Goal: Communication & Community: Participate in discussion

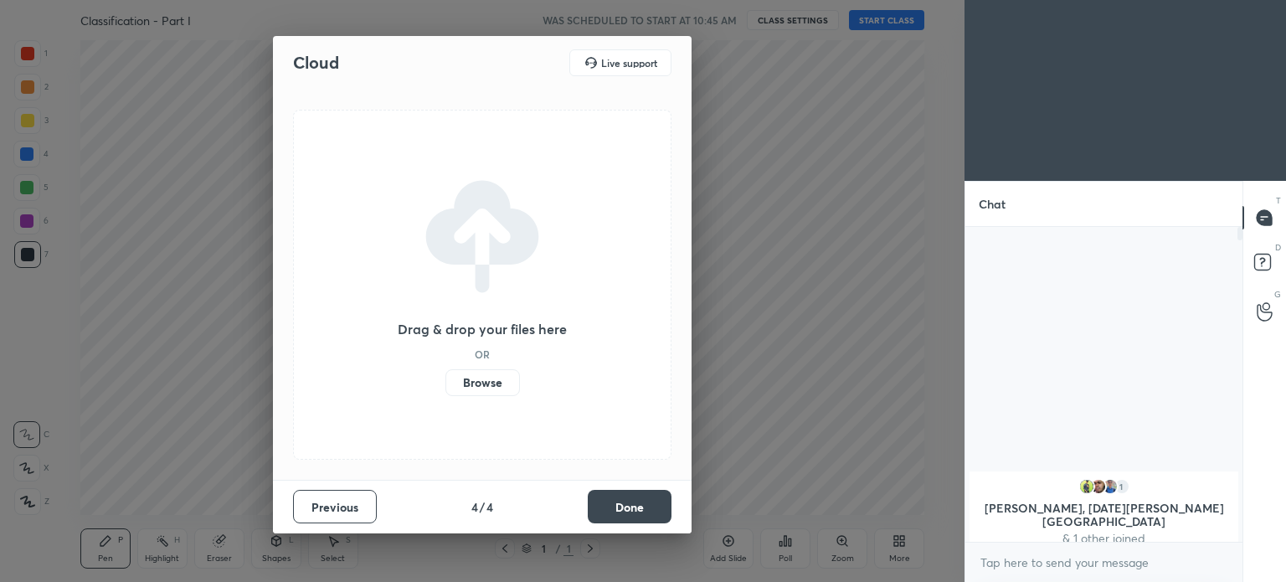
click at [632, 505] on button "Done" at bounding box center [630, 506] width 84 height 33
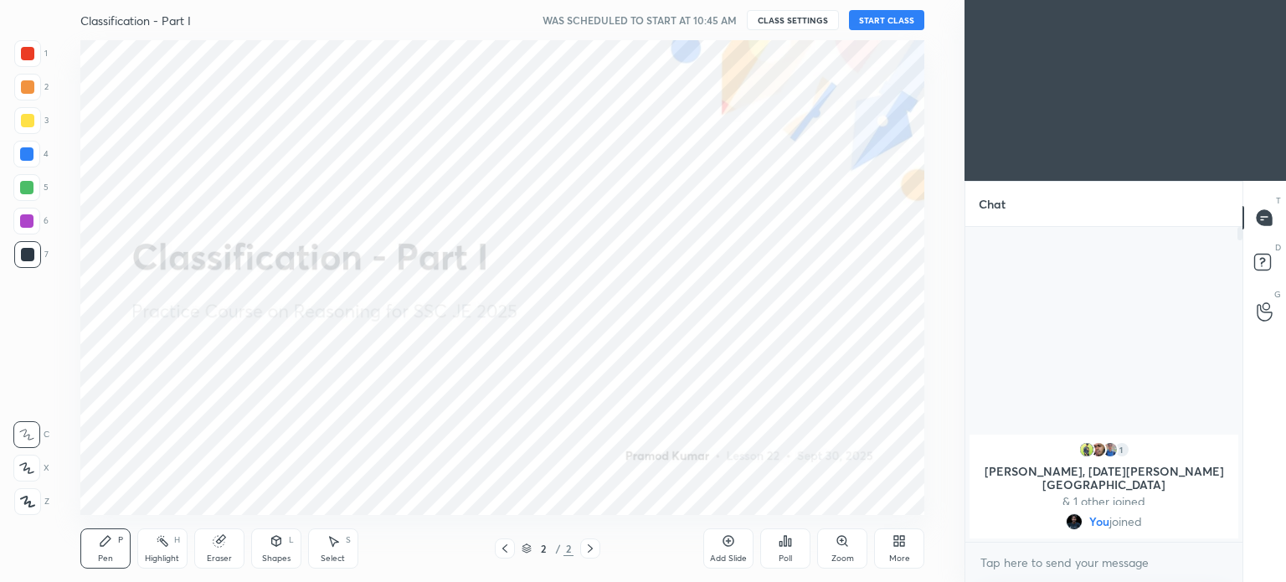
click at [904, 558] on div "More" at bounding box center [899, 558] width 21 height 8
click at [799, 372] on icon at bounding box center [804, 365] width 13 height 13
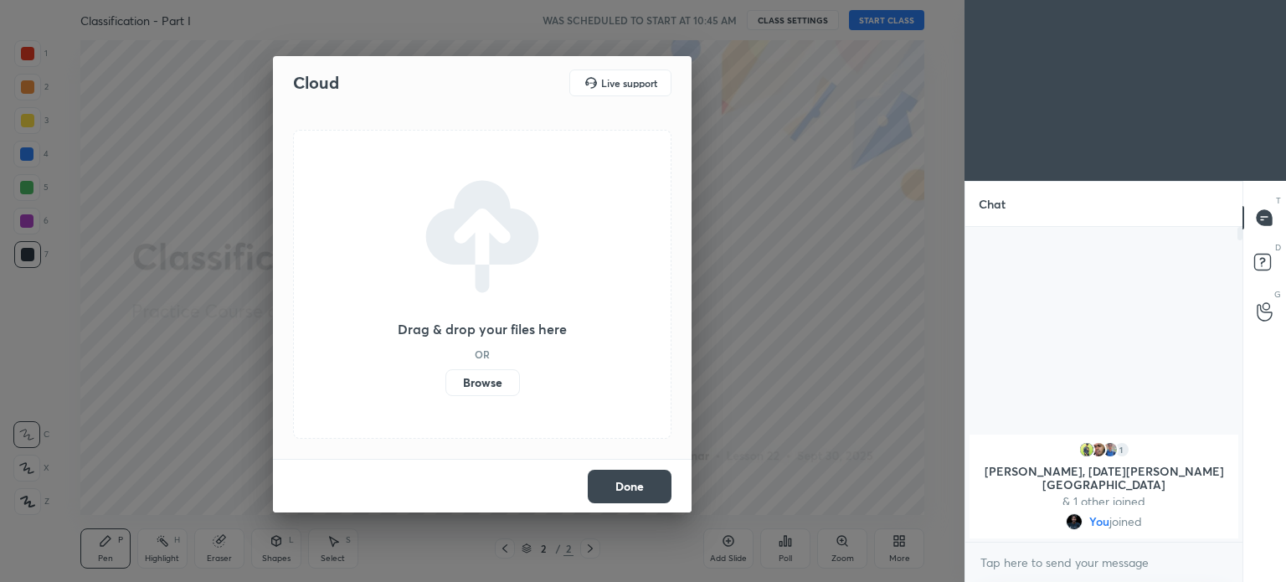
click at [486, 376] on label "Browse" at bounding box center [482, 382] width 75 height 27
click at [445, 376] on input "Browse" at bounding box center [445, 382] width 0 height 27
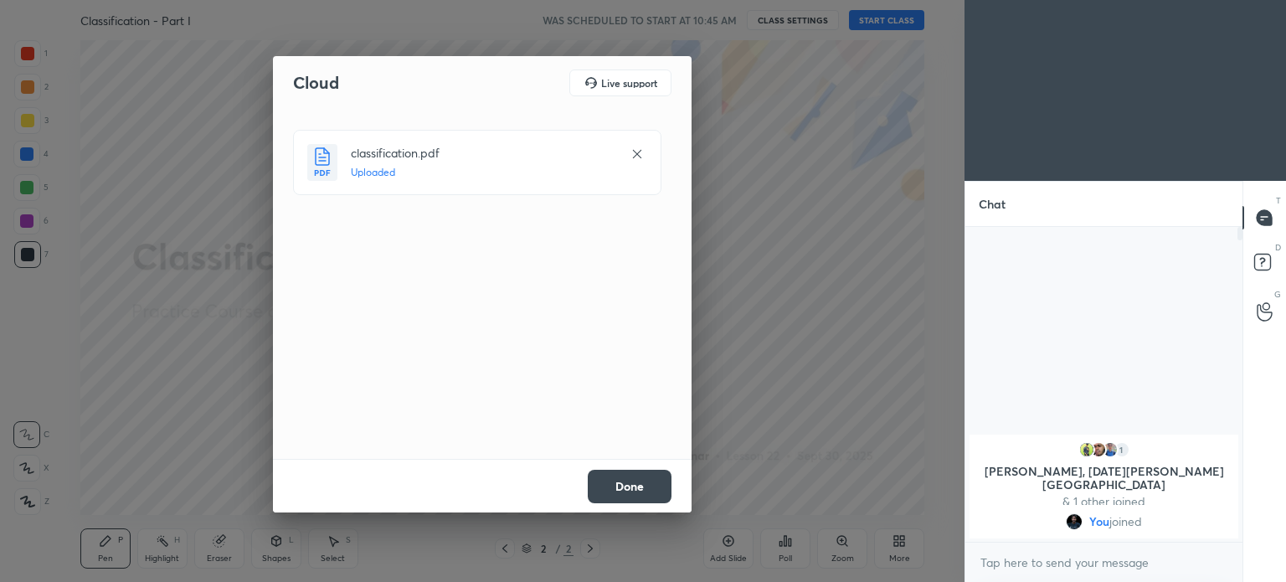
click at [662, 491] on button "Done" at bounding box center [630, 486] width 84 height 33
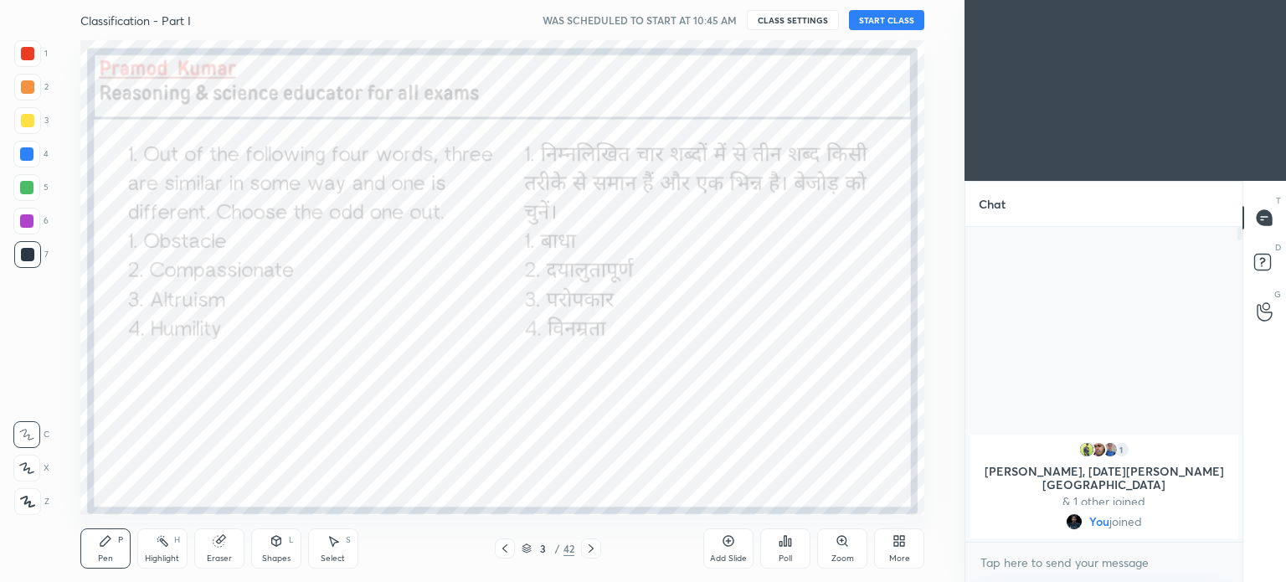
click at [522, 543] on icon at bounding box center [527, 548] width 10 height 10
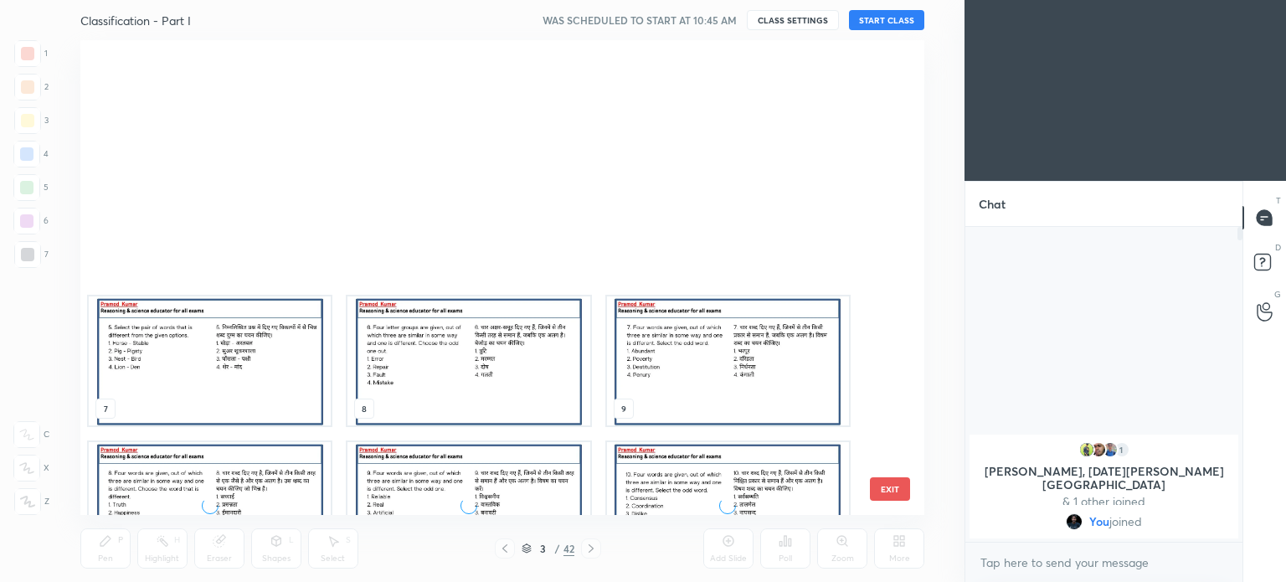
scroll to position [0, 0]
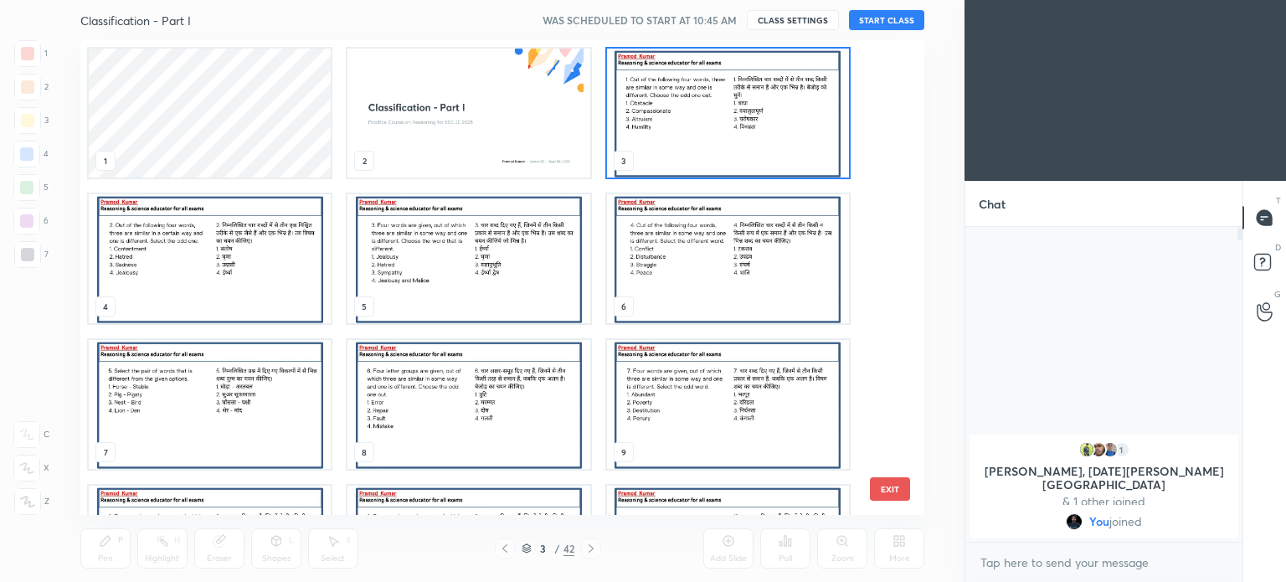
click at [423, 94] on img "grid" at bounding box center [468, 113] width 242 height 129
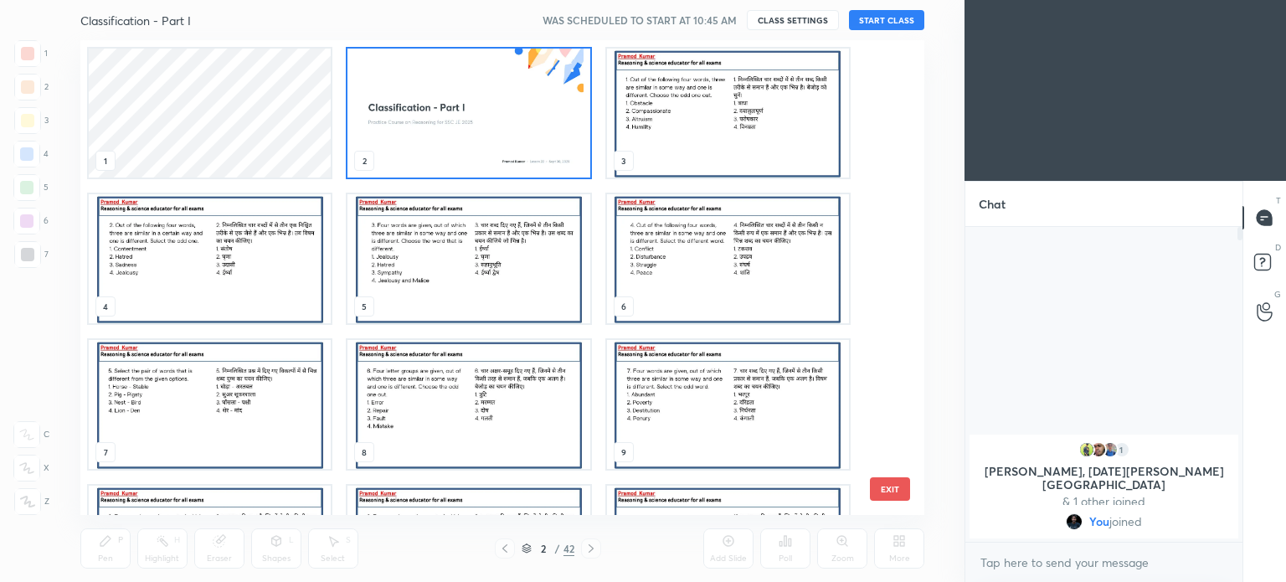
click at [423, 94] on img "grid" at bounding box center [468, 113] width 242 height 129
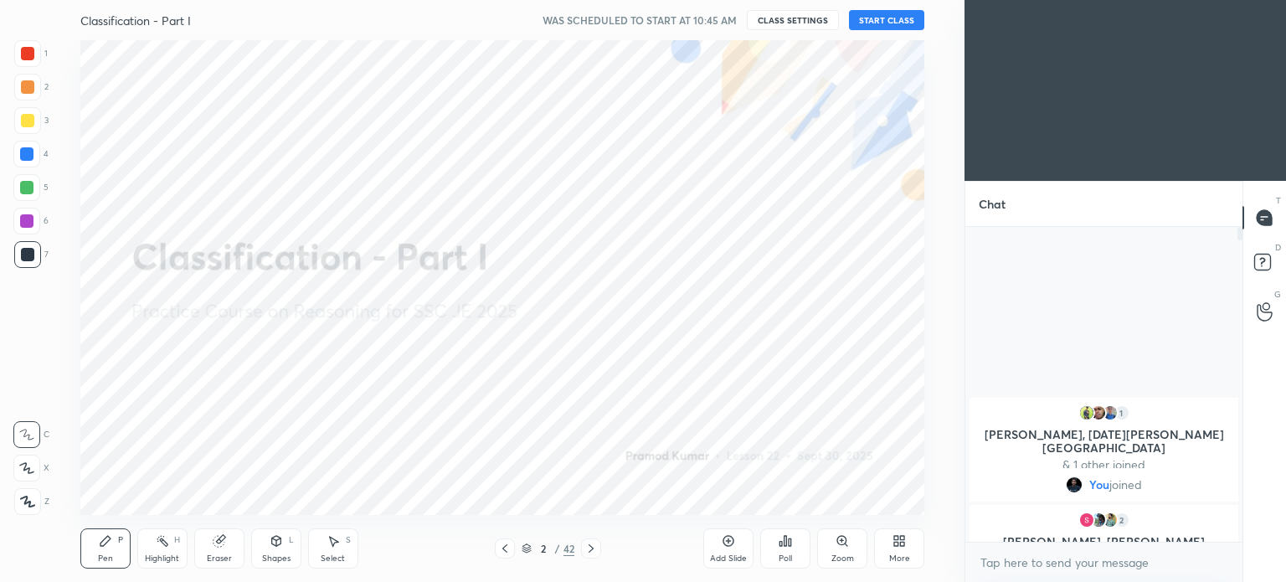
click at [901, 19] on button "START CLASS" at bounding box center [886, 20] width 75 height 20
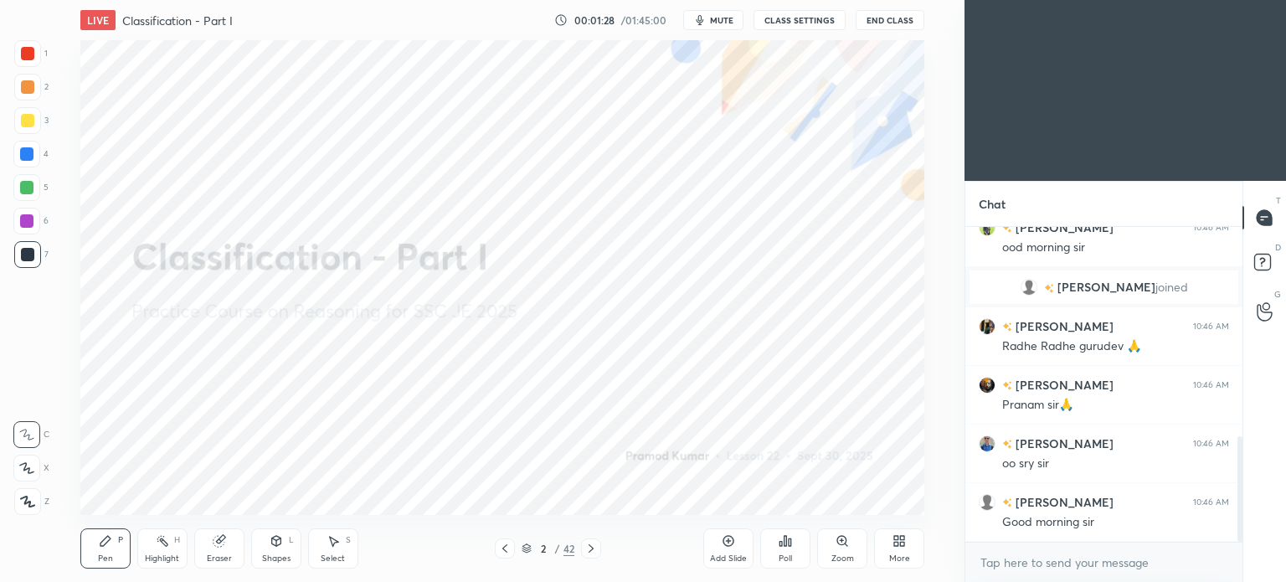
scroll to position [665, 0]
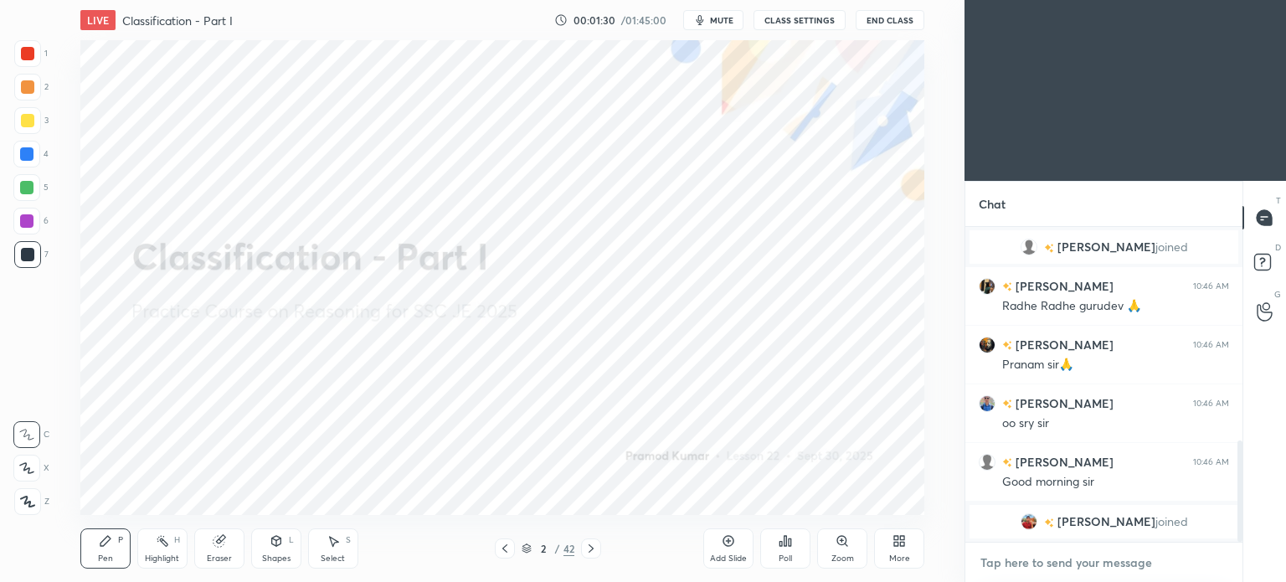
click at [1101, 554] on textarea at bounding box center [1104, 562] width 250 height 27
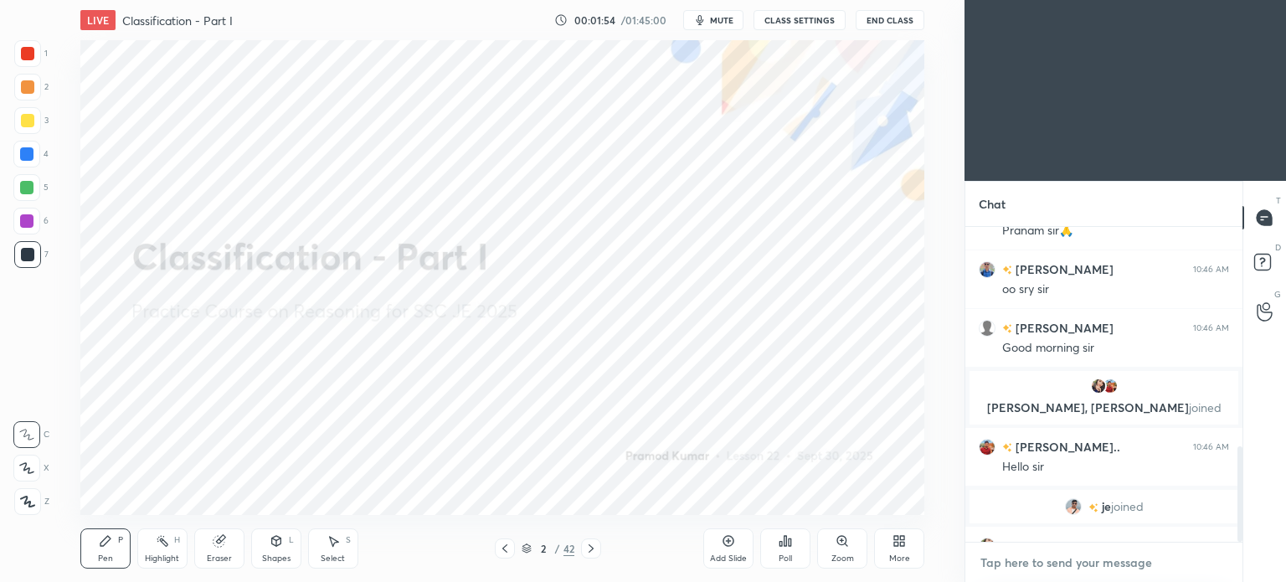
scroll to position [723, 0]
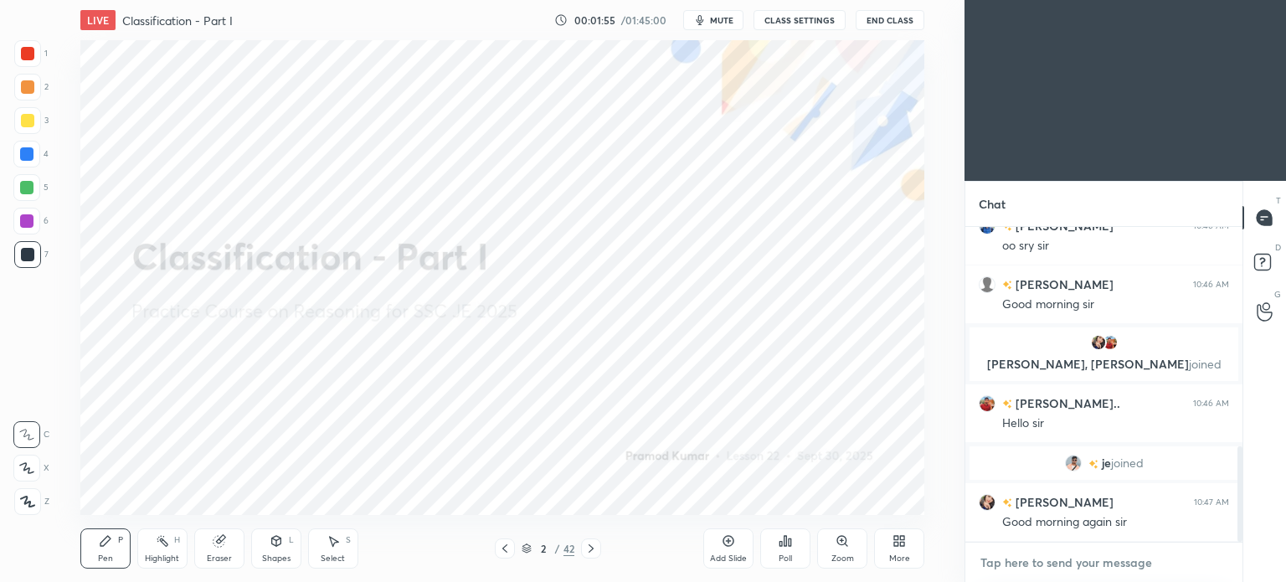
click at [1099, 561] on textarea at bounding box center [1104, 562] width 250 height 27
paste textarea "https://t.me/unacademypramod"
click at [1022, 569] on textarea "https://t.me/unacademypramod" at bounding box center [1087, 562] width 217 height 27
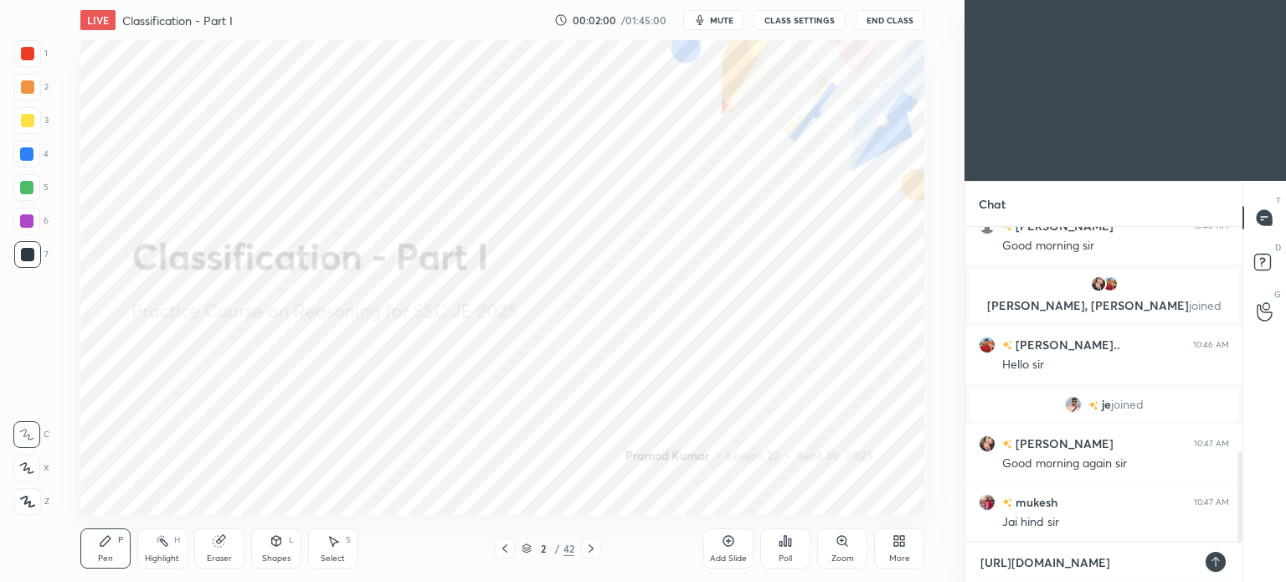
scroll to position [822, 0]
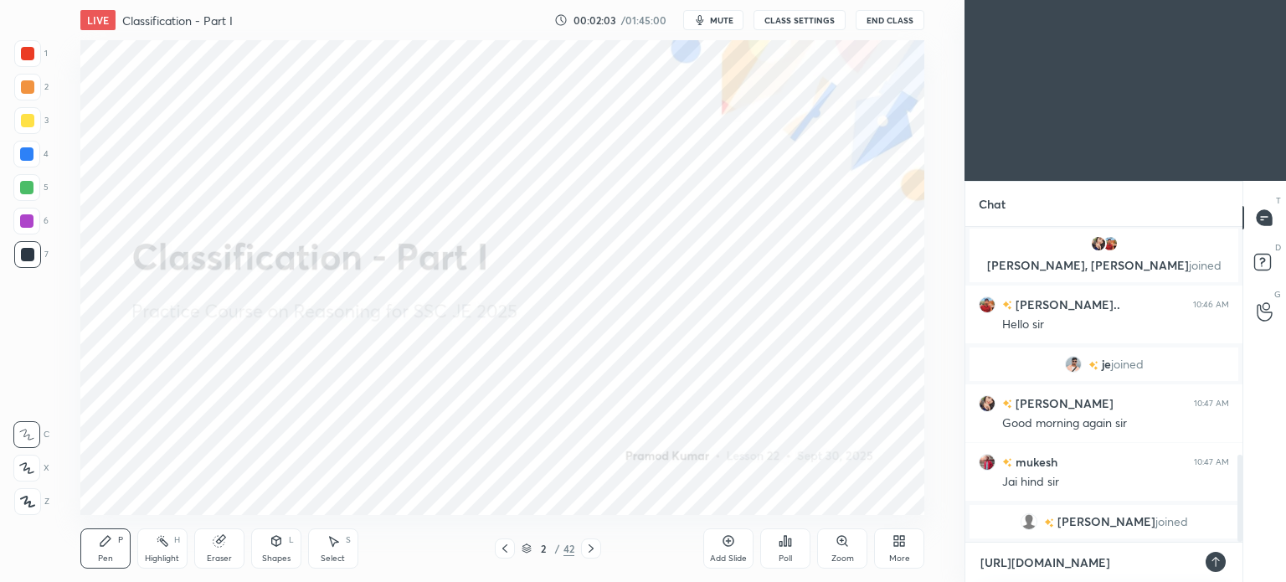
type textarea "[URL][DOMAIN_NAME]"
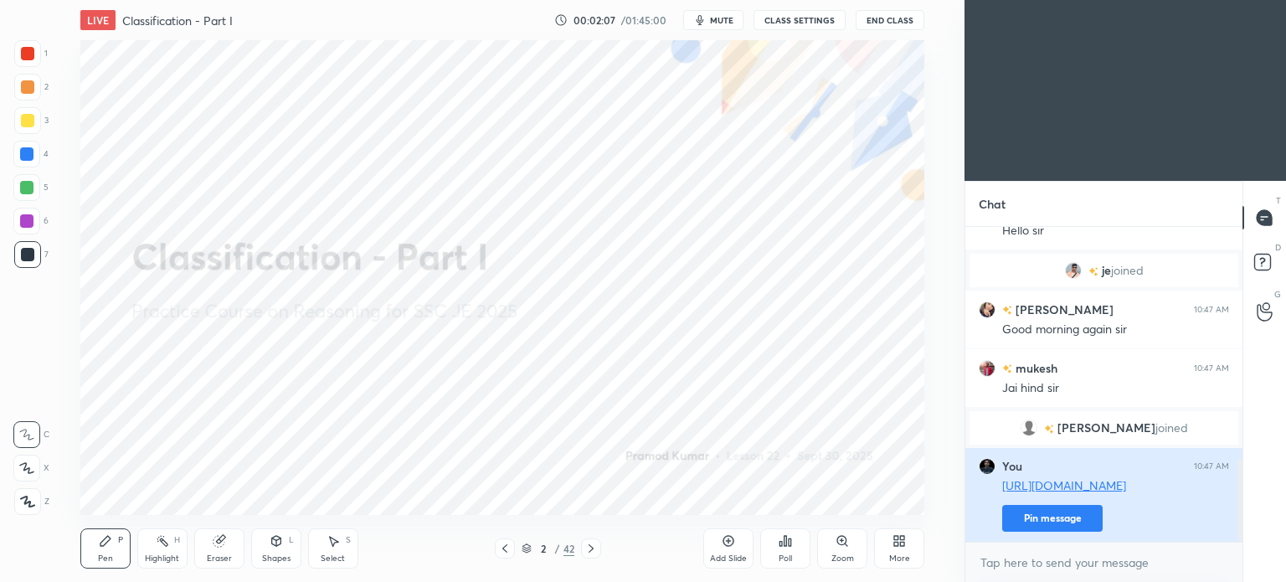
click at [1077, 523] on button "Pin message" at bounding box center [1052, 518] width 100 height 27
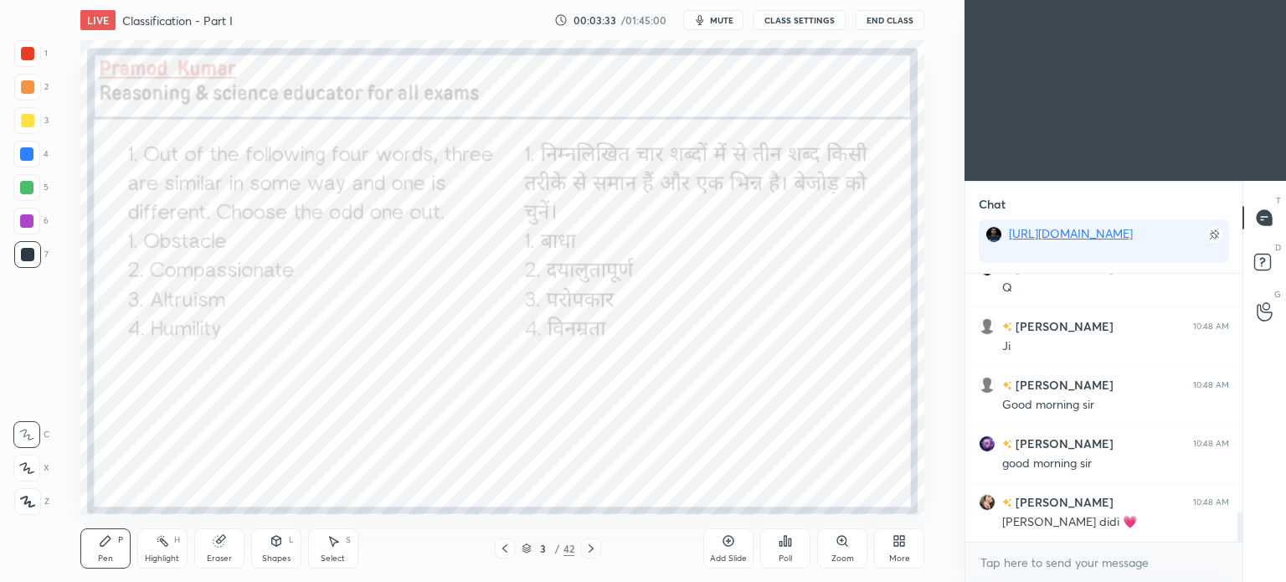
scroll to position [2140, 0]
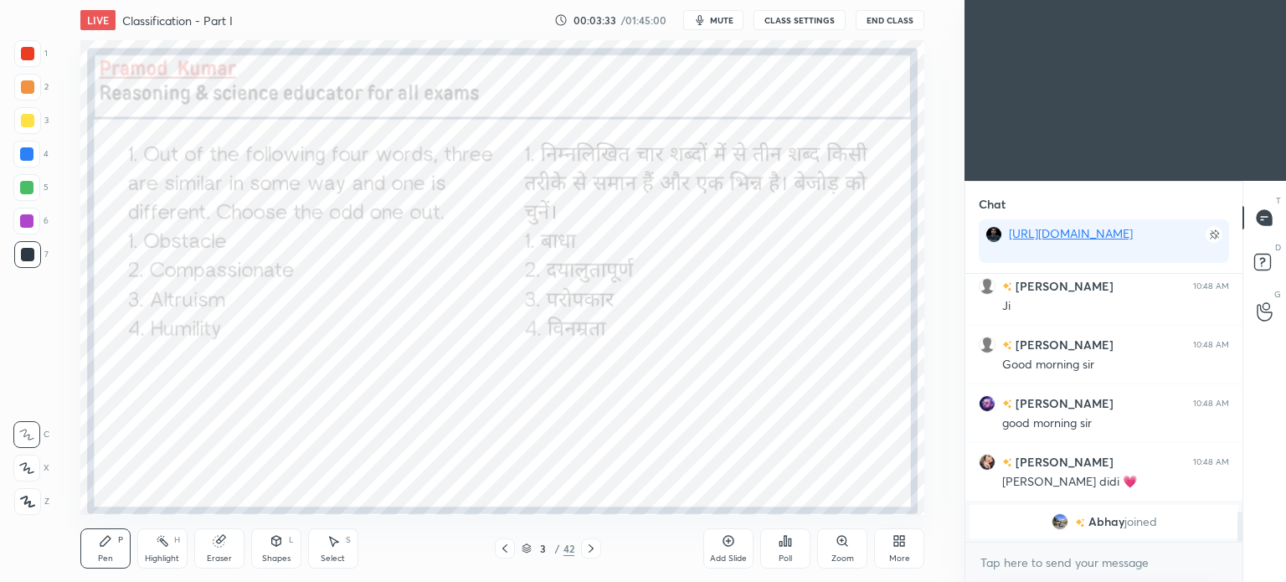
click at [784, 554] on div "Poll" at bounding box center [785, 558] width 13 height 8
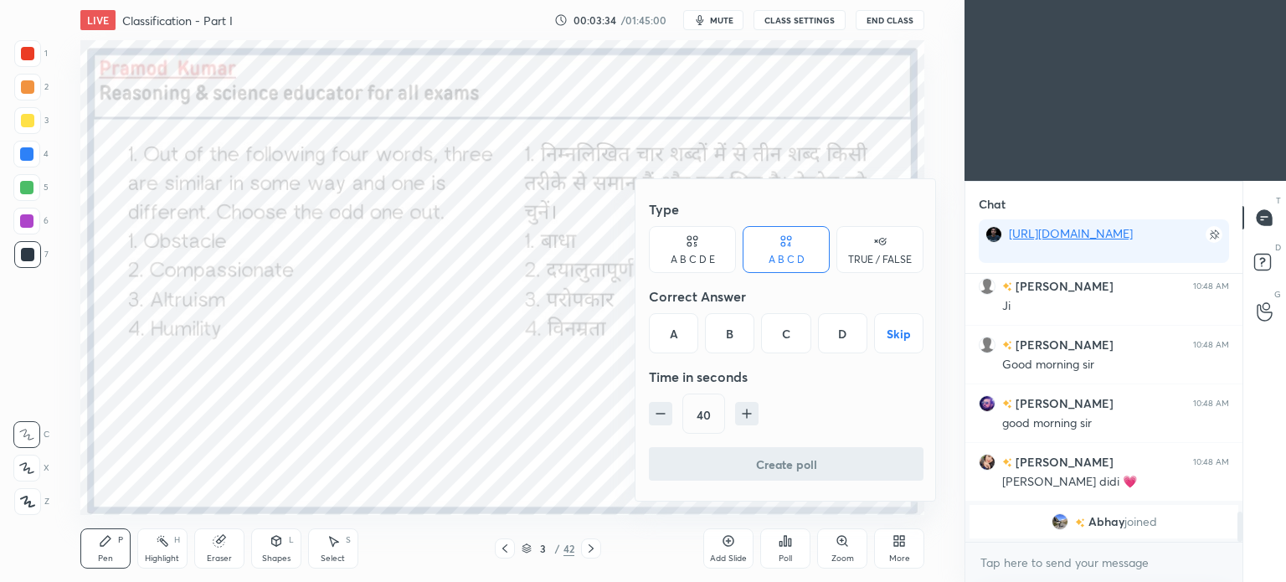
click at [670, 341] on div "A" at bounding box center [673, 333] width 49 height 40
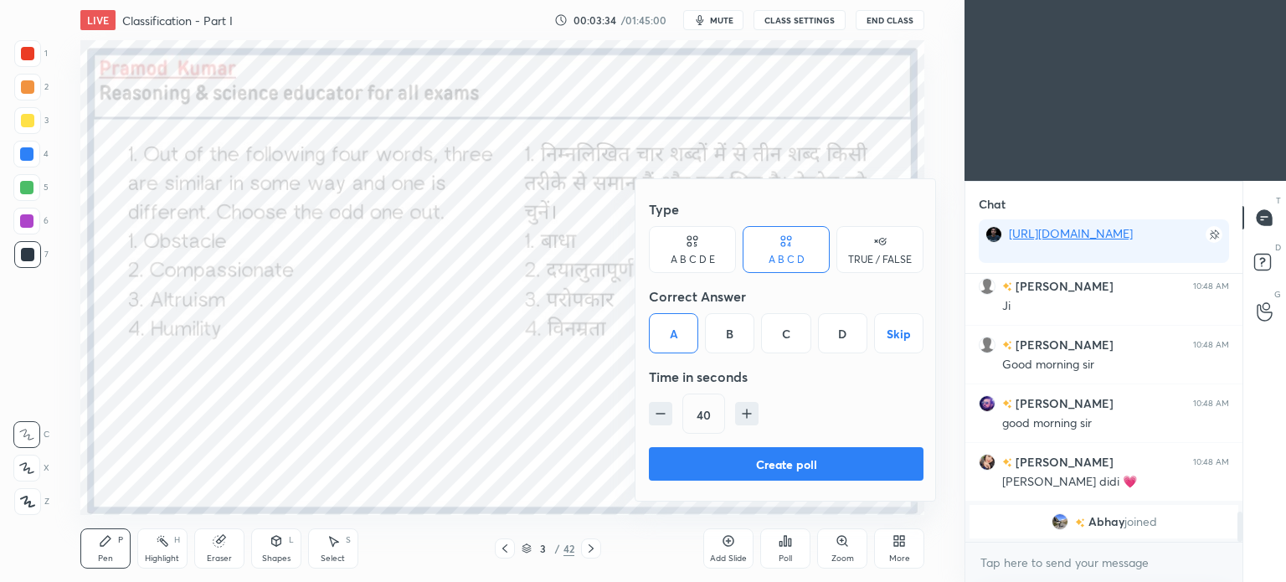
click at [810, 466] on button "Create poll" at bounding box center [786, 463] width 275 height 33
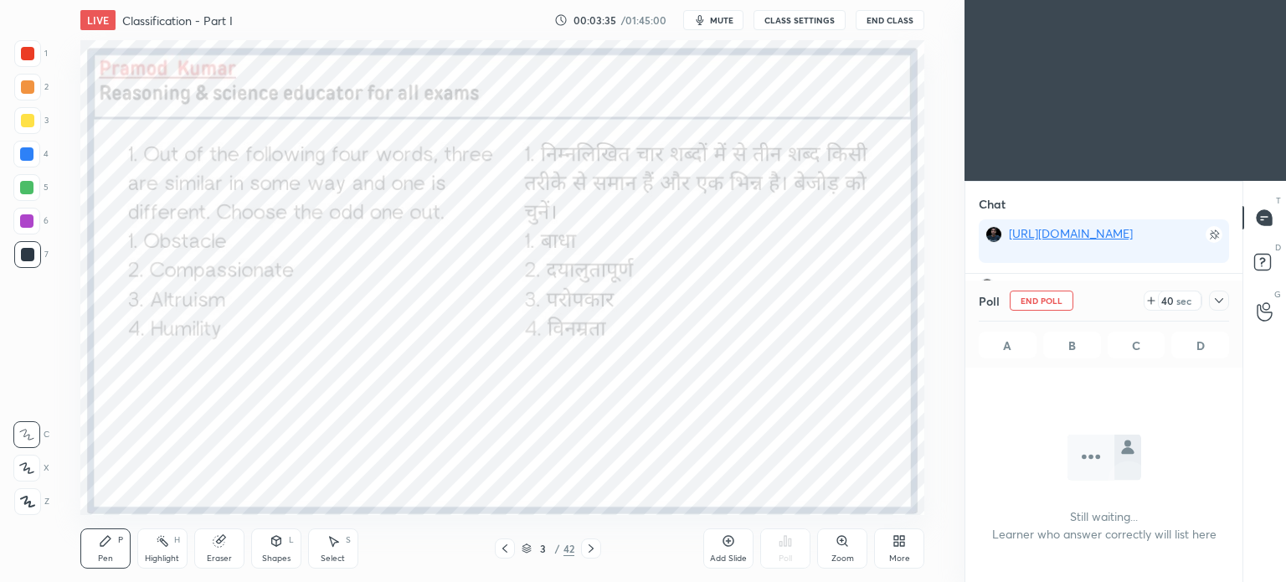
scroll to position [0, 0]
click at [1219, 295] on icon at bounding box center [1218, 300] width 13 height 13
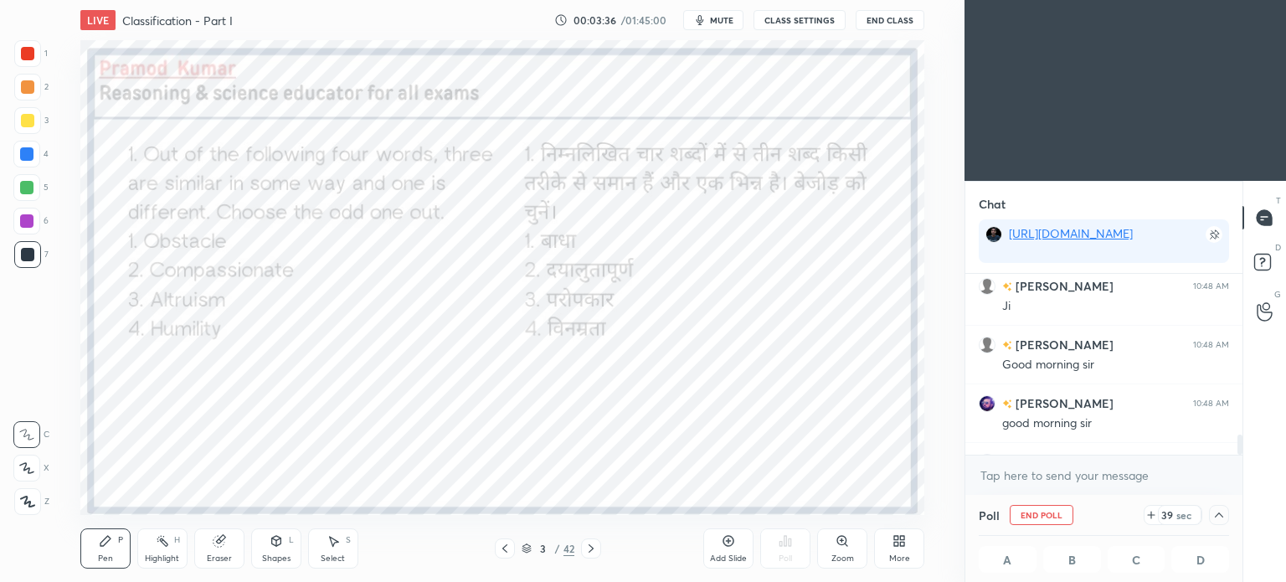
scroll to position [2085, 0]
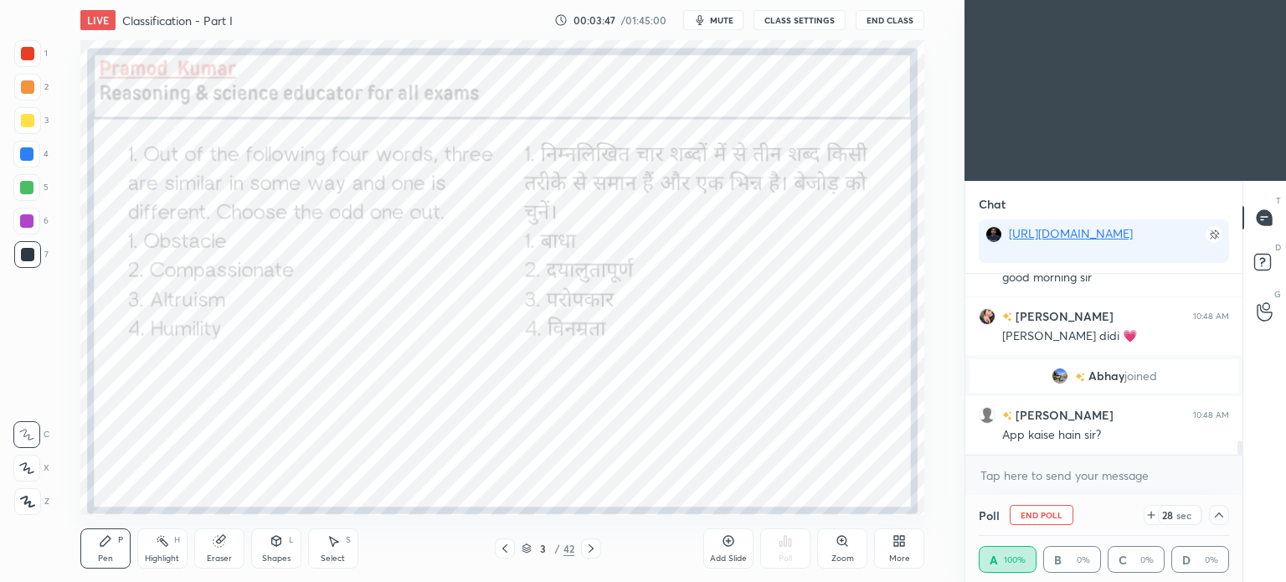
click at [1219, 516] on icon at bounding box center [1218, 514] width 13 height 13
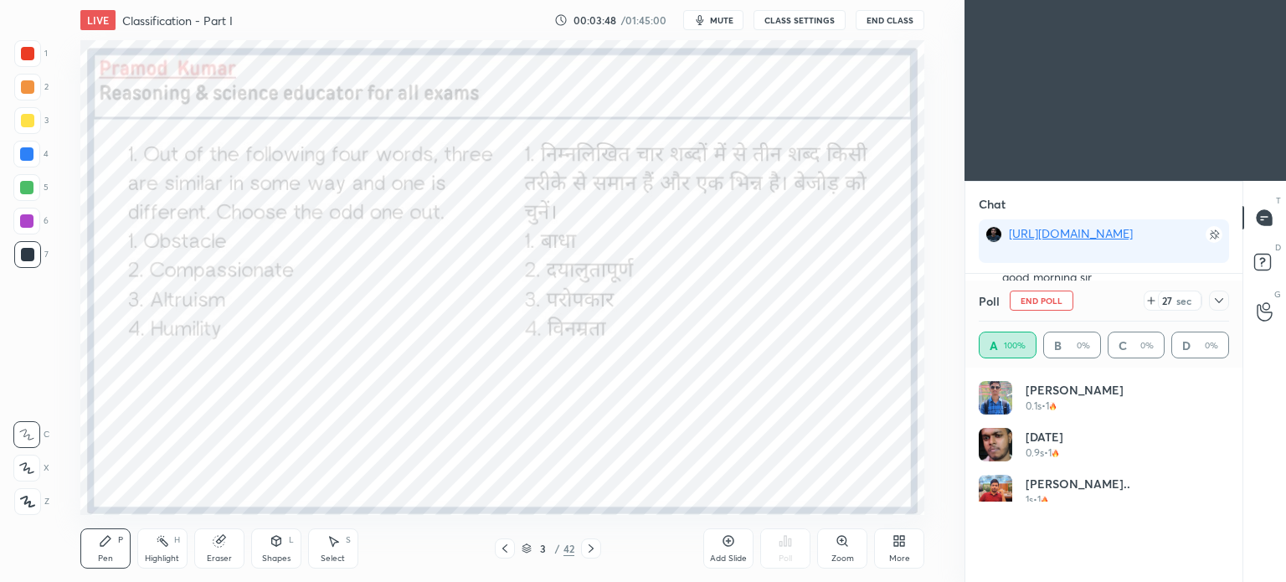
scroll to position [0, 0]
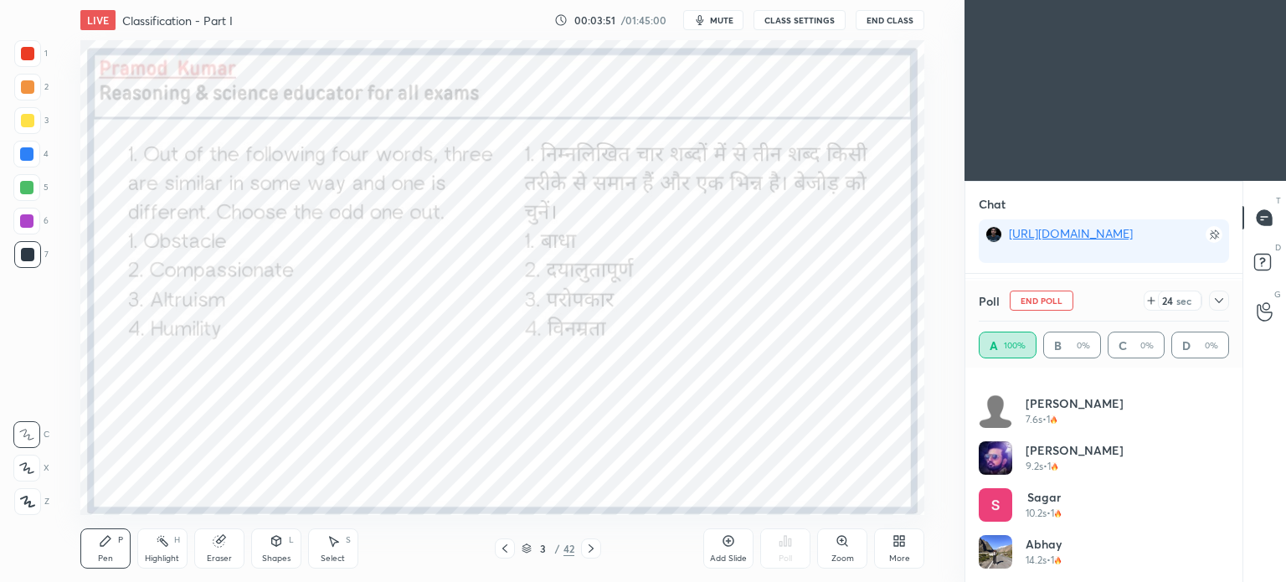
click at [1220, 299] on icon at bounding box center [1218, 300] width 13 height 13
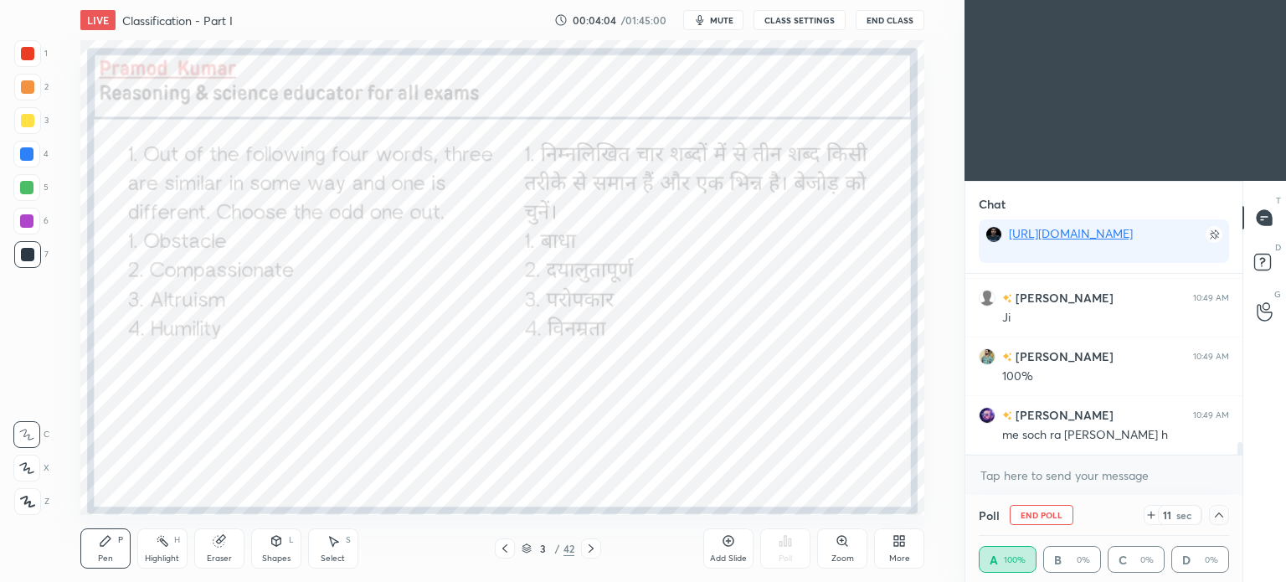
click at [1220, 517] on icon at bounding box center [1218, 514] width 13 height 13
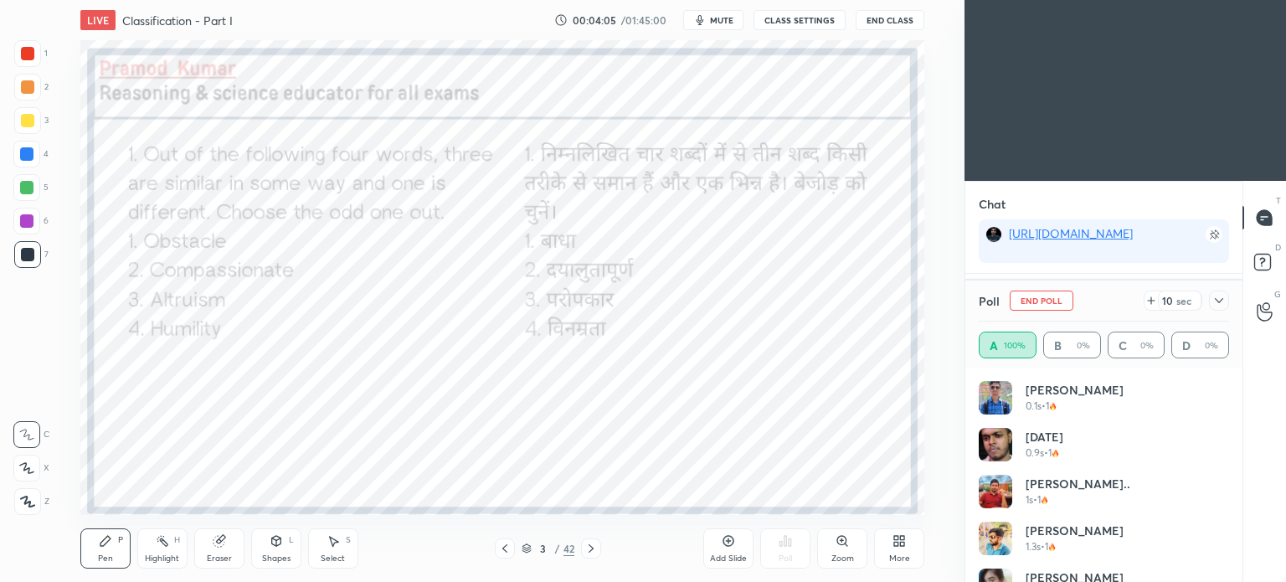
click at [1223, 306] on icon at bounding box center [1218, 300] width 13 height 13
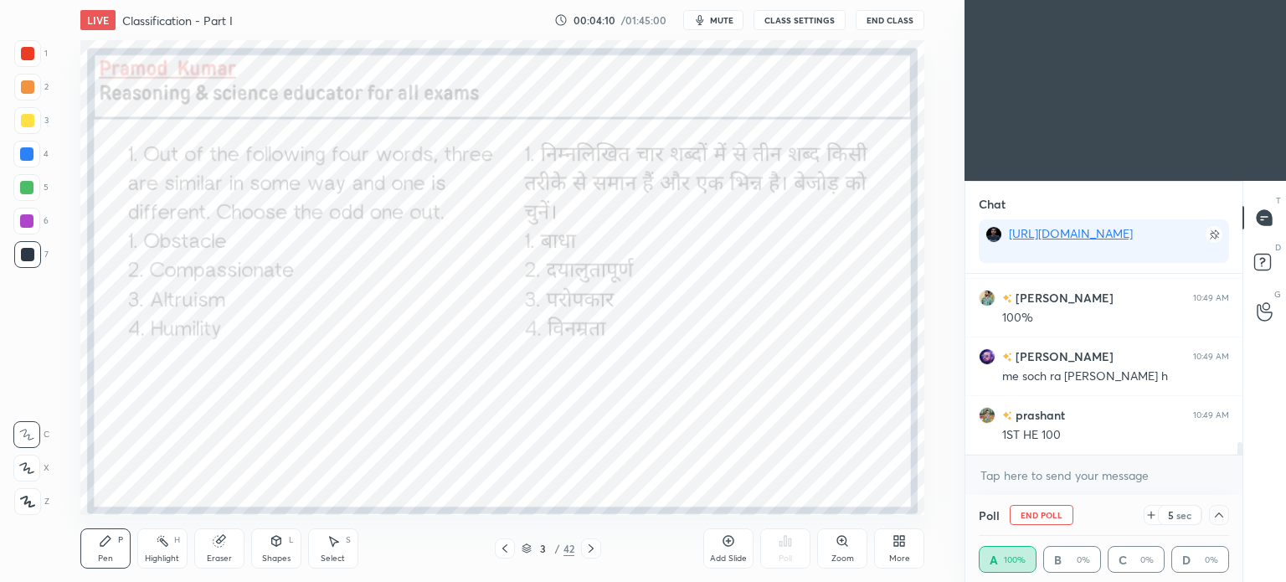
click at [1219, 509] on icon at bounding box center [1218, 514] width 13 height 13
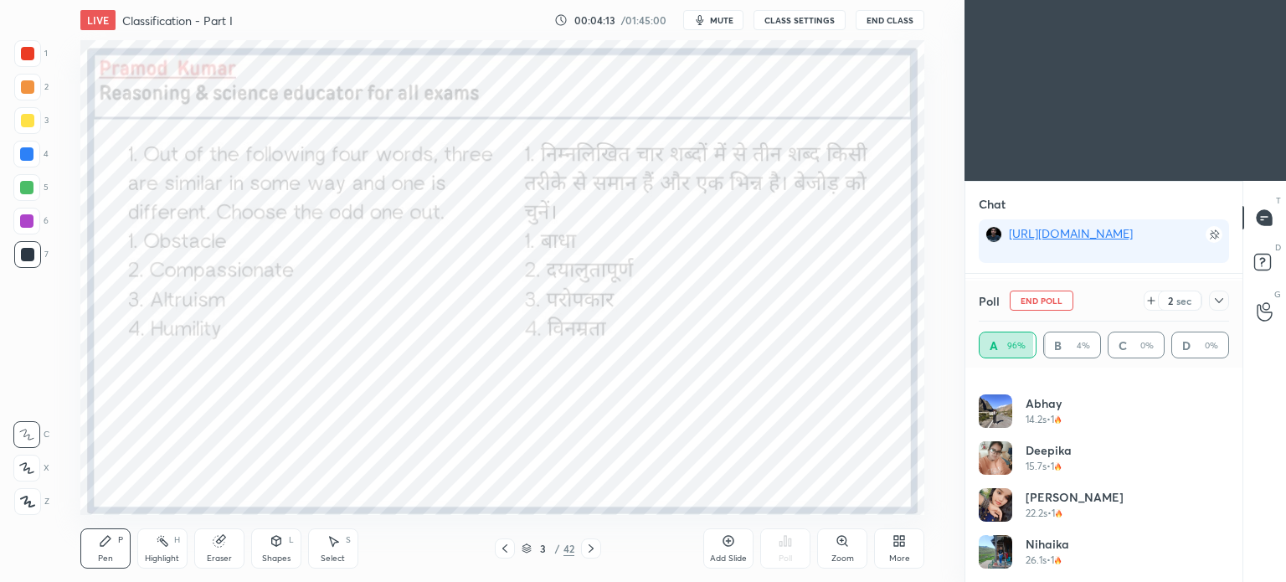
click at [1222, 303] on icon at bounding box center [1218, 300] width 13 height 13
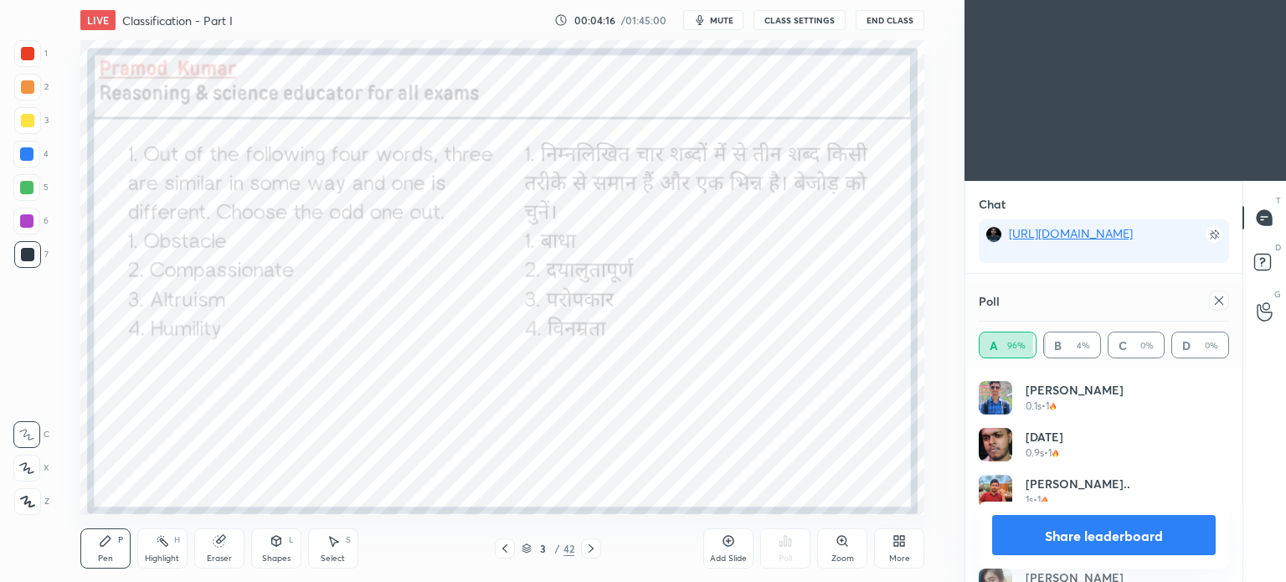
click at [1220, 304] on icon at bounding box center [1218, 300] width 13 height 13
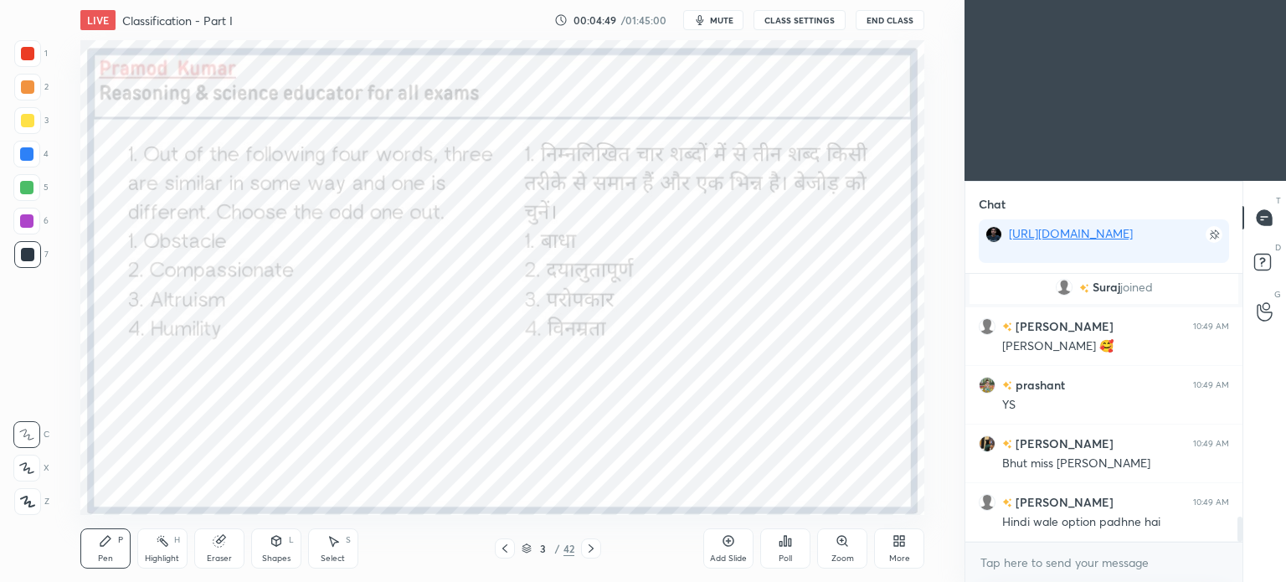
click at [589, 555] on icon at bounding box center [590, 548] width 13 height 13
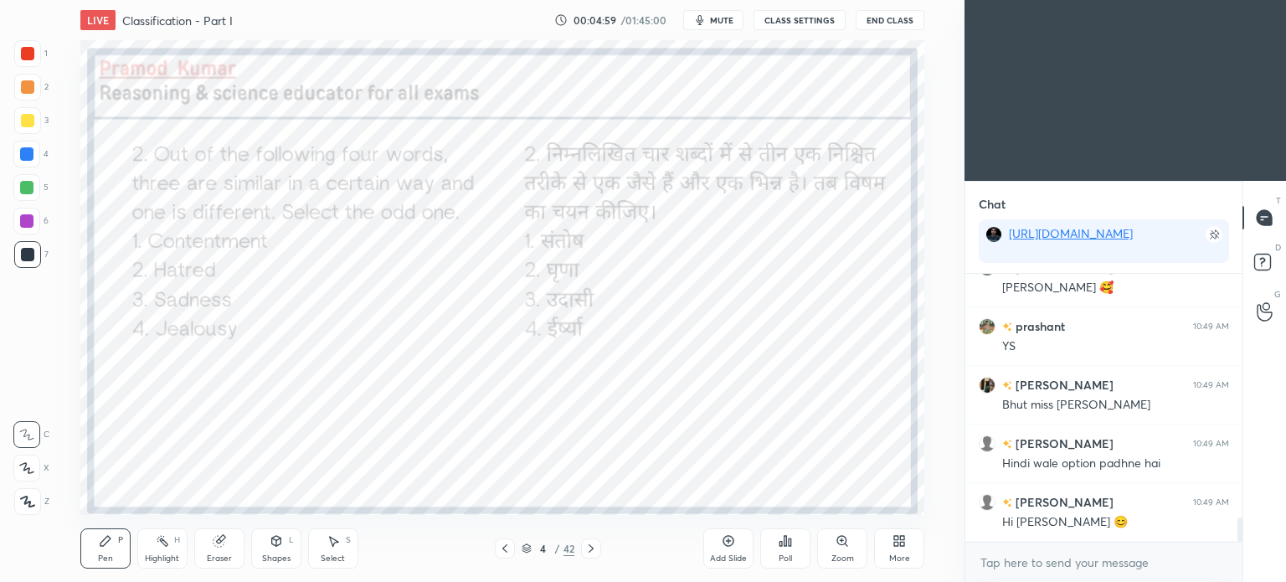
click at [801, 558] on div "Poll" at bounding box center [785, 548] width 50 height 40
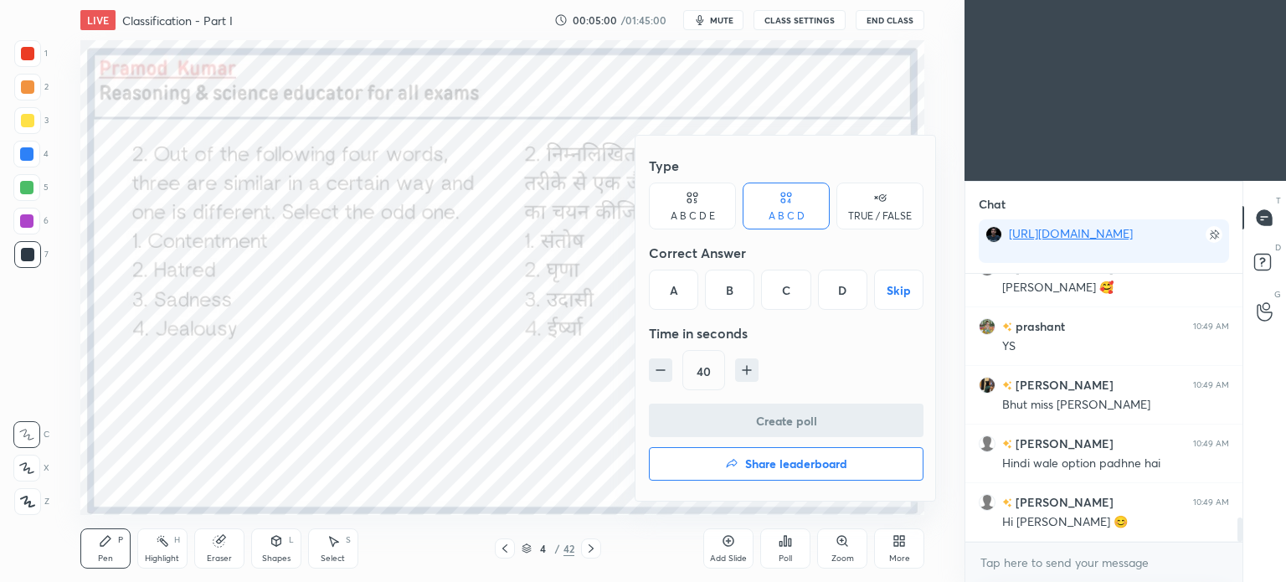
click at [671, 290] on div "A" at bounding box center [673, 290] width 49 height 40
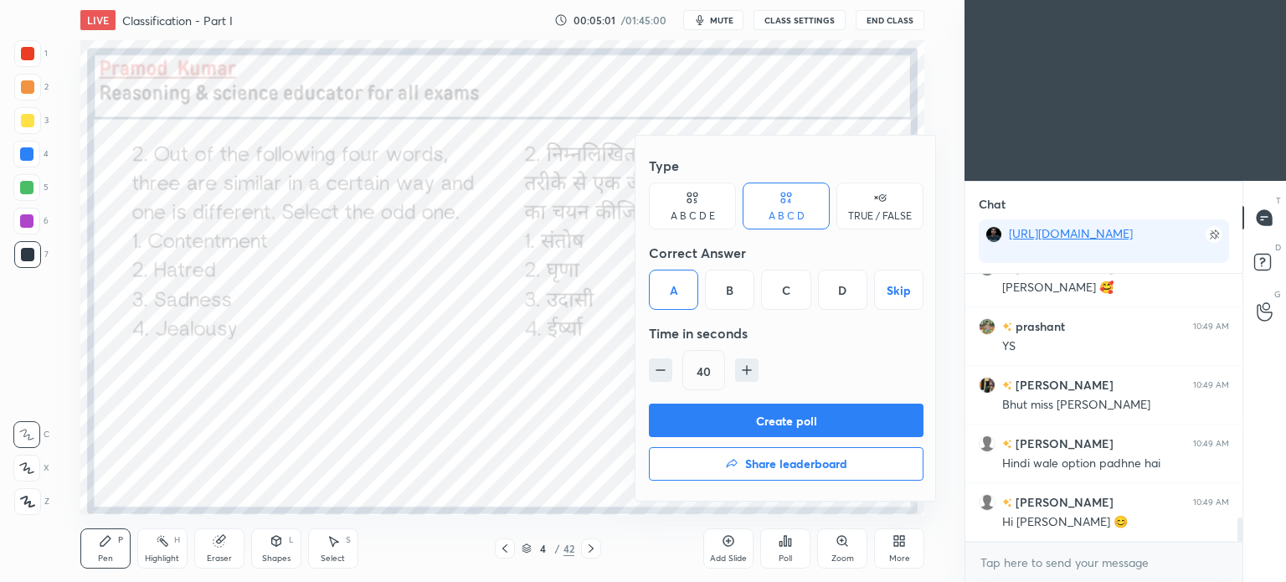
click at [764, 420] on button "Create poll" at bounding box center [786, 420] width 275 height 33
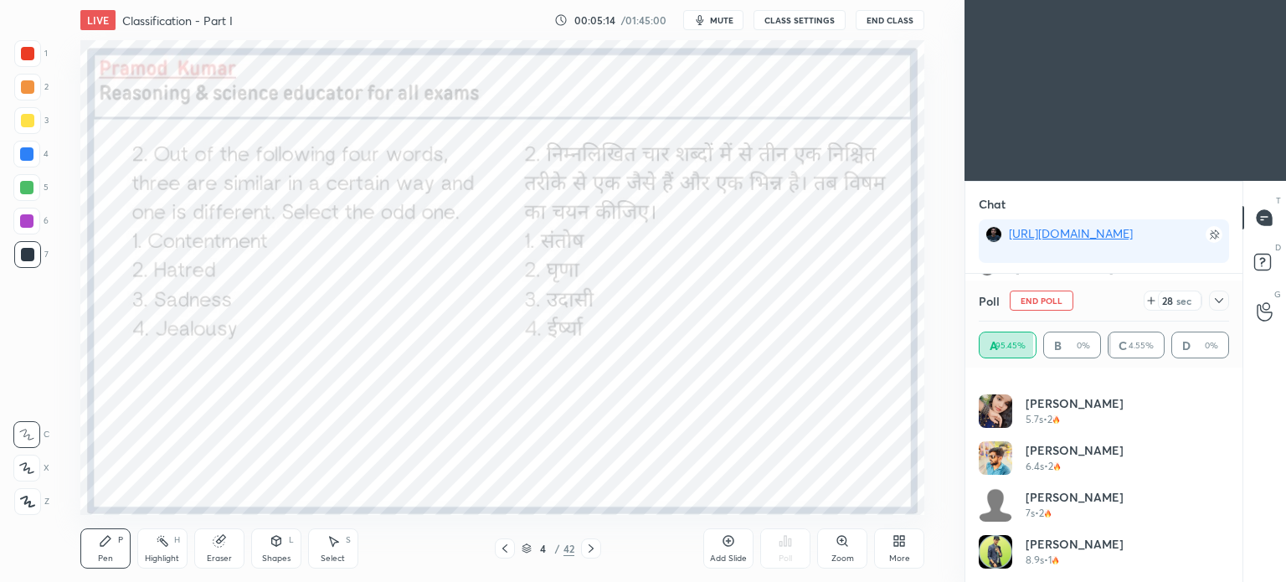
click at [1219, 300] on icon at bounding box center [1218, 300] width 13 height 13
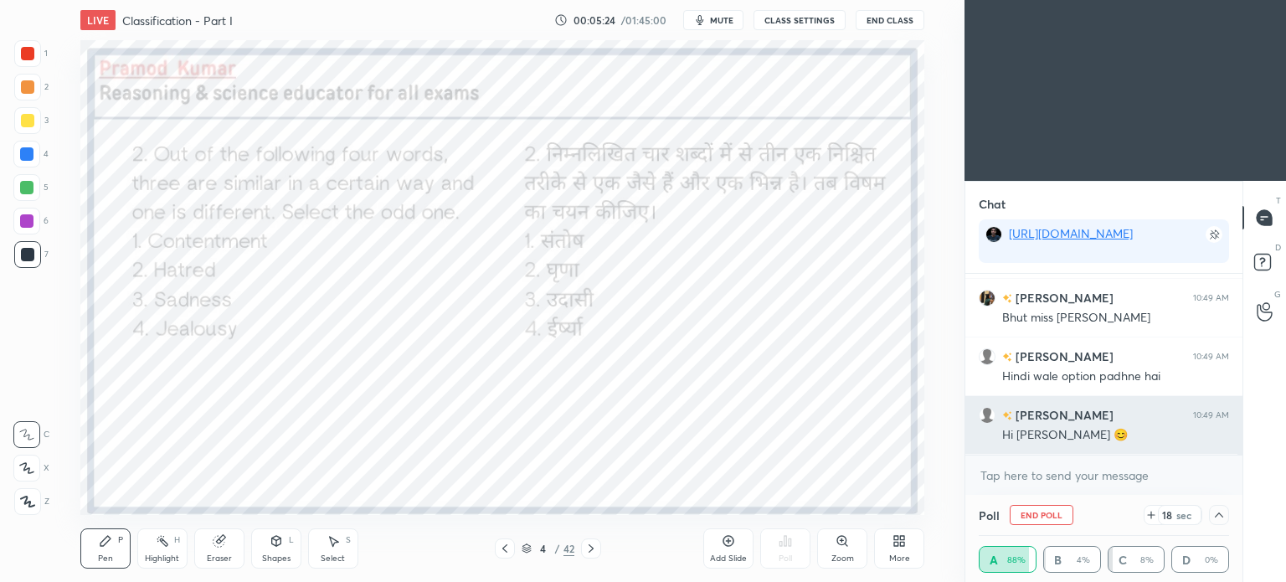
scroll to position [2830, 0]
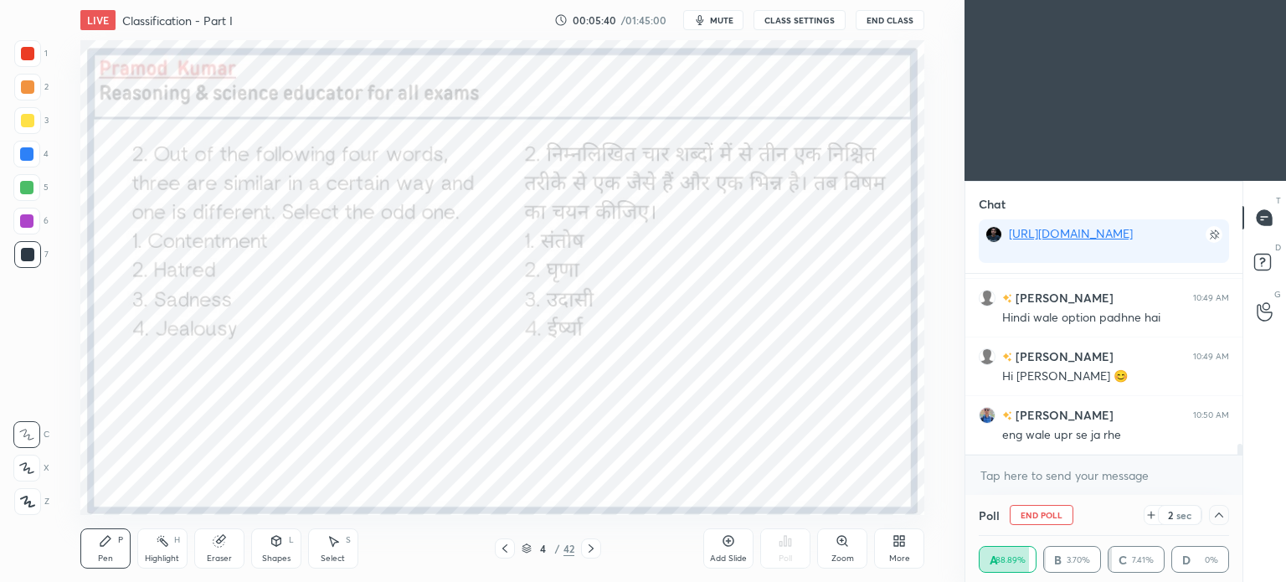
click at [1221, 518] on icon at bounding box center [1218, 514] width 13 height 13
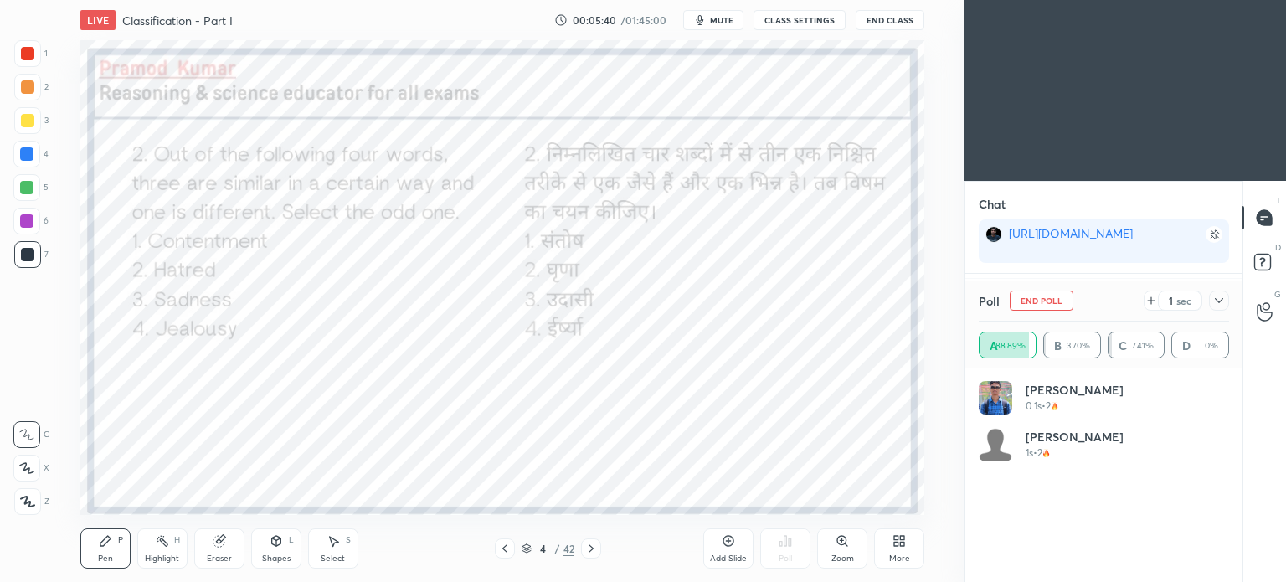
scroll to position [168, 245]
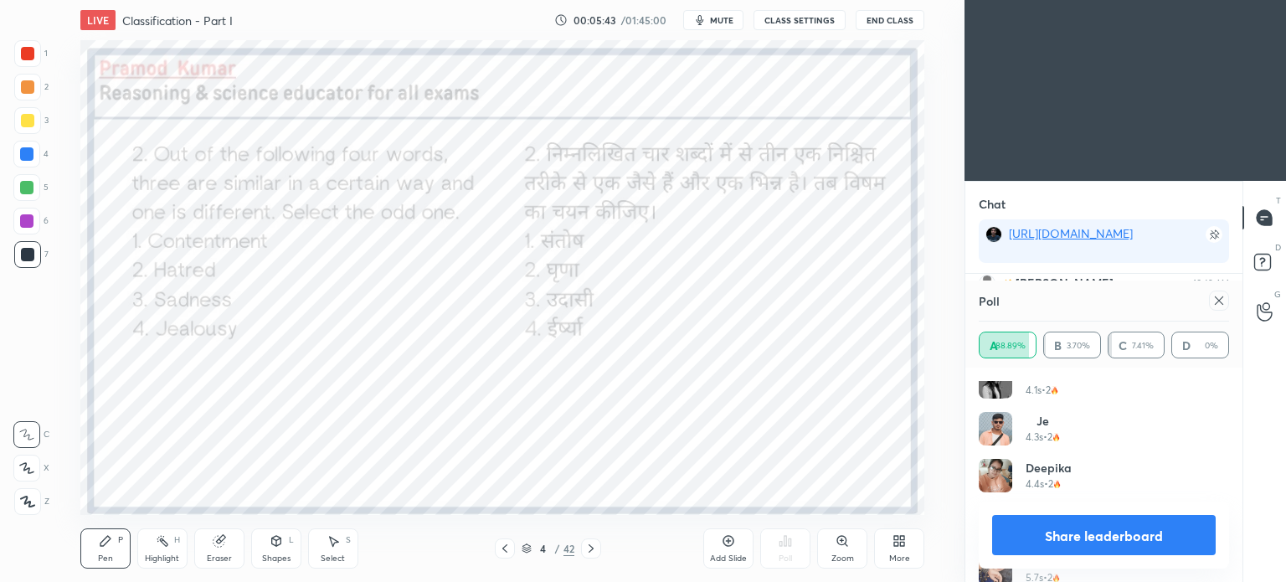
click at [1219, 304] on icon at bounding box center [1218, 300] width 13 height 13
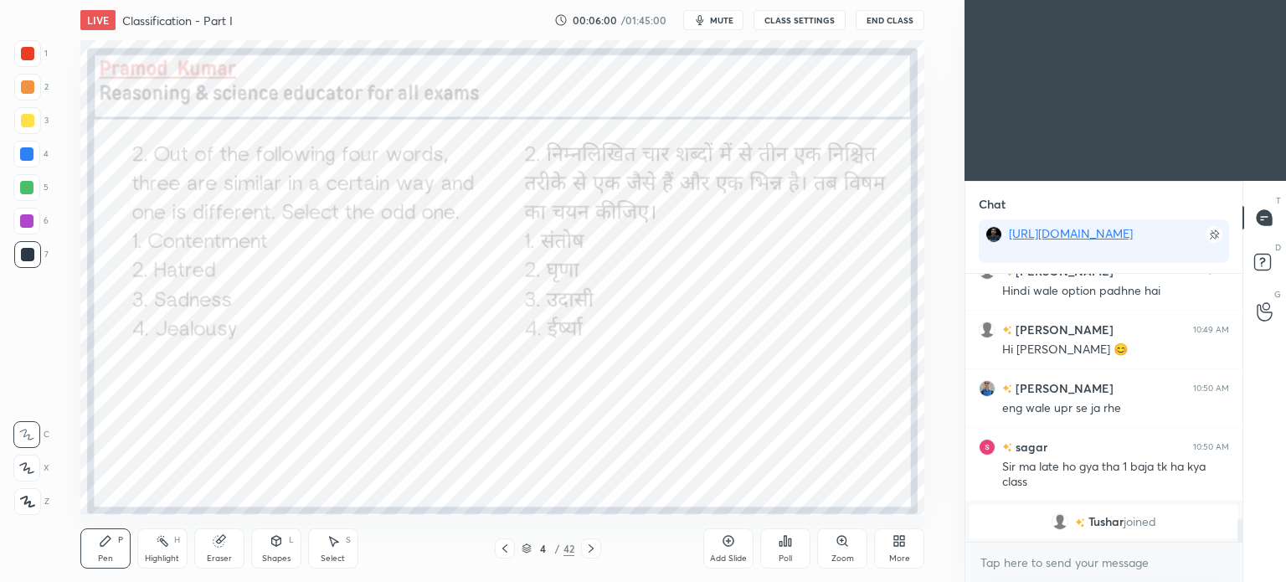
click at [730, 19] on span "mute" at bounding box center [721, 20] width 23 height 12
click at [880, 13] on button "End Class" at bounding box center [890, 20] width 69 height 20
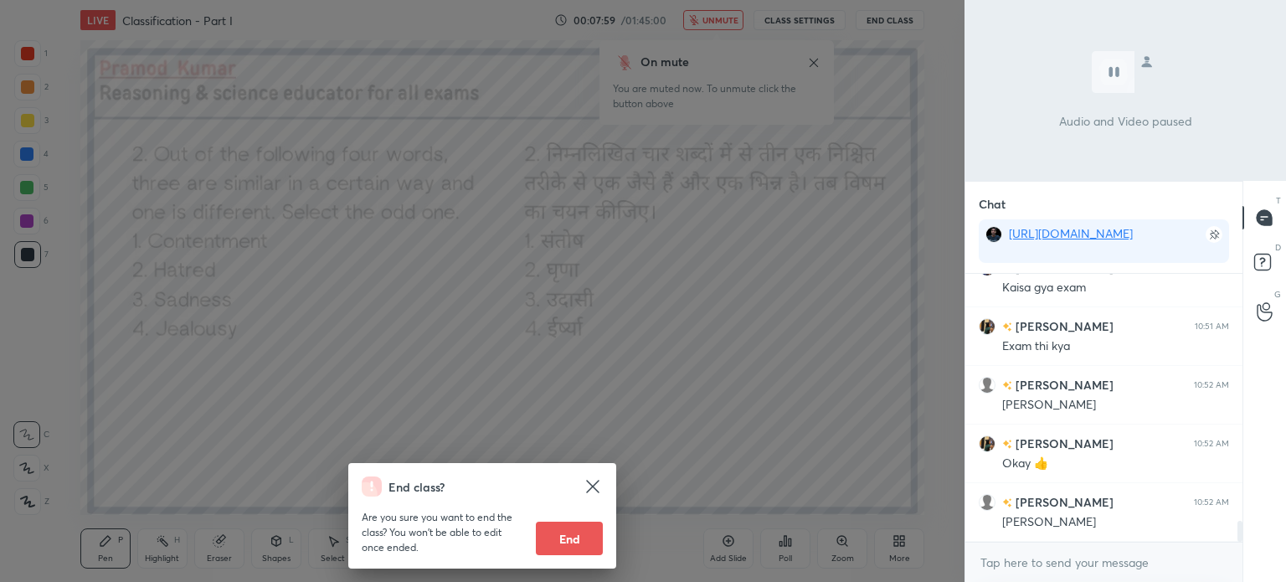
scroll to position [3140, 0]
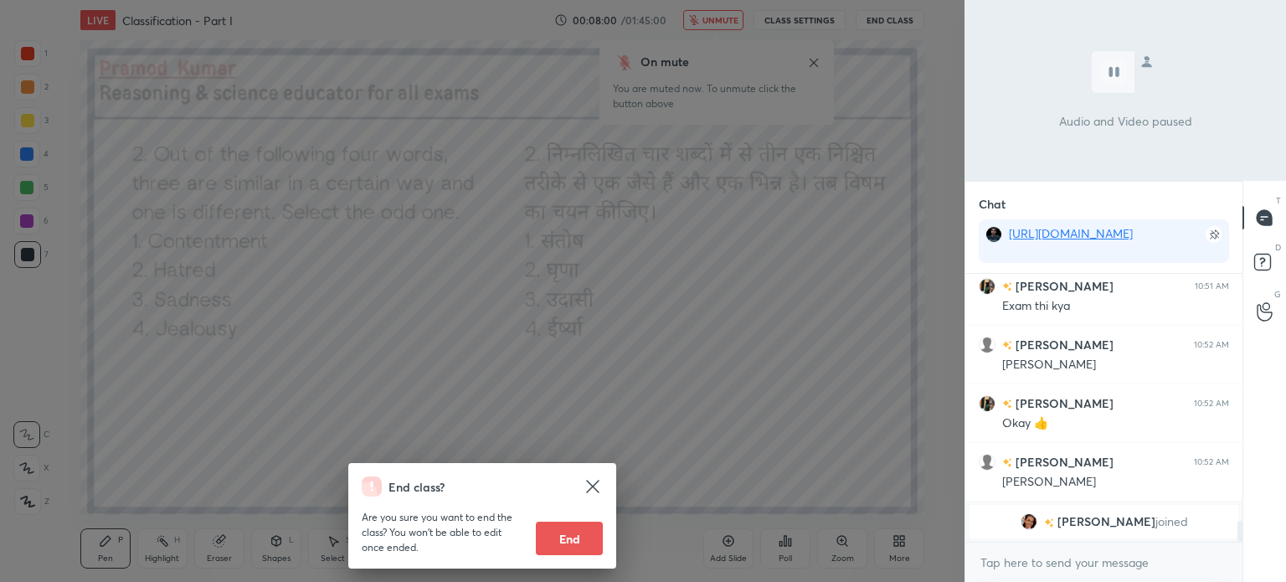
click at [723, 281] on div "End class? Are you sure you want to end the class? You won’t be able to edit on…" at bounding box center [482, 291] width 965 height 582
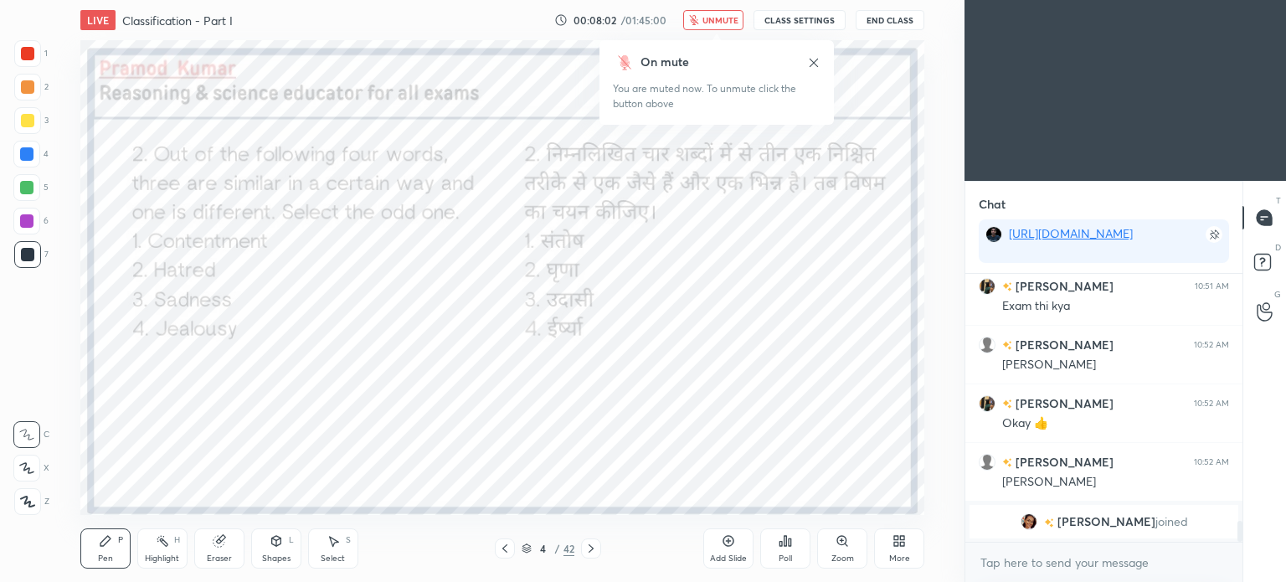
click at [713, 19] on span "unmute" at bounding box center [720, 20] width 36 height 12
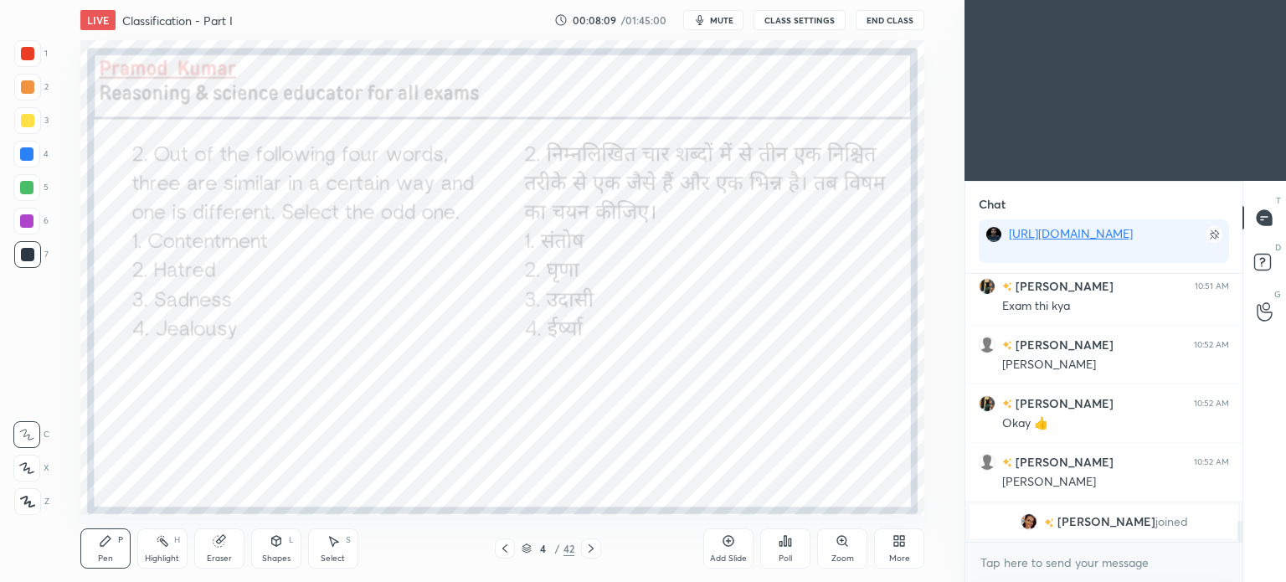
click at [586, 550] on icon at bounding box center [590, 548] width 13 height 13
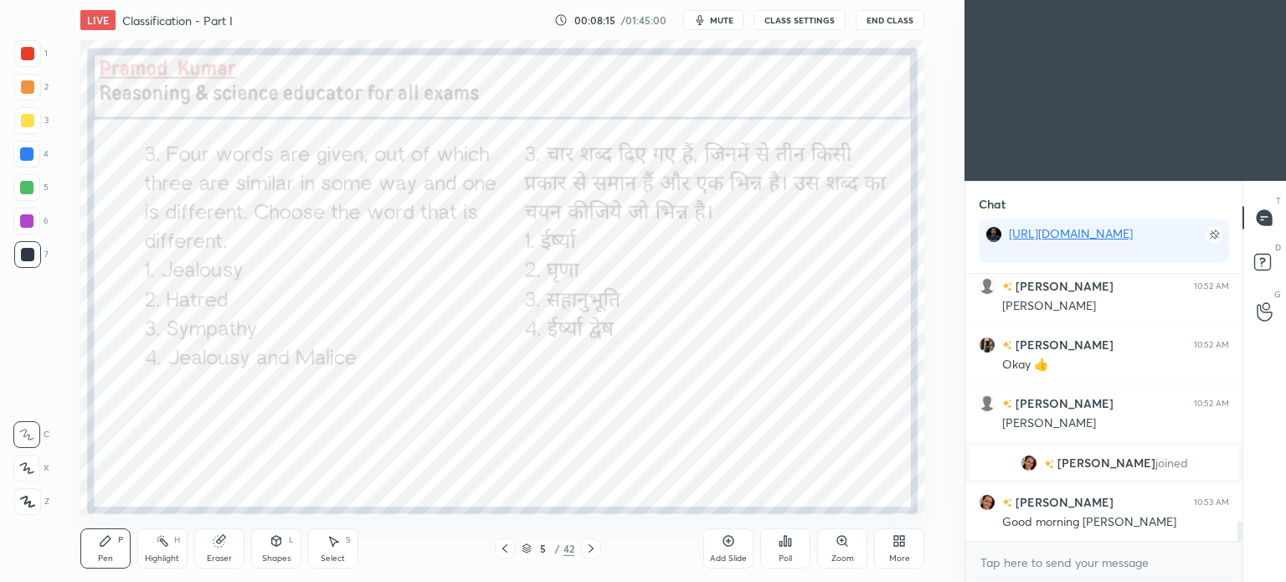
click at [787, 548] on div "Poll" at bounding box center [785, 548] width 50 height 40
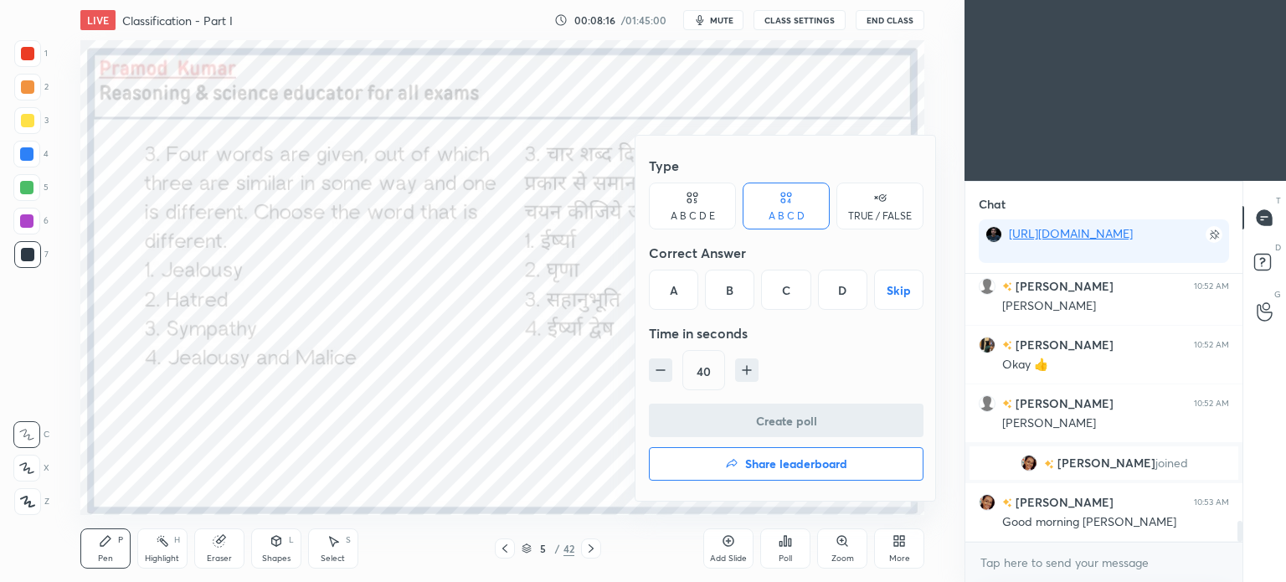
click at [790, 287] on div "C" at bounding box center [785, 290] width 49 height 40
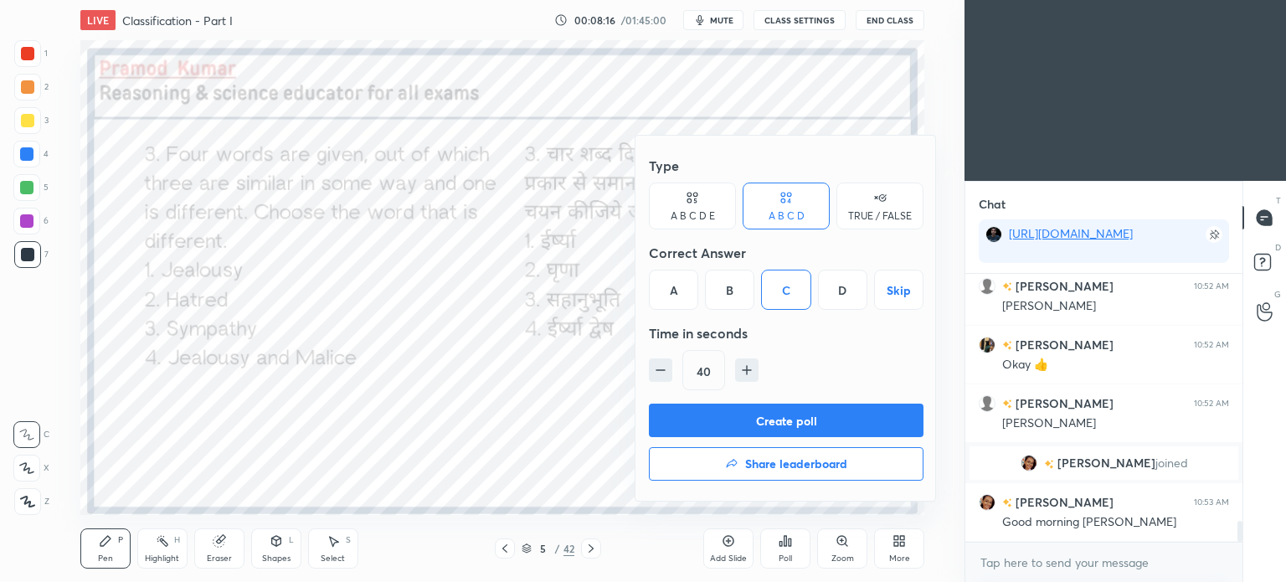
click at [805, 411] on button "Create poll" at bounding box center [786, 420] width 275 height 33
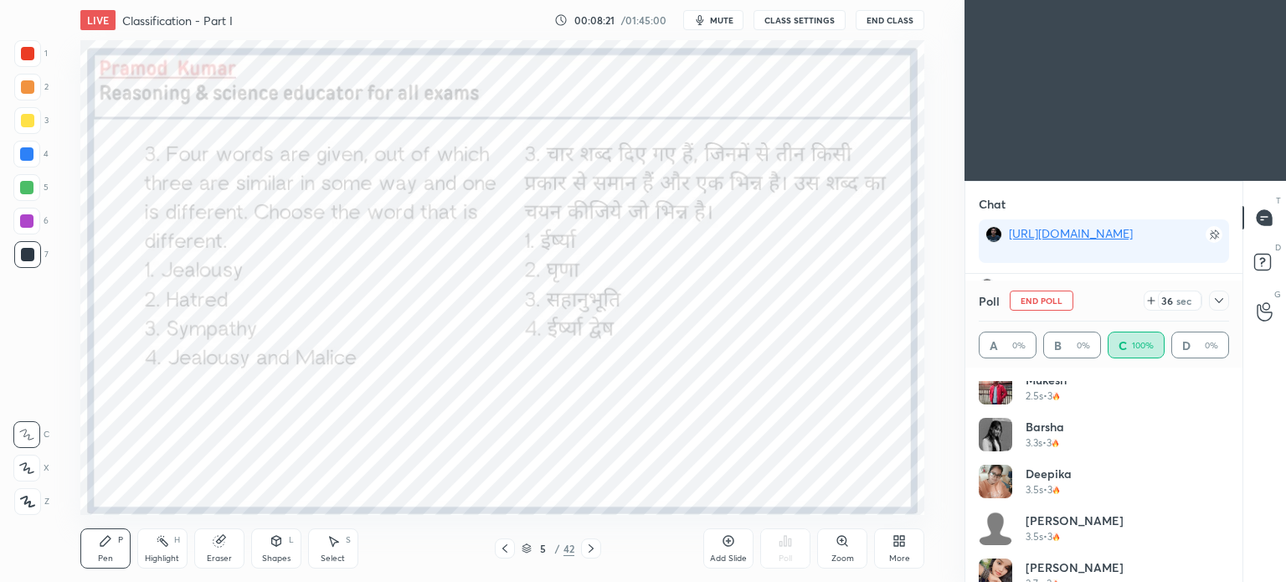
scroll to position [643, 0]
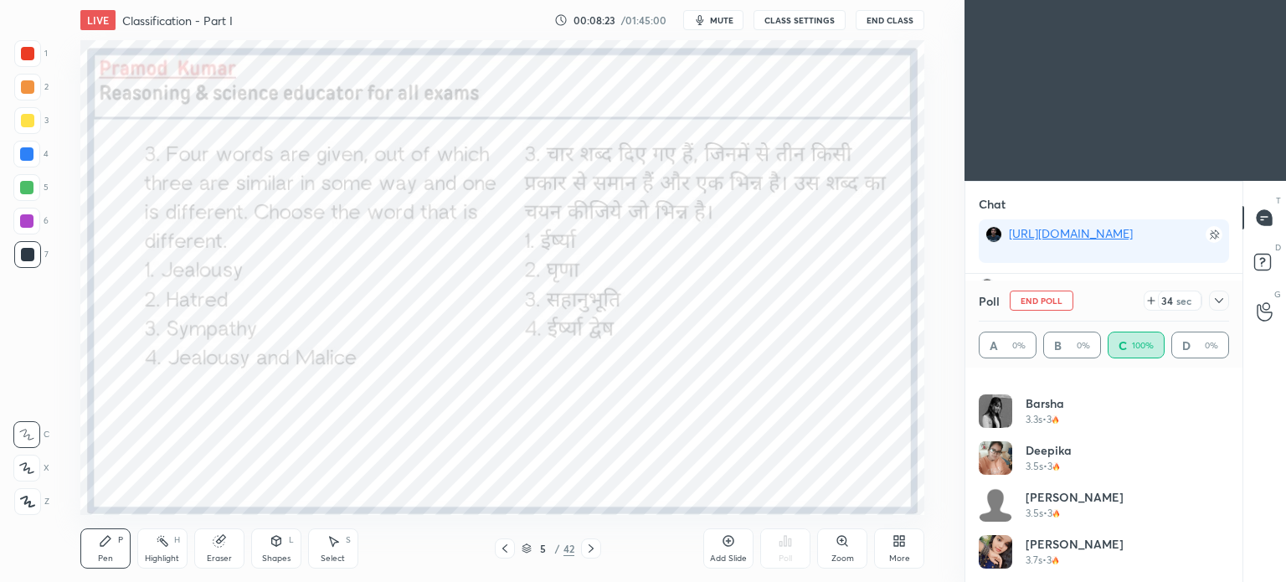
click at [1220, 297] on icon at bounding box center [1218, 300] width 13 height 13
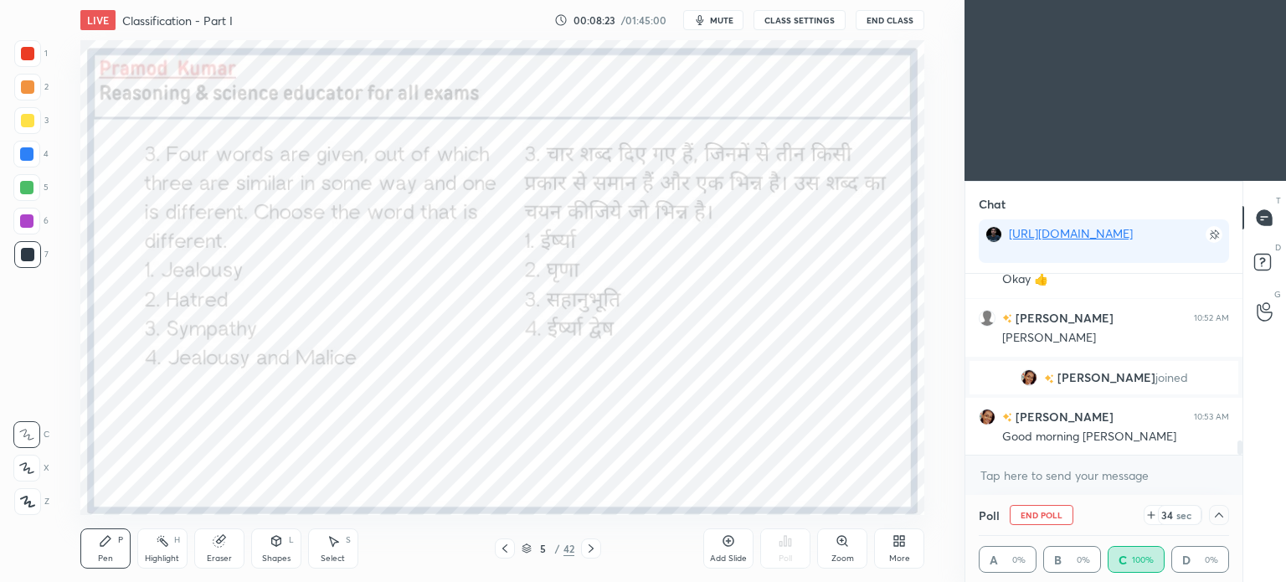
scroll to position [3203, 0]
click at [1222, 514] on icon at bounding box center [1218, 514] width 13 height 13
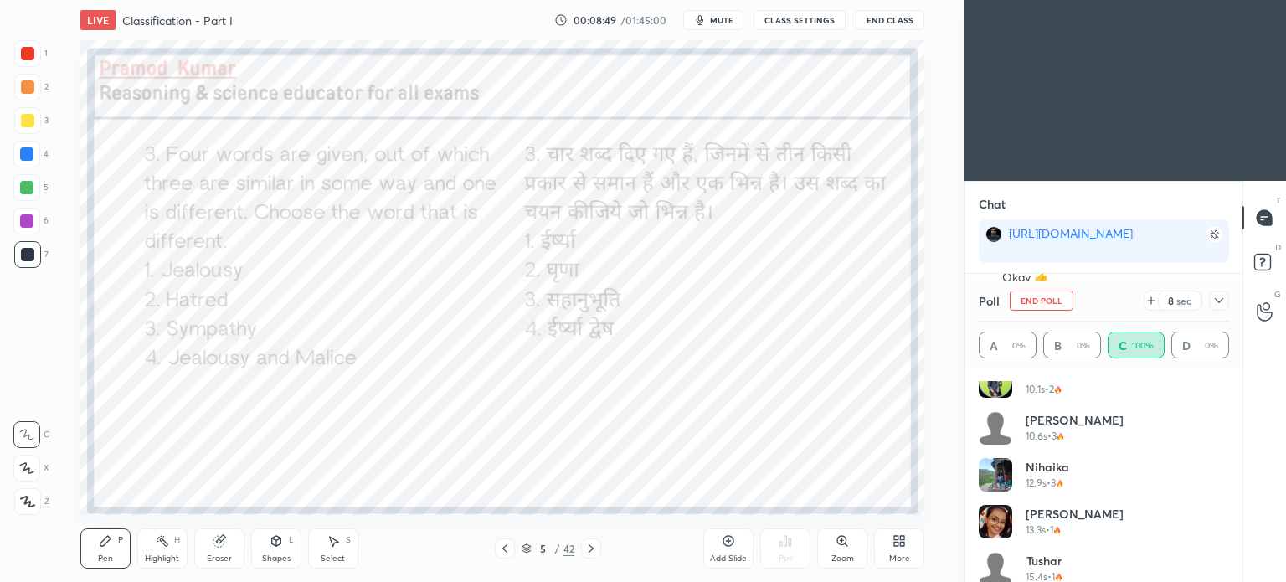
scroll to position [1206, 0]
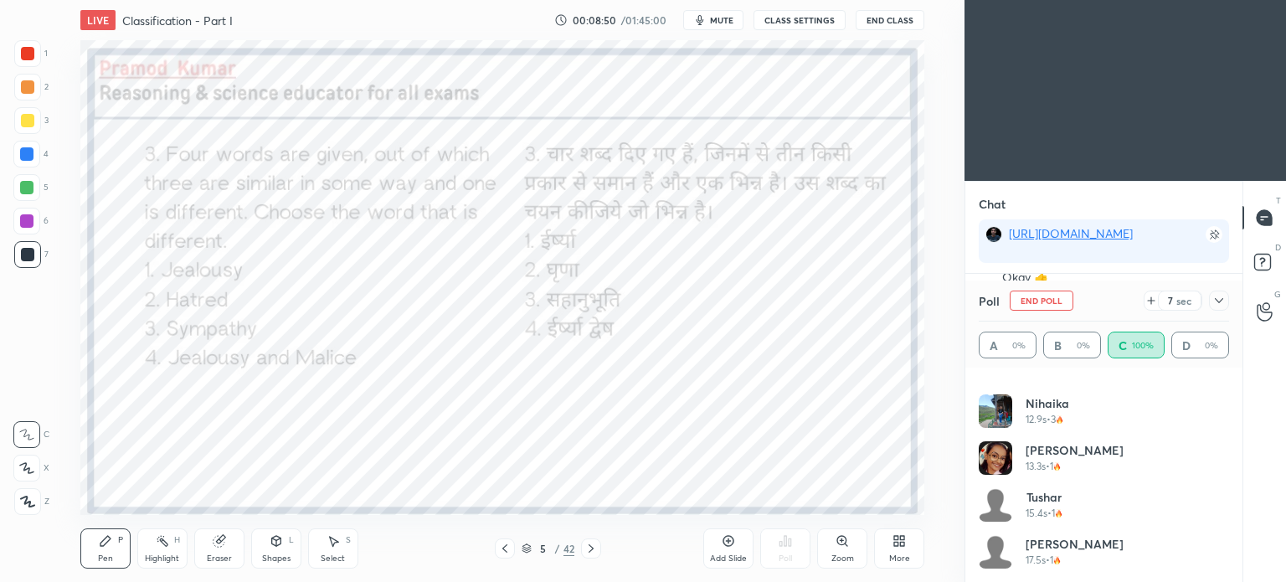
click at [1222, 302] on icon at bounding box center [1218, 300] width 13 height 13
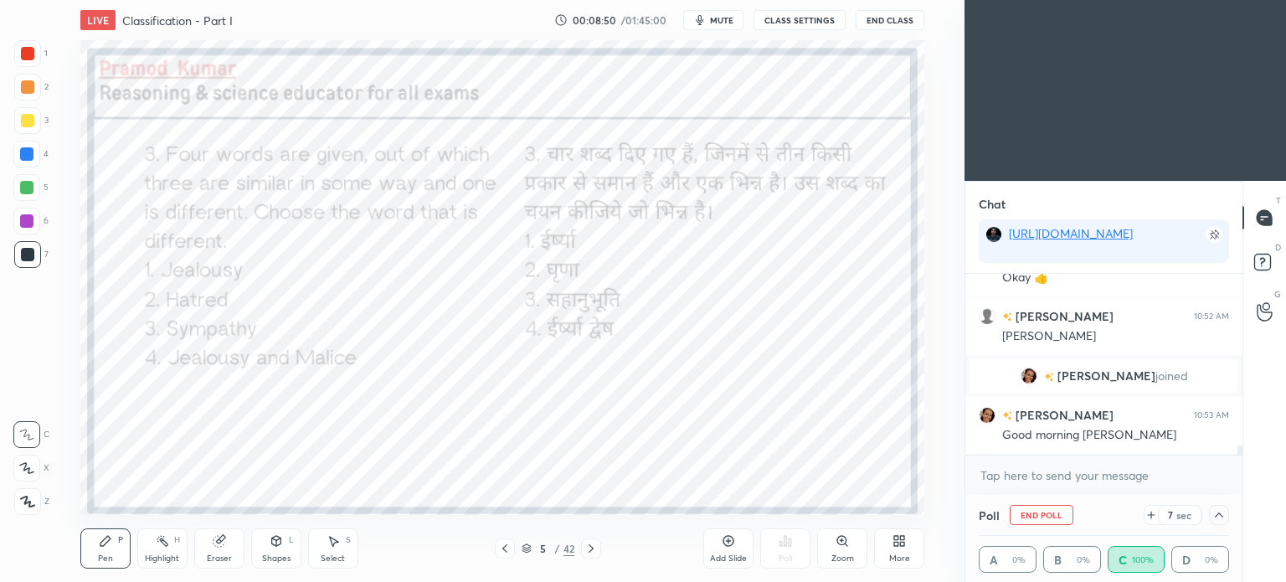
scroll to position [0, 0]
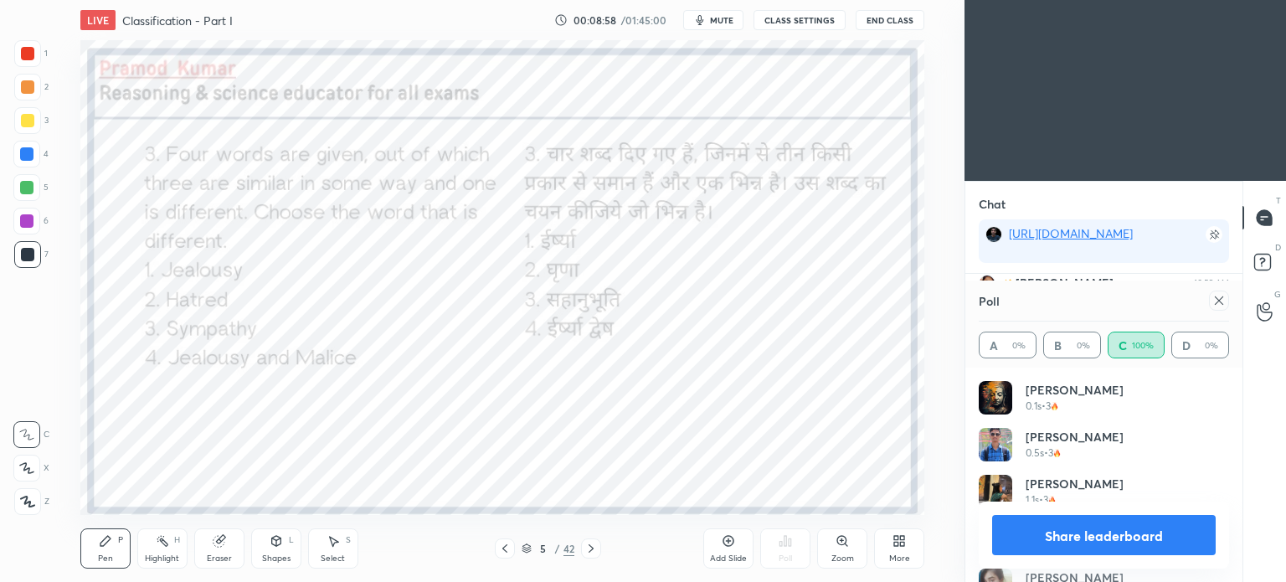
click at [1227, 301] on div at bounding box center [1219, 301] width 20 height 20
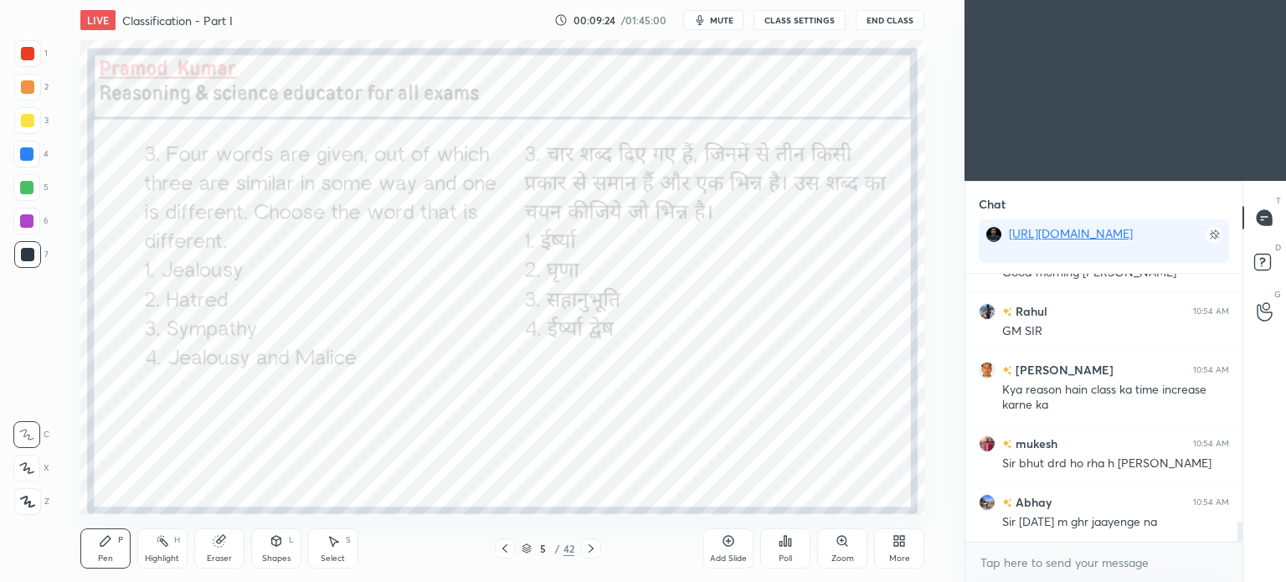
click at [586, 554] on icon at bounding box center [590, 548] width 13 height 13
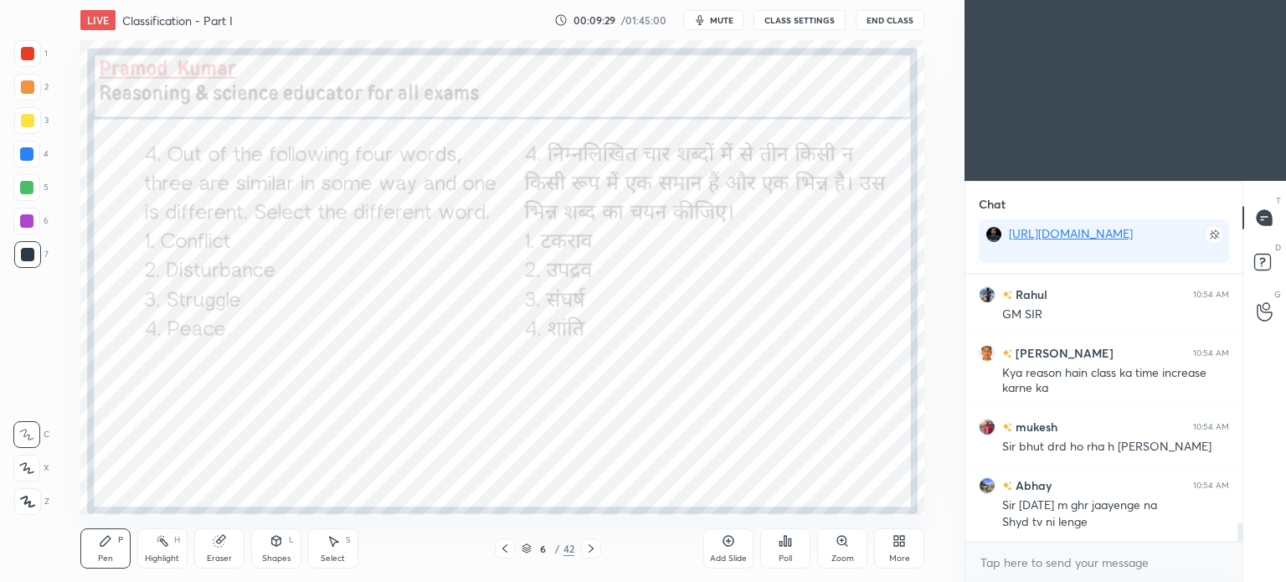
click at [792, 548] on div "Poll" at bounding box center [785, 548] width 50 height 40
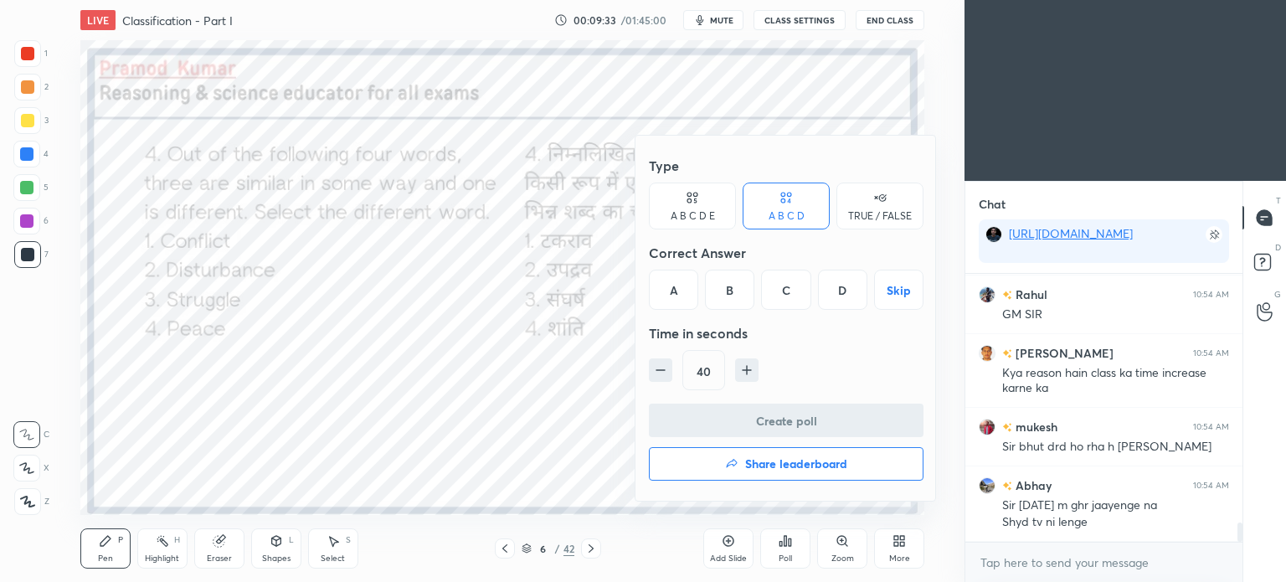
click at [848, 286] on div "D" at bounding box center [842, 290] width 49 height 40
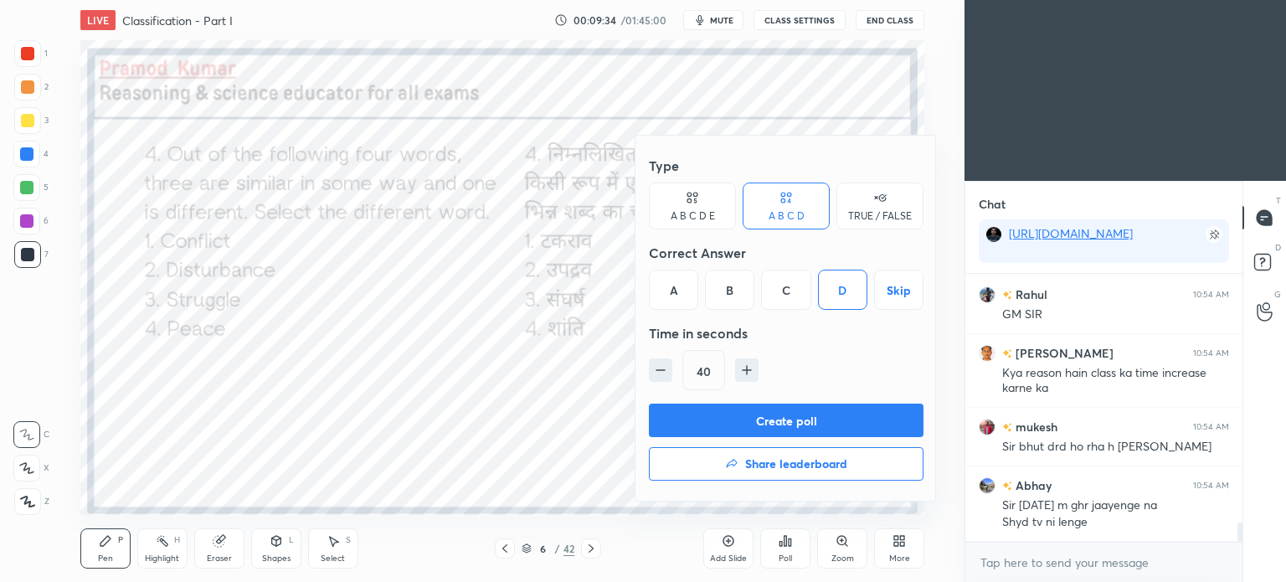
click at [849, 422] on button "Create poll" at bounding box center [786, 420] width 275 height 33
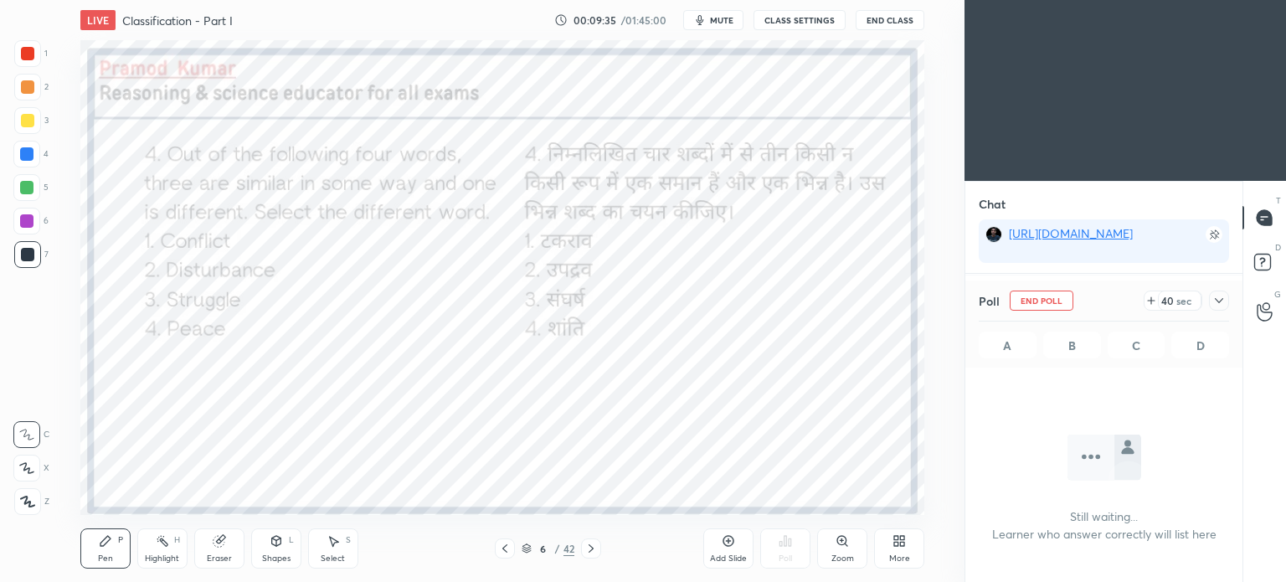
click at [1220, 298] on icon at bounding box center [1218, 300] width 13 height 13
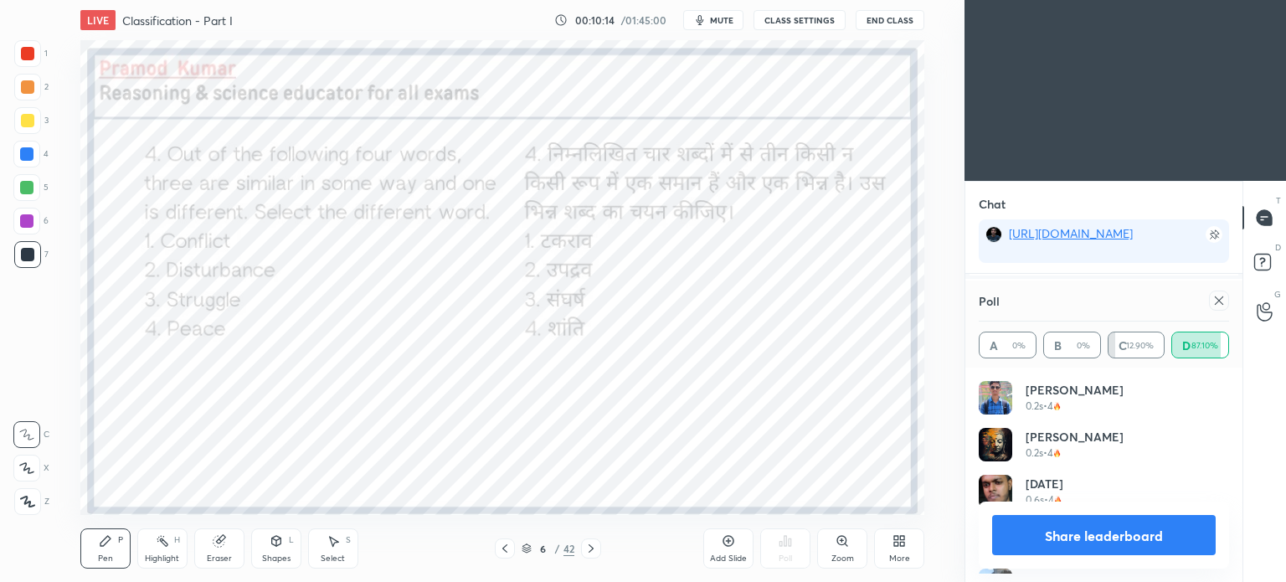
scroll to position [5, 5]
click at [1221, 296] on icon at bounding box center [1218, 300] width 13 height 13
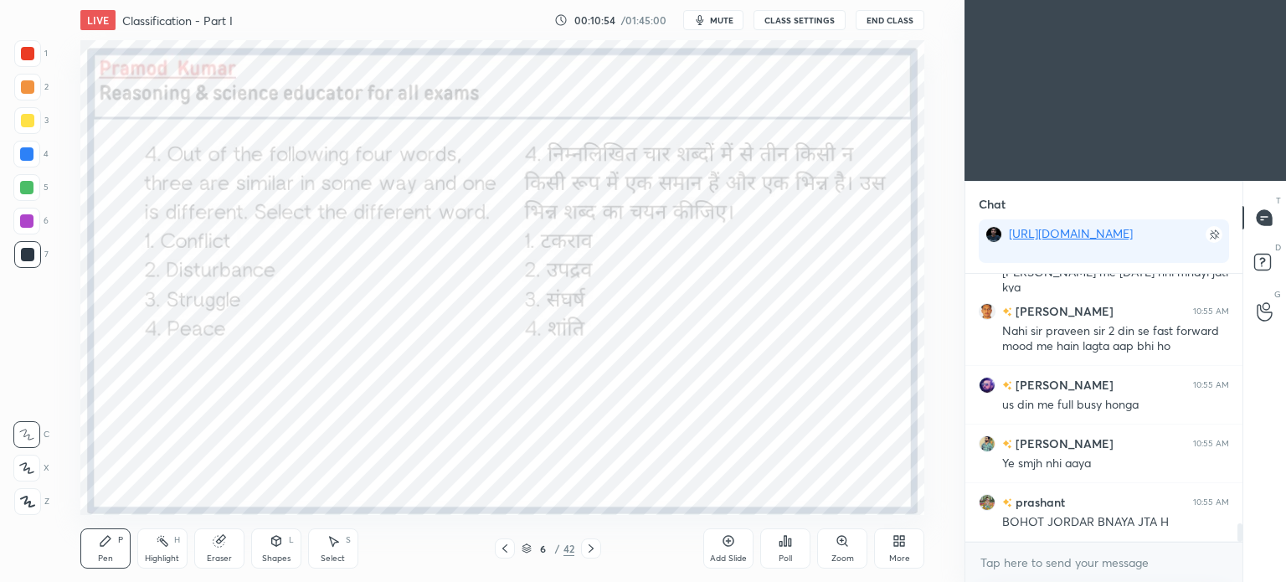
click at [595, 542] on icon at bounding box center [590, 548] width 13 height 13
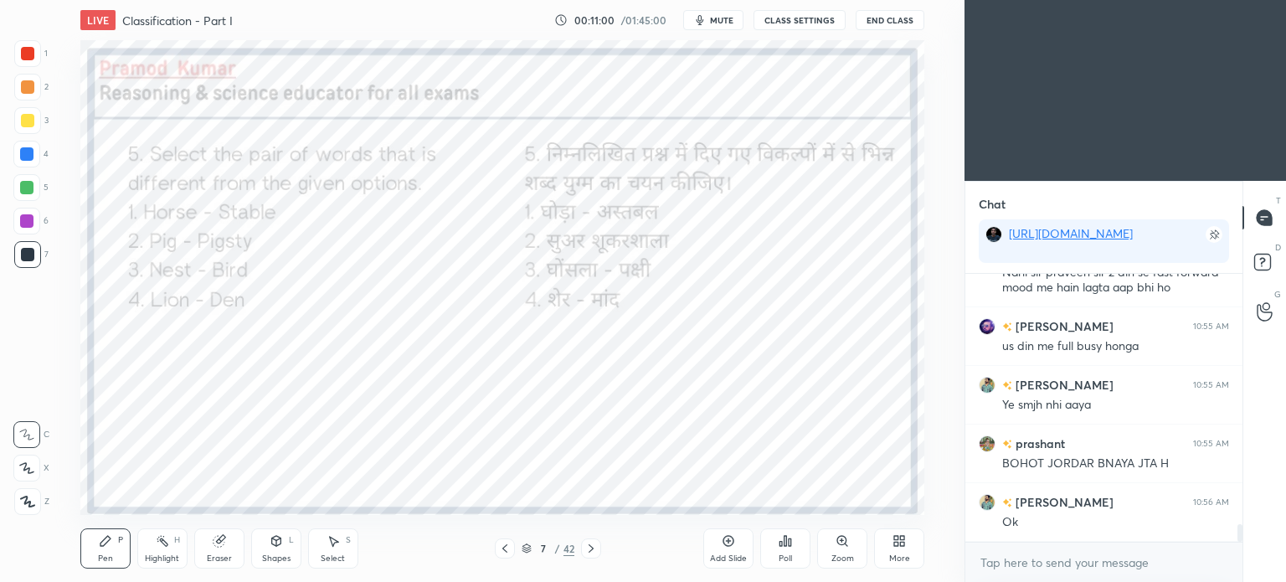
click at [785, 546] on icon at bounding box center [786, 541] width 3 height 10
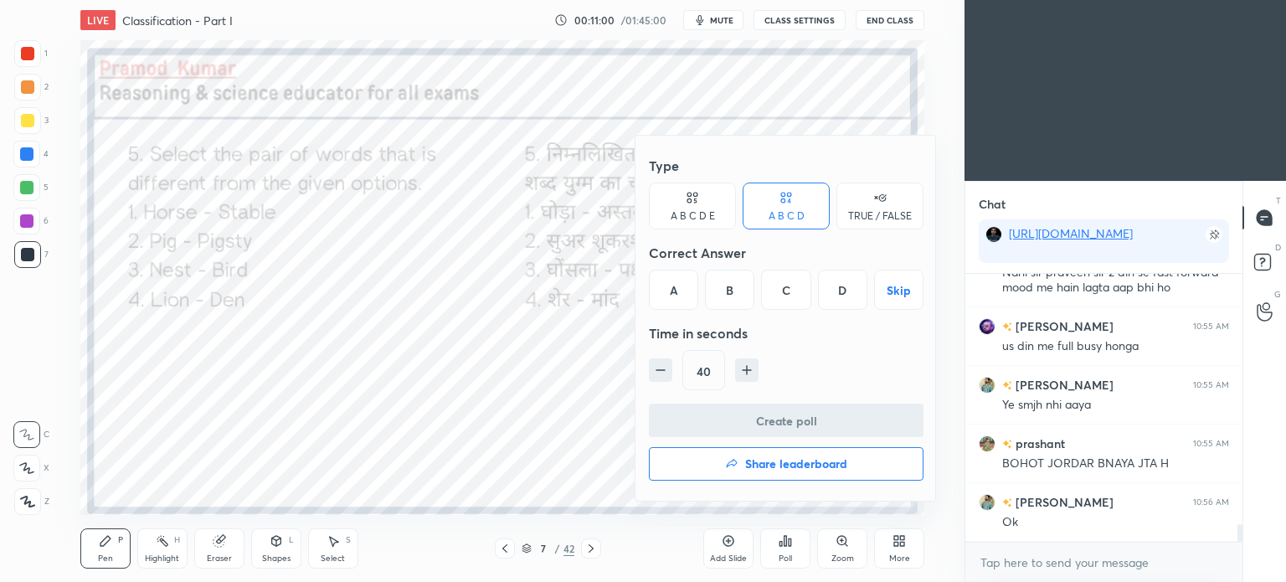
click at [785, 291] on div "C" at bounding box center [785, 290] width 49 height 40
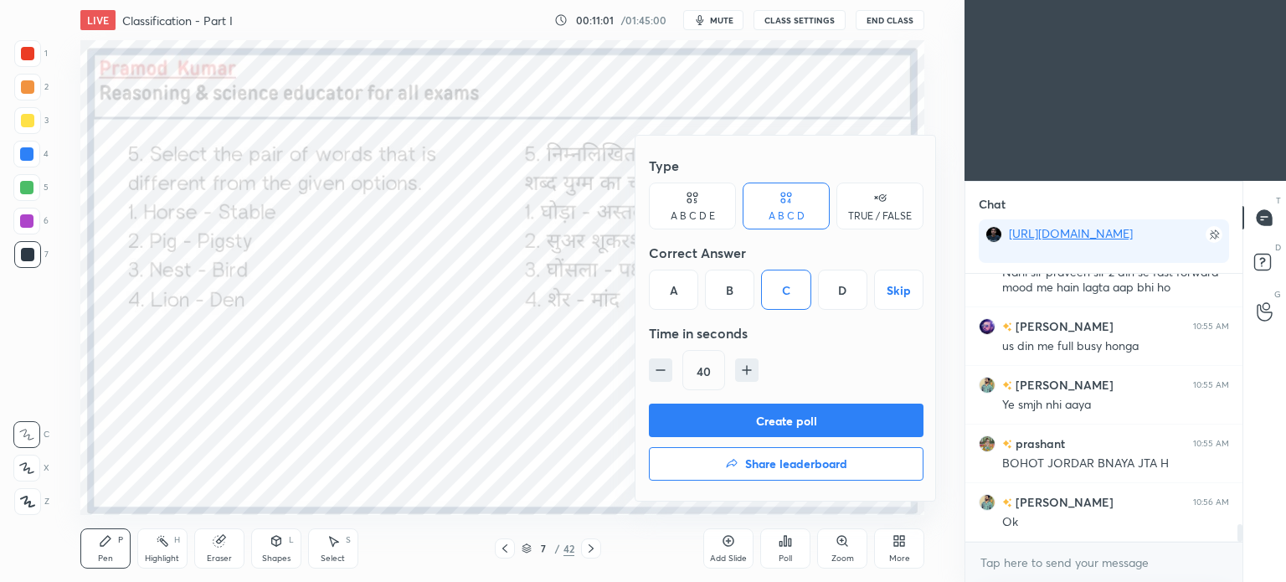
click at [802, 414] on button "Create poll" at bounding box center [786, 420] width 275 height 33
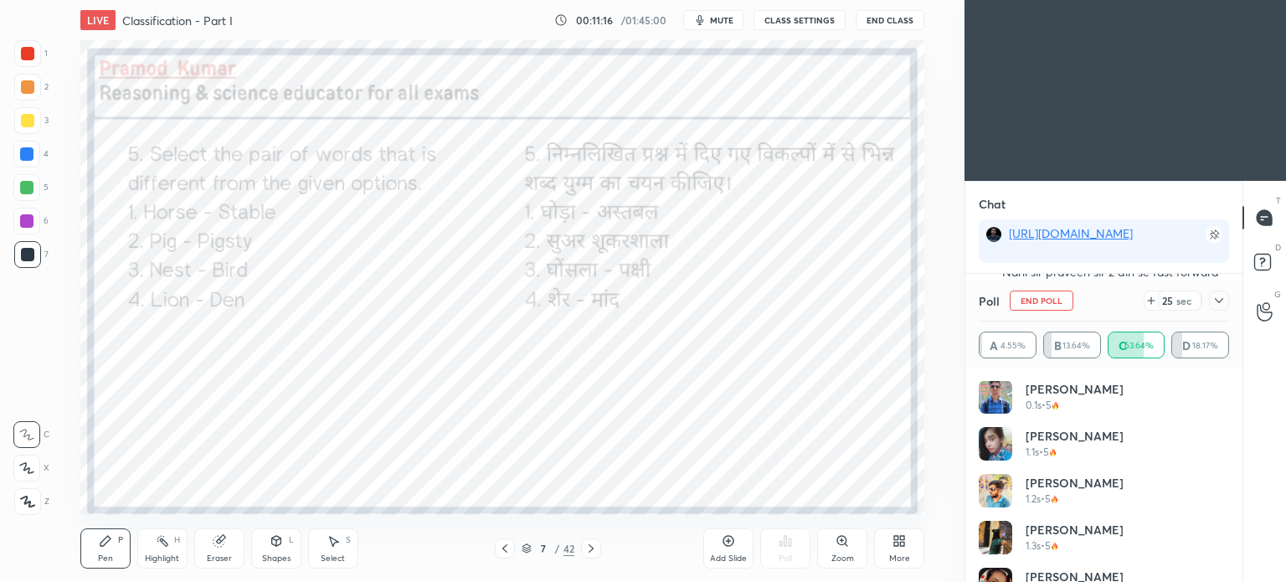
scroll to position [0, 0]
click at [1217, 301] on icon at bounding box center [1219, 300] width 8 height 5
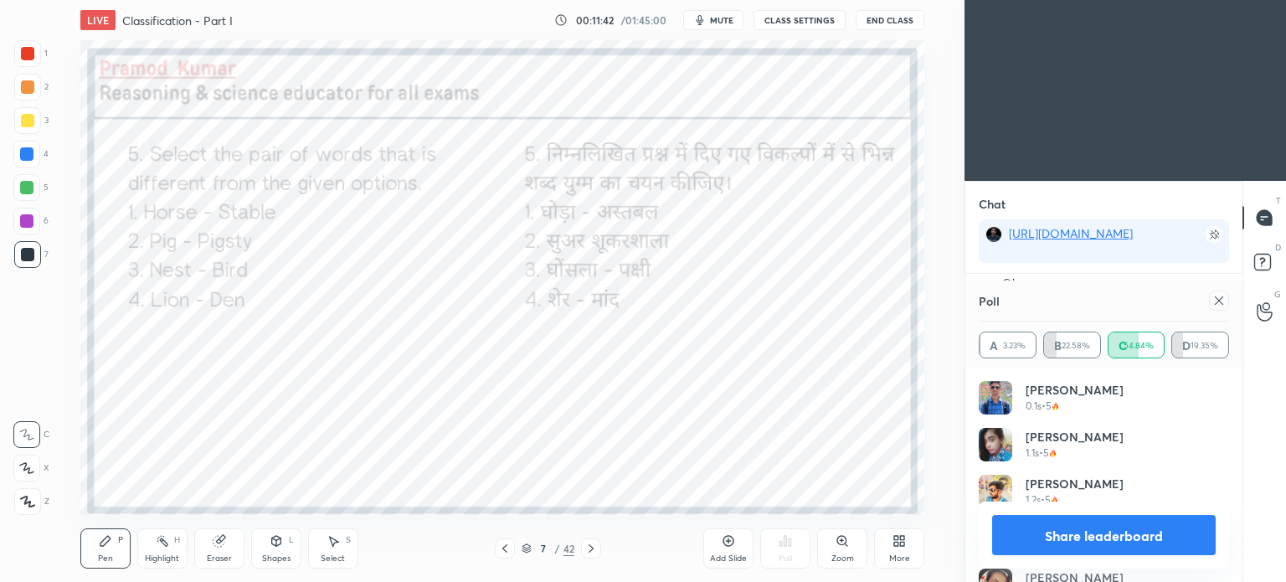
click at [1221, 303] on icon at bounding box center [1219, 300] width 8 height 8
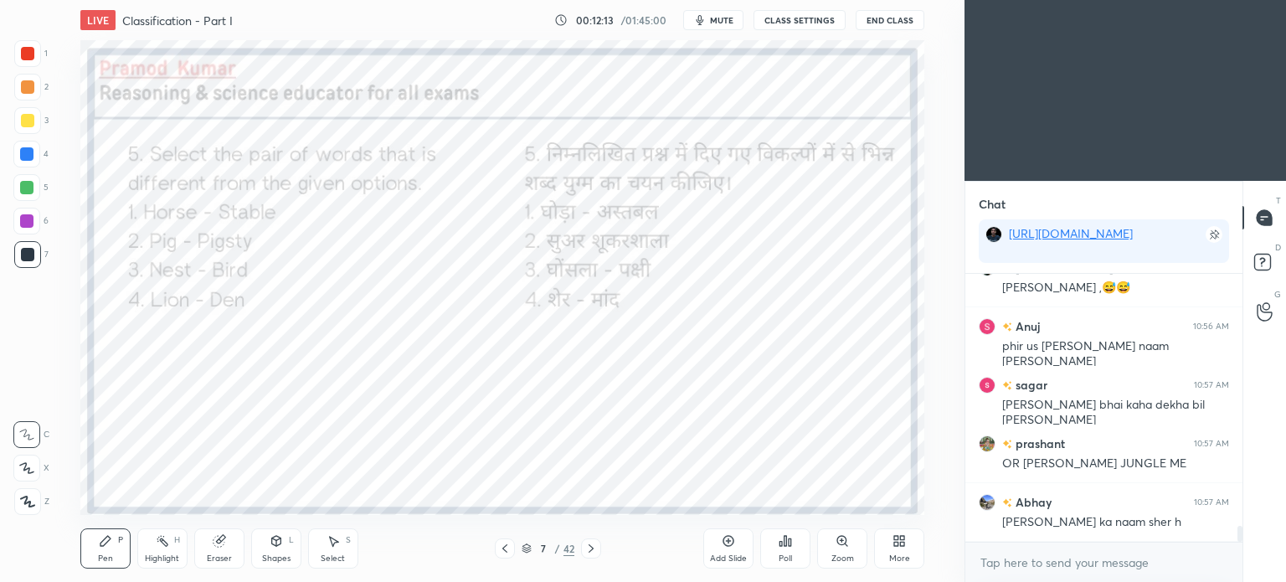
click at [596, 550] on icon at bounding box center [590, 548] width 13 height 13
click at [797, 548] on div "Poll" at bounding box center [785, 548] width 50 height 40
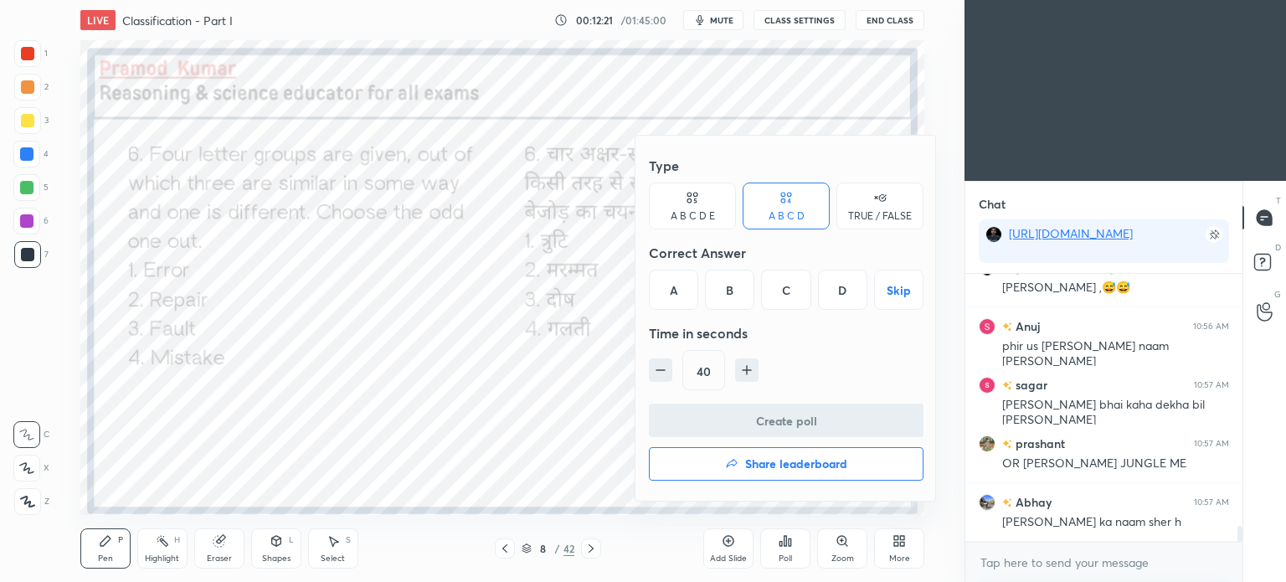
click at [725, 297] on div "B" at bounding box center [729, 290] width 49 height 40
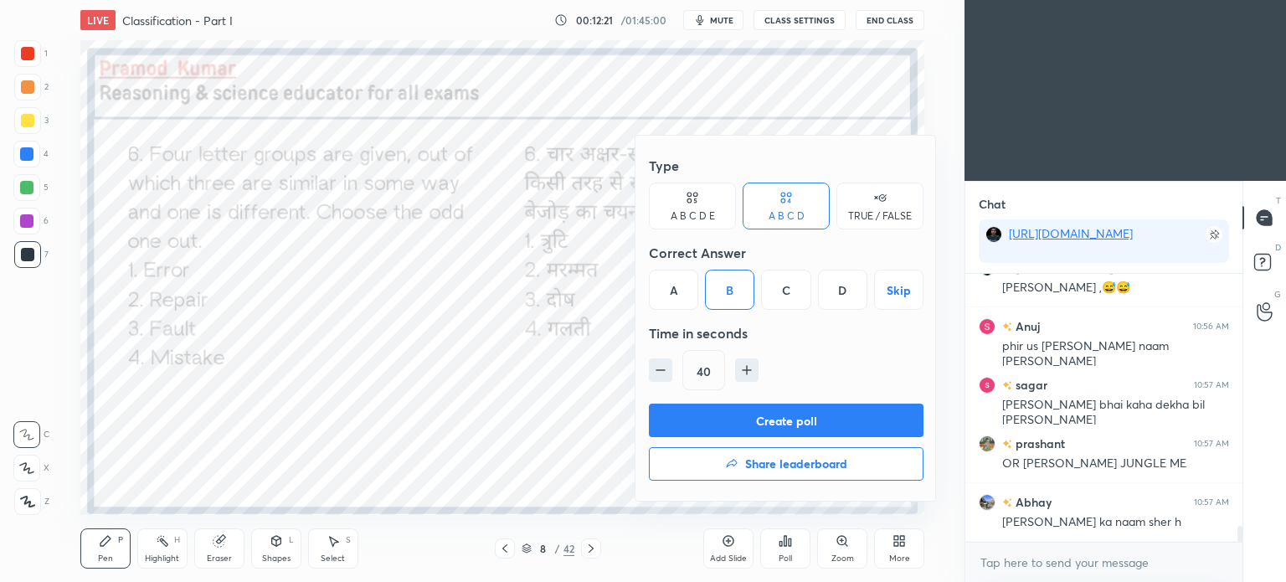
click at [862, 419] on button "Create poll" at bounding box center [786, 420] width 275 height 33
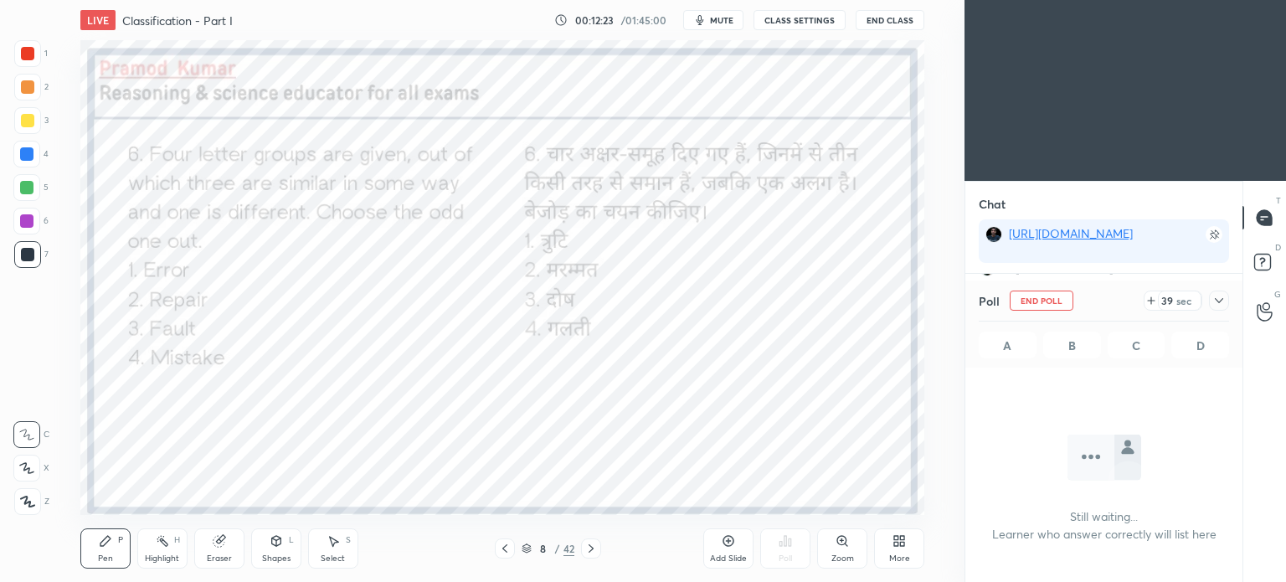
click at [1220, 297] on icon at bounding box center [1218, 300] width 13 height 13
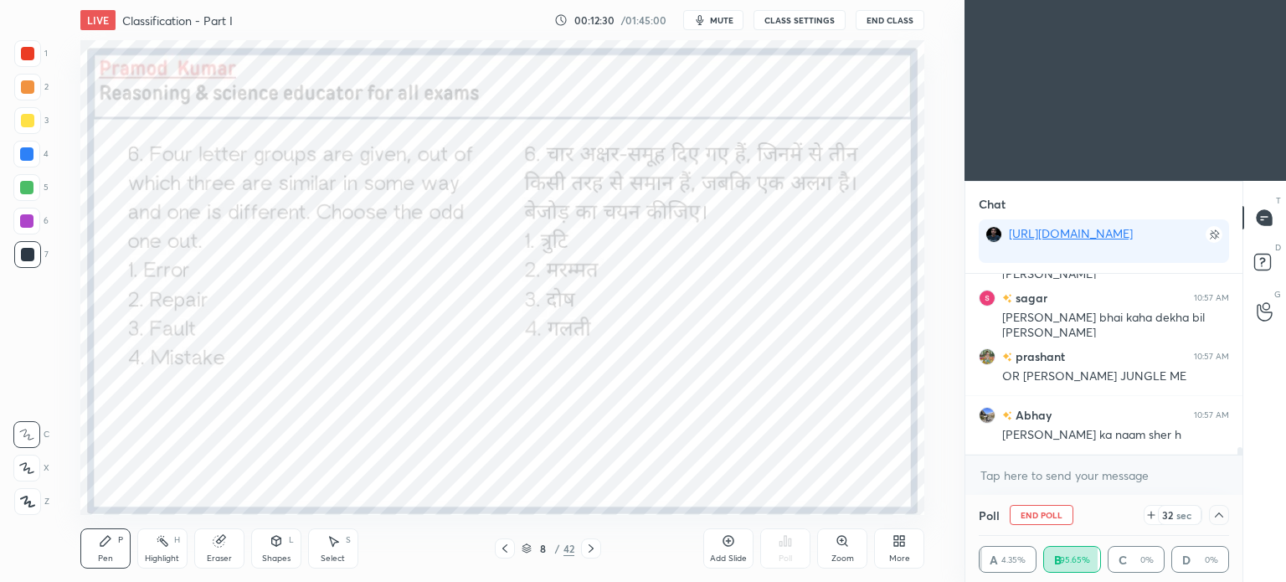
click at [1217, 516] on icon at bounding box center [1218, 514] width 13 height 13
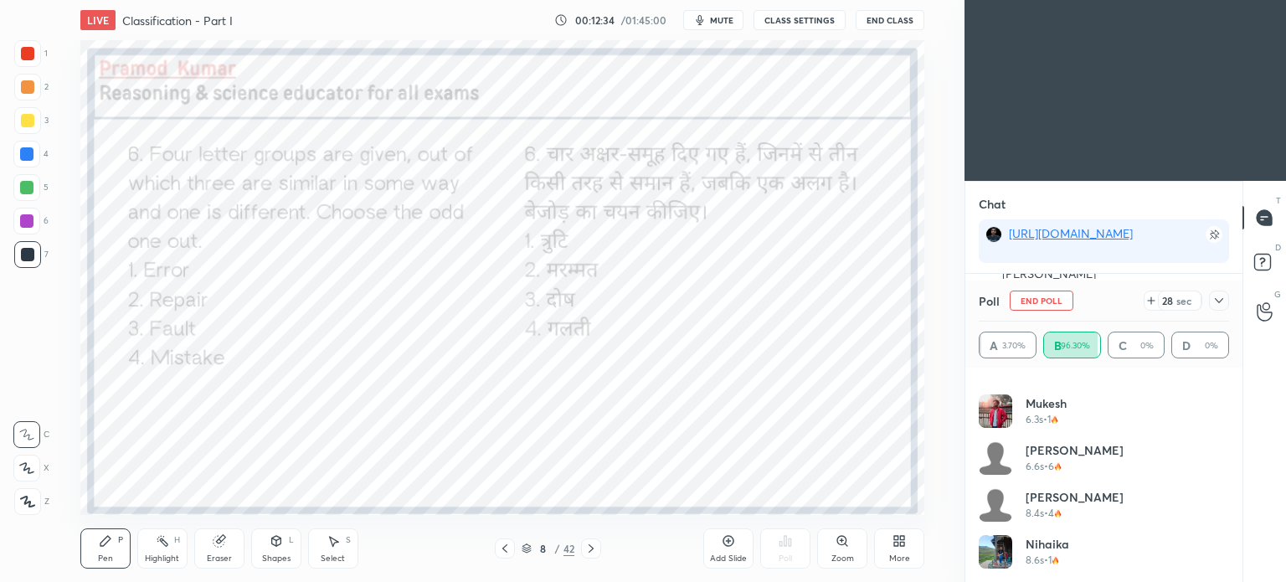
click at [1225, 298] on icon at bounding box center [1218, 300] width 13 height 13
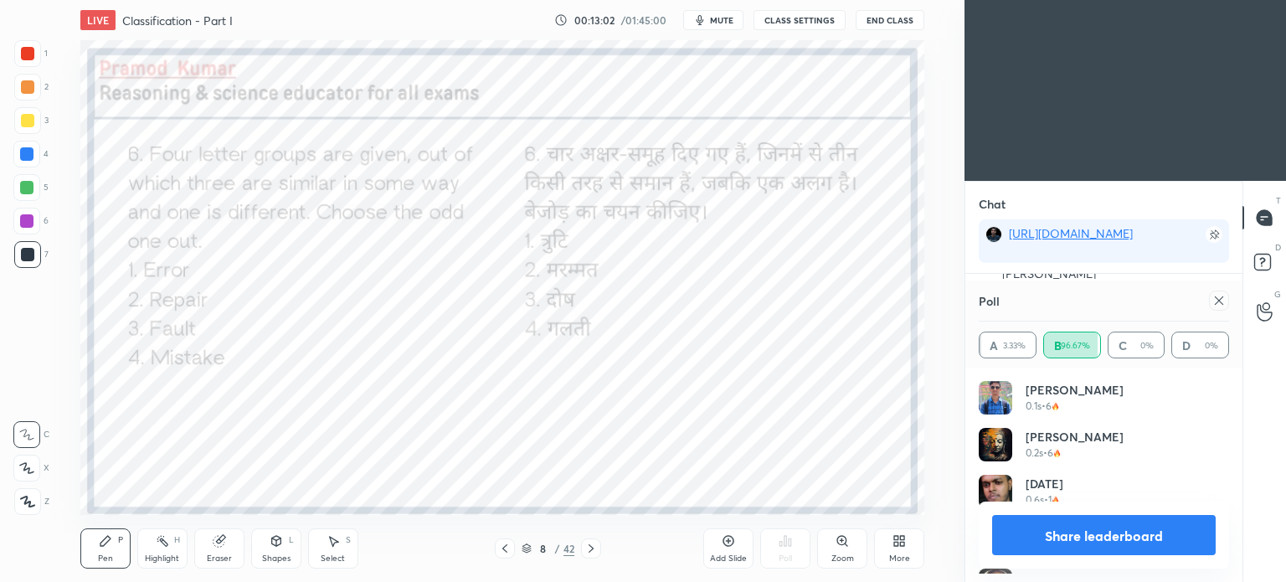
scroll to position [5, 5]
click at [1222, 301] on icon at bounding box center [1218, 300] width 13 height 13
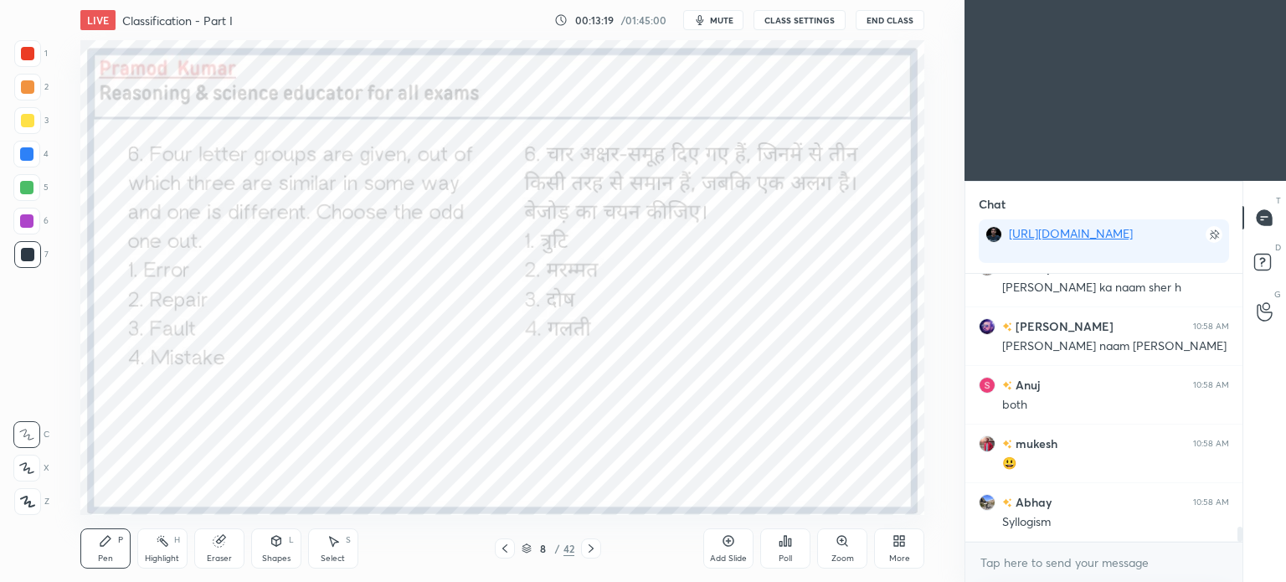
click at [592, 545] on icon at bounding box center [590, 548] width 13 height 13
click at [791, 537] on icon at bounding box center [785, 540] width 13 height 13
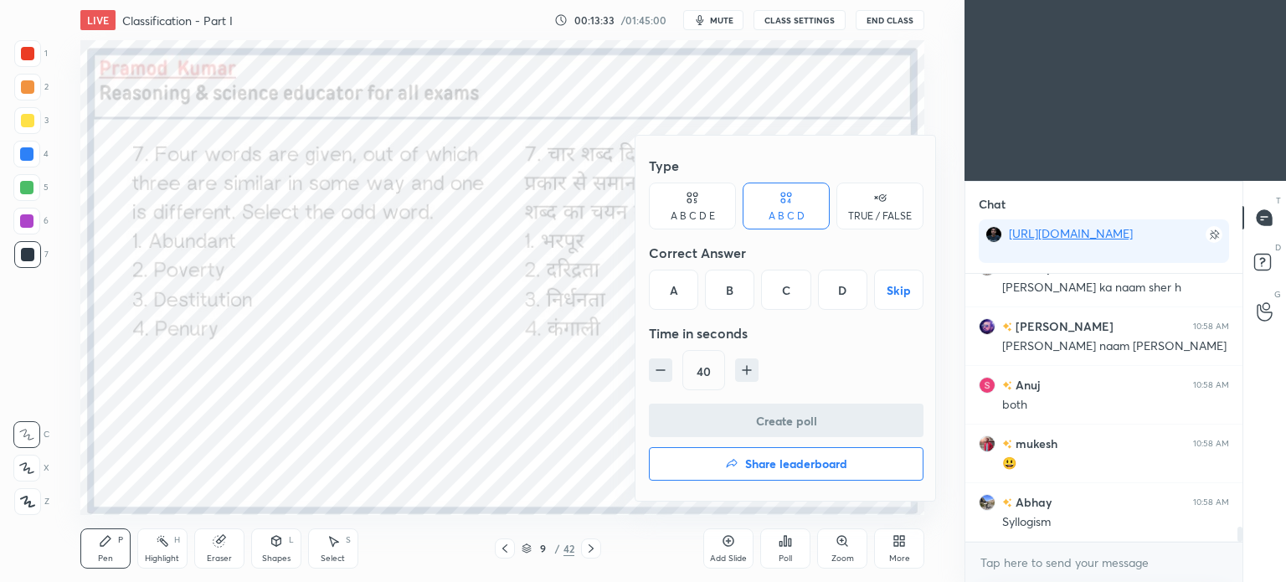
click at [670, 276] on div "A" at bounding box center [673, 290] width 49 height 40
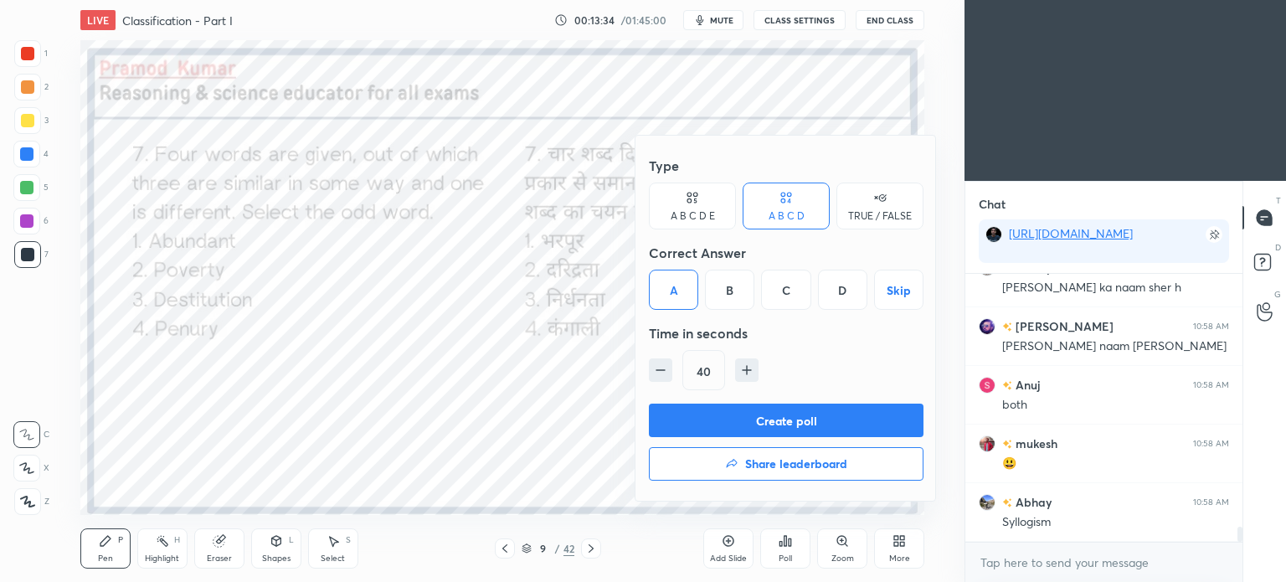
click at [719, 412] on button "Create poll" at bounding box center [786, 420] width 275 height 33
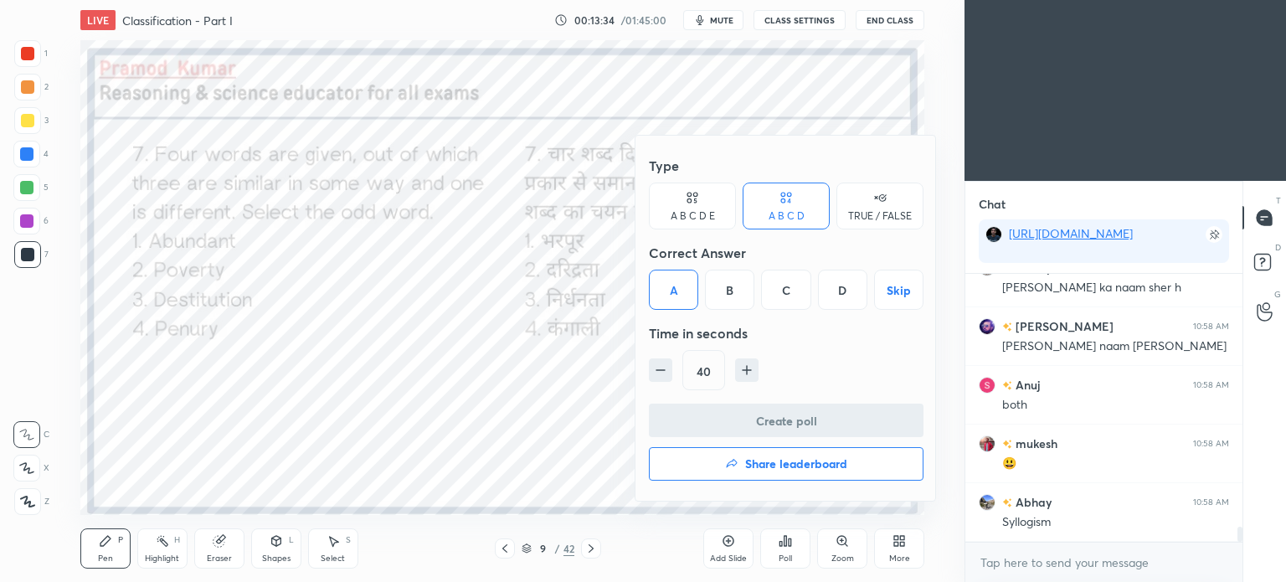
scroll to position [68, 272]
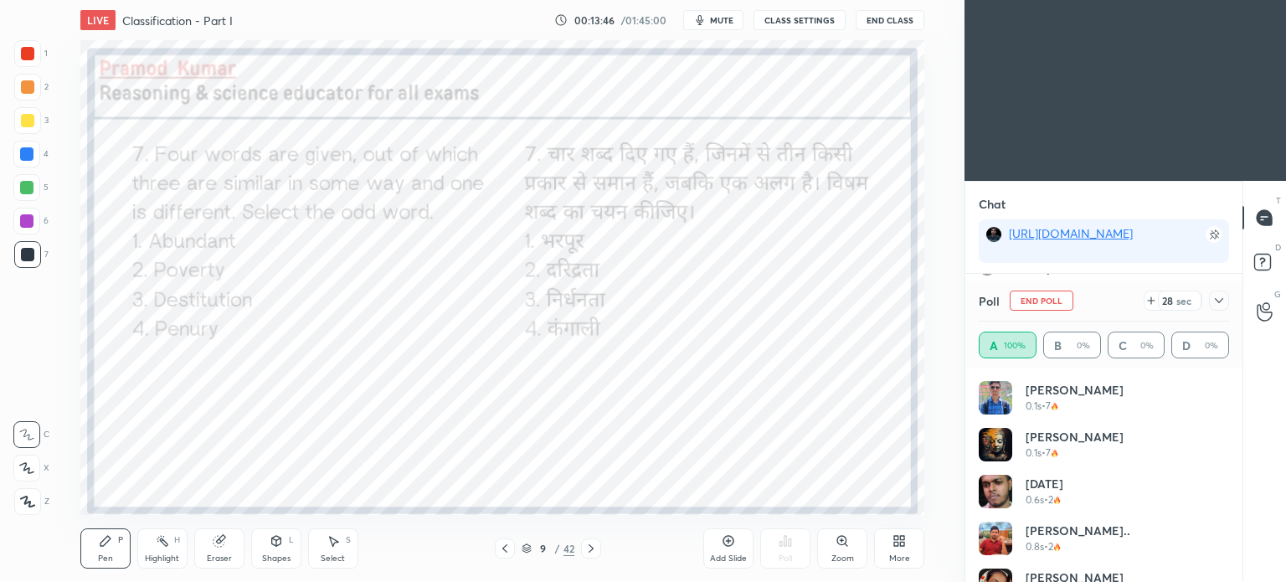
click at [1221, 297] on icon at bounding box center [1218, 300] width 13 height 13
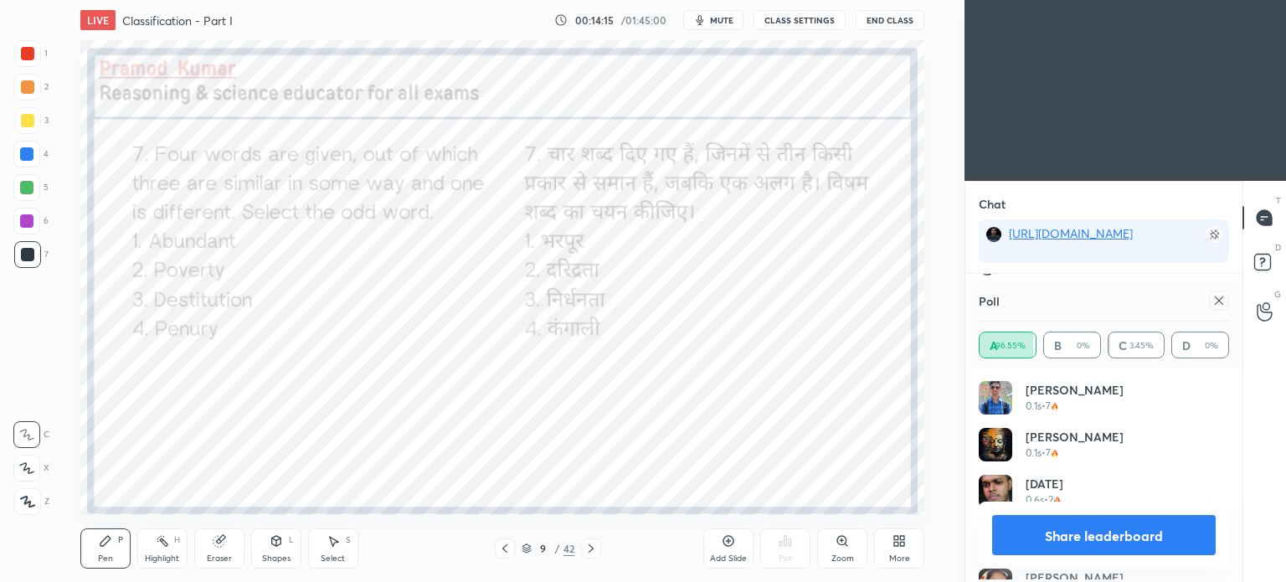
scroll to position [5, 5]
click at [1216, 301] on icon at bounding box center [1218, 300] width 13 height 13
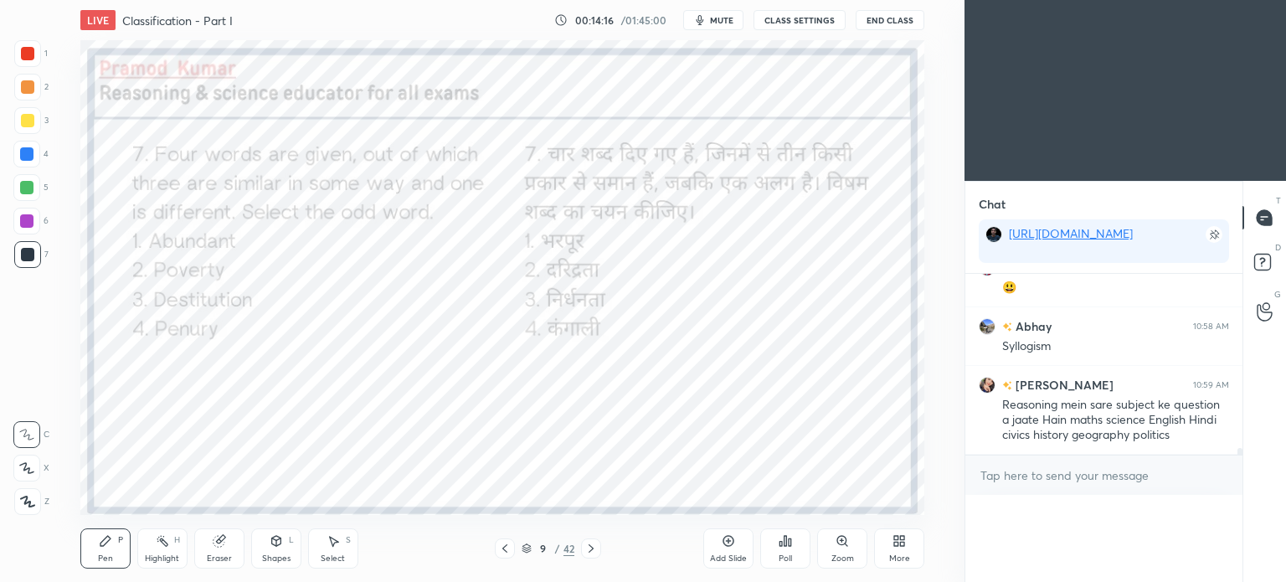
scroll to position [4576, 0]
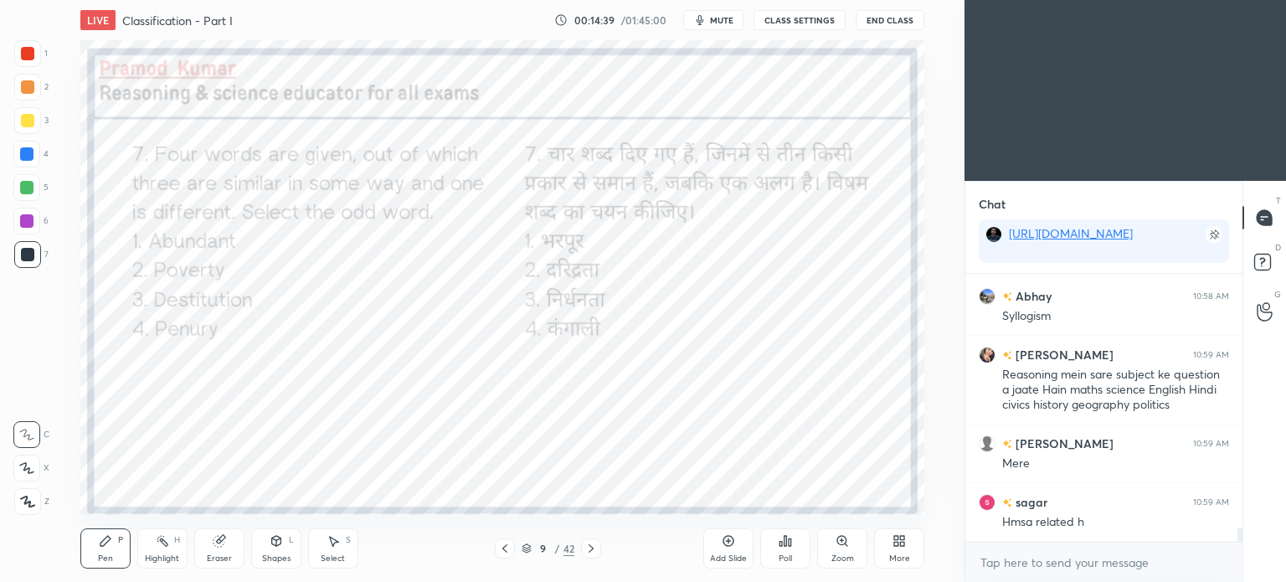
click at [584, 548] on icon at bounding box center [590, 548] width 13 height 13
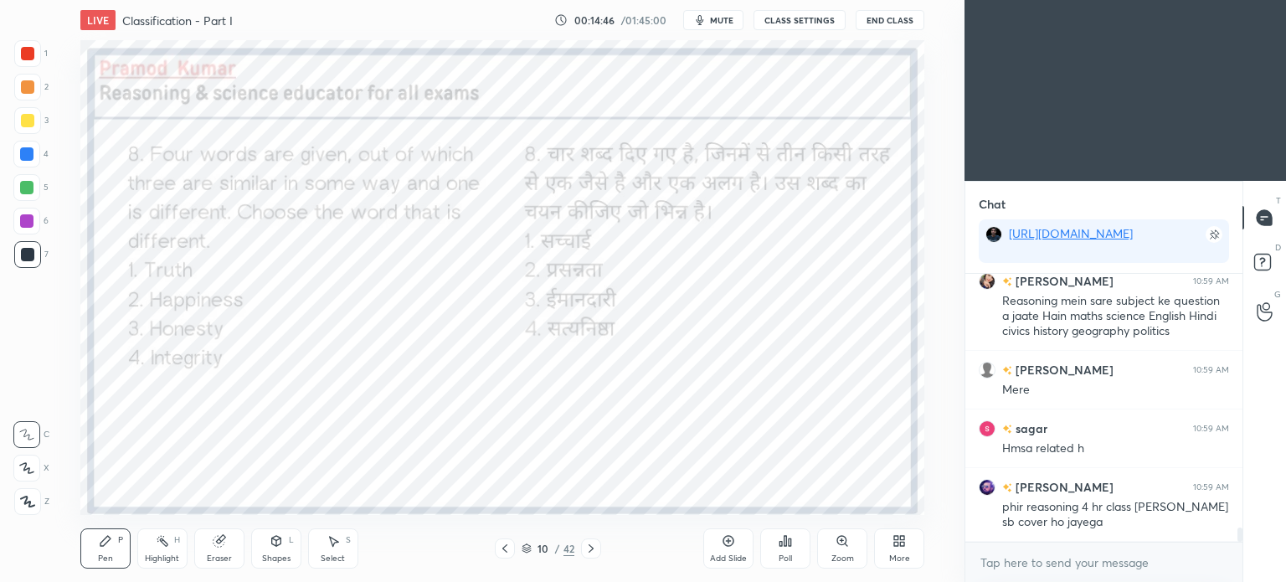
click at [786, 542] on icon at bounding box center [786, 541] width 3 height 10
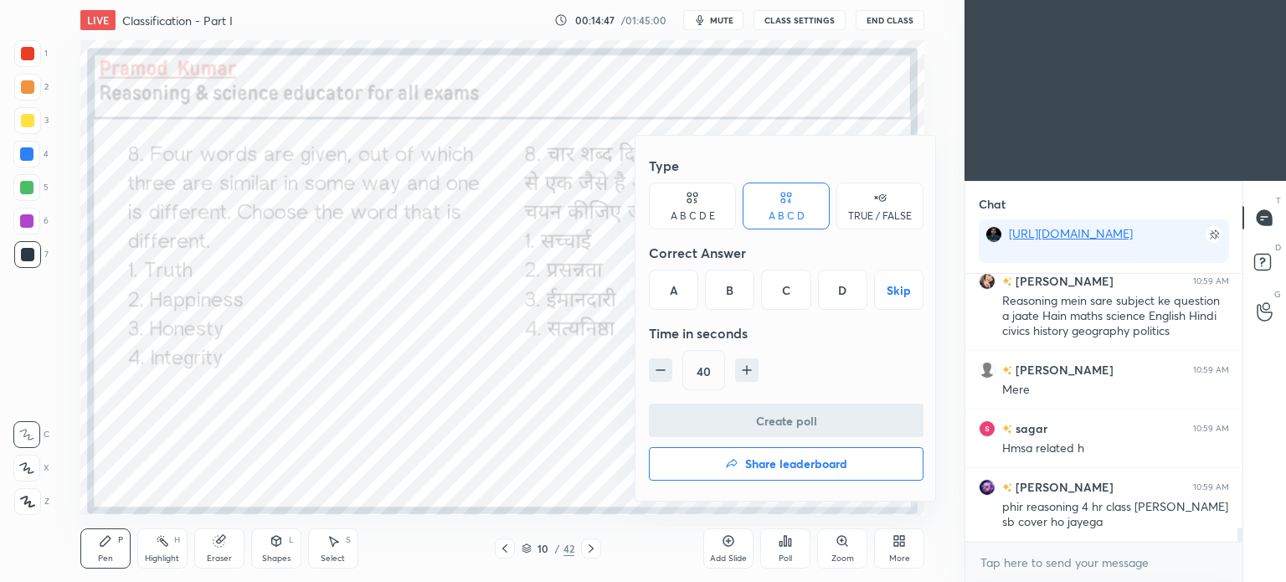
click at [727, 295] on div "B" at bounding box center [729, 290] width 49 height 40
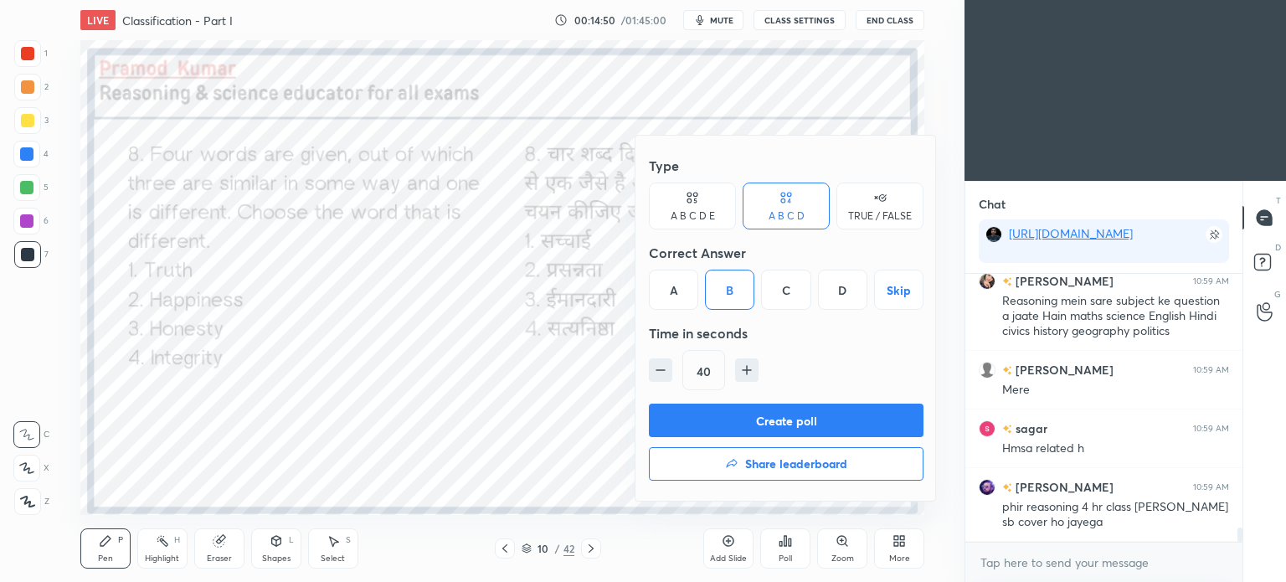
click at [817, 416] on button "Create poll" at bounding box center [786, 420] width 275 height 33
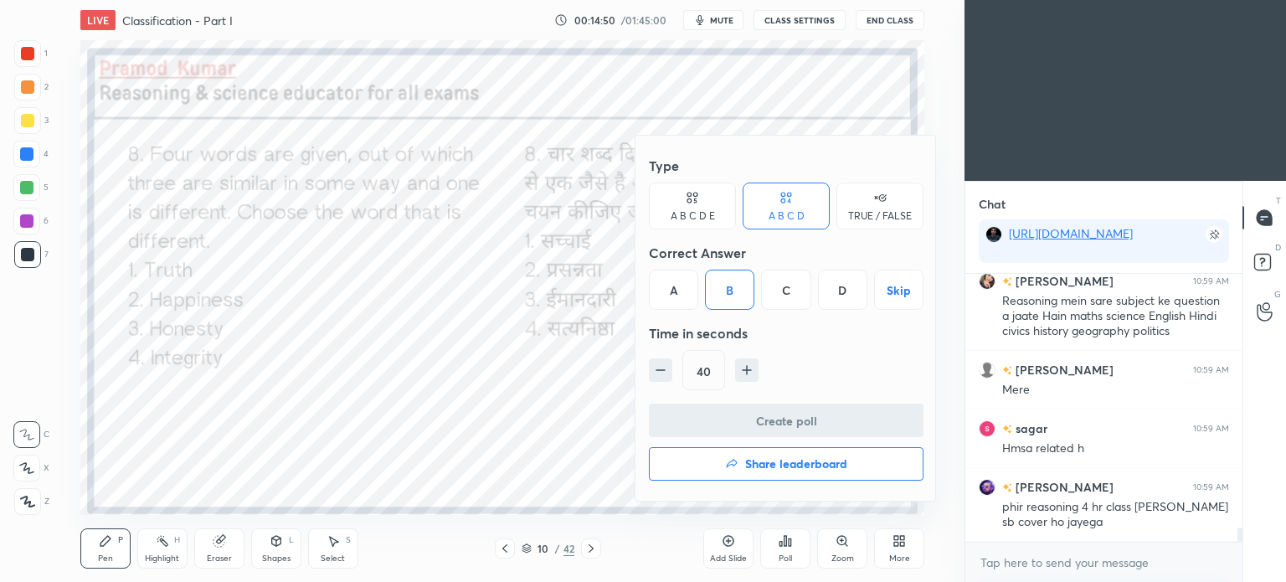
scroll to position [246, 272]
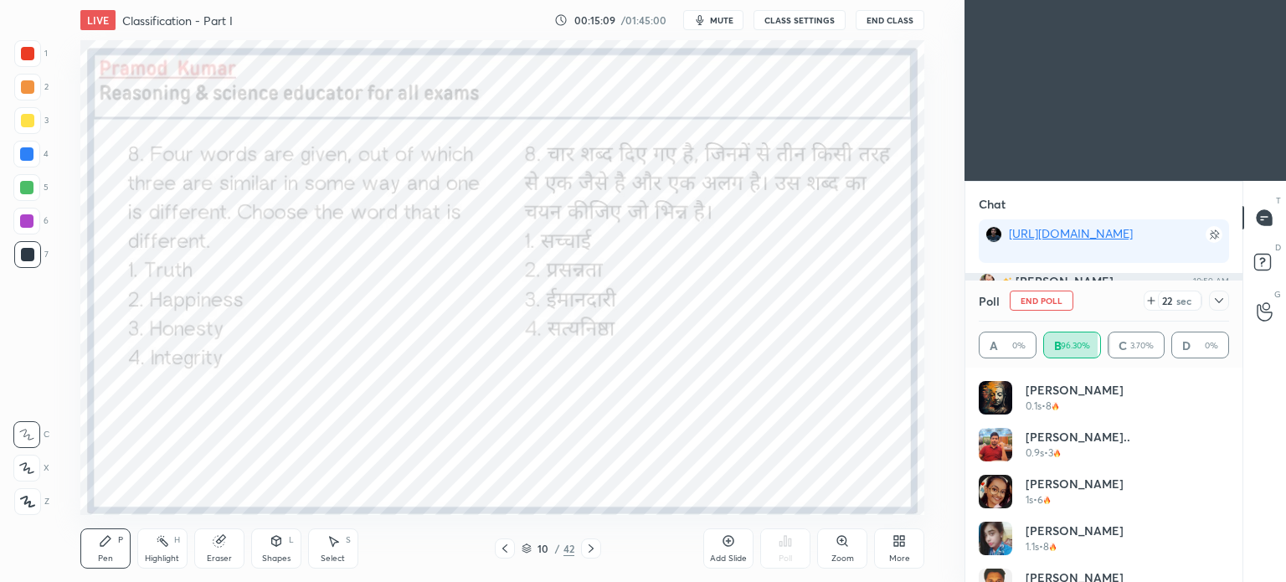
click at [1222, 297] on icon at bounding box center [1218, 300] width 13 height 13
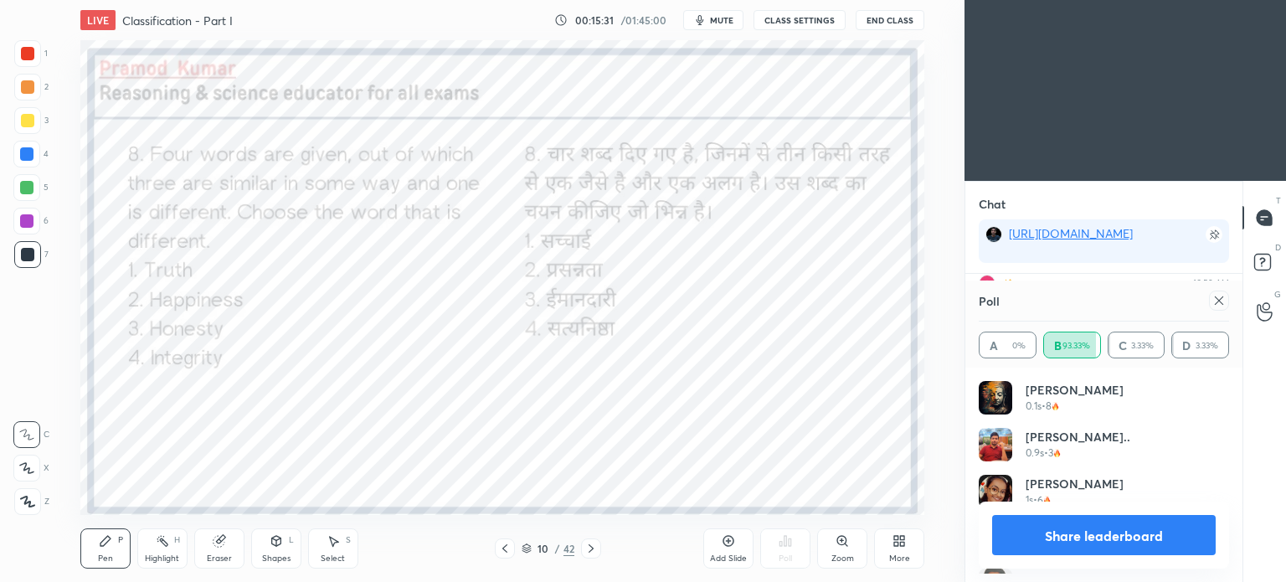
scroll to position [195, 245]
click at [1222, 306] on icon at bounding box center [1218, 300] width 13 height 13
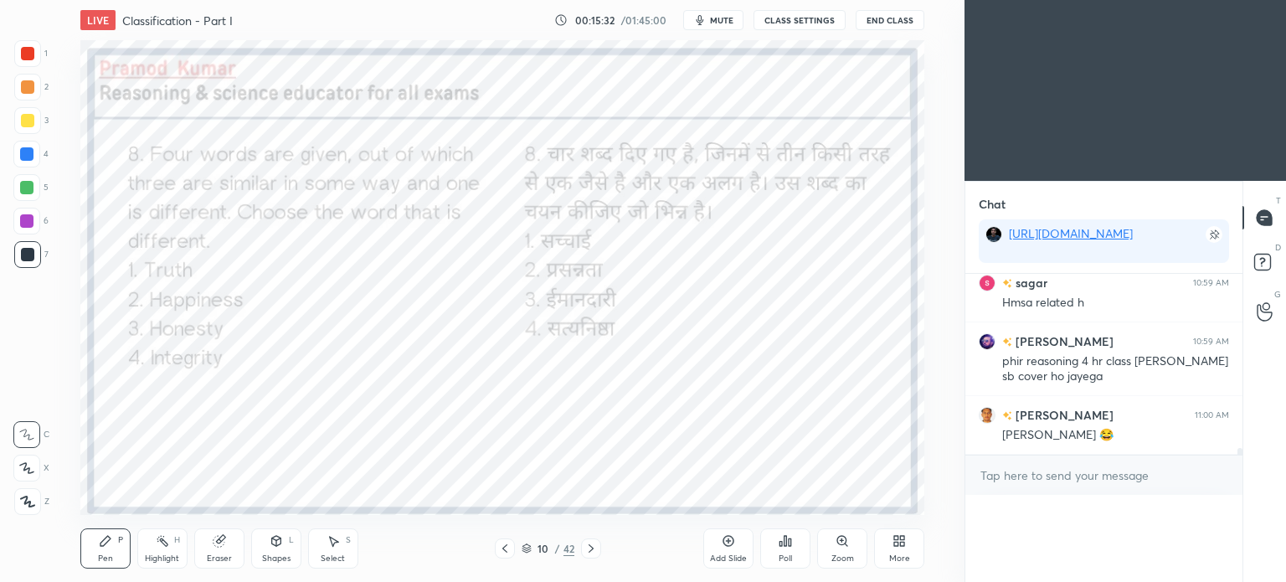
scroll to position [0, 5]
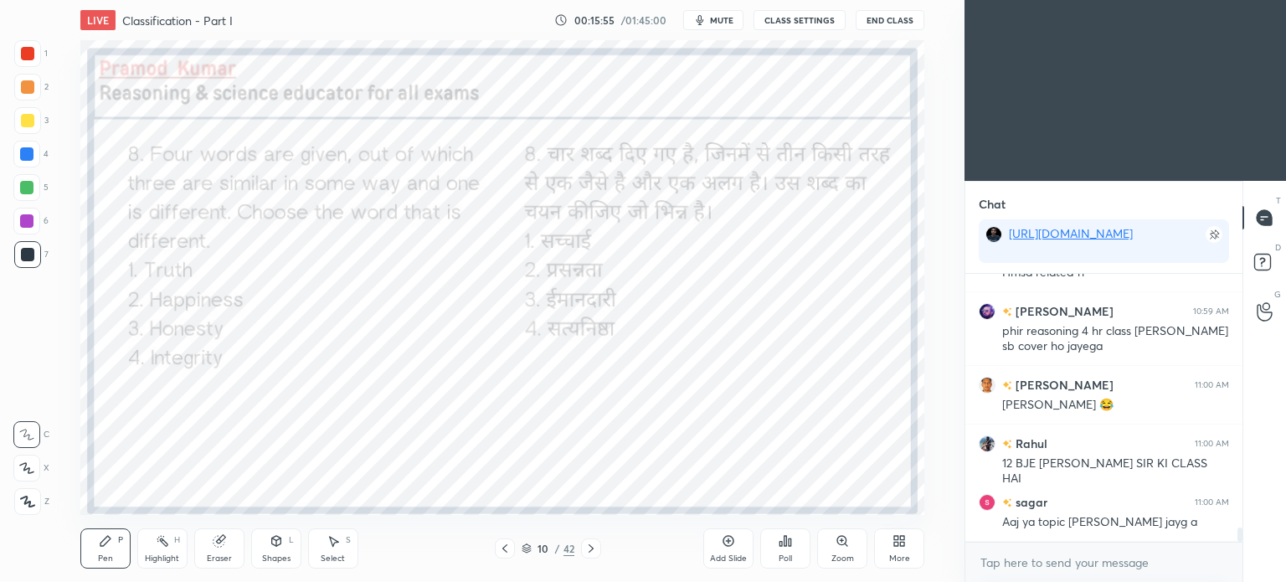
click at [591, 545] on icon at bounding box center [590, 548] width 13 height 13
click at [810, 547] on div "Poll" at bounding box center [785, 548] width 50 height 40
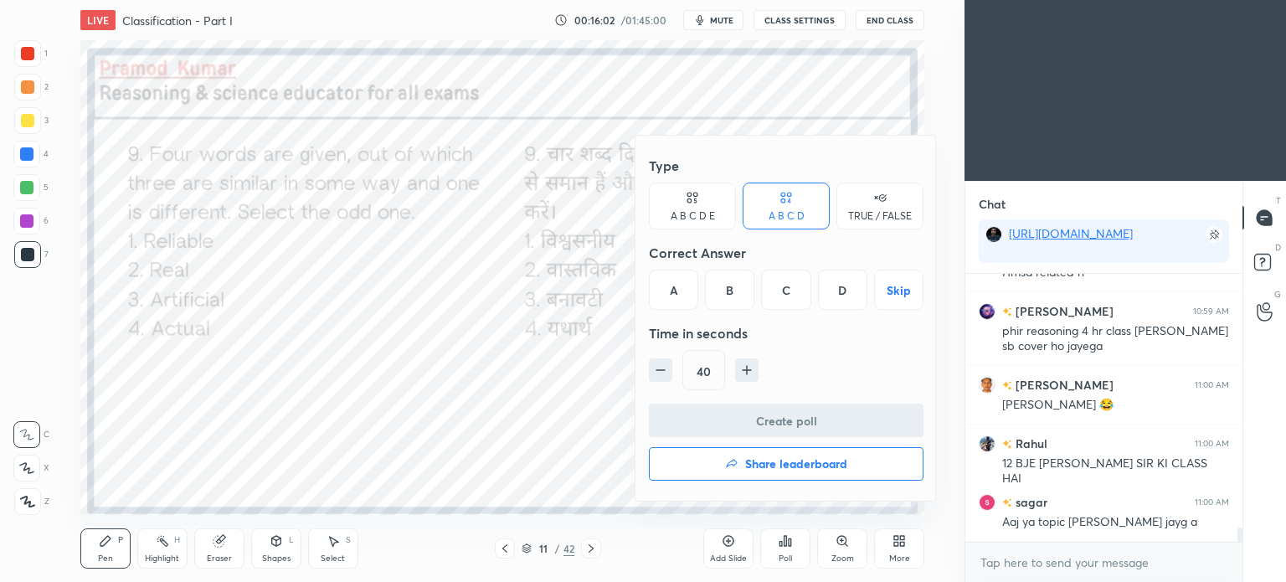
click at [797, 289] on div "C" at bounding box center [785, 290] width 49 height 40
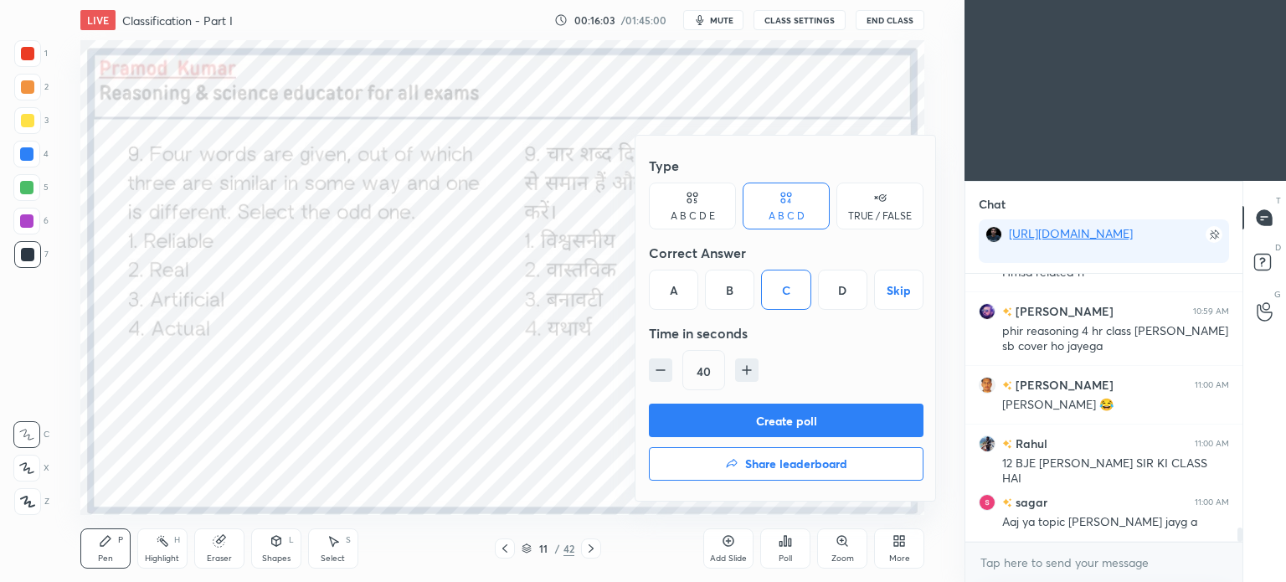
click at [797, 417] on button "Create poll" at bounding box center [786, 420] width 275 height 33
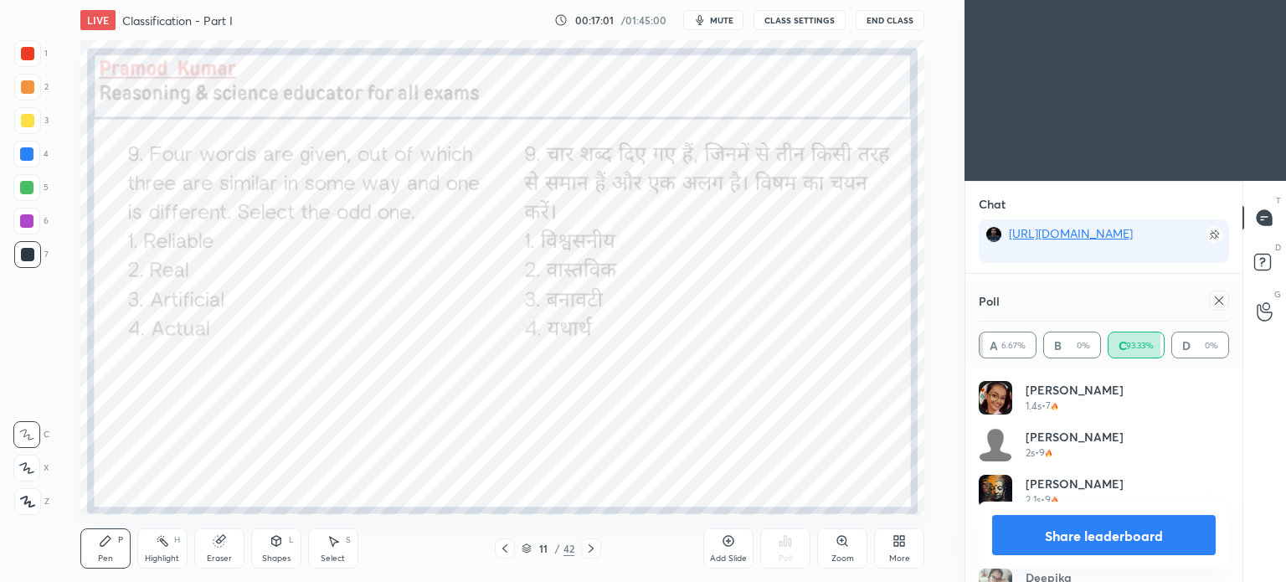
scroll to position [5198, 0]
click at [1220, 306] on icon at bounding box center [1218, 300] width 13 height 13
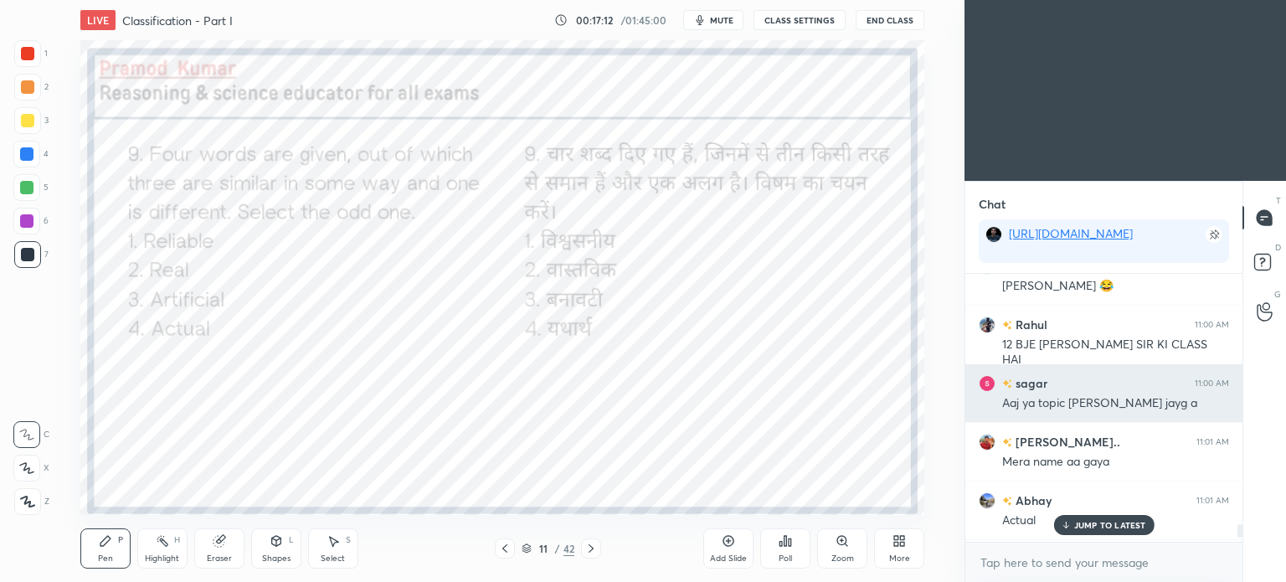
scroll to position [5111, 0]
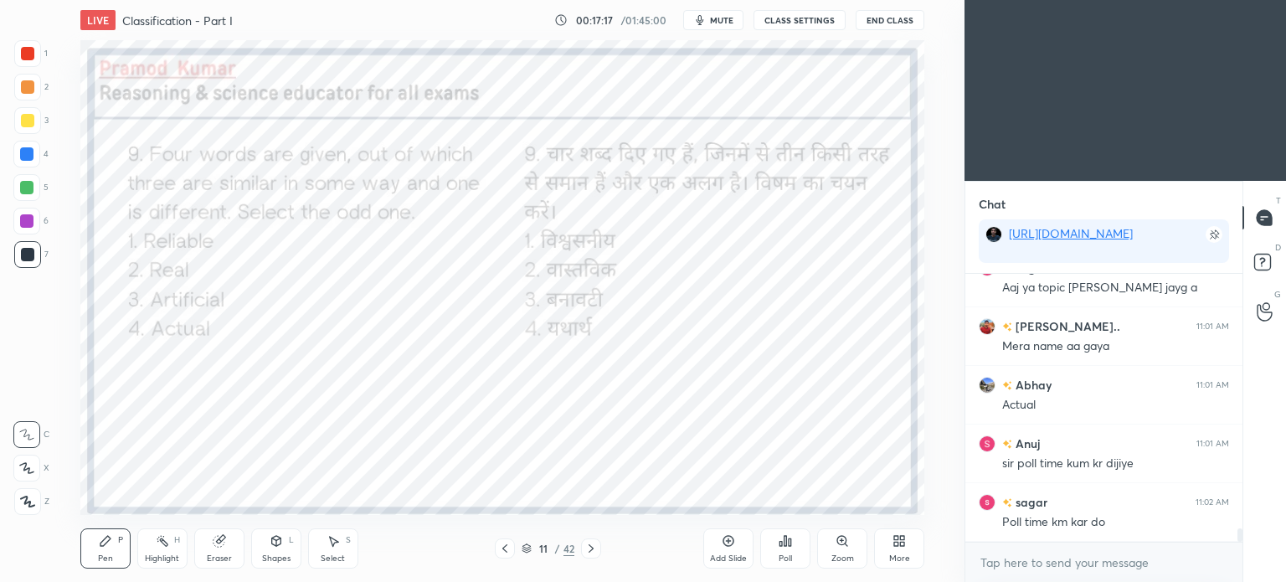
click at [592, 552] on icon at bounding box center [590, 548] width 13 height 13
click at [793, 546] on div "Poll" at bounding box center [785, 548] width 50 height 40
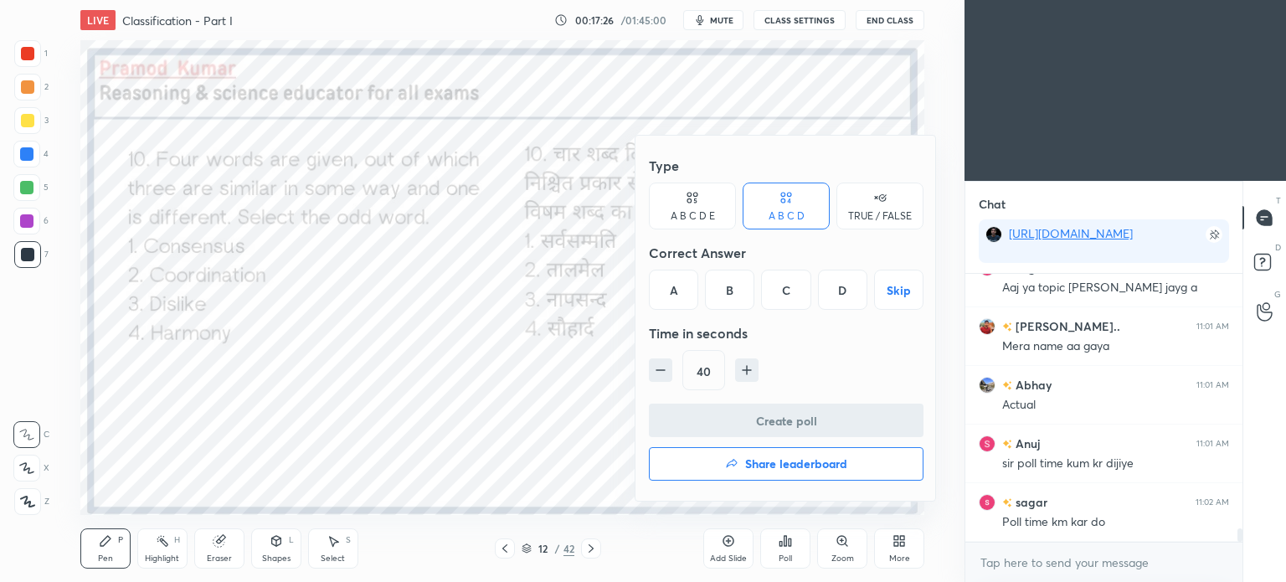
click at [790, 296] on div "C" at bounding box center [785, 290] width 49 height 40
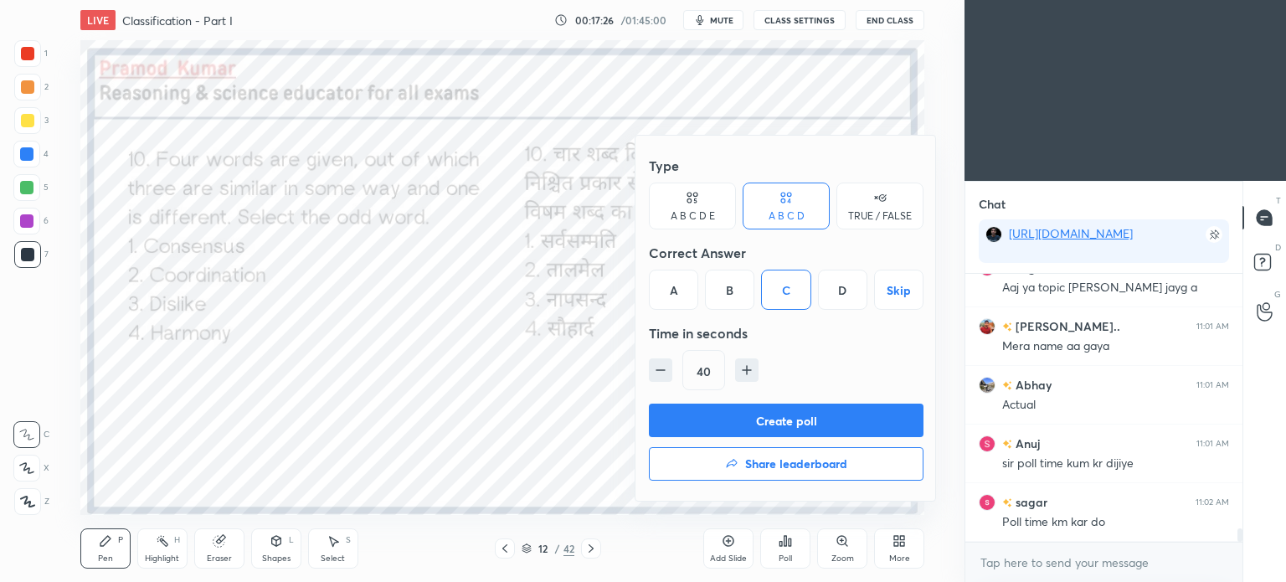
click at [841, 411] on button "Create poll" at bounding box center [786, 420] width 275 height 33
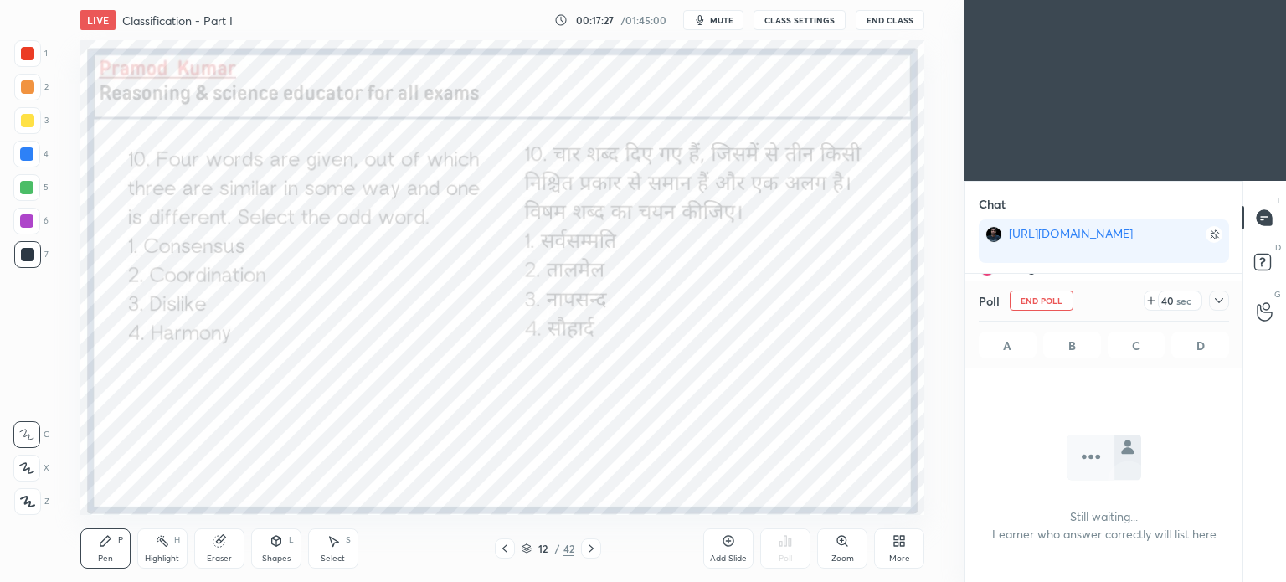
scroll to position [4, 5]
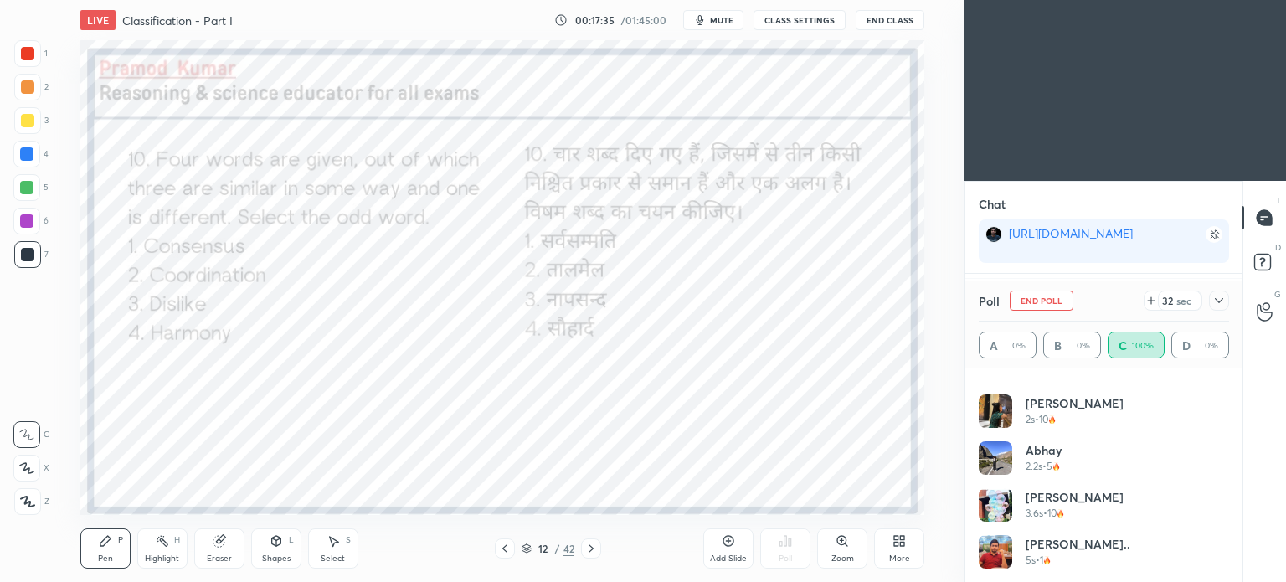
click at [1222, 302] on icon at bounding box center [1218, 300] width 13 height 13
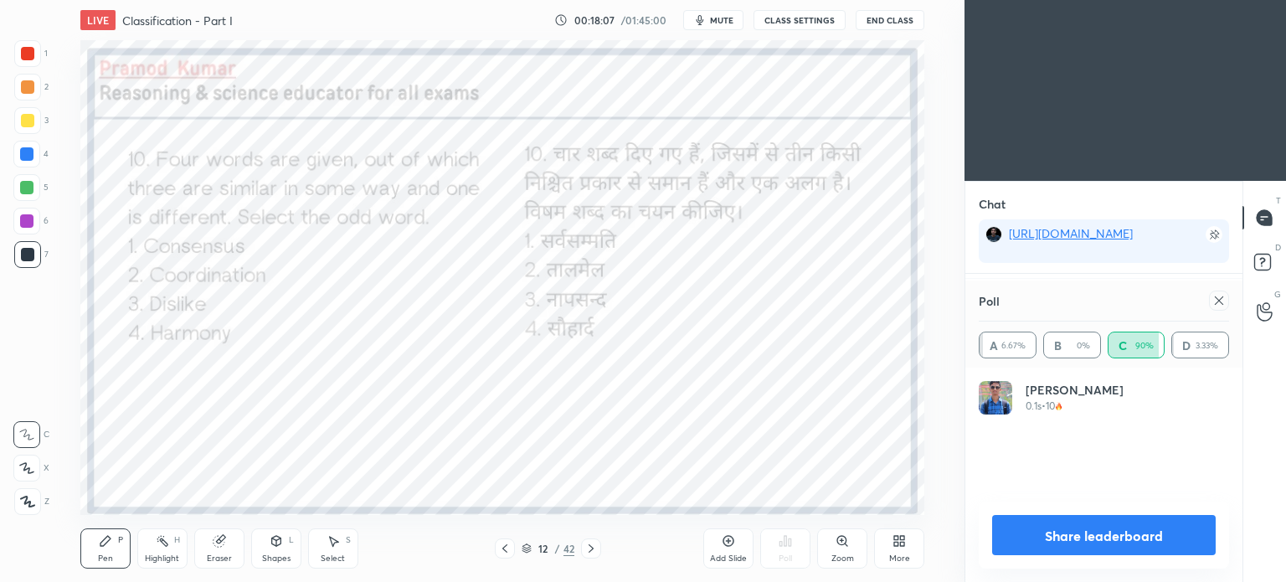
scroll to position [0, 0]
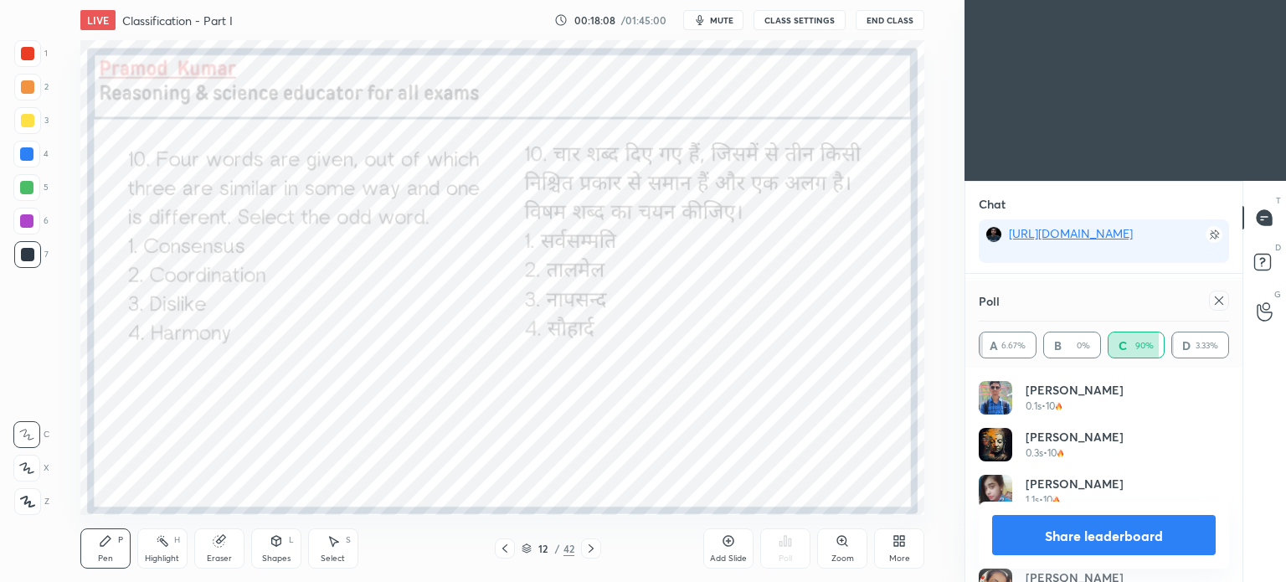
click at [1222, 306] on icon at bounding box center [1218, 300] width 13 height 13
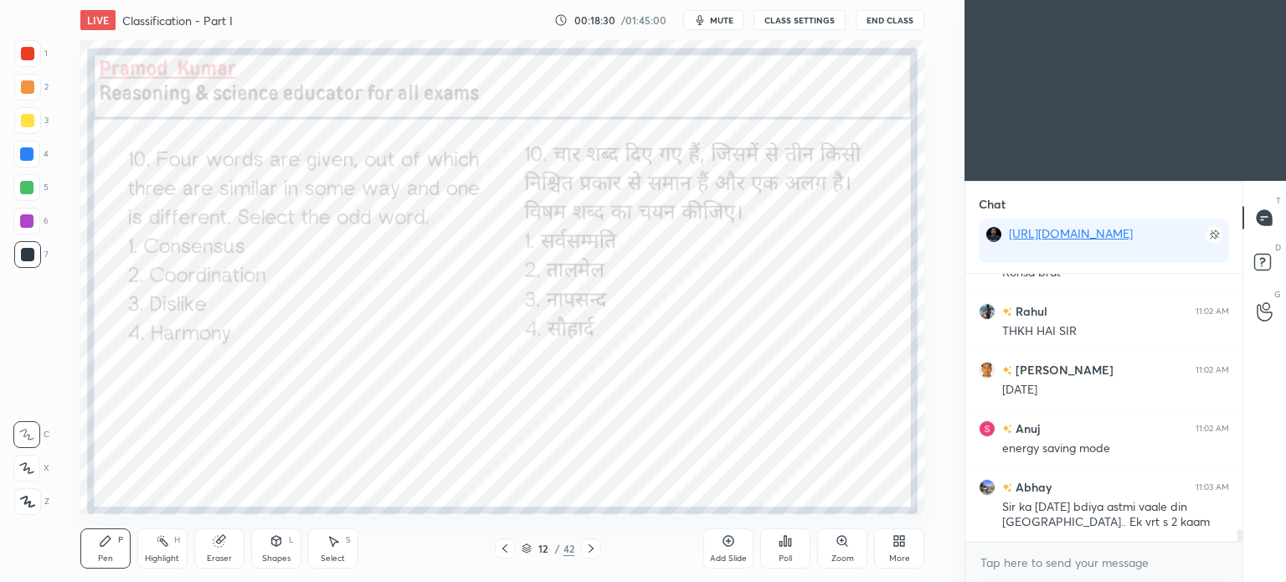
click at [592, 552] on icon at bounding box center [590, 548] width 13 height 13
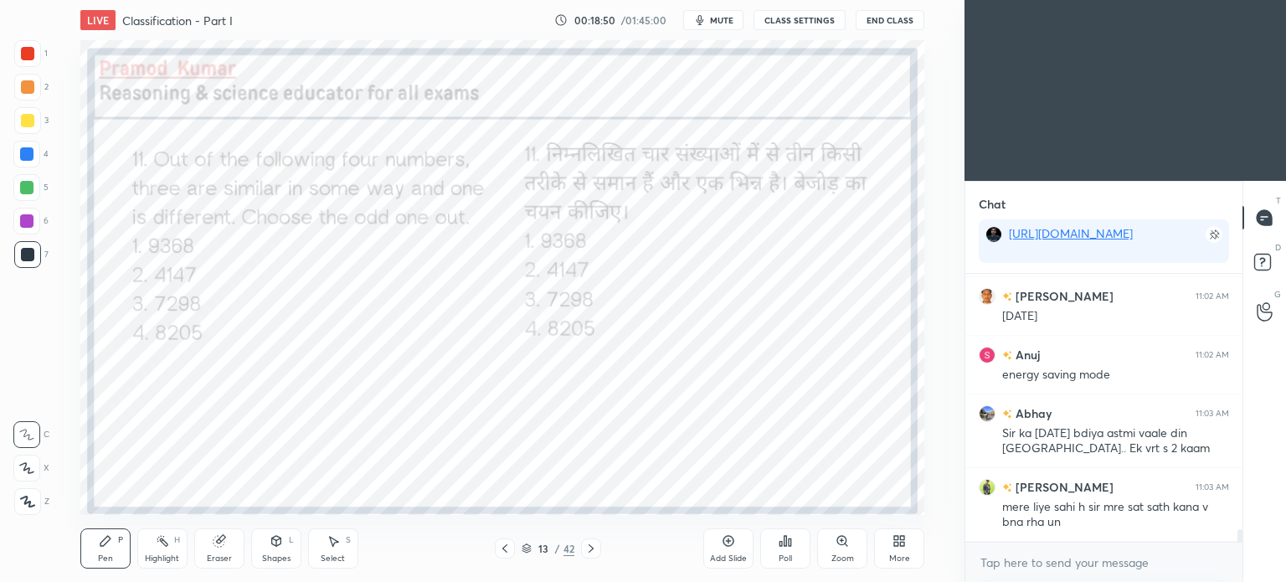
click at [780, 556] on div "Poll" at bounding box center [785, 558] width 13 height 8
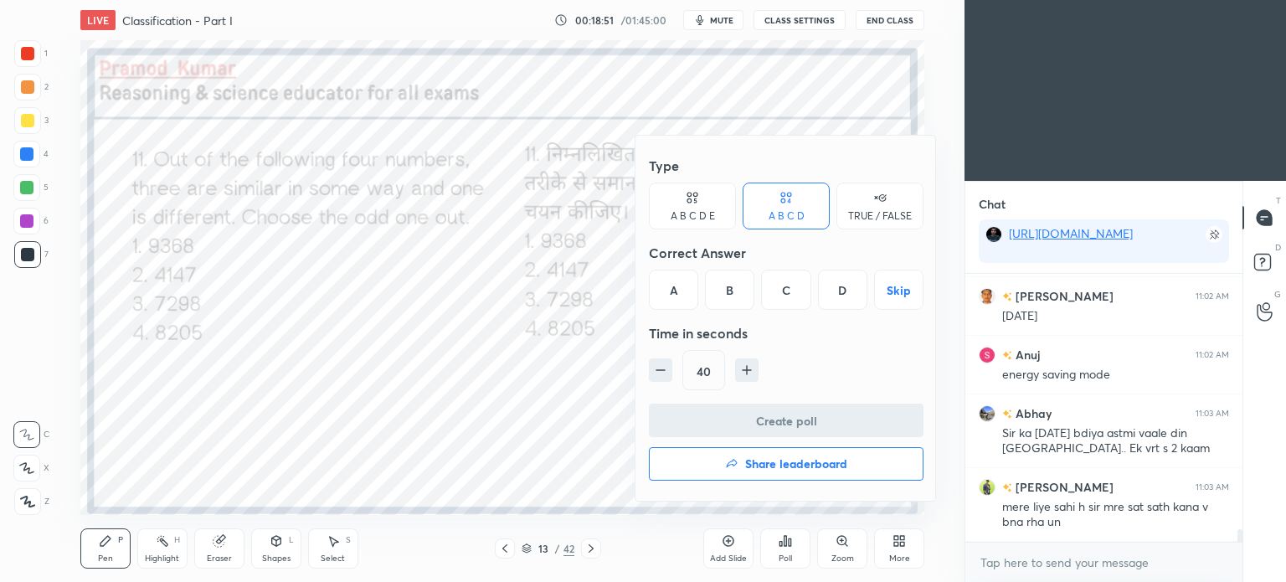
click at [787, 290] on div "C" at bounding box center [785, 290] width 49 height 40
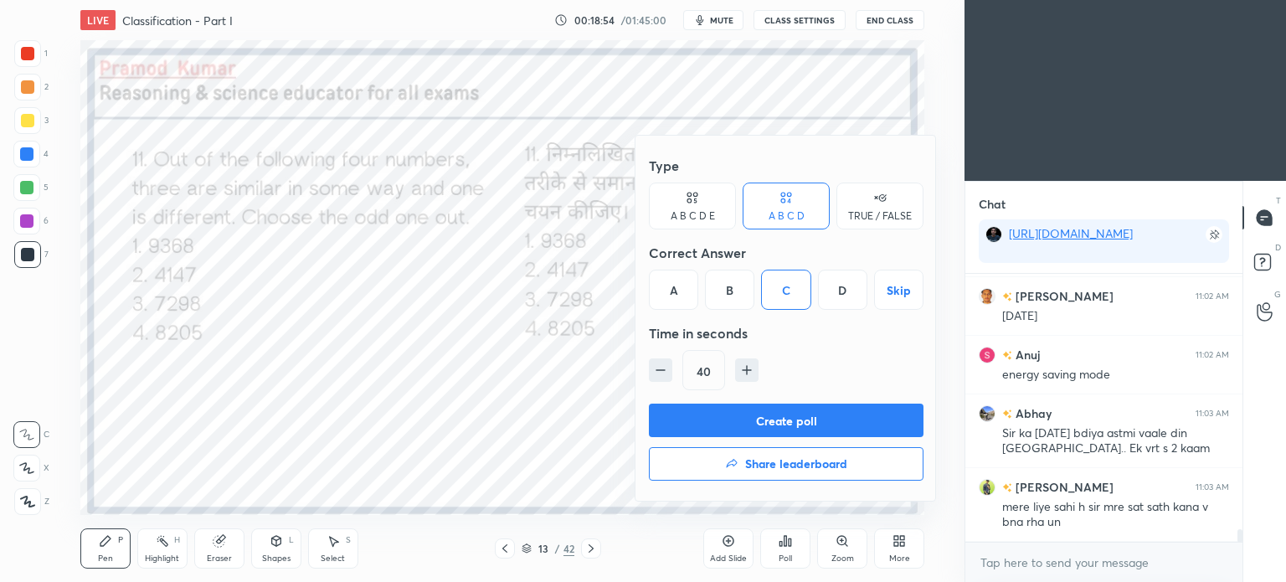
click at [834, 425] on button "Create poll" at bounding box center [786, 420] width 275 height 33
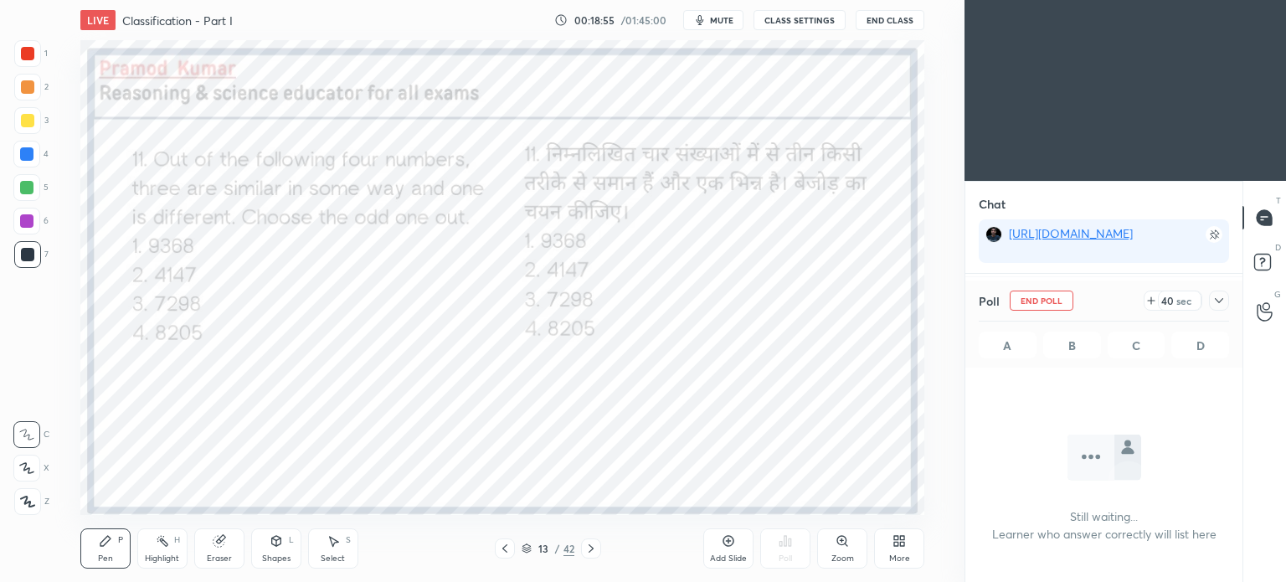
scroll to position [5, 5]
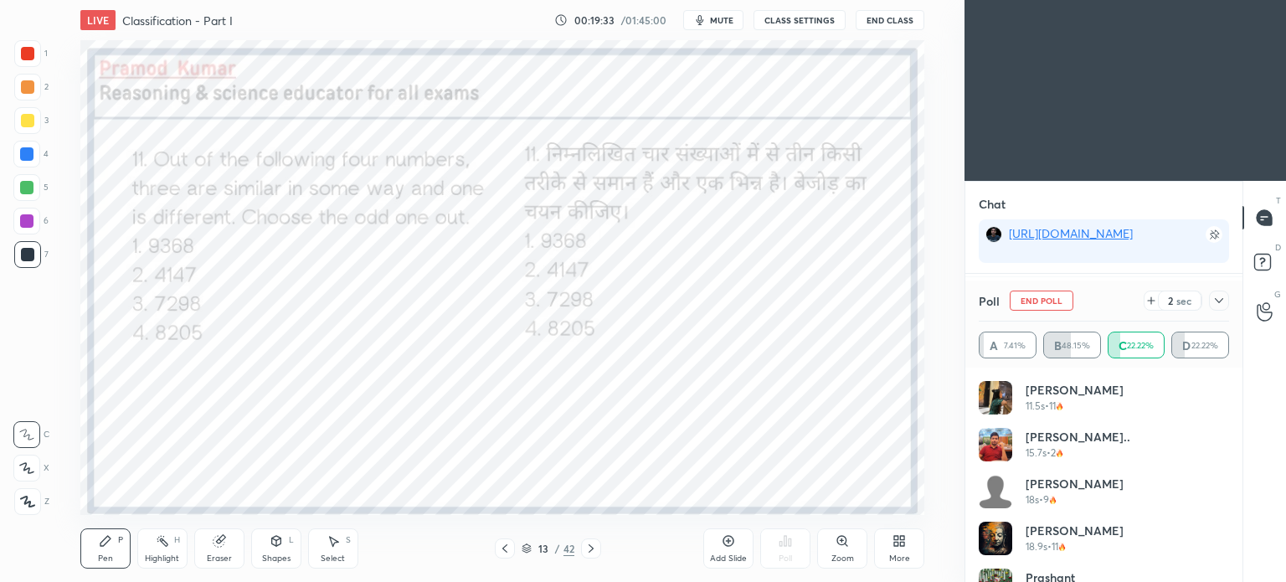
click at [1219, 298] on icon at bounding box center [1218, 300] width 13 height 13
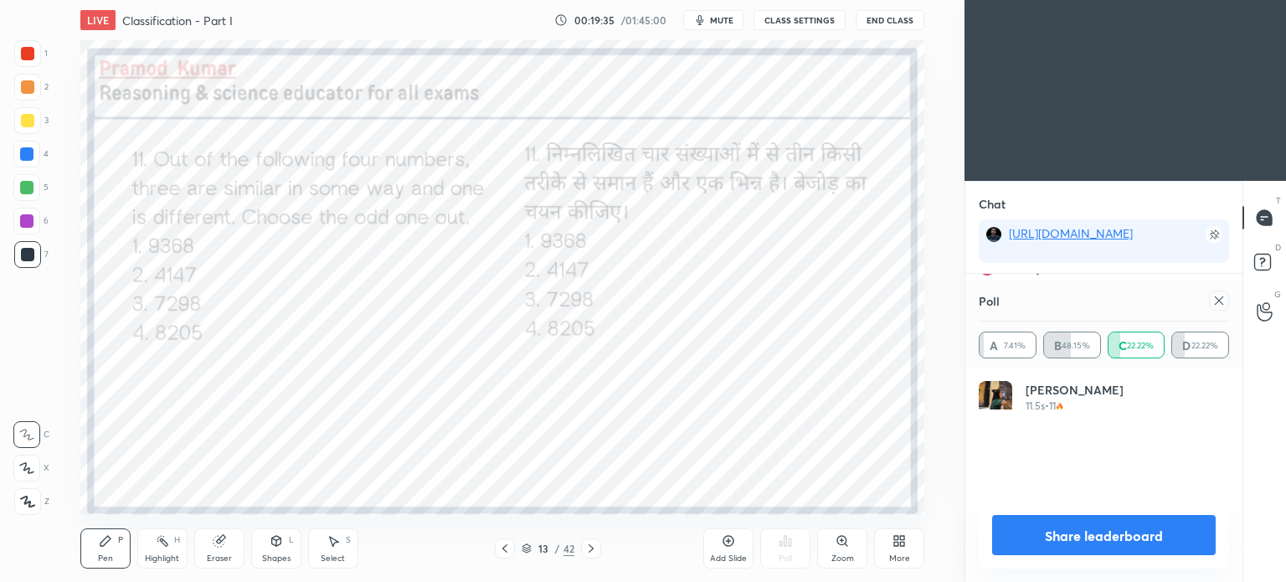
scroll to position [195, 245]
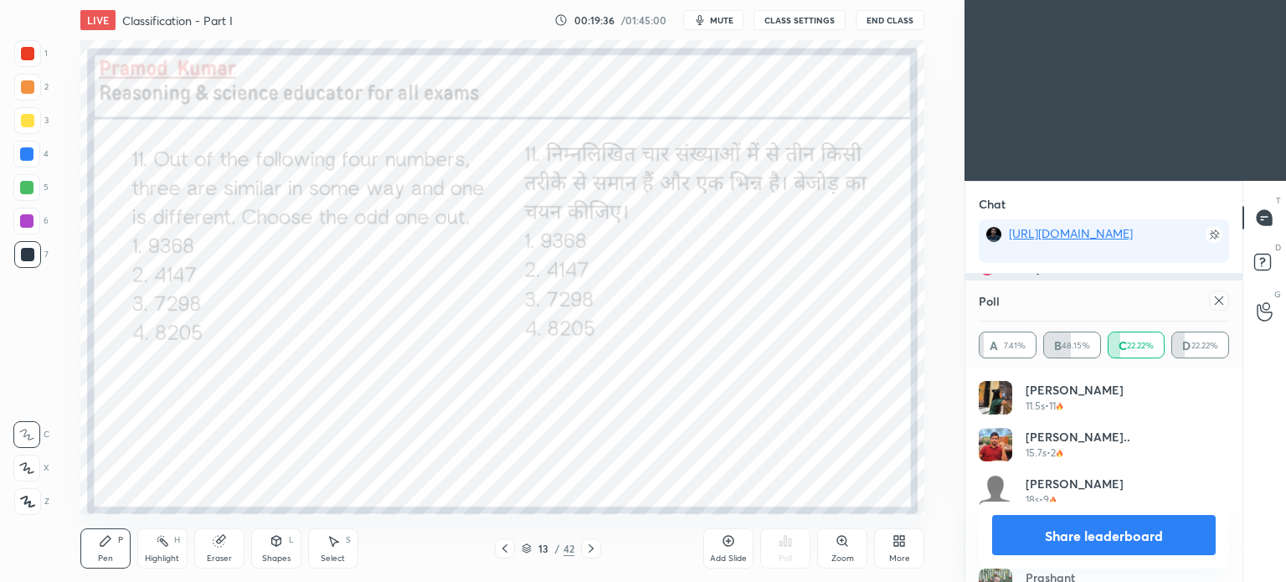
click at [1220, 297] on icon at bounding box center [1218, 300] width 13 height 13
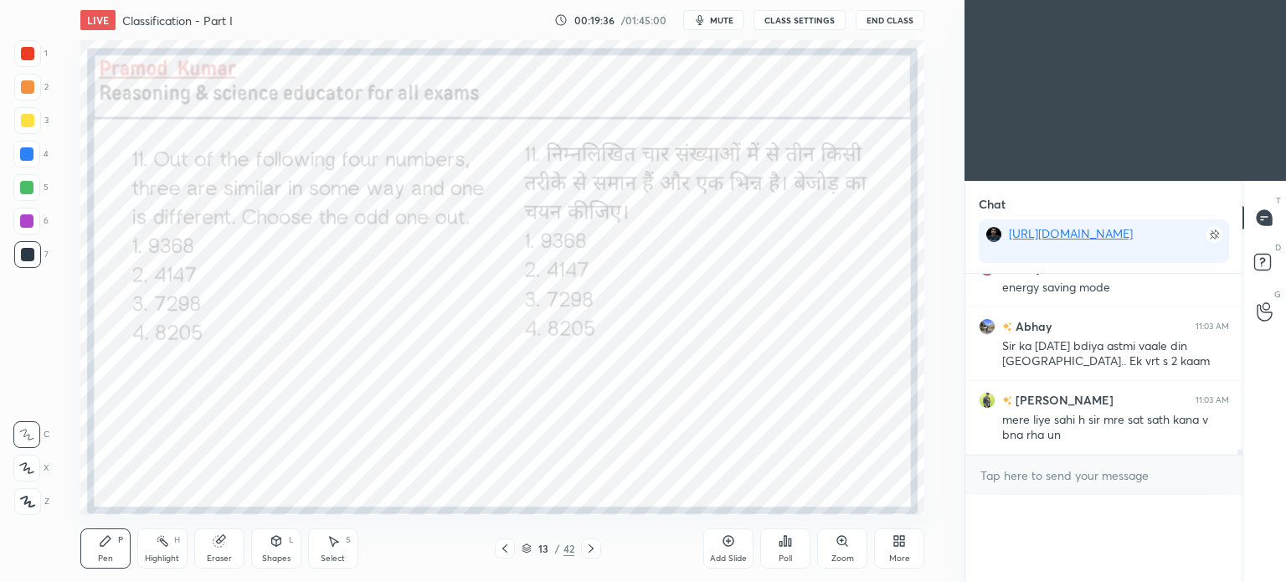
scroll to position [0, 5]
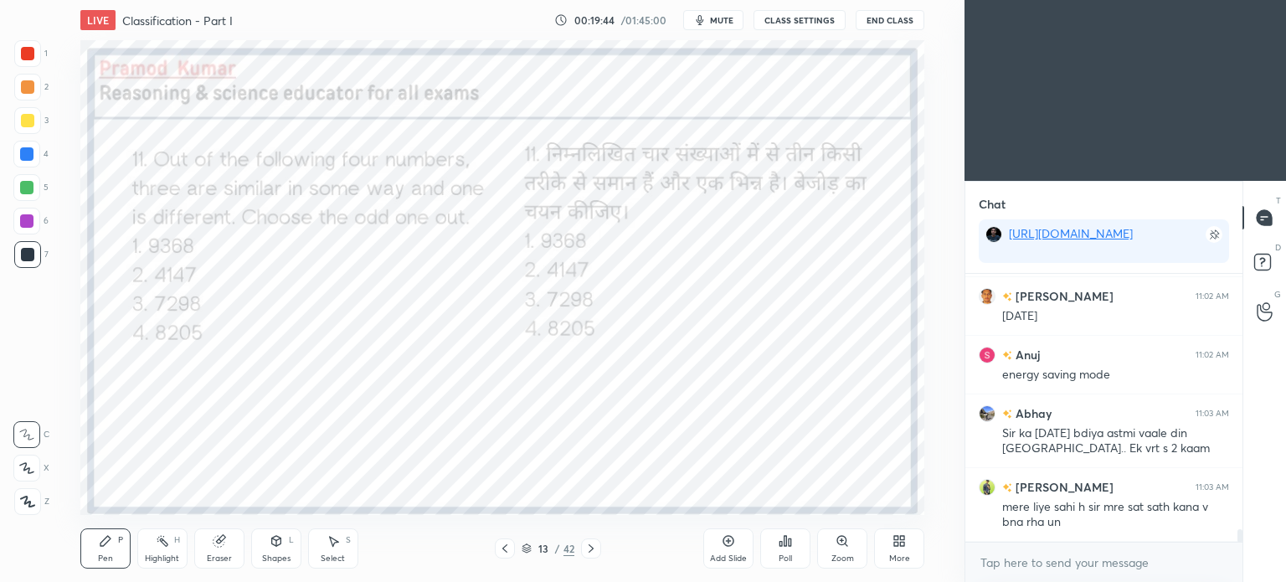
click at [30, 60] on div at bounding box center [27, 53] width 27 height 27
click at [28, 59] on div at bounding box center [27, 53] width 13 height 13
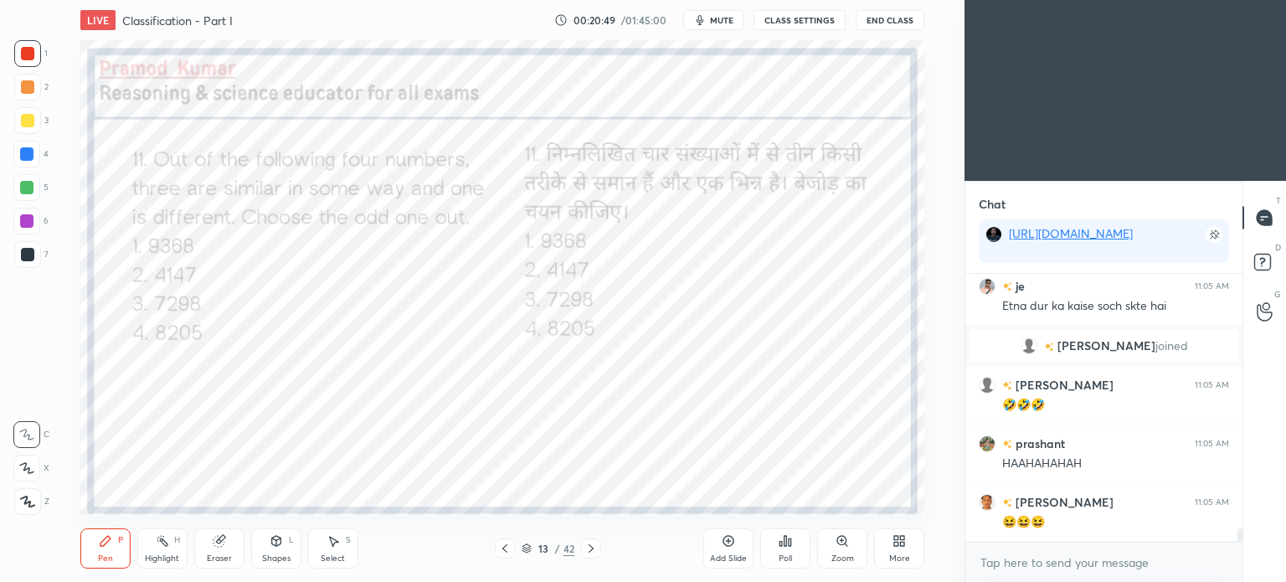
scroll to position [5228, 0]
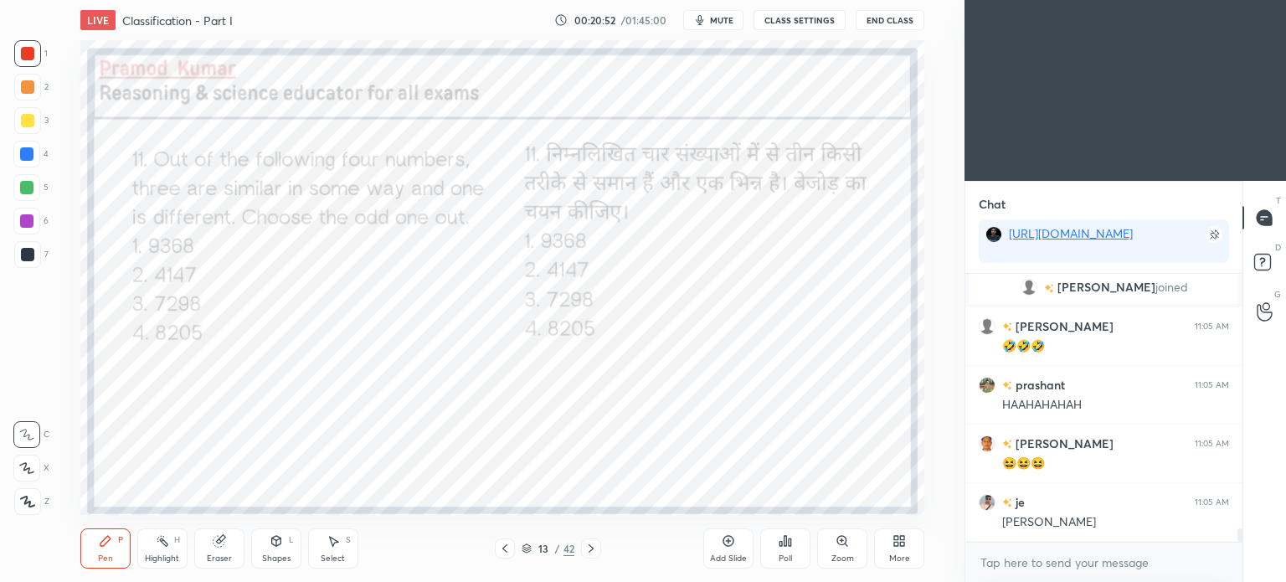
click at [589, 549] on icon at bounding box center [590, 548] width 13 height 13
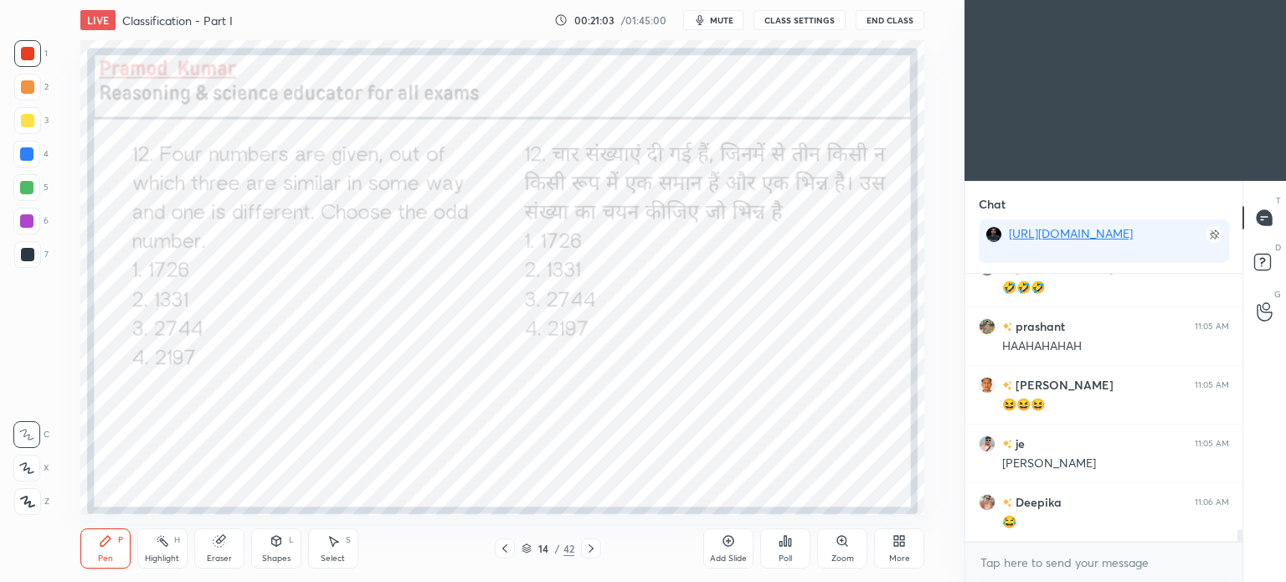
click at [785, 546] on icon at bounding box center [786, 541] width 3 height 10
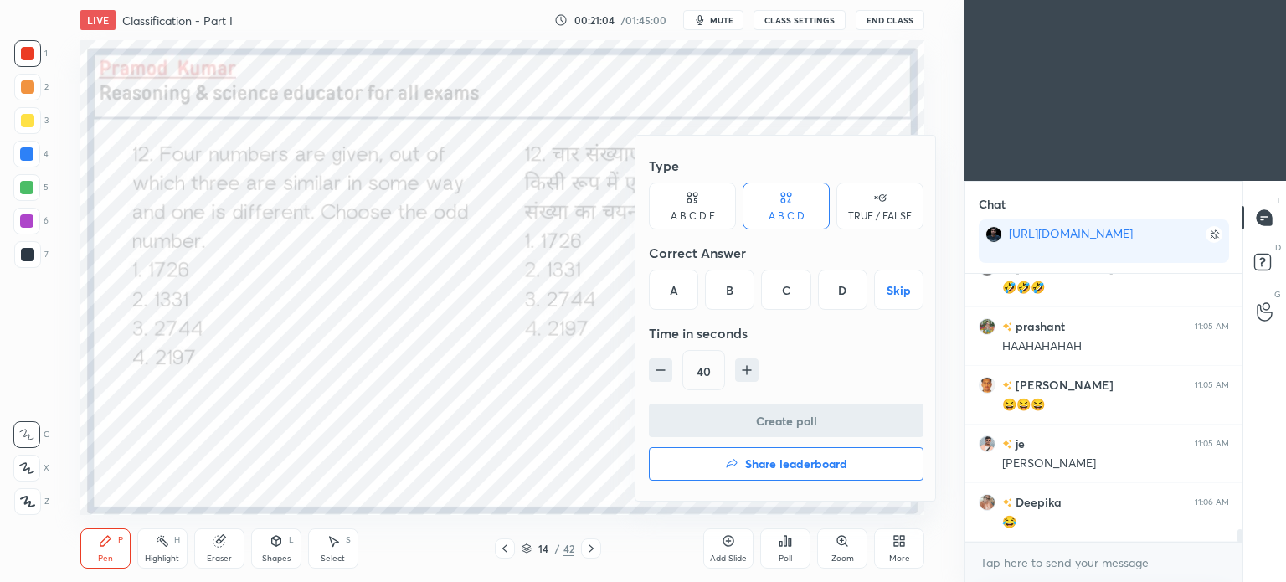
click at [673, 291] on div "A" at bounding box center [673, 290] width 49 height 40
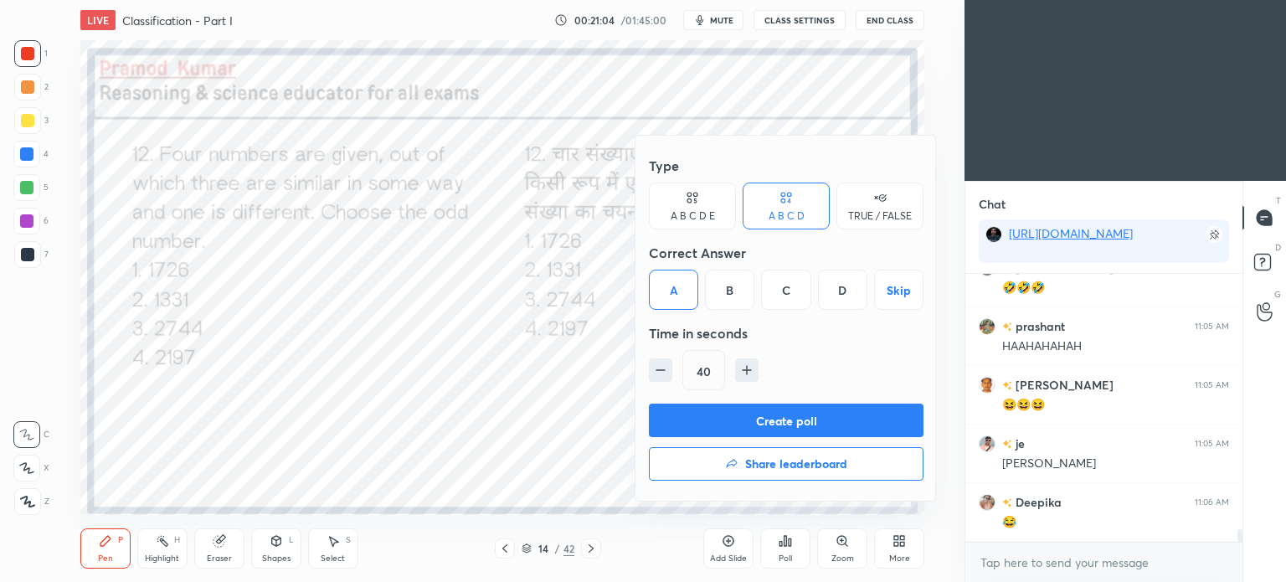
click at [816, 425] on button "Create poll" at bounding box center [786, 420] width 275 height 33
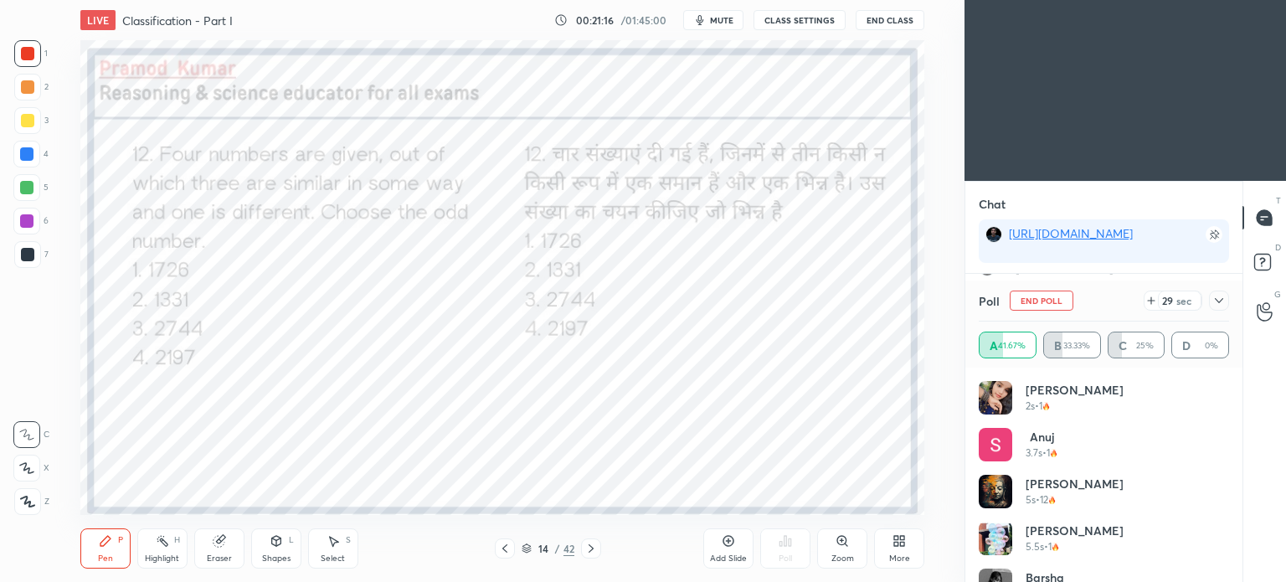
scroll to position [5432, 0]
click at [1218, 296] on icon at bounding box center [1218, 300] width 13 height 13
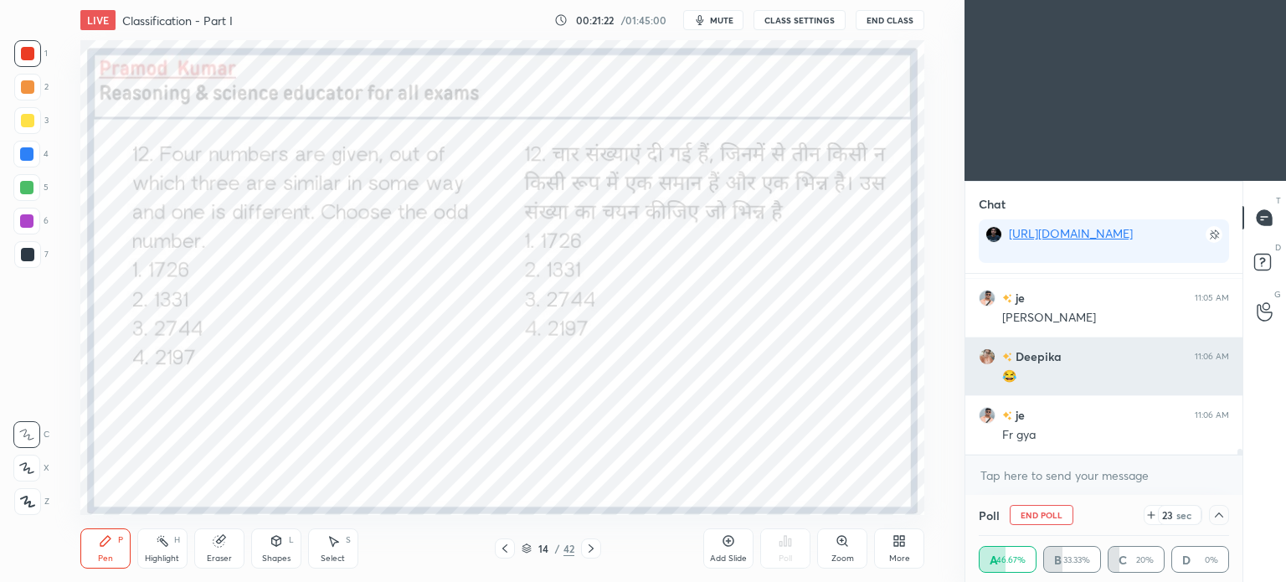
scroll to position [0, 5]
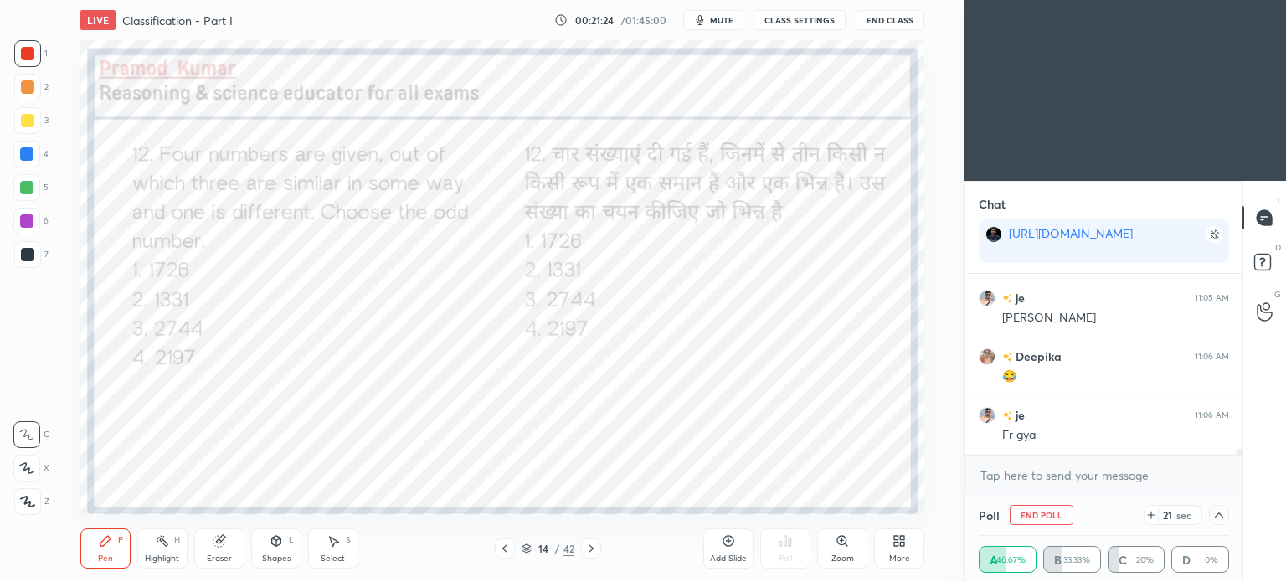
click at [1222, 508] on div at bounding box center [1219, 515] width 20 height 20
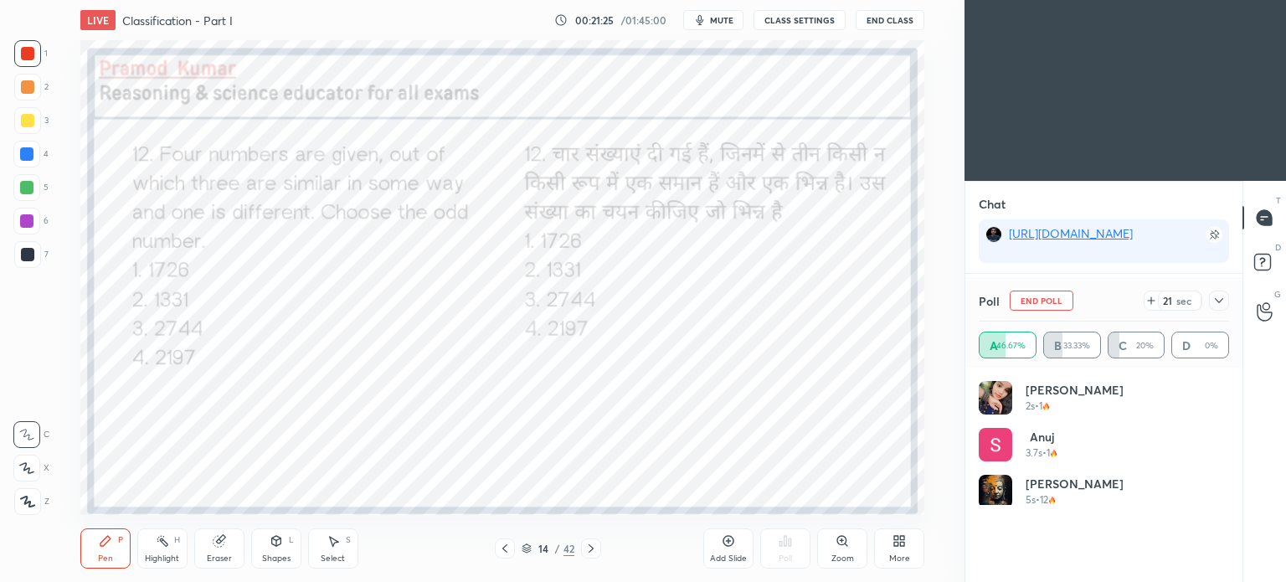
scroll to position [196, 245]
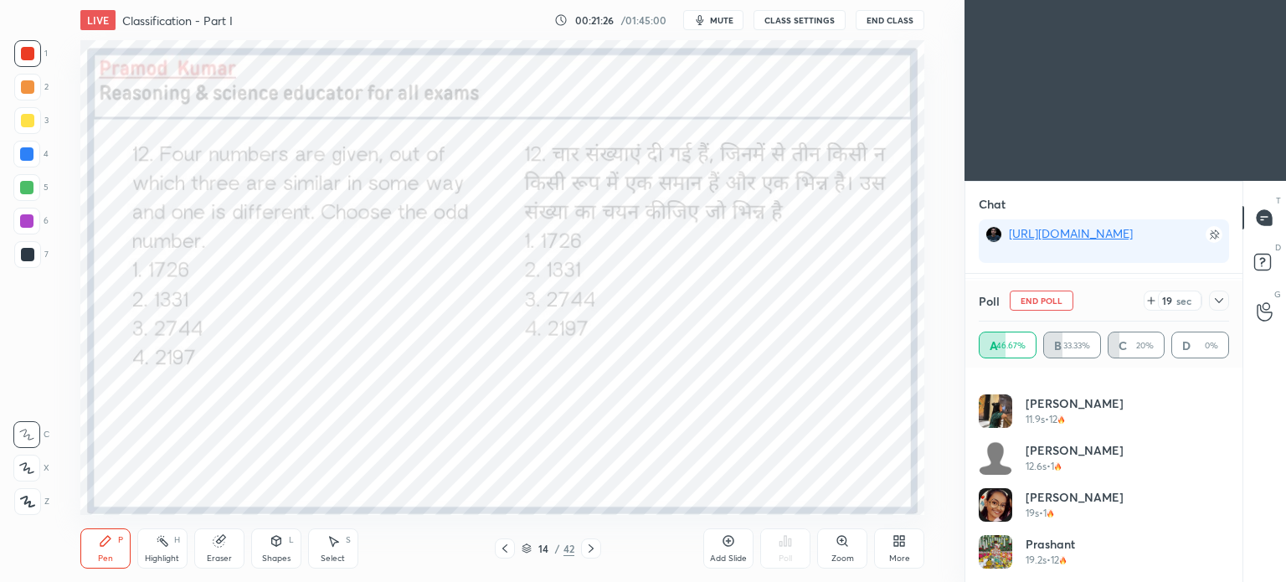
click at [1221, 296] on icon at bounding box center [1218, 300] width 13 height 13
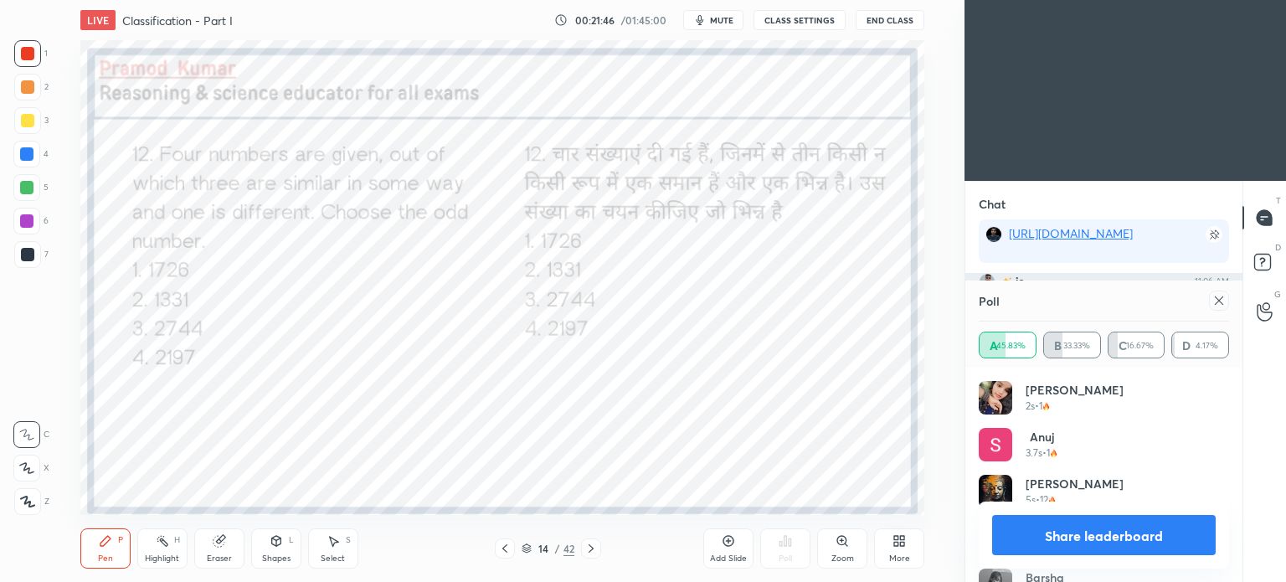
click at [1217, 297] on icon at bounding box center [1218, 300] width 13 height 13
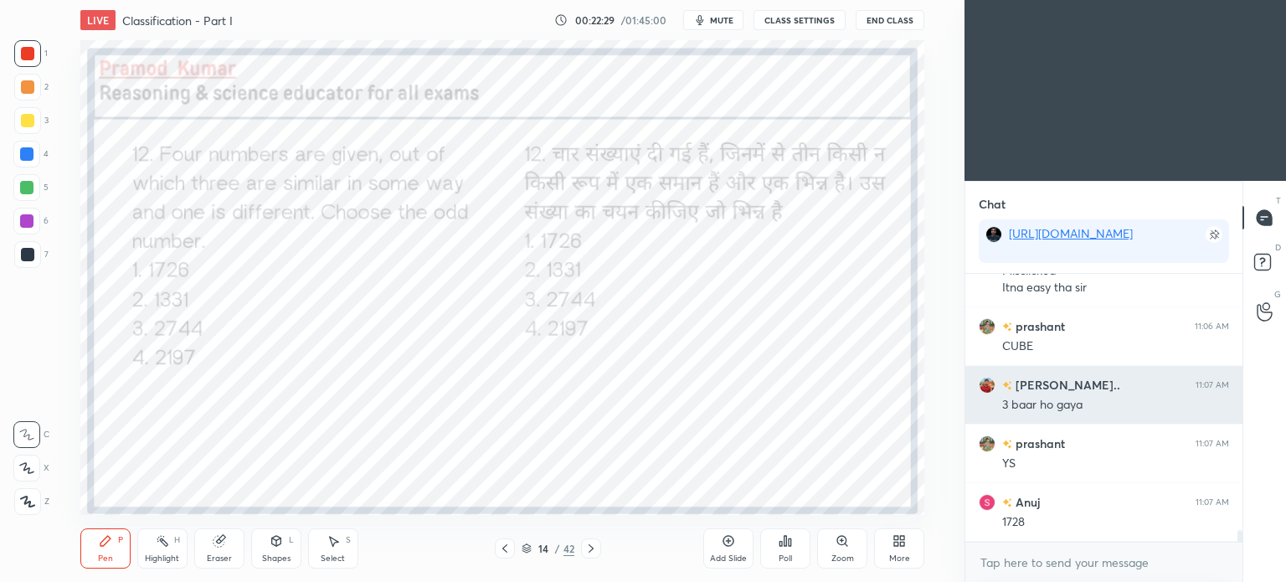
scroll to position [5714, 0]
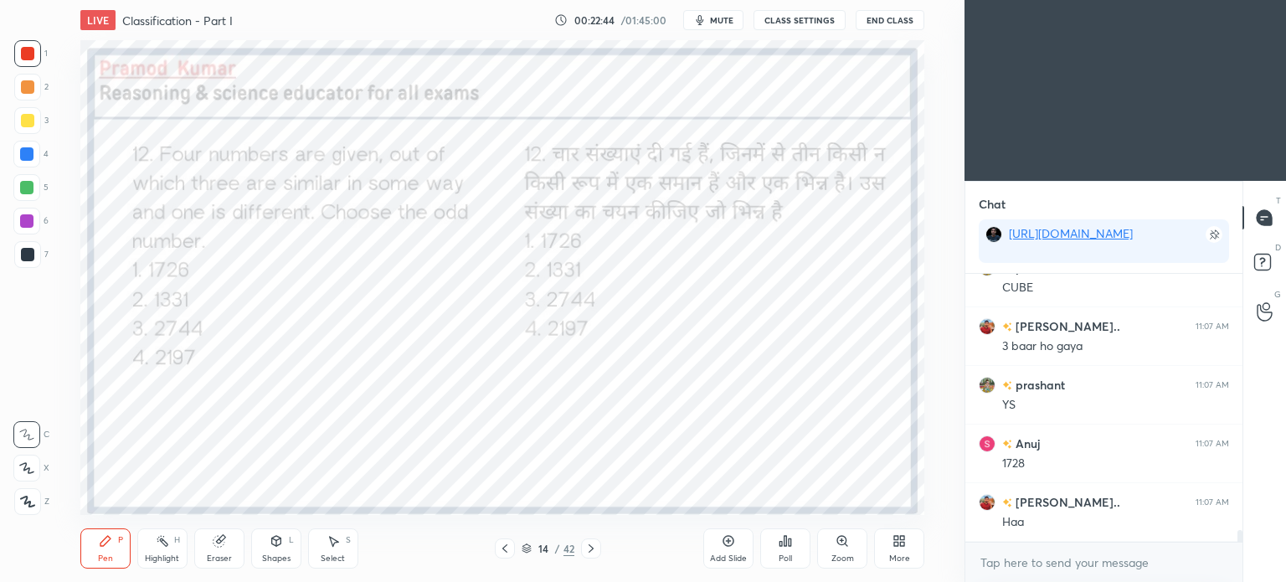
click at [589, 547] on icon at bounding box center [590, 548] width 13 height 13
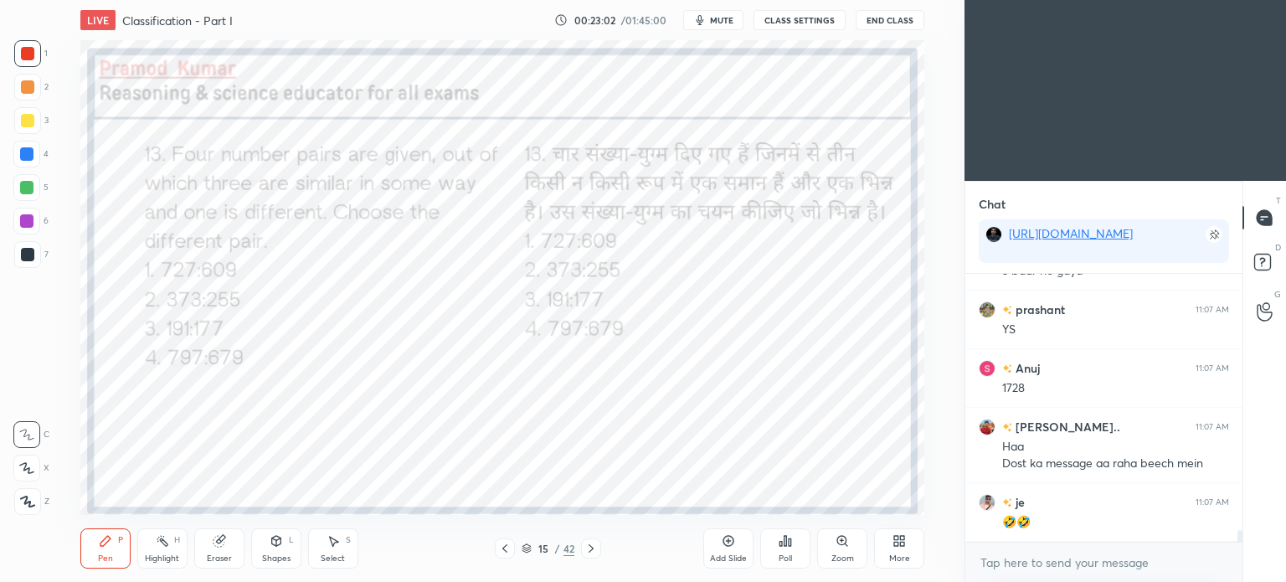
scroll to position [5848, 0]
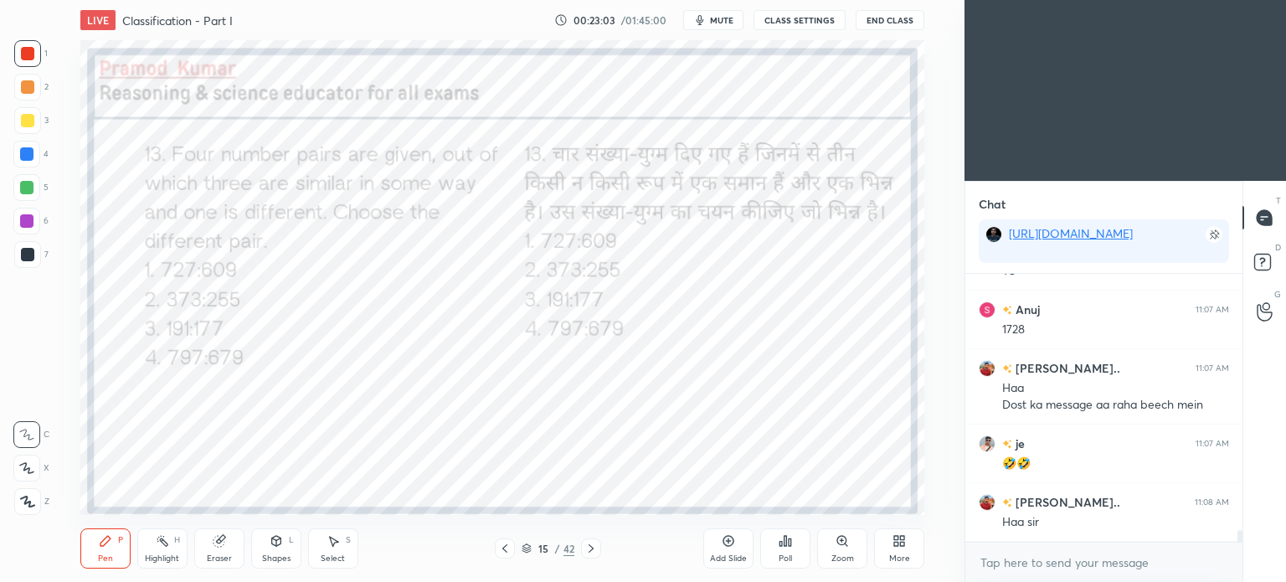
click at [790, 541] on icon at bounding box center [790, 542] width 3 height 8
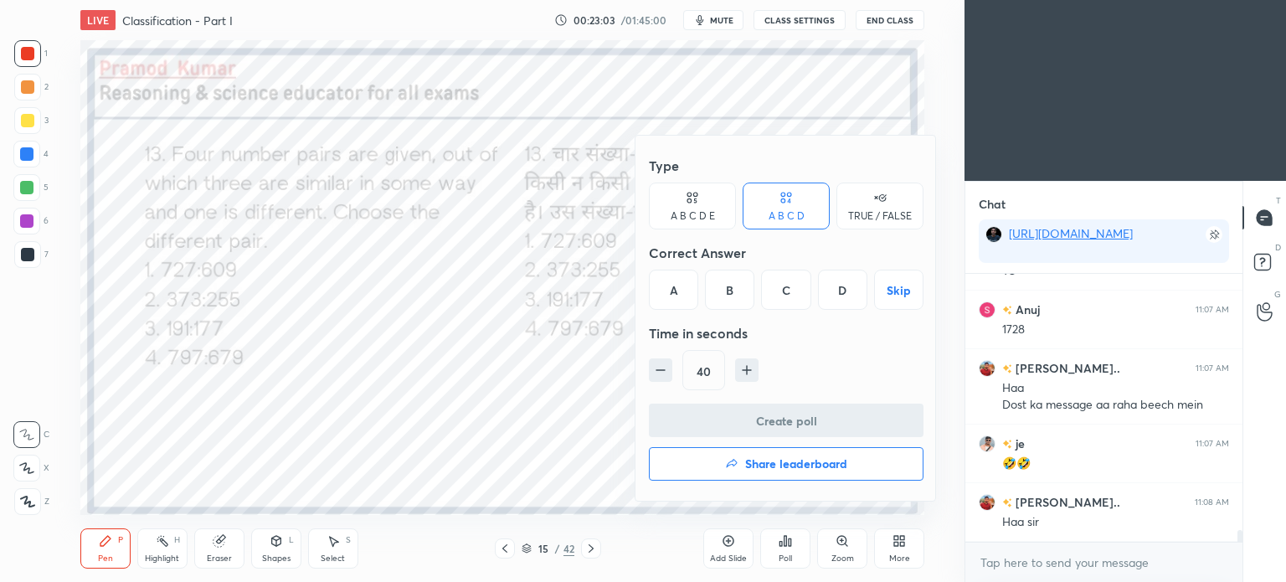
scroll to position [5906, 0]
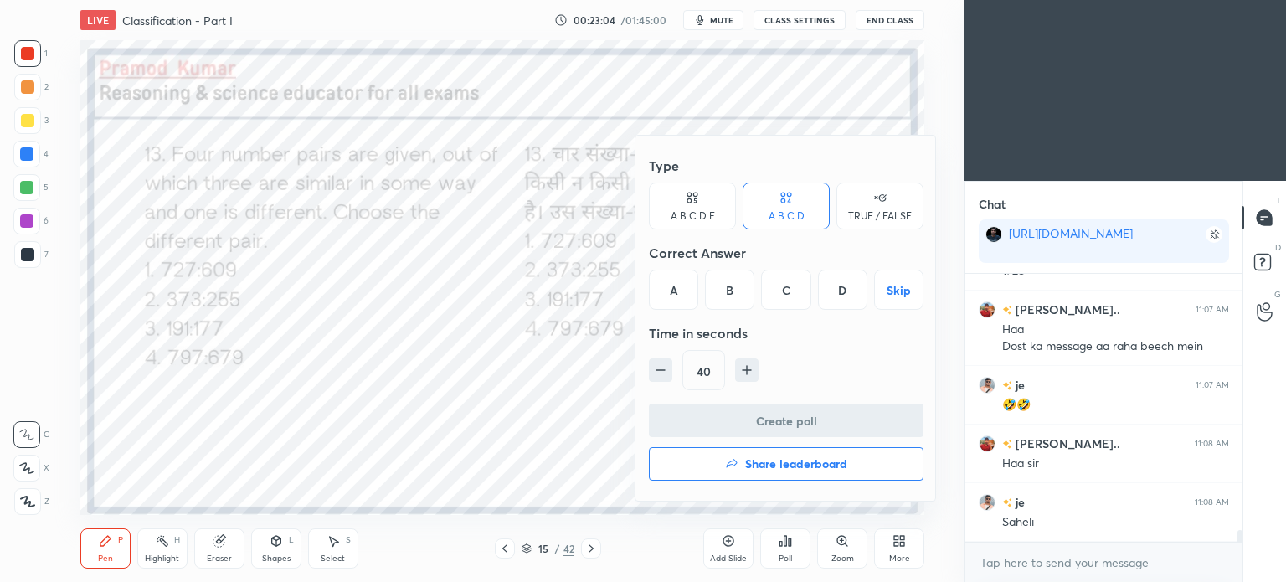
click at [787, 301] on div "C" at bounding box center [785, 290] width 49 height 40
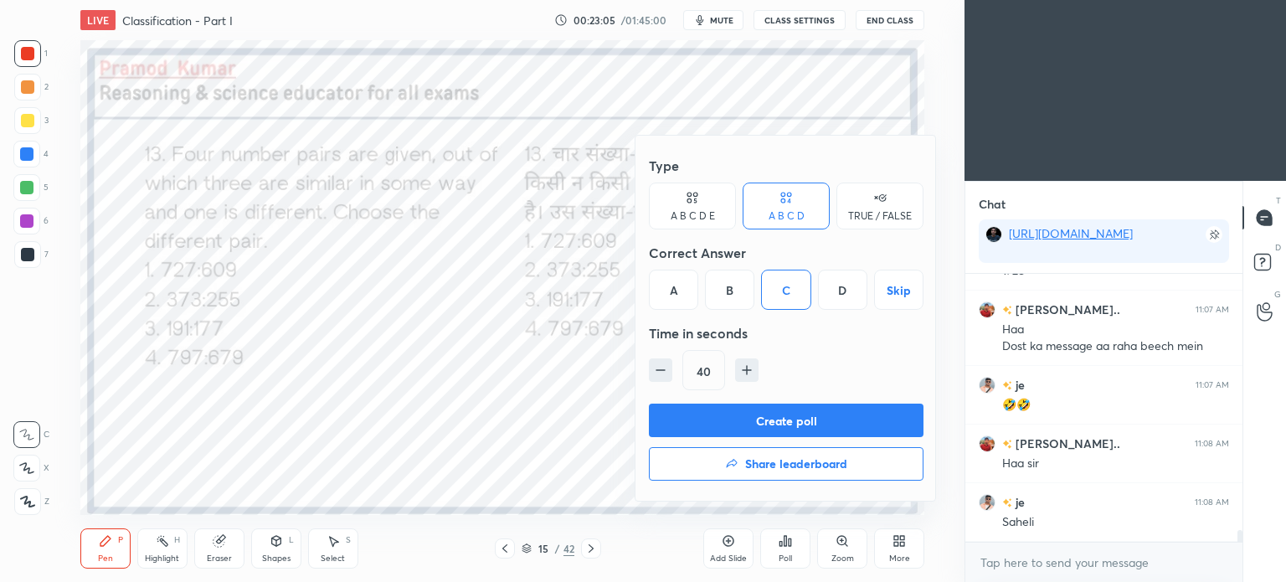
click at [810, 415] on button "Create poll" at bounding box center [786, 420] width 275 height 33
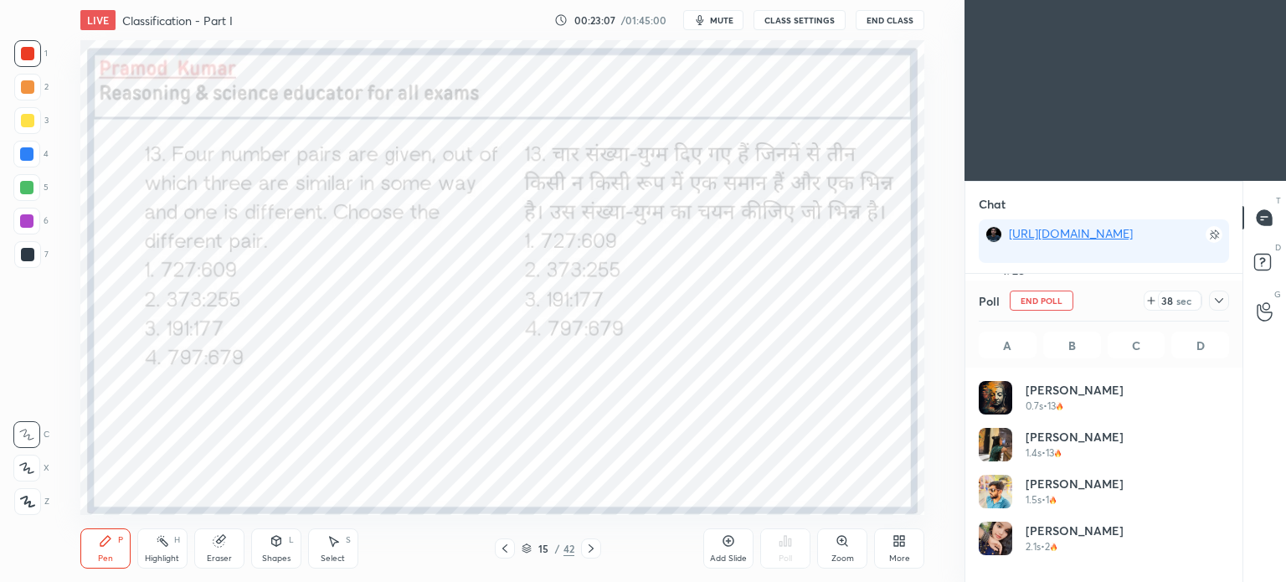
scroll to position [196, 245]
click at [1219, 303] on icon at bounding box center [1218, 300] width 13 height 13
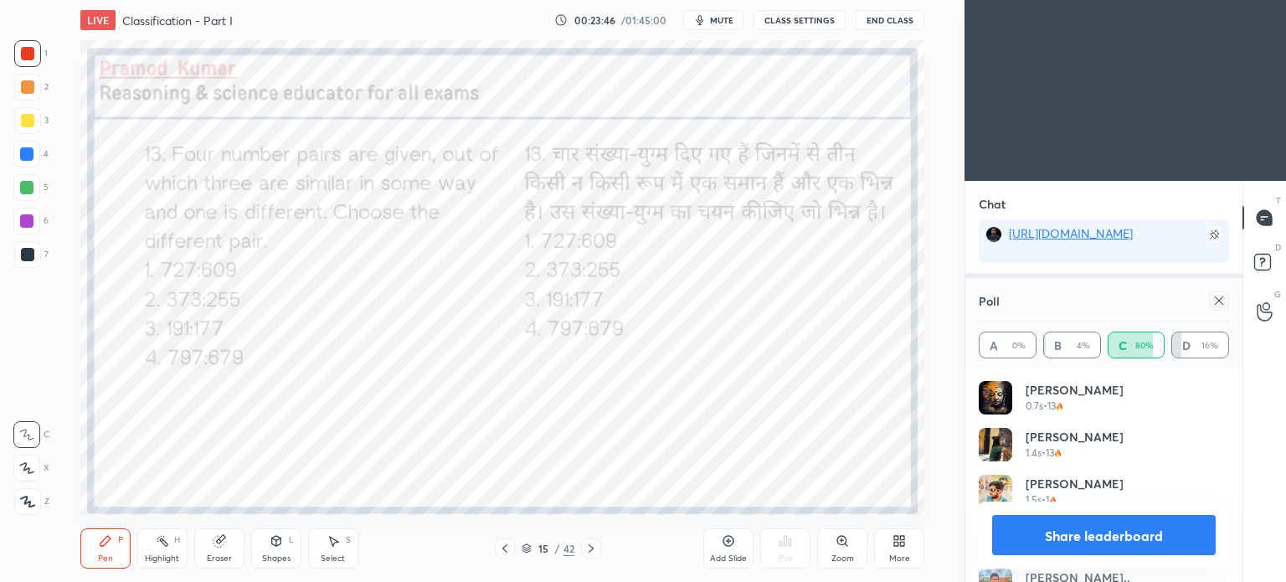
scroll to position [195, 245]
click at [1221, 305] on icon at bounding box center [1218, 300] width 13 height 13
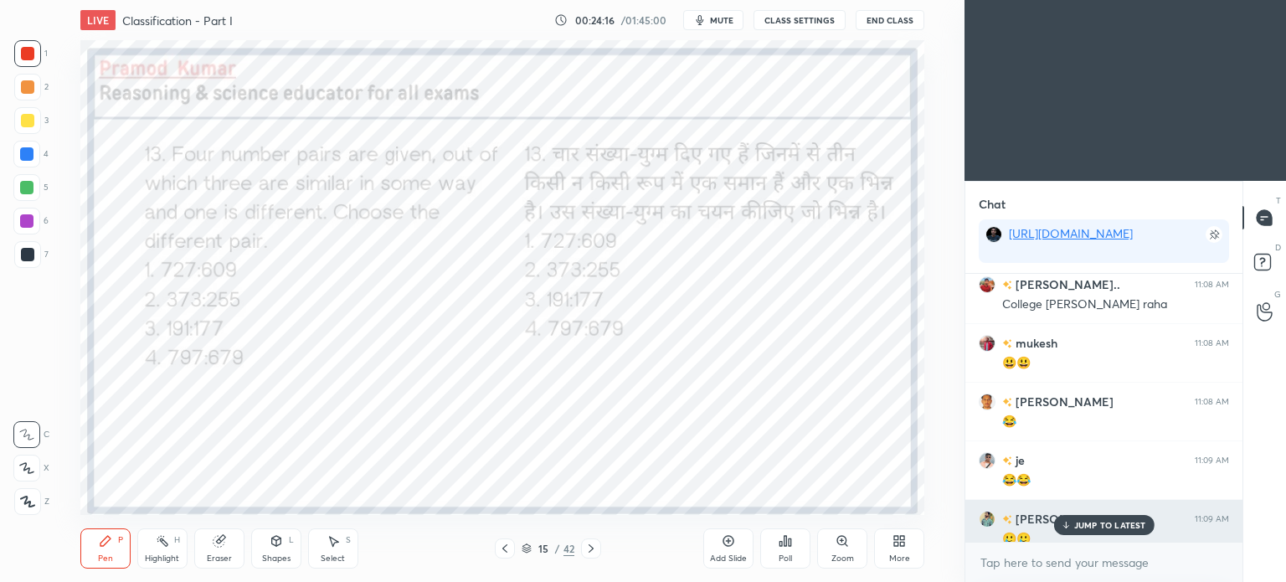
click at [1010, 503] on div "Hasan 11:09 AM 🥲🥲" at bounding box center [1103, 529] width 277 height 58
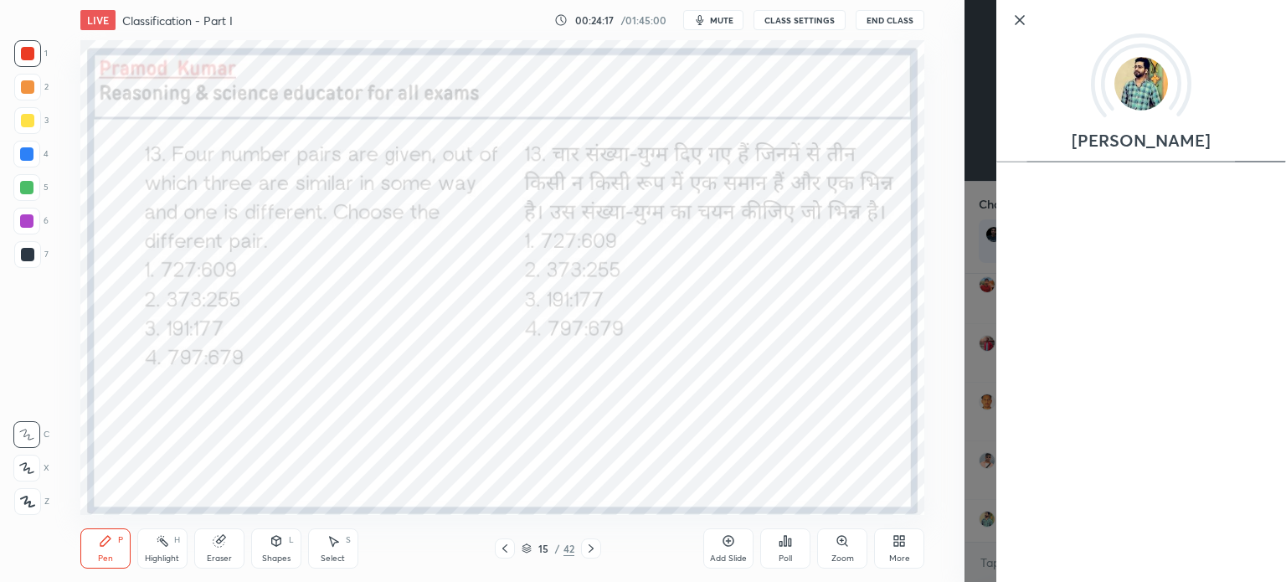
click at [952, 378] on div "1 2 3 4 5 6 7 C X Z C X Z E E Erase all H H LIVE Classification - Part I 00:24:…" at bounding box center [482, 291] width 965 height 582
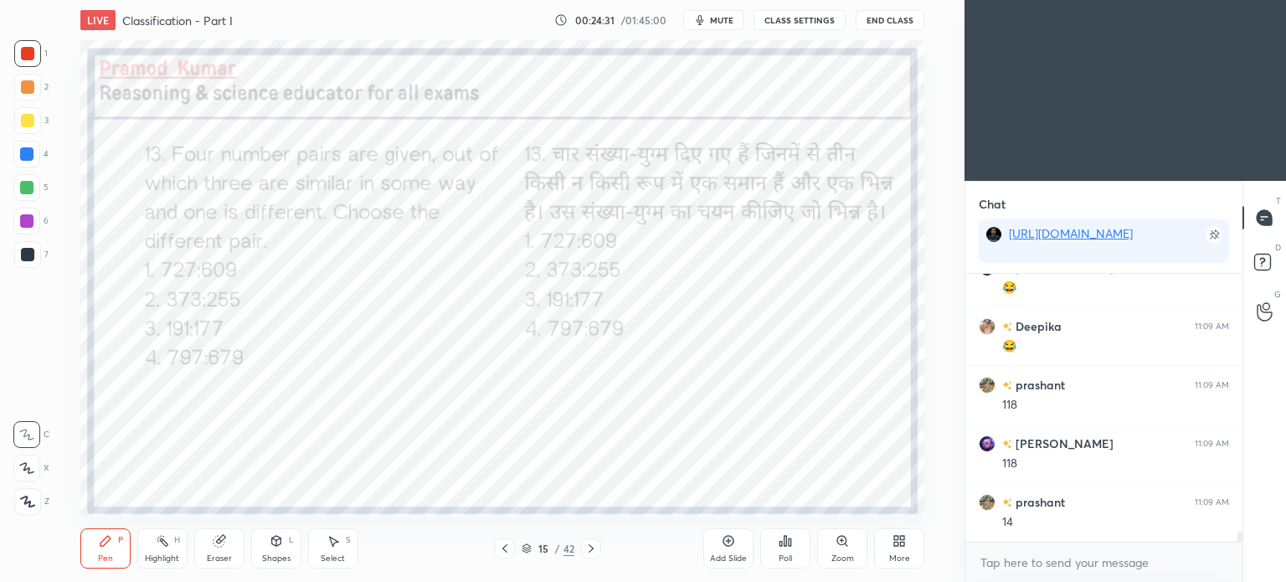
click at [593, 553] on icon at bounding box center [590, 548] width 13 height 13
click at [776, 552] on div "Poll" at bounding box center [785, 548] width 50 height 40
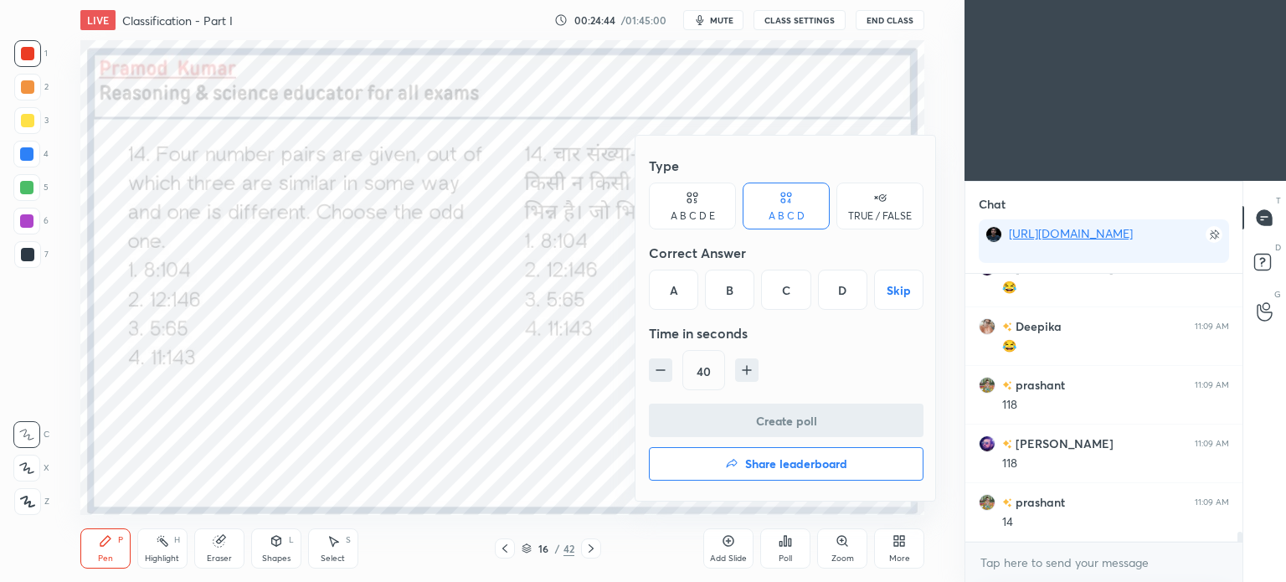
click at [731, 292] on div "B" at bounding box center [729, 290] width 49 height 40
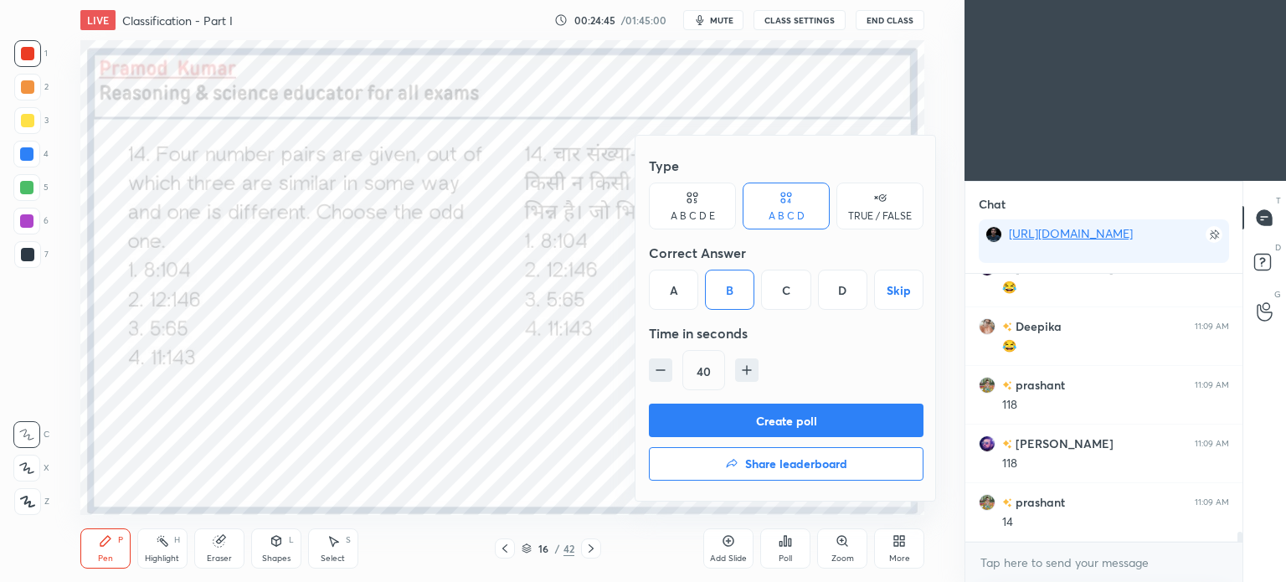
click at [841, 416] on button "Create poll" at bounding box center [786, 420] width 275 height 33
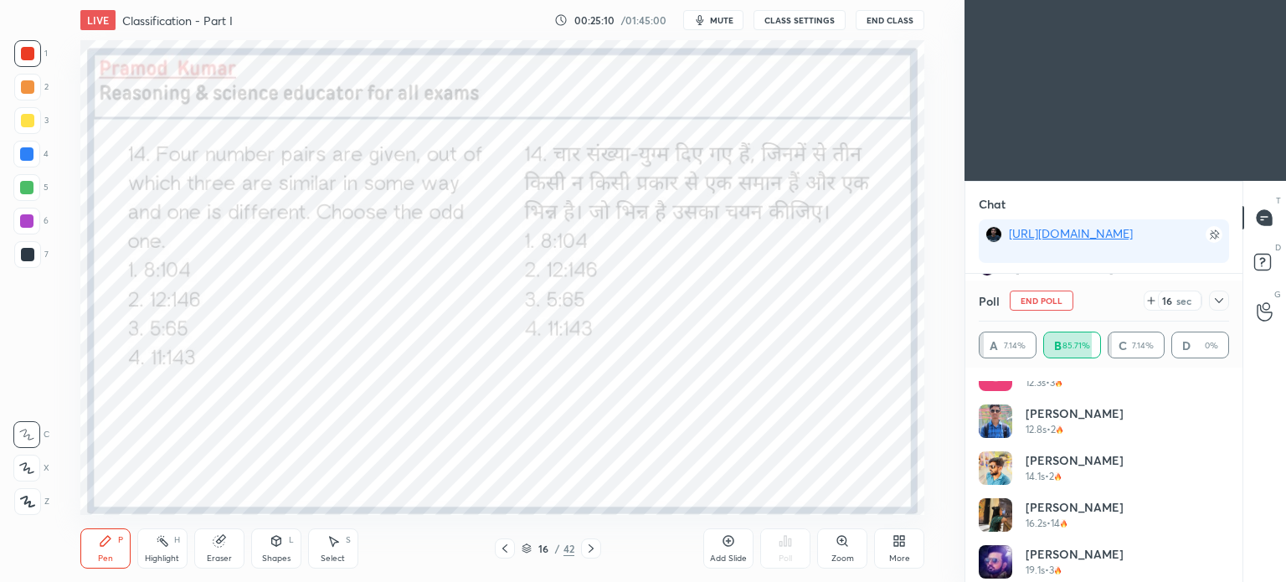
scroll to position [455, 0]
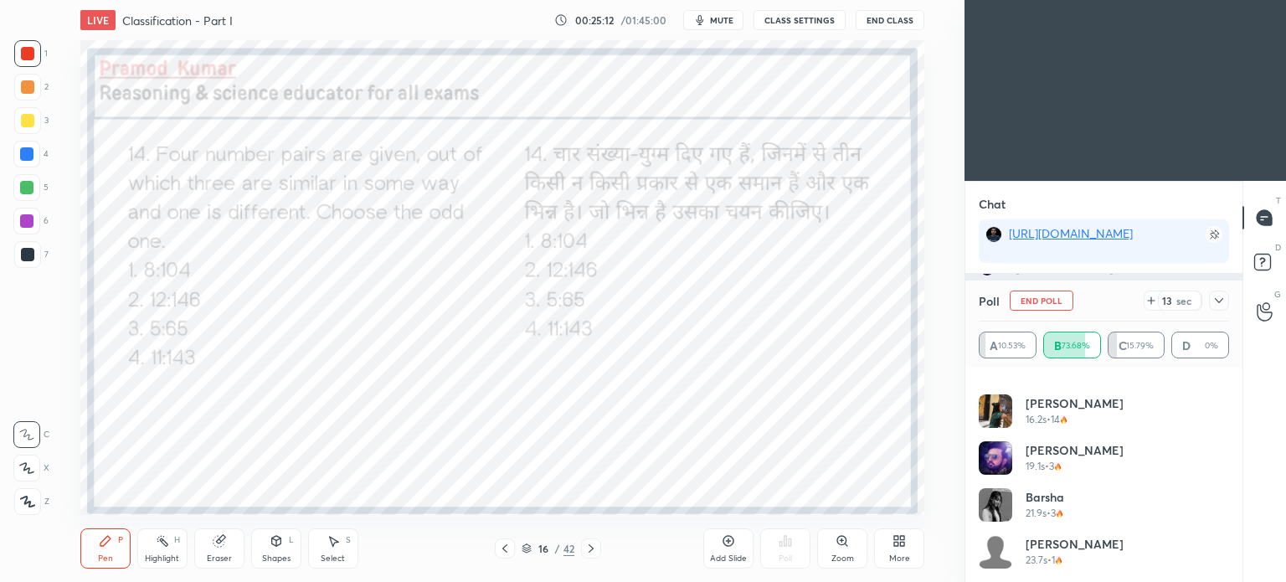
click at [1219, 297] on icon at bounding box center [1218, 300] width 13 height 13
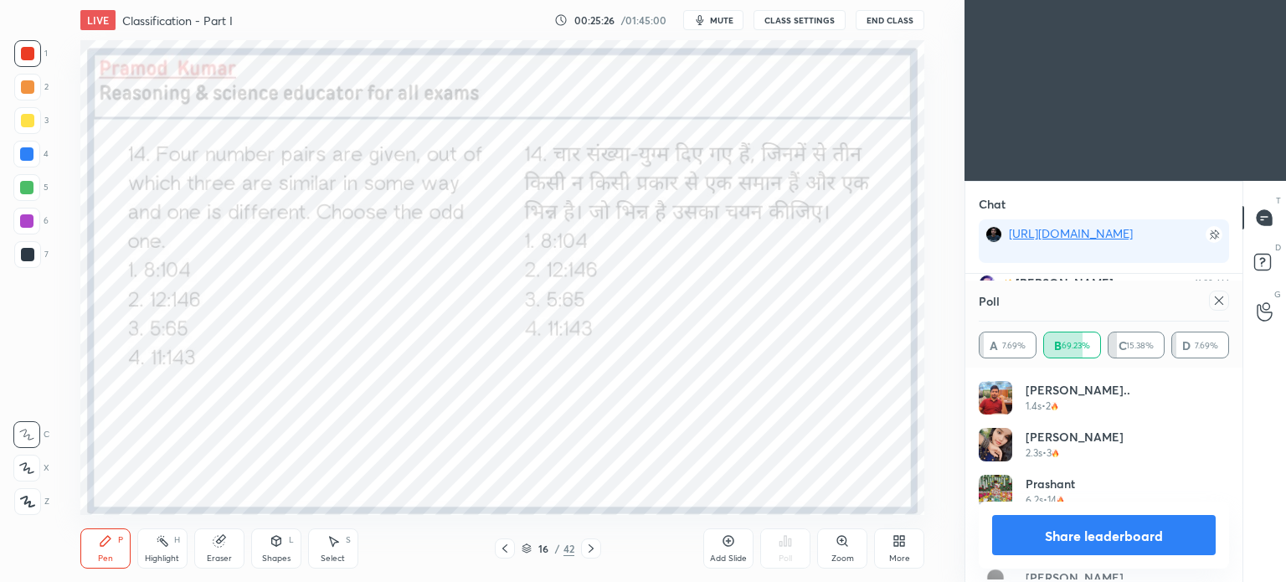
scroll to position [195, 245]
click at [1225, 298] on icon at bounding box center [1218, 300] width 13 height 13
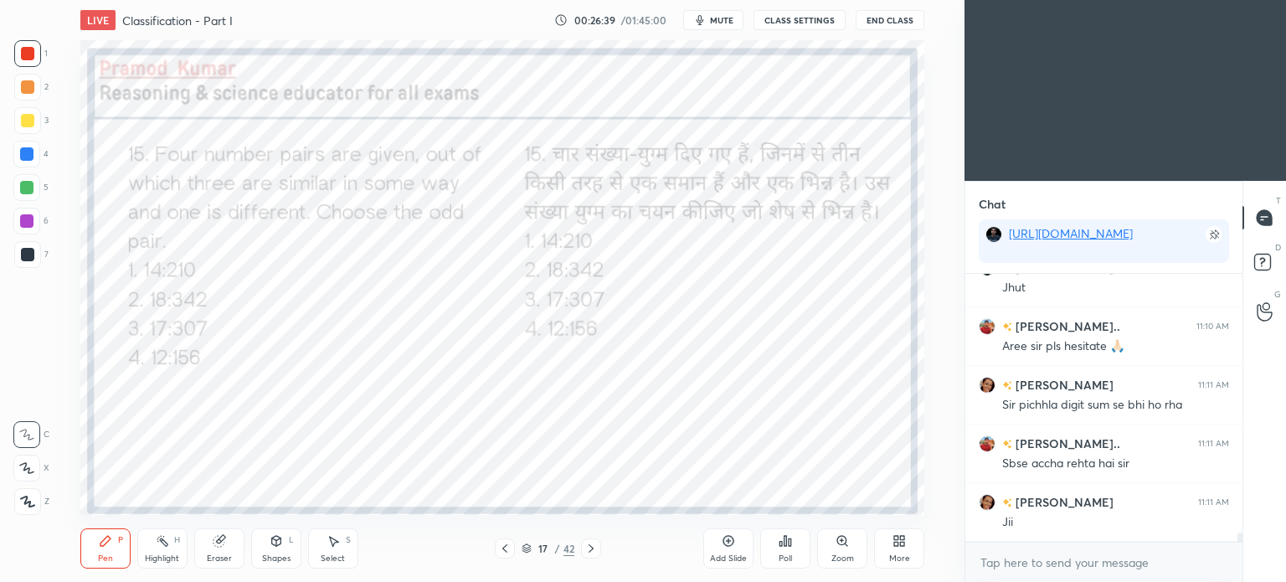
scroll to position [7286, 0]
click at [780, 538] on icon at bounding box center [785, 540] width 13 height 13
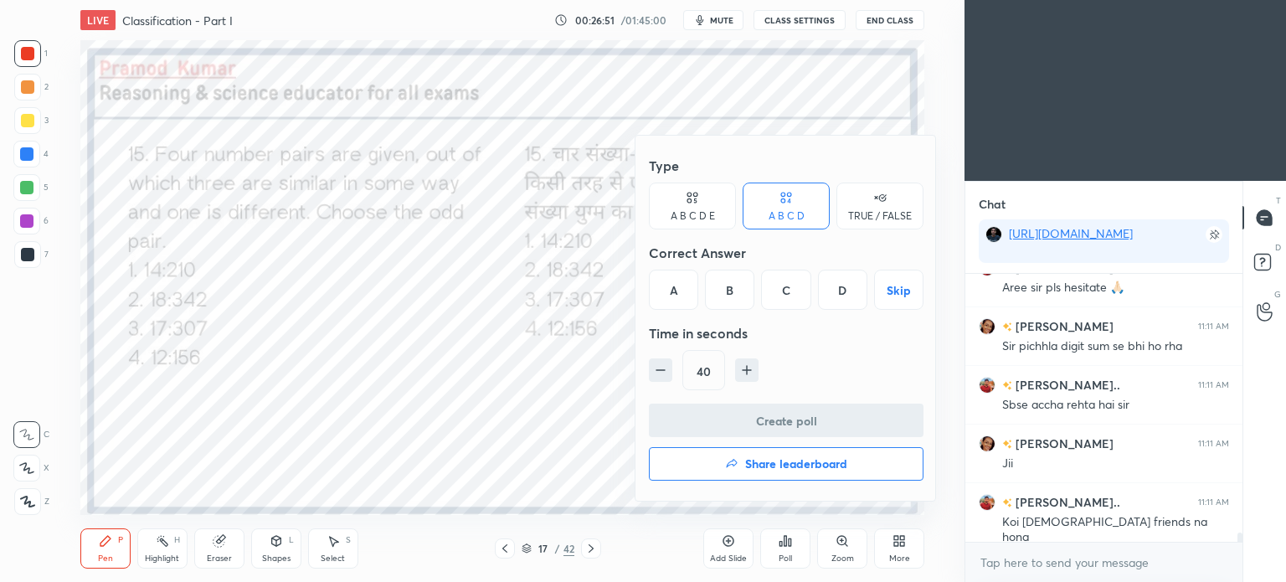
click at [787, 278] on div "C" at bounding box center [785, 290] width 49 height 40
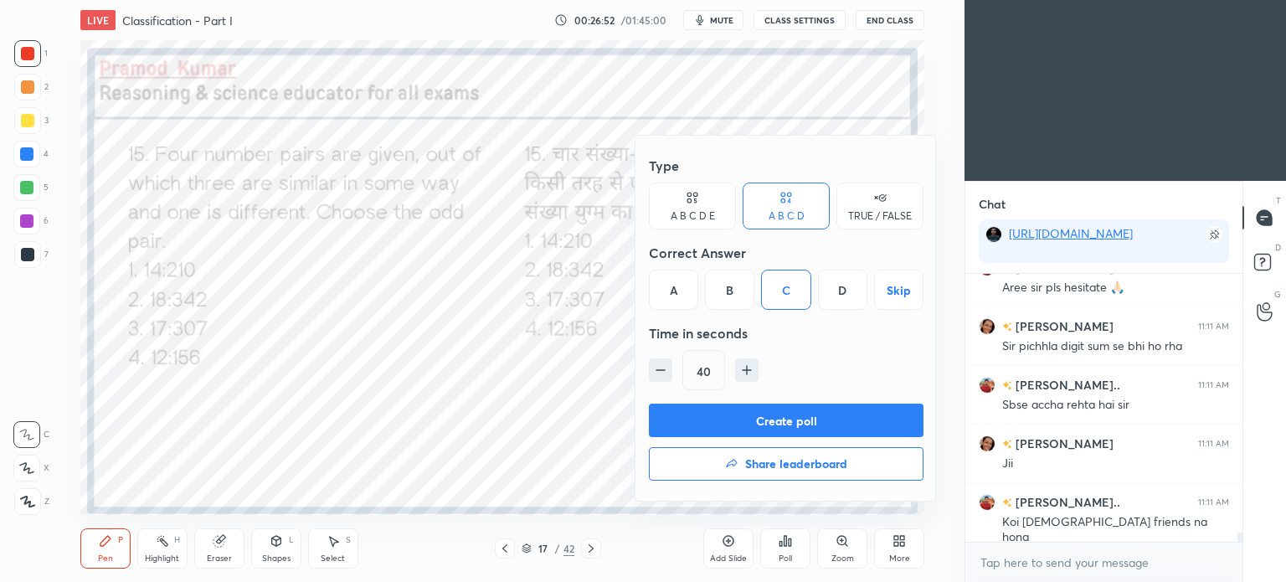
click at [790, 414] on button "Create poll" at bounding box center [786, 420] width 275 height 33
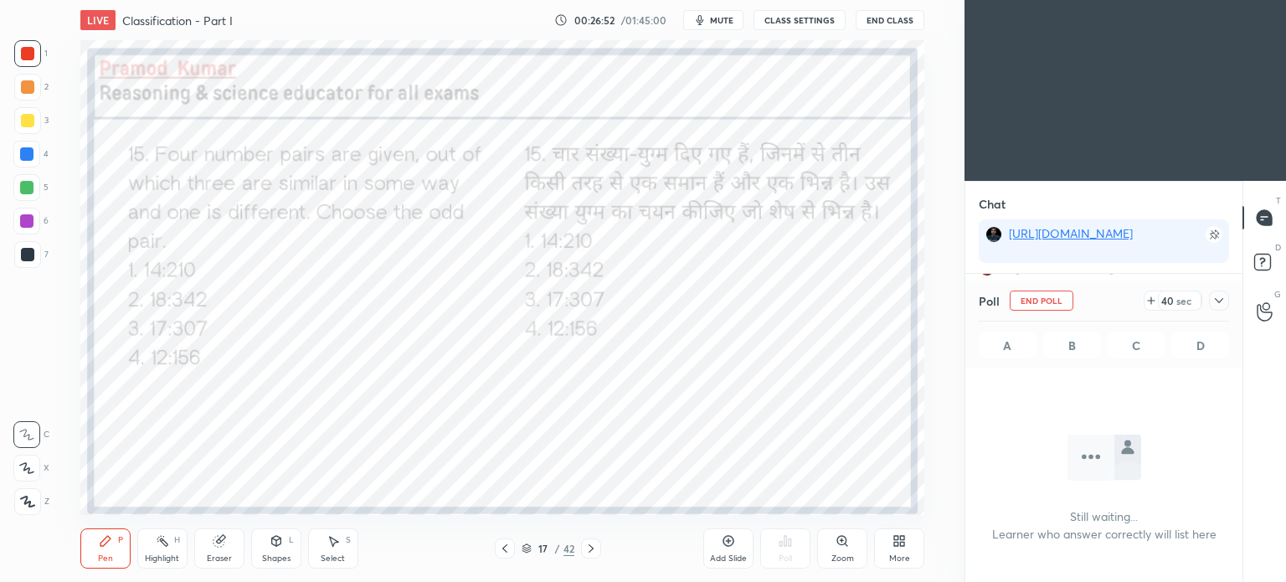
scroll to position [176, 272]
click at [1206, 310] on div "40 sec" at bounding box center [1186, 301] width 85 height 20
click at [1219, 297] on icon at bounding box center [1218, 300] width 13 height 13
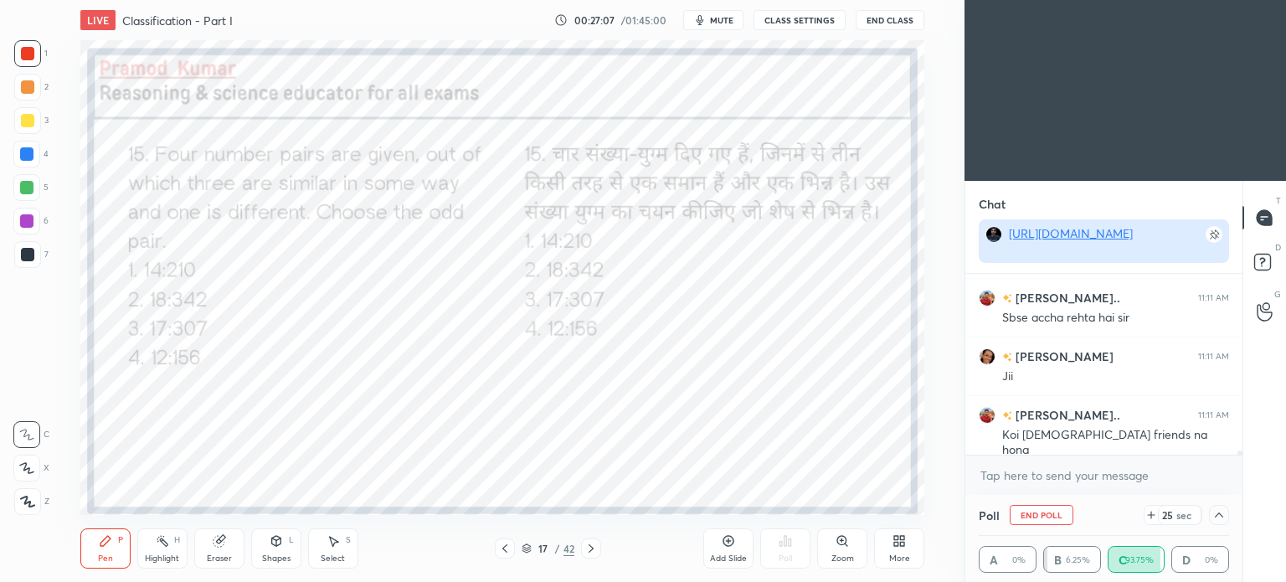
scroll to position [7432, 0]
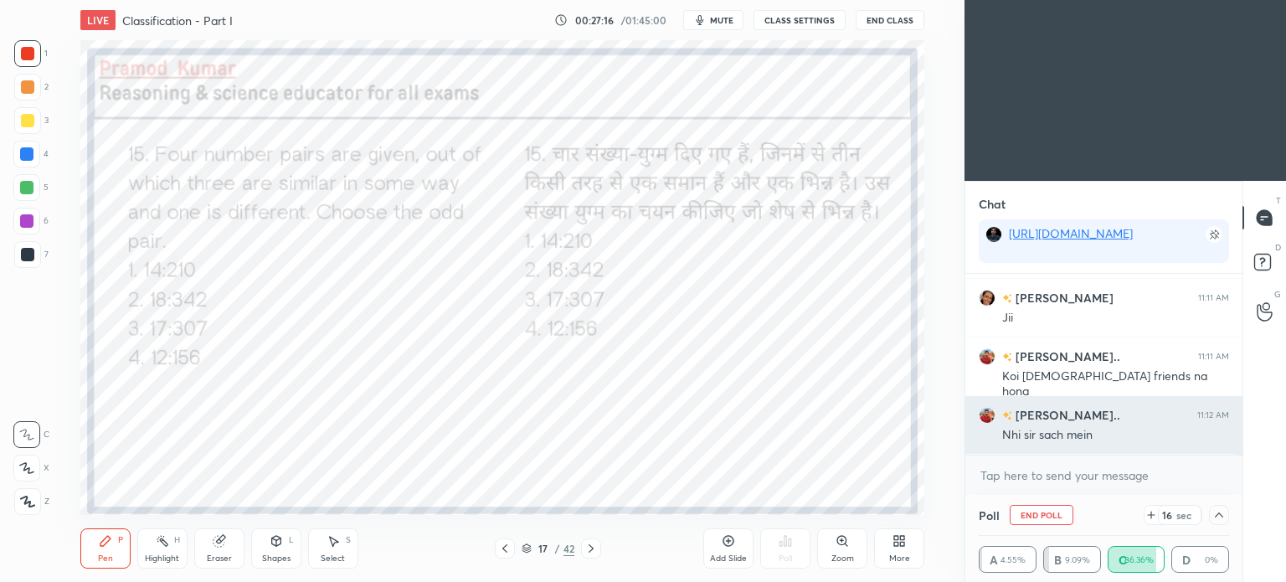
click at [1050, 430] on div "Nhi sir sach mein" at bounding box center [1115, 435] width 227 height 17
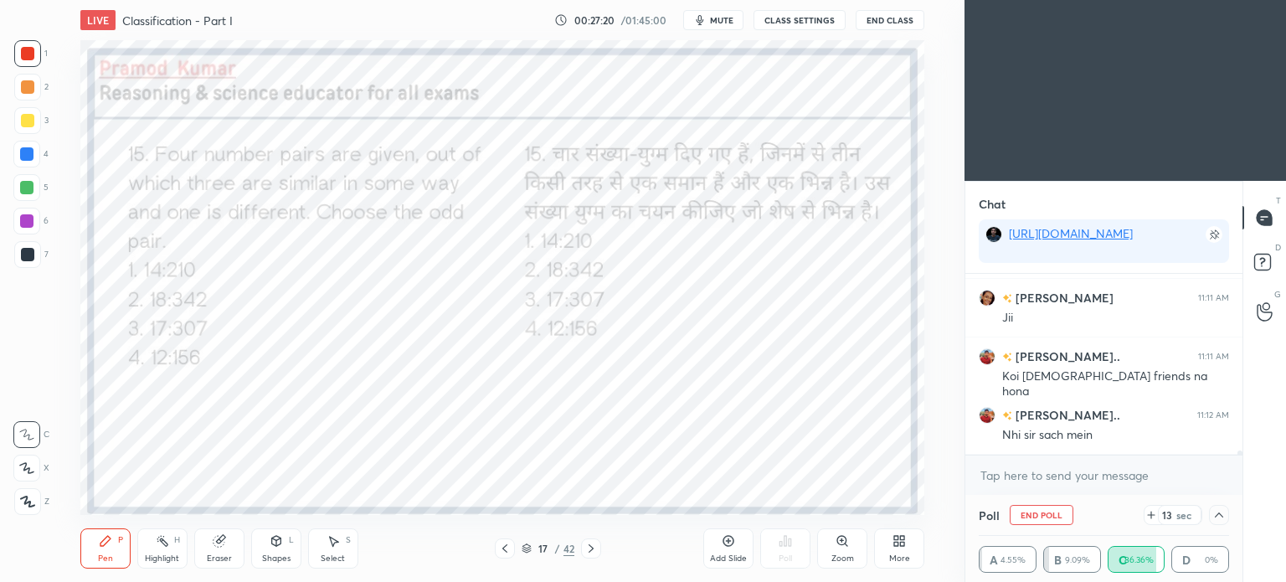
click at [1215, 515] on icon at bounding box center [1218, 514] width 13 height 13
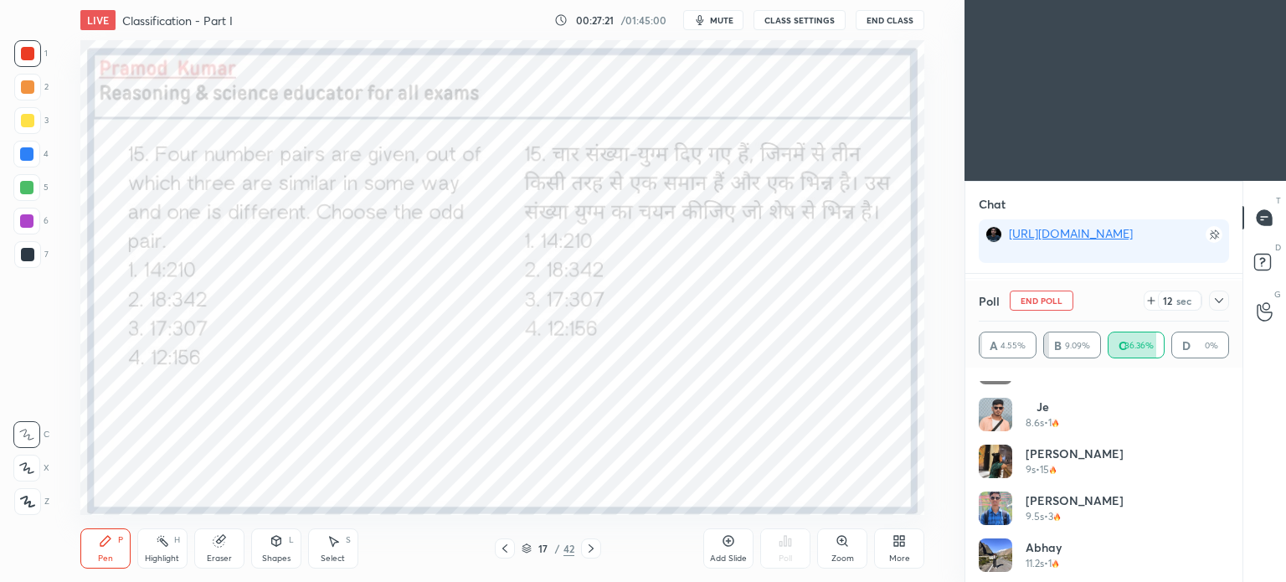
scroll to position [690, 0]
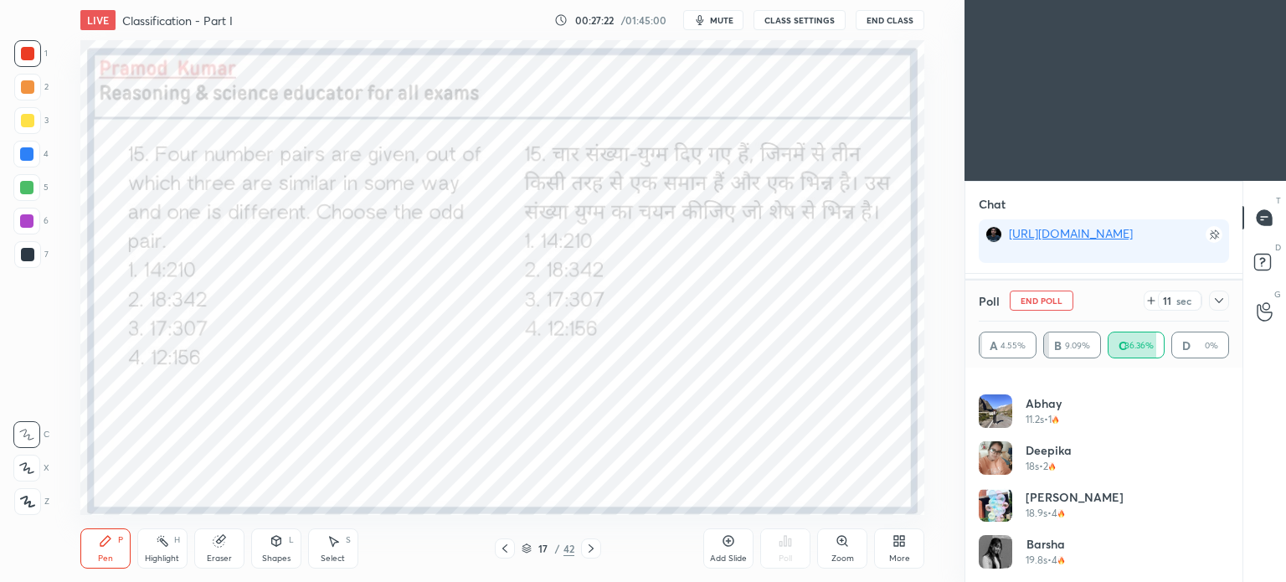
click at [1222, 297] on icon at bounding box center [1218, 300] width 13 height 13
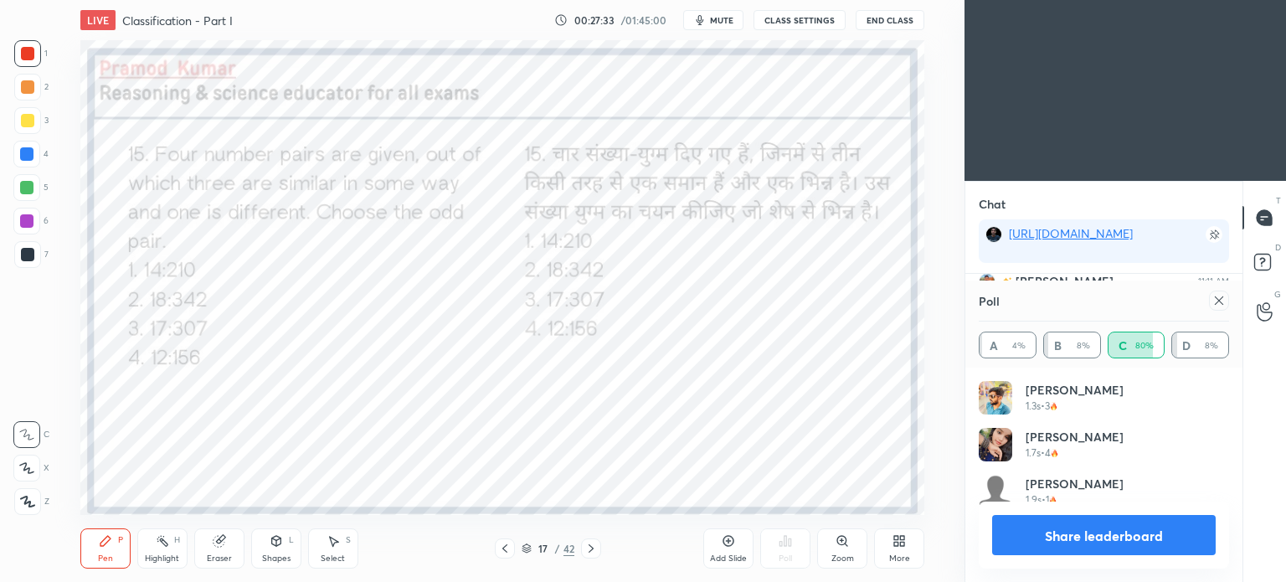
scroll to position [5, 5]
click at [1217, 299] on icon at bounding box center [1218, 300] width 13 height 13
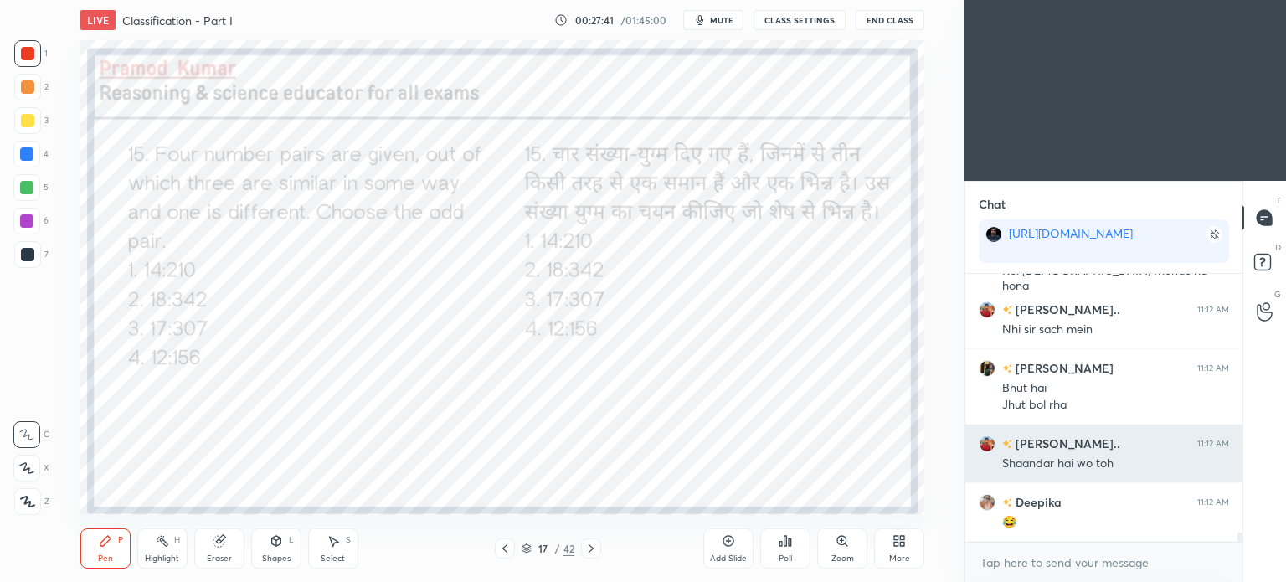
click at [1040, 447] on h6 "[PERSON_NAME].." at bounding box center [1066, 444] width 108 height 18
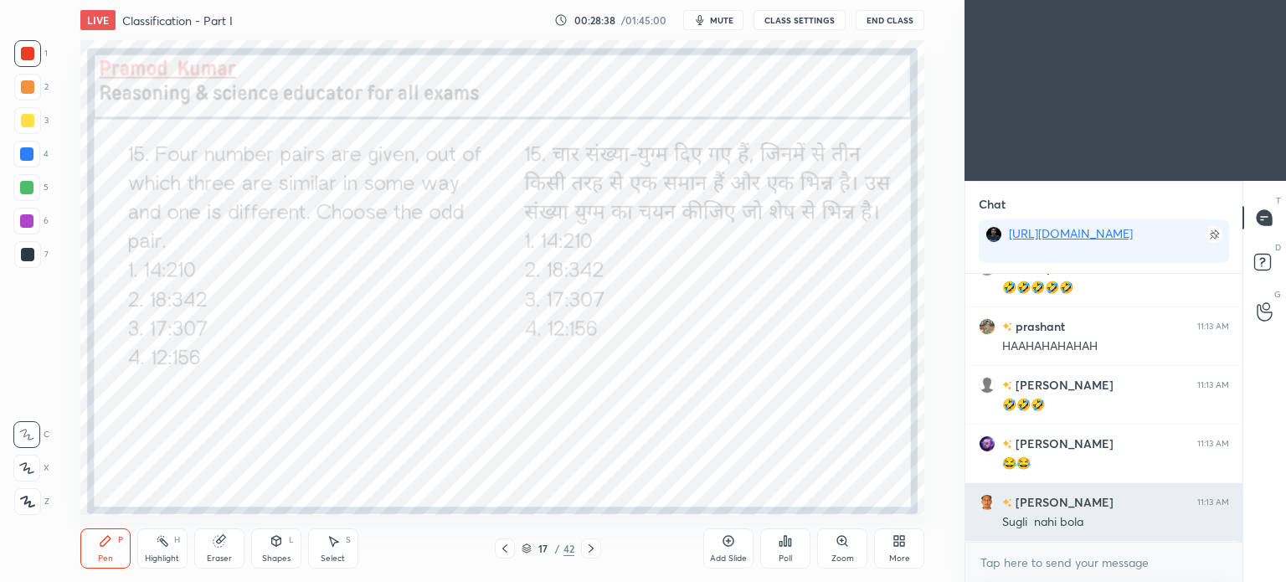
click at [1042, 498] on h6 "vimal" at bounding box center [1062, 502] width 101 height 18
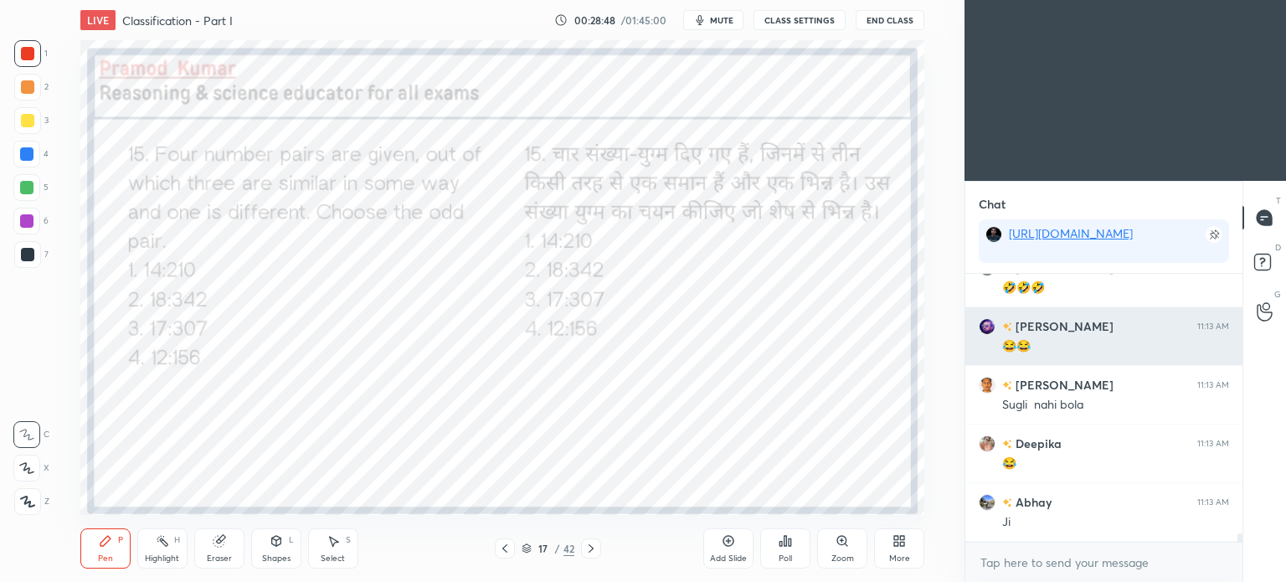
scroll to position [8406, 0]
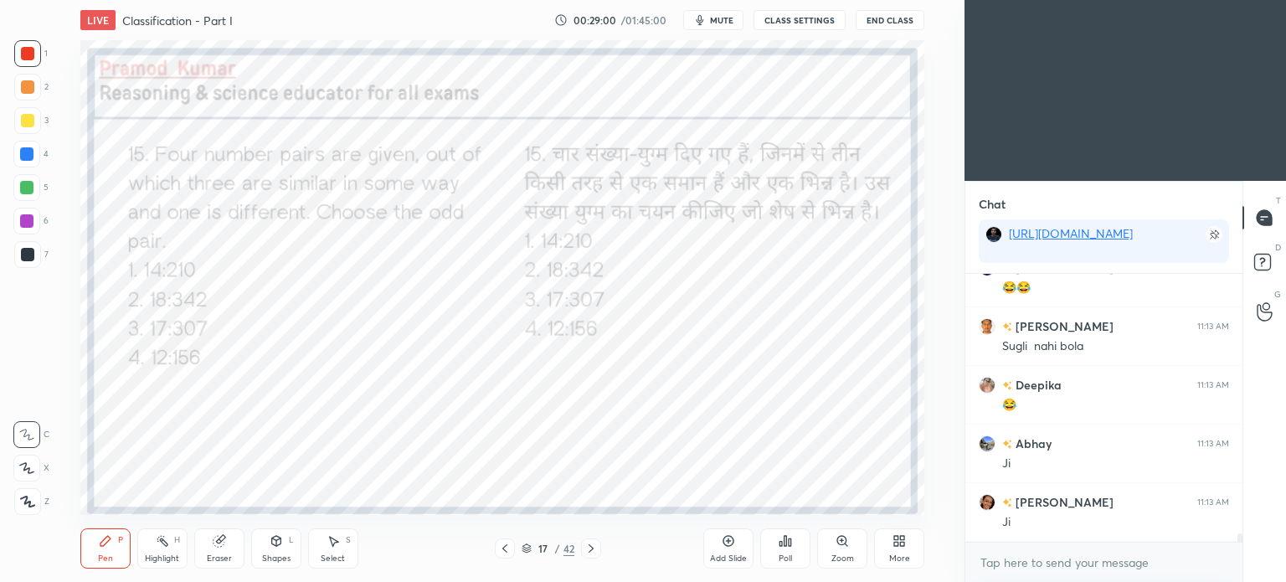
click at [593, 551] on icon at bounding box center [590, 548] width 13 height 13
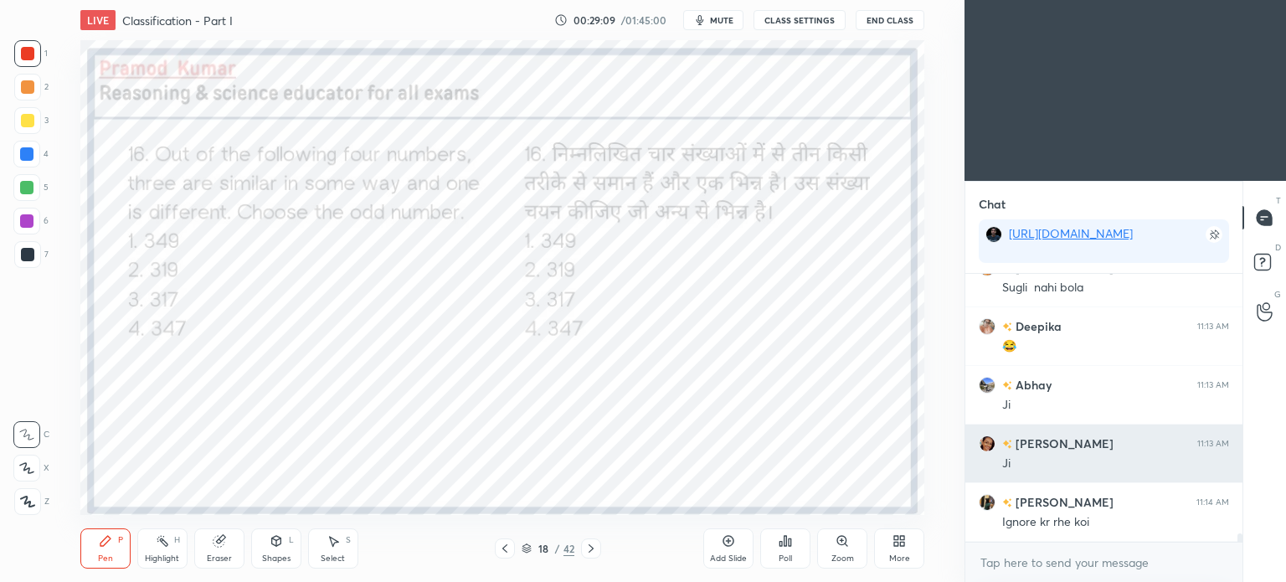
scroll to position [8524, 0]
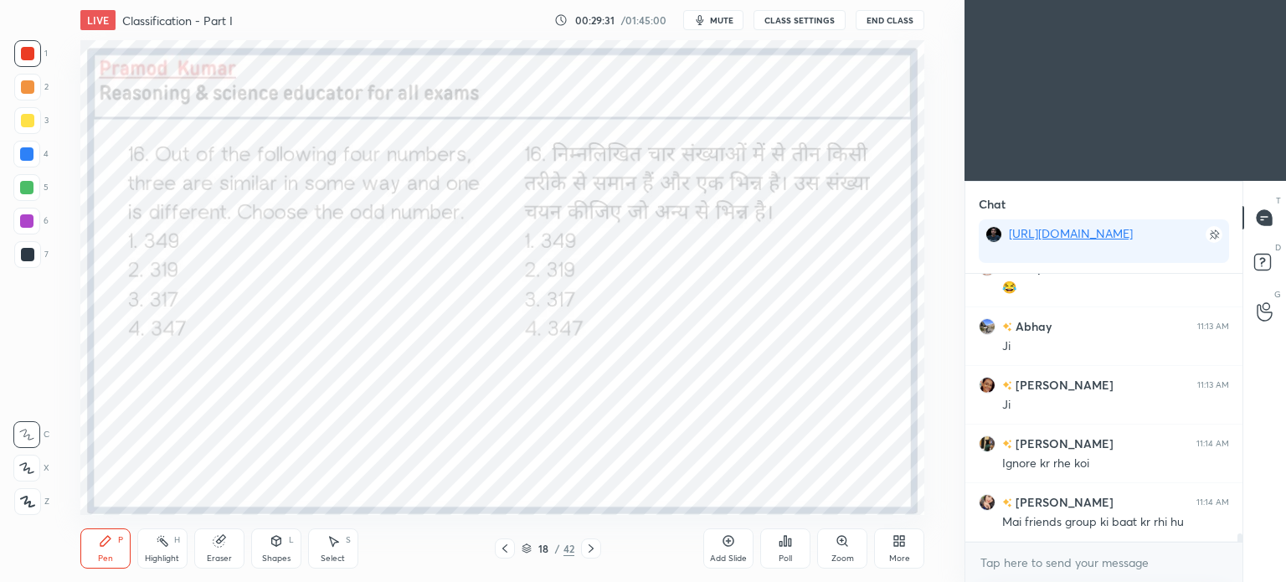
click at [804, 544] on div "Poll" at bounding box center [785, 548] width 50 height 40
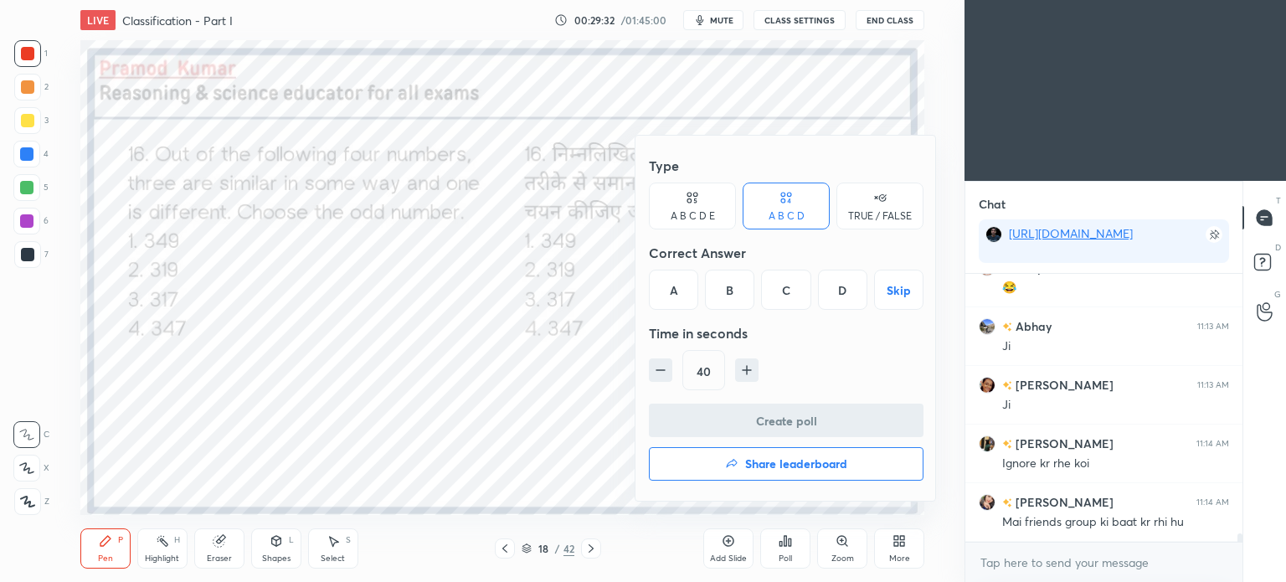
click at [733, 291] on div "B" at bounding box center [729, 290] width 49 height 40
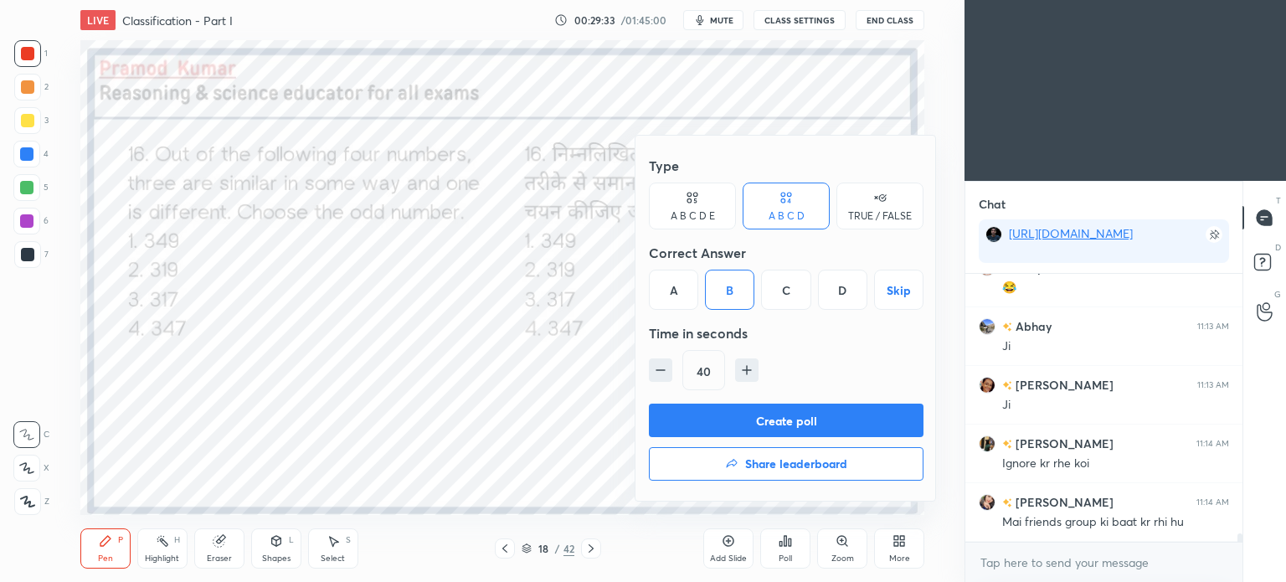
click at [790, 423] on button "Create poll" at bounding box center [786, 420] width 275 height 33
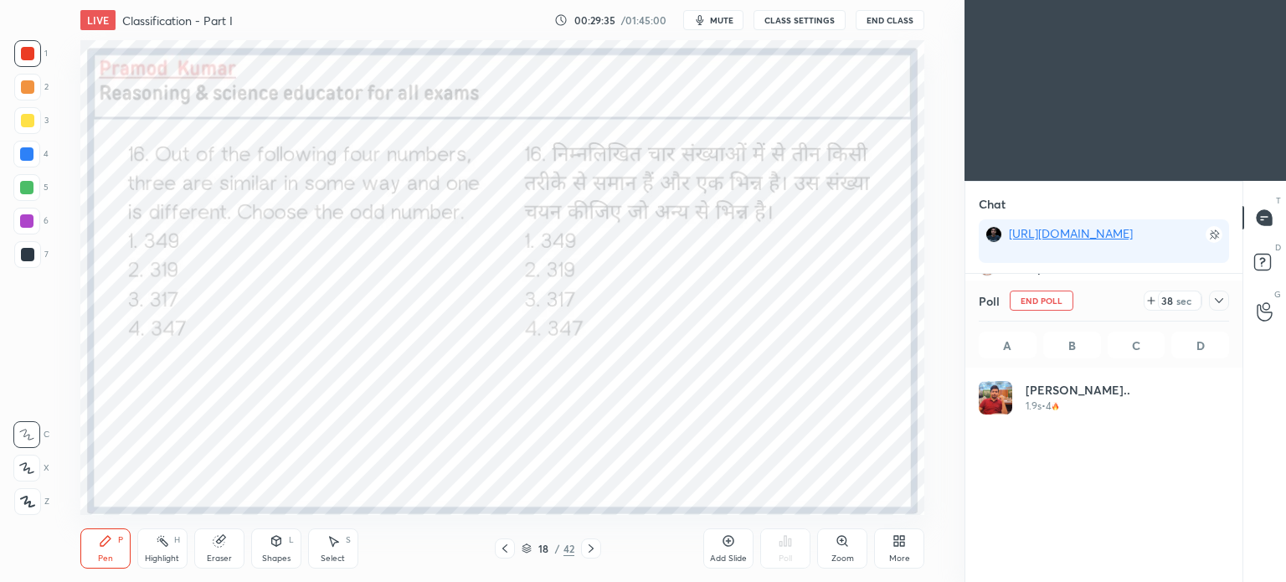
scroll to position [196, 245]
click at [1214, 298] on icon at bounding box center [1218, 300] width 13 height 13
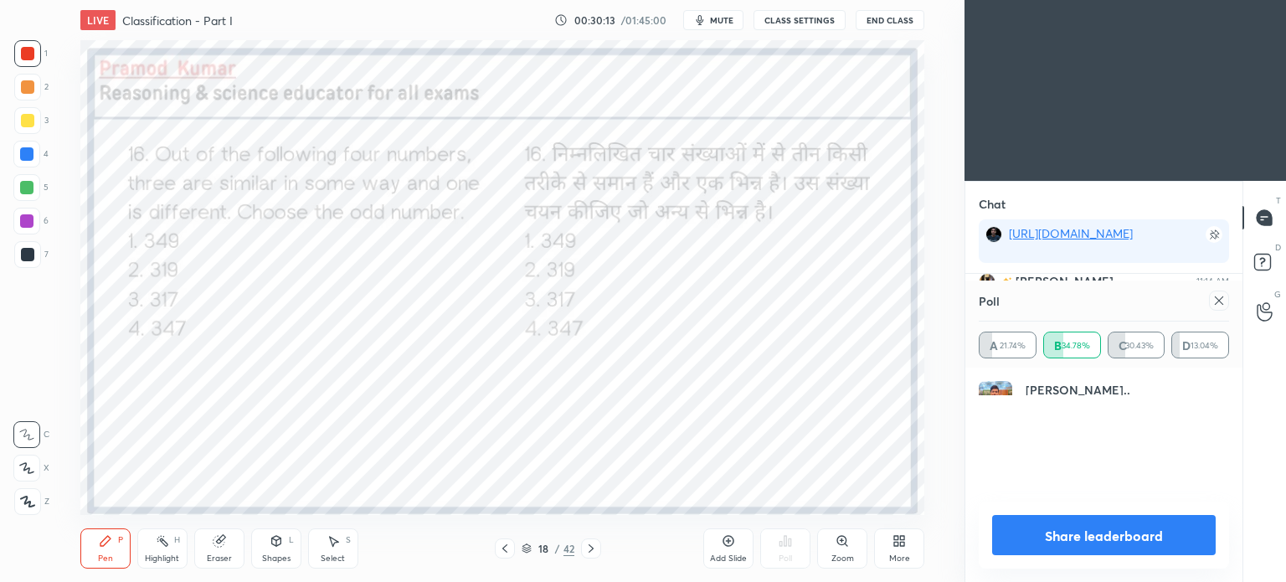
scroll to position [195, 245]
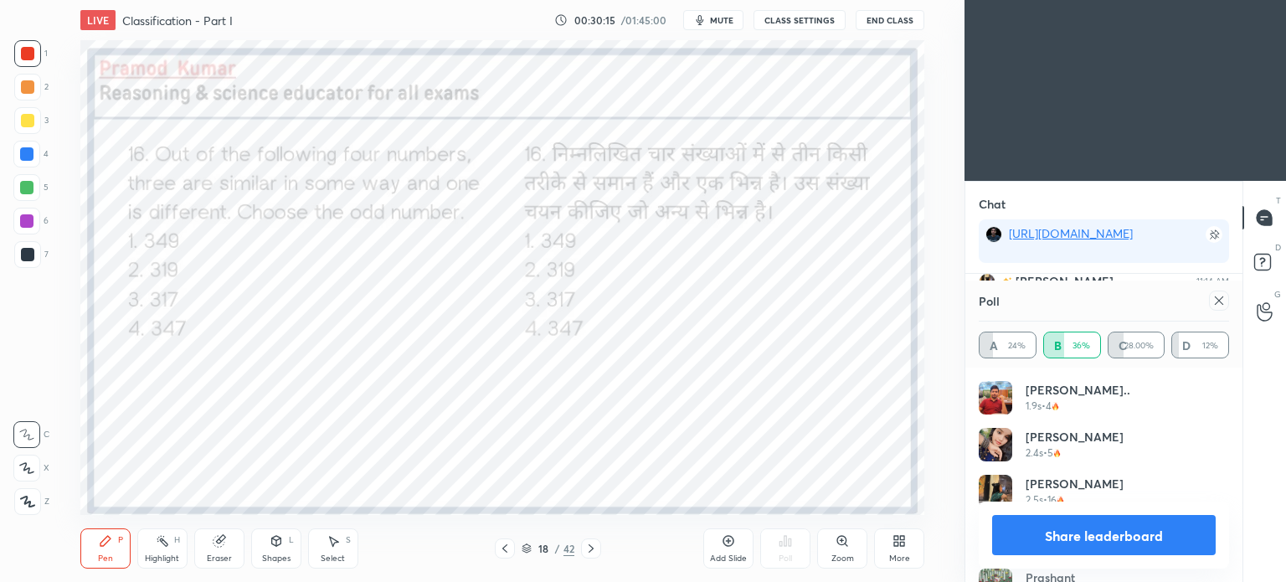
click at [1220, 303] on icon at bounding box center [1218, 300] width 13 height 13
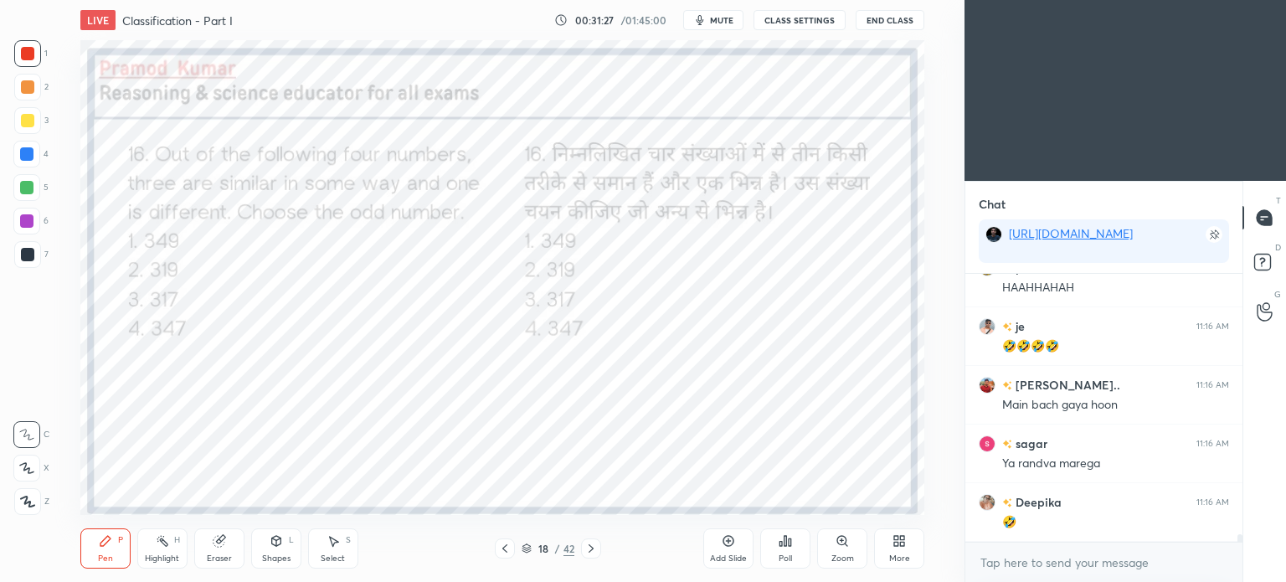
scroll to position [9744, 0]
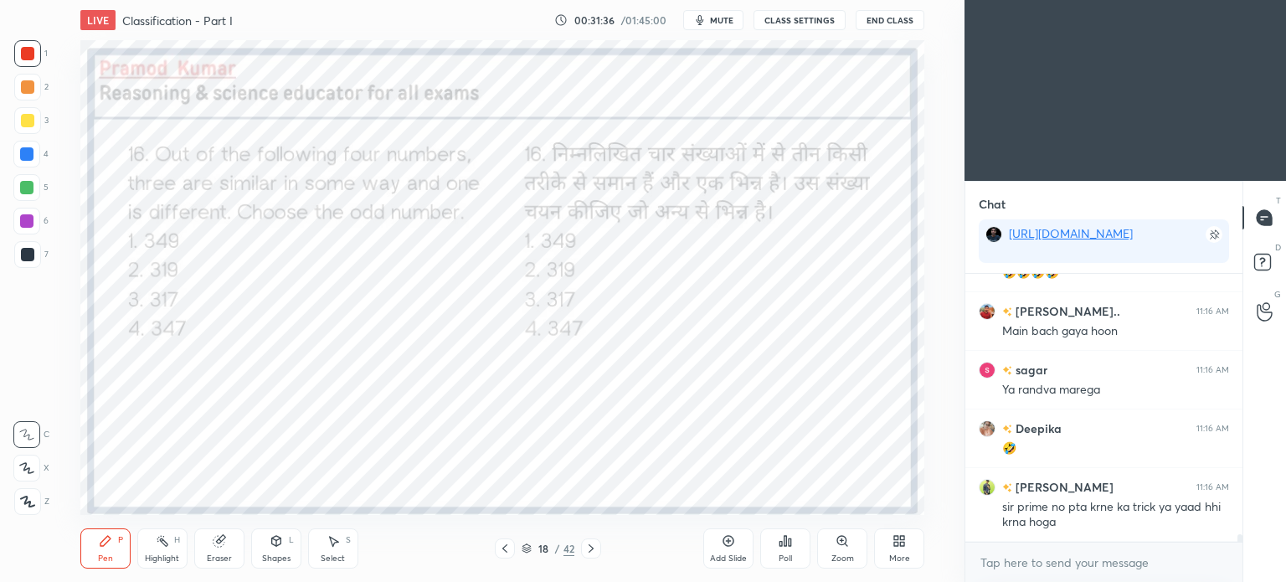
click at [599, 555] on div at bounding box center [591, 548] width 20 height 20
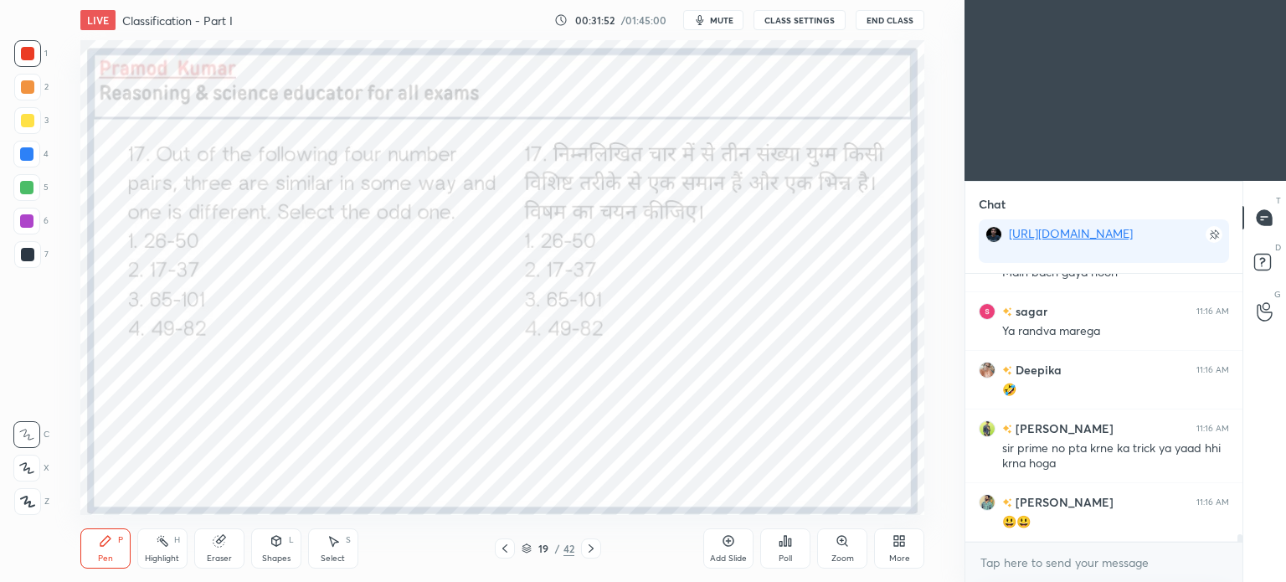
scroll to position [9862, 0]
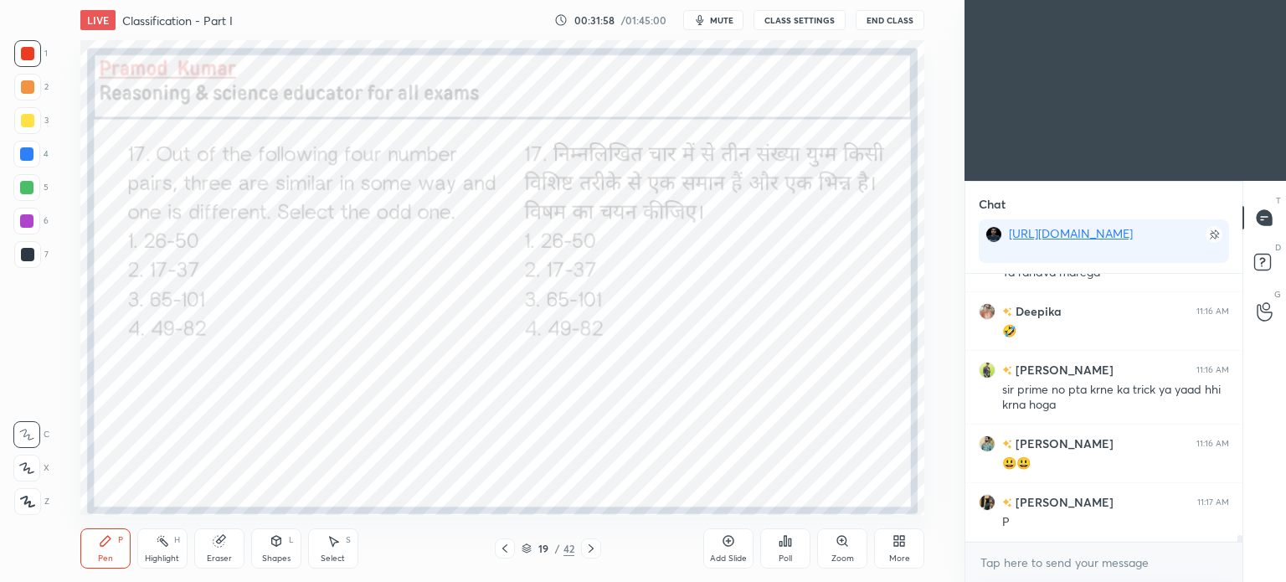
click at [795, 541] on div "Poll" at bounding box center [785, 548] width 50 height 40
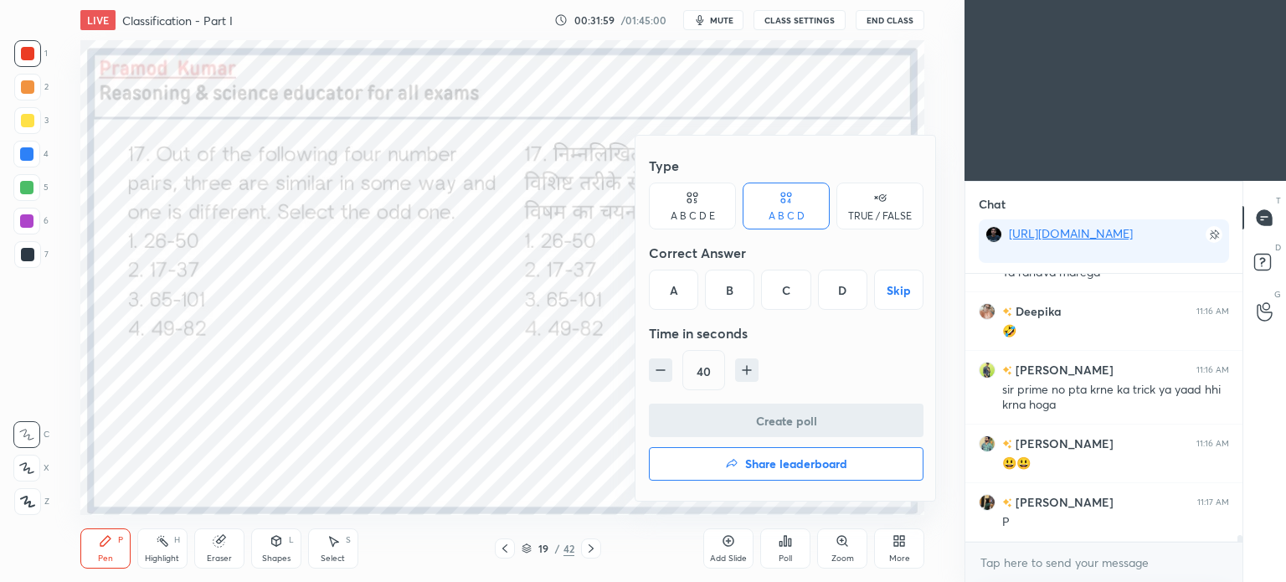
click at [845, 294] on div "D" at bounding box center [842, 290] width 49 height 40
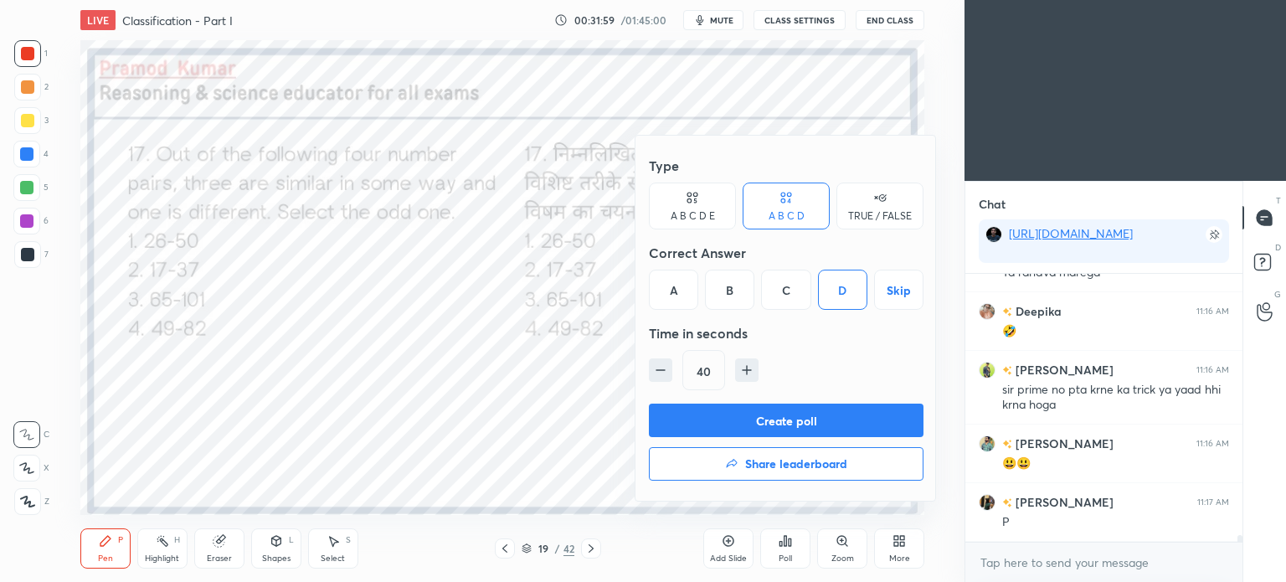
click at [803, 411] on button "Create poll" at bounding box center [786, 420] width 275 height 33
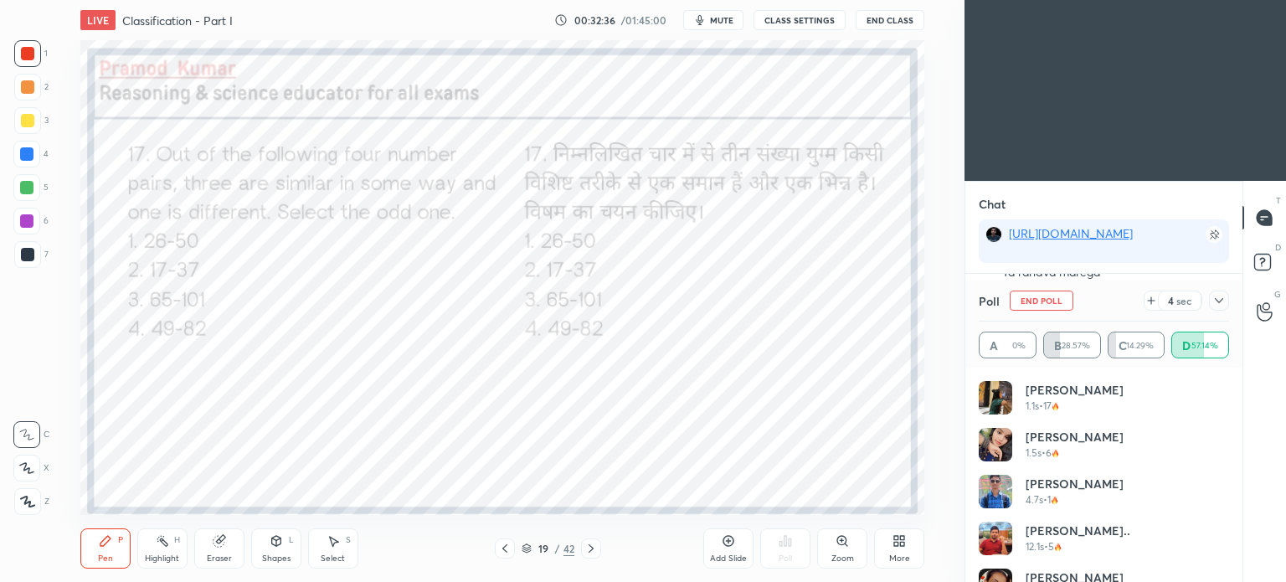
scroll to position [5, 5]
click at [1219, 294] on icon at bounding box center [1218, 300] width 13 height 13
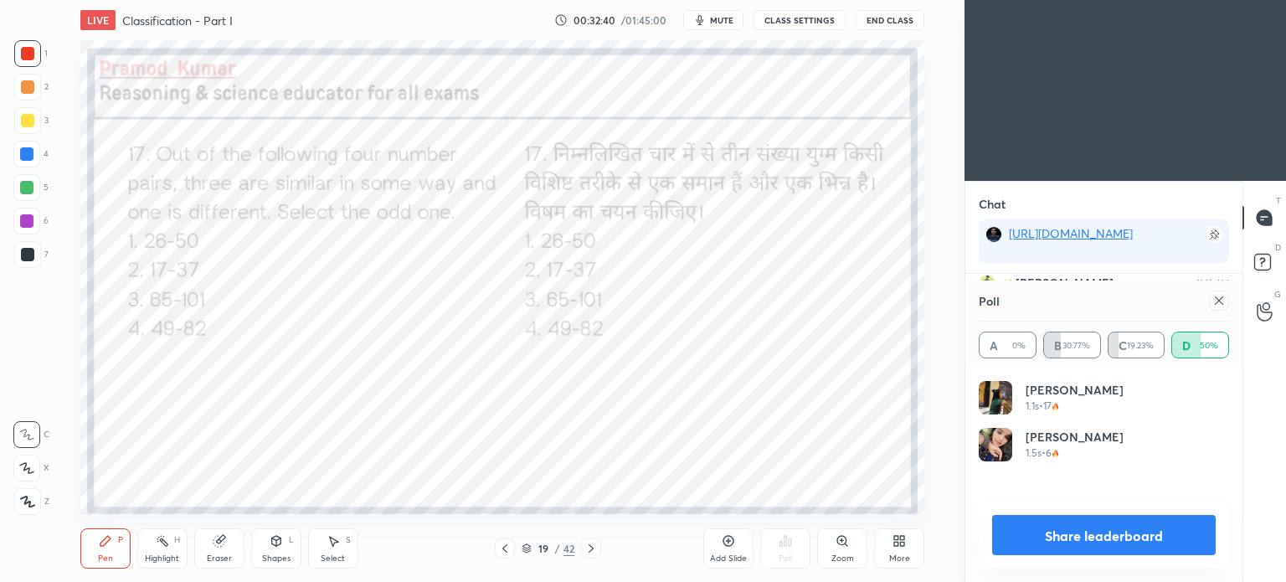
scroll to position [195, 245]
click at [1219, 294] on icon at bounding box center [1218, 300] width 13 height 13
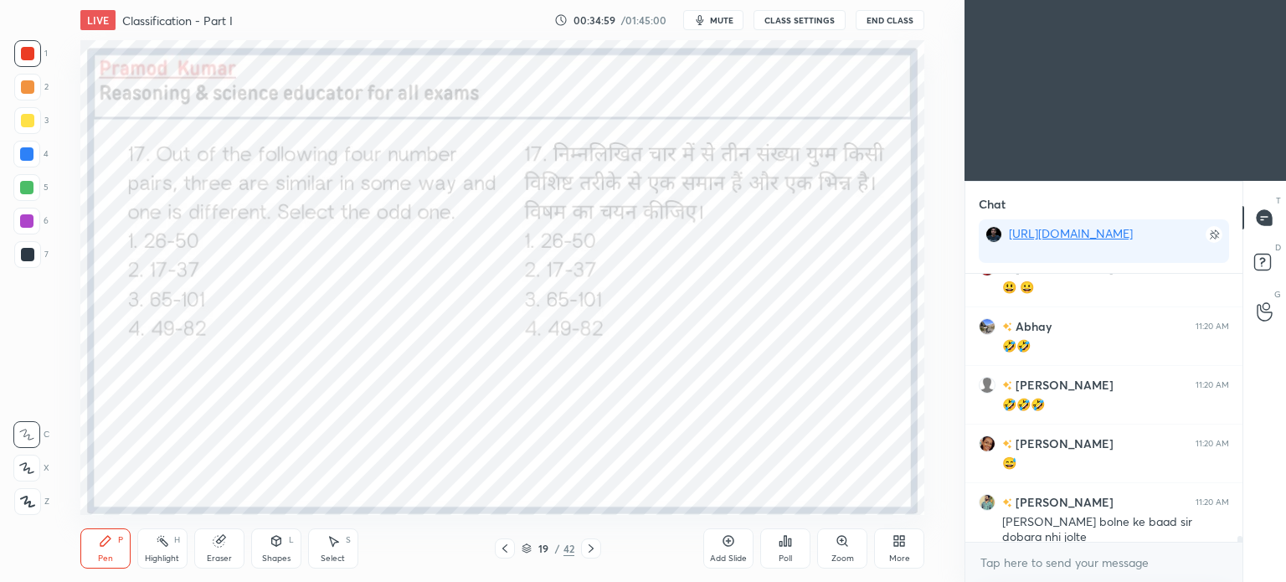
scroll to position [11283, 0]
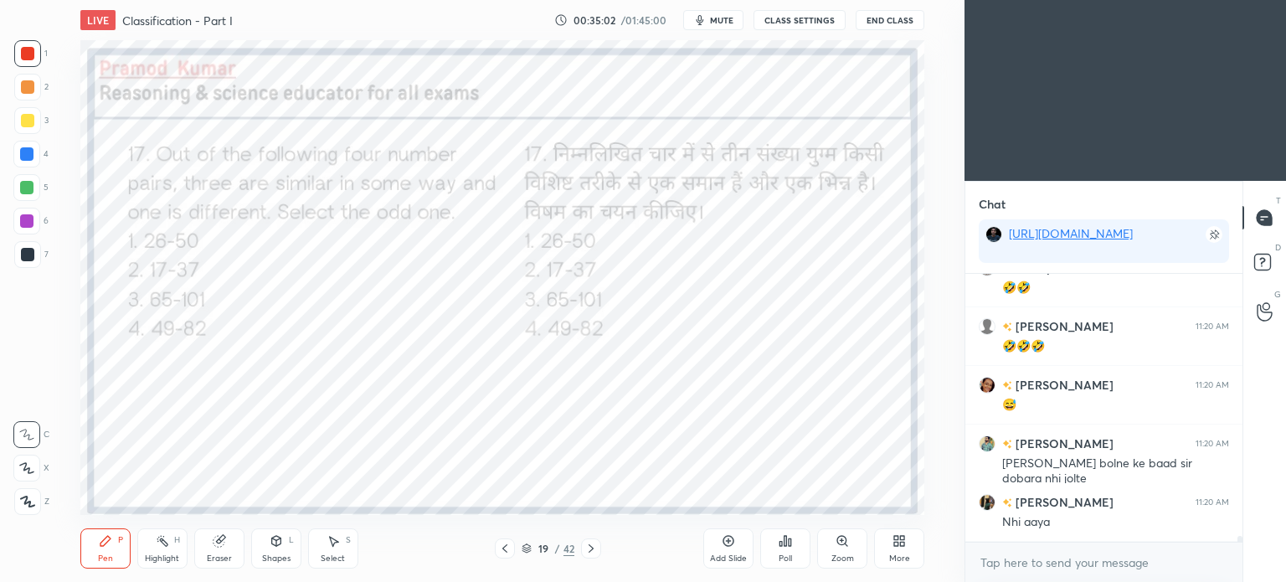
click at [593, 555] on icon at bounding box center [590, 548] width 13 height 13
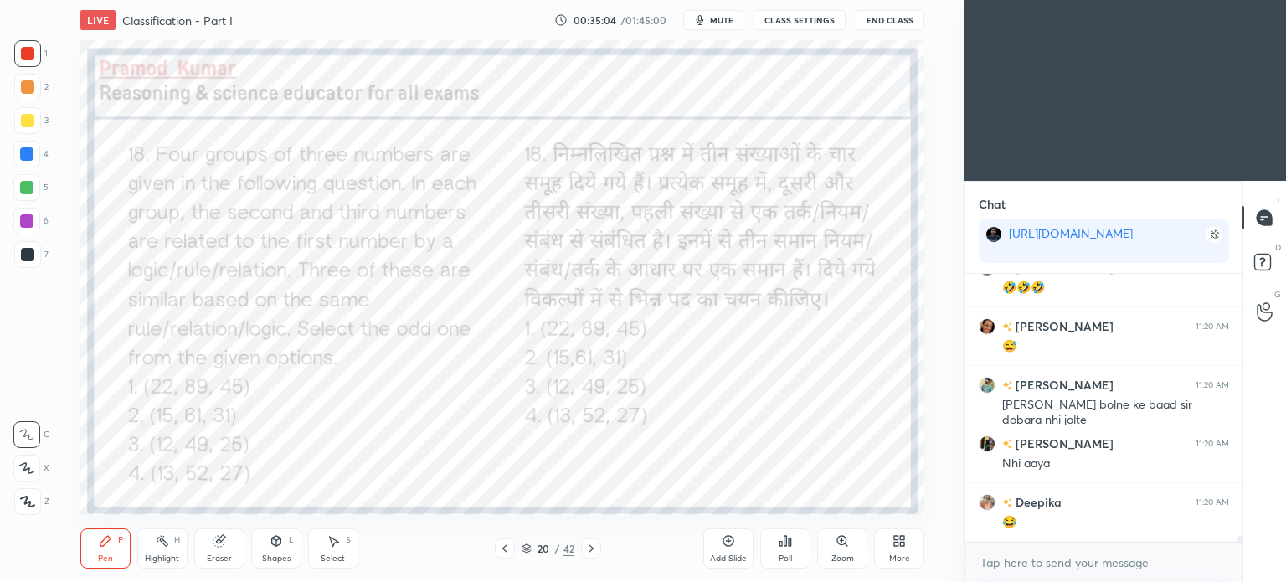
scroll to position [11401, 0]
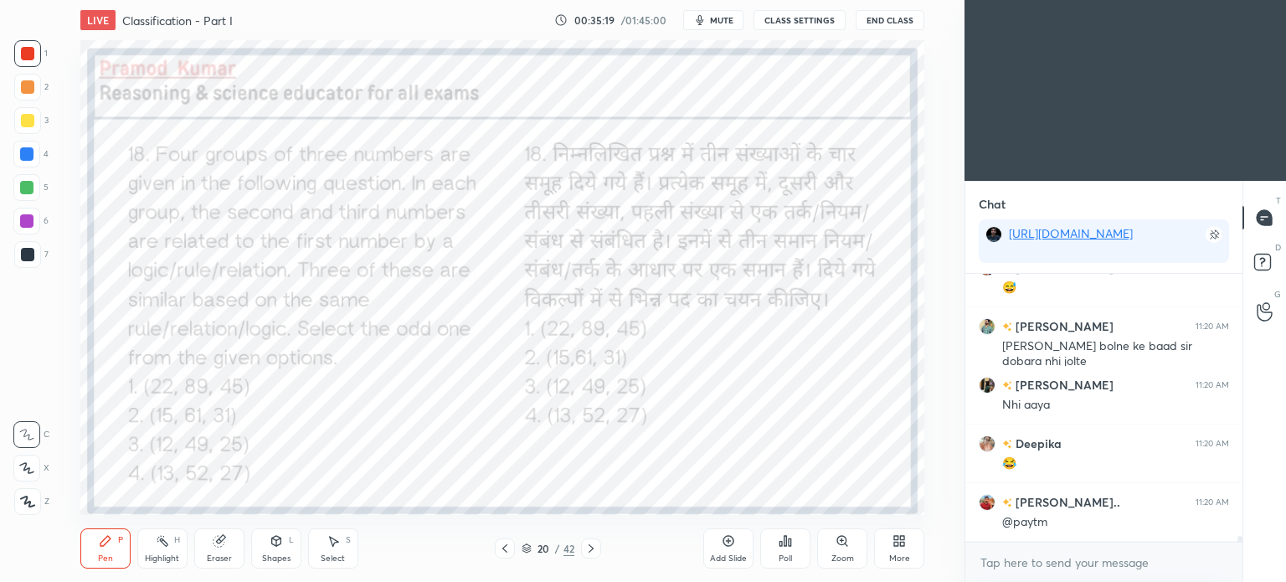
click at [791, 547] on icon at bounding box center [785, 540] width 13 height 13
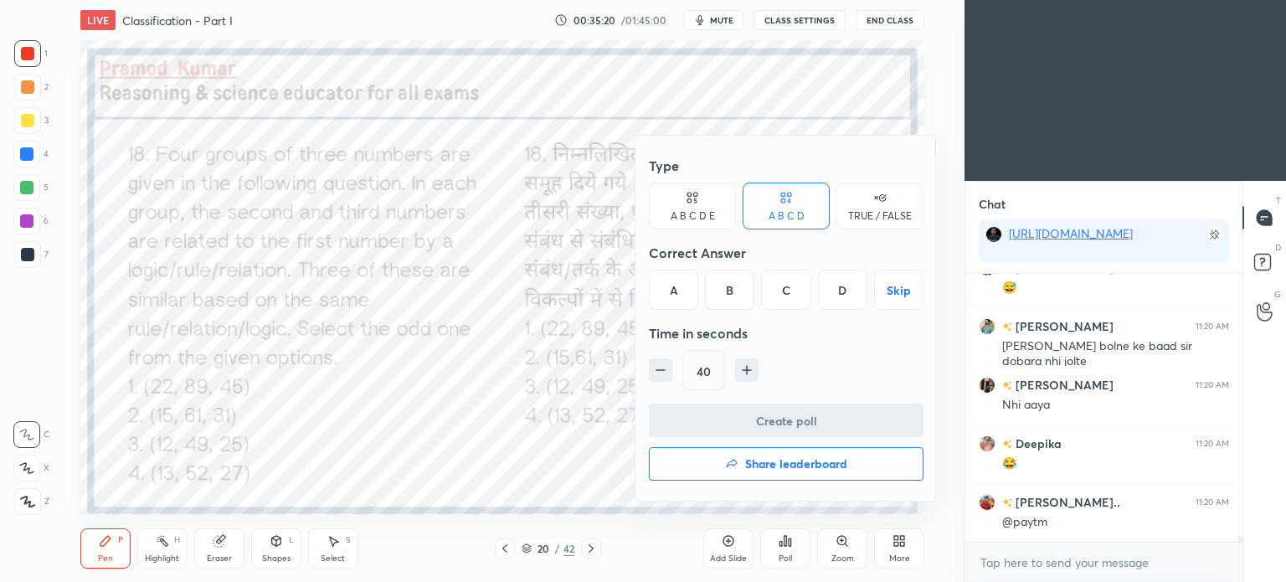
click at [843, 287] on div "D" at bounding box center [842, 290] width 49 height 40
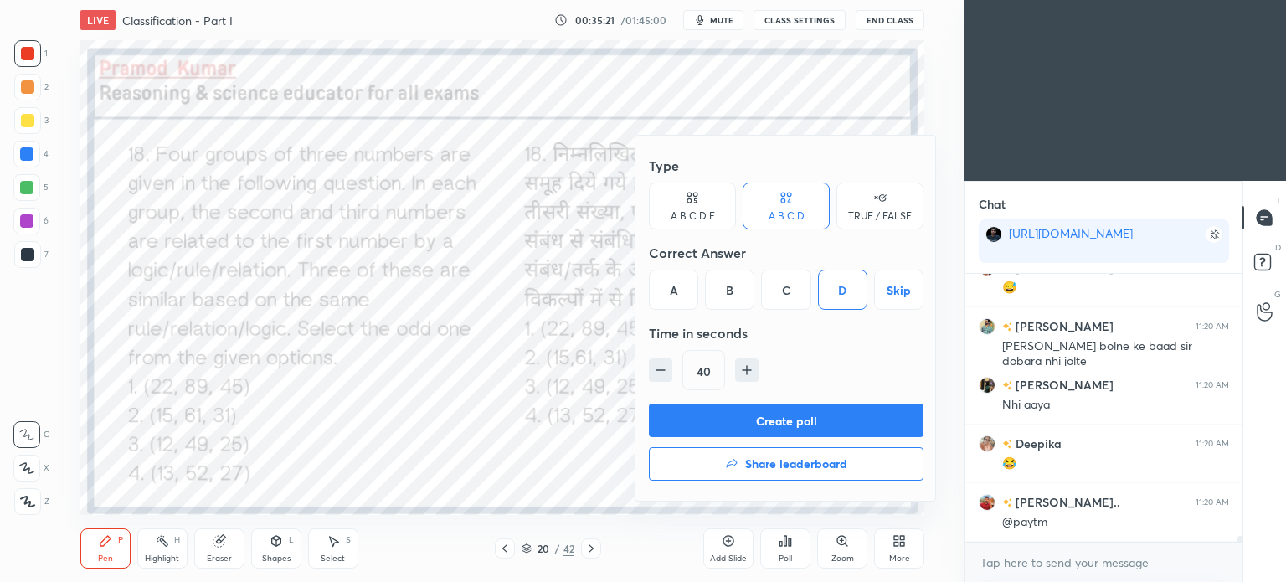
click at [847, 419] on button "Create poll" at bounding box center [786, 420] width 275 height 33
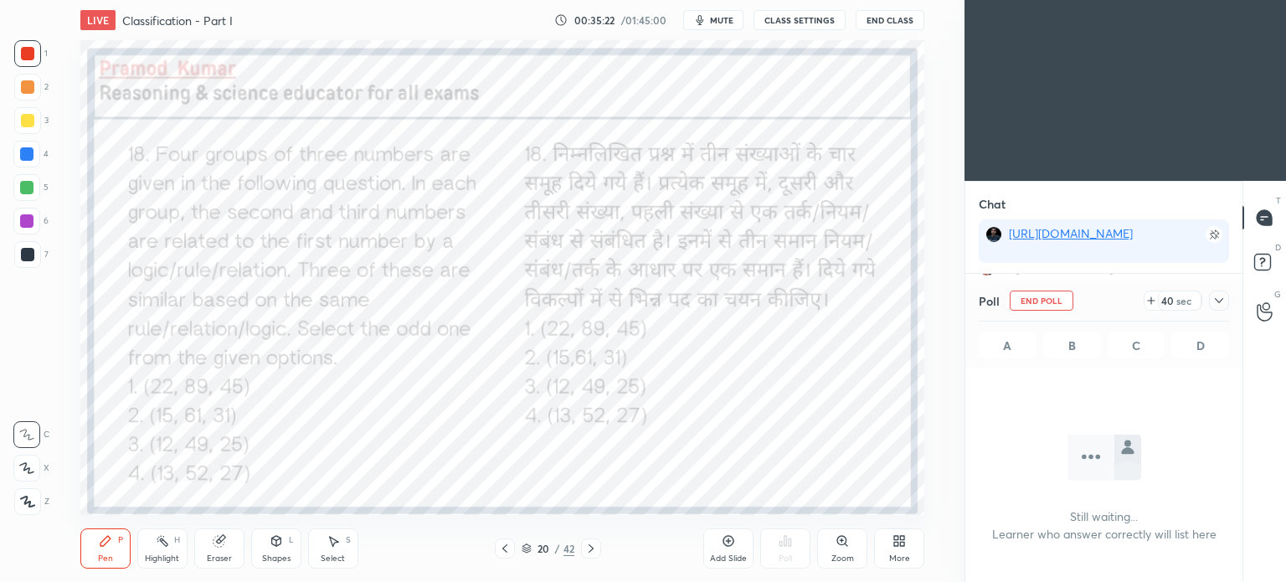
scroll to position [40, 272]
click at [1224, 300] on icon at bounding box center [1218, 300] width 13 height 13
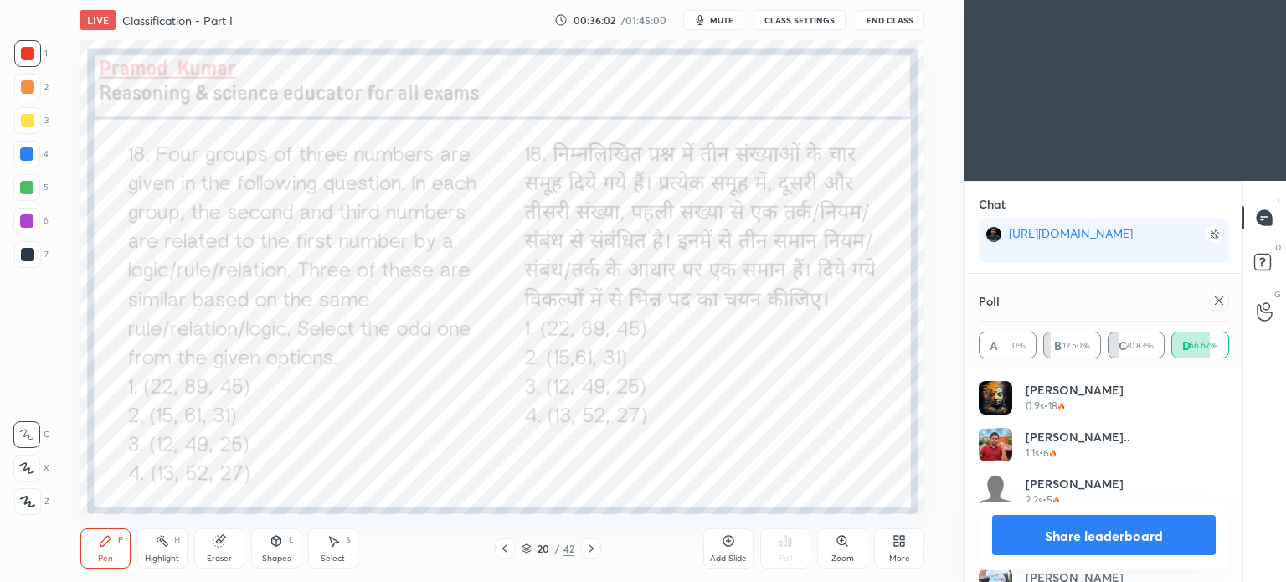
scroll to position [195, 245]
click at [1219, 301] on icon at bounding box center [1219, 300] width 8 height 8
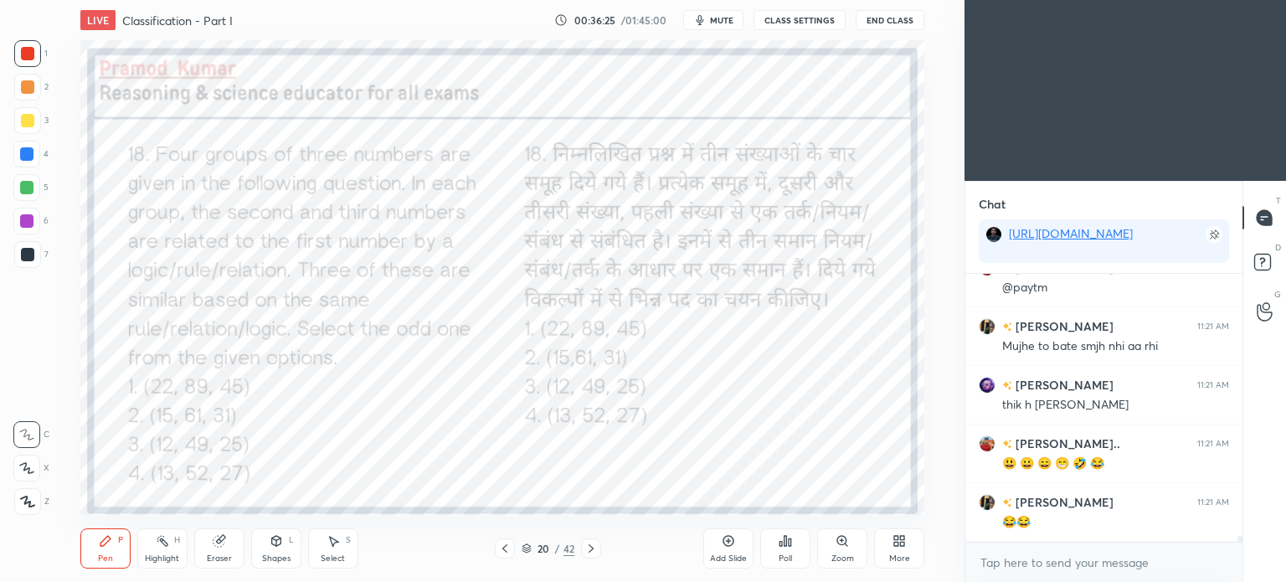
scroll to position [11709, 0]
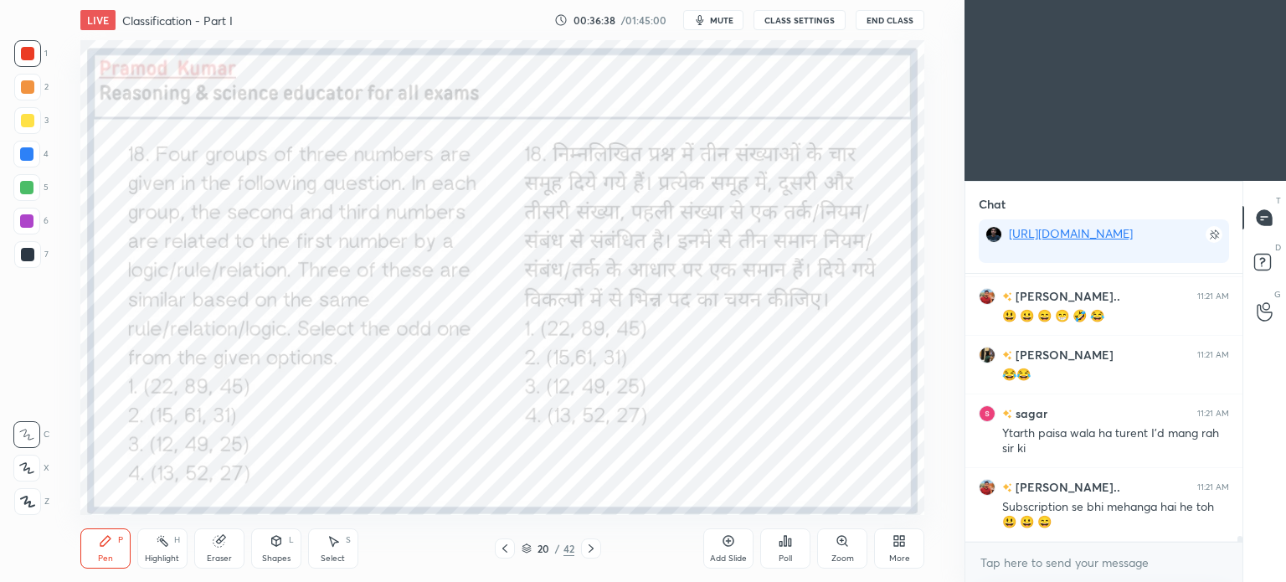
click at [25, 257] on div at bounding box center [27, 254] width 13 height 13
click at [26, 258] on div at bounding box center [27, 254] width 13 height 13
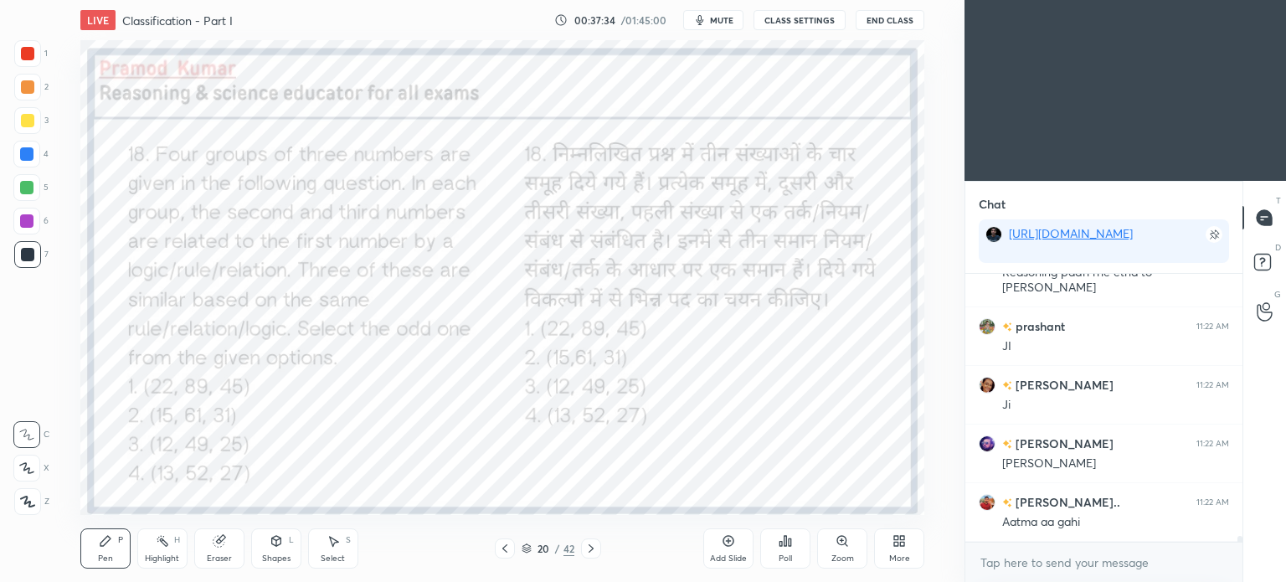
scroll to position [12149, 0]
click at [596, 544] on icon at bounding box center [590, 548] width 13 height 13
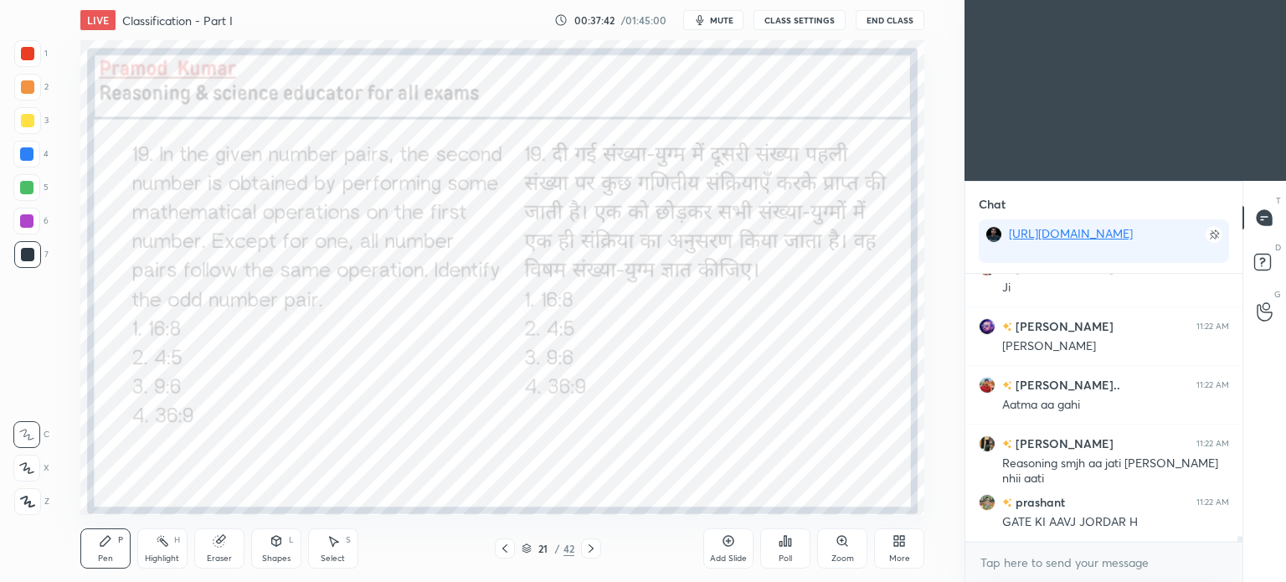
scroll to position [12266, 0]
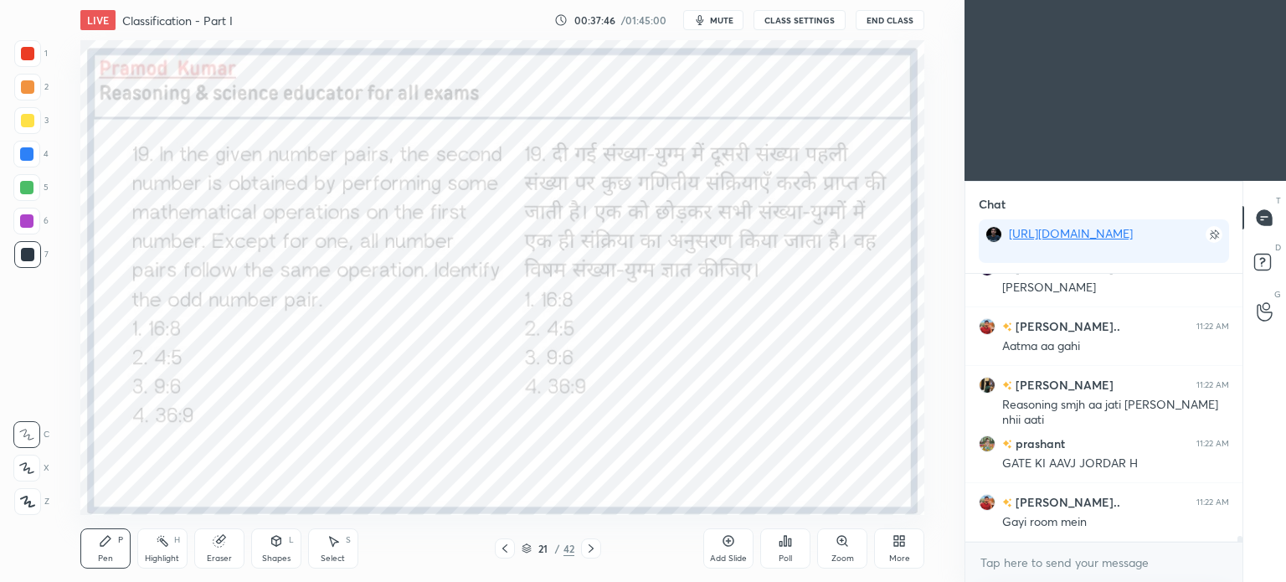
click at [787, 541] on icon at bounding box center [785, 540] width 13 height 13
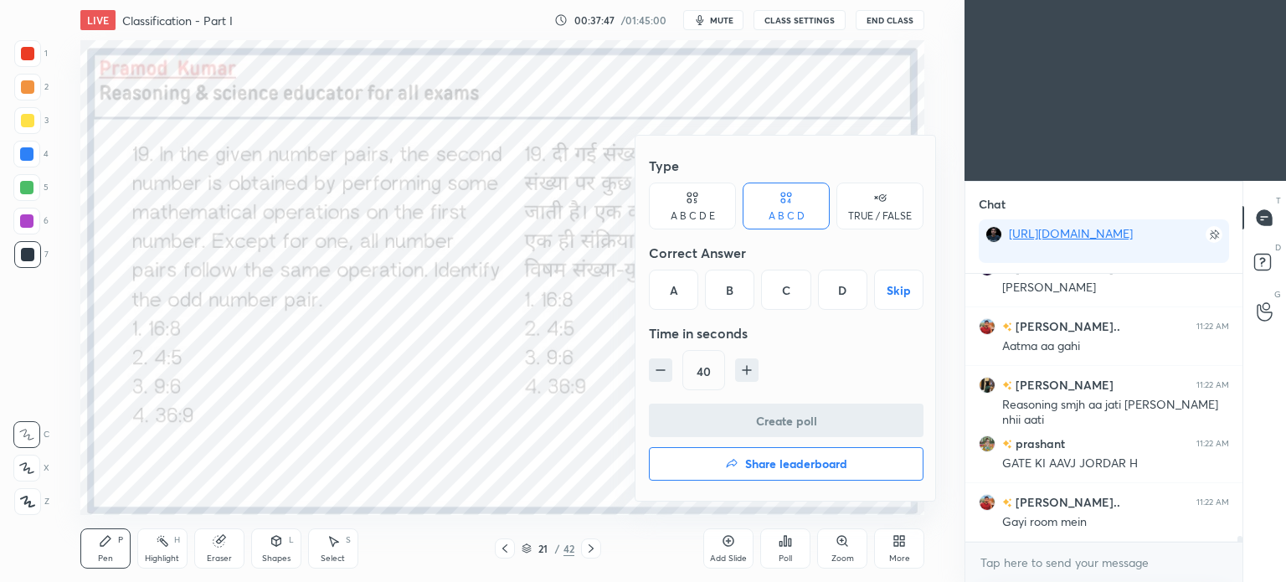
click at [673, 295] on div "A" at bounding box center [673, 290] width 49 height 40
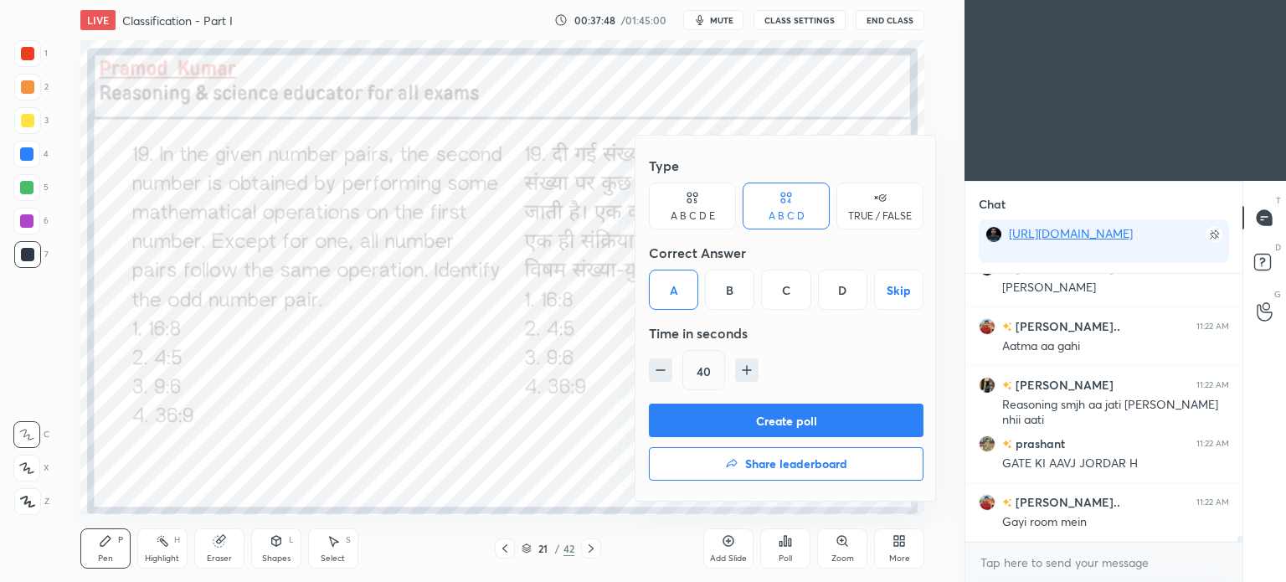
click at [769, 424] on button "Create poll" at bounding box center [786, 420] width 275 height 33
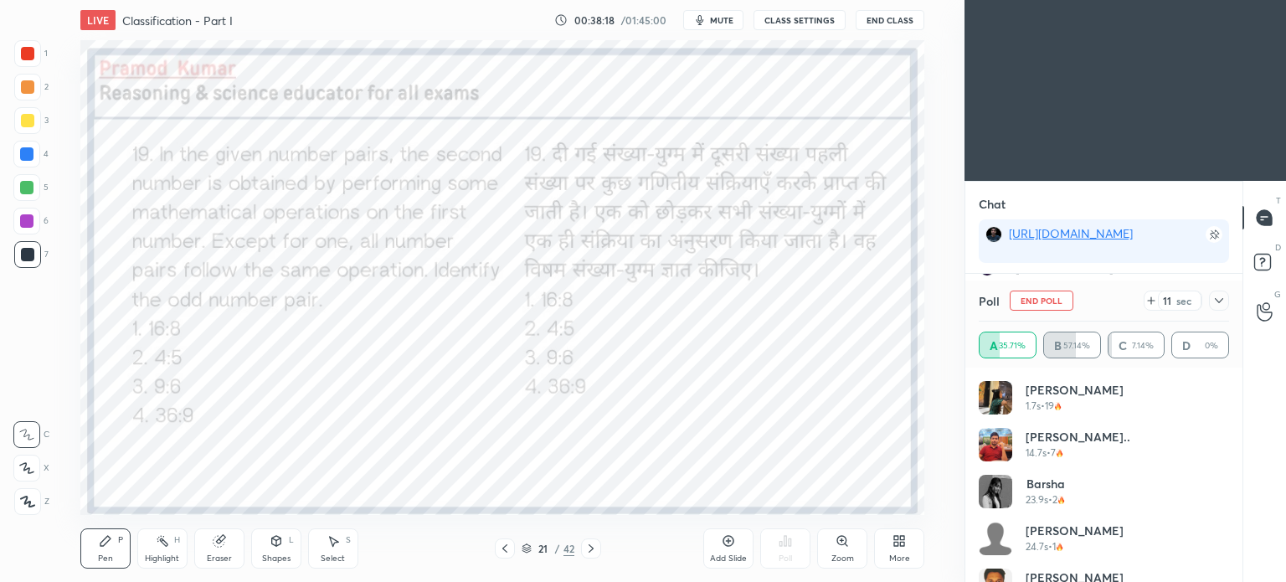
scroll to position [5, 5]
click at [1216, 299] on icon at bounding box center [1219, 300] width 8 height 5
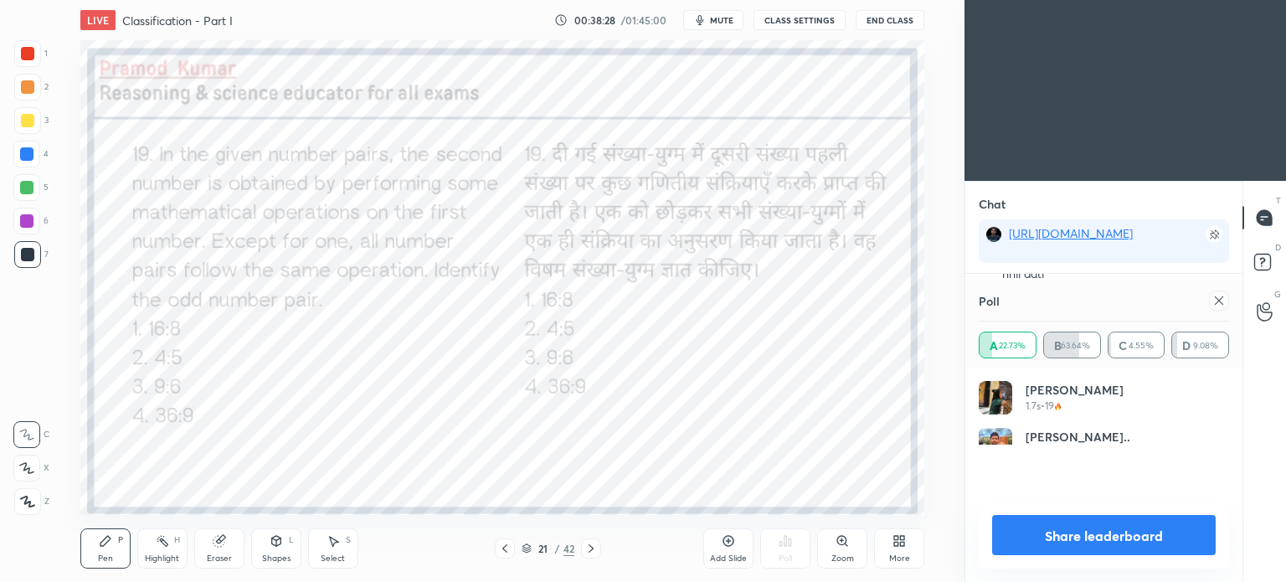
scroll to position [167, 245]
click at [1217, 305] on icon at bounding box center [1218, 300] width 13 height 13
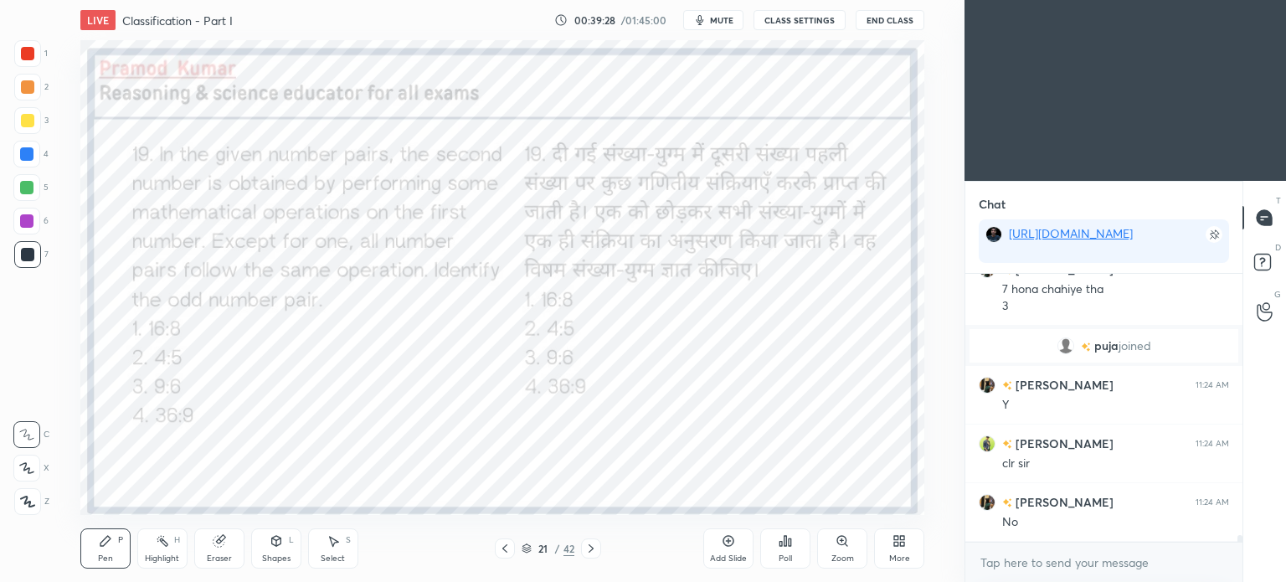
scroll to position [10401, 0]
click at [592, 551] on icon at bounding box center [590, 548] width 13 height 13
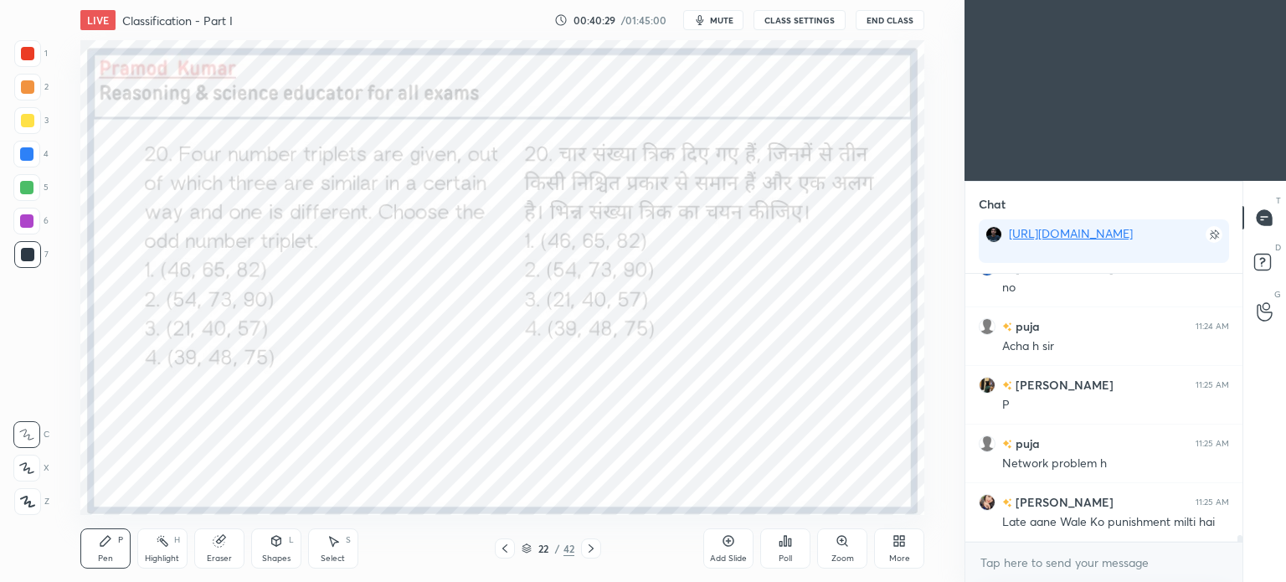
scroll to position [10694, 0]
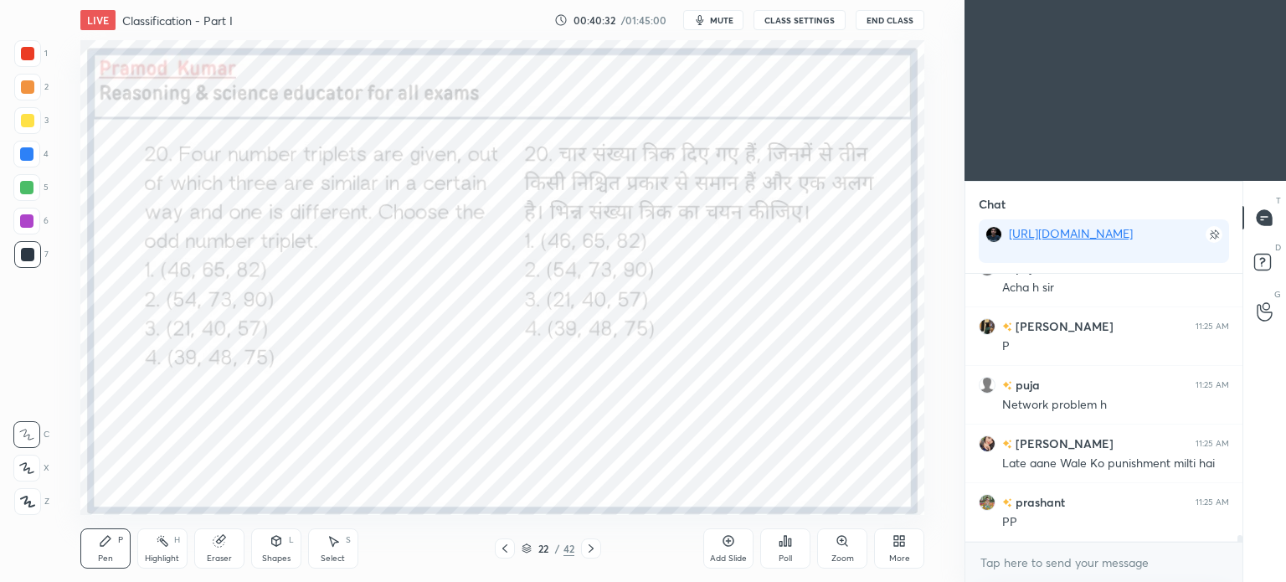
click at [781, 536] on icon at bounding box center [785, 540] width 13 height 13
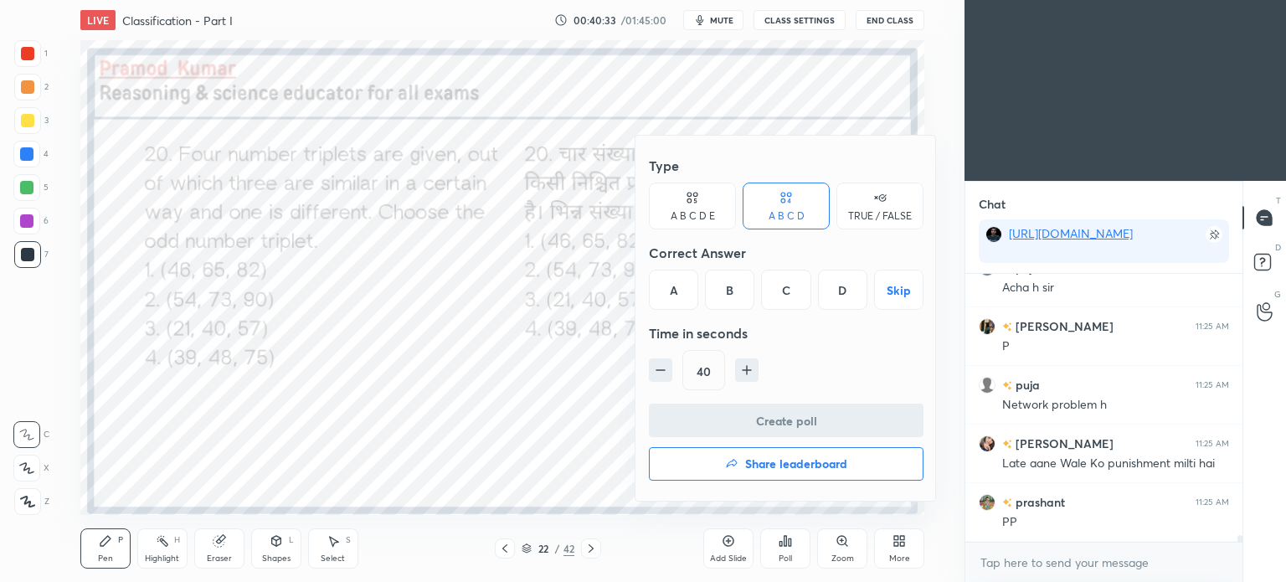
click at [836, 296] on div "D" at bounding box center [842, 290] width 49 height 40
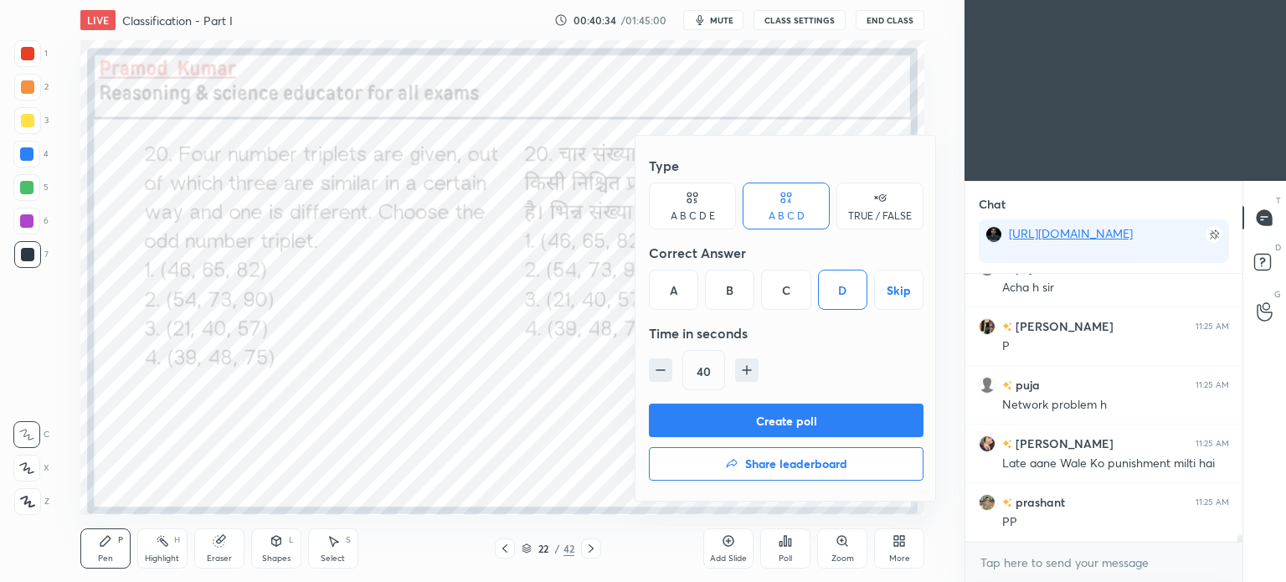
click at [820, 412] on button "Create poll" at bounding box center [786, 420] width 275 height 33
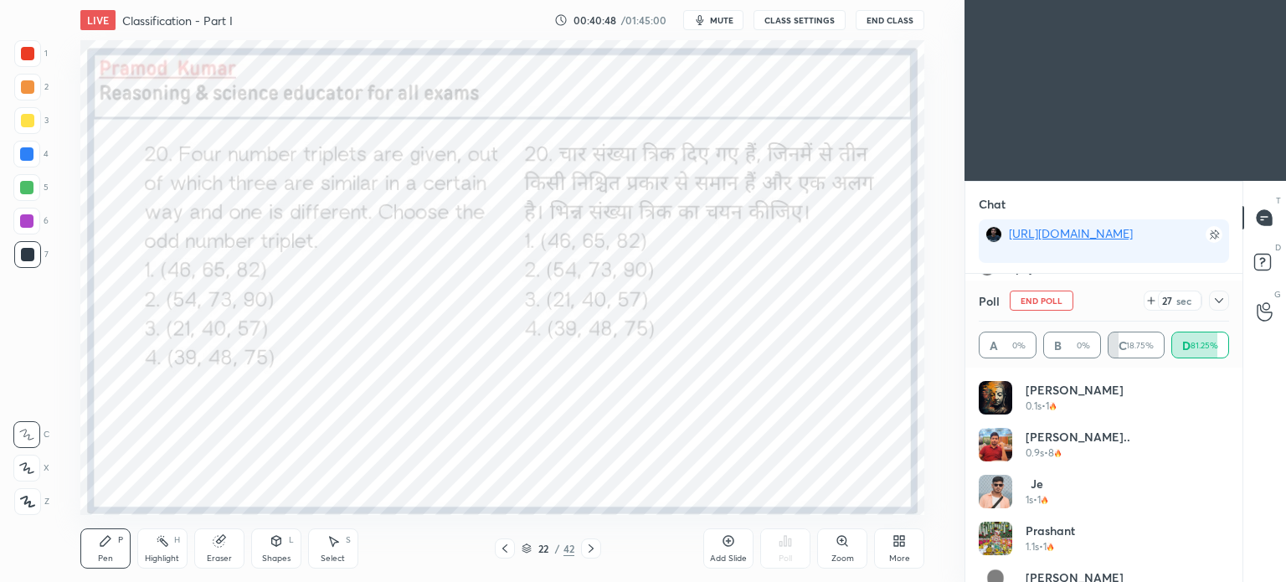
scroll to position [10840, 0]
click at [1216, 299] on icon at bounding box center [1218, 300] width 13 height 13
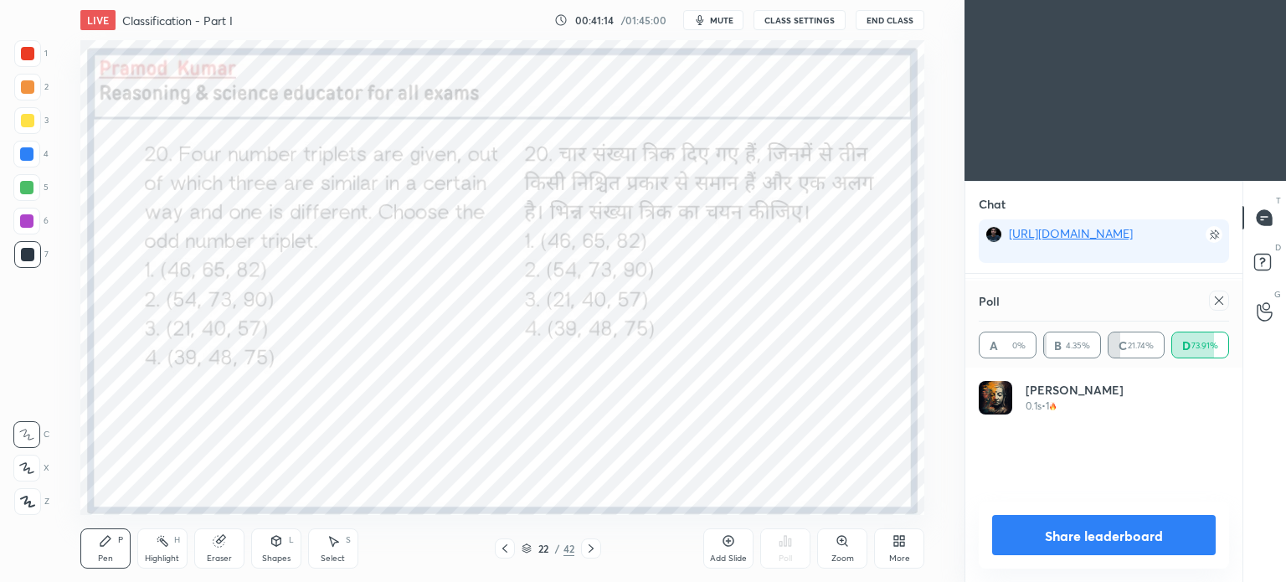
scroll to position [195, 245]
click at [1218, 303] on icon at bounding box center [1218, 300] width 13 height 13
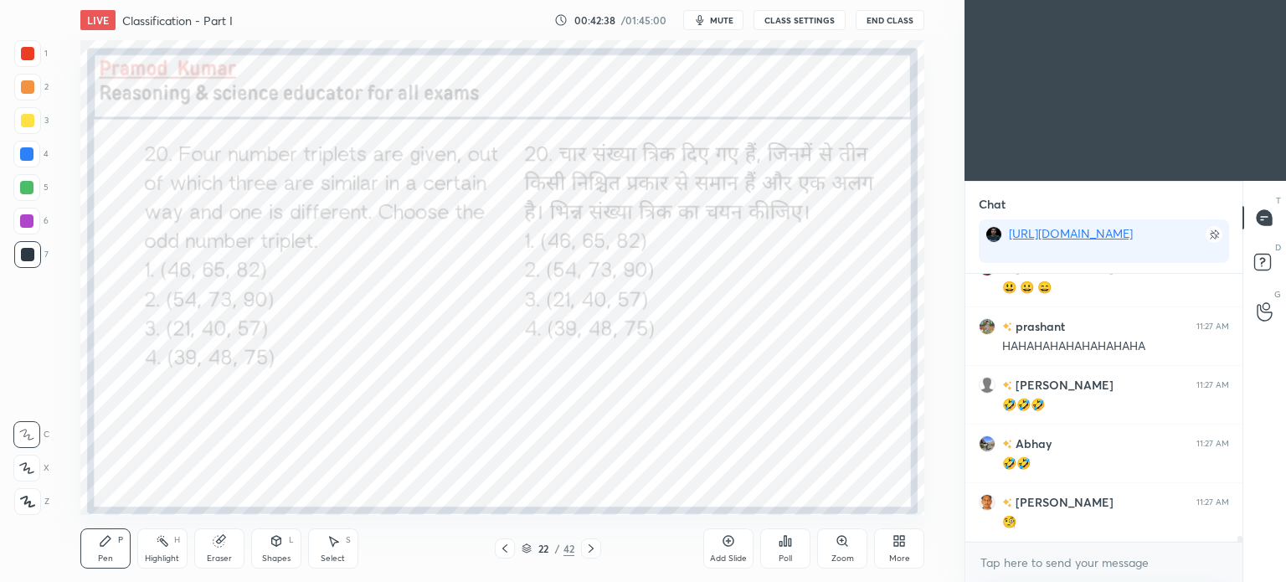
scroll to position [11647, 0]
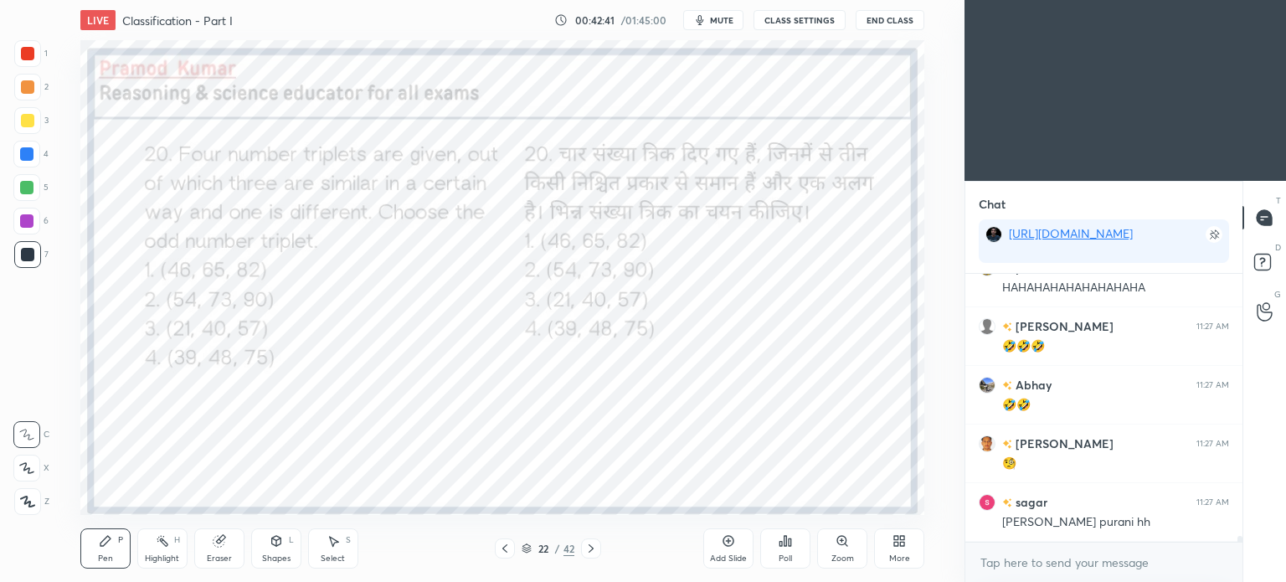
click at [589, 548] on icon at bounding box center [590, 548] width 13 height 13
click at [789, 544] on icon at bounding box center [790, 542] width 3 height 8
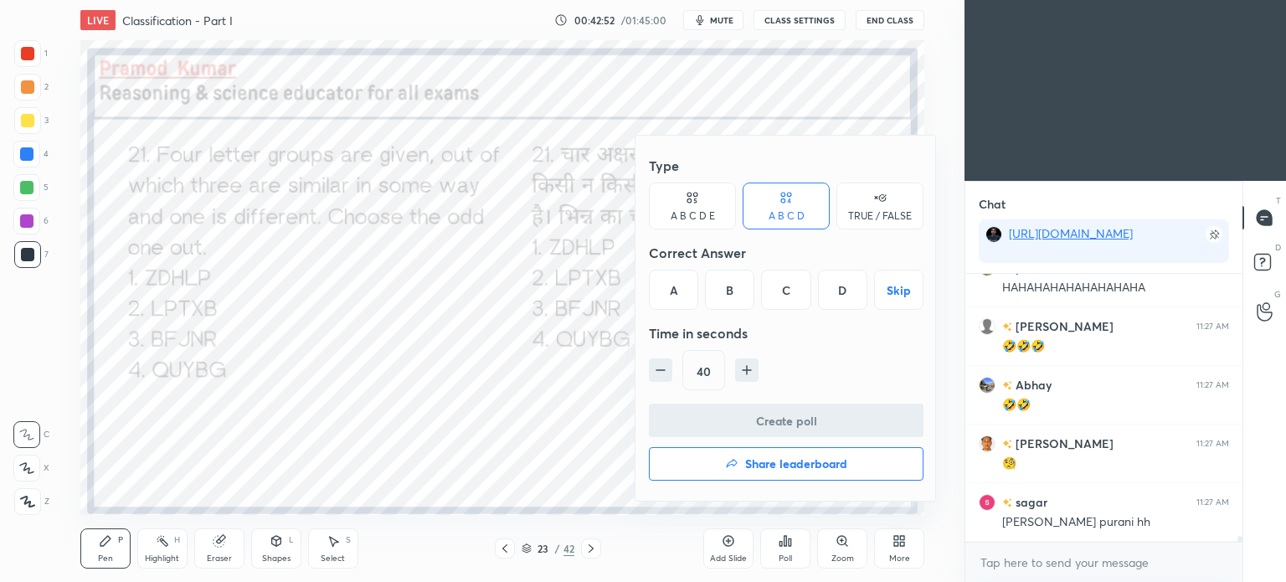
click at [844, 301] on div "D" at bounding box center [842, 290] width 49 height 40
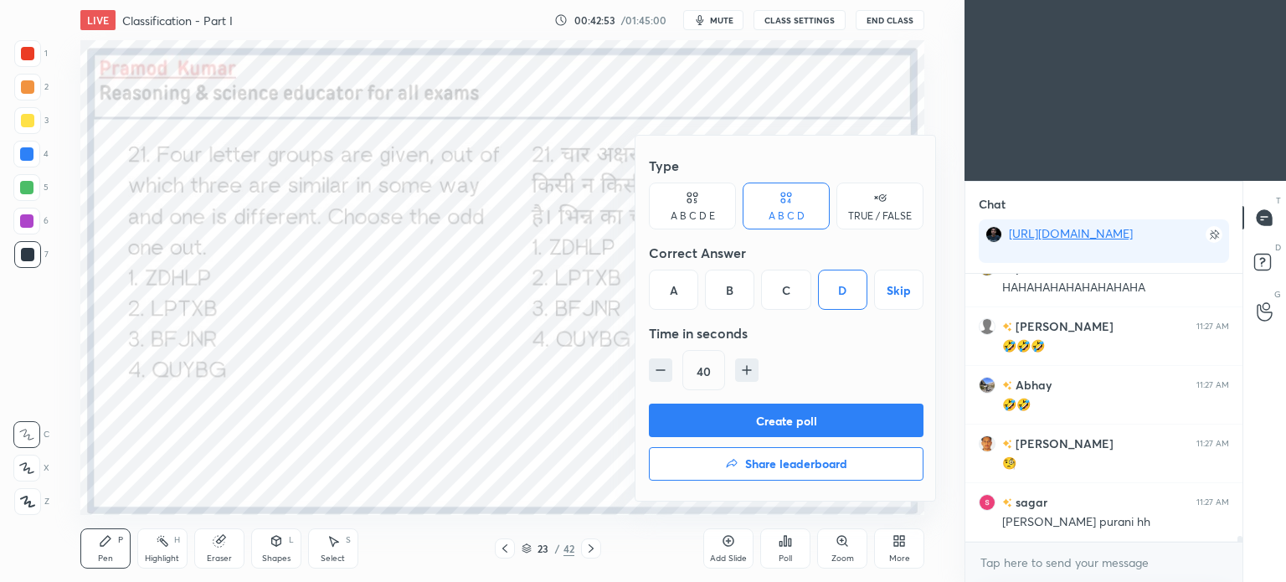
click at [821, 414] on button "Create poll" at bounding box center [786, 420] width 275 height 33
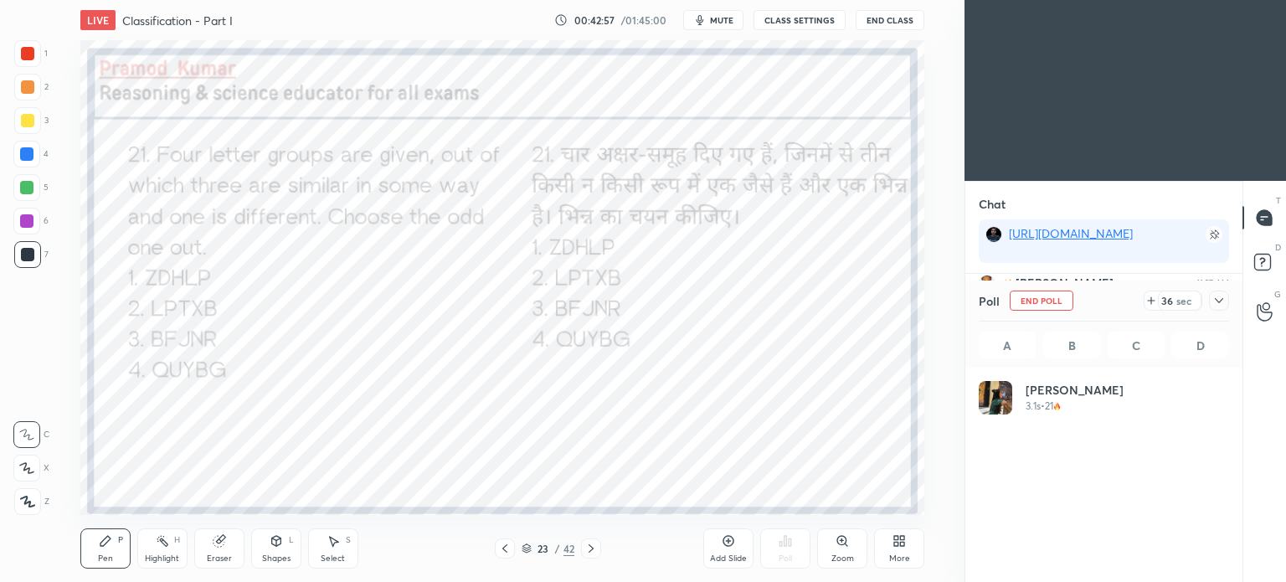
scroll to position [196, 245]
click at [723, 21] on span "mute" at bounding box center [721, 20] width 23 height 12
click at [891, 22] on button "End Class" at bounding box center [890, 20] width 69 height 20
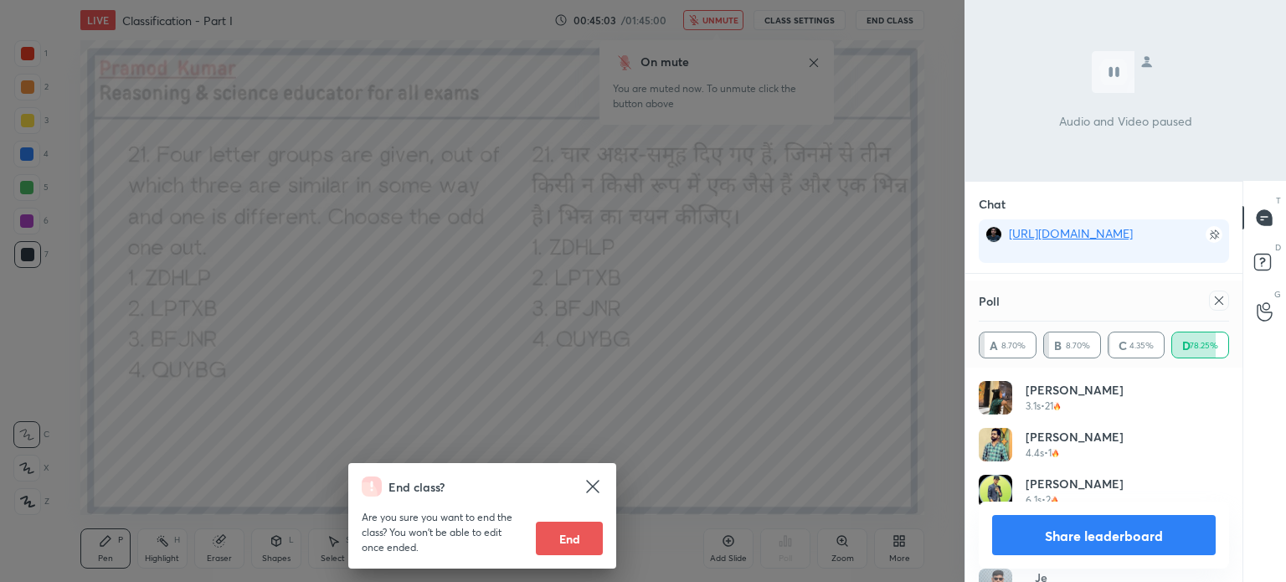
scroll to position [5, 5]
click at [800, 329] on div "End class? Are you sure you want to end the class? You won’t be able to edit on…" at bounding box center [482, 291] width 965 height 582
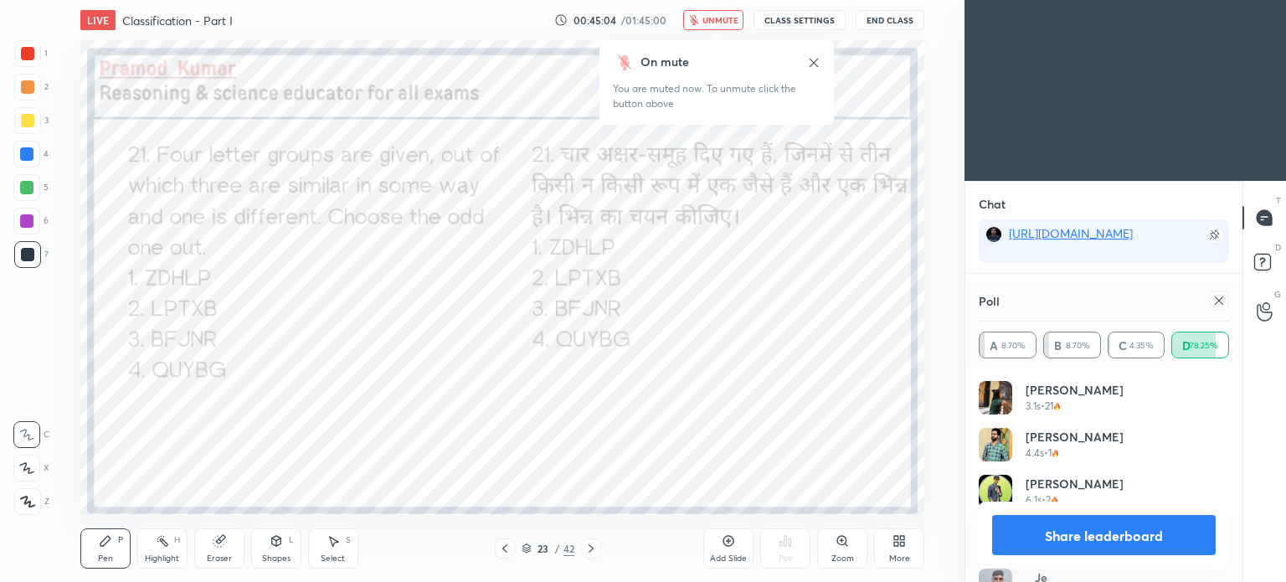
click at [1218, 297] on icon at bounding box center [1218, 300] width 13 height 13
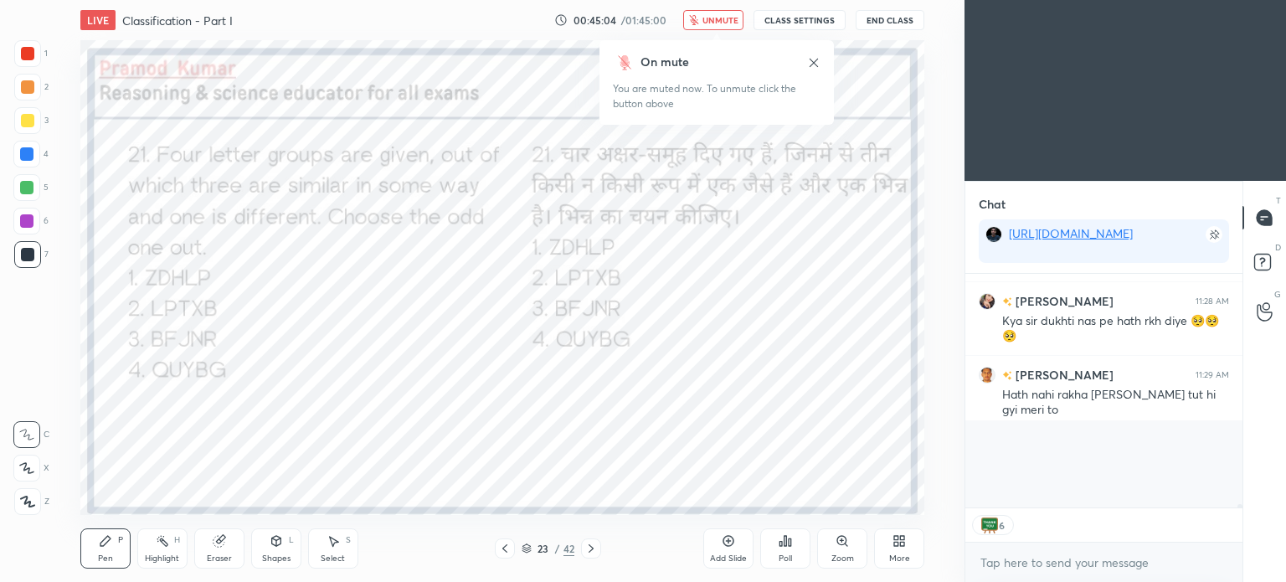
scroll to position [97, 272]
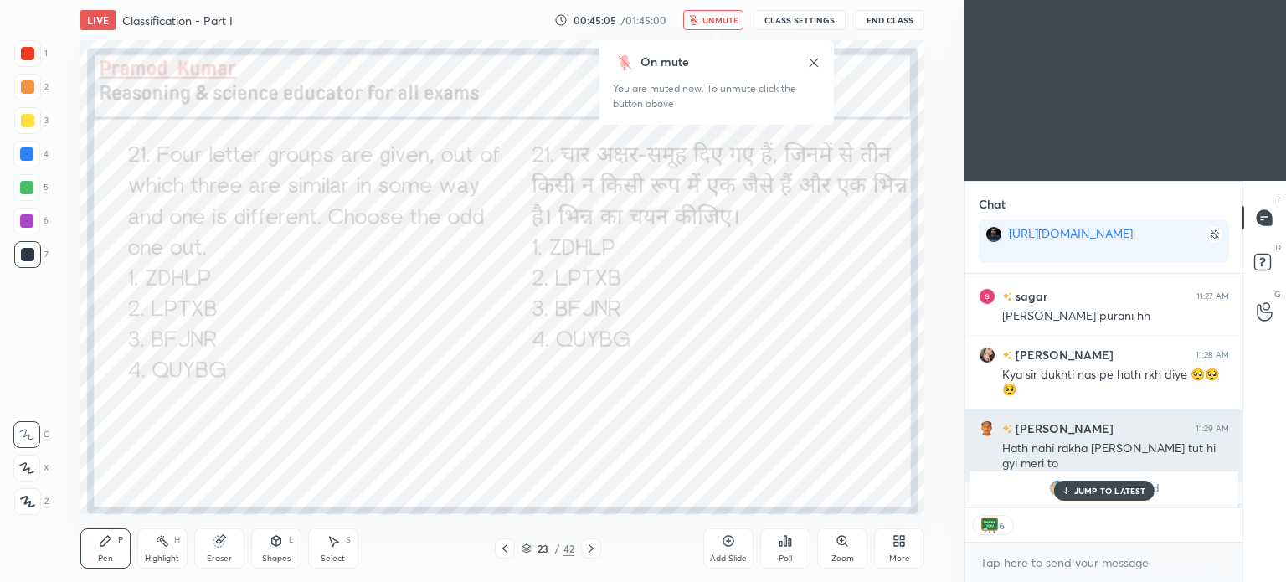
click at [1100, 484] on div "JUMP TO LATEST" at bounding box center [1103, 491] width 100 height 20
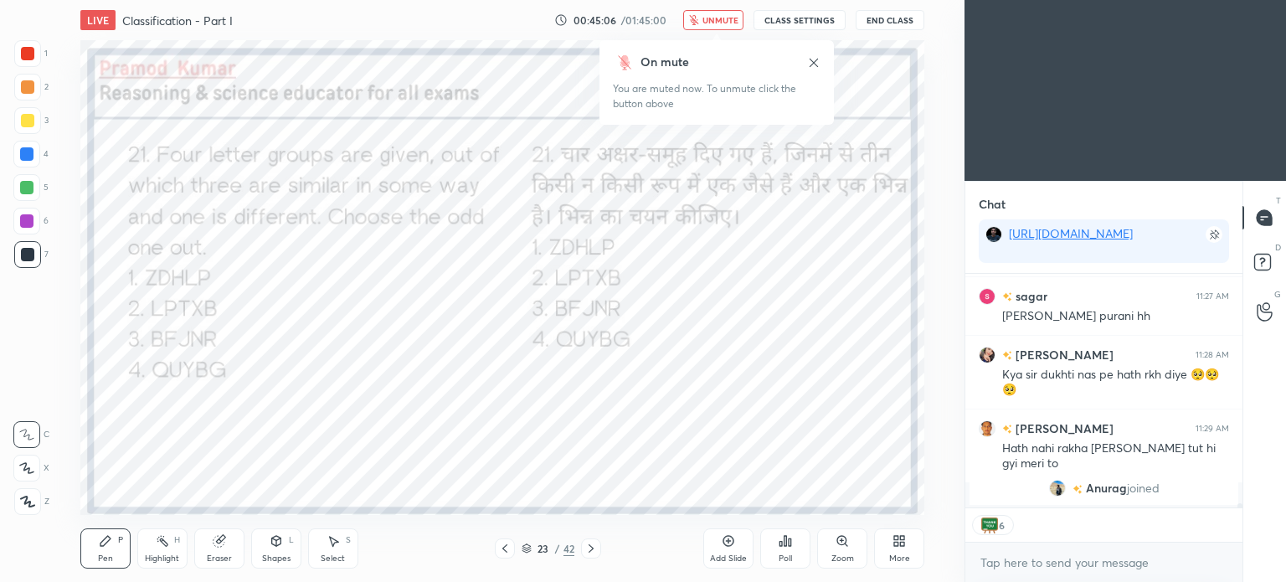
click at [723, 23] on span "unmute" at bounding box center [720, 20] width 36 height 12
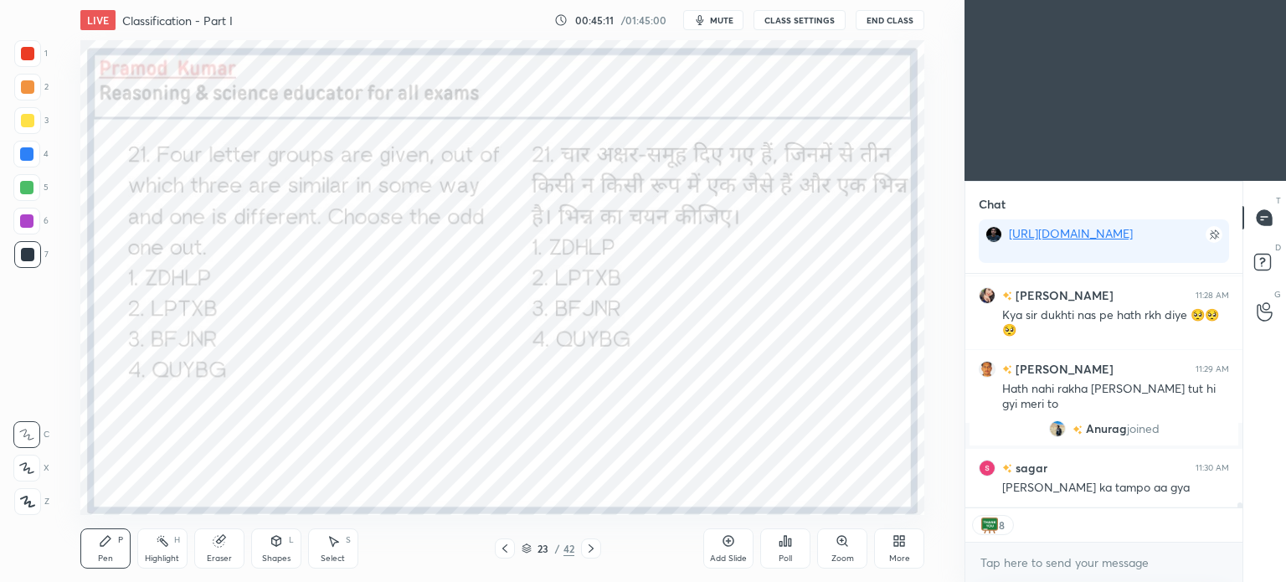
scroll to position [11407, 0]
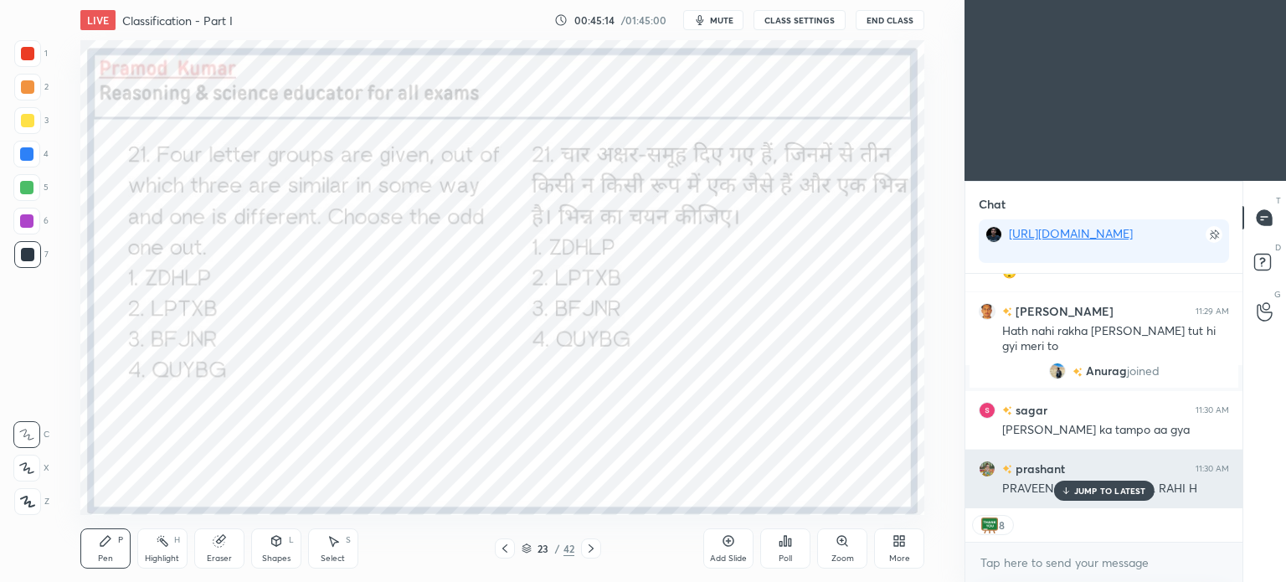
click at [1076, 481] on div "JUMP TO LATEST" at bounding box center [1103, 491] width 100 height 20
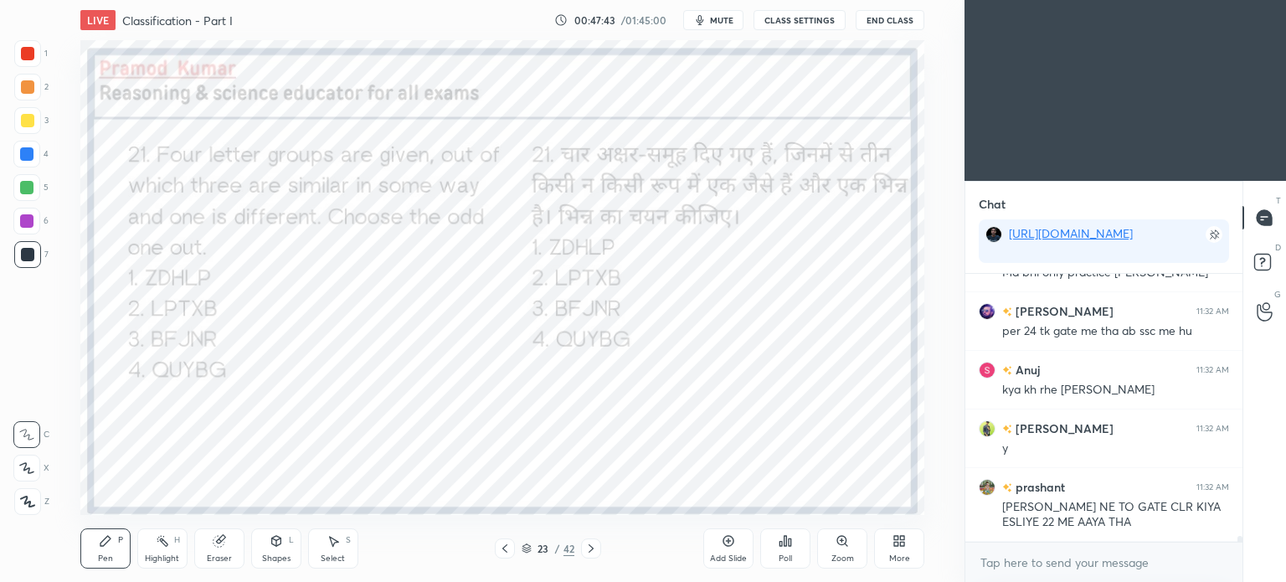
scroll to position [12459, 0]
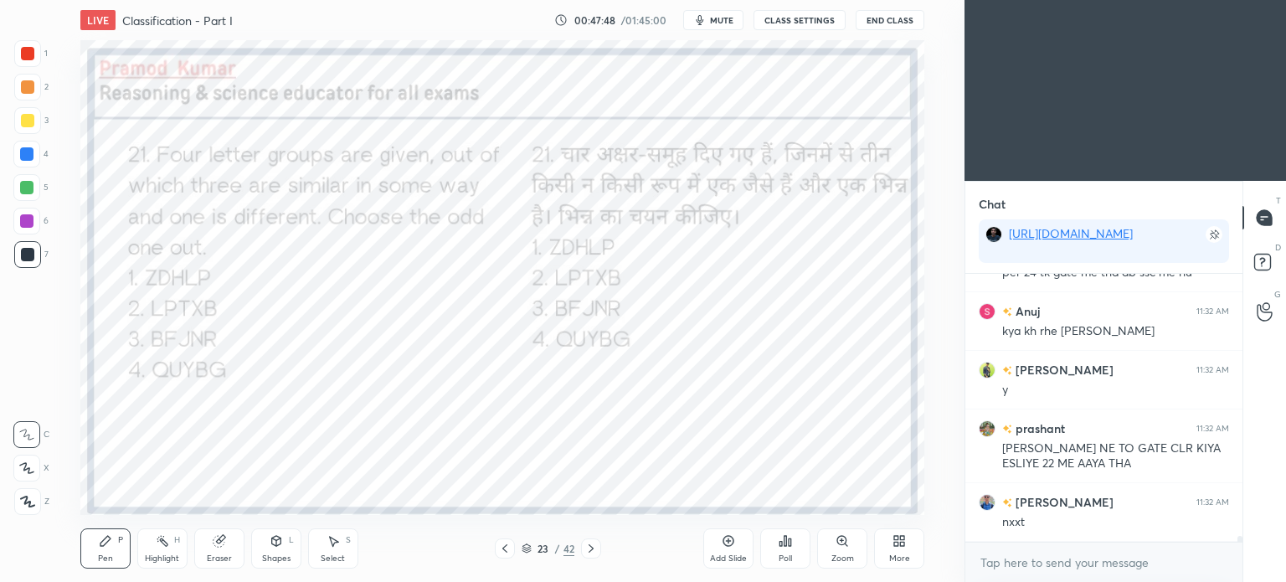
click at [593, 550] on icon at bounding box center [590, 548] width 13 height 13
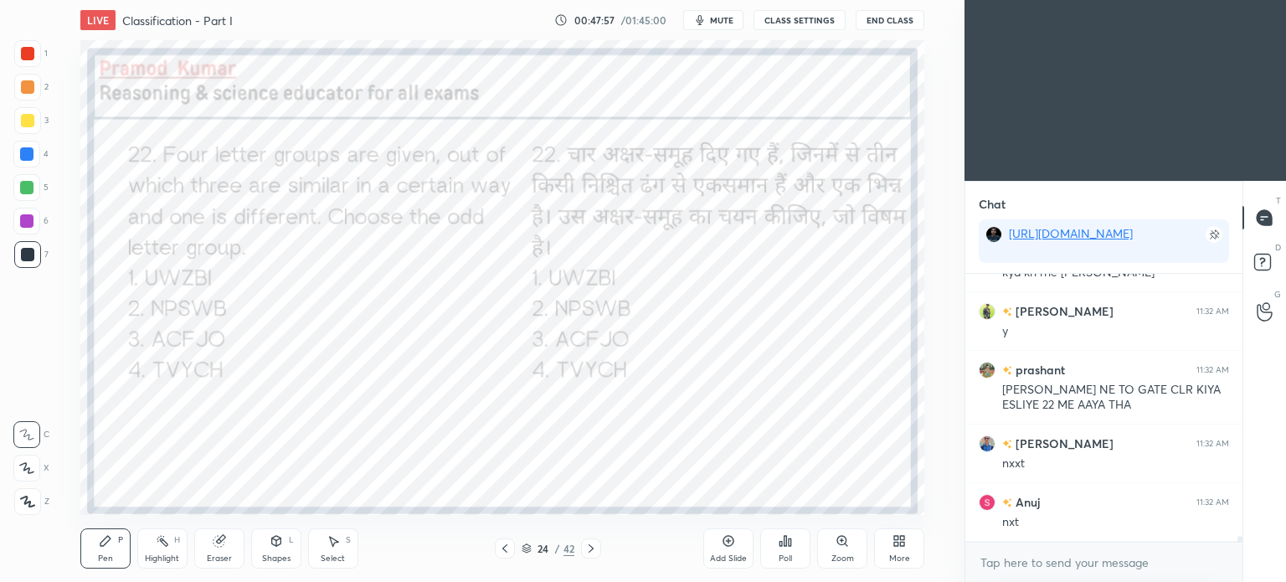
click at [784, 555] on div "Poll" at bounding box center [785, 558] width 13 height 8
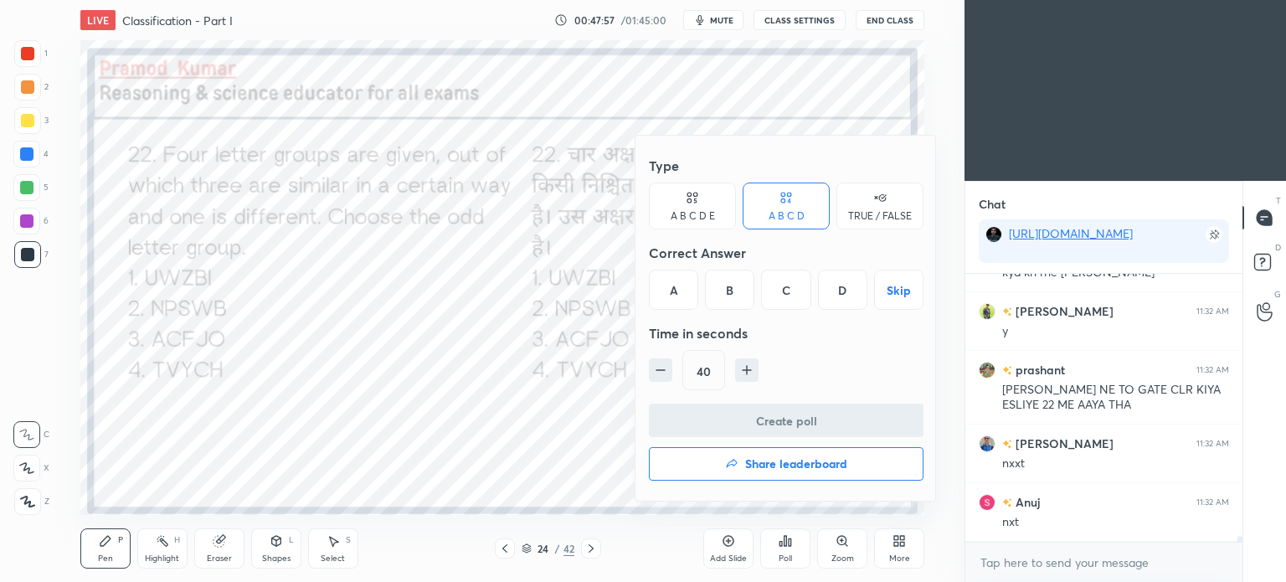
click at [677, 287] on div "A" at bounding box center [673, 290] width 49 height 40
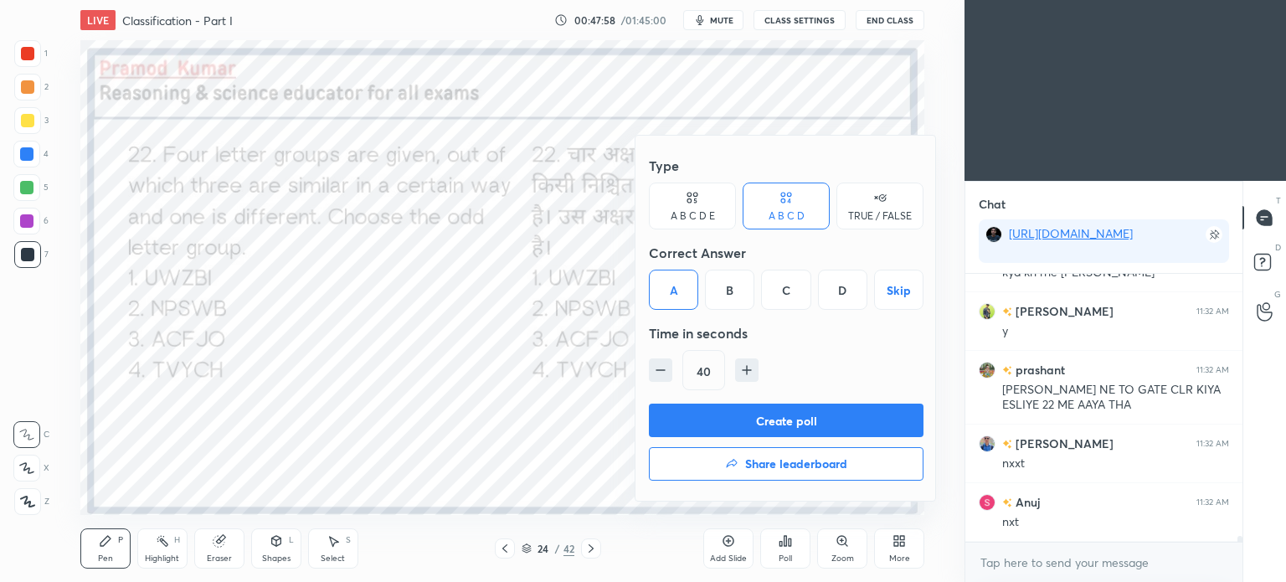
click at [787, 422] on button "Create poll" at bounding box center [786, 420] width 275 height 33
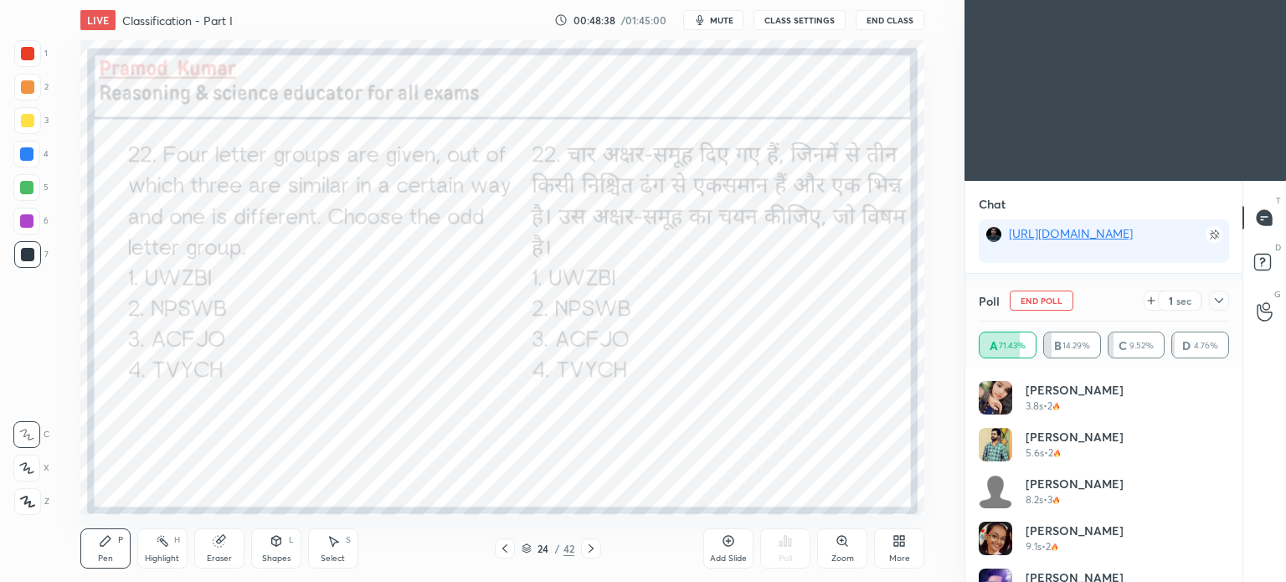
scroll to position [12842, 0]
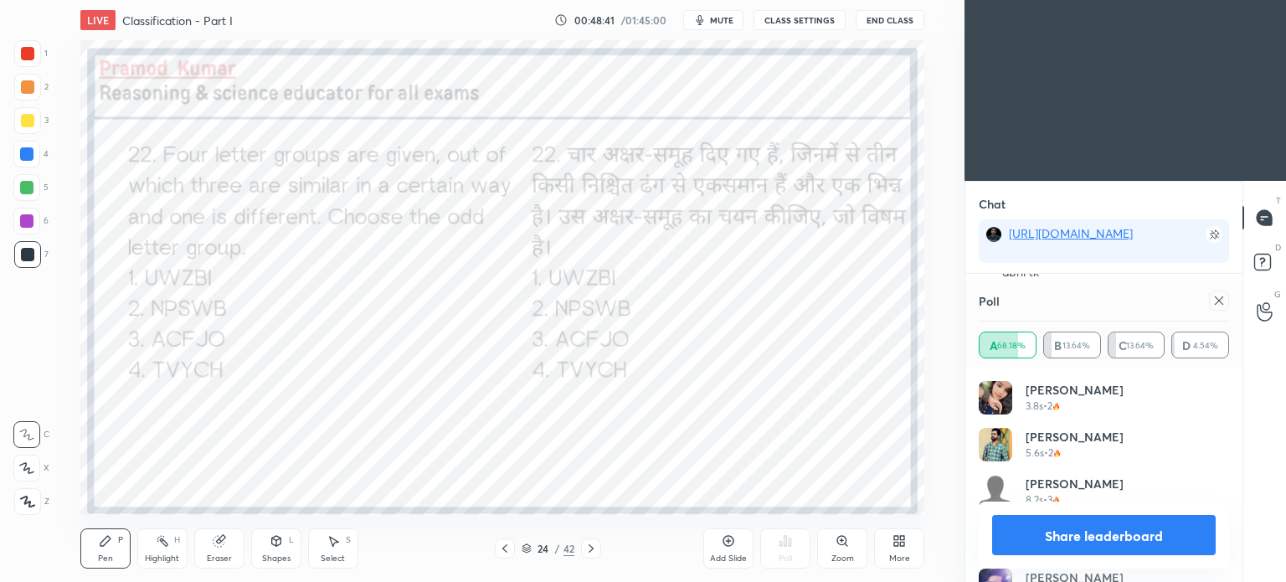
click at [1222, 296] on icon at bounding box center [1218, 300] width 13 height 13
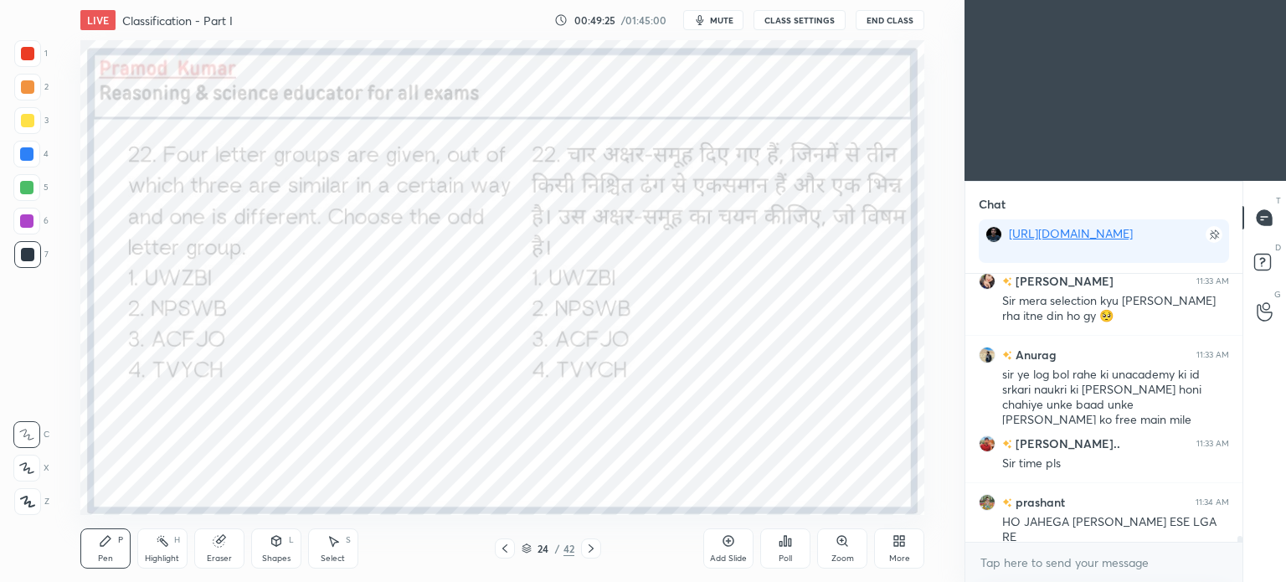
scroll to position [12931, 0]
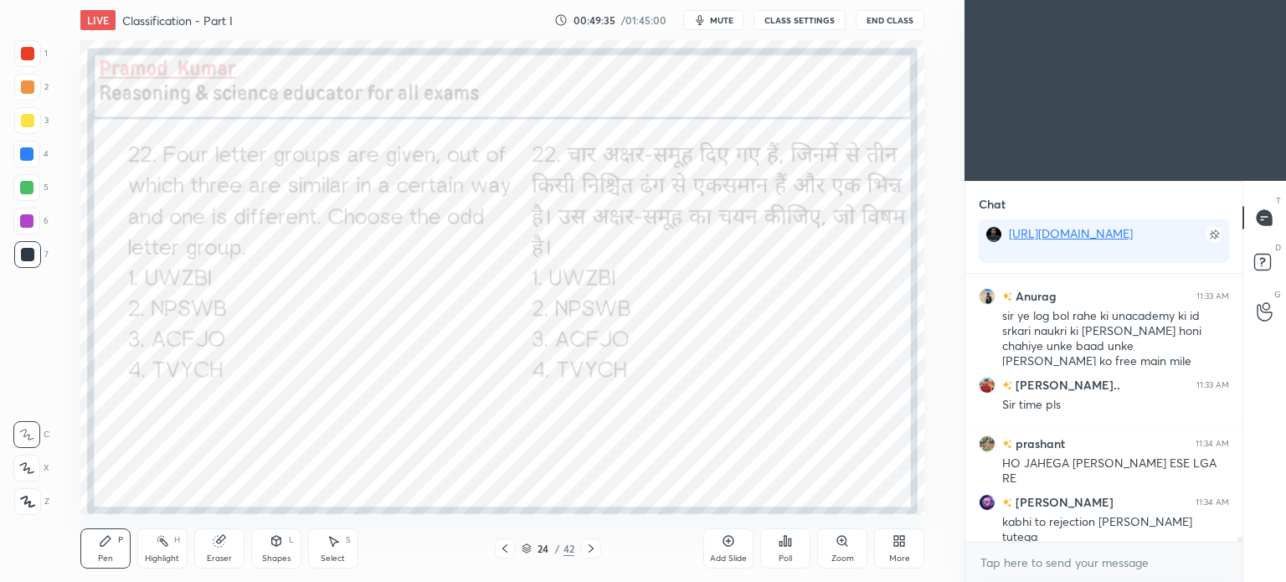
click at [717, 19] on span "mute" at bounding box center [721, 20] width 23 height 12
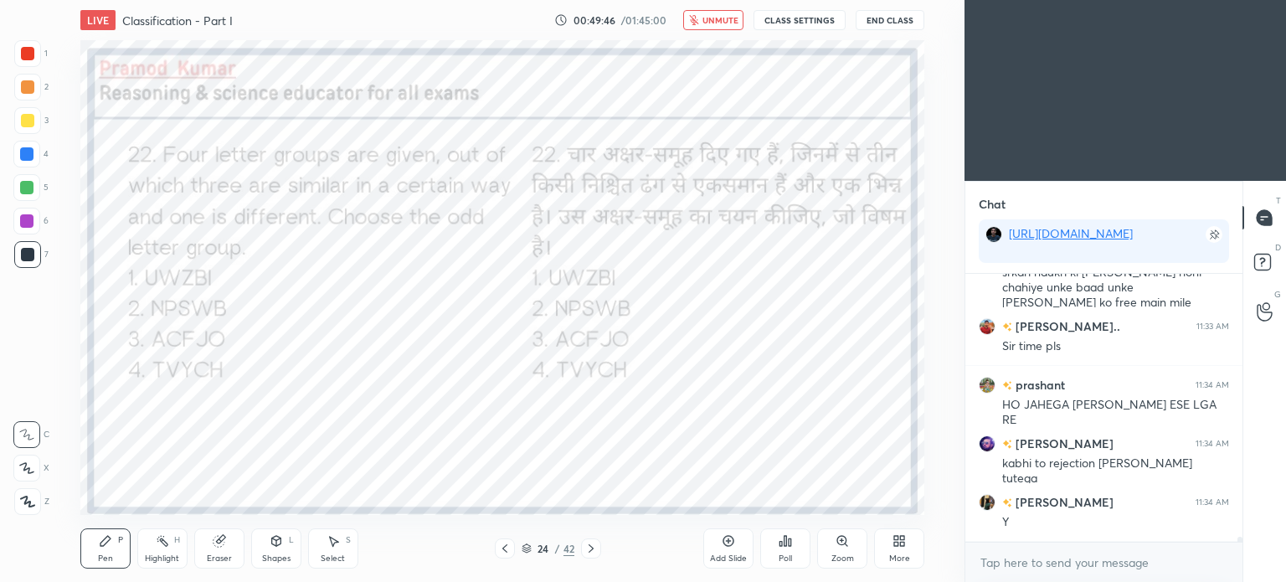
click at [722, 19] on span "unmute" at bounding box center [720, 20] width 36 height 12
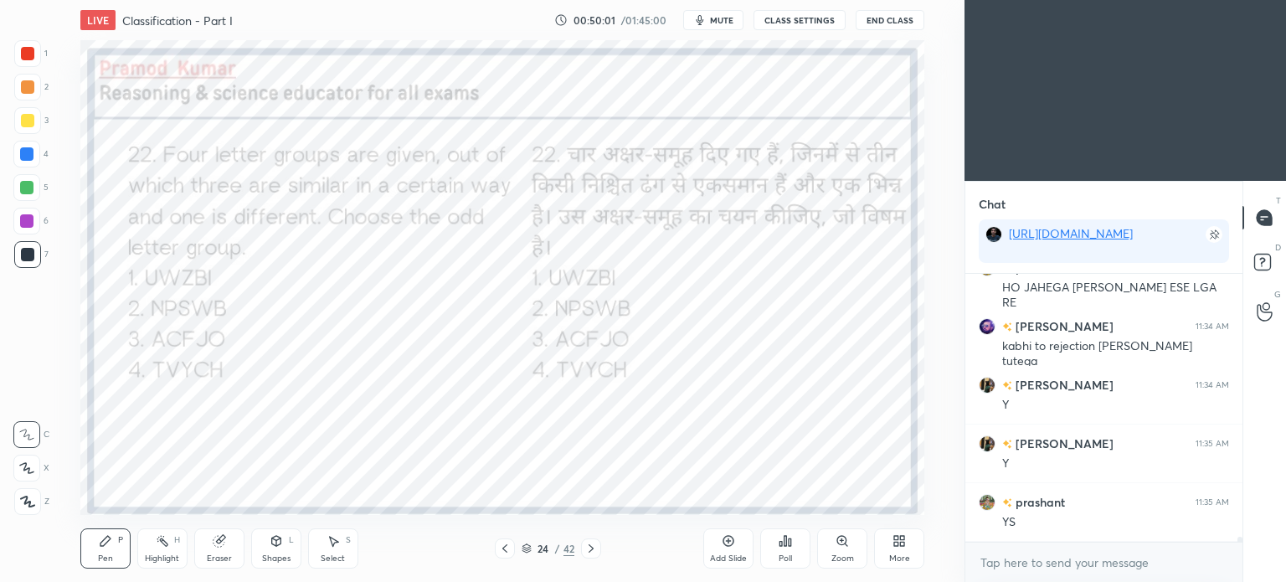
scroll to position [13166, 0]
click at [589, 552] on icon at bounding box center [591, 548] width 5 height 8
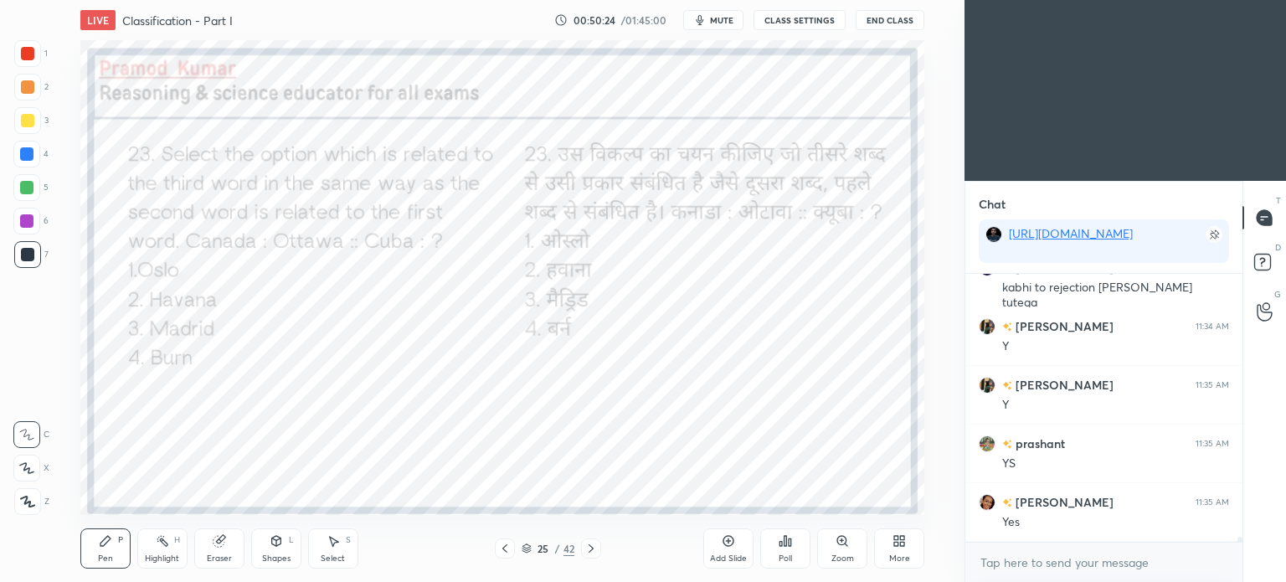
click at [787, 553] on div "Poll" at bounding box center [785, 548] width 50 height 40
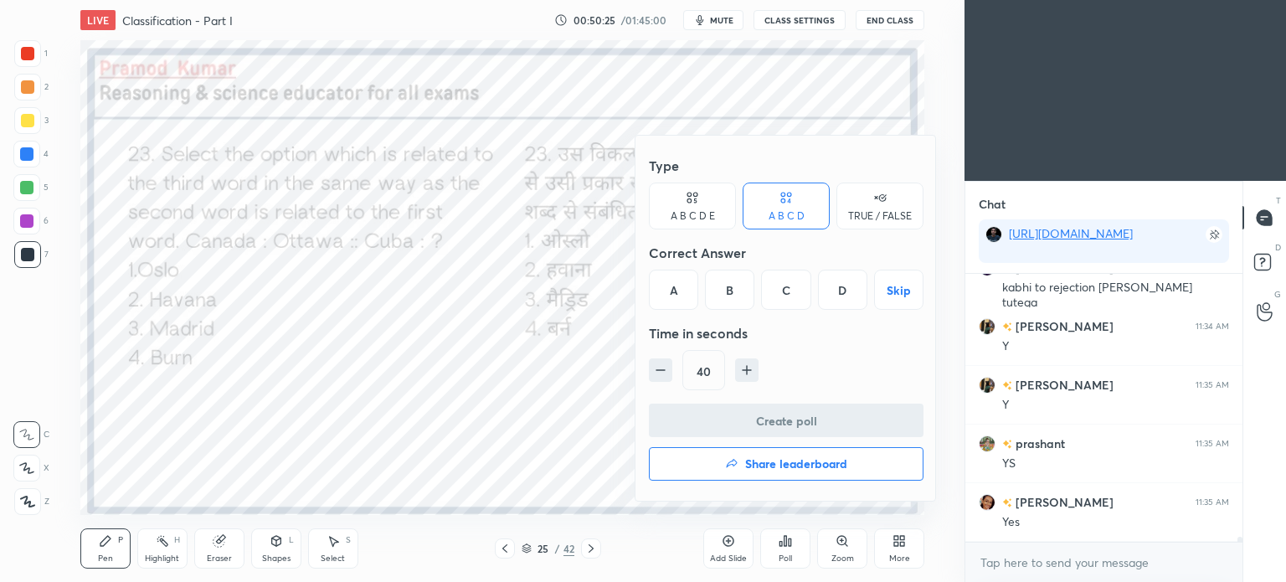
click at [487, 384] on div at bounding box center [643, 291] width 1286 height 582
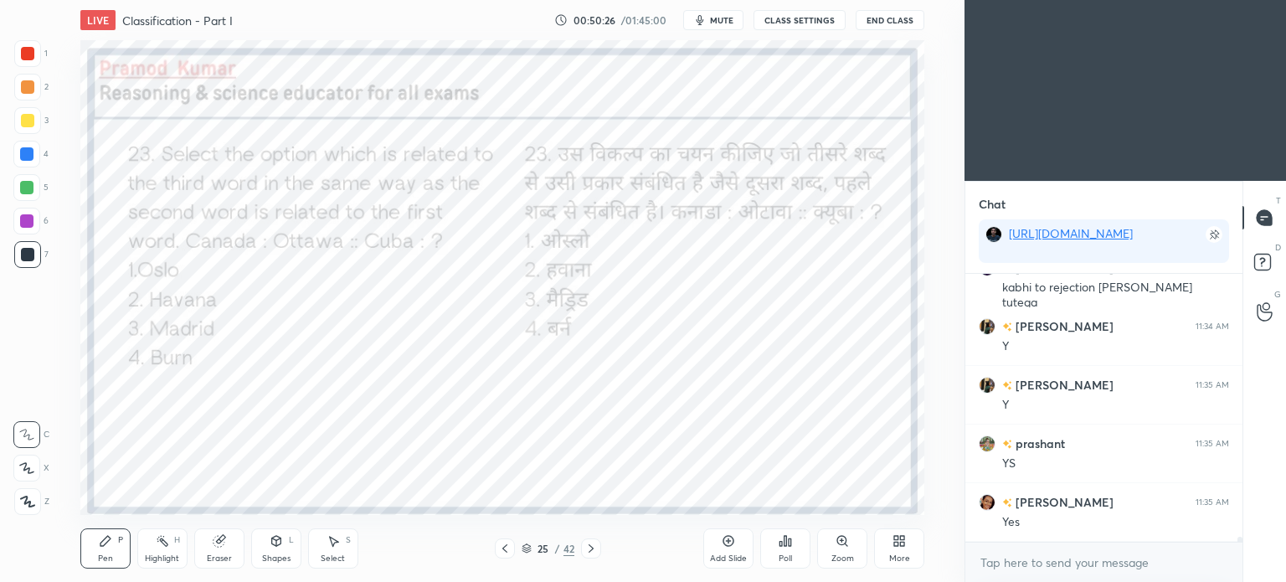
scroll to position [13224, 0]
click at [787, 545] on icon at bounding box center [786, 541] width 3 height 10
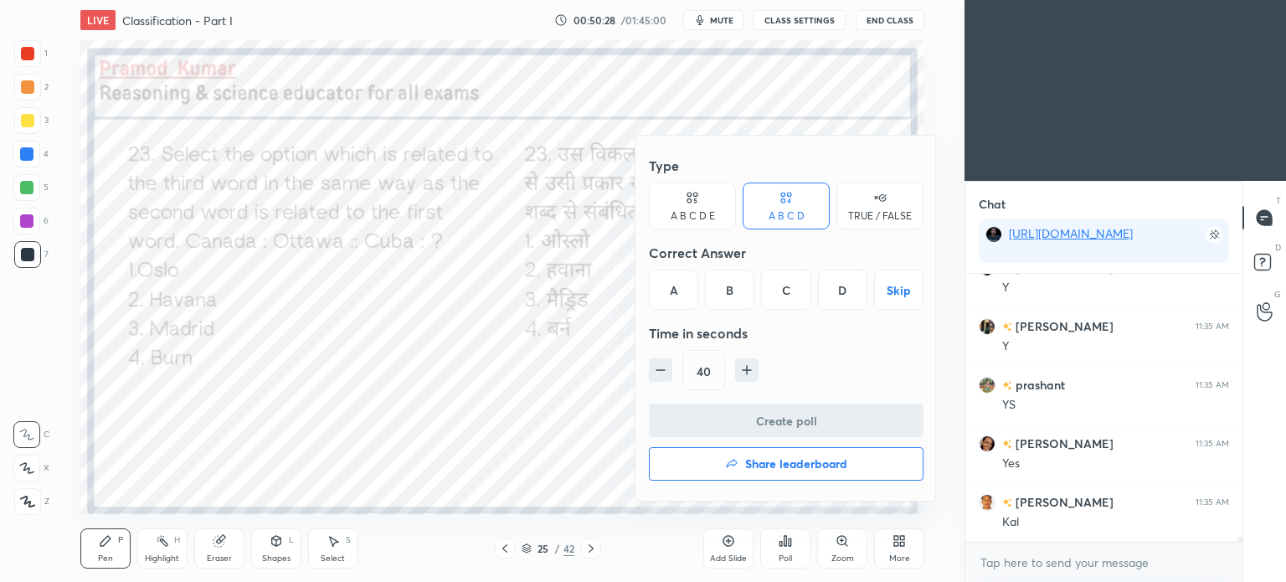
click at [727, 287] on div "B" at bounding box center [729, 290] width 49 height 40
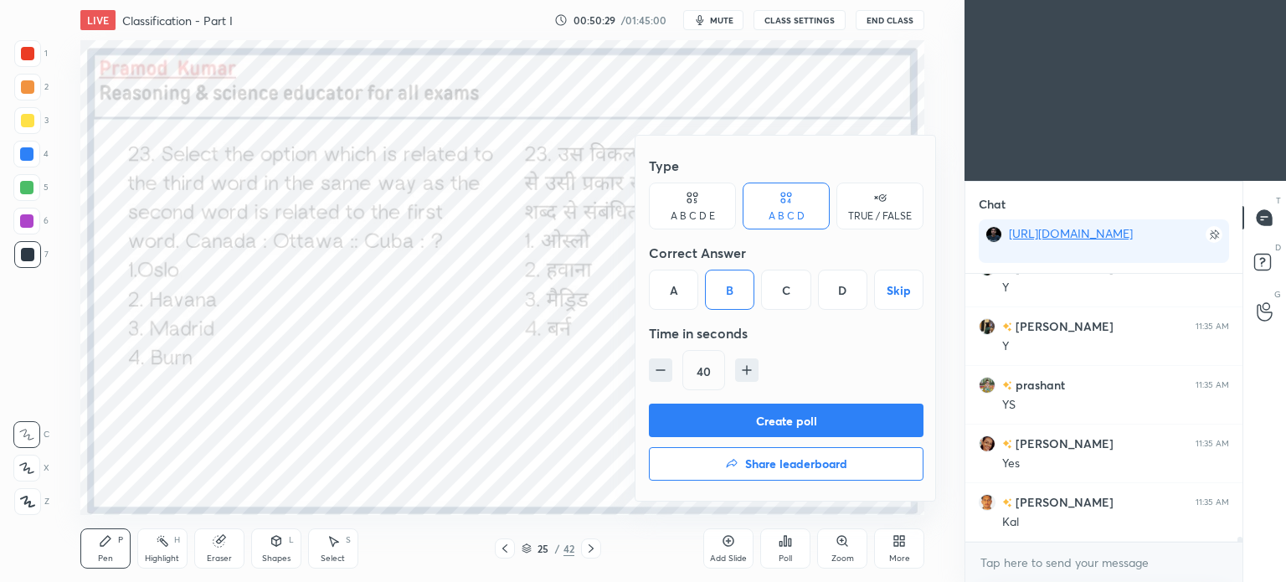
click at [797, 428] on button "Create poll" at bounding box center [786, 420] width 275 height 33
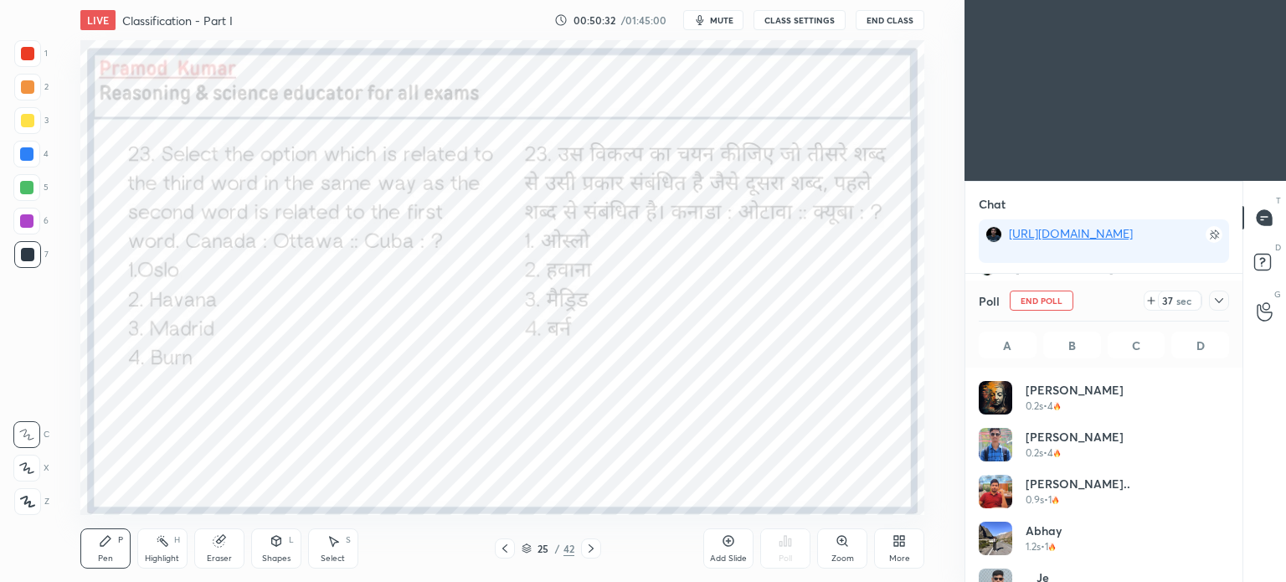
scroll to position [13400, 0]
click at [1218, 300] on icon at bounding box center [1218, 300] width 13 height 13
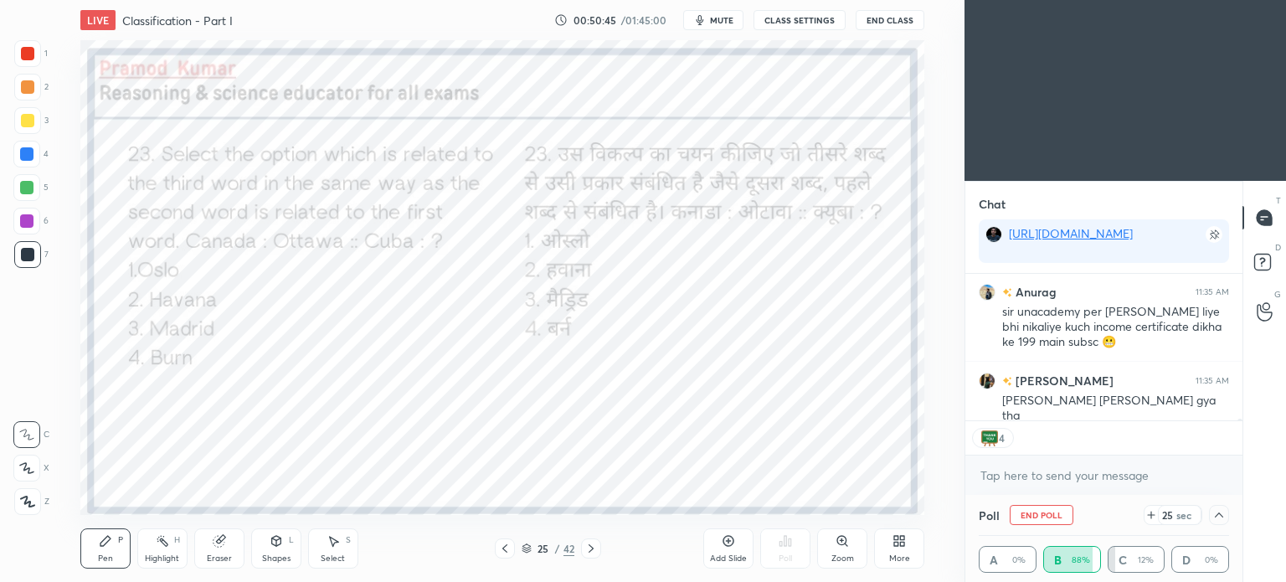
scroll to position [13551, 0]
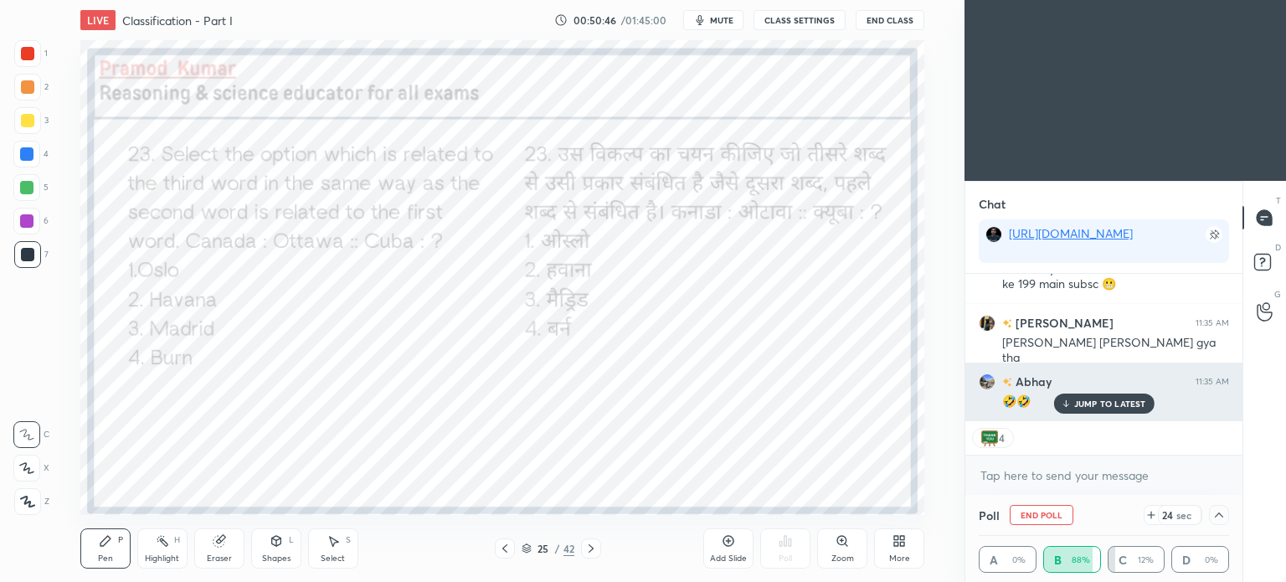
click at [1086, 399] on p "JUMP TO LATEST" at bounding box center [1110, 404] width 72 height 10
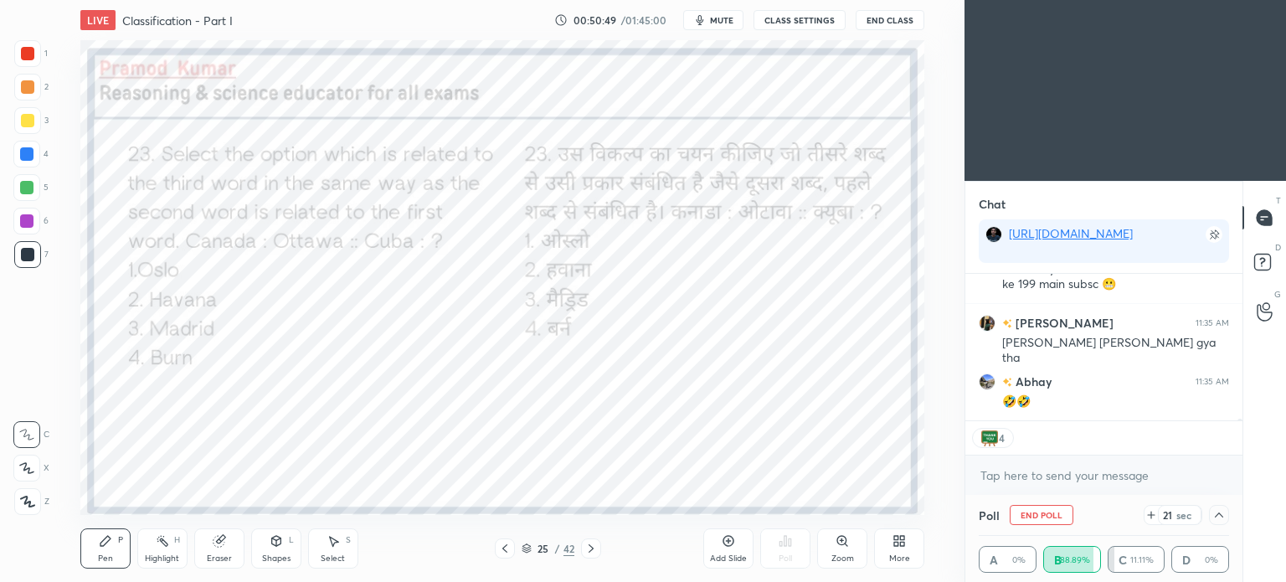
click at [885, 20] on button "End Class" at bounding box center [890, 20] width 69 height 20
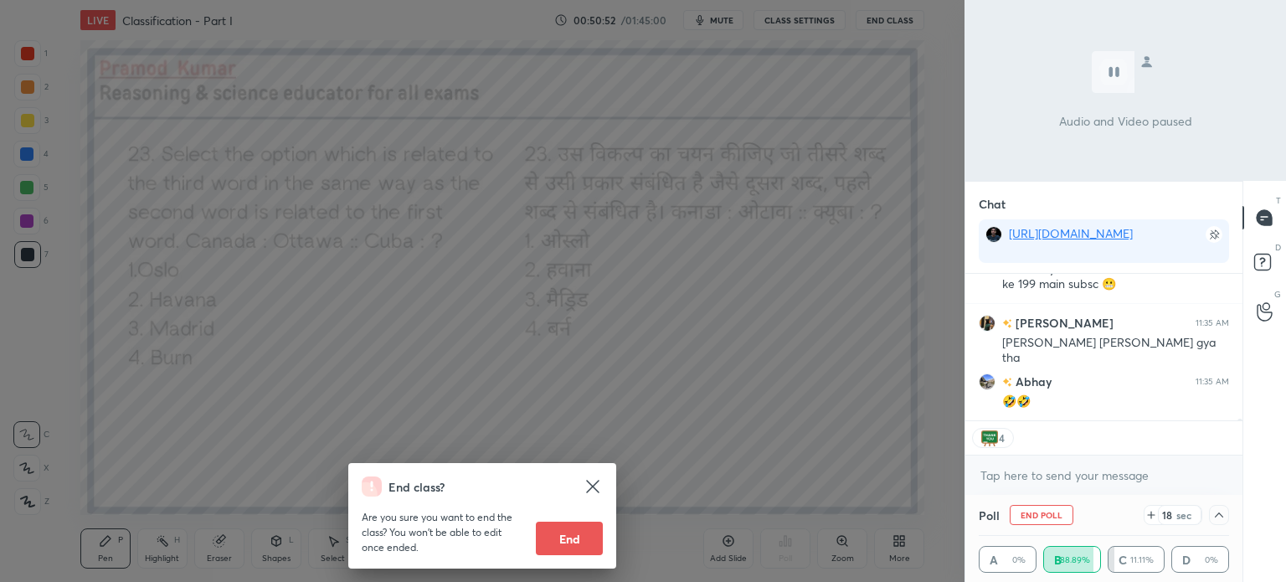
scroll to position [167, 272]
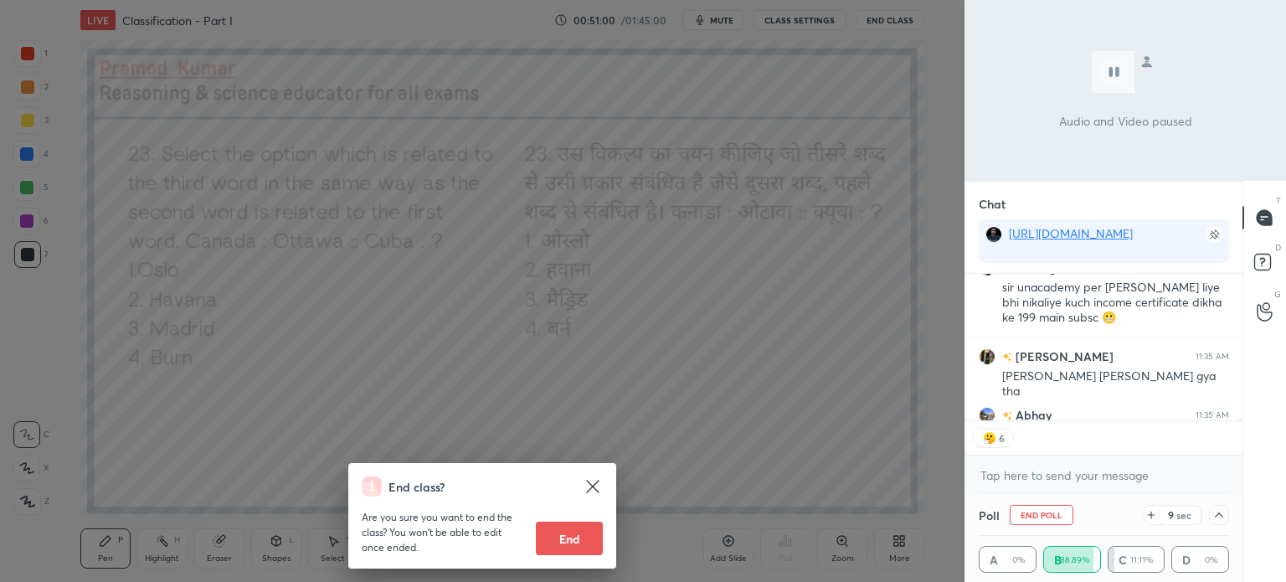
click at [733, 354] on div "End class? Are you sure you want to end the class? You won’t be able to edit on…" at bounding box center [482, 291] width 965 height 582
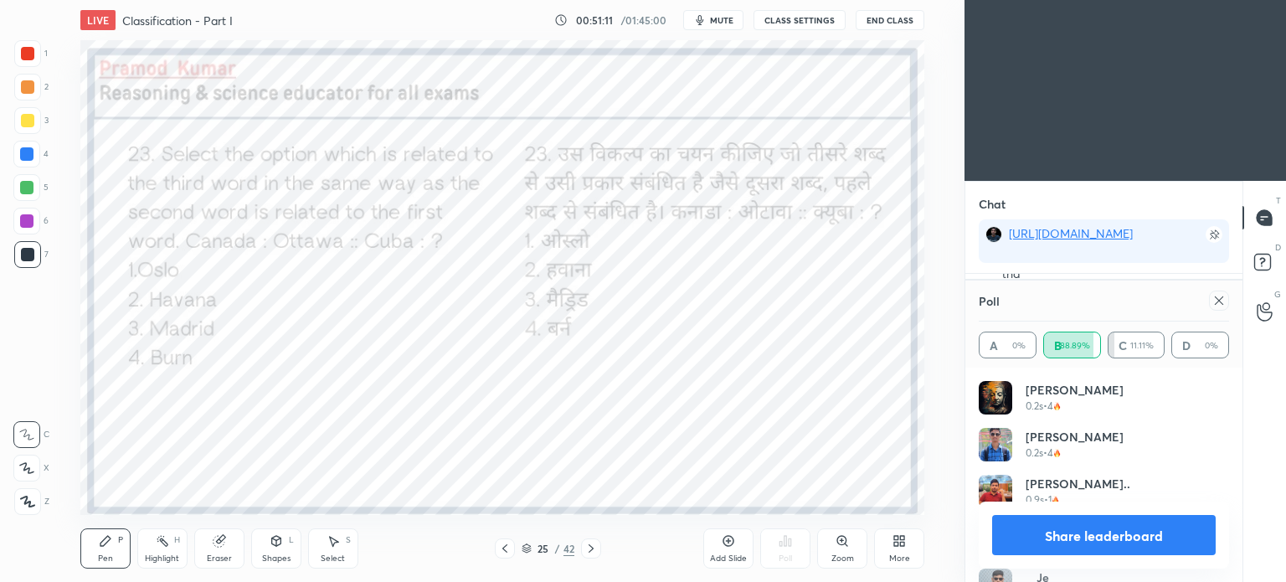
click at [1222, 306] on icon at bounding box center [1218, 300] width 13 height 13
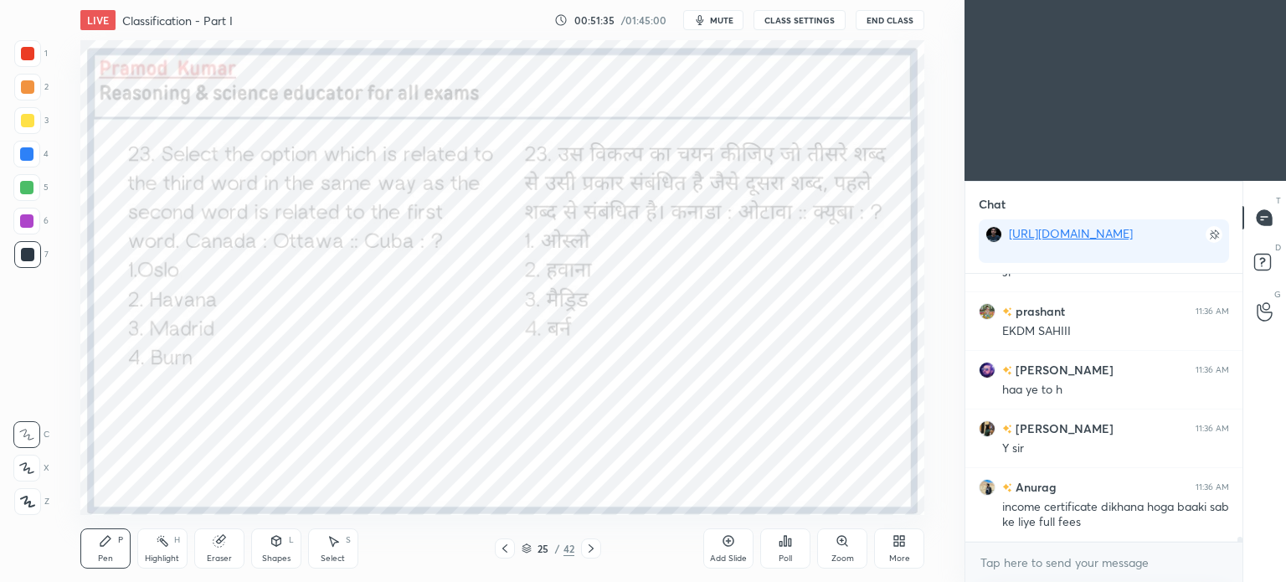
click at [594, 544] on icon at bounding box center [590, 548] width 13 height 13
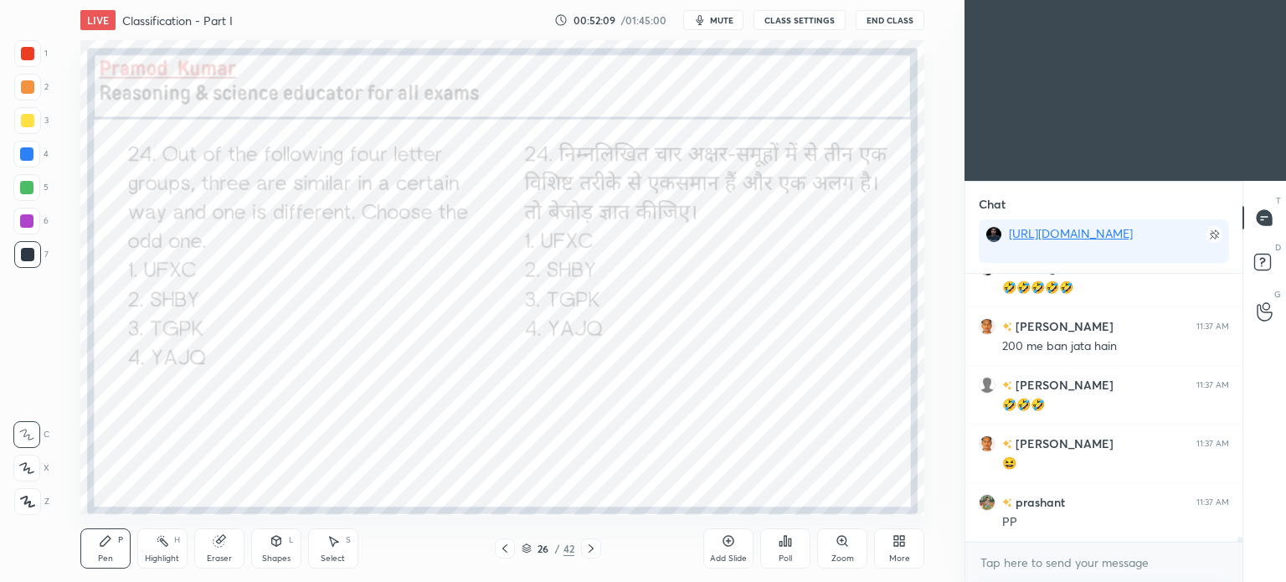
click at [782, 543] on icon at bounding box center [781, 544] width 3 height 4
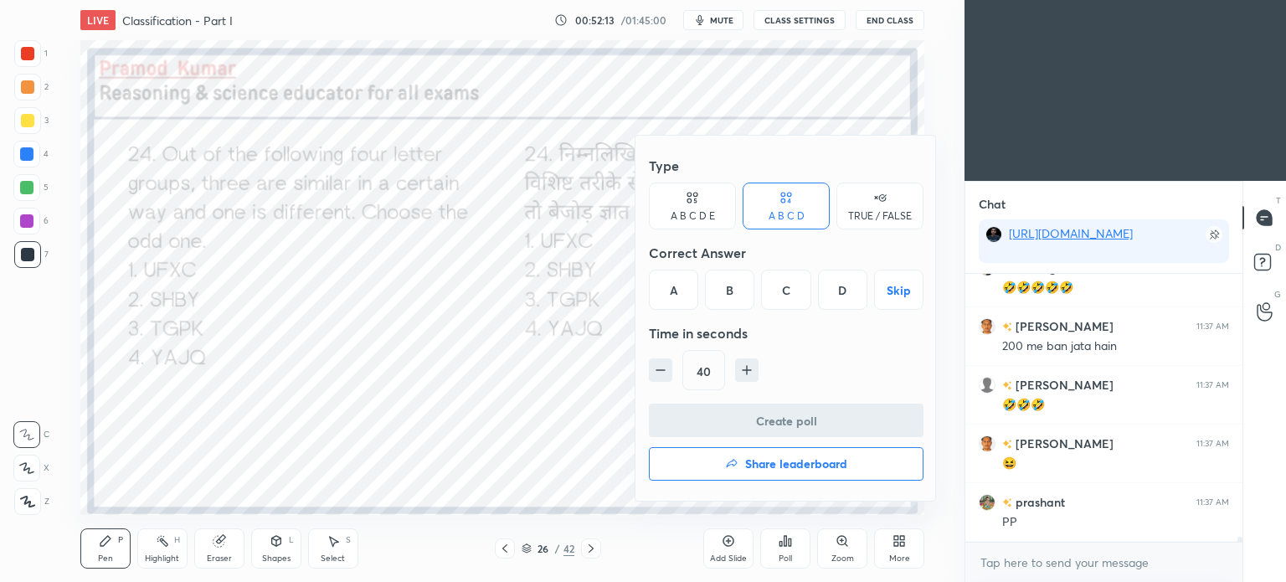
click at [849, 290] on div "D" at bounding box center [842, 290] width 49 height 40
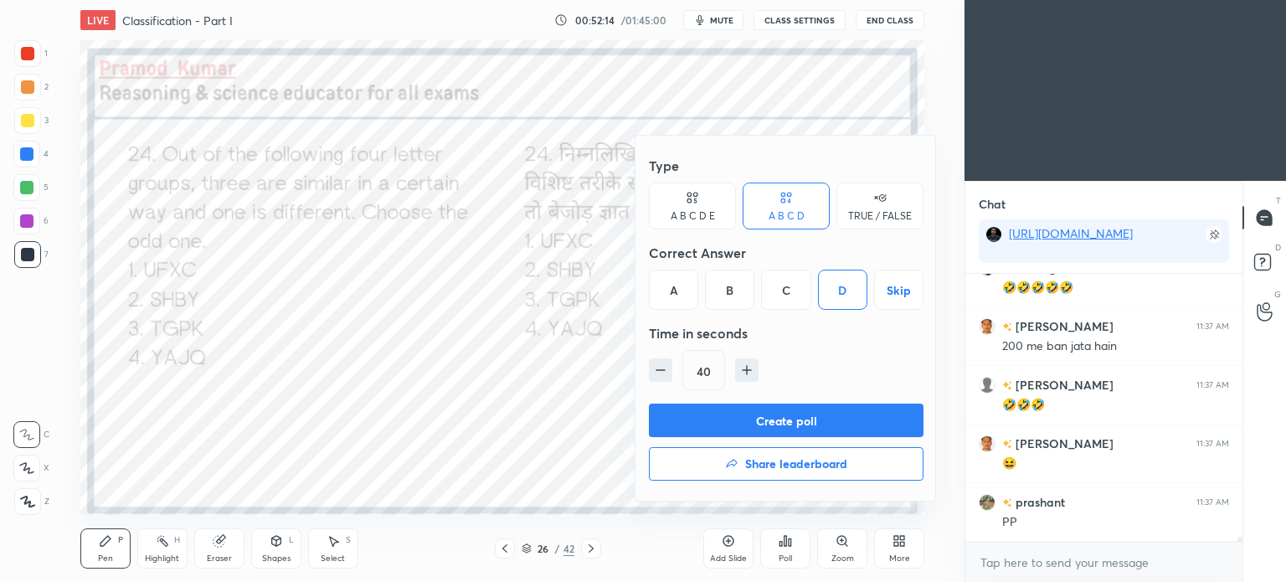
click at [820, 419] on button "Create poll" at bounding box center [786, 420] width 275 height 33
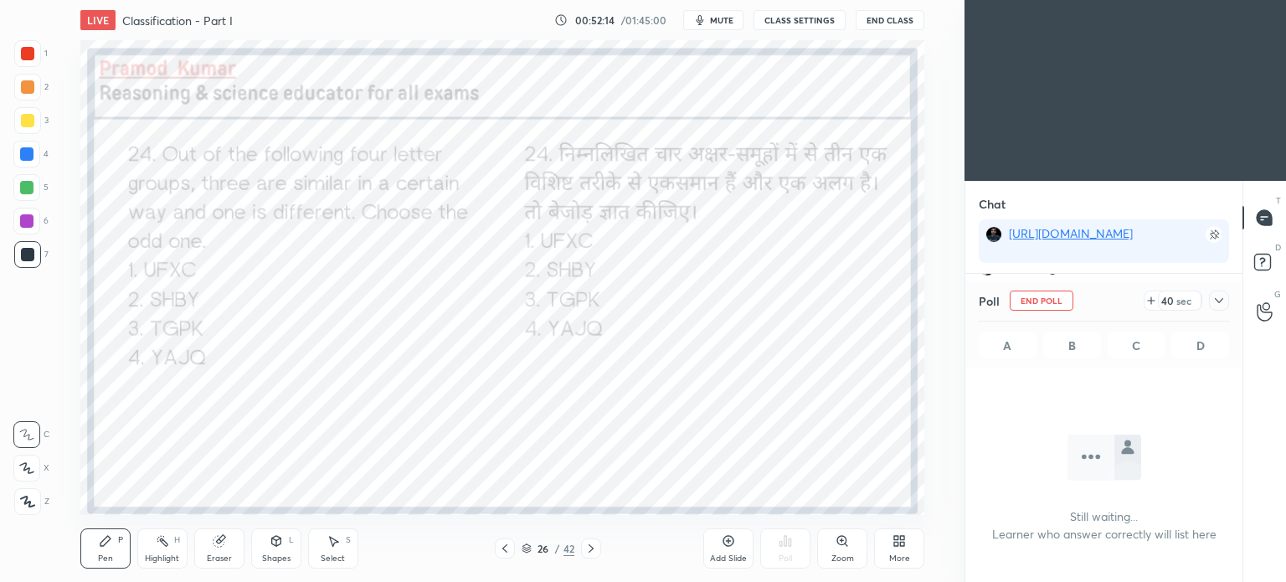
scroll to position [176, 272]
click at [894, 14] on button "End Class" at bounding box center [890, 20] width 69 height 20
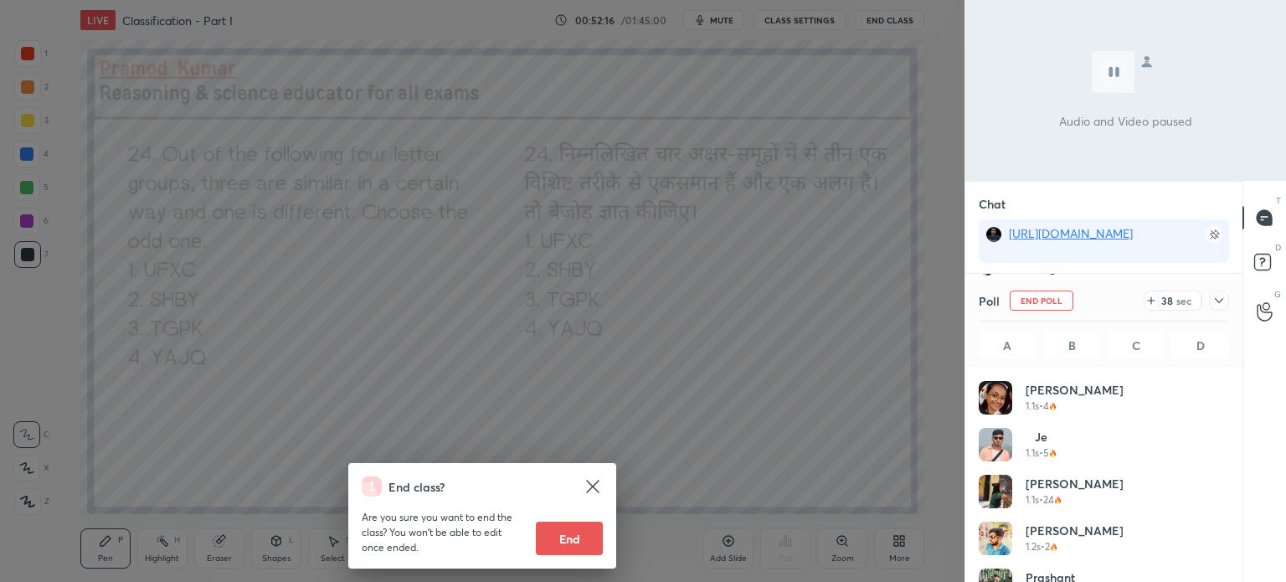
scroll to position [196, 245]
click at [814, 289] on div "End class? Are you sure you want to end the class? You won’t be able to edit on…" at bounding box center [482, 291] width 965 height 582
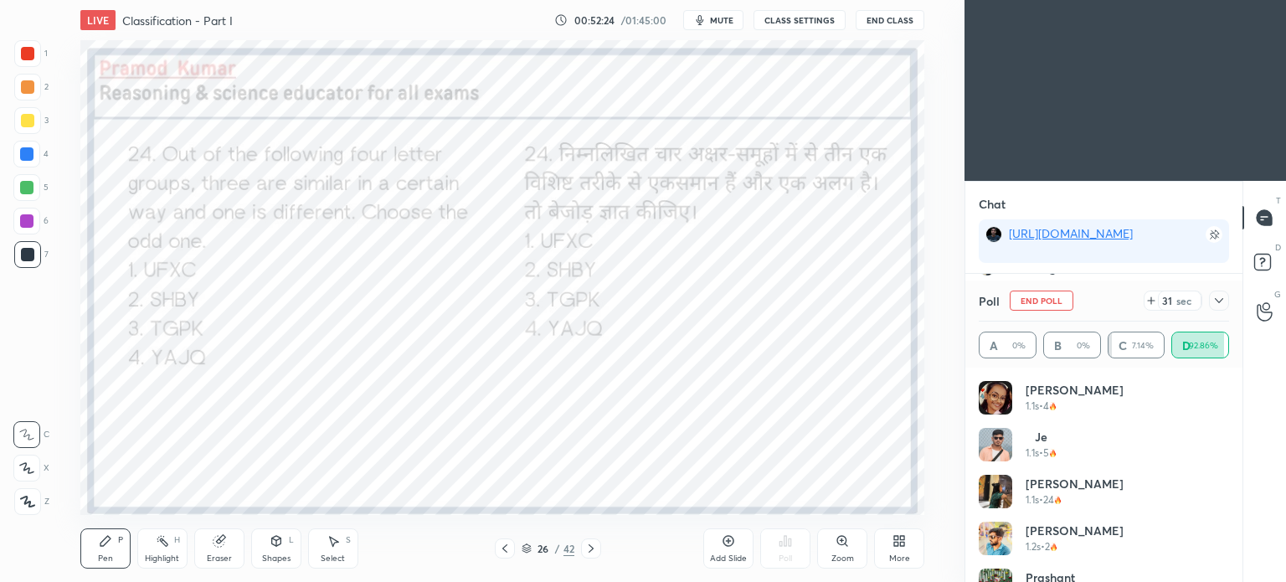
click at [1222, 301] on icon at bounding box center [1218, 300] width 13 height 13
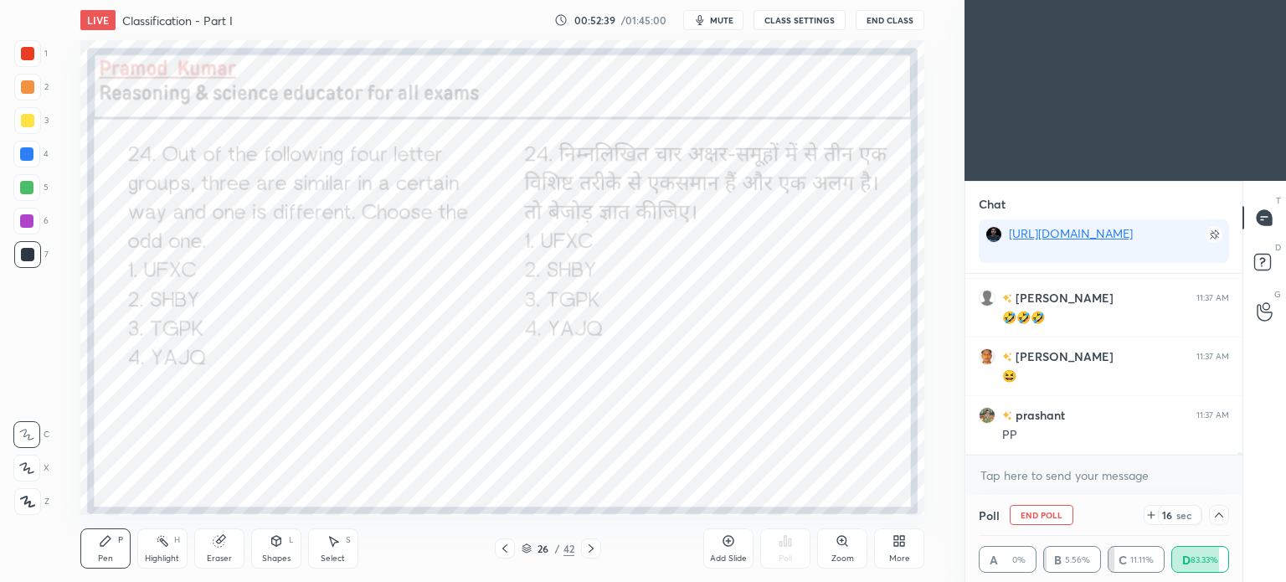
scroll to position [14412, 0]
click at [897, 26] on button "End Class" at bounding box center [890, 20] width 69 height 20
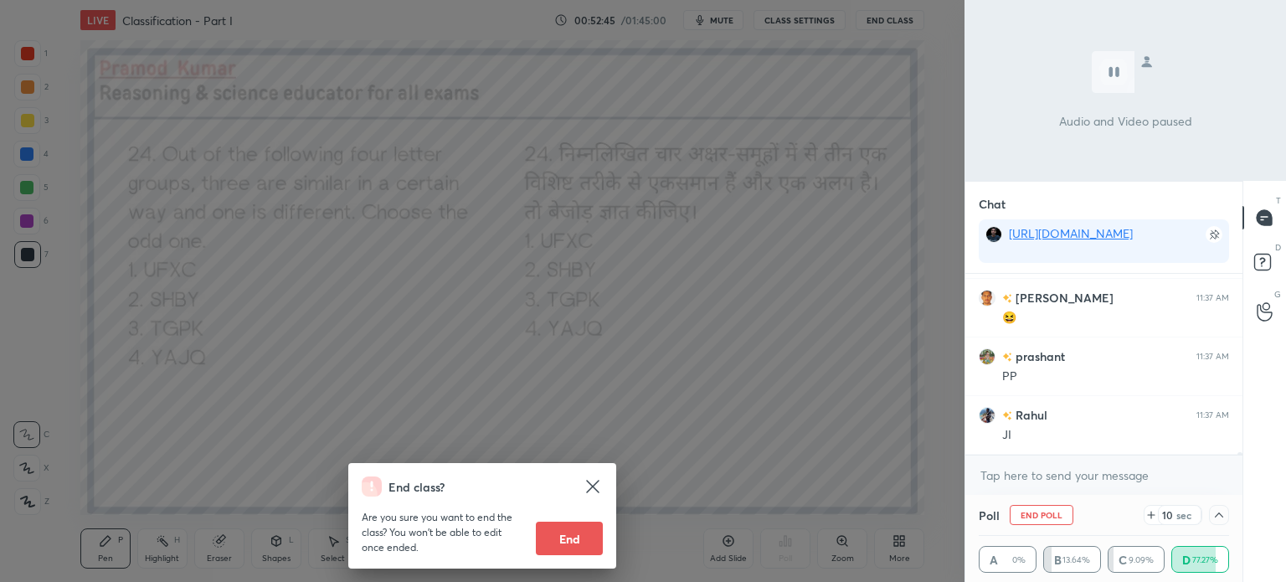
click at [738, 327] on div "End class? Are you sure you want to end the class? You won’t be able to edit on…" at bounding box center [482, 291] width 965 height 582
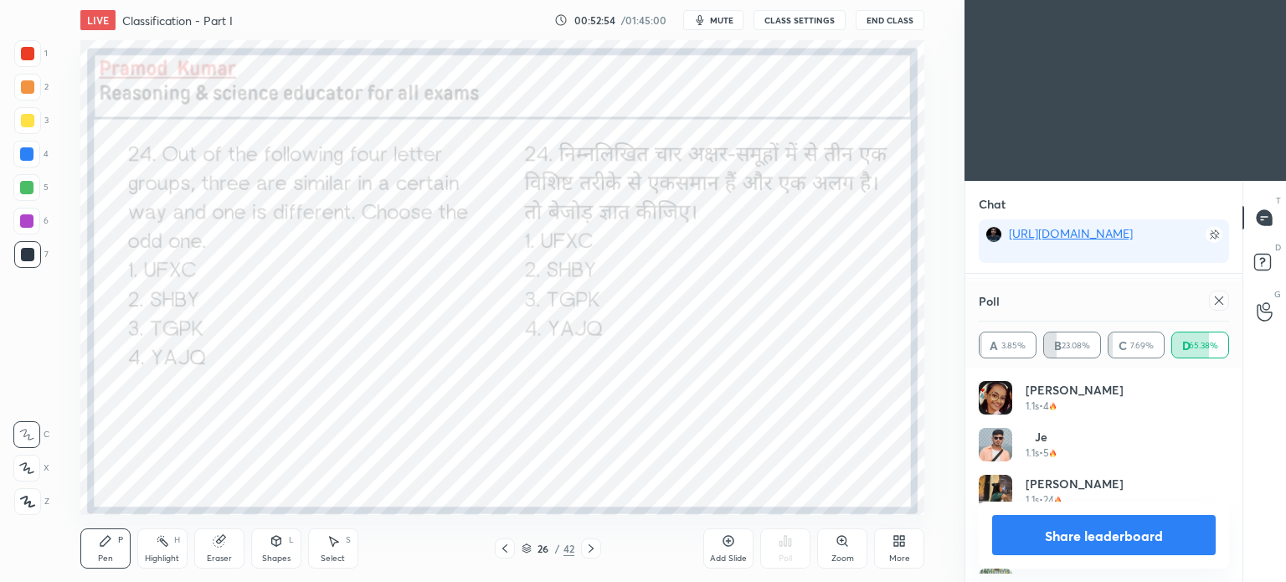
scroll to position [195, 245]
click at [1222, 301] on icon at bounding box center [1218, 300] width 13 height 13
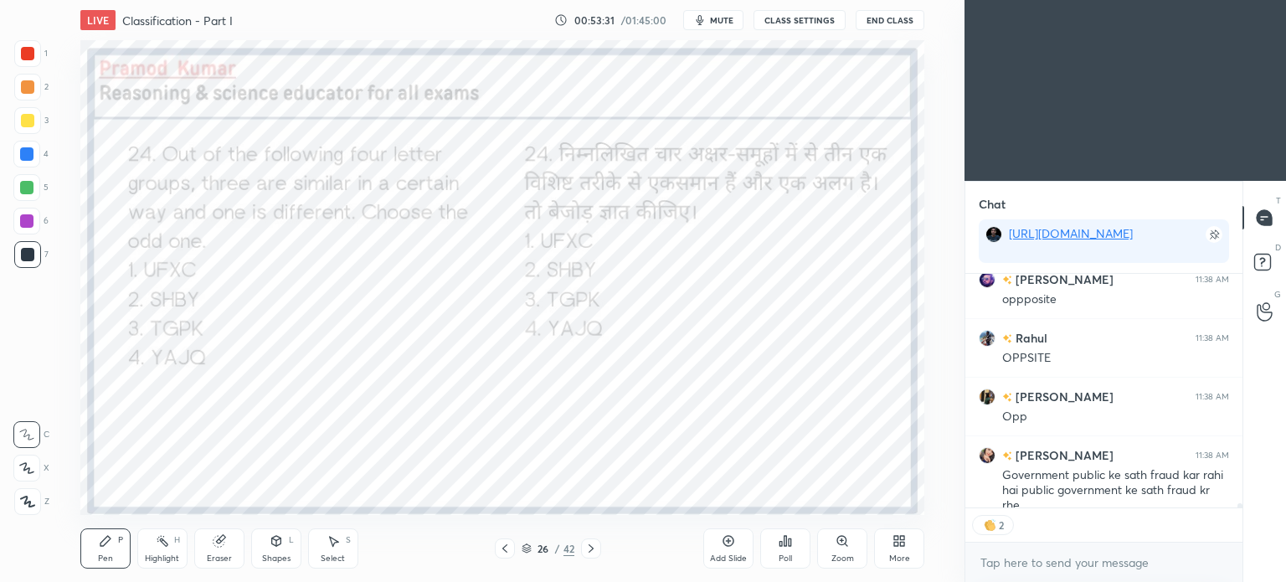
scroll to position [229, 272]
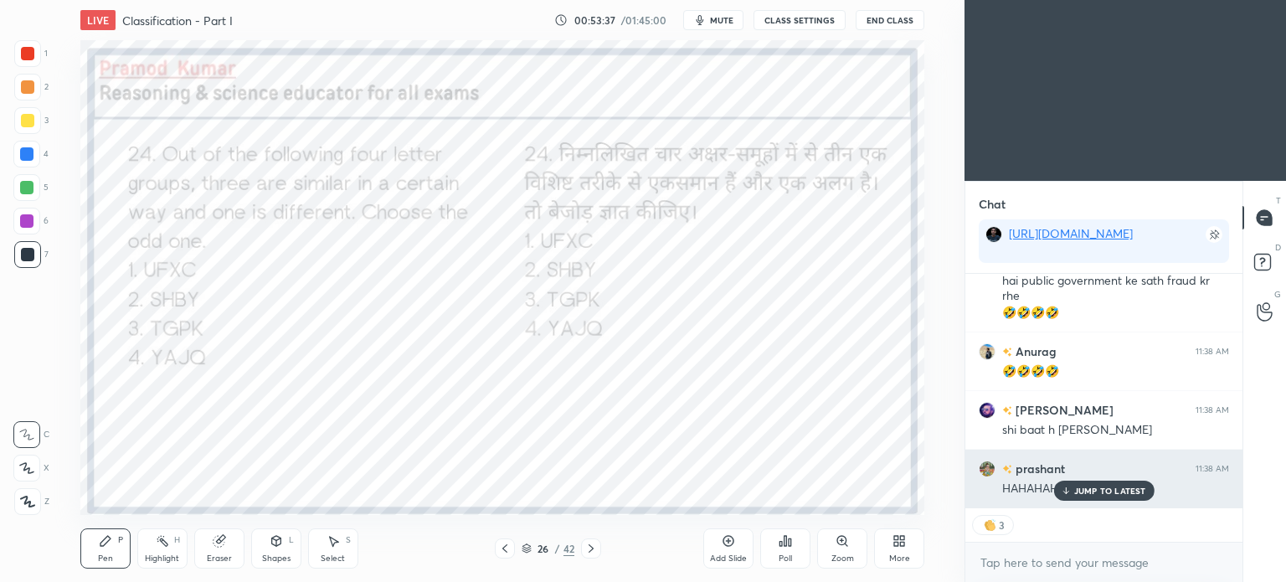
click at [1102, 491] on p "JUMP TO LATEST" at bounding box center [1110, 491] width 72 height 10
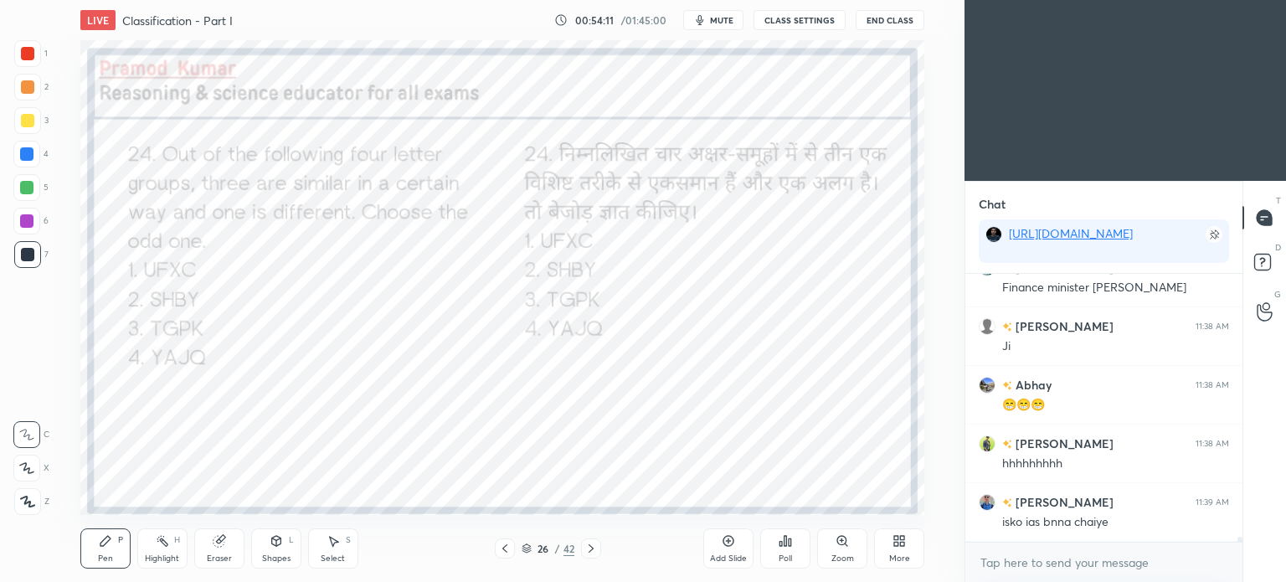
scroll to position [15309, 0]
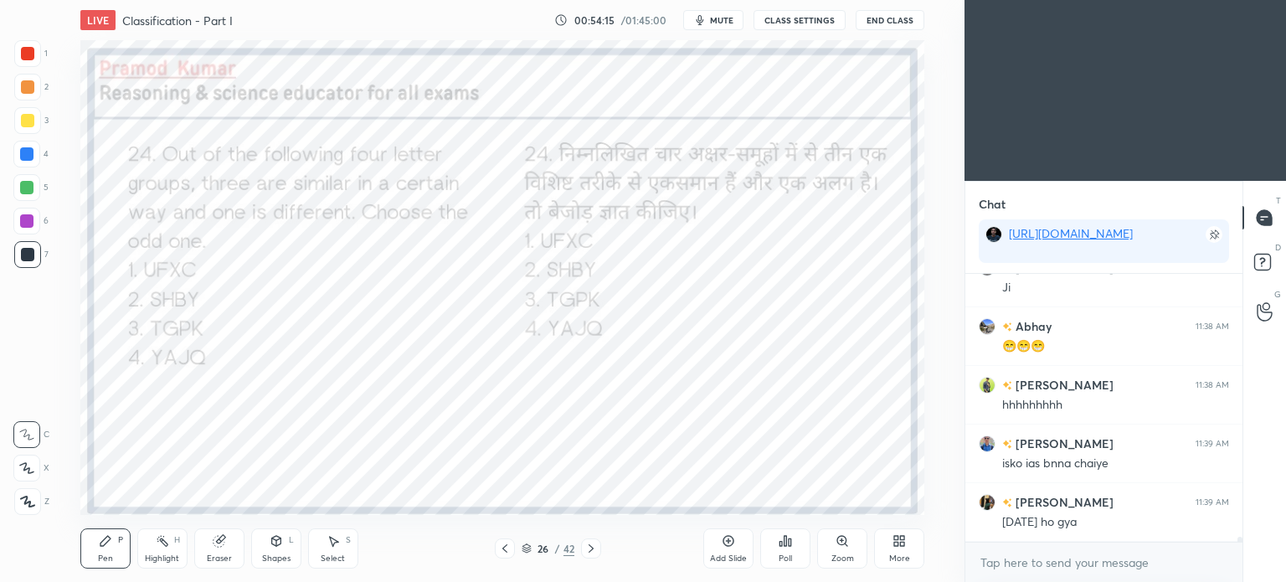
click at [590, 541] on div at bounding box center [591, 548] width 20 height 20
click at [875, 18] on button "End Class" at bounding box center [890, 20] width 69 height 20
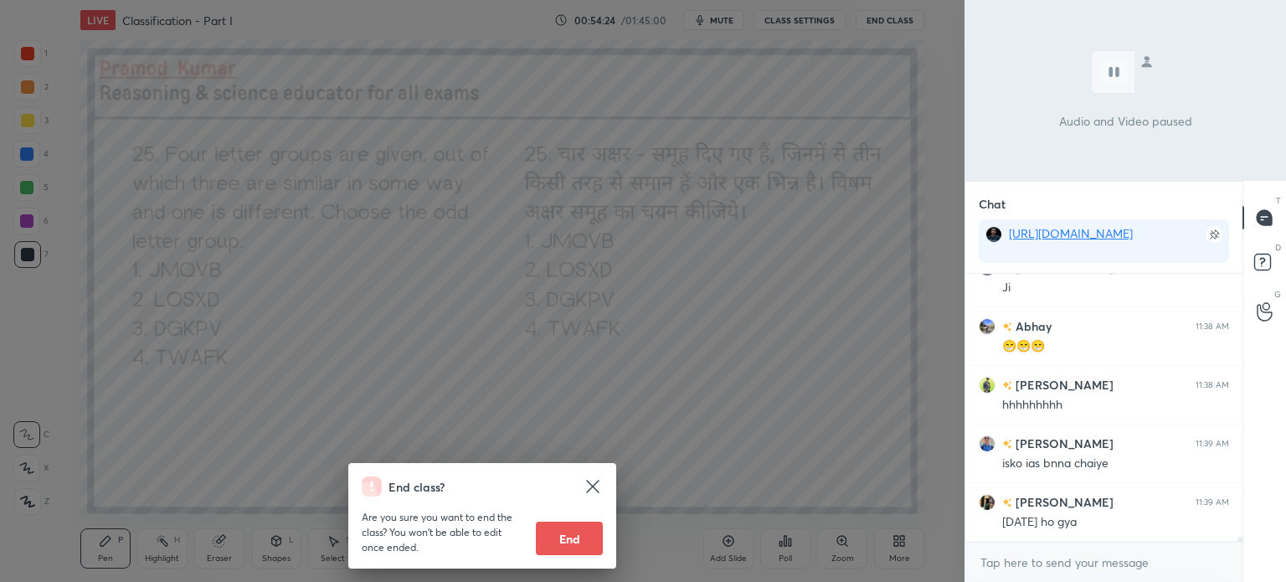
scroll to position [15368, 0]
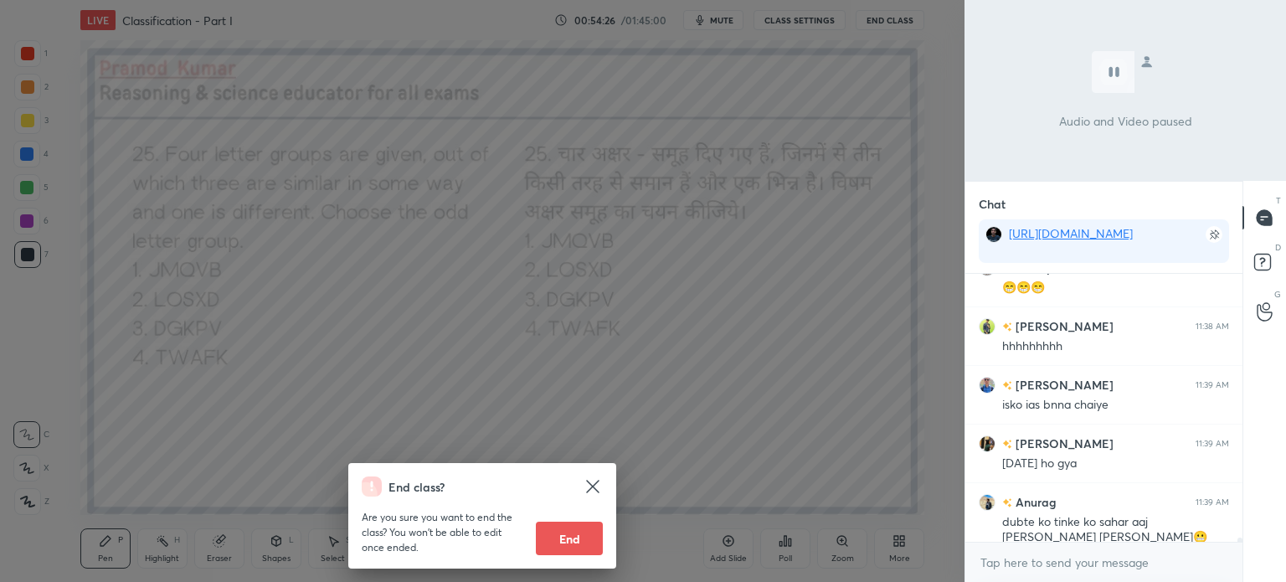
click at [722, 374] on div "End class? Are you sure you want to end the class? You won’t be able to edit on…" at bounding box center [482, 291] width 965 height 582
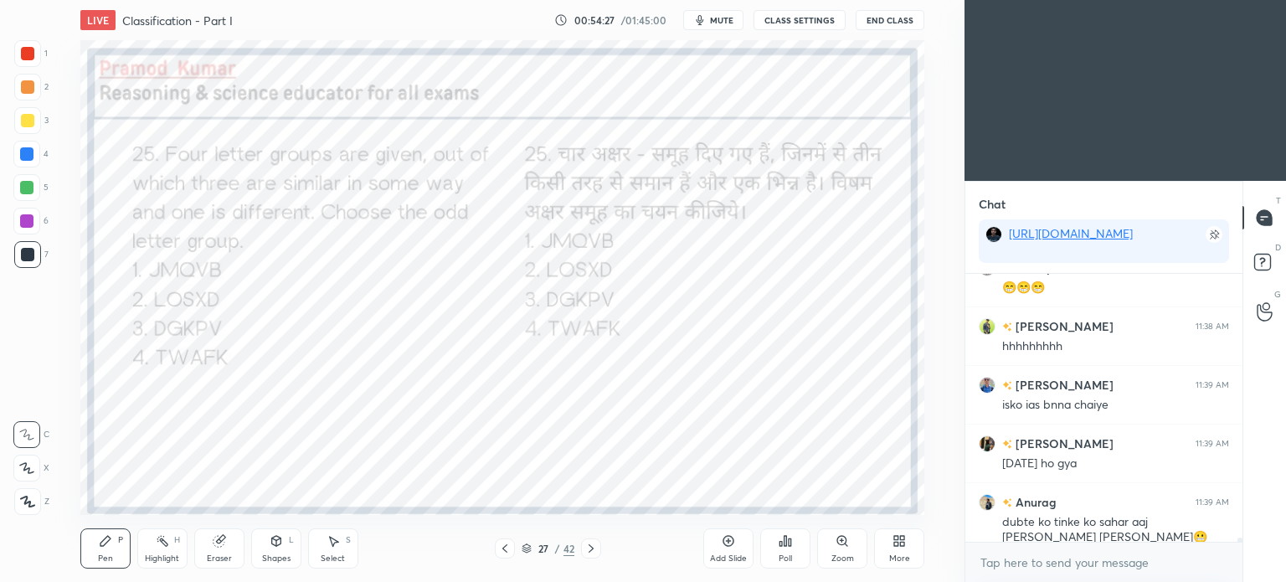
click at [785, 538] on icon at bounding box center [786, 541] width 3 height 10
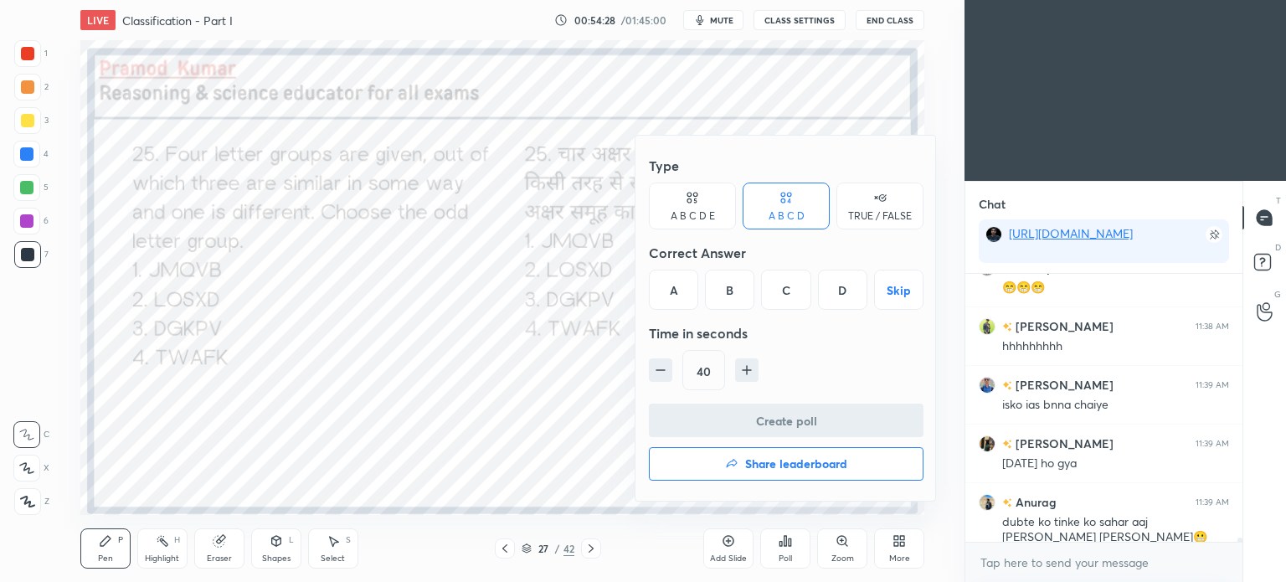
click at [839, 291] on div "D" at bounding box center [842, 290] width 49 height 40
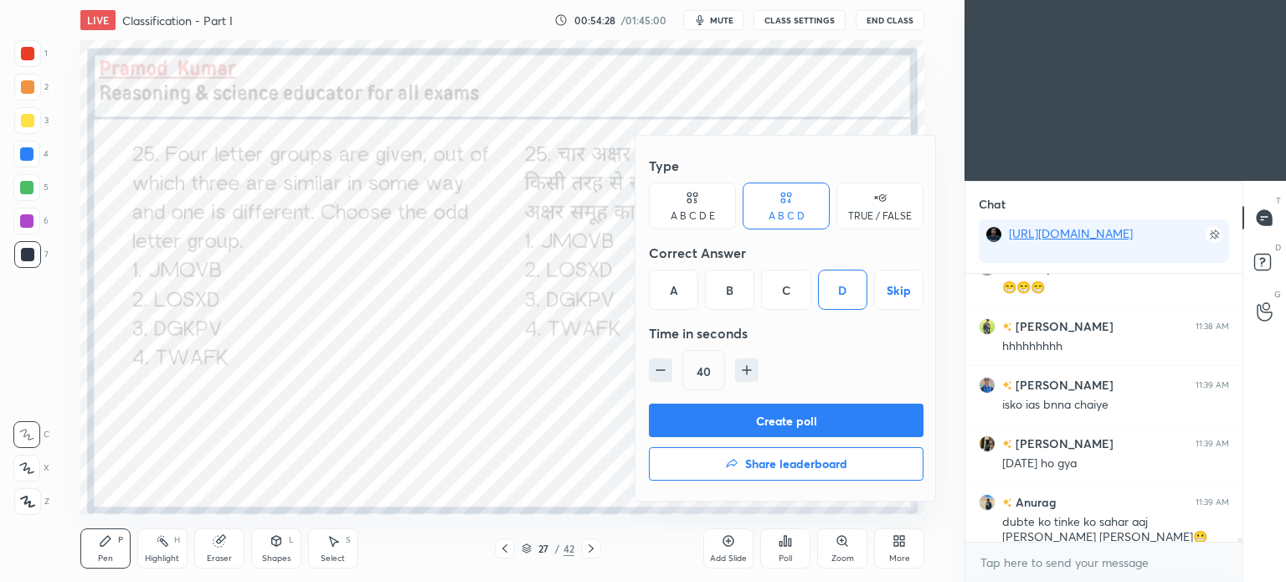
click at [796, 414] on button "Create poll" at bounding box center [786, 420] width 275 height 33
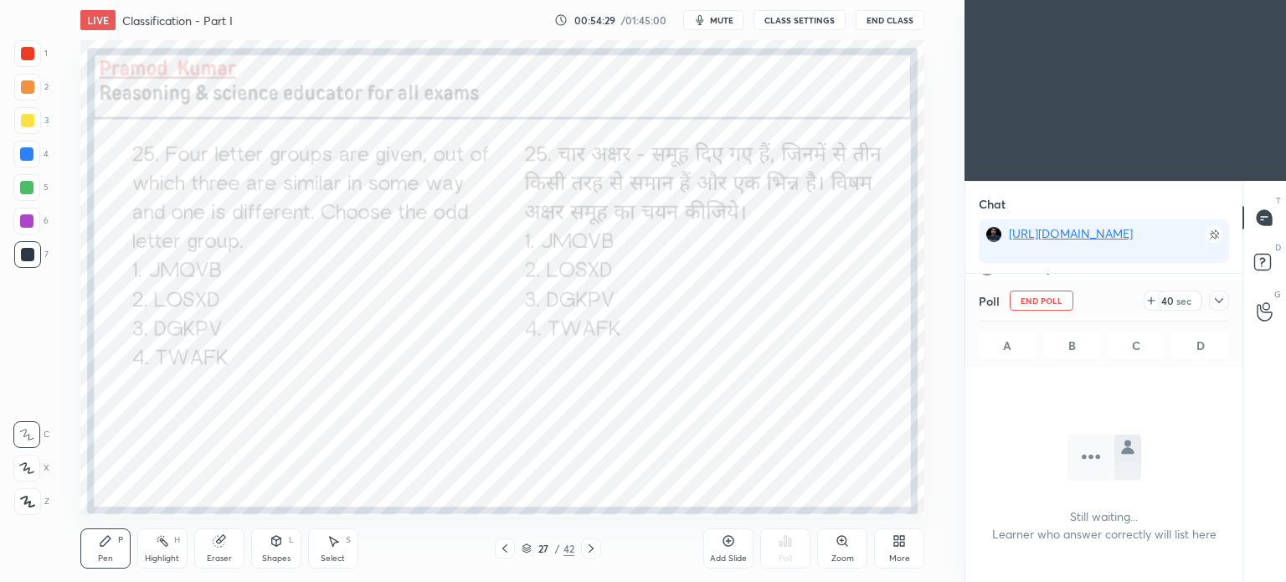
scroll to position [40, 272]
click at [1222, 301] on icon at bounding box center [1218, 300] width 13 height 13
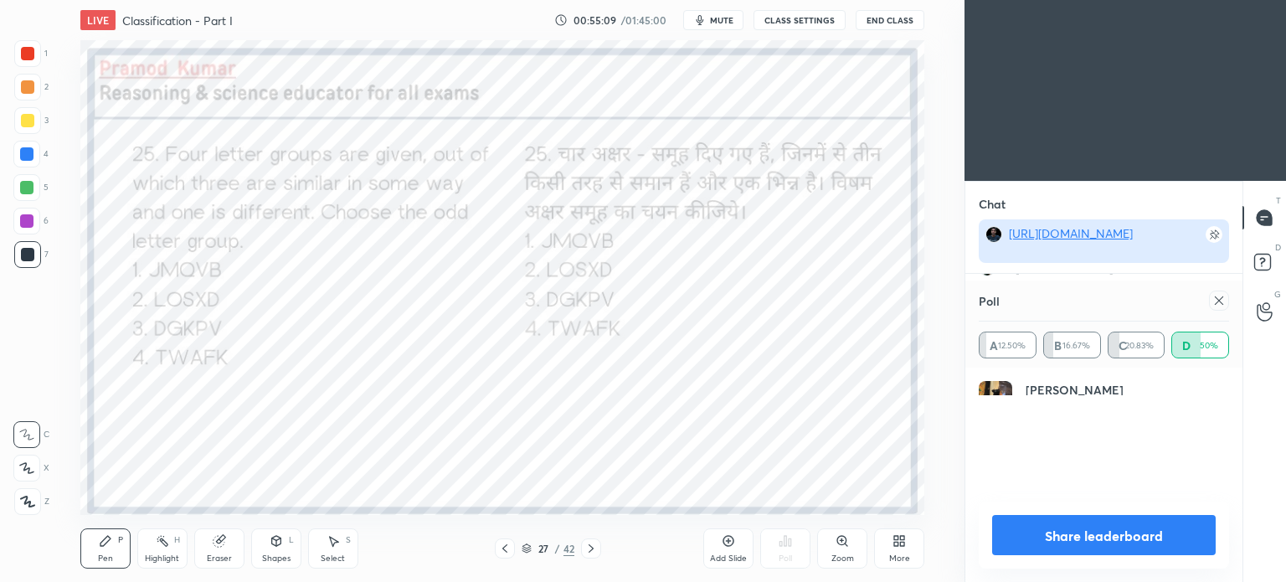
scroll to position [195, 245]
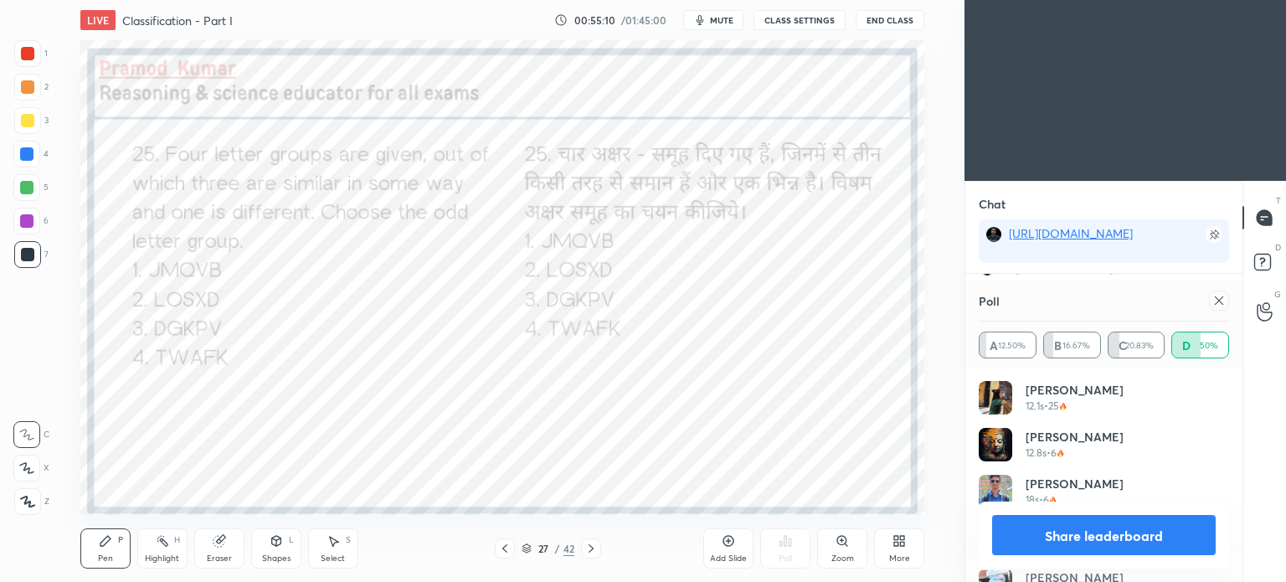
click at [1219, 303] on icon at bounding box center [1218, 300] width 13 height 13
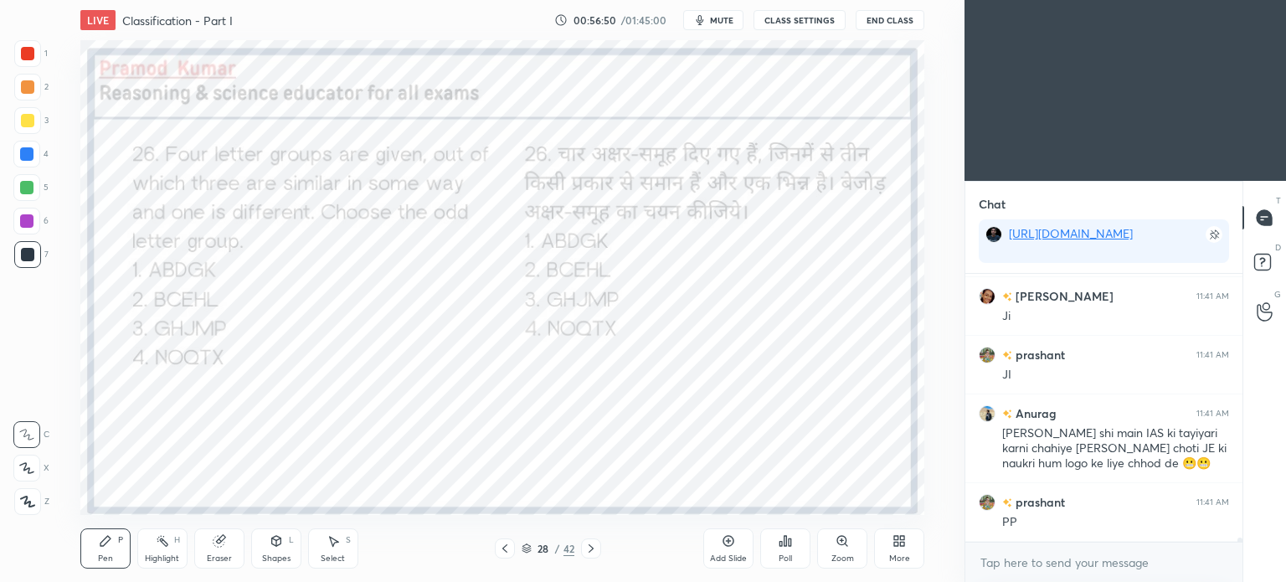
scroll to position [15780, 0]
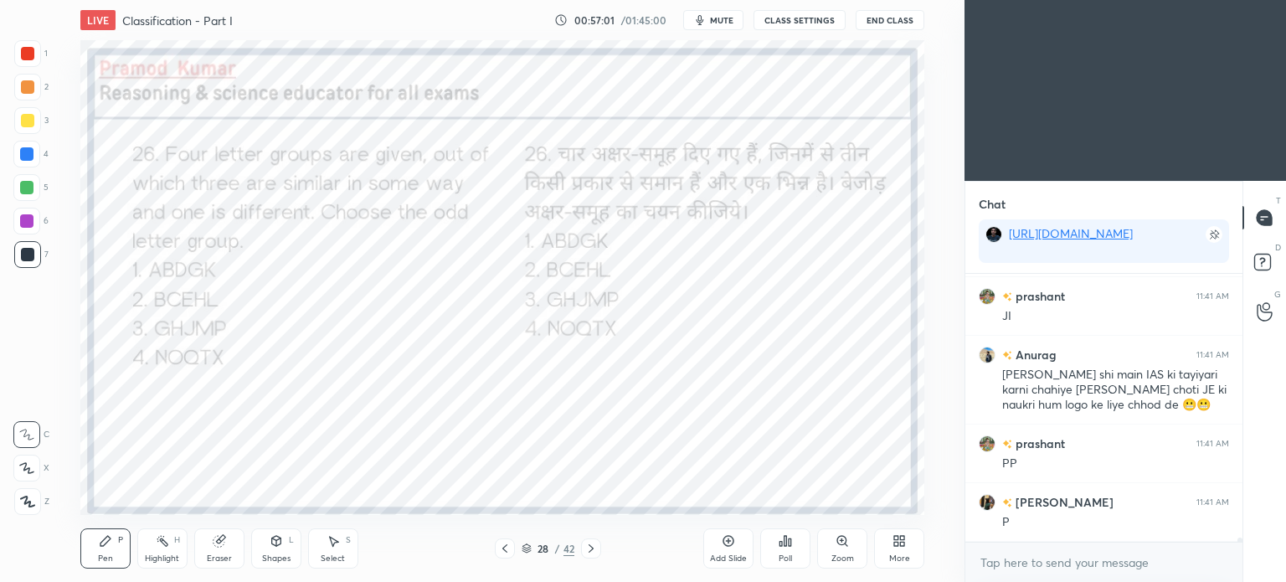
click at [795, 542] on div "Poll" at bounding box center [785, 548] width 50 height 40
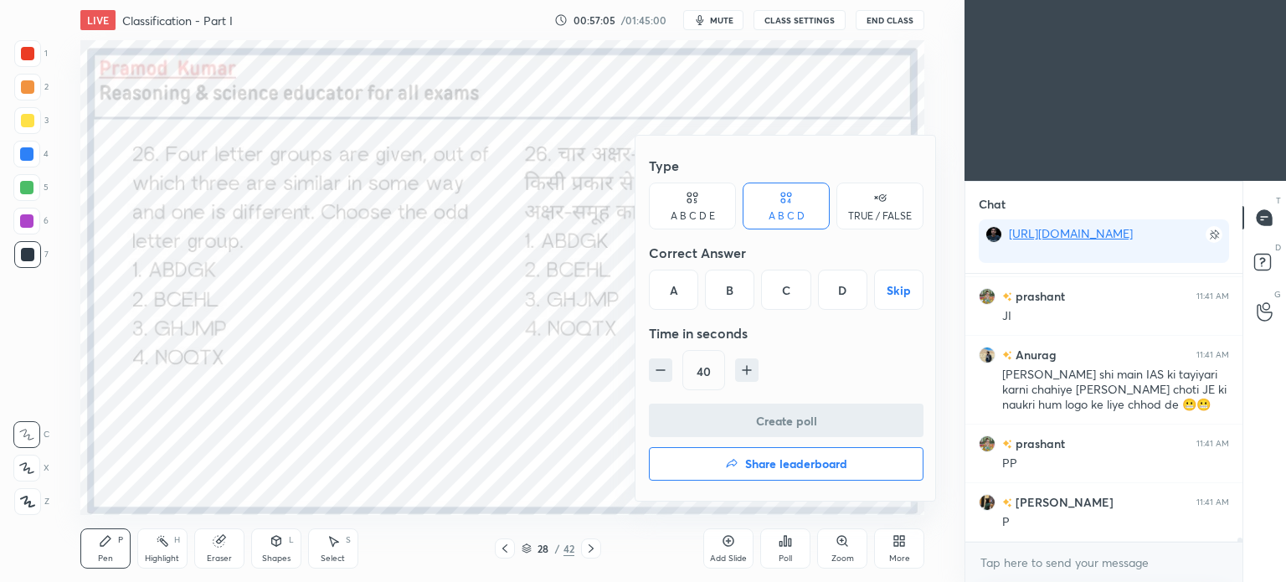
click at [790, 289] on div "C" at bounding box center [785, 290] width 49 height 40
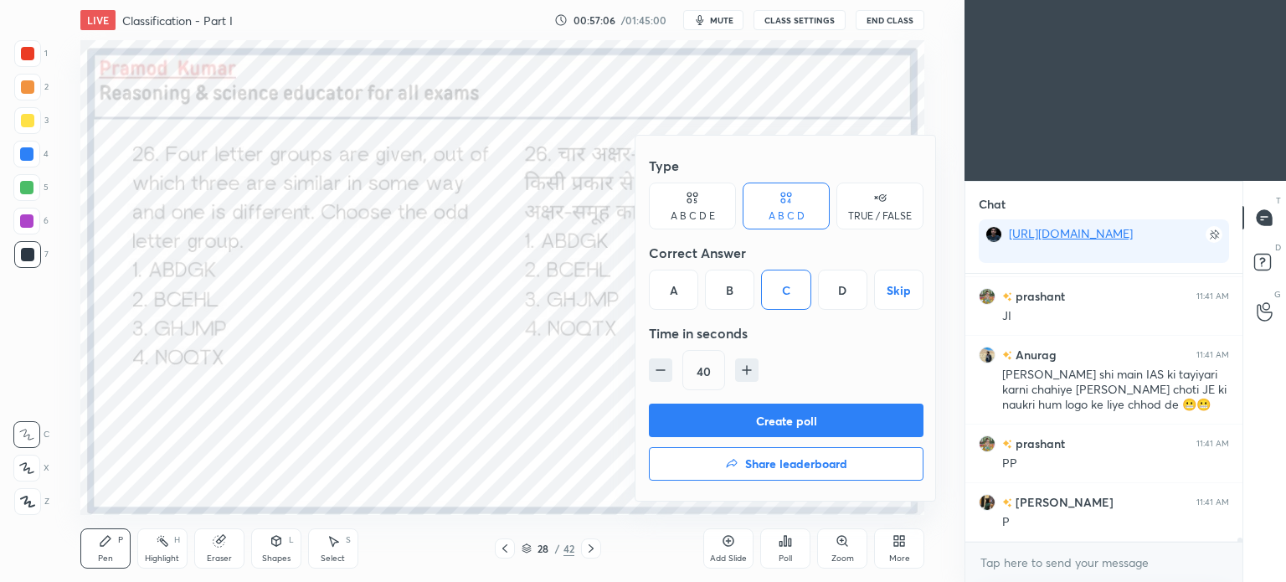
click at [788, 413] on button "Create poll" at bounding box center [786, 420] width 275 height 33
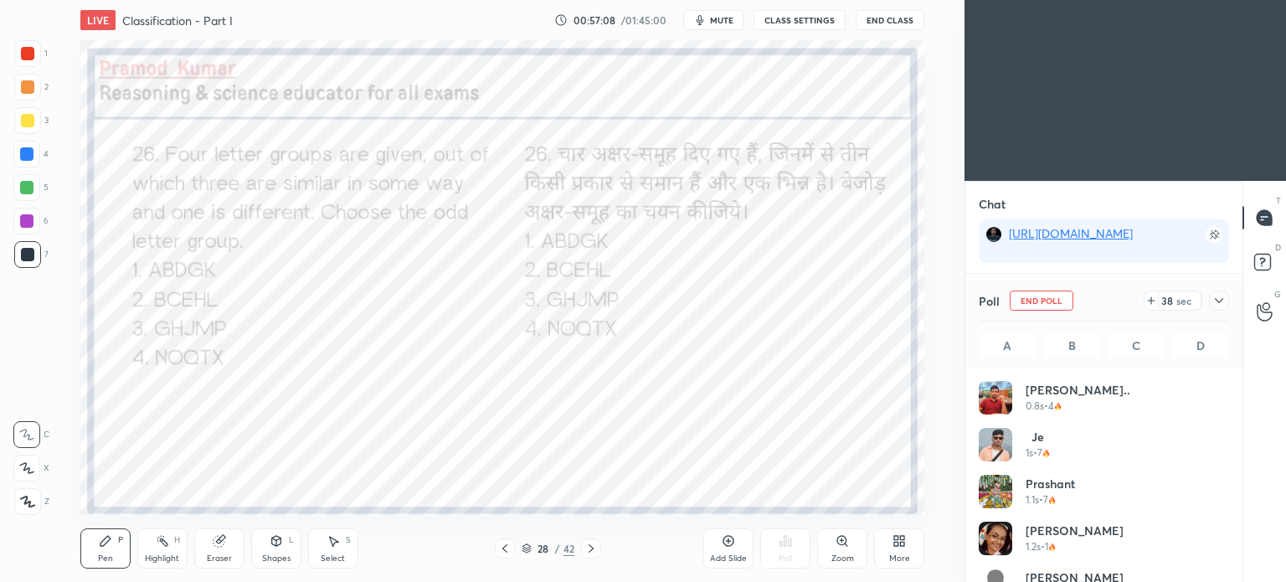
scroll to position [196, 245]
click at [1218, 297] on icon at bounding box center [1218, 300] width 13 height 13
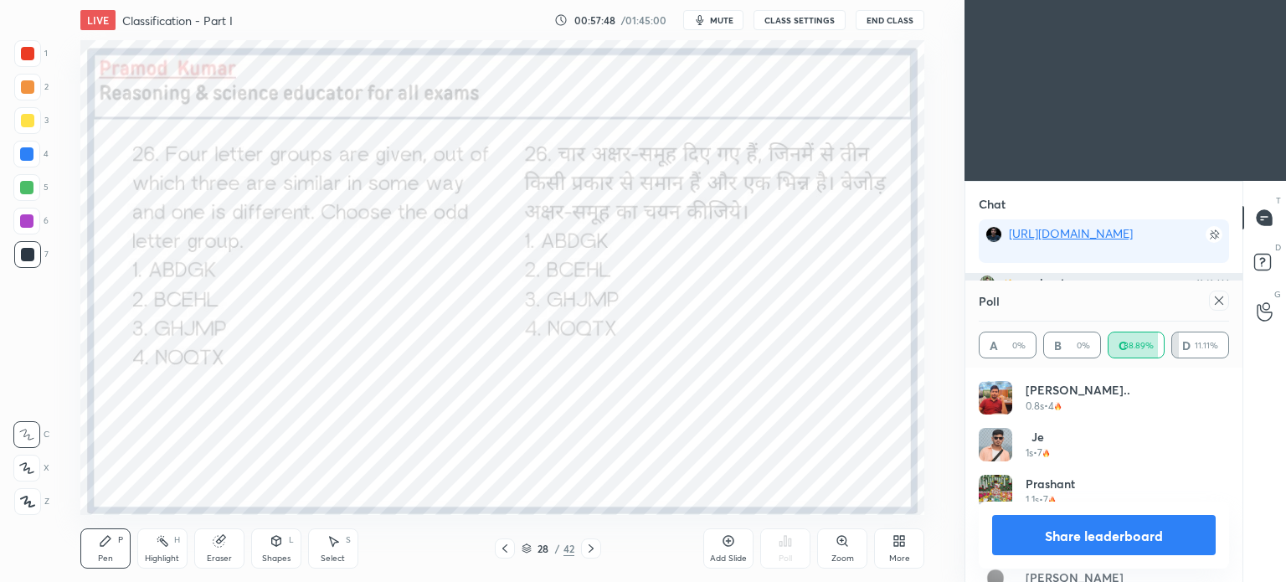
click at [1222, 304] on icon at bounding box center [1218, 300] width 13 height 13
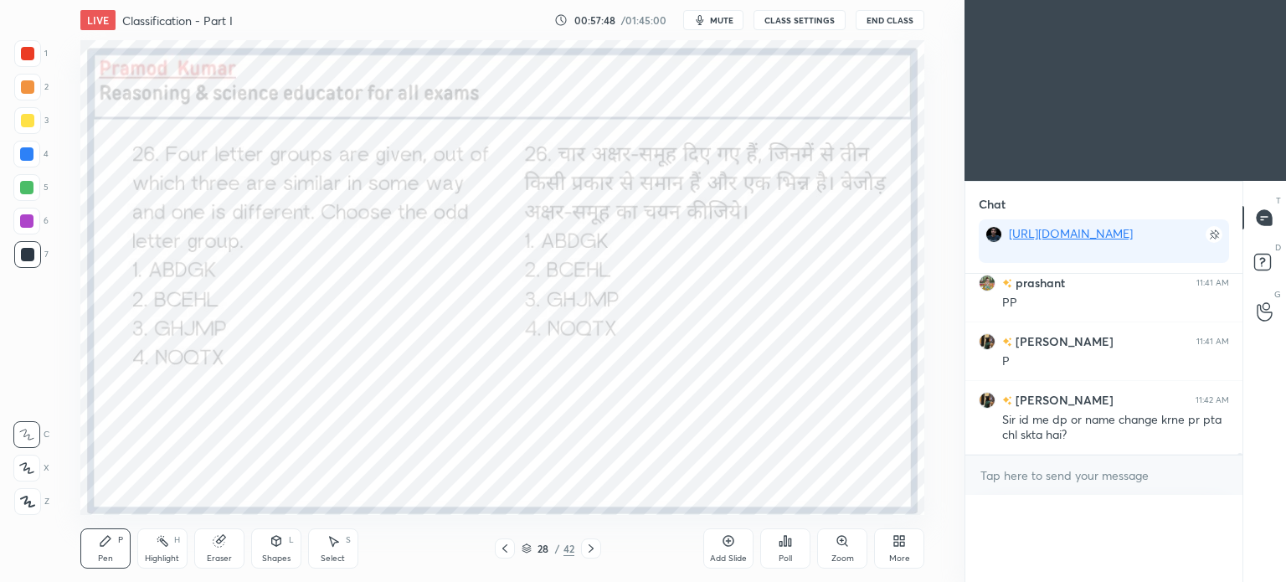
scroll to position [6, 5]
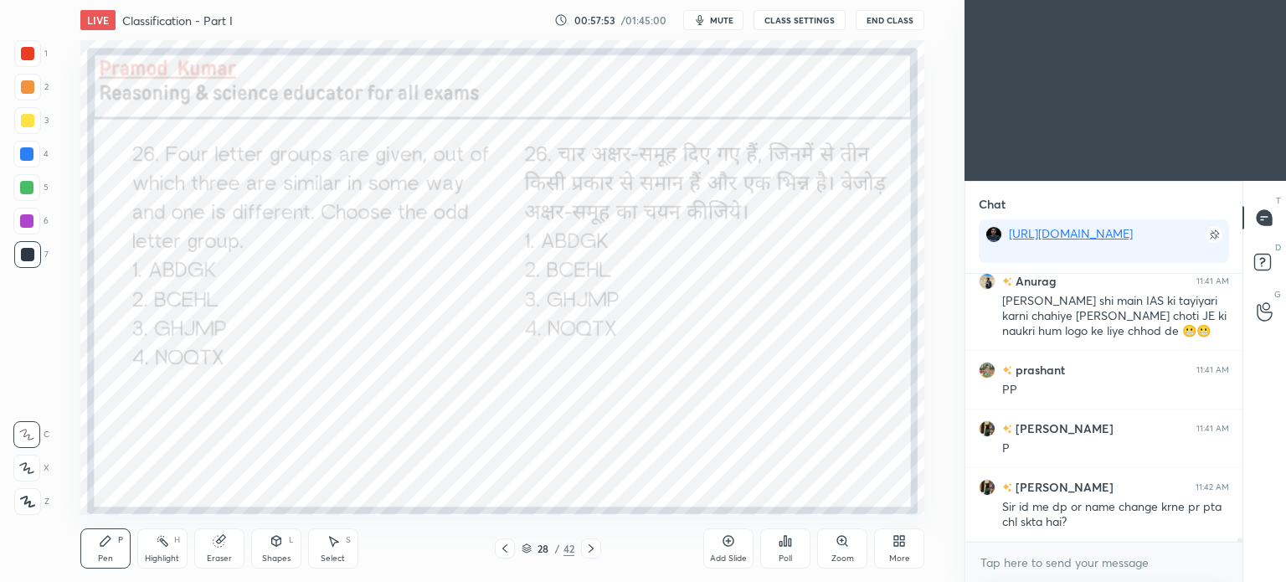
click at [23, 157] on div at bounding box center [26, 153] width 13 height 13
click at [24, 147] on div at bounding box center [26, 154] width 27 height 27
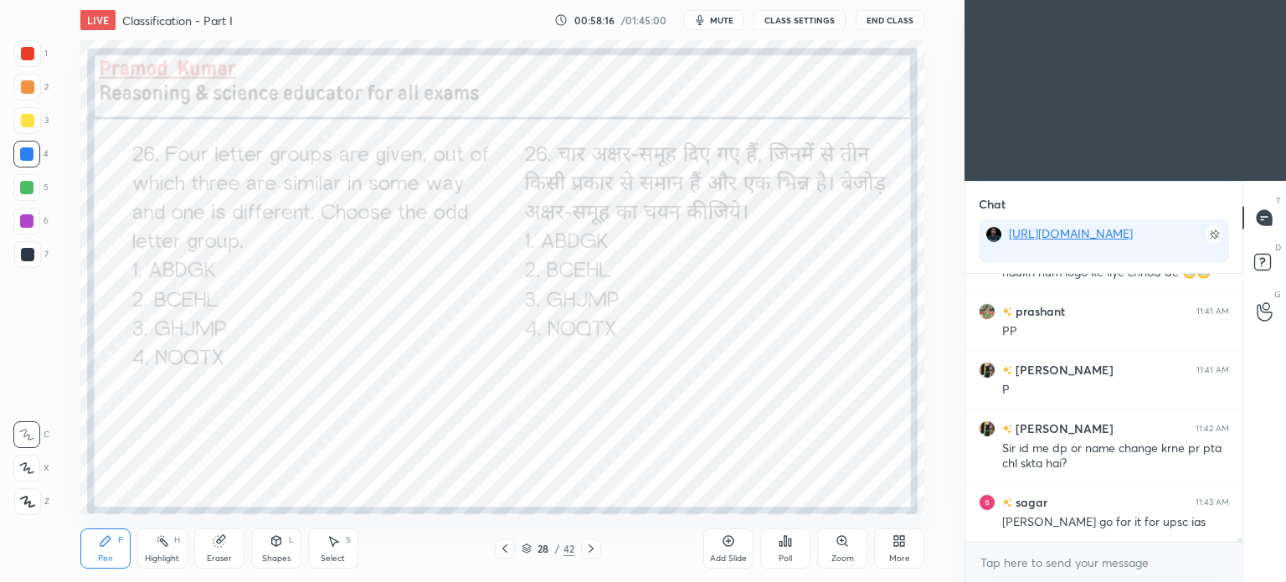
scroll to position [5, 5]
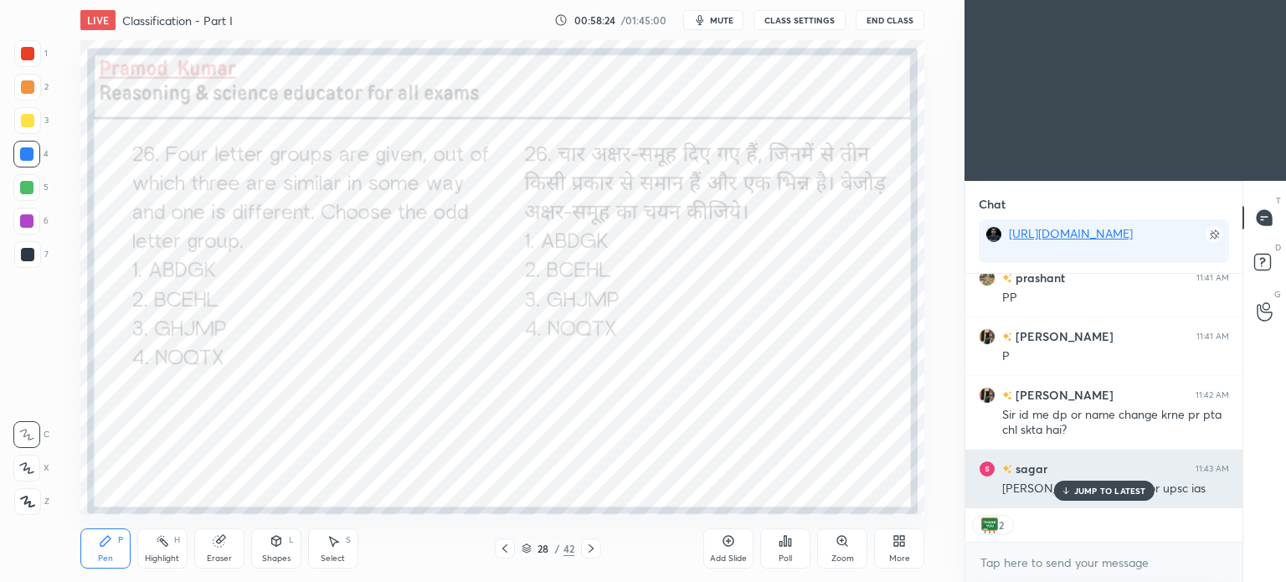
click at [1101, 493] on p "JUMP TO LATEST" at bounding box center [1110, 491] width 72 height 10
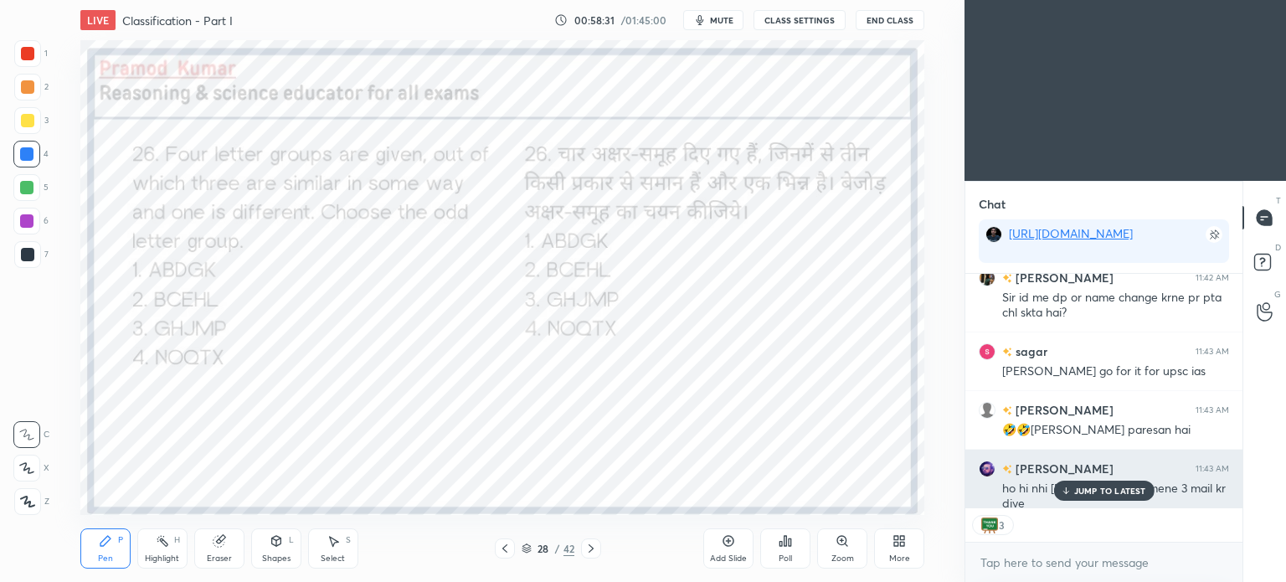
click at [1100, 488] on p "JUMP TO LATEST" at bounding box center [1110, 491] width 72 height 10
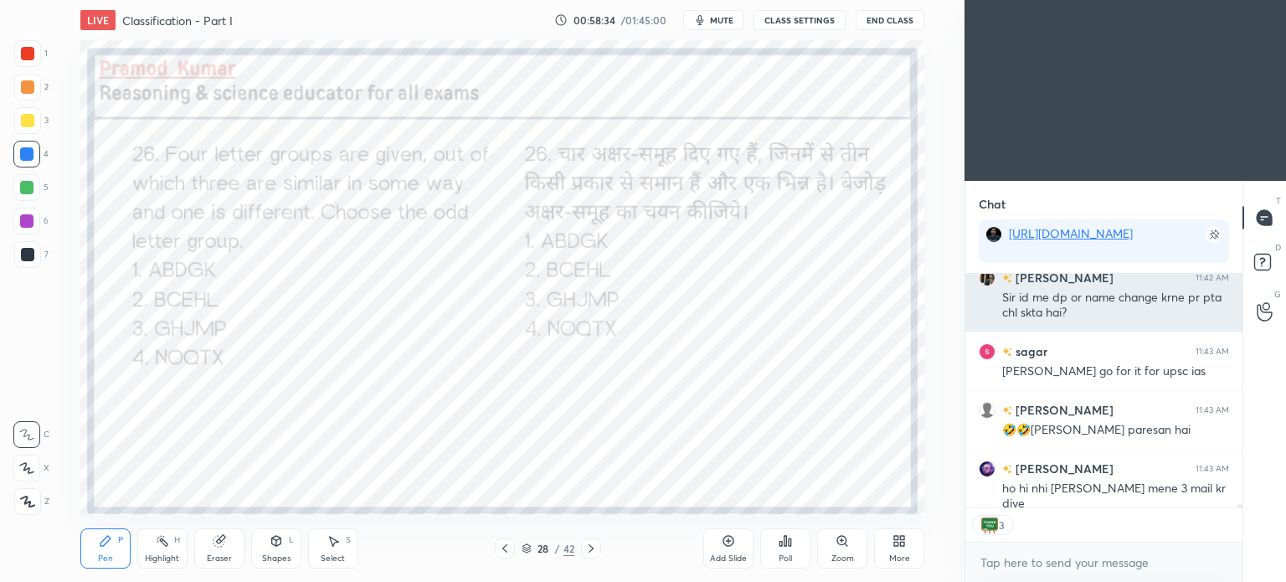
click at [1029, 286] on div "Sir id me dp or name change krne pr pta chl skta hai?" at bounding box center [1115, 303] width 227 height 35
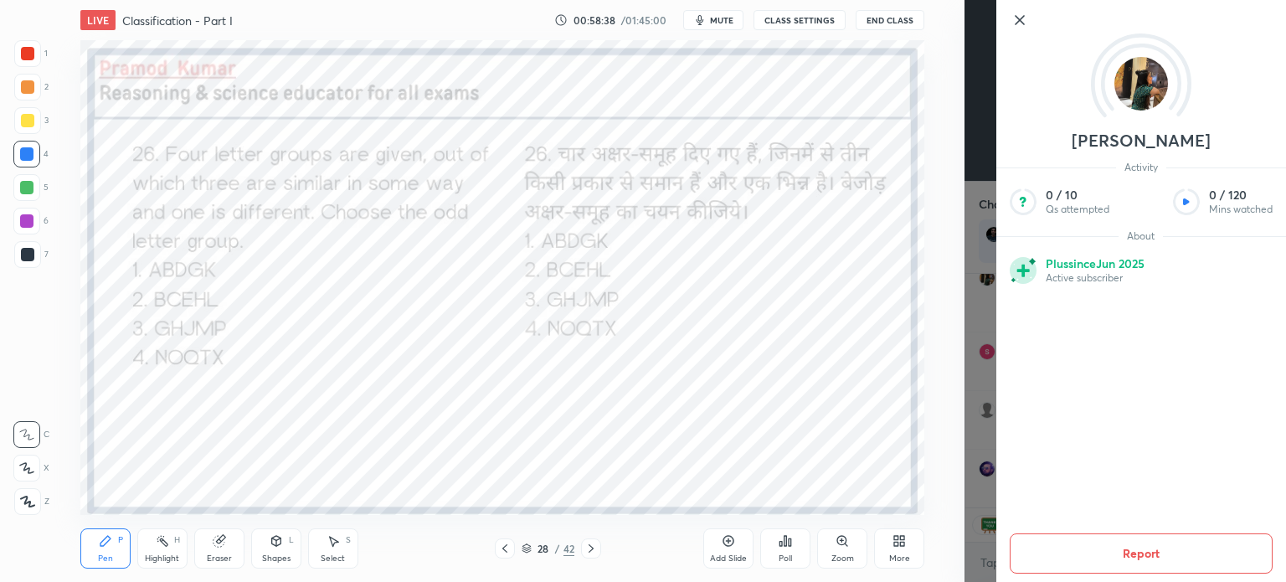
click at [960, 301] on div "1 2 3 4 5 6 7 C X Z C X Z E E Erase all H H LIVE Classification - Part I 00:58:…" at bounding box center [482, 291] width 965 height 582
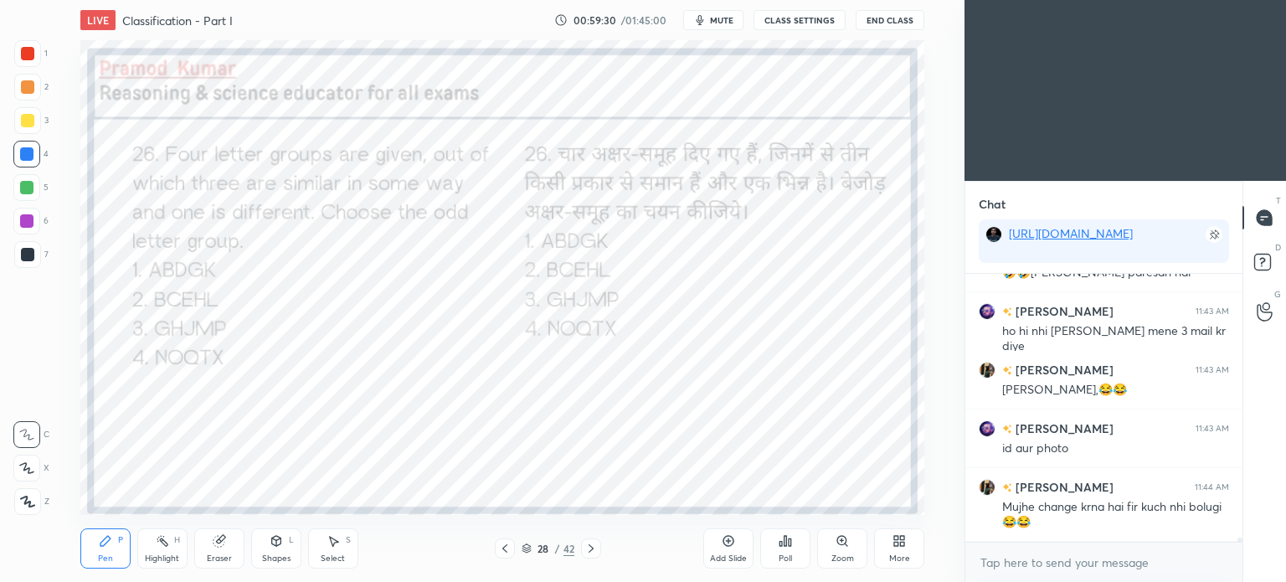
scroll to position [16279, 0]
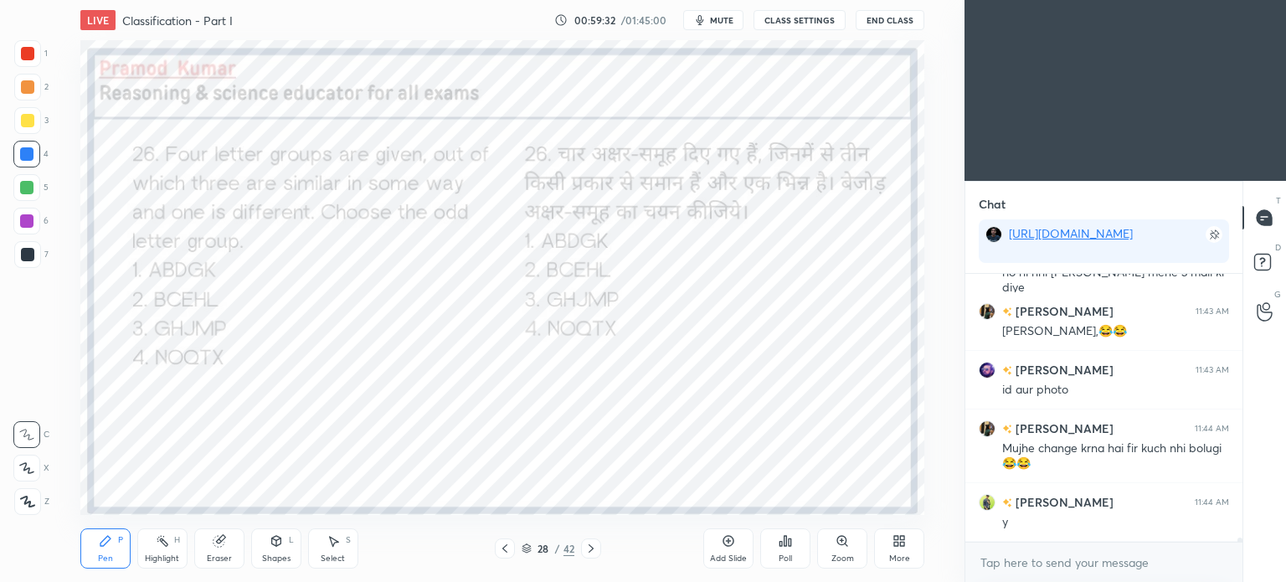
click at [593, 550] on icon at bounding box center [590, 548] width 13 height 13
click at [795, 548] on div "Poll" at bounding box center [785, 548] width 50 height 40
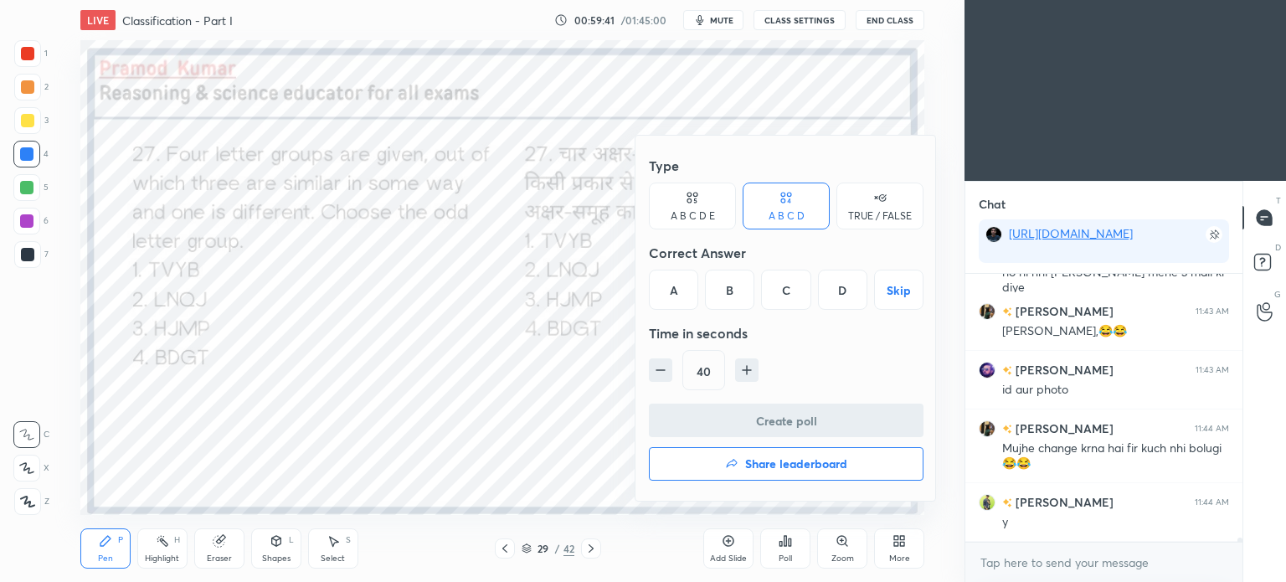
click at [784, 291] on div "C" at bounding box center [785, 290] width 49 height 40
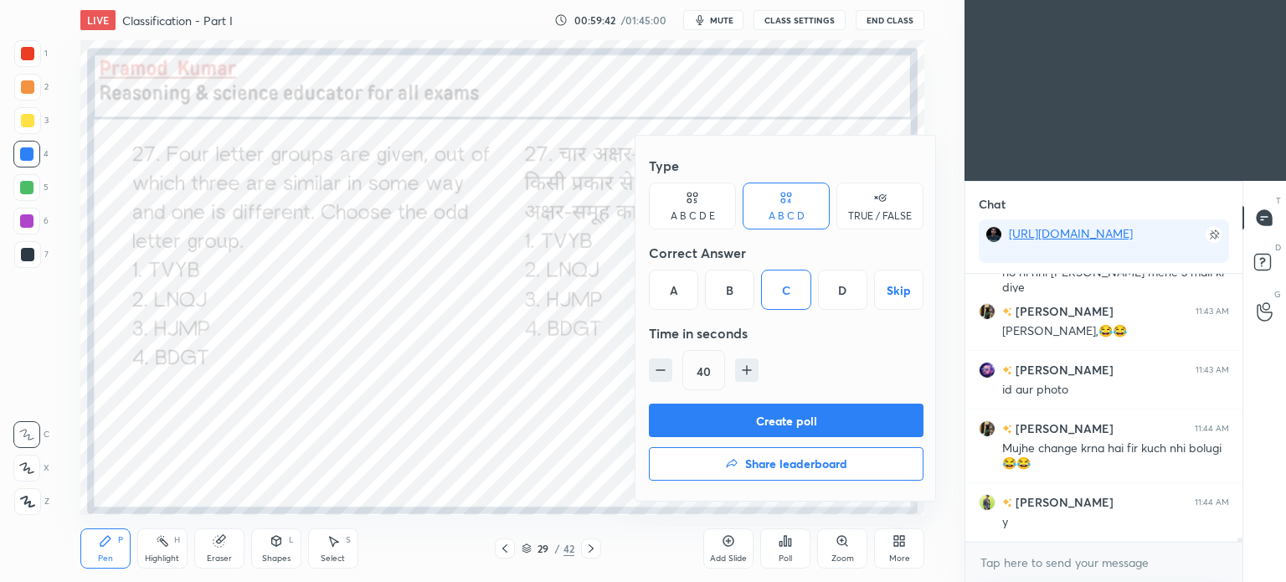
click at [801, 413] on button "Create poll" at bounding box center [786, 420] width 275 height 33
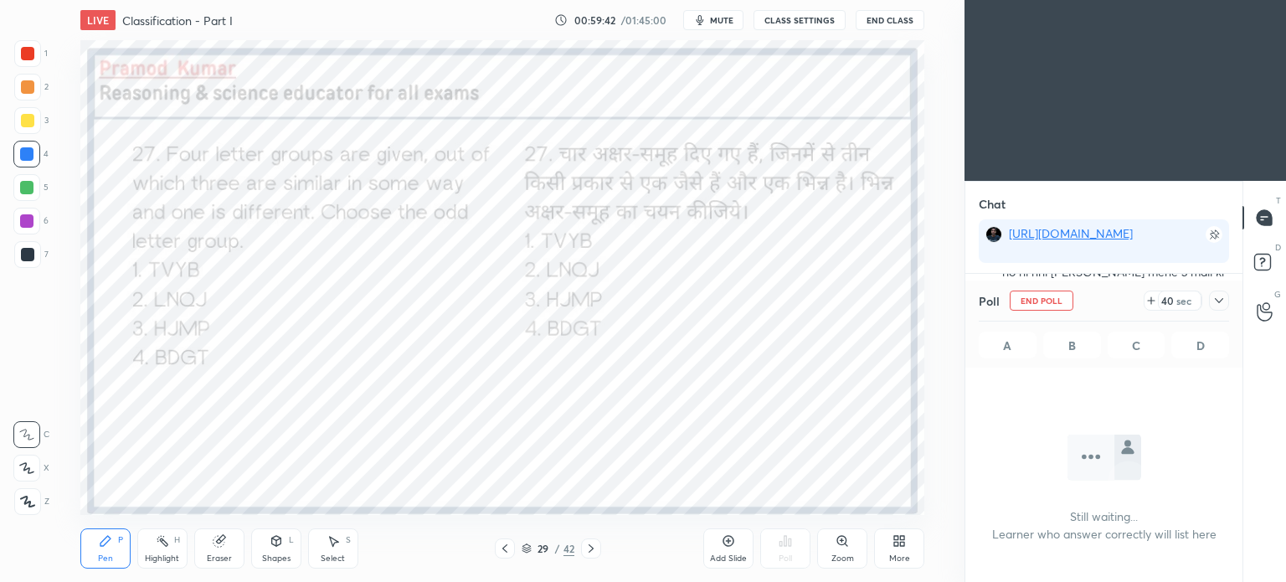
scroll to position [37, 272]
click at [1226, 303] on div at bounding box center [1219, 301] width 20 height 20
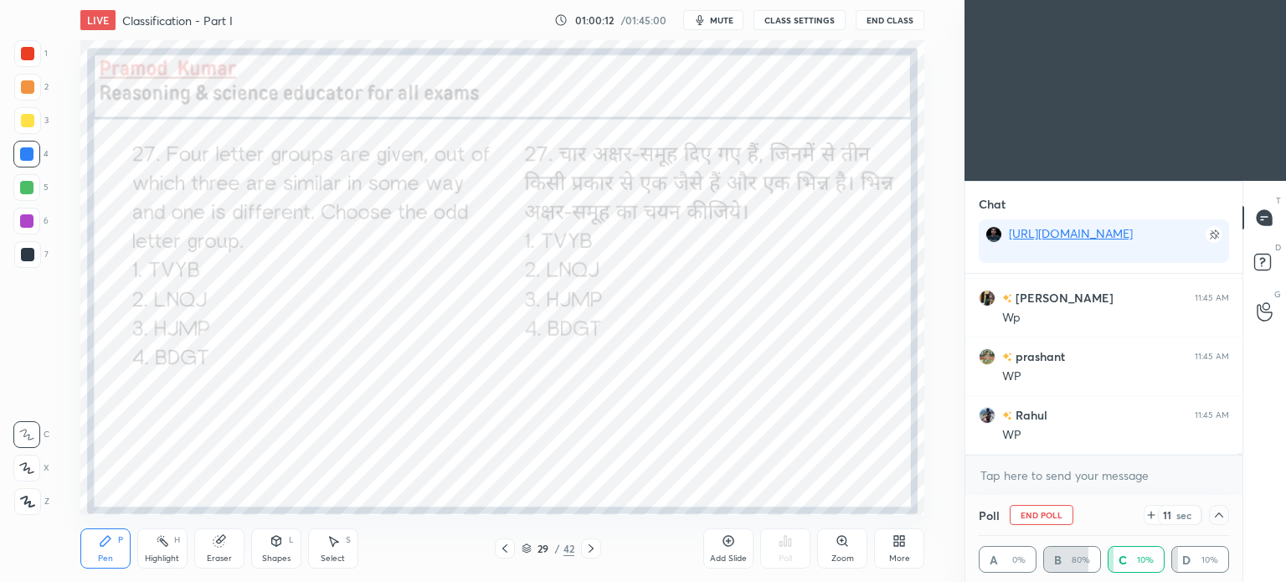
scroll to position [16600, 0]
click at [1220, 512] on icon at bounding box center [1218, 514] width 13 height 13
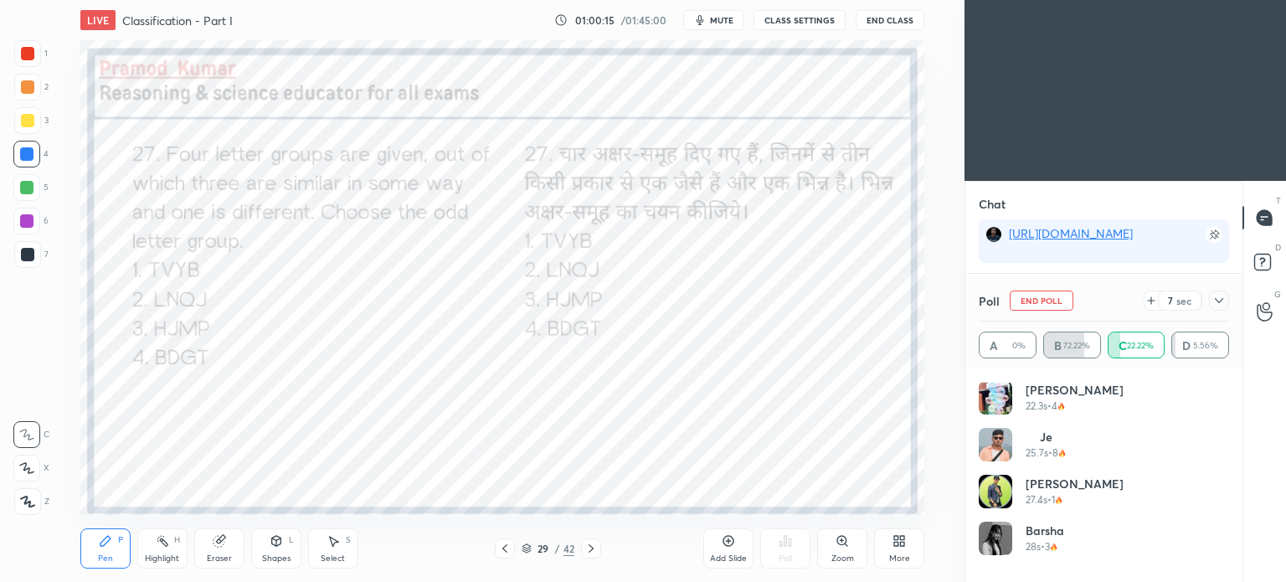
scroll to position [195, 245]
click at [1216, 301] on icon at bounding box center [1219, 300] width 8 height 5
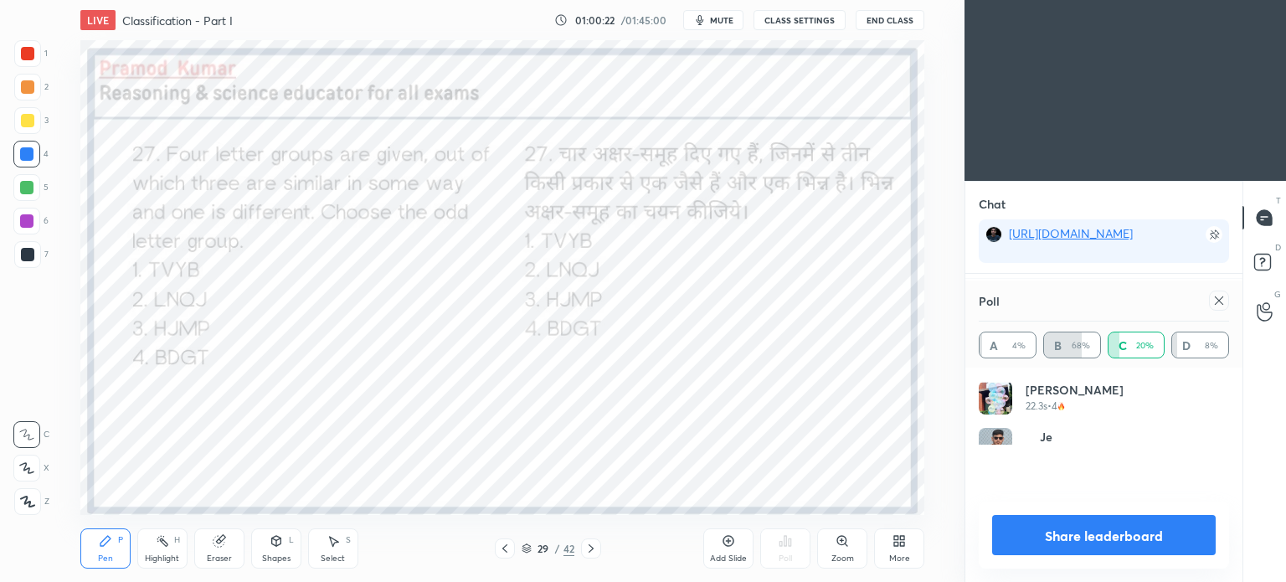
scroll to position [5, 5]
click at [1223, 305] on icon at bounding box center [1218, 300] width 13 height 13
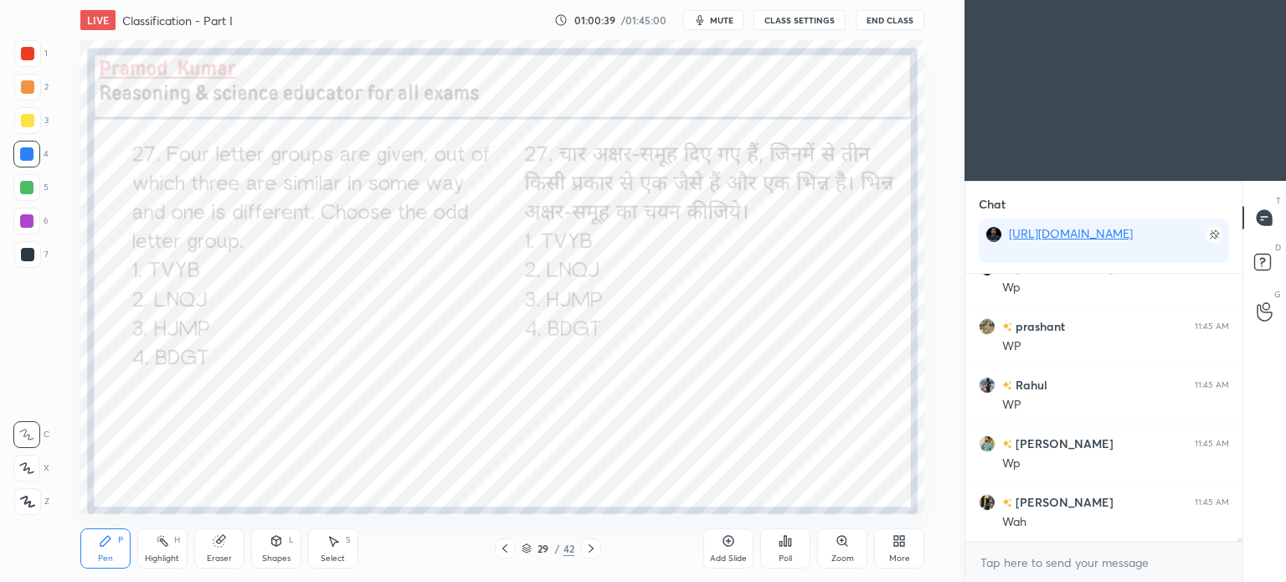
click at [25, 52] on div at bounding box center [27, 53] width 13 height 13
click at [30, 46] on div at bounding box center [27, 53] width 27 height 27
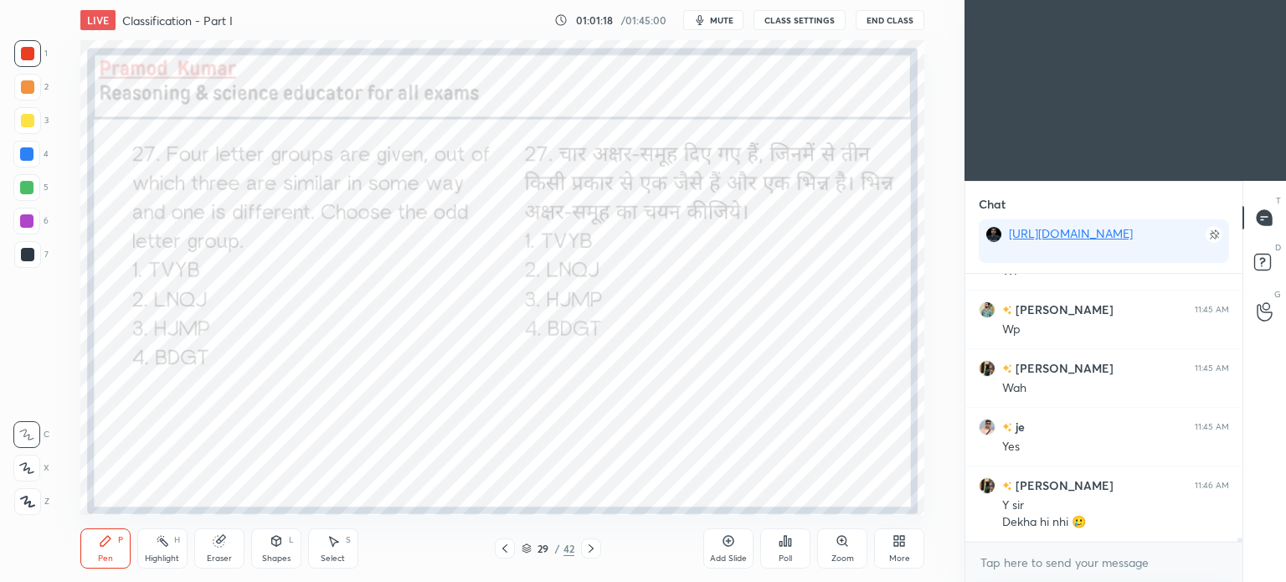
click at [594, 548] on icon at bounding box center [590, 548] width 13 height 13
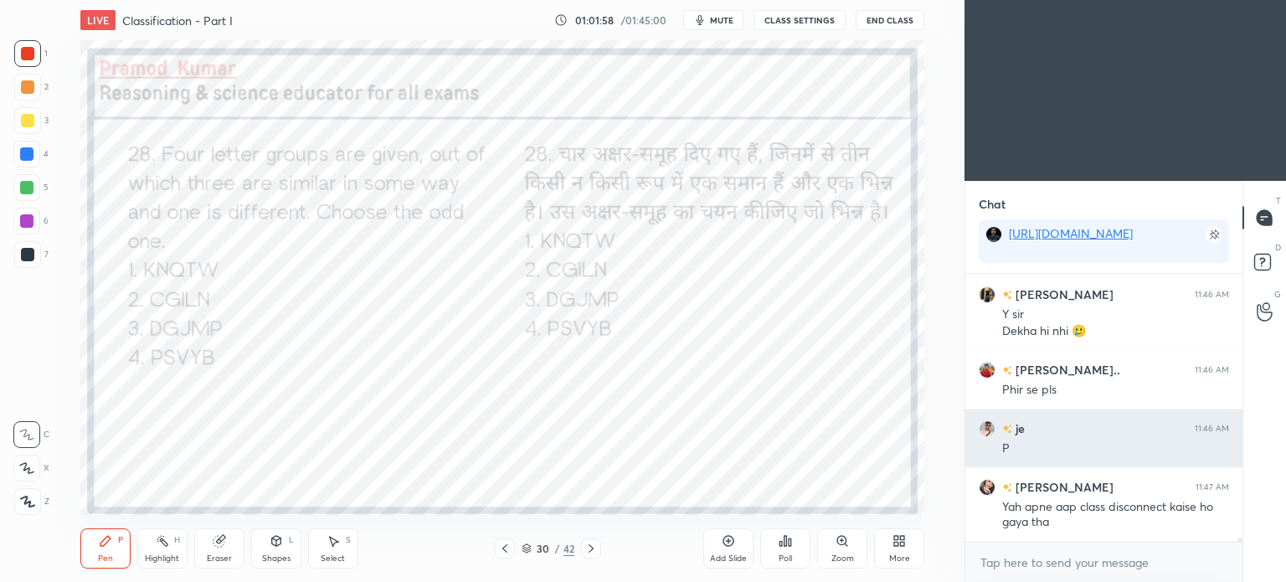
scroll to position [16955, 0]
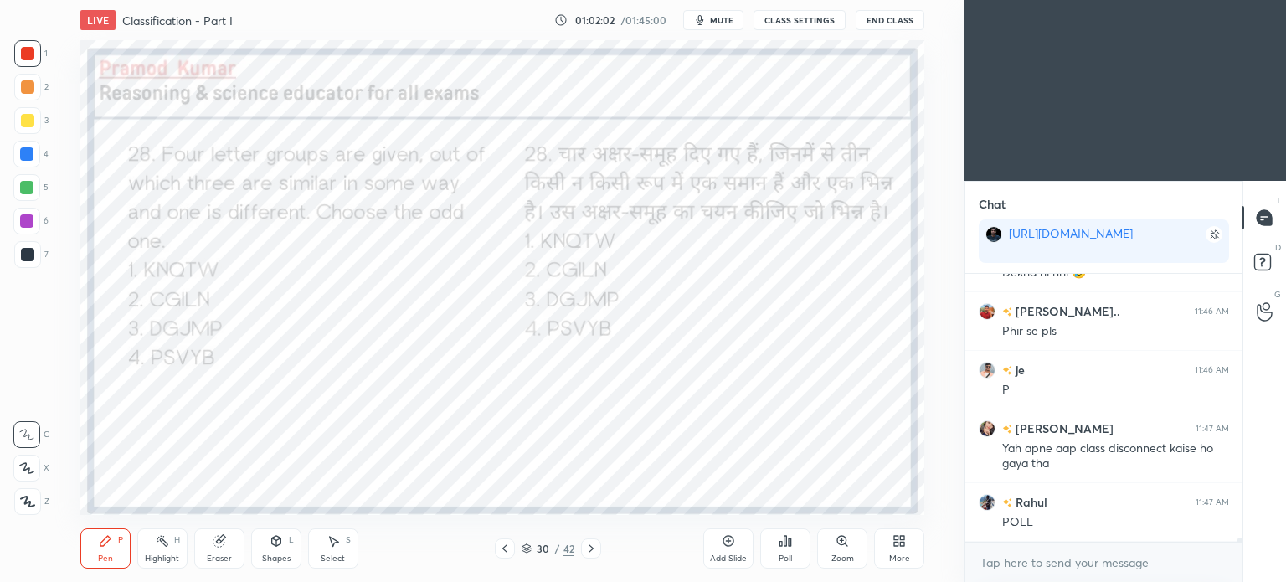
click at [786, 546] on icon at bounding box center [786, 541] width 3 height 10
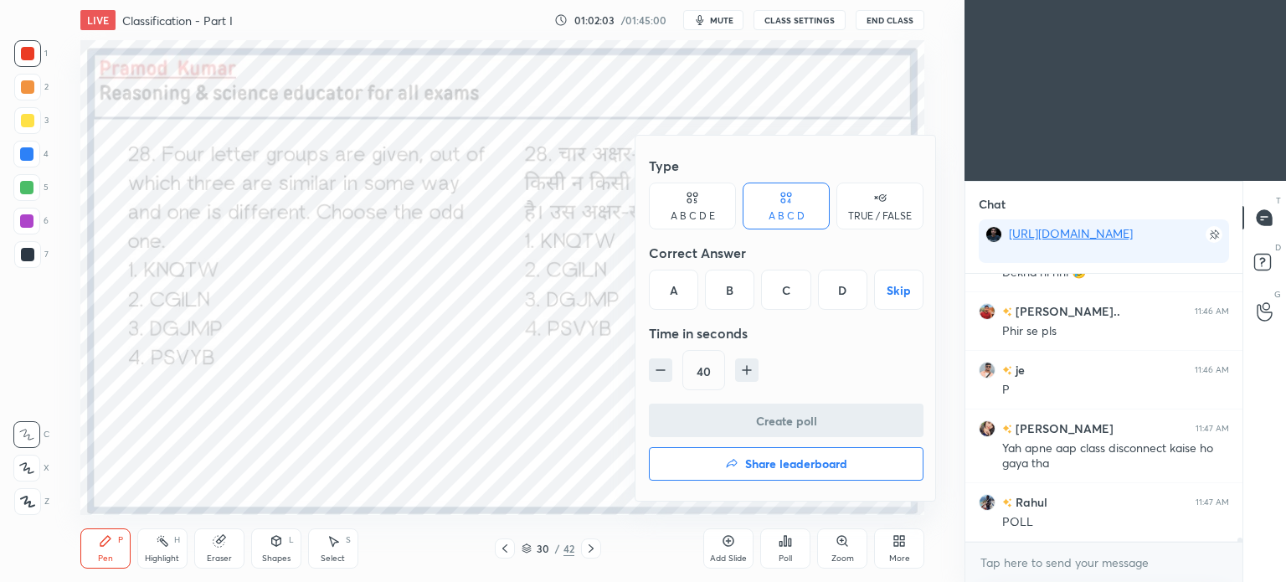
click at [727, 296] on div "B" at bounding box center [729, 290] width 49 height 40
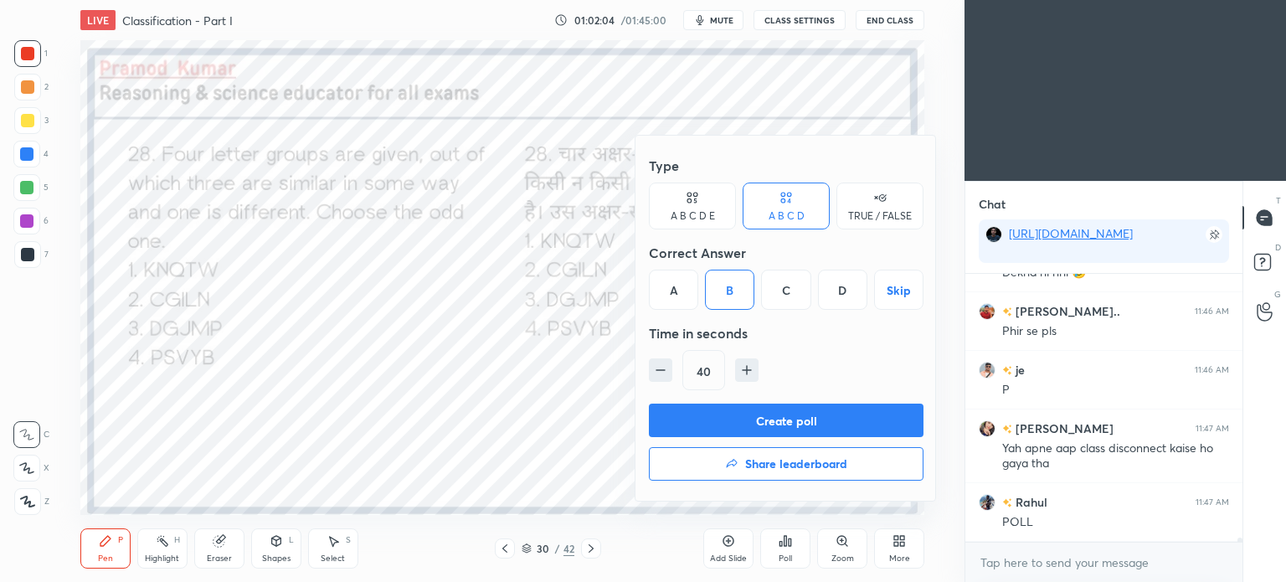
click at [777, 411] on button "Create poll" at bounding box center [786, 420] width 275 height 33
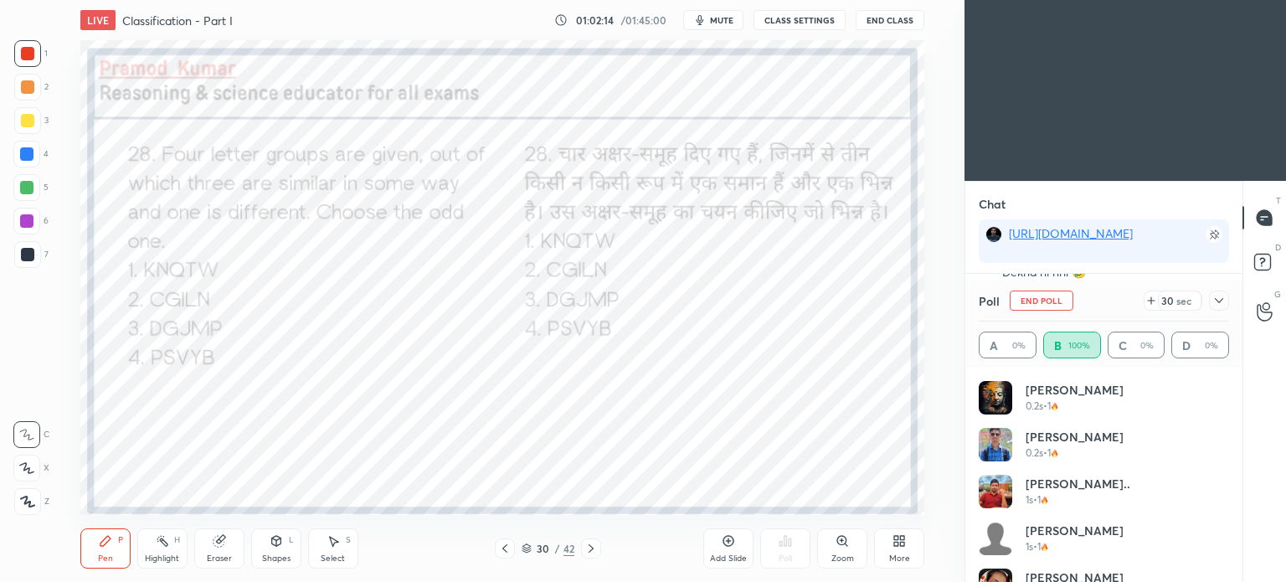
scroll to position [5, 5]
click at [725, 20] on span "mute" at bounding box center [721, 20] width 23 height 12
click at [891, 23] on button "End Class" at bounding box center [890, 20] width 69 height 20
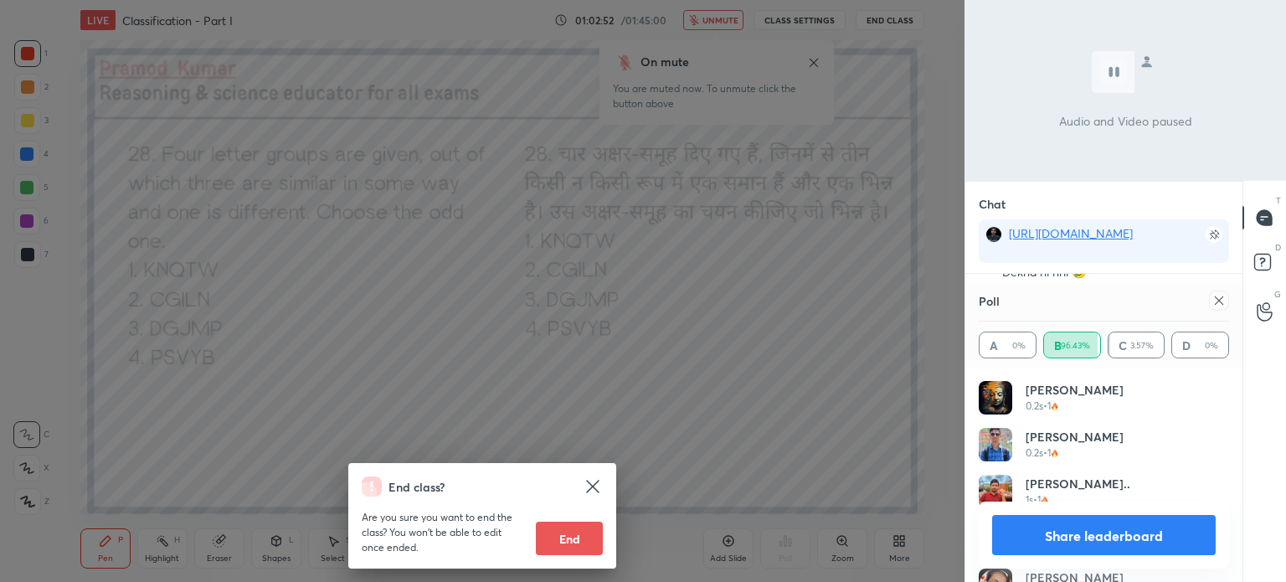
click at [777, 412] on div "End class? Are you sure you want to end the class? You won’t be able to edit on…" at bounding box center [482, 291] width 965 height 582
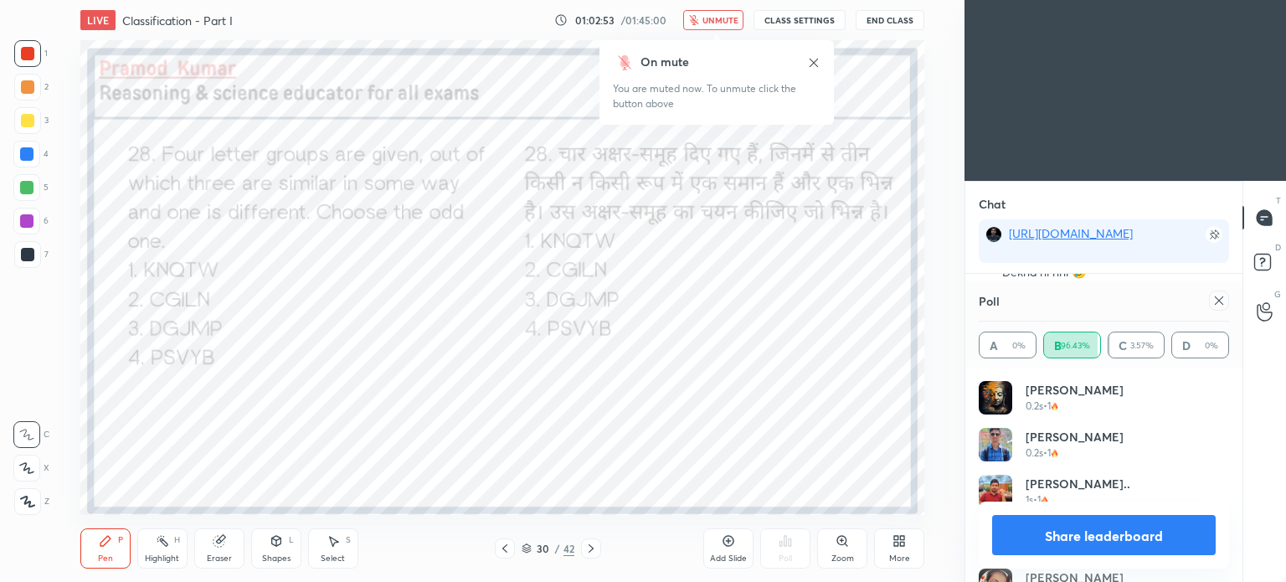
click at [819, 63] on icon at bounding box center [813, 62] width 13 height 13
click at [1219, 296] on icon at bounding box center [1218, 300] width 13 height 13
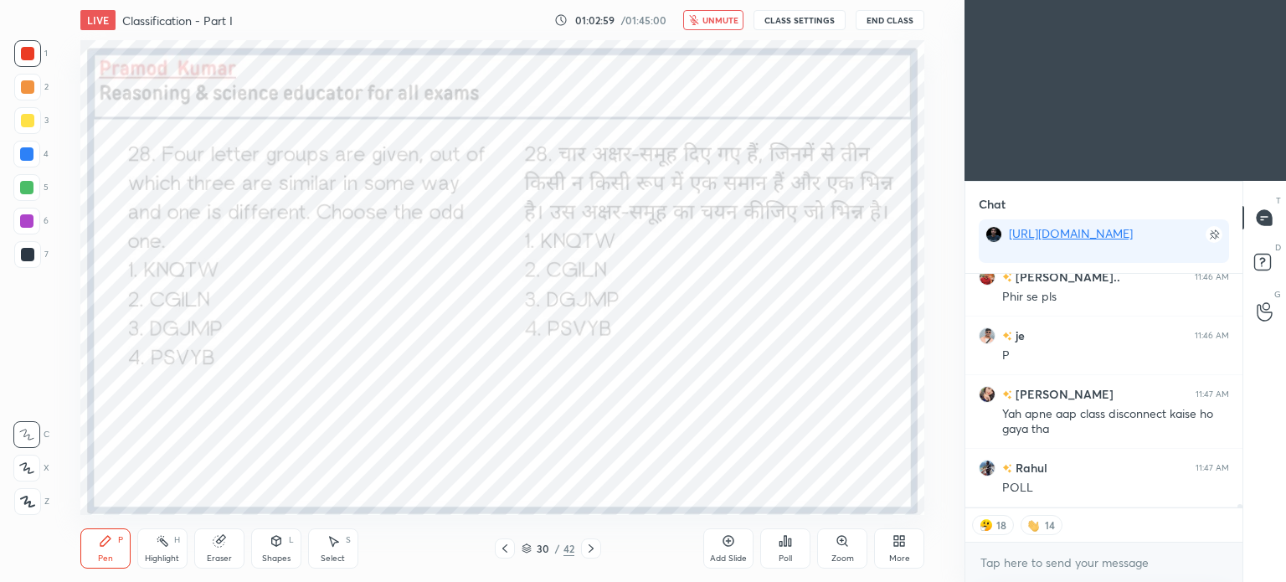
click at [720, 19] on span "unmute" at bounding box center [720, 20] width 36 height 12
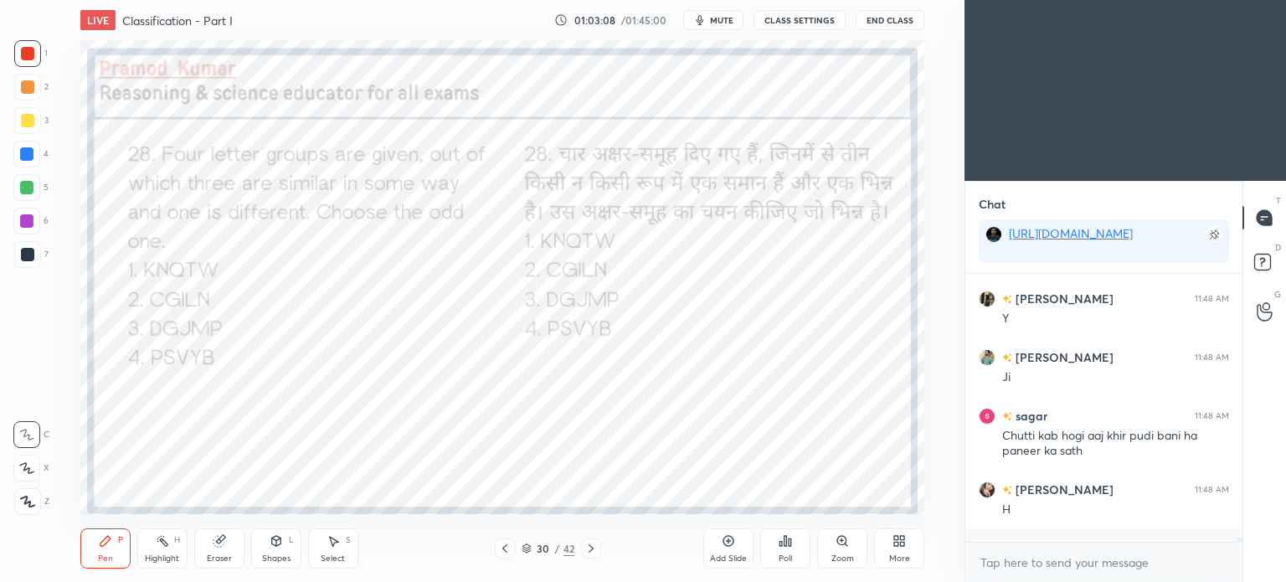
scroll to position [4, 5]
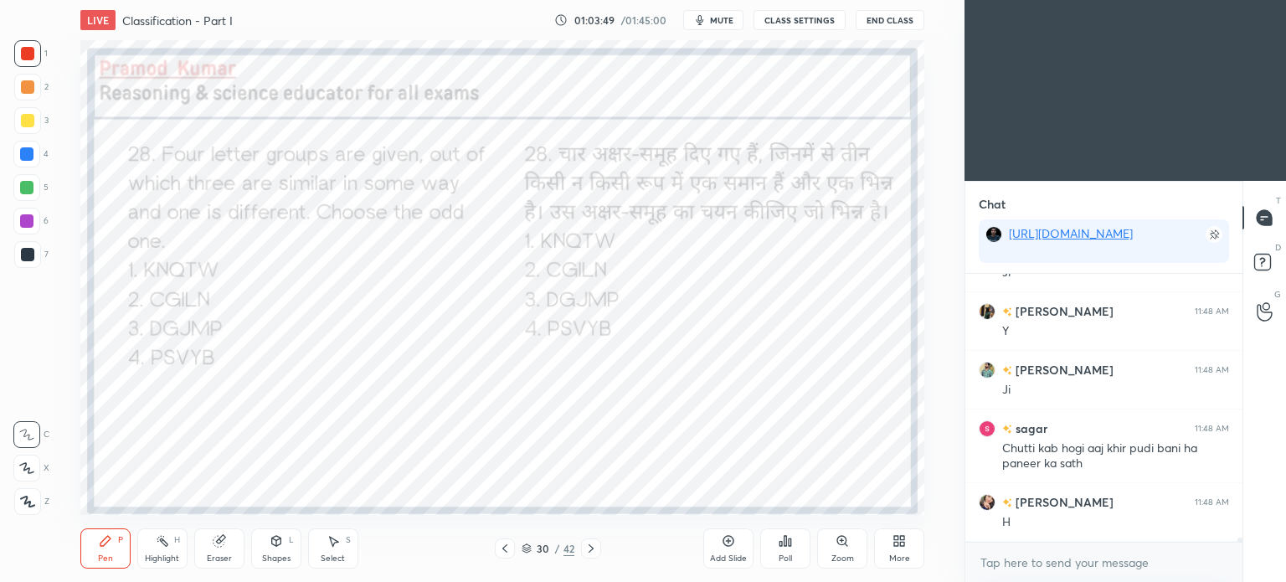
click at [589, 548] on icon at bounding box center [590, 548] width 13 height 13
click at [787, 541] on icon at bounding box center [785, 540] width 13 height 13
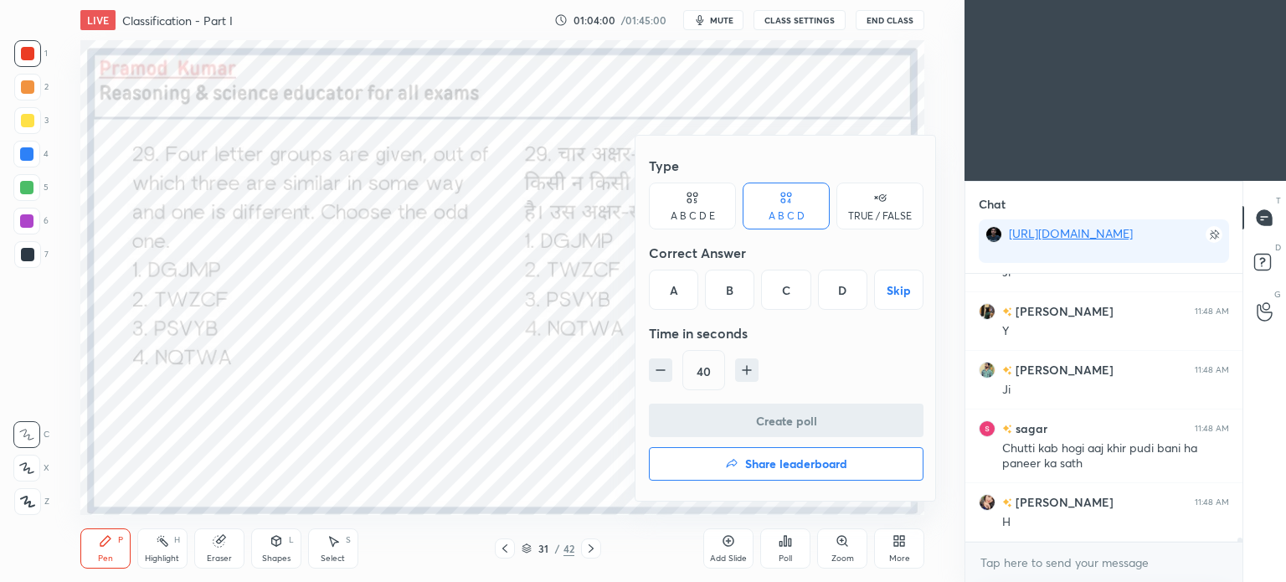
click at [842, 292] on div "D" at bounding box center [842, 290] width 49 height 40
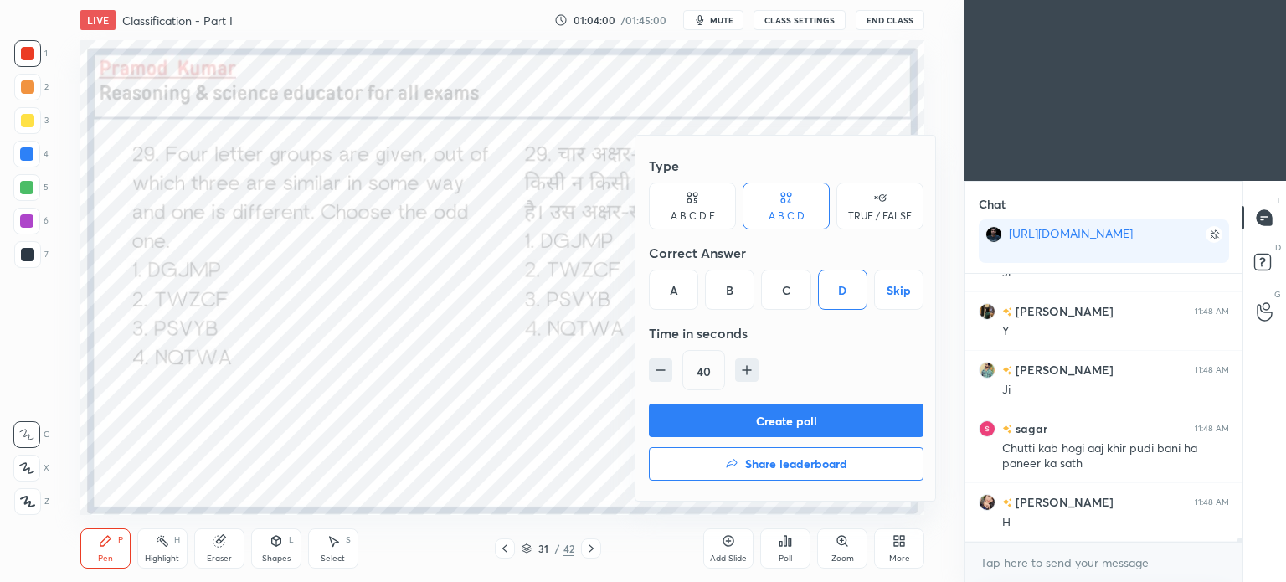
click at [822, 414] on button "Create poll" at bounding box center [786, 420] width 275 height 33
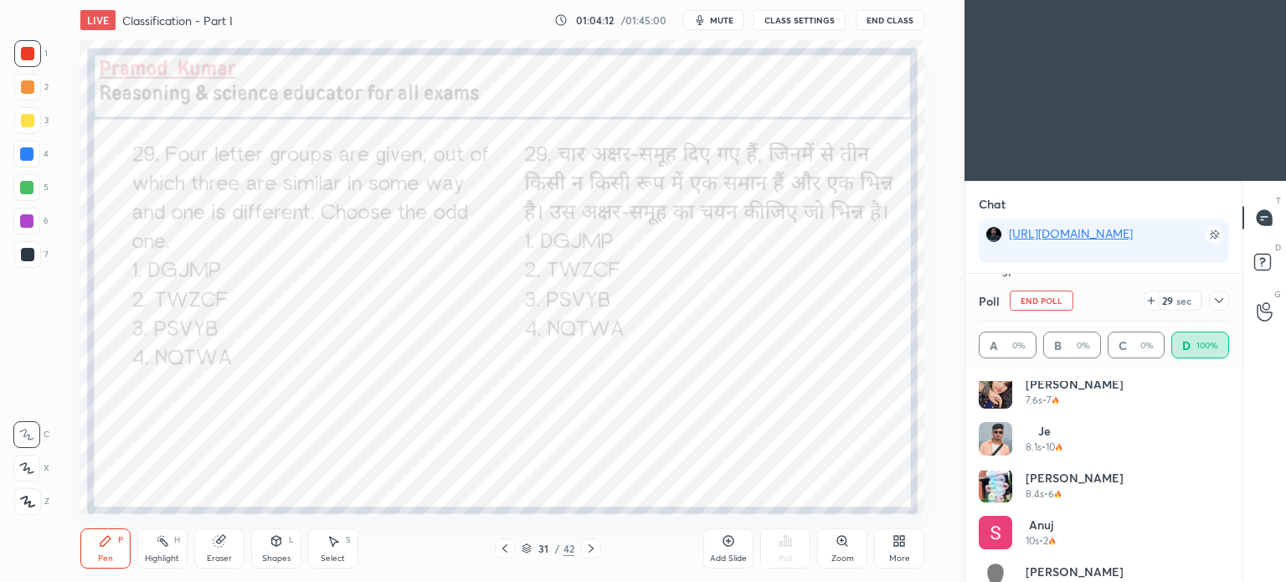
scroll to position [127, 0]
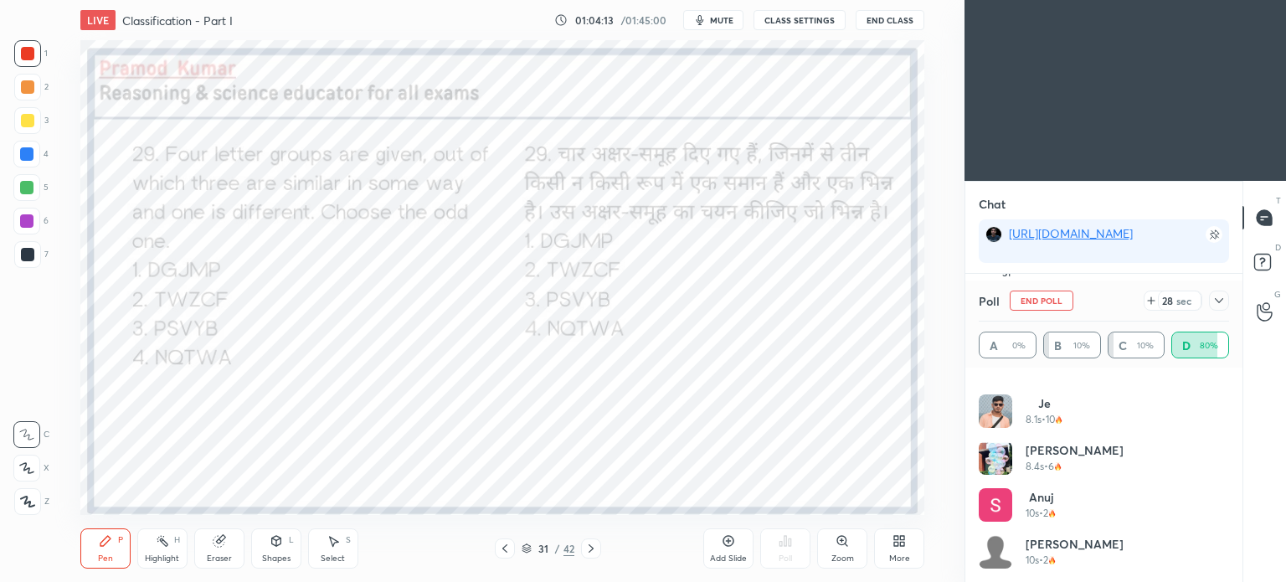
click at [1218, 298] on icon at bounding box center [1218, 300] width 13 height 13
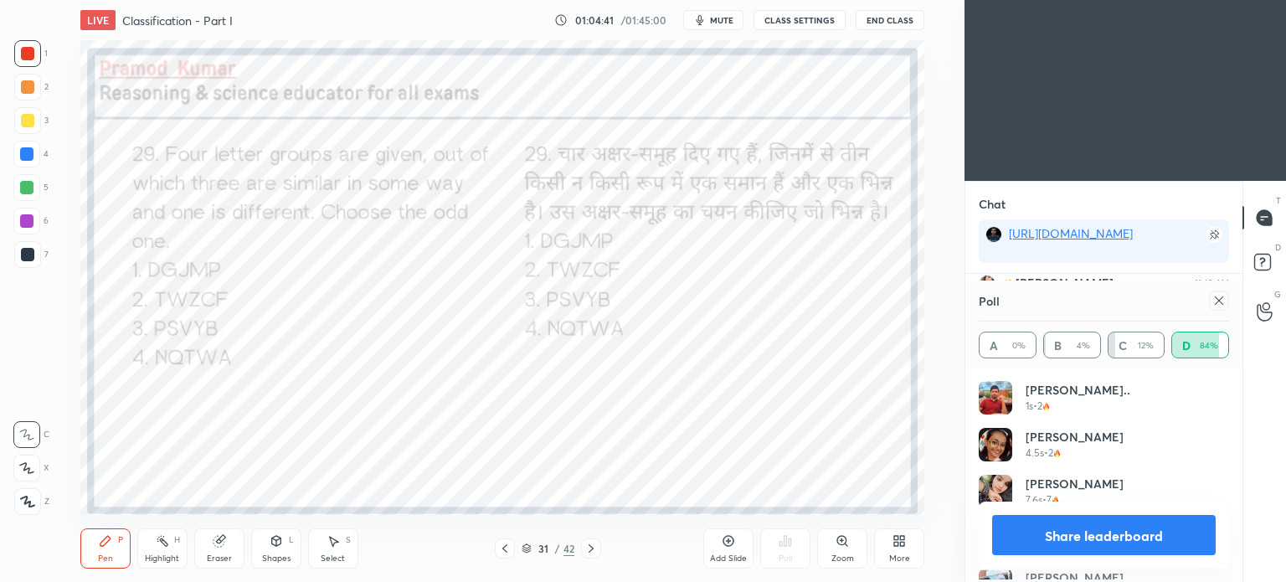
scroll to position [5, 5]
click at [1222, 297] on icon at bounding box center [1219, 300] width 8 height 8
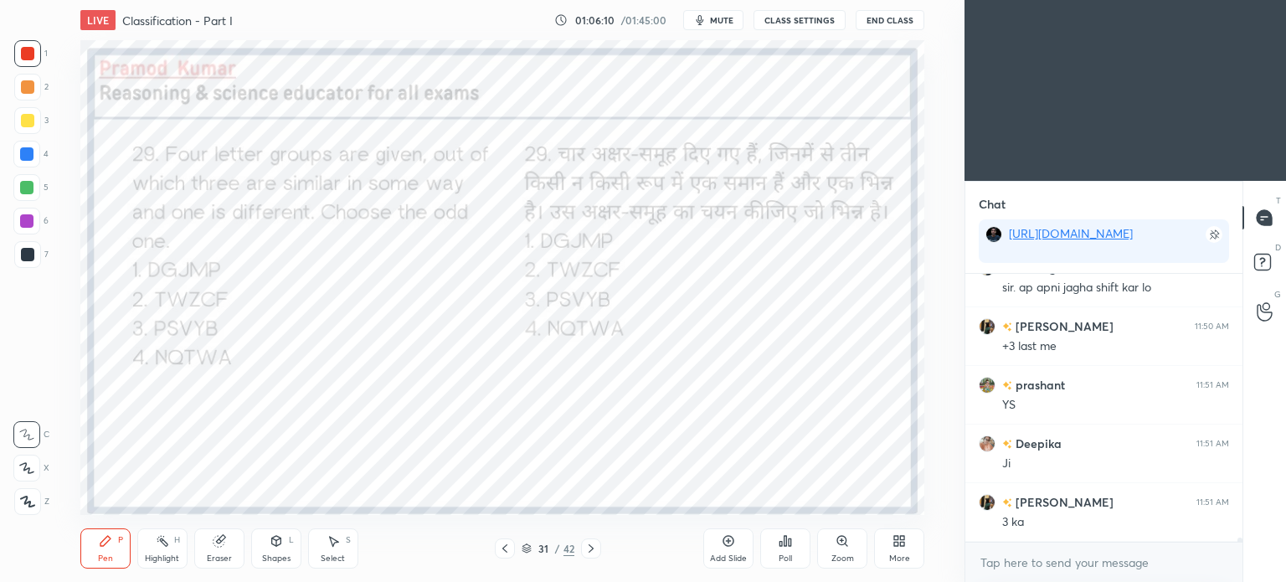
scroll to position [17895, 0]
click at [594, 555] on div at bounding box center [591, 548] width 20 height 20
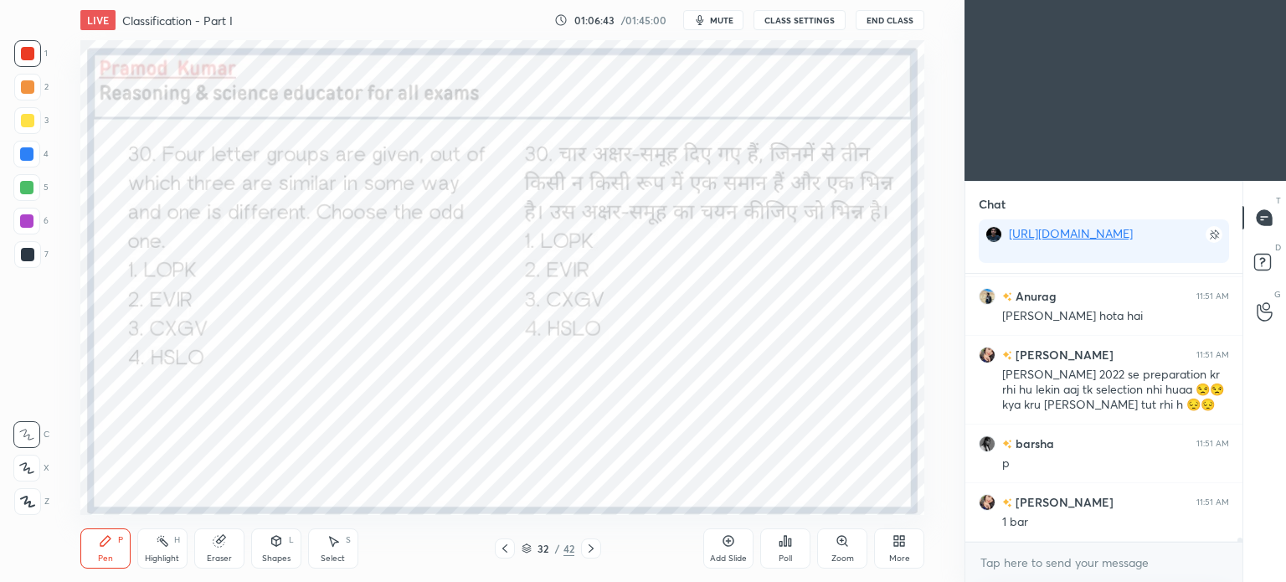
scroll to position [18159, 0]
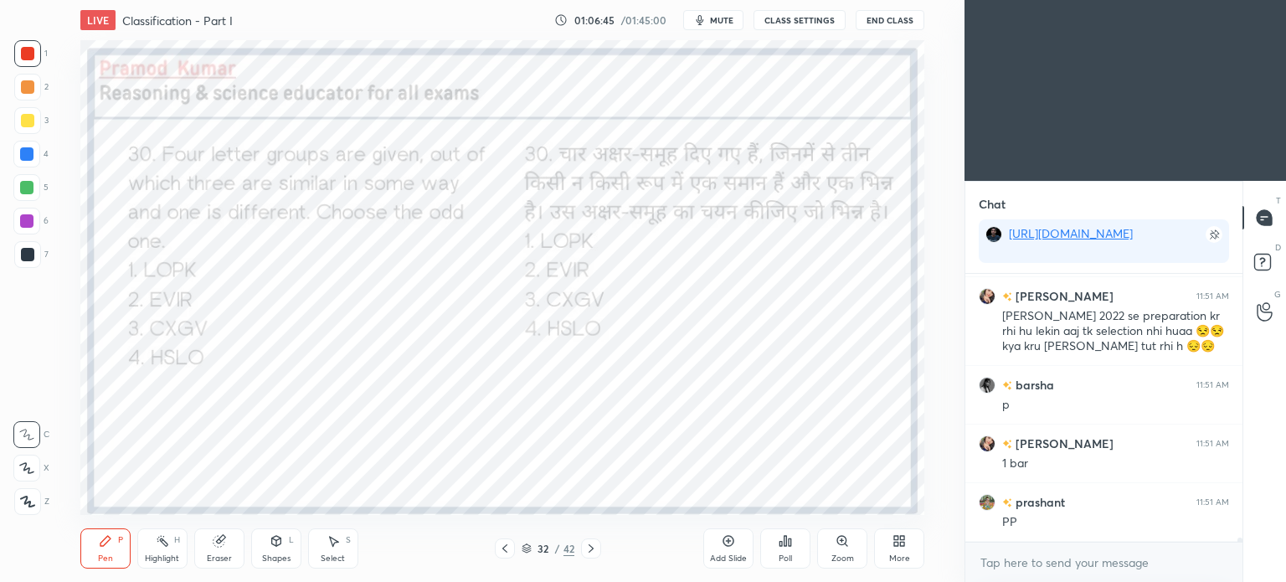
click at [780, 545] on icon at bounding box center [781, 544] width 3 height 4
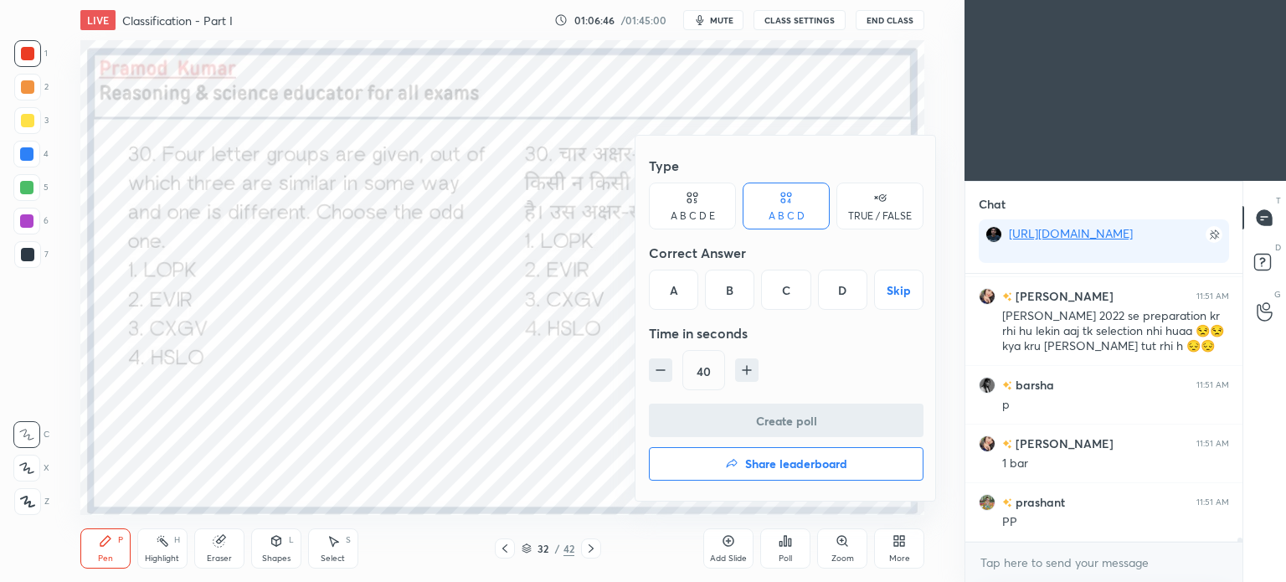
click at [790, 291] on div "C" at bounding box center [785, 290] width 49 height 40
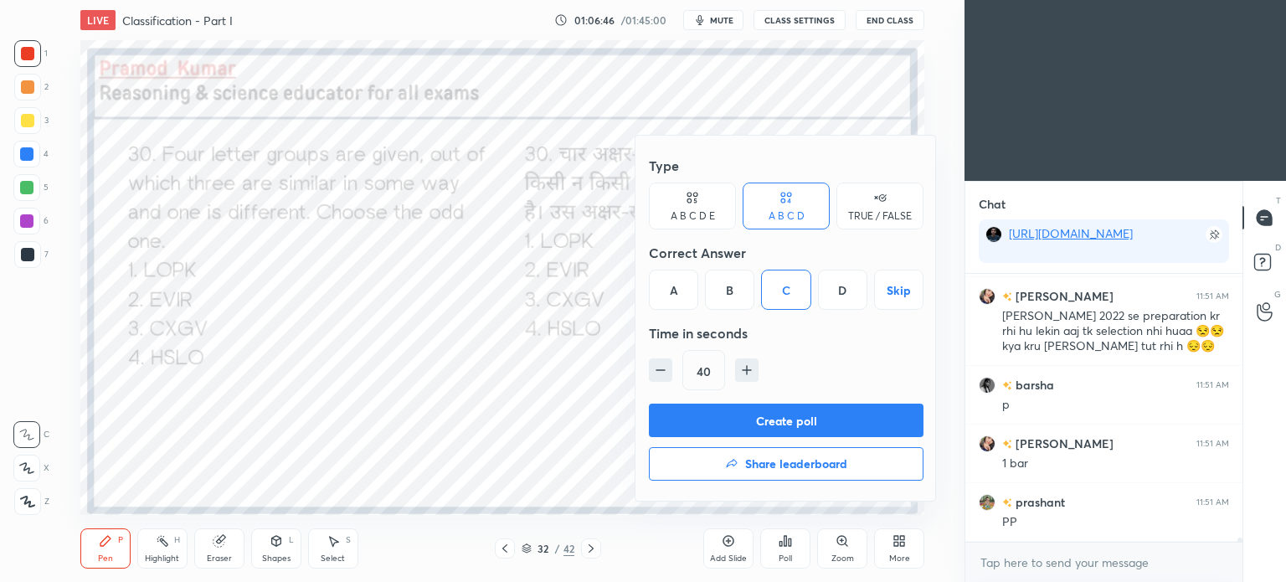
click at [825, 418] on button "Create poll" at bounding box center [786, 420] width 275 height 33
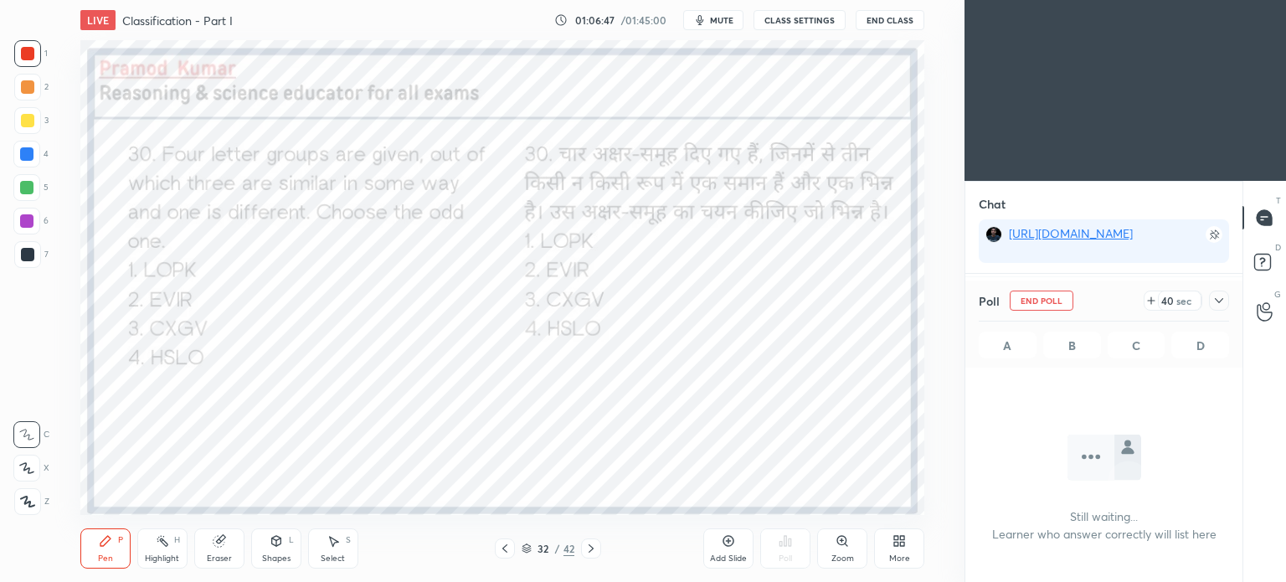
scroll to position [6, 5]
click at [1219, 295] on icon at bounding box center [1218, 300] width 13 height 13
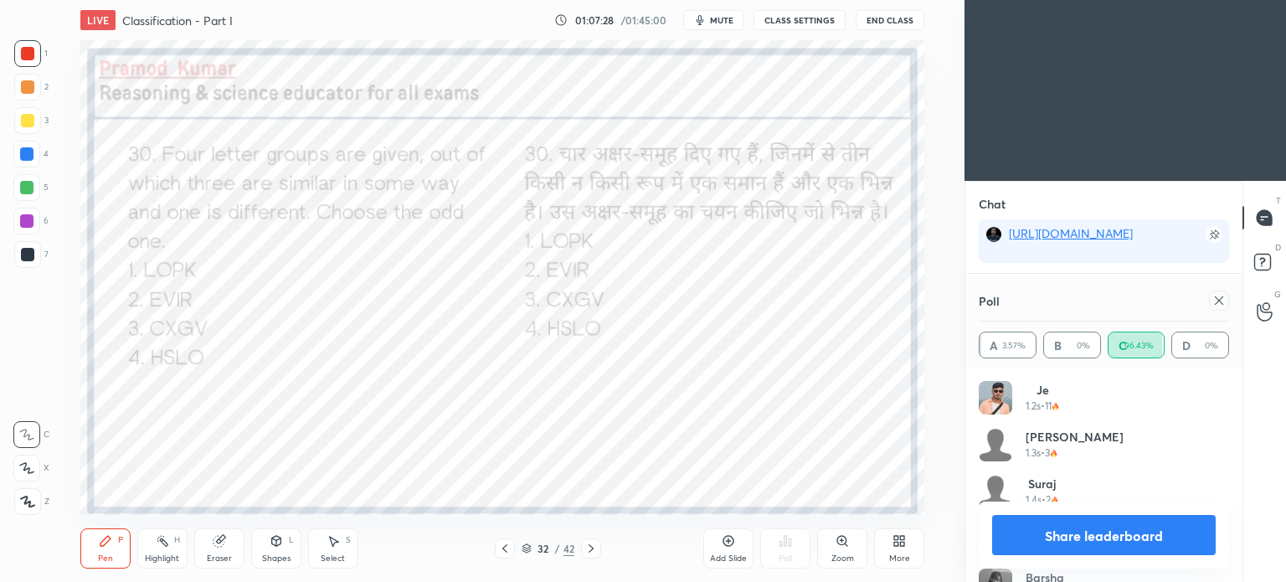
scroll to position [18364, 0]
click at [1209, 308] on div at bounding box center [1215, 301] width 27 height 20
click at [1219, 297] on icon at bounding box center [1218, 300] width 13 height 13
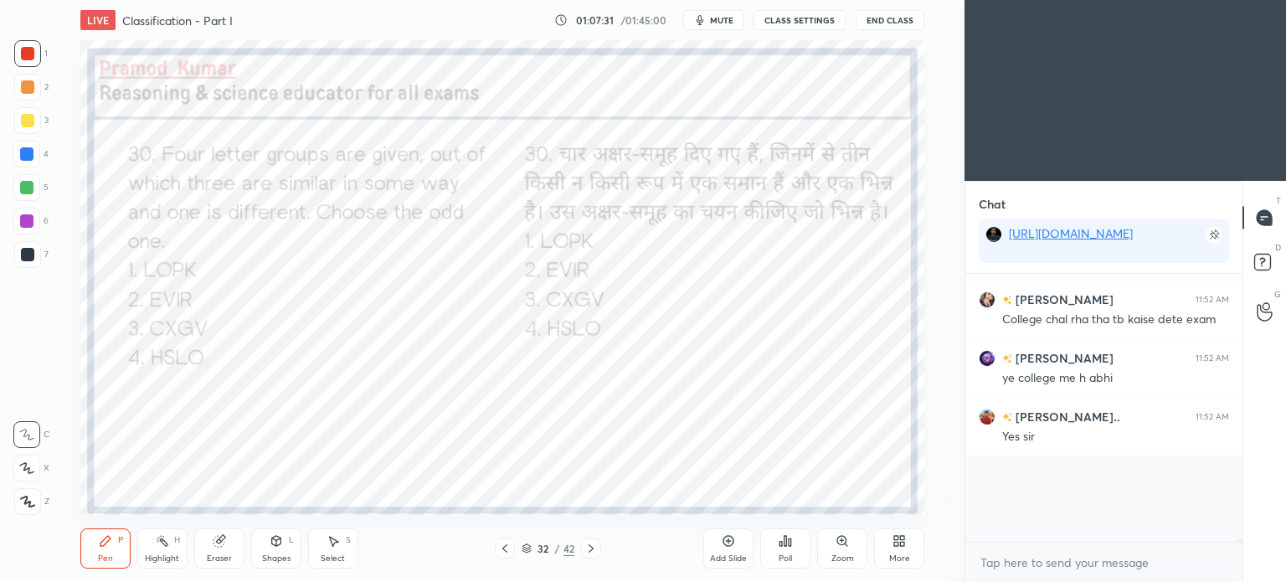
scroll to position [6, 5]
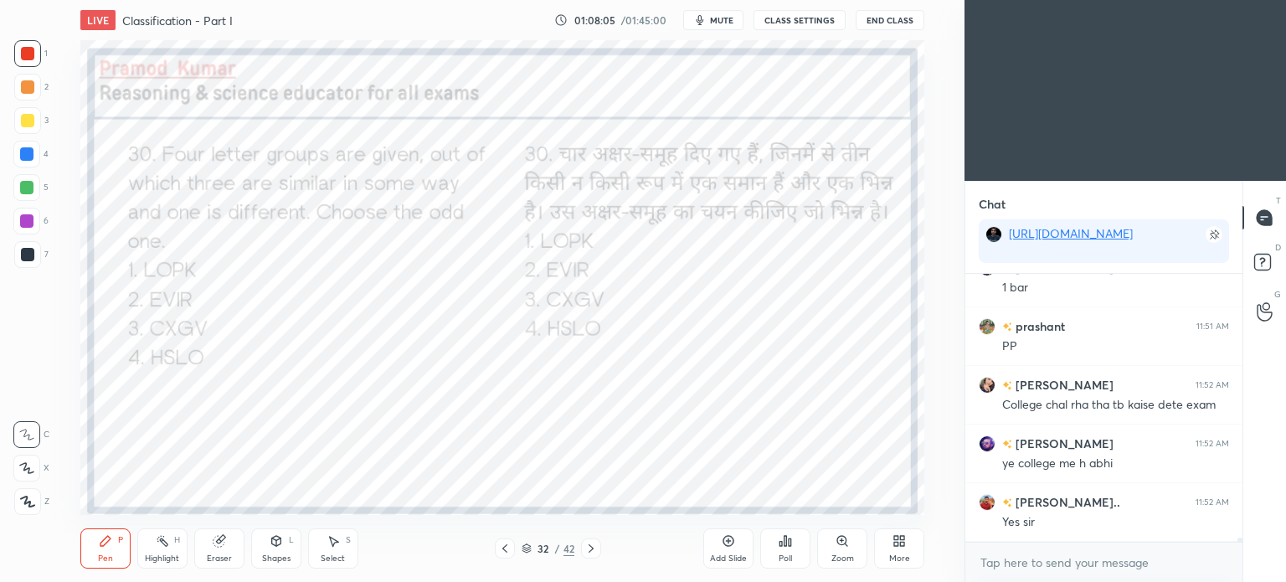
click at [30, 144] on div at bounding box center [26, 154] width 27 height 27
click at [33, 154] on div at bounding box center [26, 153] width 13 height 13
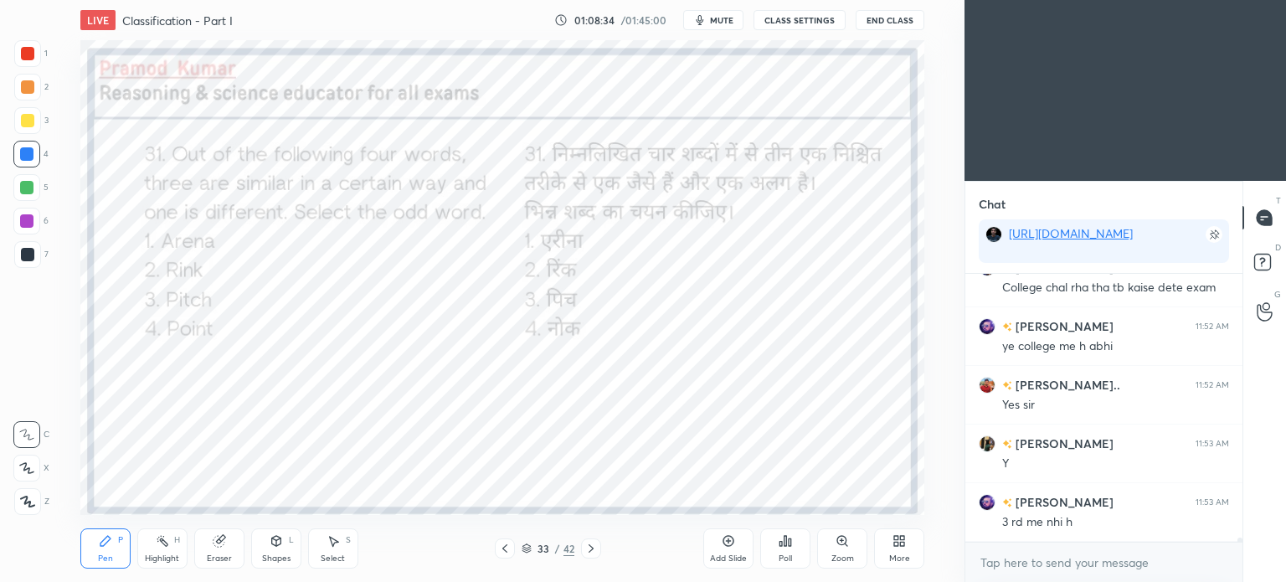
scroll to position [18511, 0]
click at [795, 556] on div "Poll" at bounding box center [785, 548] width 50 height 40
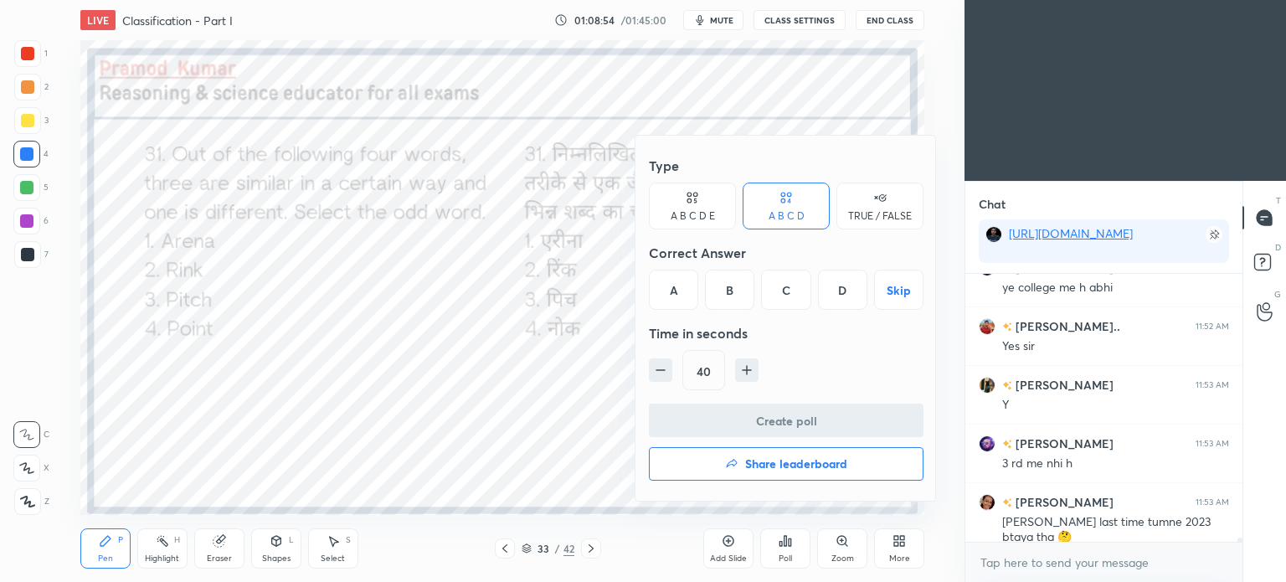
click at [824, 287] on div "D" at bounding box center [842, 290] width 49 height 40
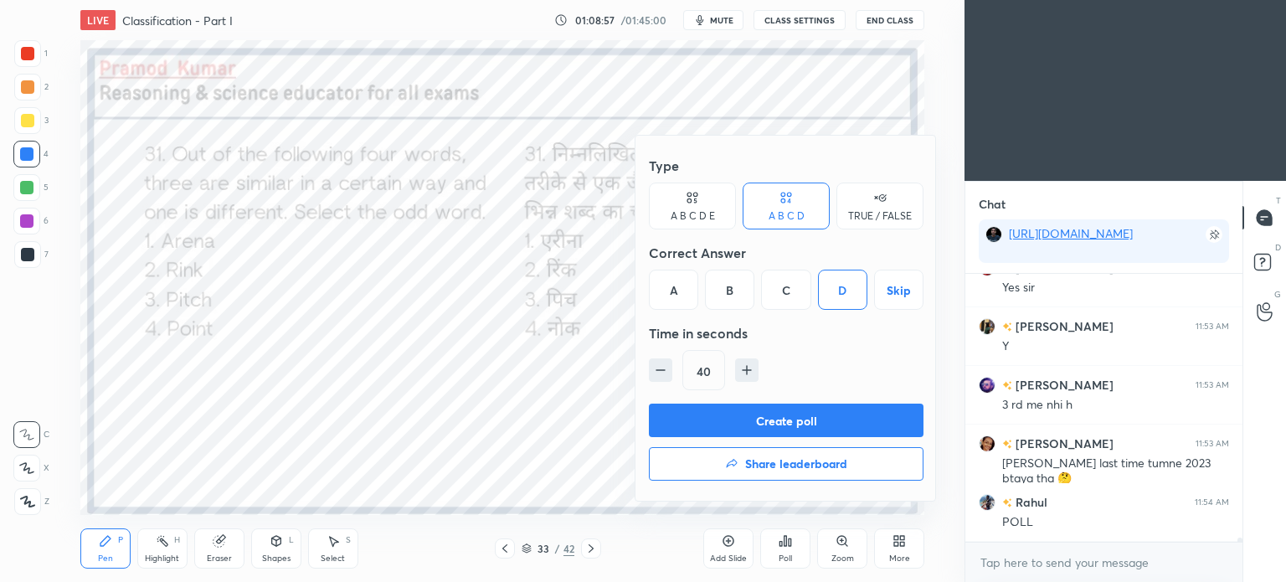
click at [854, 420] on button "Create poll" at bounding box center [786, 420] width 275 height 33
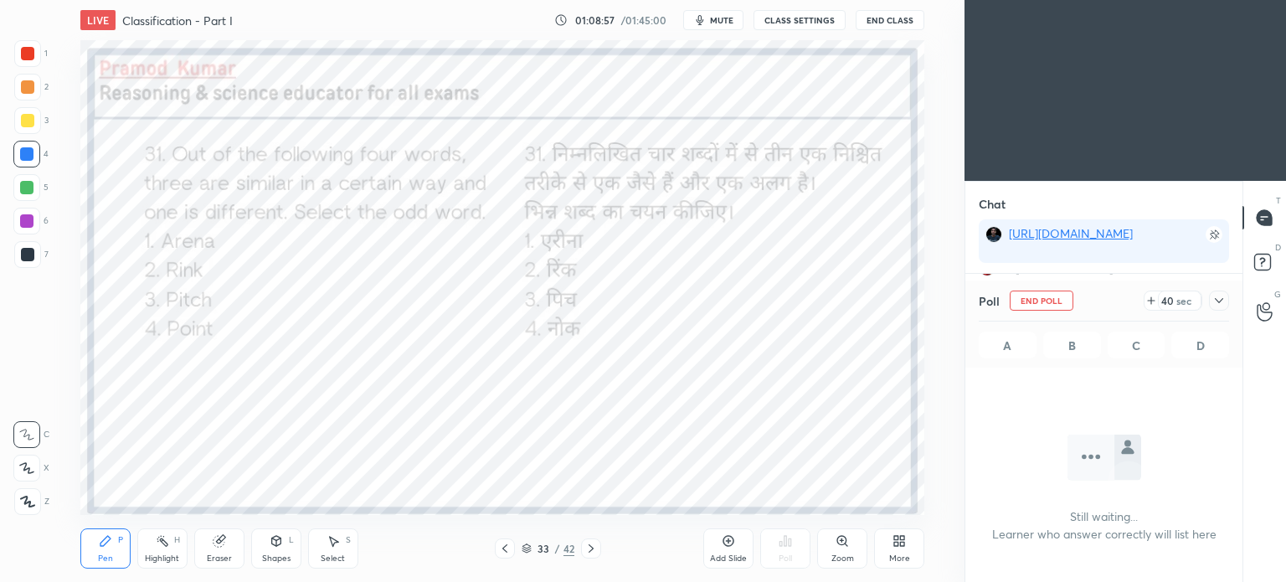
scroll to position [40, 272]
click at [1218, 301] on icon at bounding box center [1218, 300] width 13 height 13
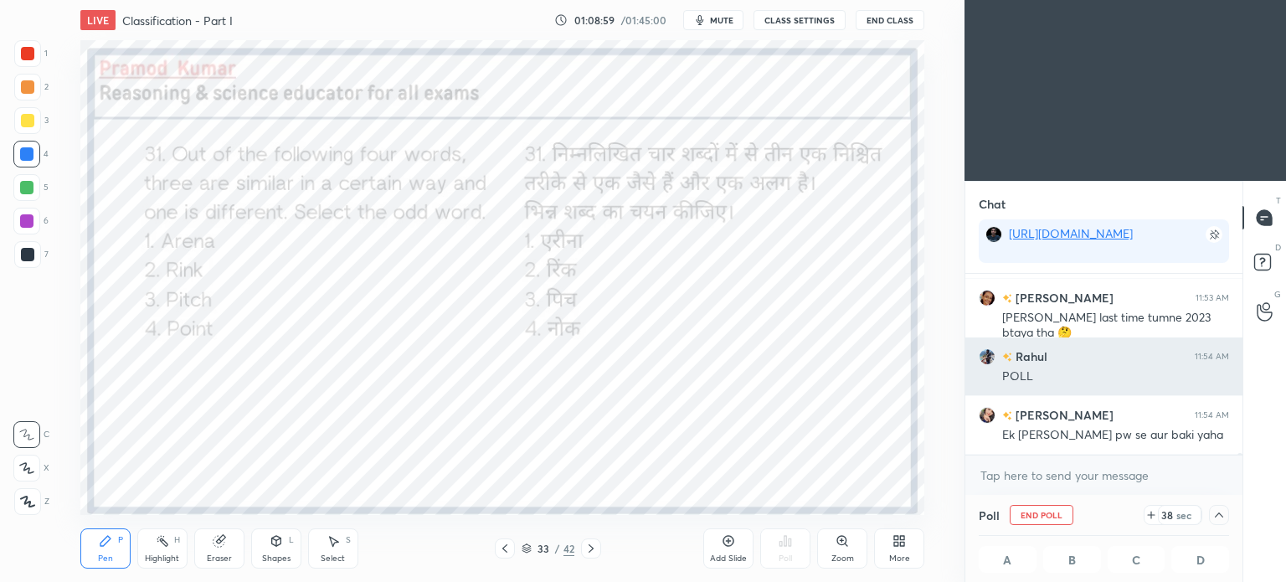
scroll to position [0, 5]
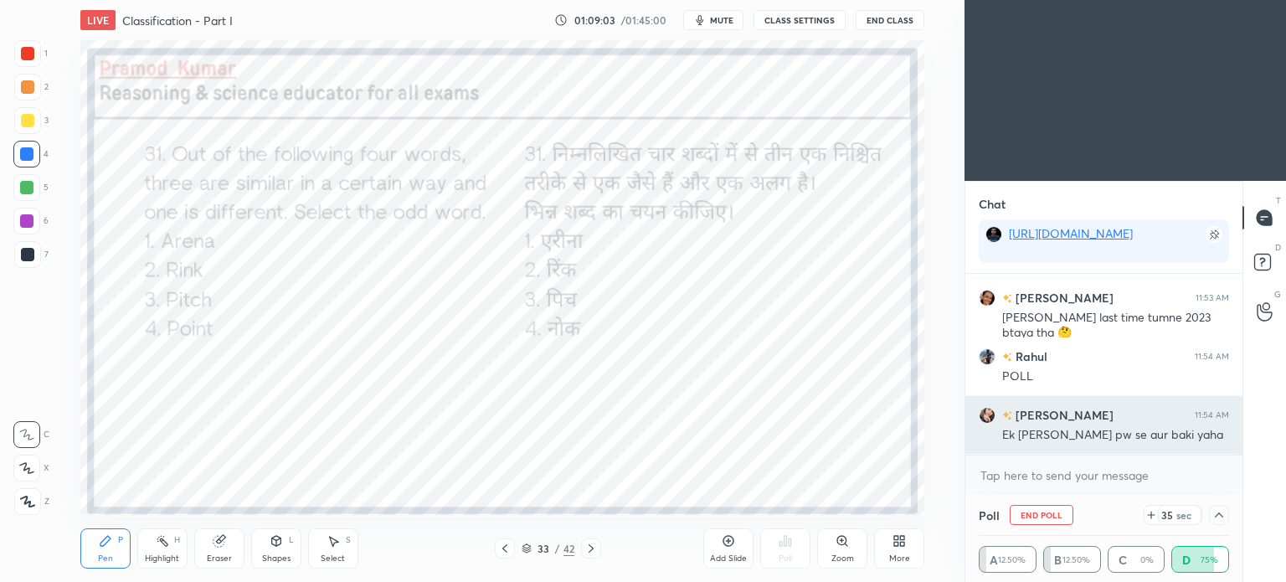
click at [1017, 419] on h6 "[PERSON_NAME]" at bounding box center [1062, 415] width 101 height 18
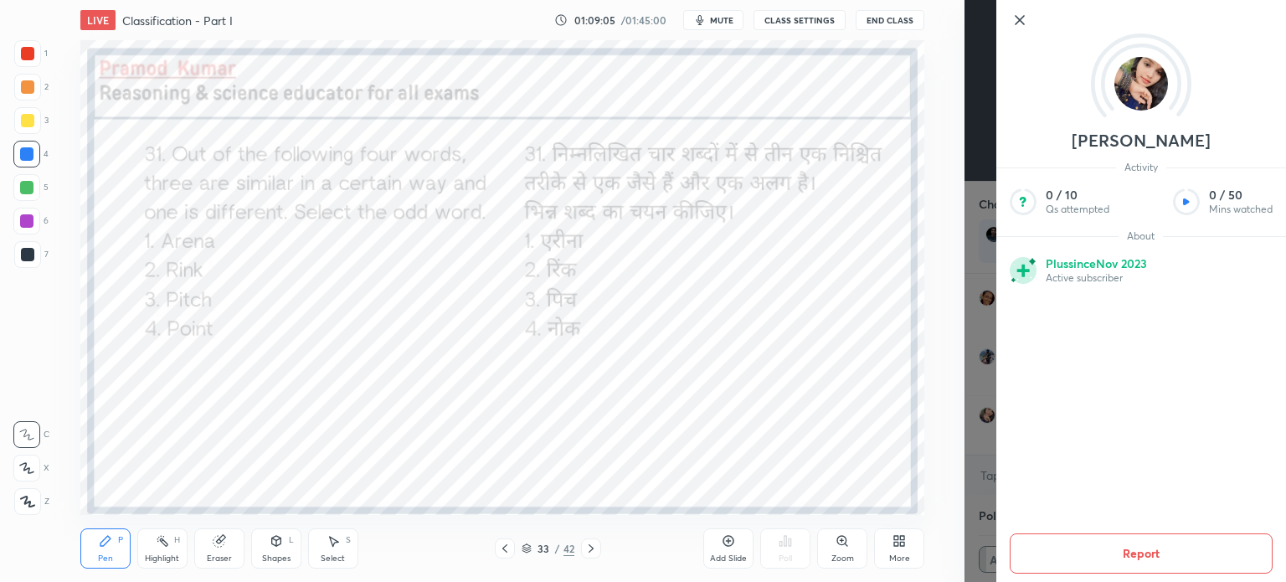
scroll to position [18774, 0]
click at [970, 363] on div "Riya Activity 0 / 10 Qs attempted 0 / 50 Mins watched About Plus since Nov 2023…" at bounding box center [1126, 291] width 322 height 582
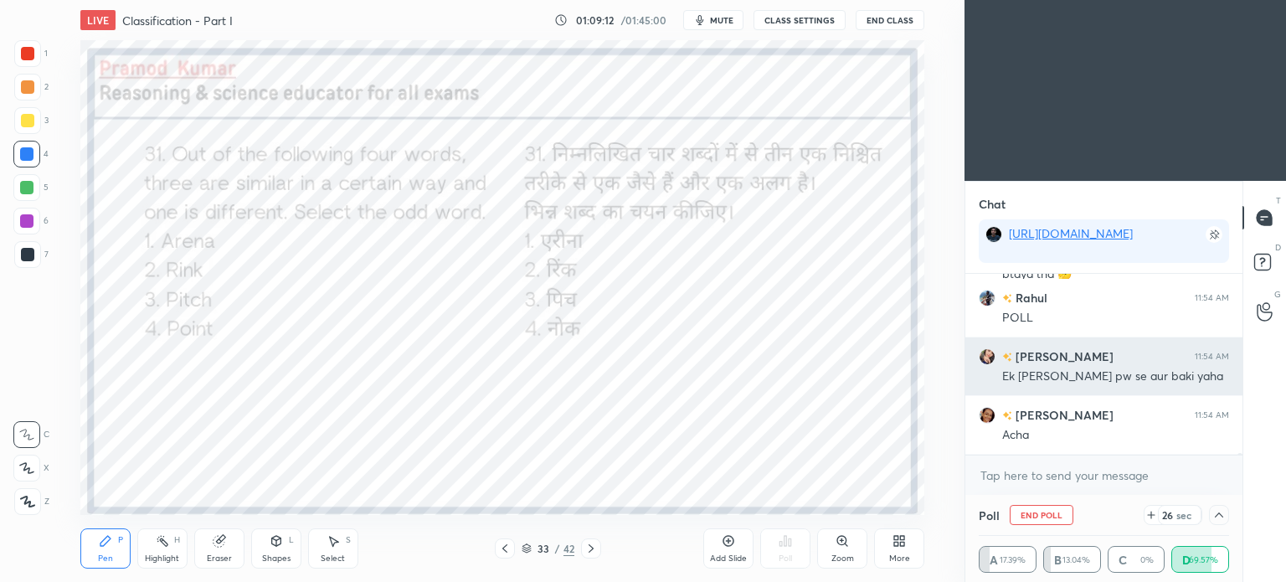
click at [1016, 358] on h6 "[PERSON_NAME]" at bounding box center [1062, 356] width 101 height 18
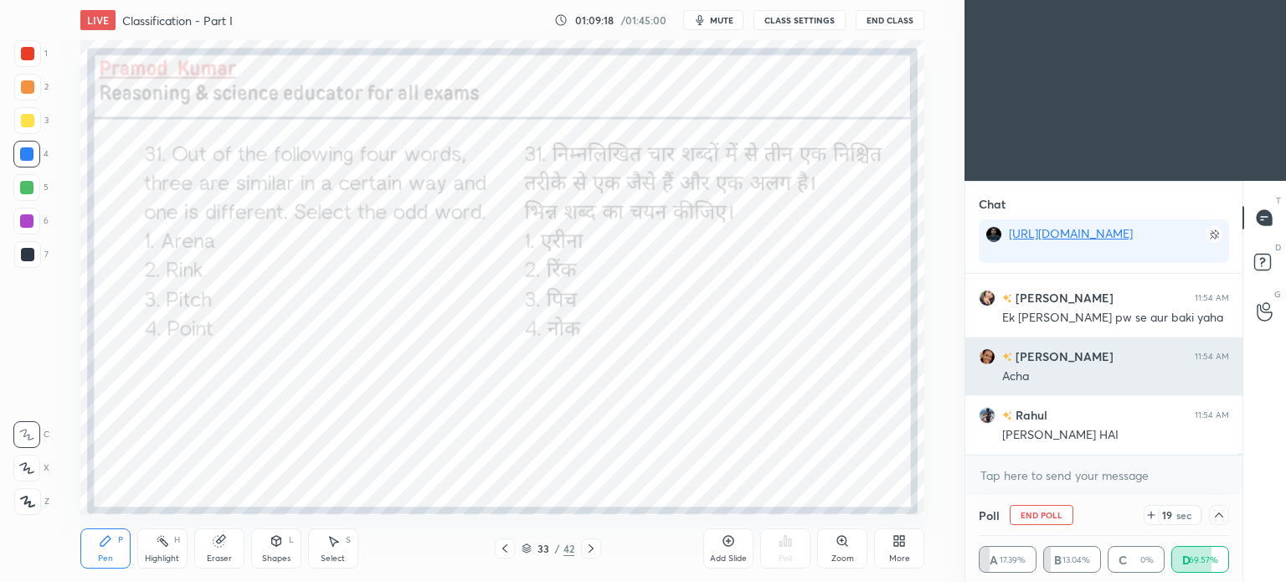
scroll to position [18891, 0]
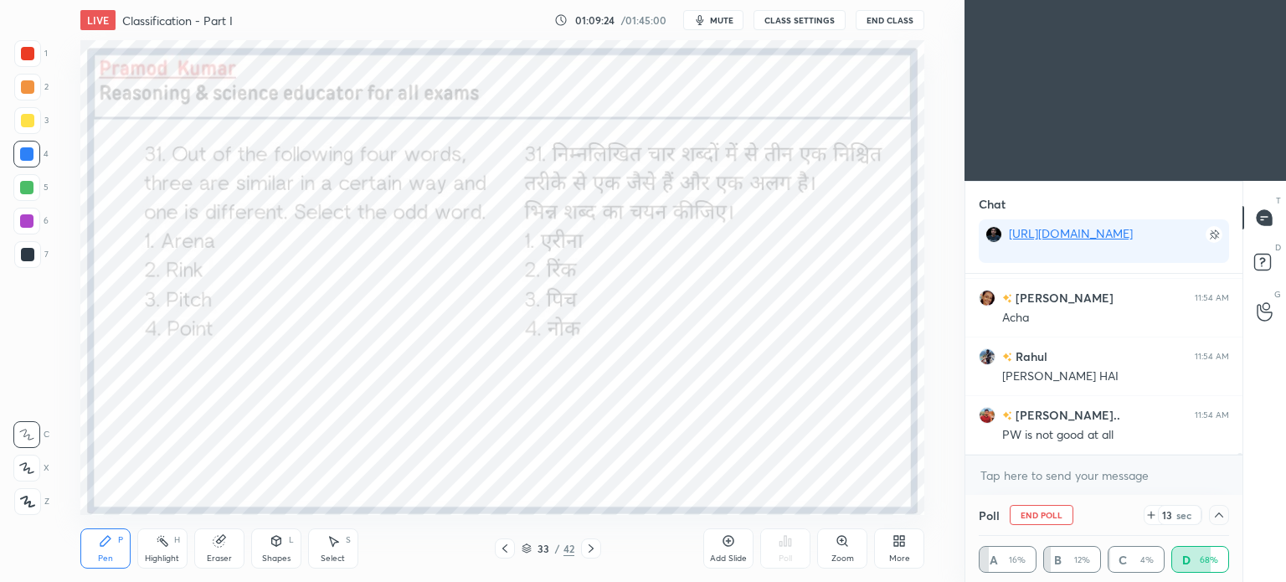
click at [1222, 510] on icon at bounding box center [1218, 514] width 13 height 13
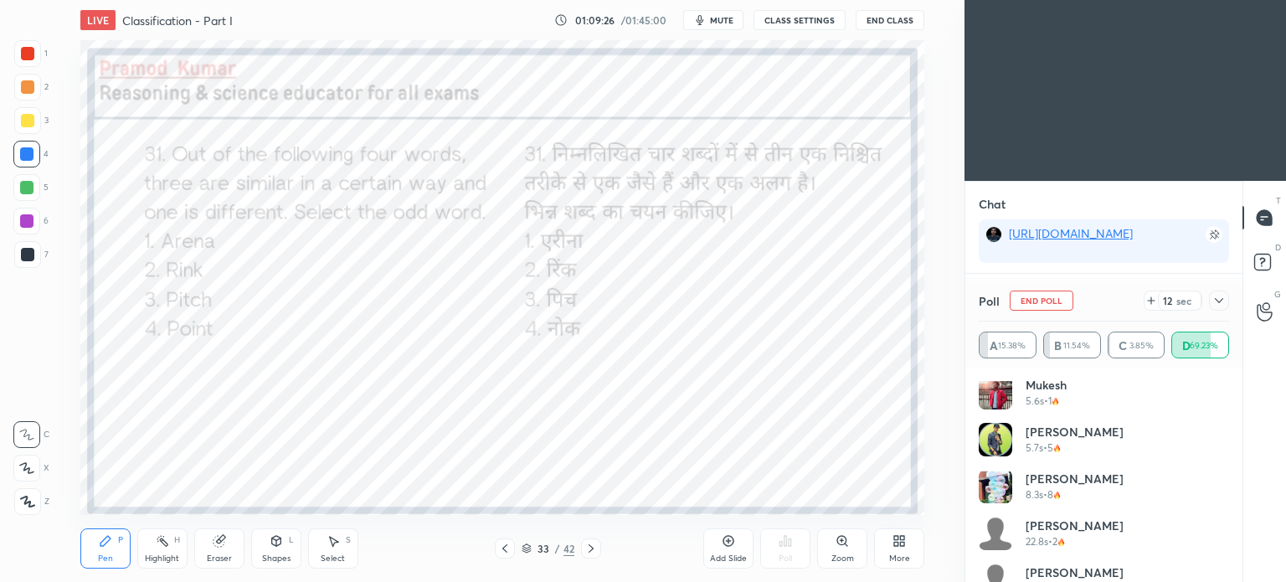
scroll to position [643, 0]
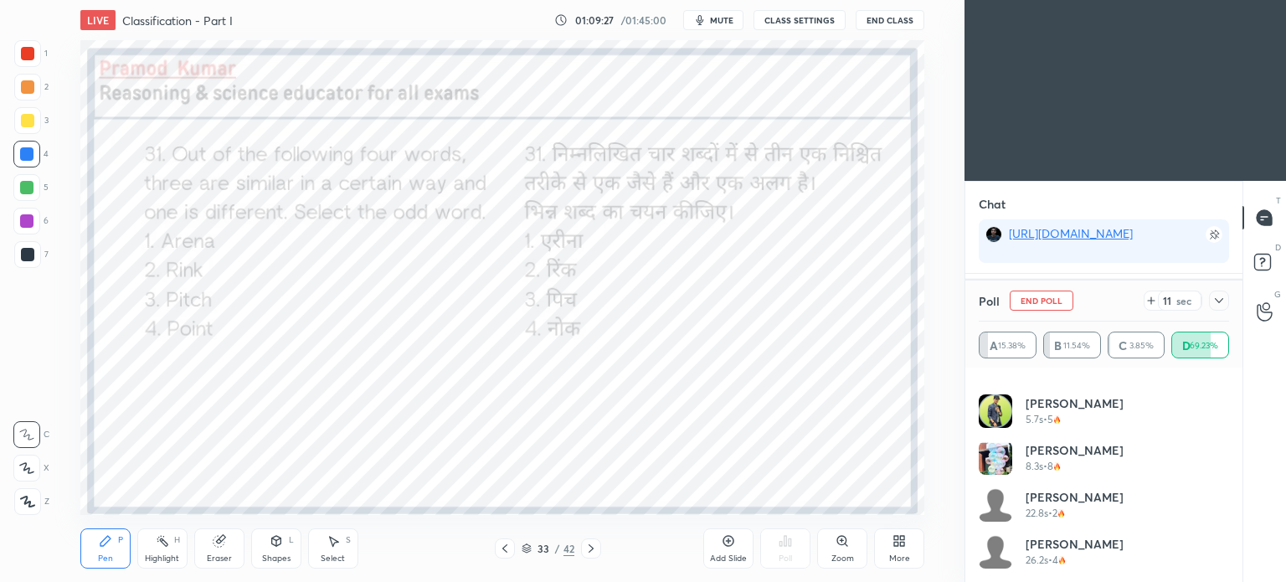
click at [1220, 306] on icon at bounding box center [1218, 300] width 13 height 13
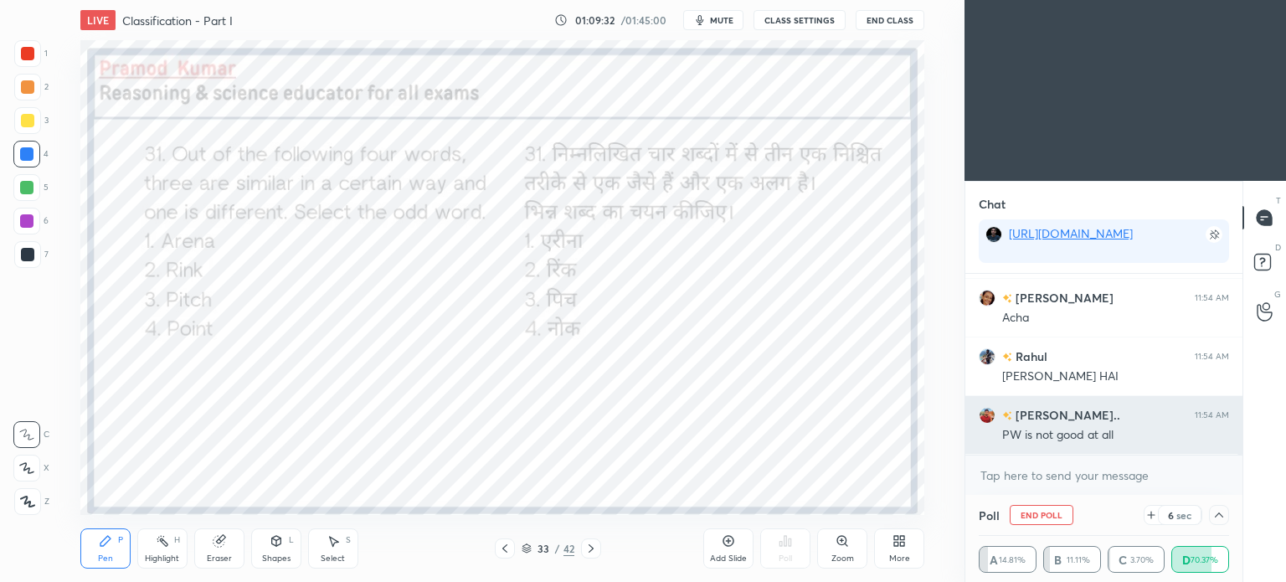
scroll to position [18950, 0]
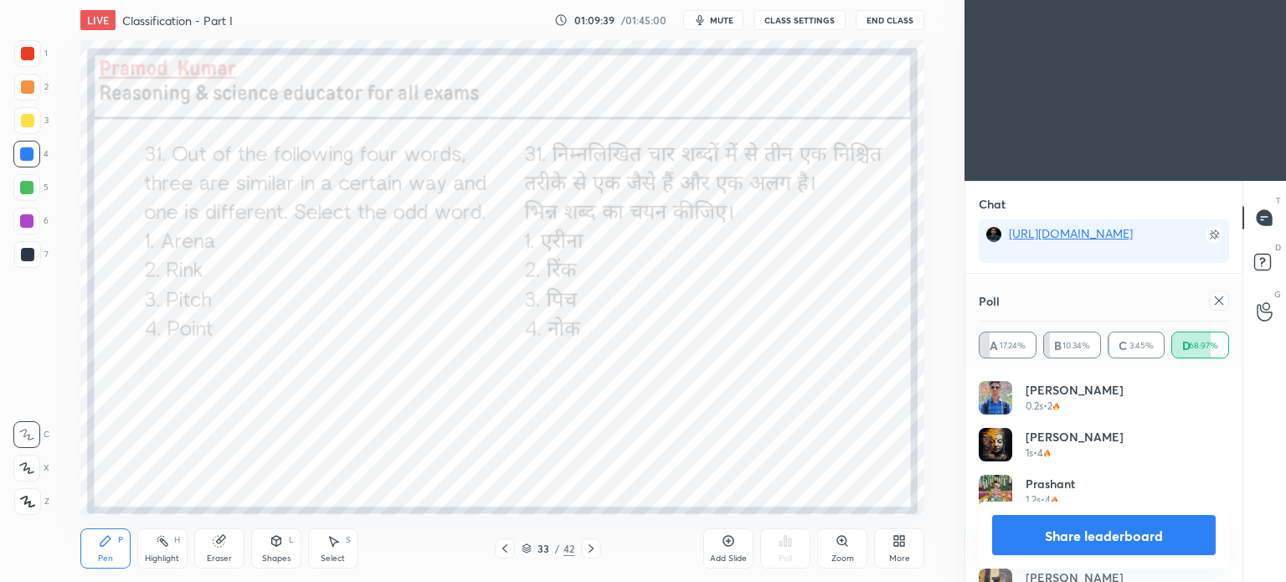
click at [1221, 300] on icon at bounding box center [1218, 300] width 13 height 13
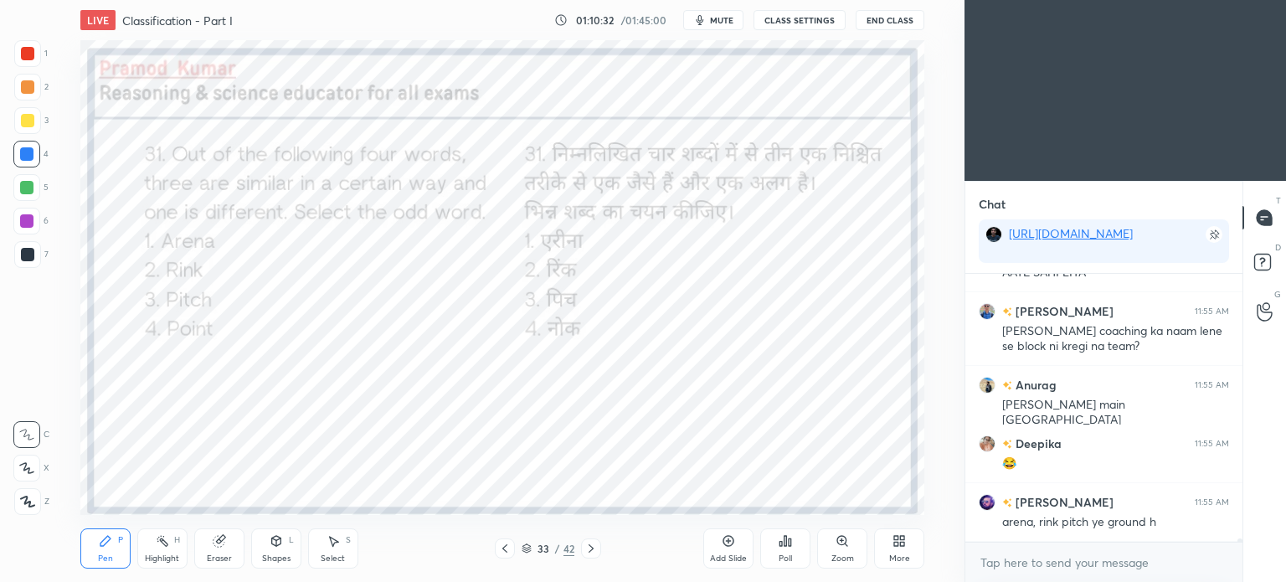
scroll to position [19378, 0]
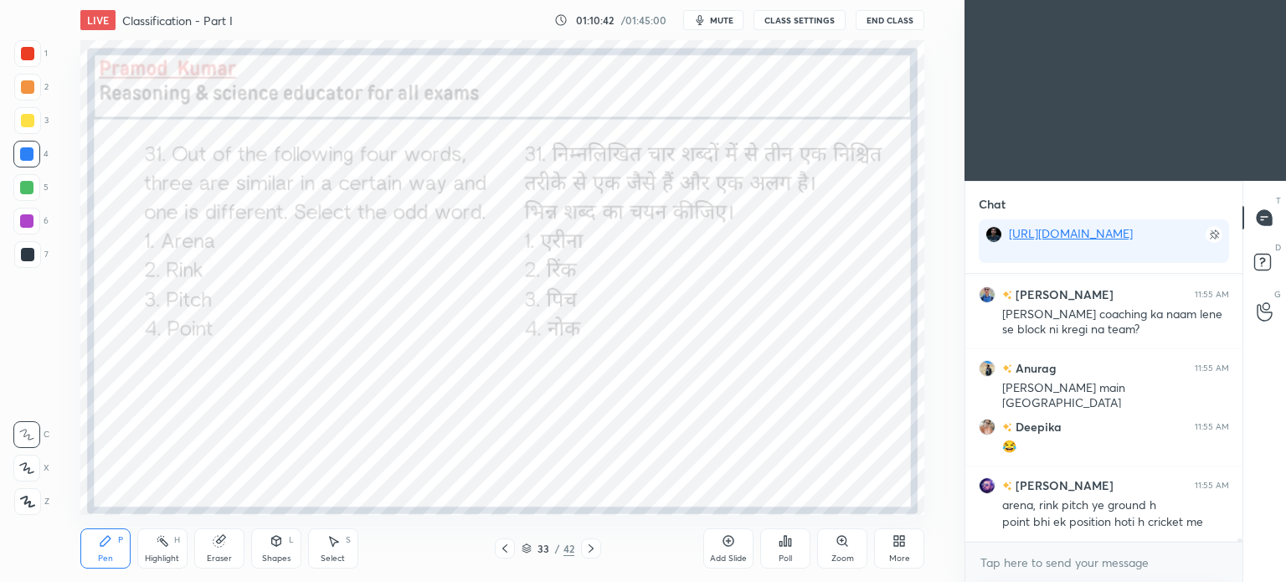
click at [596, 542] on icon at bounding box center [590, 548] width 13 height 13
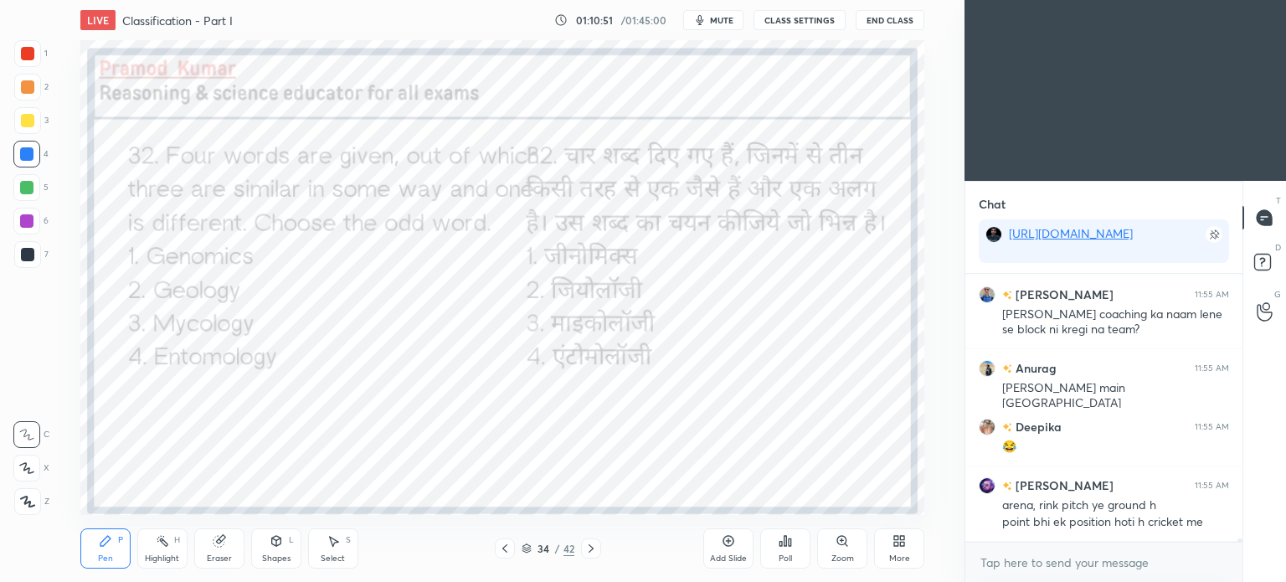
click at [790, 533] on div "Poll" at bounding box center [785, 548] width 50 height 40
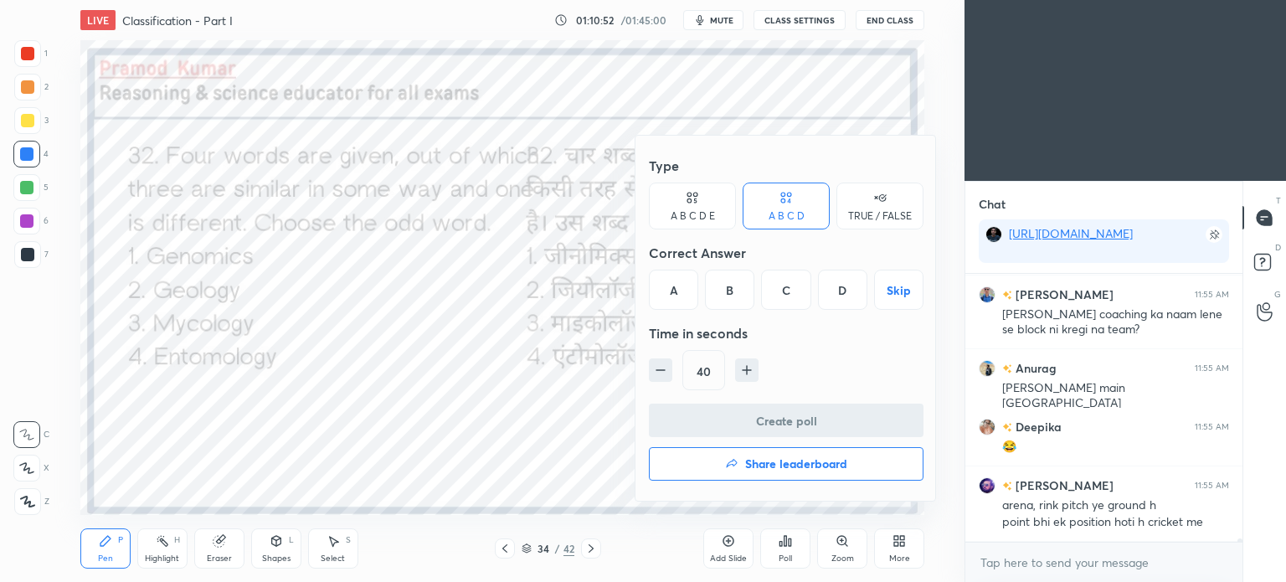
click at [726, 283] on div "B" at bounding box center [729, 290] width 49 height 40
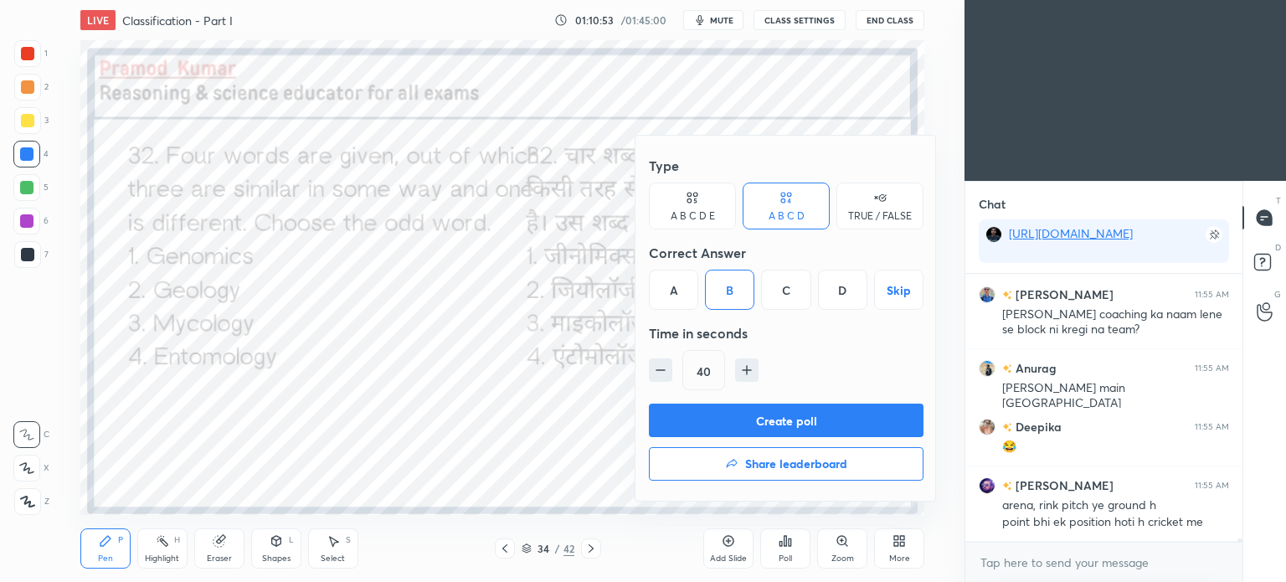
click at [852, 418] on button "Create poll" at bounding box center [786, 420] width 275 height 33
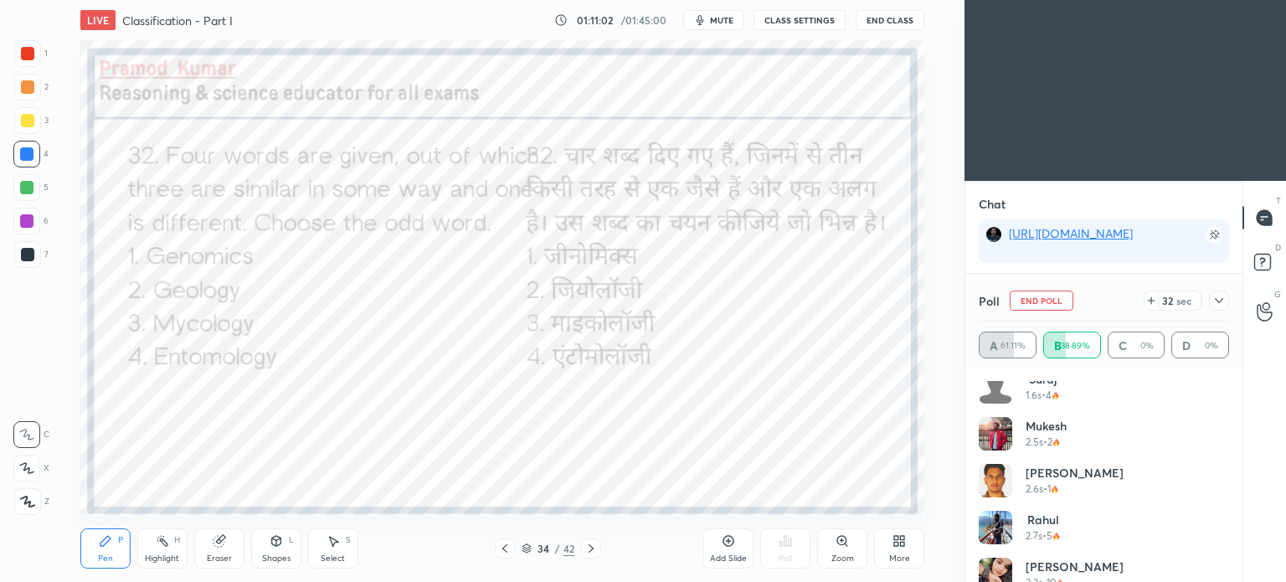
scroll to position [127, 0]
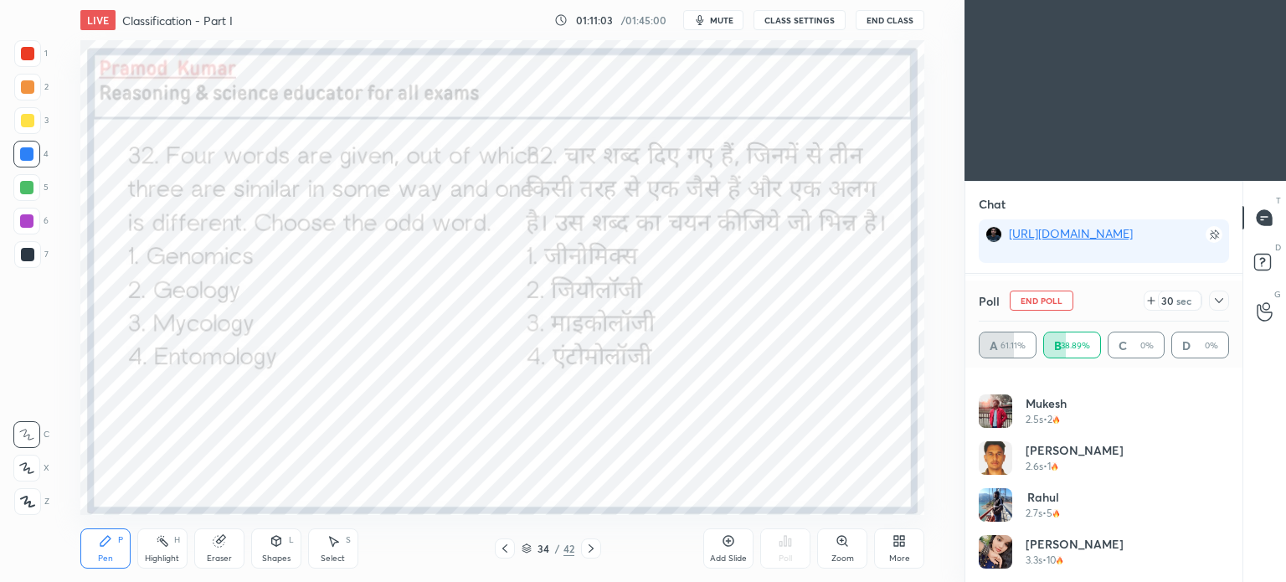
click at [1217, 301] on icon at bounding box center [1218, 300] width 13 height 13
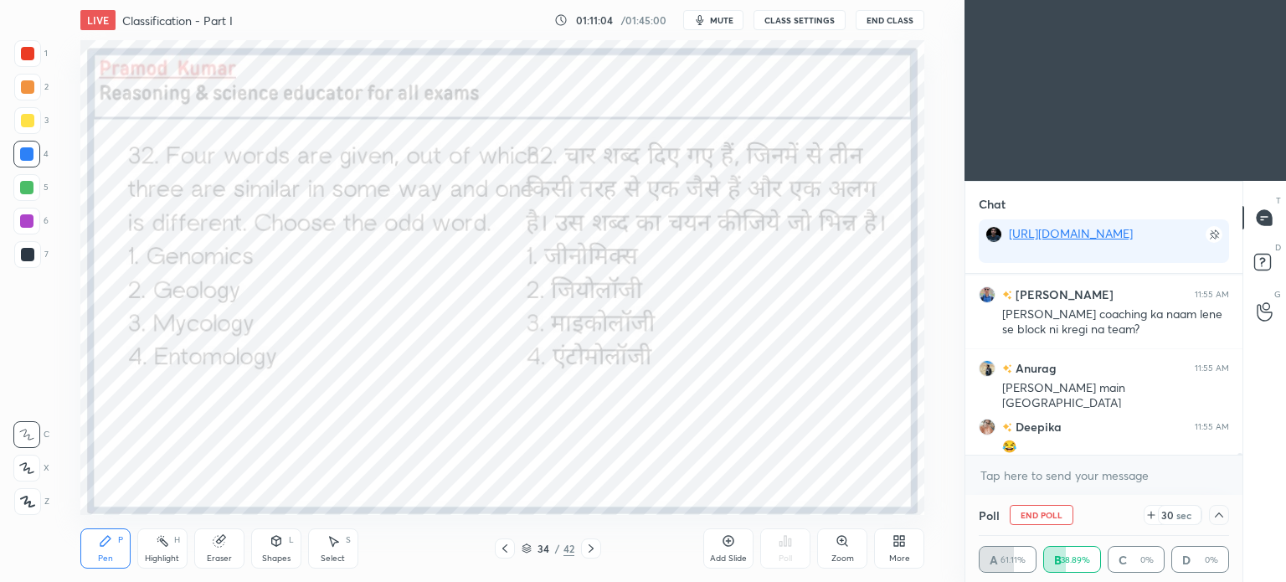
scroll to position [19465, 0]
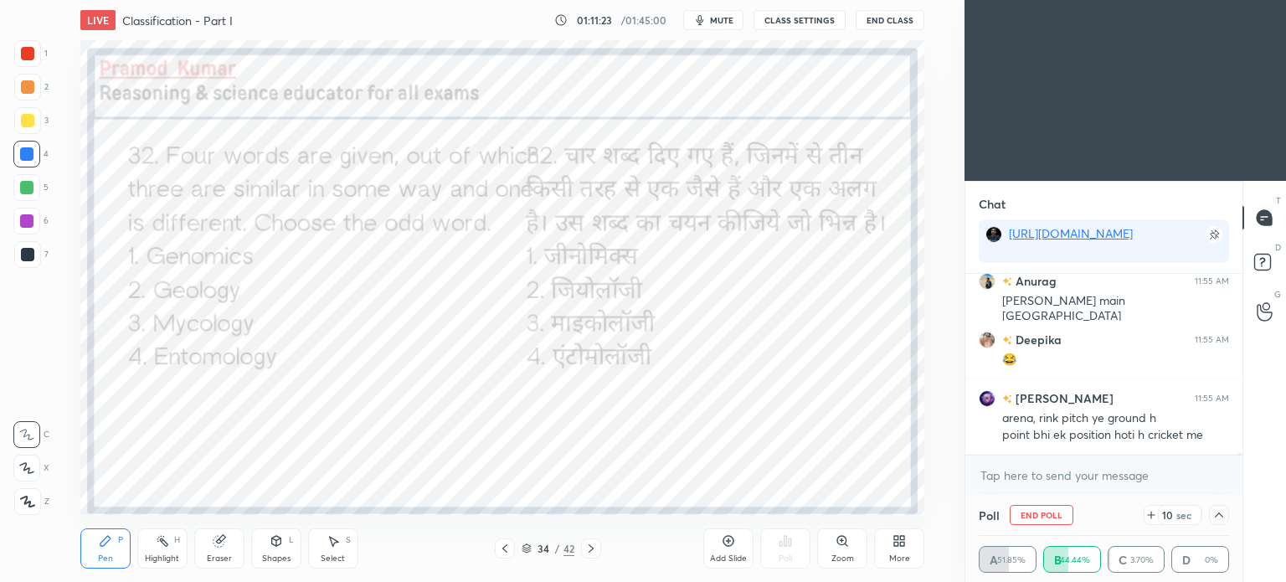
click at [1216, 515] on icon at bounding box center [1218, 514] width 13 height 13
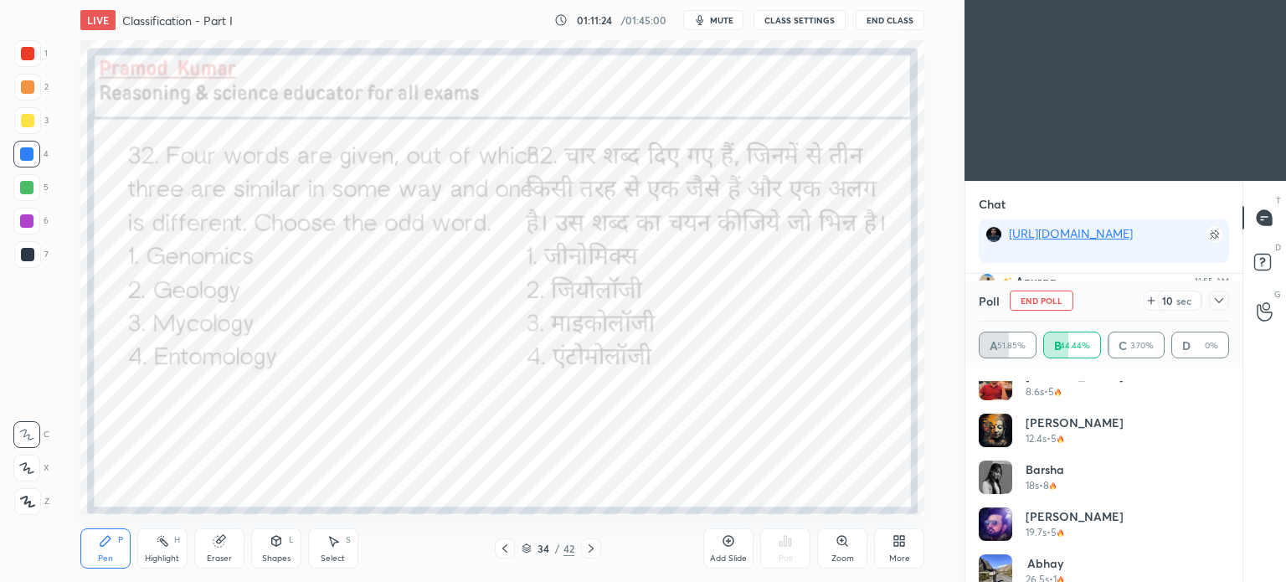
scroll to position [362, 0]
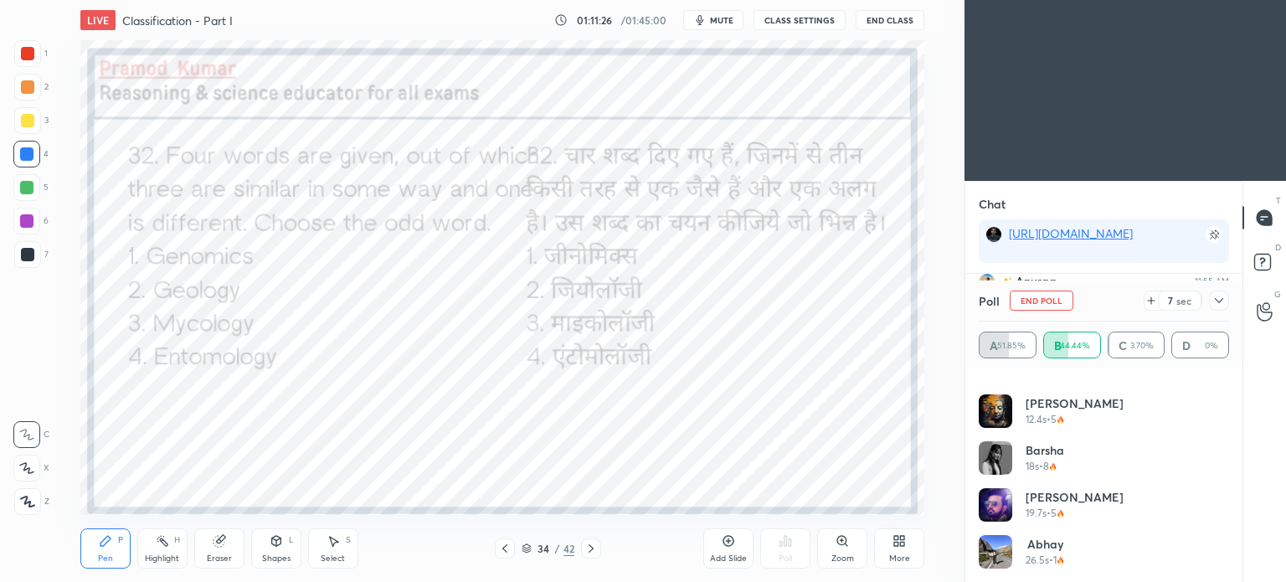
click at [1217, 303] on icon at bounding box center [1218, 300] width 13 height 13
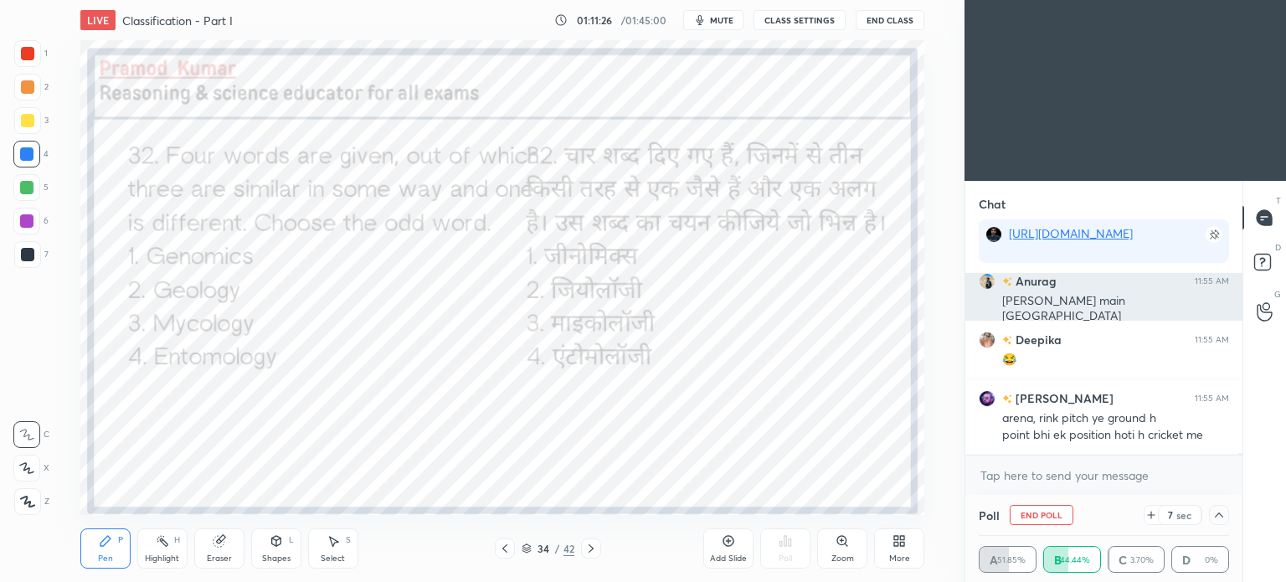
scroll to position [154, 245]
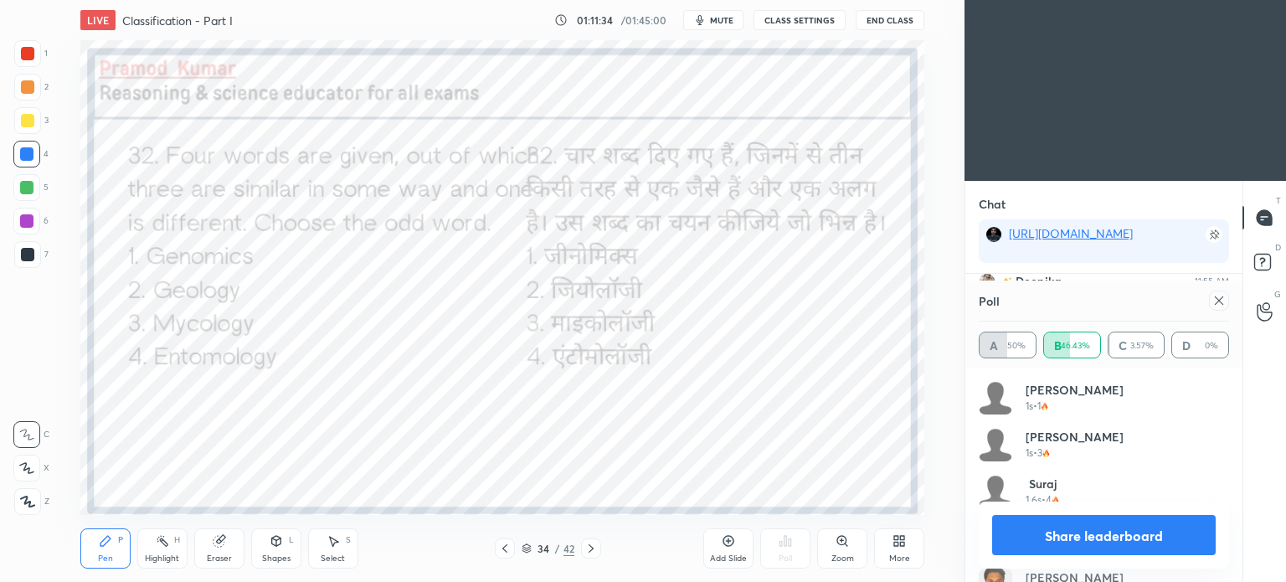
click at [1226, 306] on div at bounding box center [1219, 301] width 20 height 20
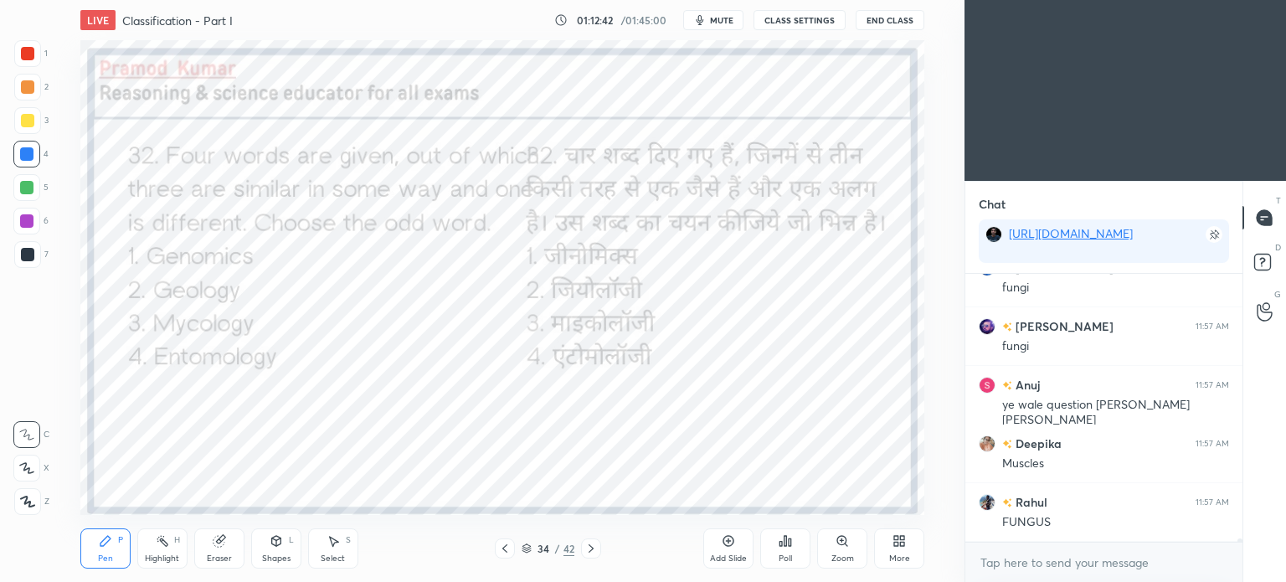
click at [719, 14] on button "mute" at bounding box center [713, 20] width 60 height 20
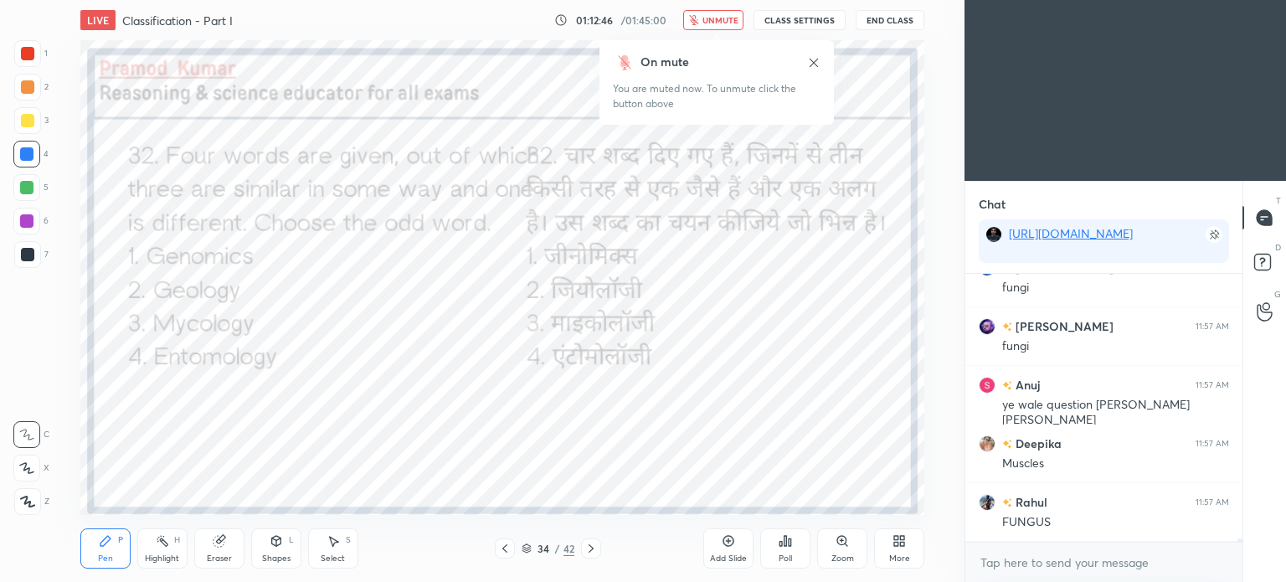
scroll to position [20316, 0]
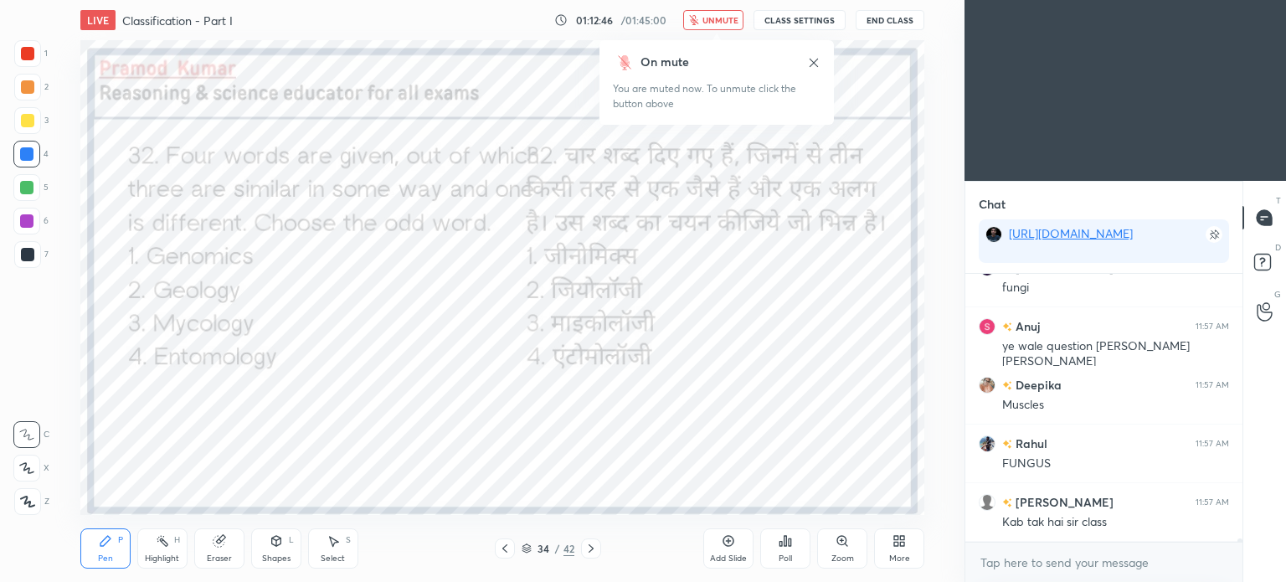
click at [589, 549] on icon at bounding box center [590, 548] width 13 height 13
click at [785, 538] on icon at bounding box center [786, 541] width 3 height 10
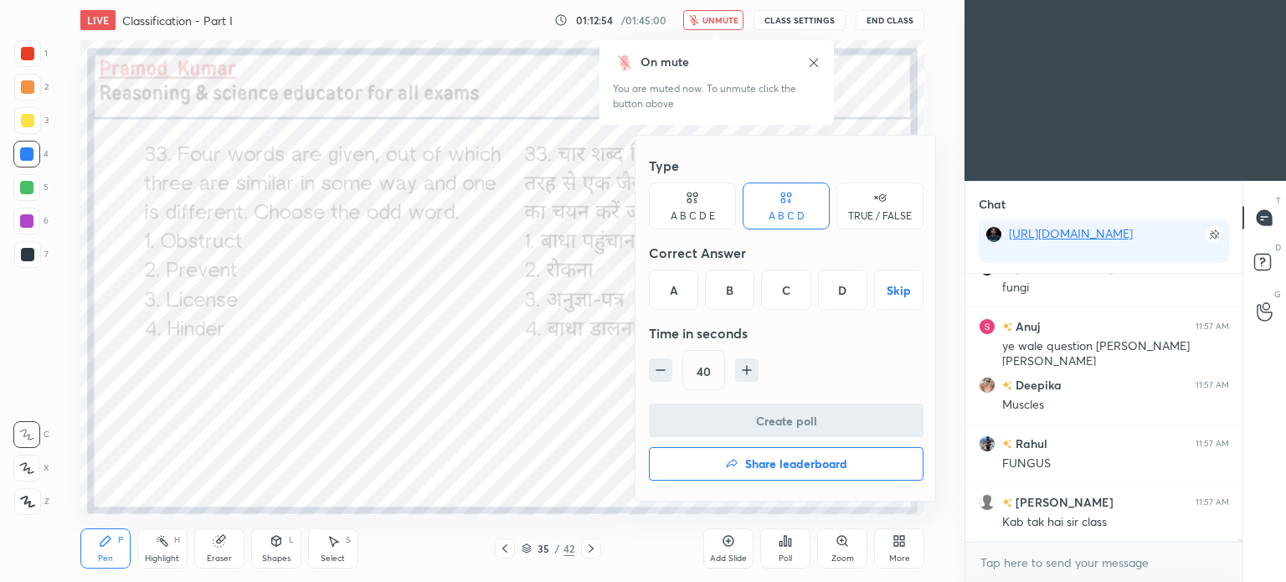
click at [787, 291] on div "C" at bounding box center [785, 290] width 49 height 40
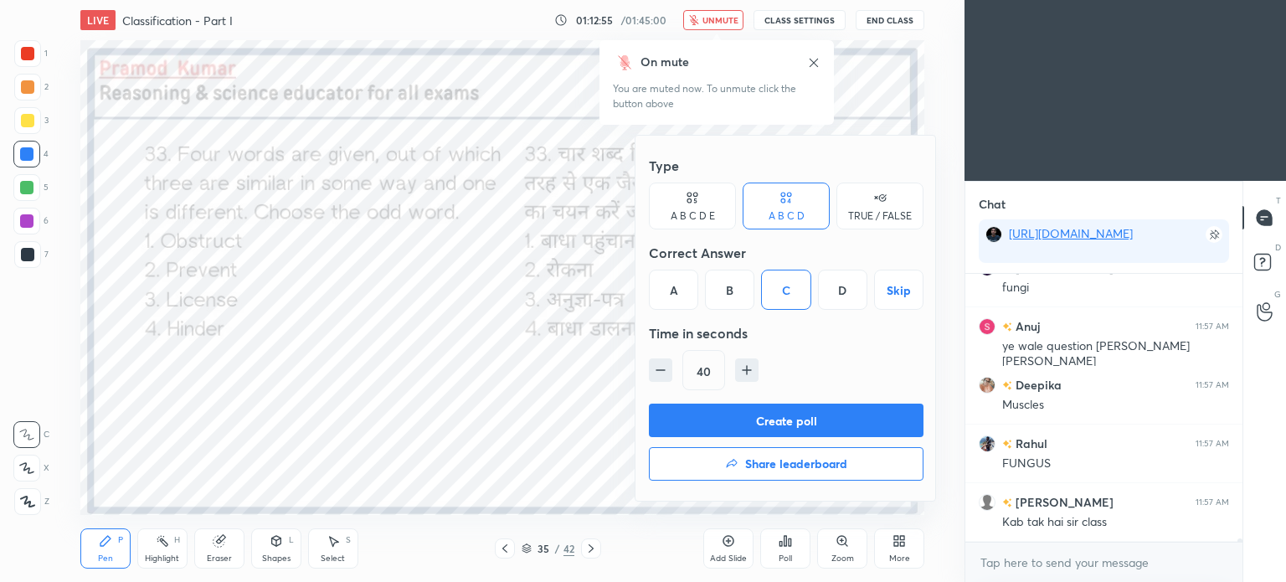
click at [817, 414] on button "Create poll" at bounding box center [786, 420] width 275 height 33
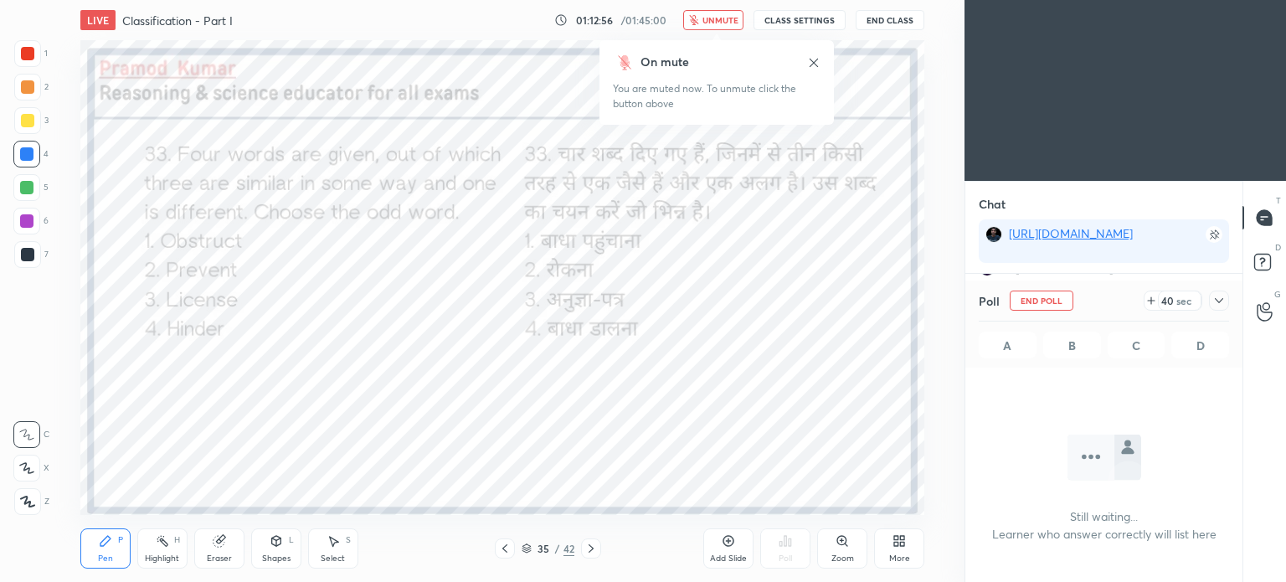
scroll to position [37, 272]
click at [814, 62] on icon at bounding box center [814, 62] width 8 height 8
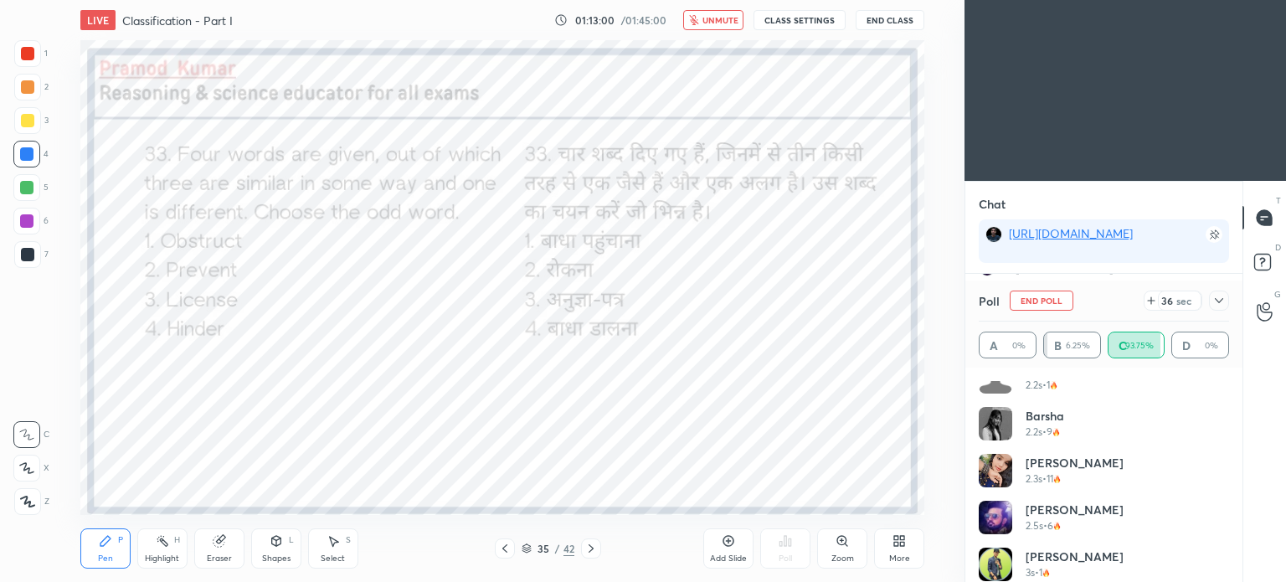
scroll to position [549, 0]
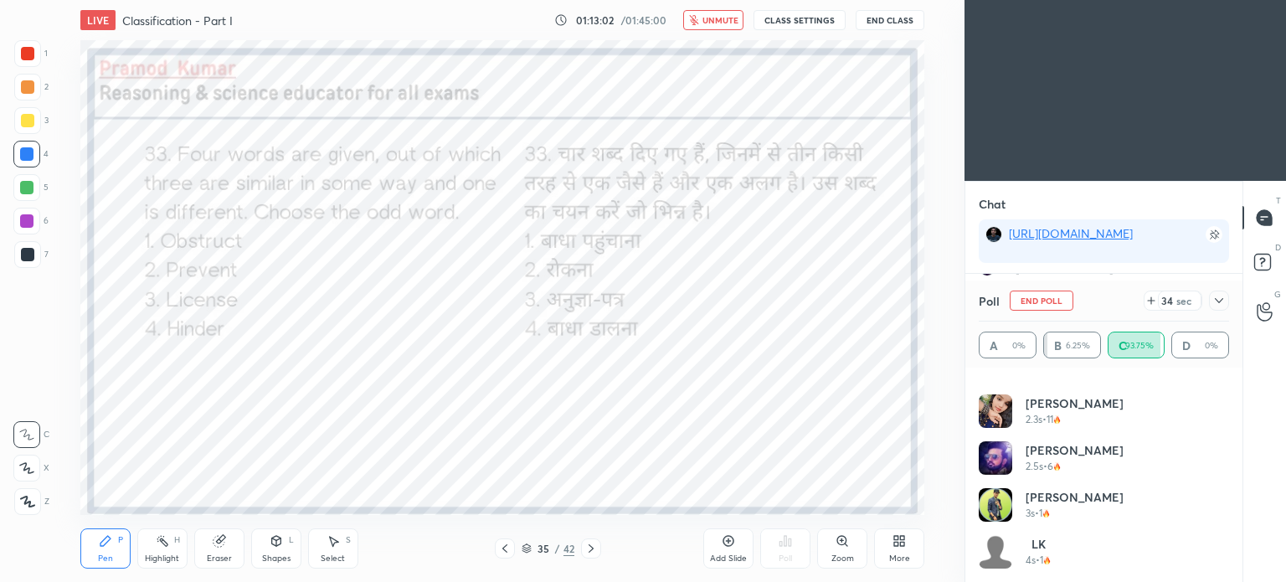
click at [1220, 301] on icon at bounding box center [1219, 300] width 8 height 5
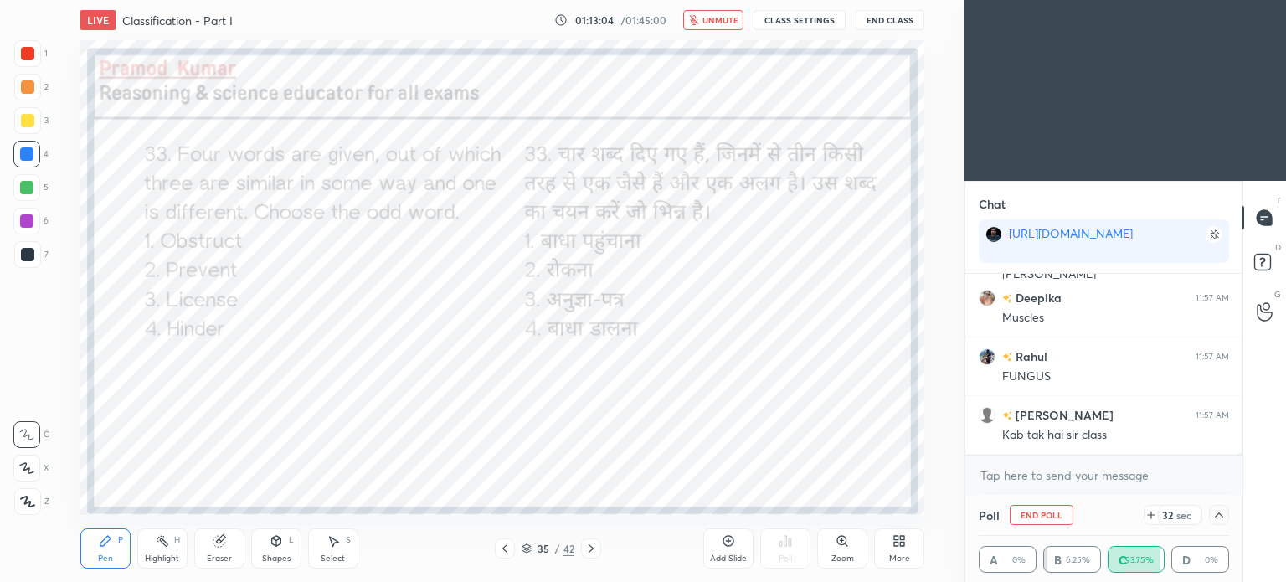
click at [719, 17] on span "unmute" at bounding box center [720, 20] width 36 height 12
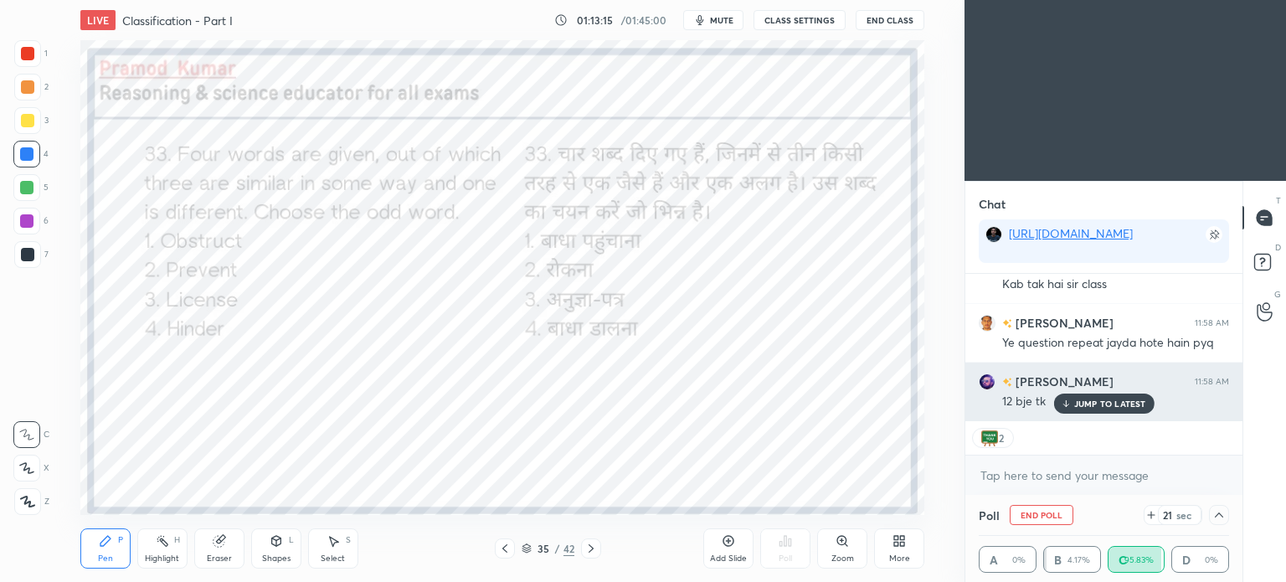
click at [1105, 397] on div "JUMP TO LATEST" at bounding box center [1103, 404] width 100 height 20
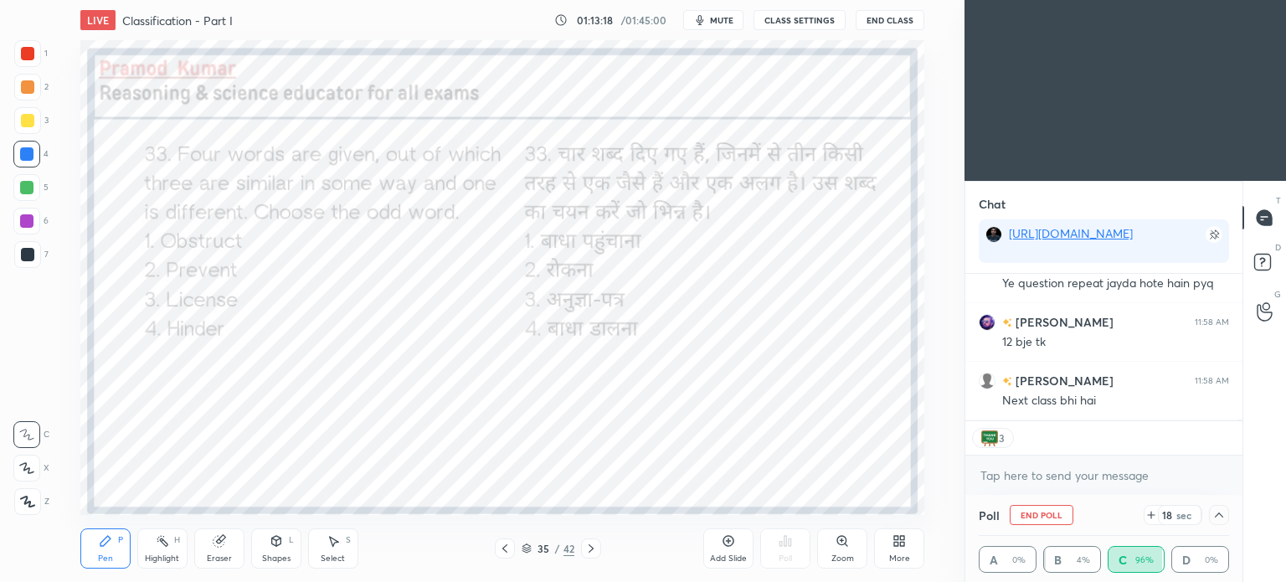
scroll to position [20671, 0]
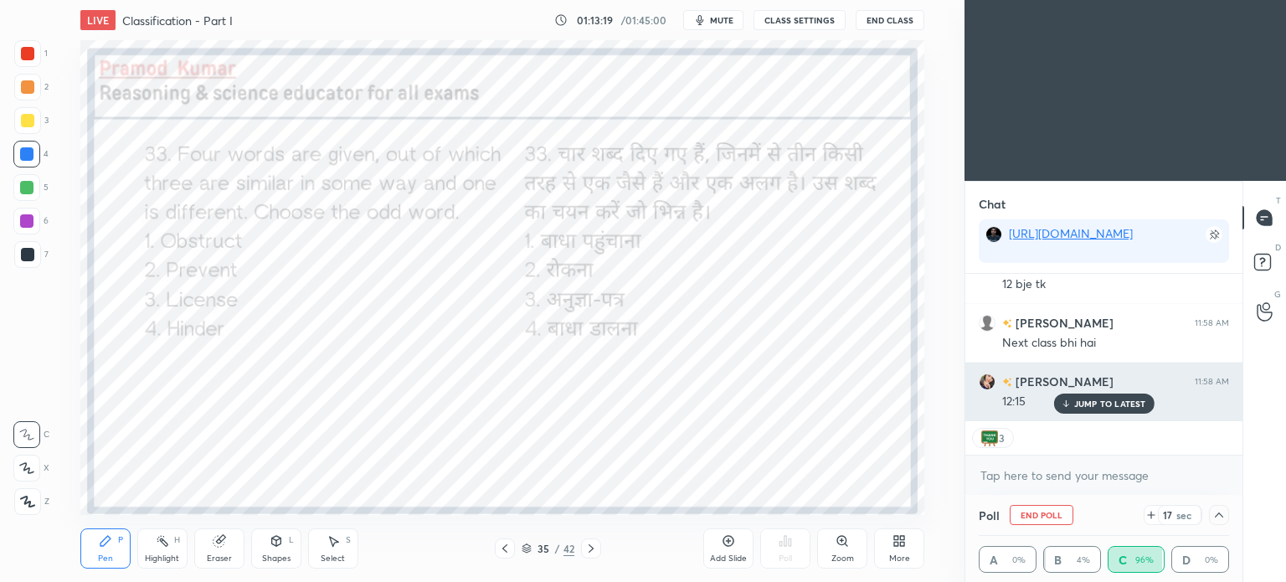
click at [1111, 393] on div "12:15" at bounding box center [1115, 400] width 227 height 20
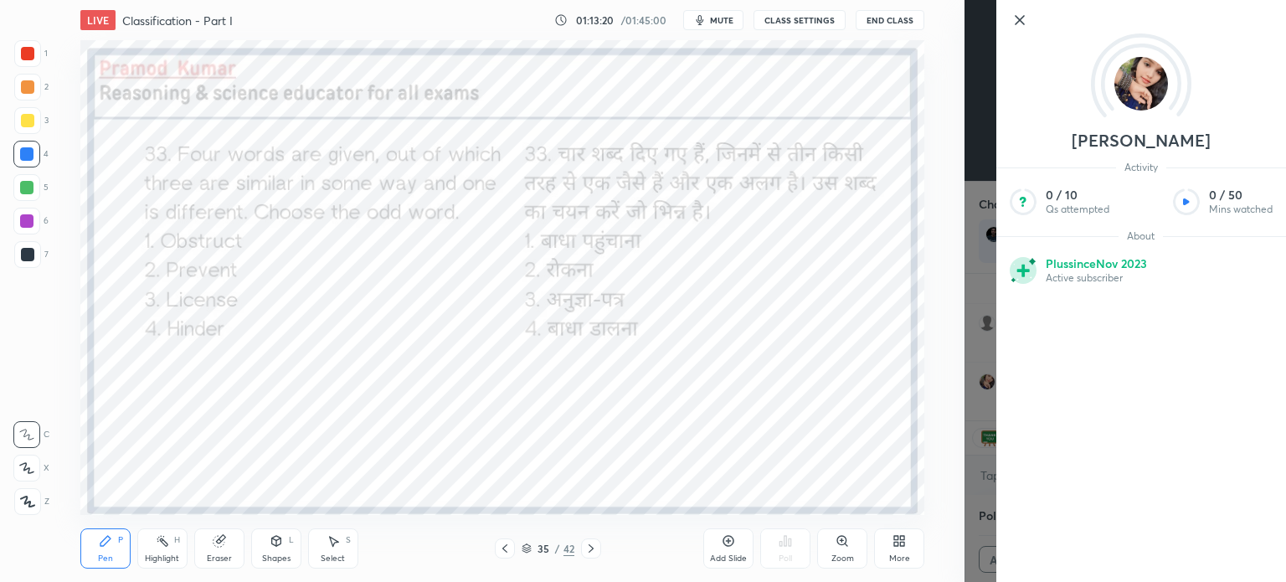
click at [980, 409] on div "Riya Activity 0 / 10 Qs attempted 0 / 50 Mins watched About Plus since Nov 2023…" at bounding box center [1126, 291] width 322 height 582
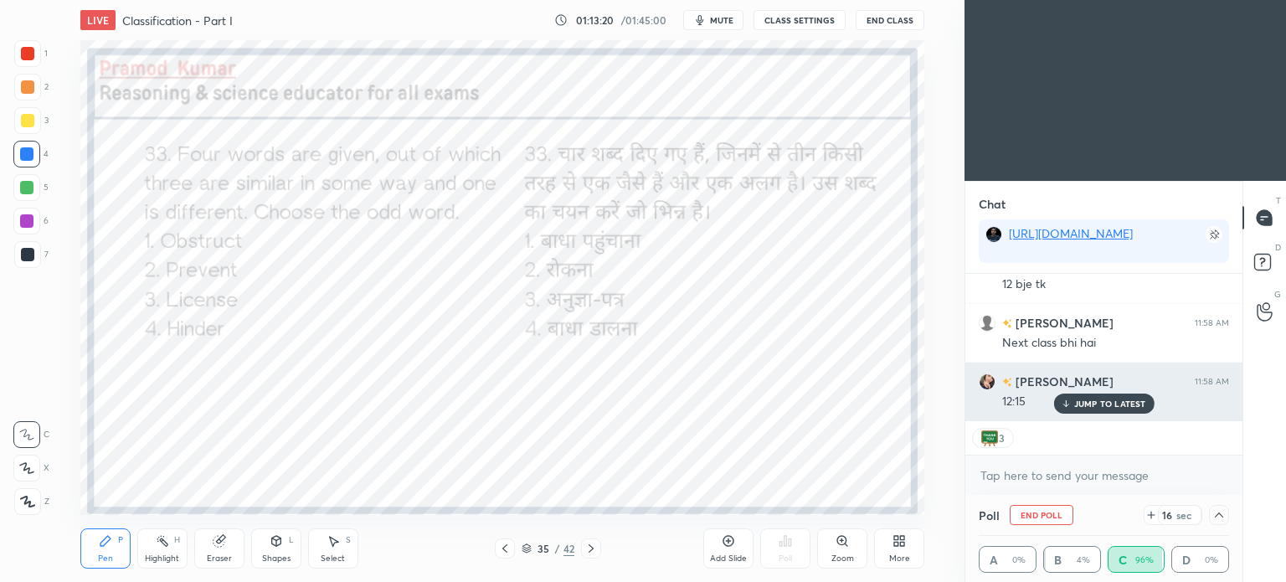
click at [1108, 400] on p "JUMP TO LATEST" at bounding box center [1110, 404] width 72 height 10
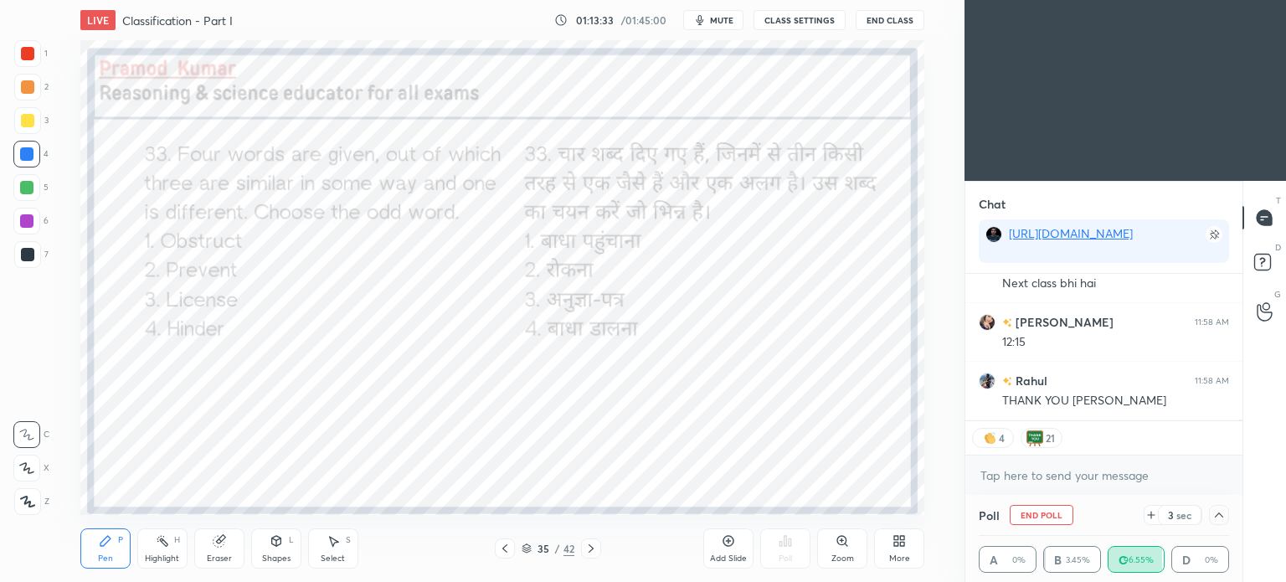
click at [1223, 513] on icon at bounding box center [1218, 514] width 13 height 13
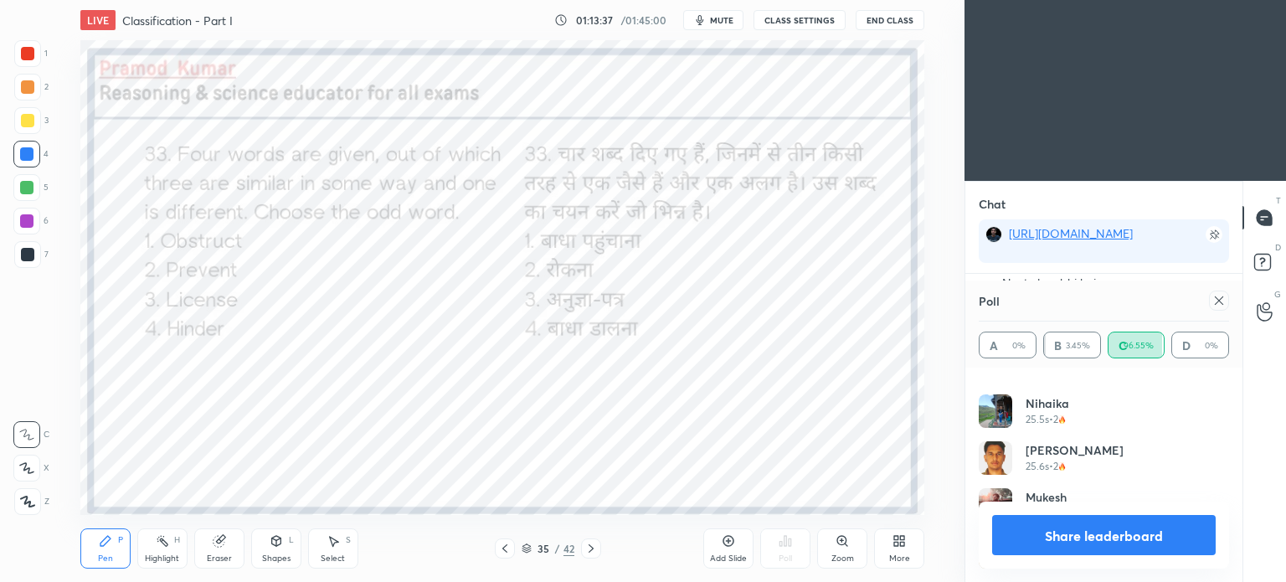
click at [1221, 301] on icon at bounding box center [1218, 300] width 13 height 13
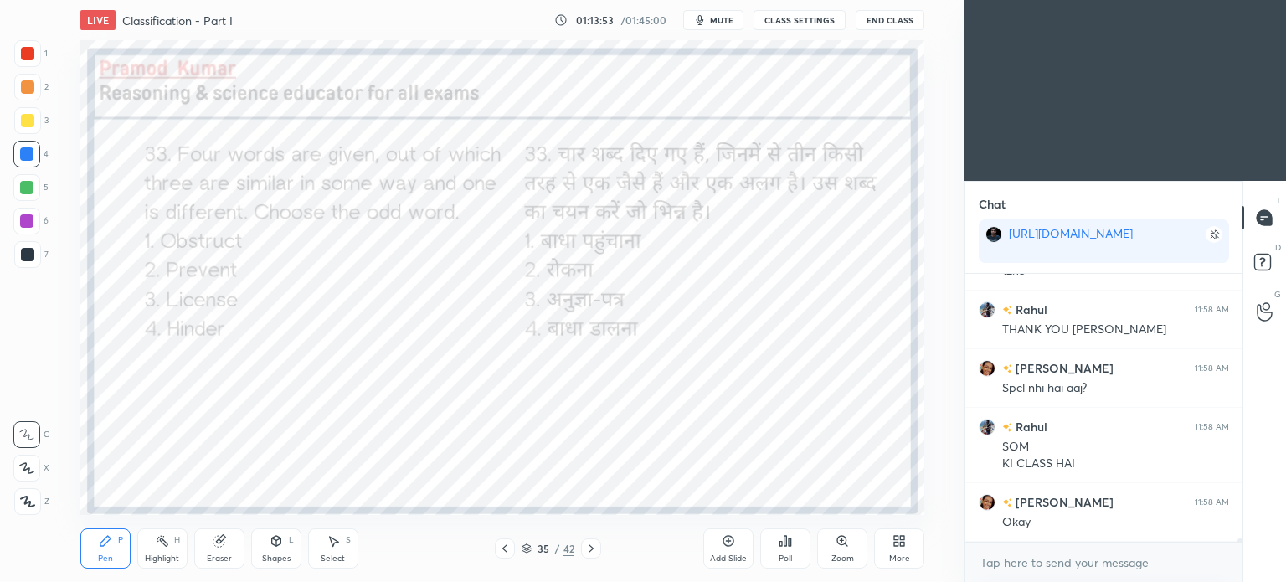
click at [592, 544] on icon at bounding box center [590, 548] width 13 height 13
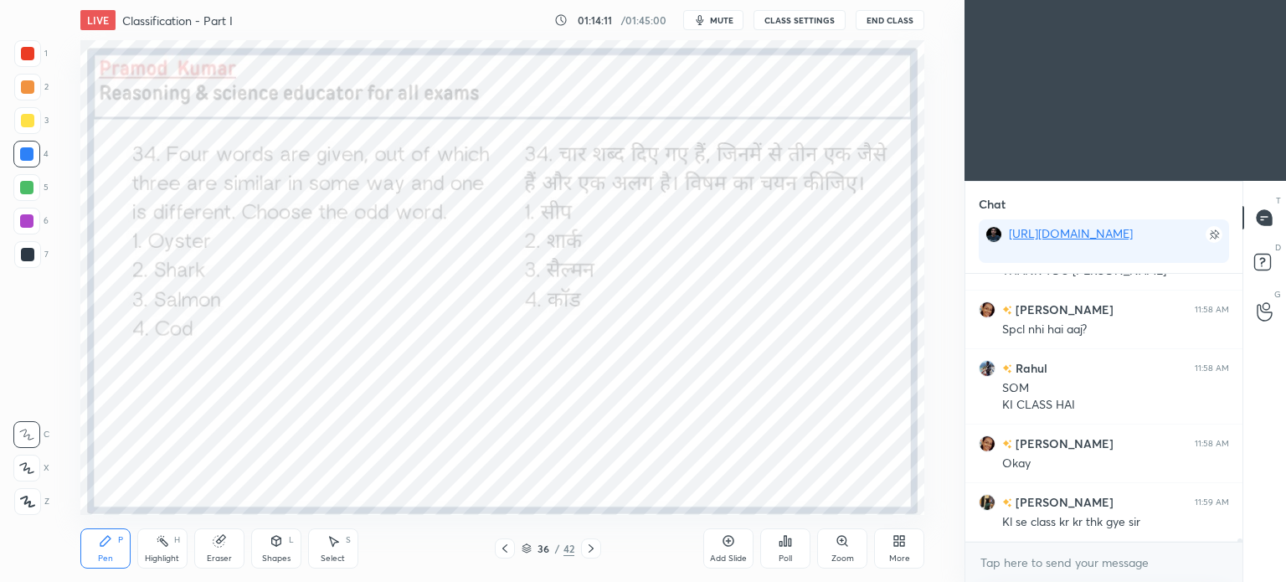
click at [792, 543] on div "Poll" at bounding box center [785, 548] width 50 height 40
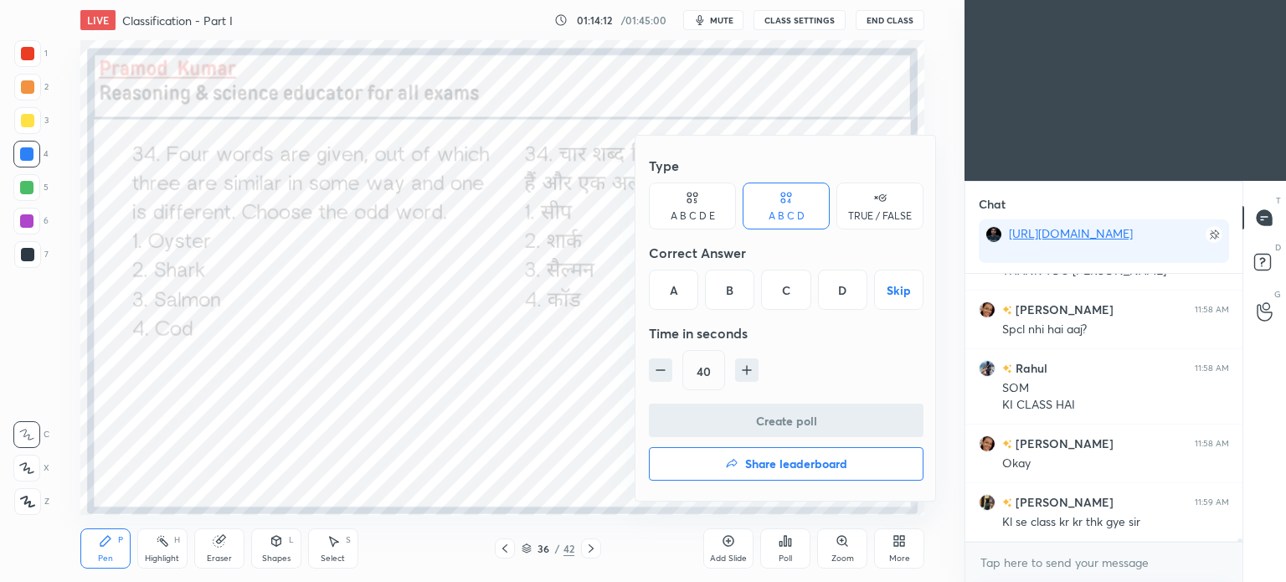
click at [677, 289] on div "A" at bounding box center [673, 290] width 49 height 40
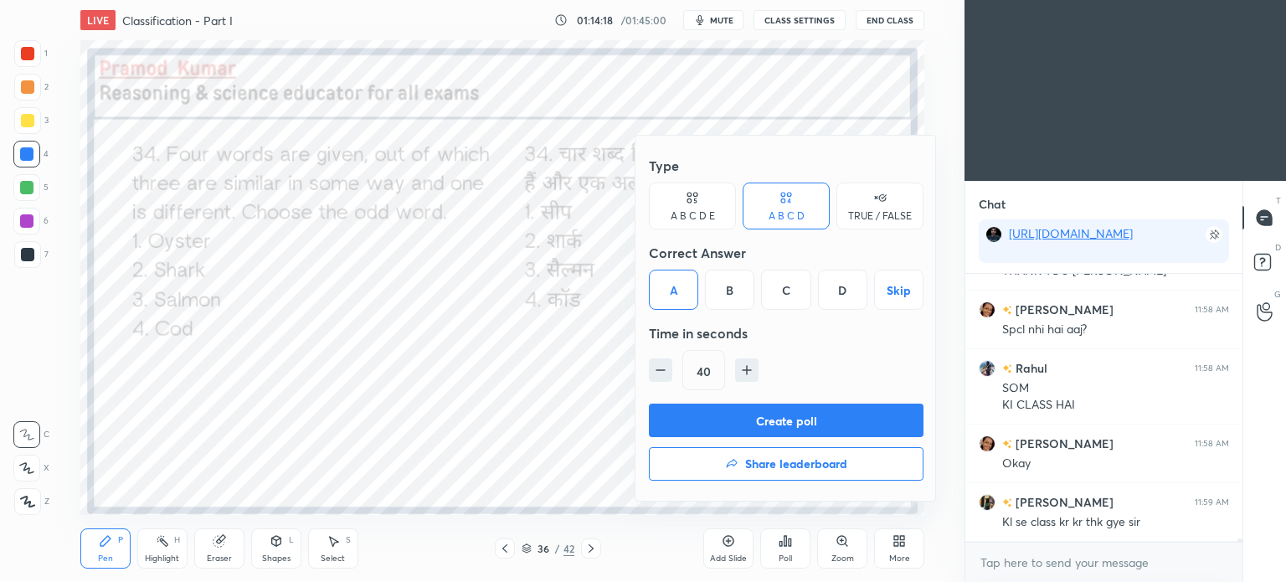
click at [806, 426] on button "Create poll" at bounding box center [786, 420] width 275 height 33
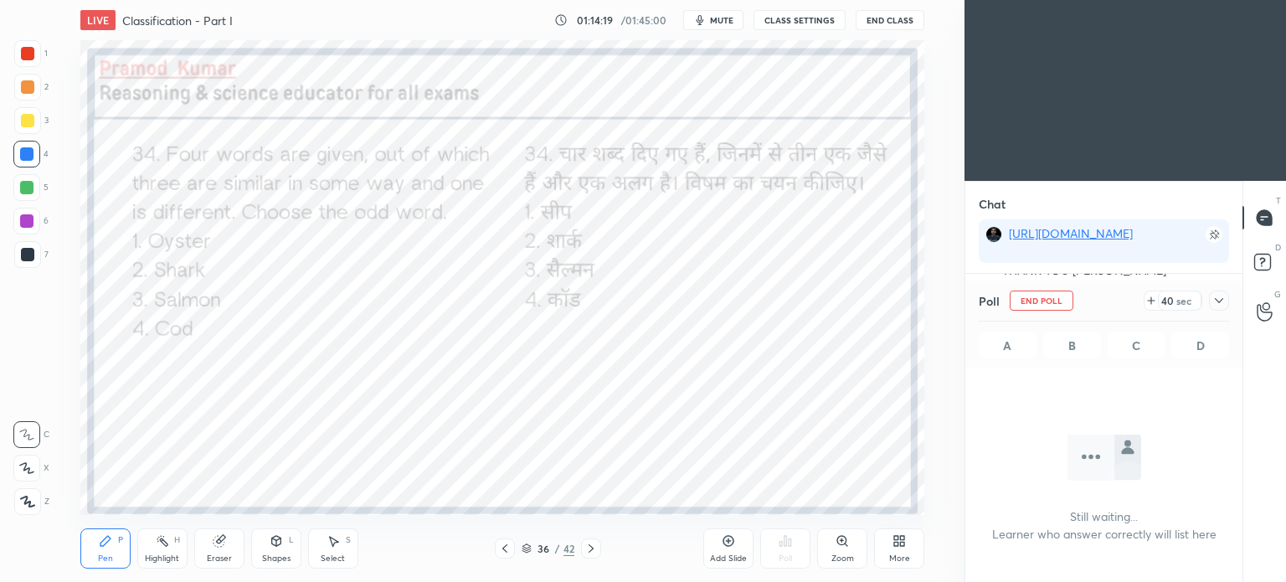
click at [877, 18] on button "End Class" at bounding box center [890, 20] width 69 height 20
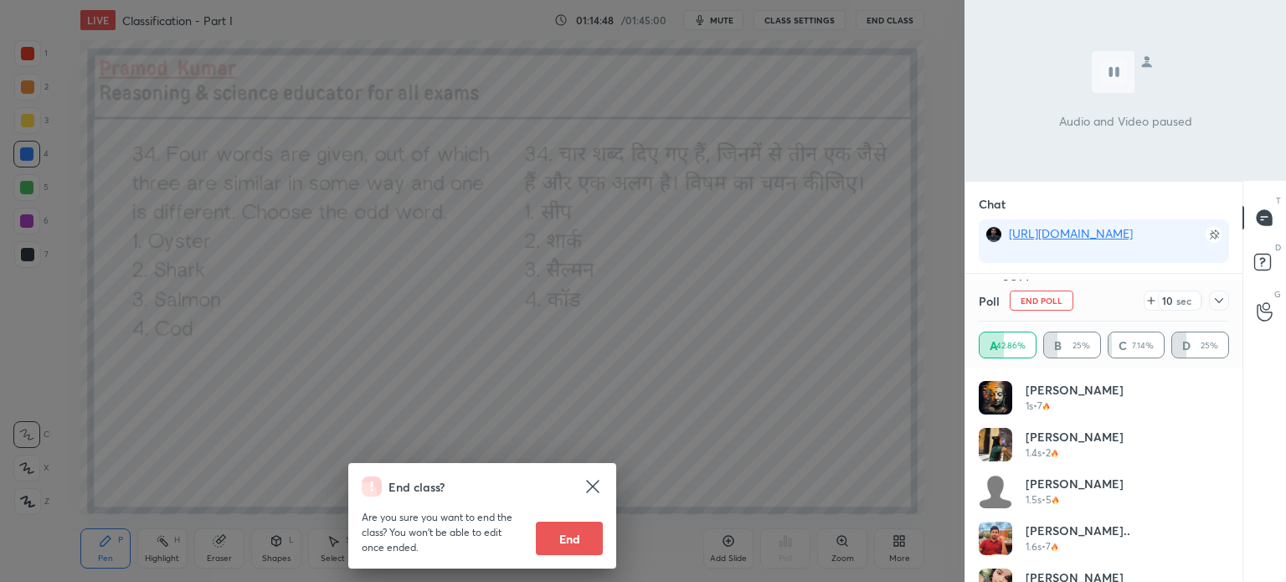
click at [893, 338] on div "End class? Are you sure you want to end the class? You won’t be able to edit on…" at bounding box center [482, 291] width 965 height 582
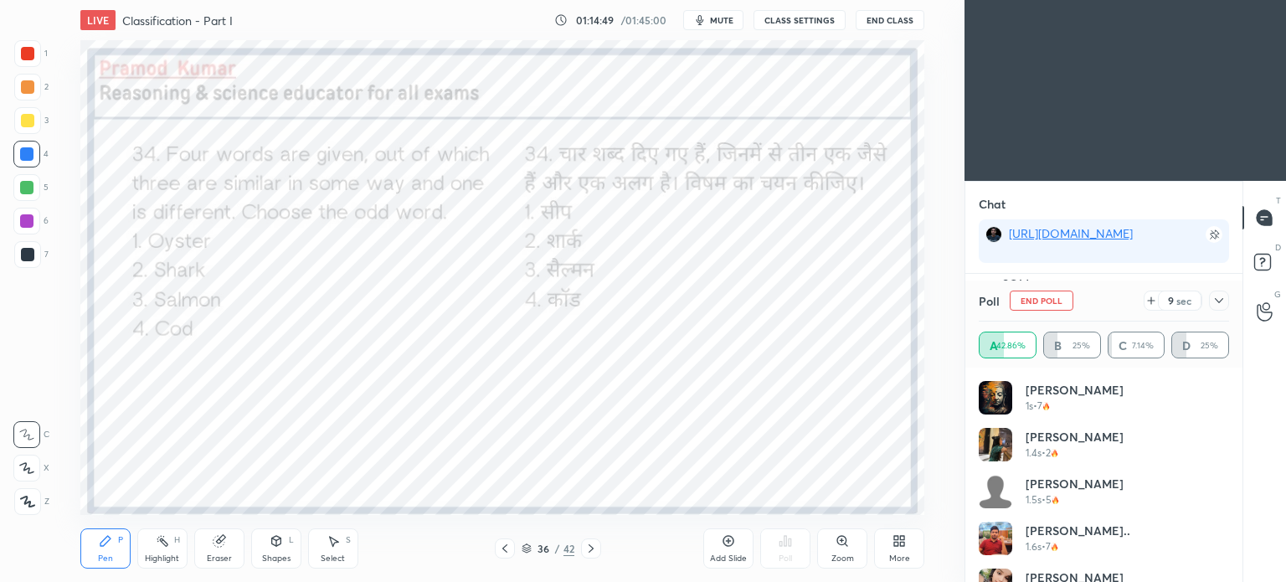
click at [1216, 298] on icon at bounding box center [1218, 300] width 13 height 13
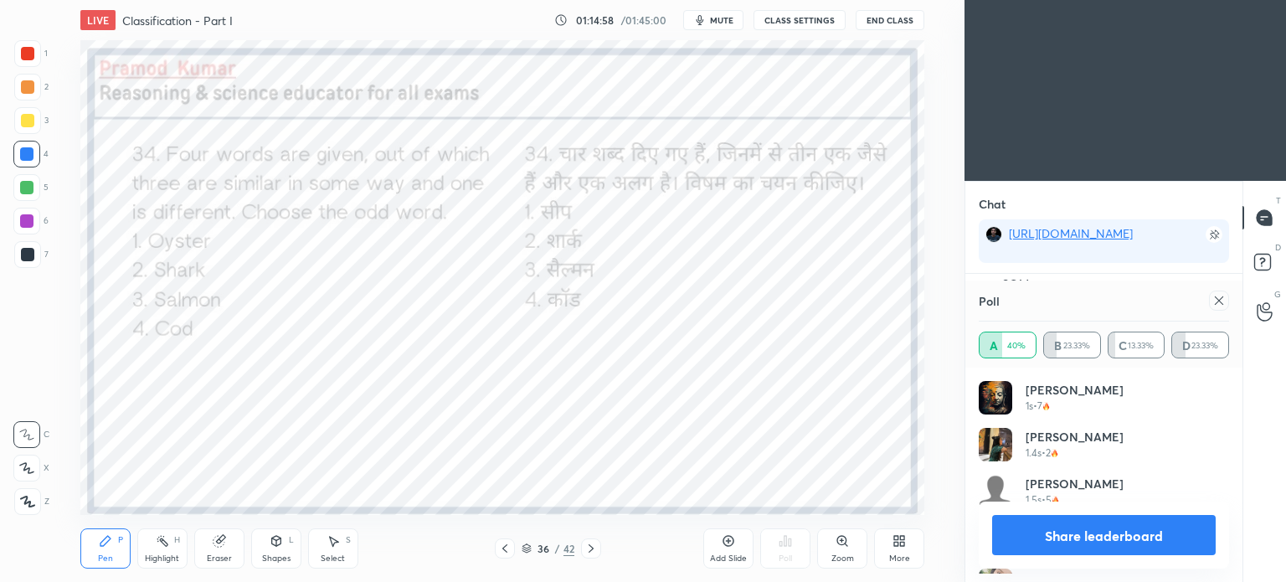
scroll to position [195, 245]
click at [1221, 300] on icon at bounding box center [1218, 300] width 13 height 13
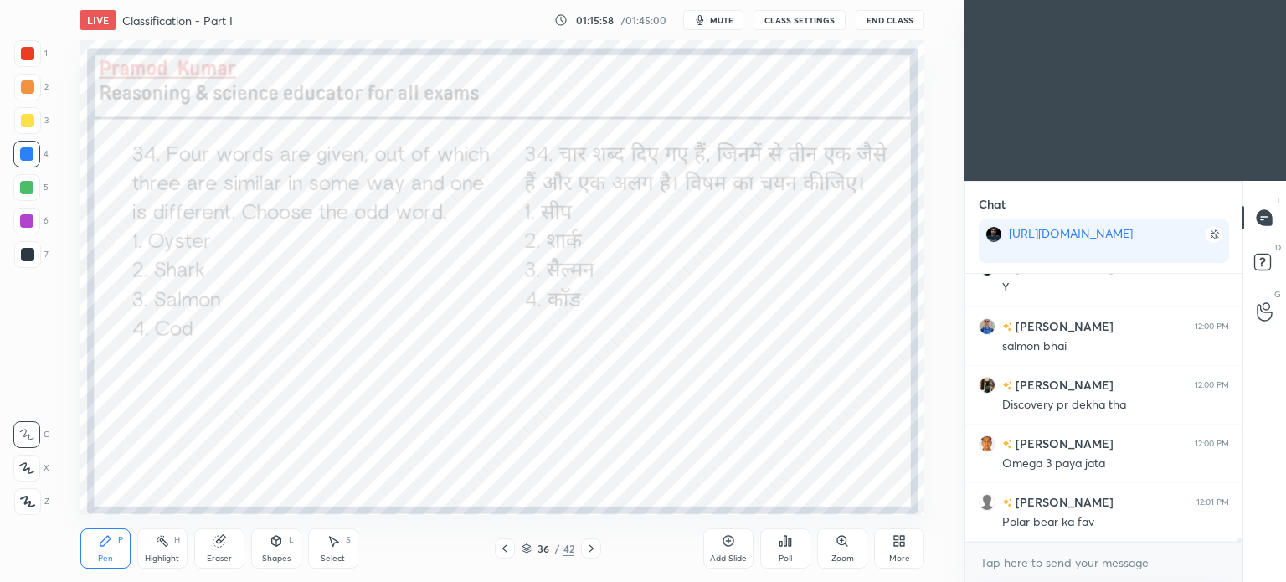
scroll to position [21463, 0]
click at [592, 548] on icon at bounding box center [590, 548] width 13 height 13
click at [794, 545] on div "Poll" at bounding box center [785, 548] width 50 height 40
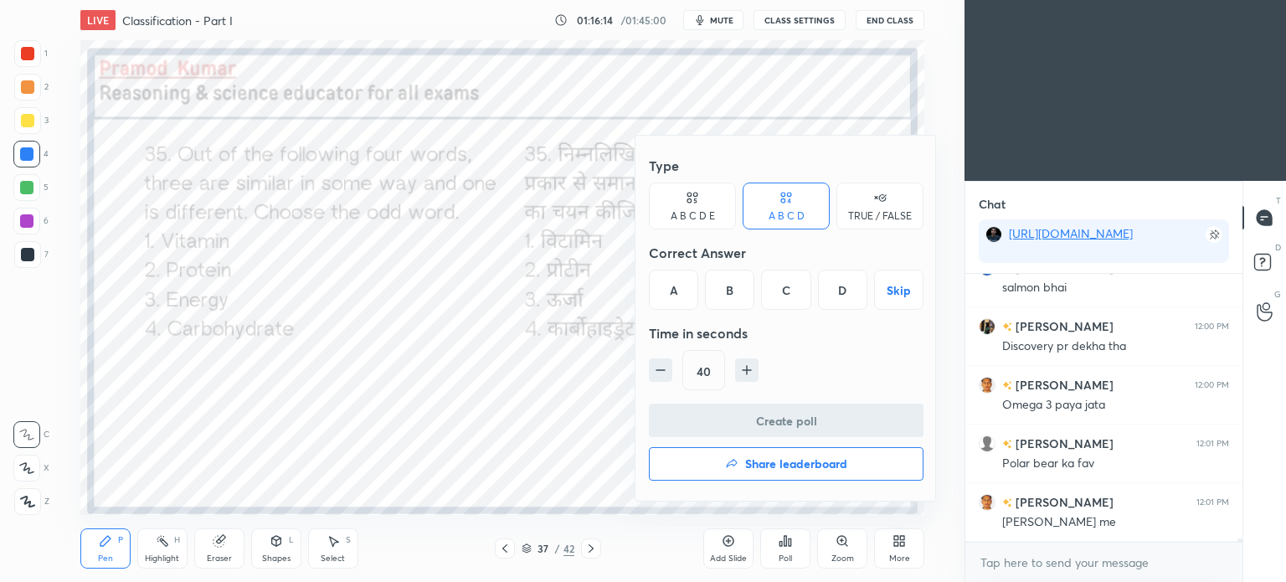
click at [780, 291] on div "C" at bounding box center [785, 290] width 49 height 40
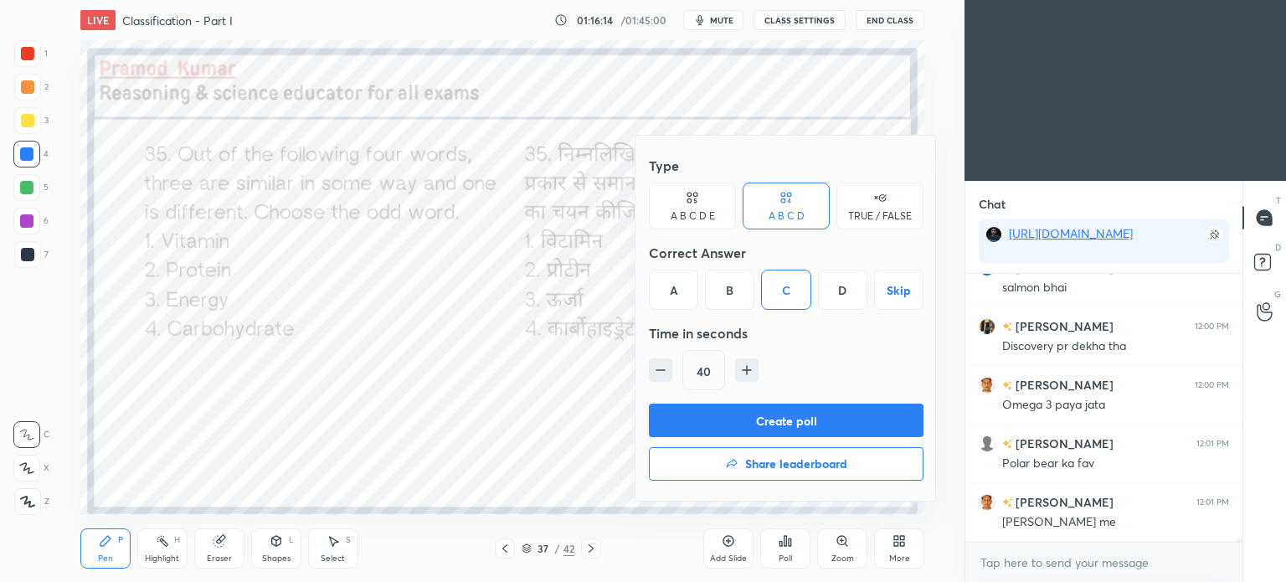
click at [812, 415] on button "Create poll" at bounding box center [786, 420] width 275 height 33
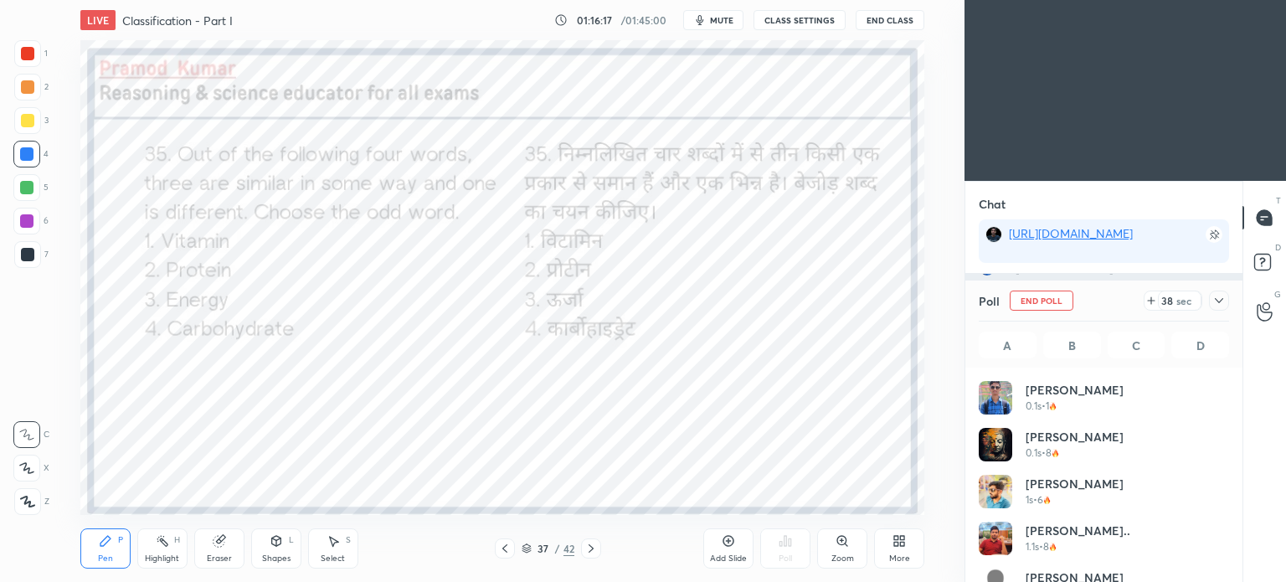
scroll to position [196, 245]
click at [1218, 297] on icon at bounding box center [1218, 300] width 13 height 13
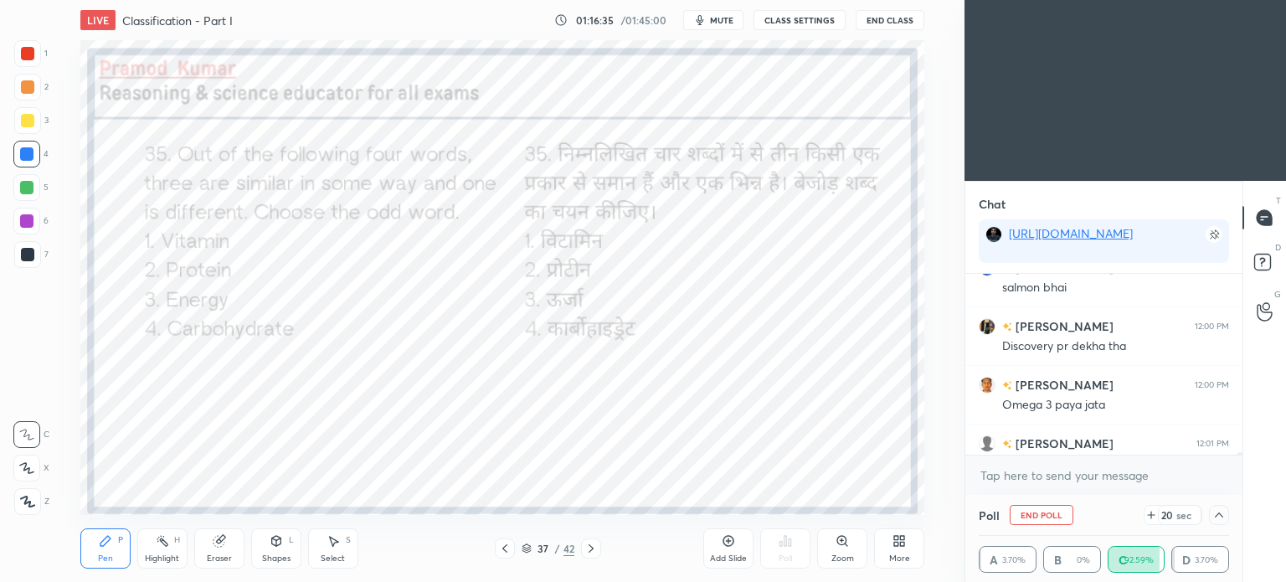
scroll to position [21550, 0]
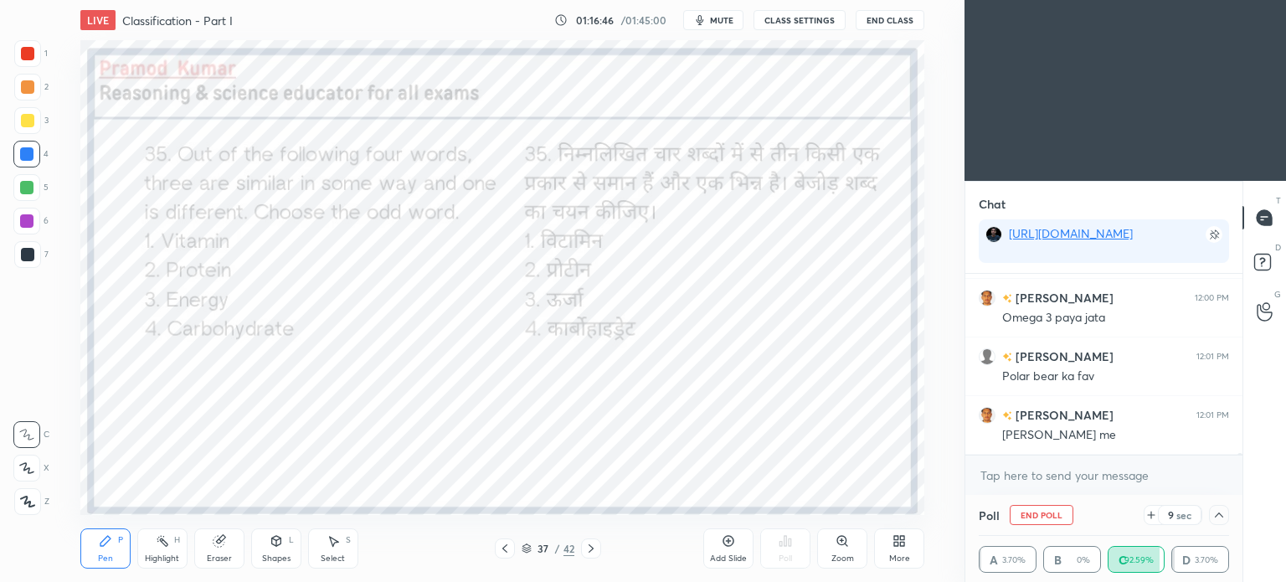
click at [1215, 513] on icon at bounding box center [1218, 514] width 13 height 13
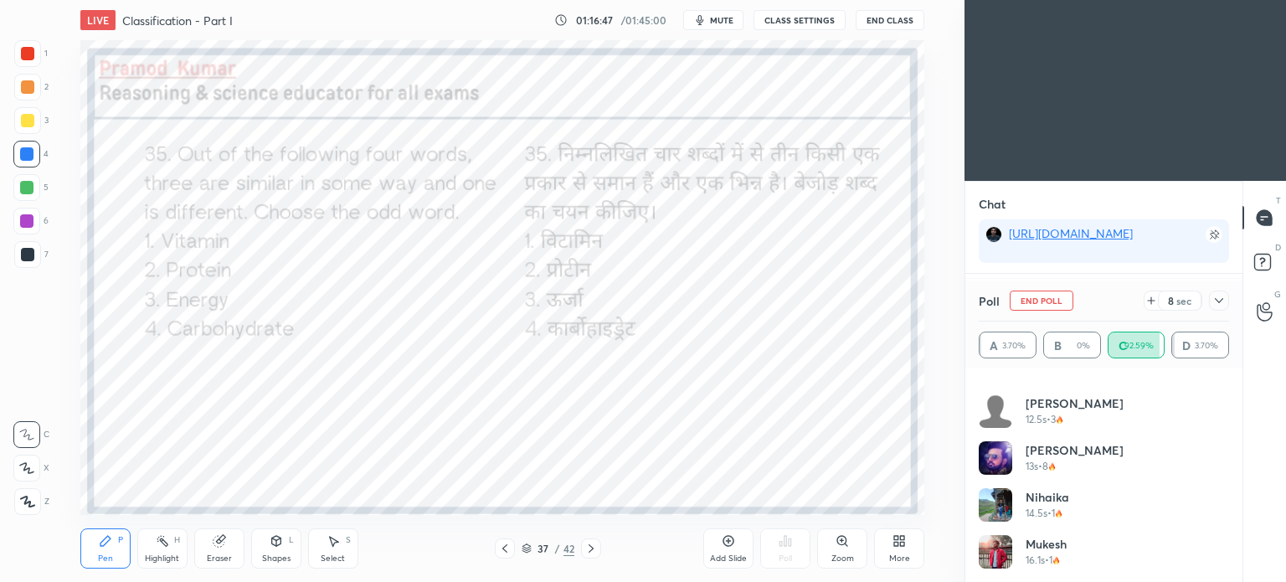
scroll to position [1018, 0]
click at [1215, 300] on icon at bounding box center [1218, 300] width 13 height 13
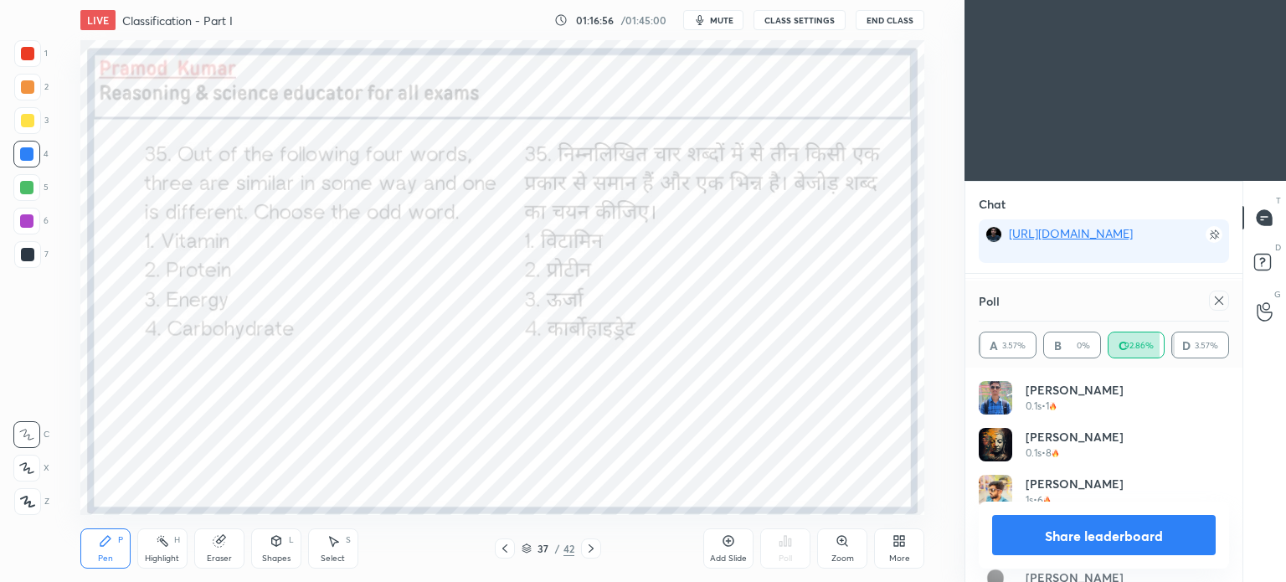
click at [1226, 301] on div at bounding box center [1219, 301] width 20 height 20
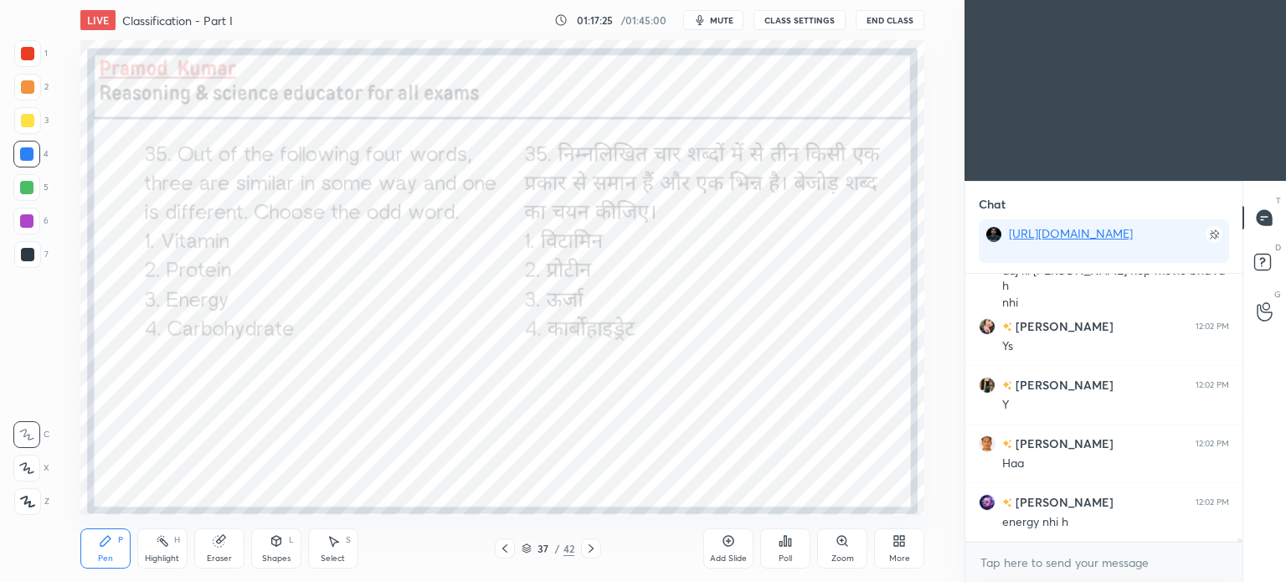
click at [589, 546] on icon at bounding box center [591, 548] width 5 height 8
click at [793, 541] on div "Poll" at bounding box center [785, 548] width 50 height 40
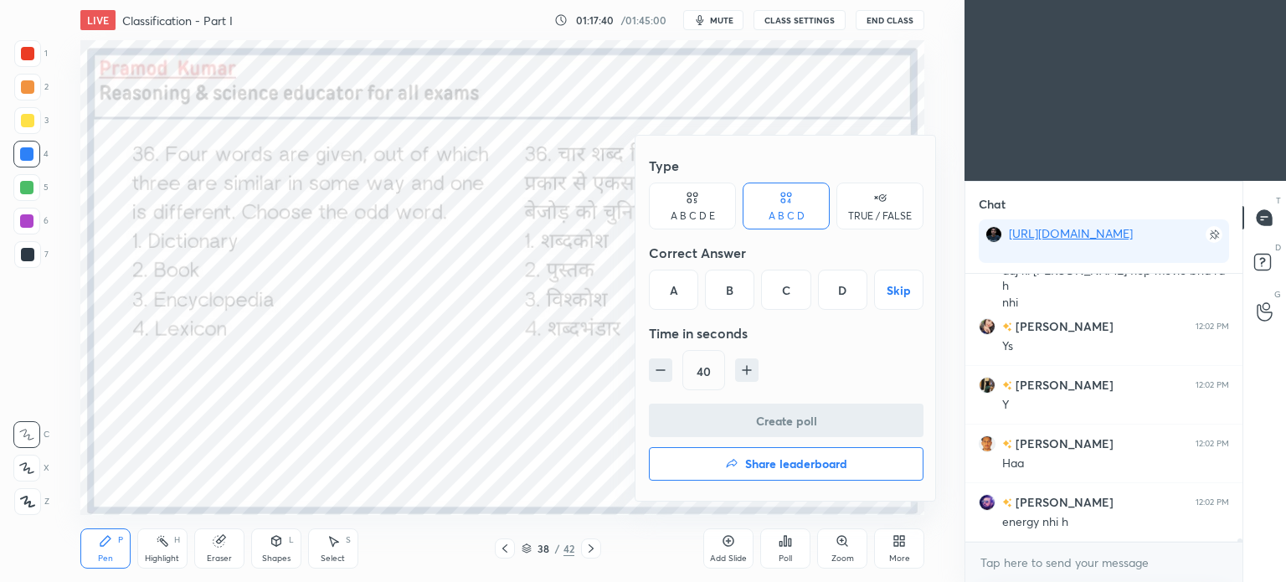
click at [730, 291] on div "B" at bounding box center [729, 290] width 49 height 40
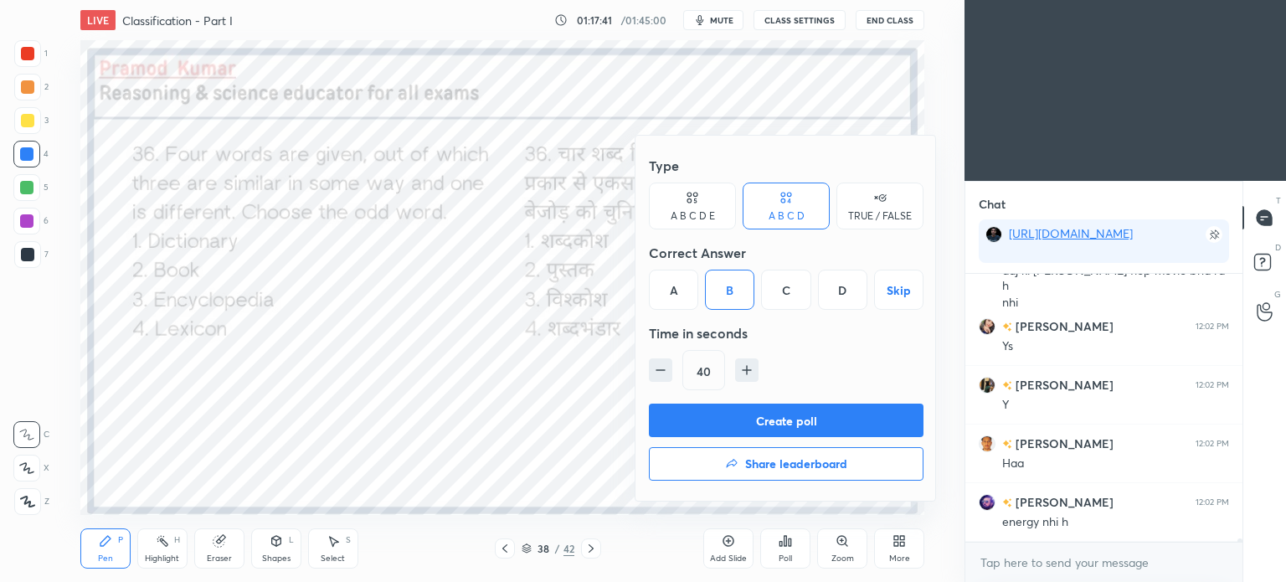
click at [813, 425] on button "Create poll" at bounding box center [786, 420] width 275 height 33
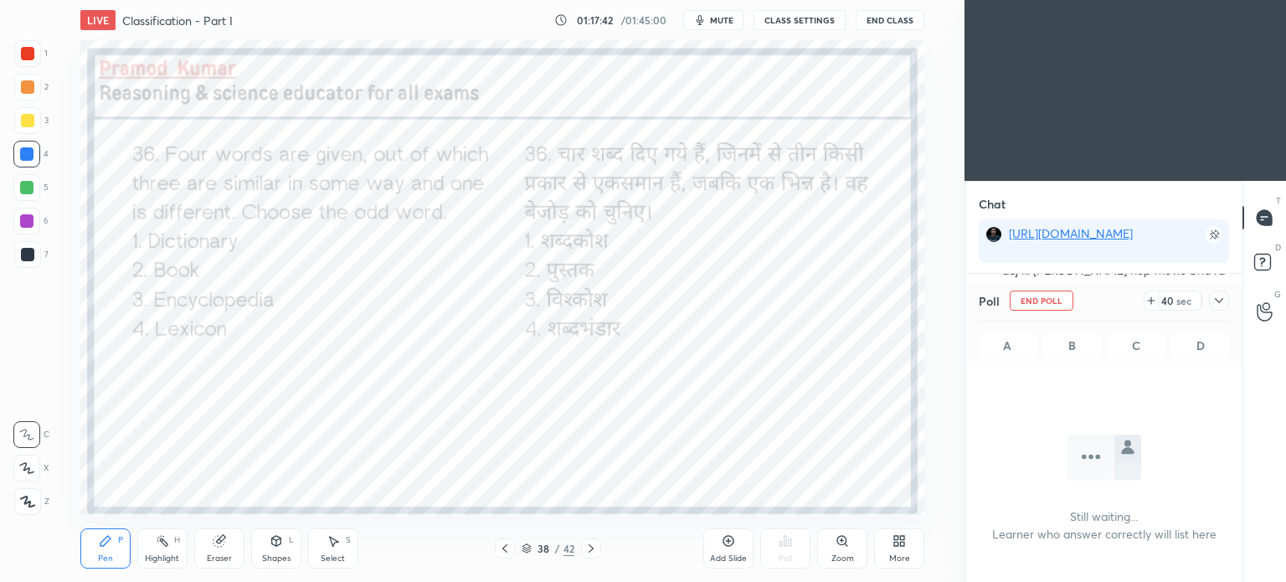
click at [1216, 299] on icon at bounding box center [1218, 300] width 13 height 13
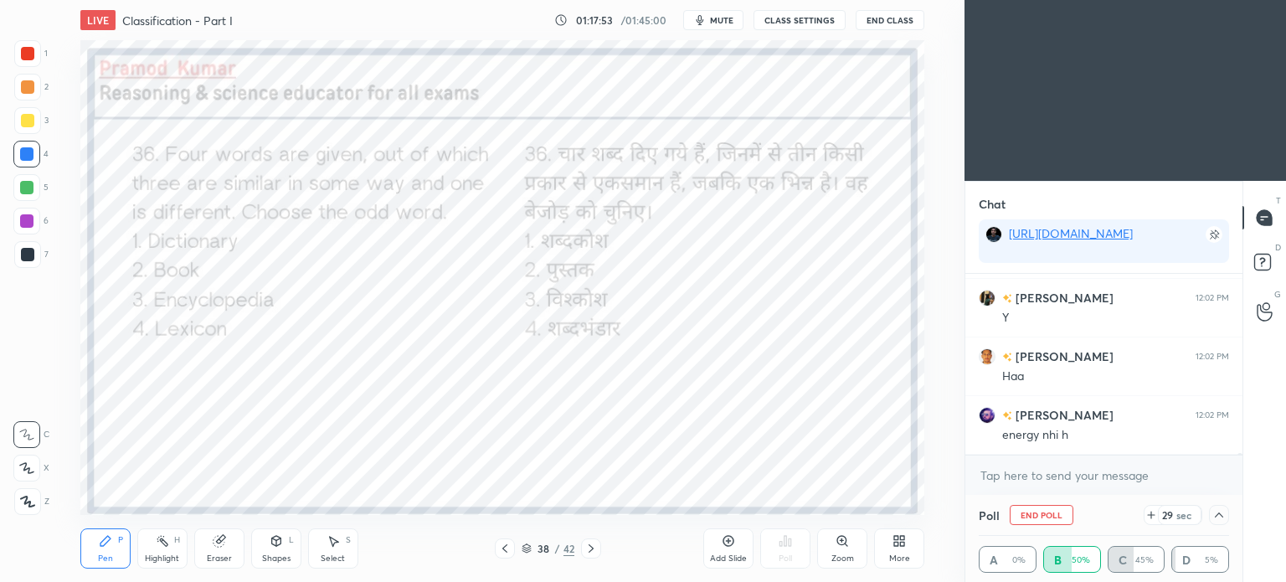
click at [1222, 515] on icon at bounding box center [1218, 514] width 13 height 13
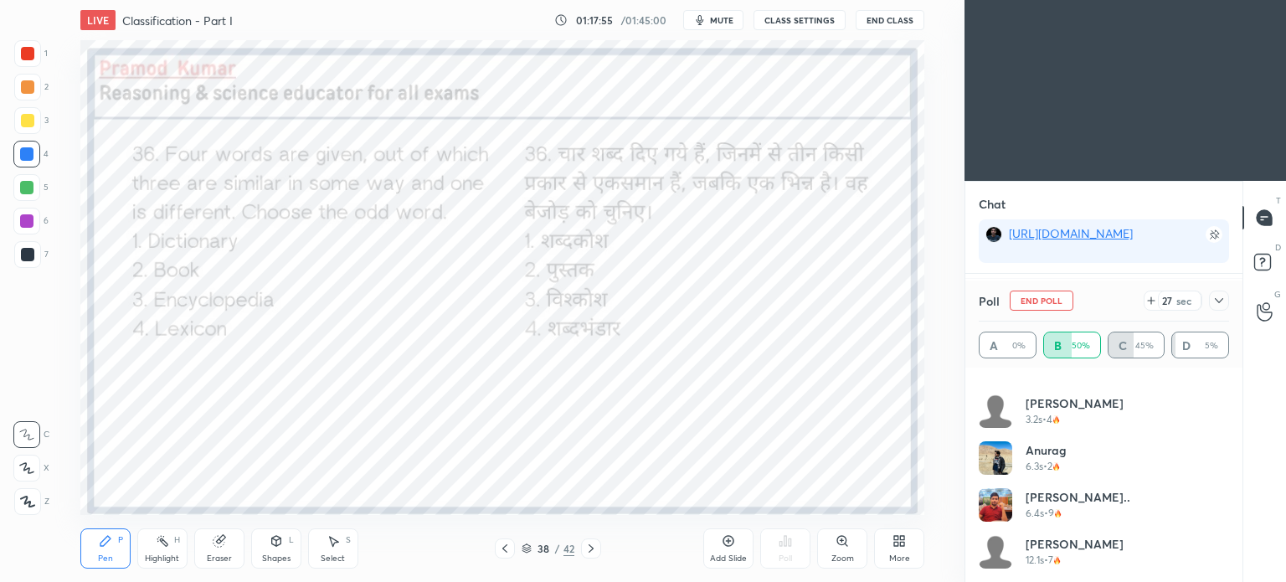
click at [1218, 309] on div at bounding box center [1219, 301] width 20 height 20
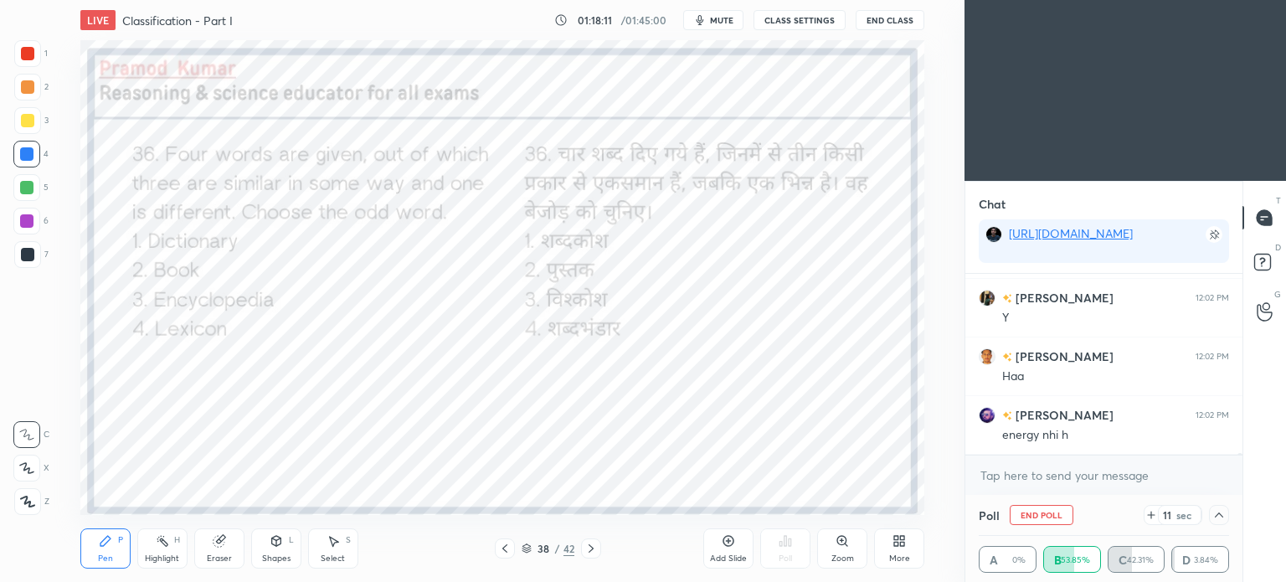
scroll to position [21919, 0]
click at [1225, 518] on icon at bounding box center [1218, 514] width 13 height 13
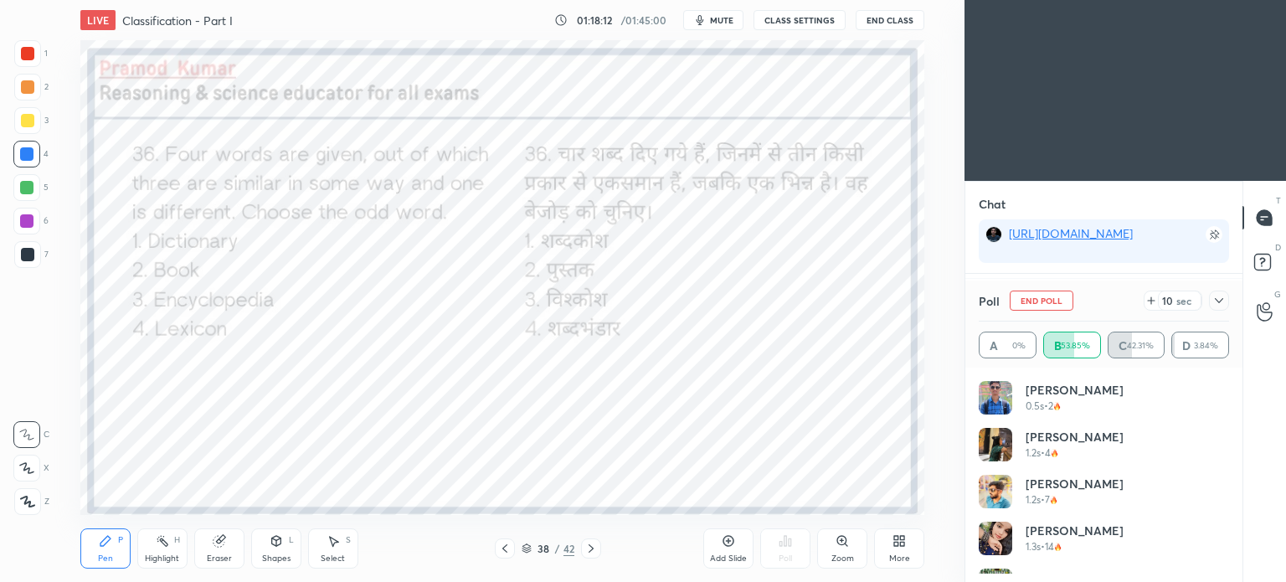
scroll to position [5, 5]
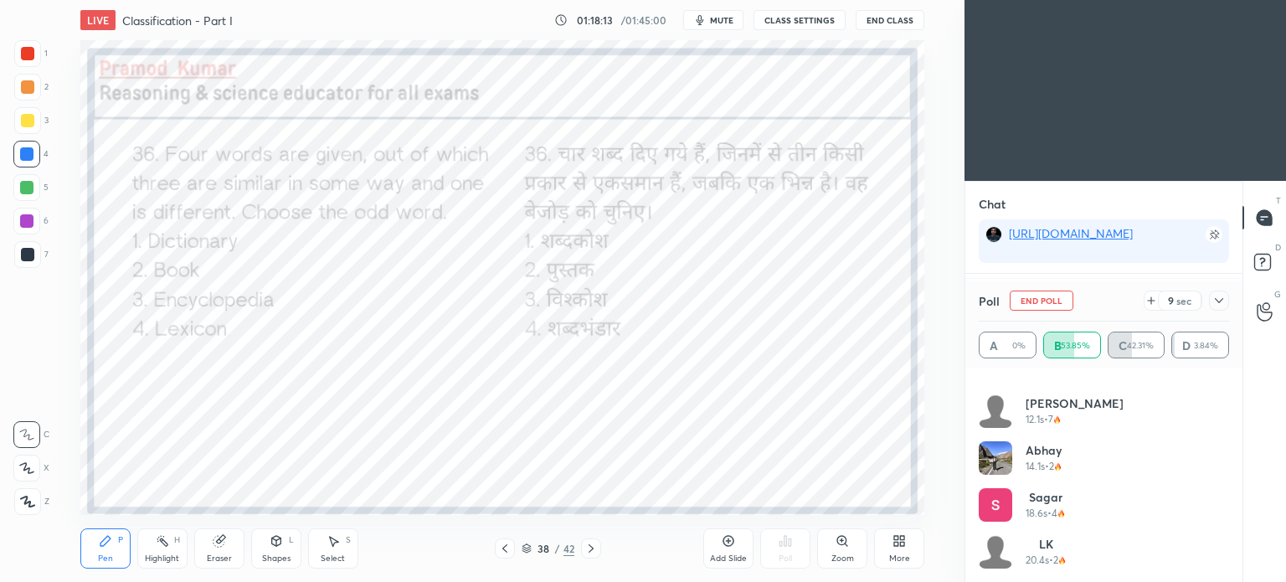
click at [1217, 300] on icon at bounding box center [1218, 300] width 13 height 13
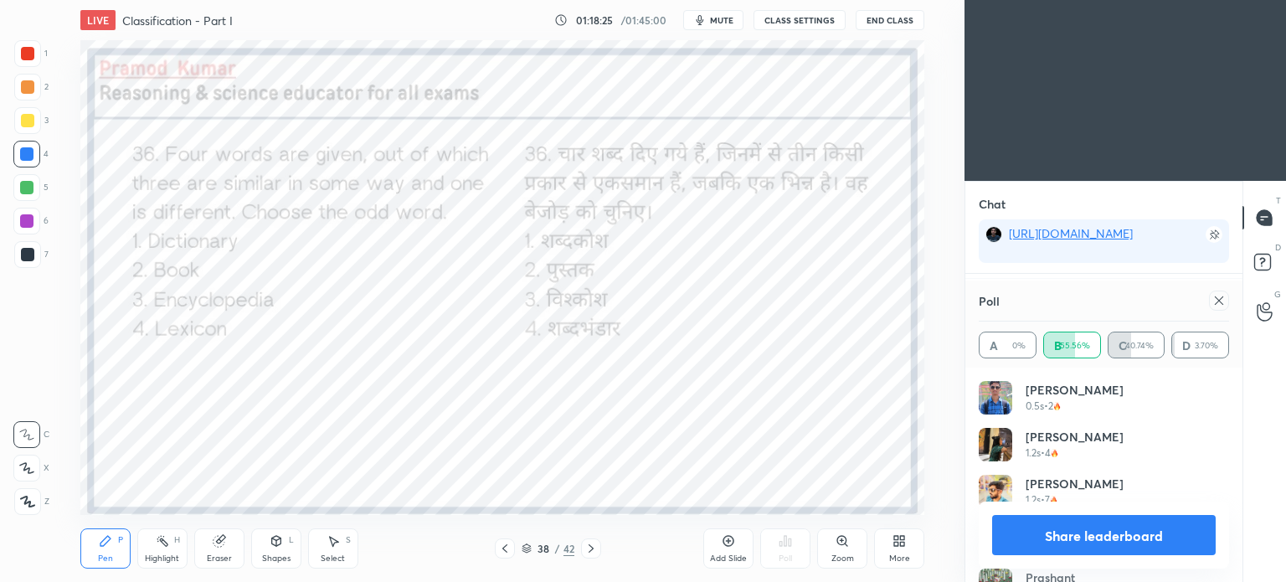
click at [1219, 301] on icon at bounding box center [1219, 300] width 8 height 8
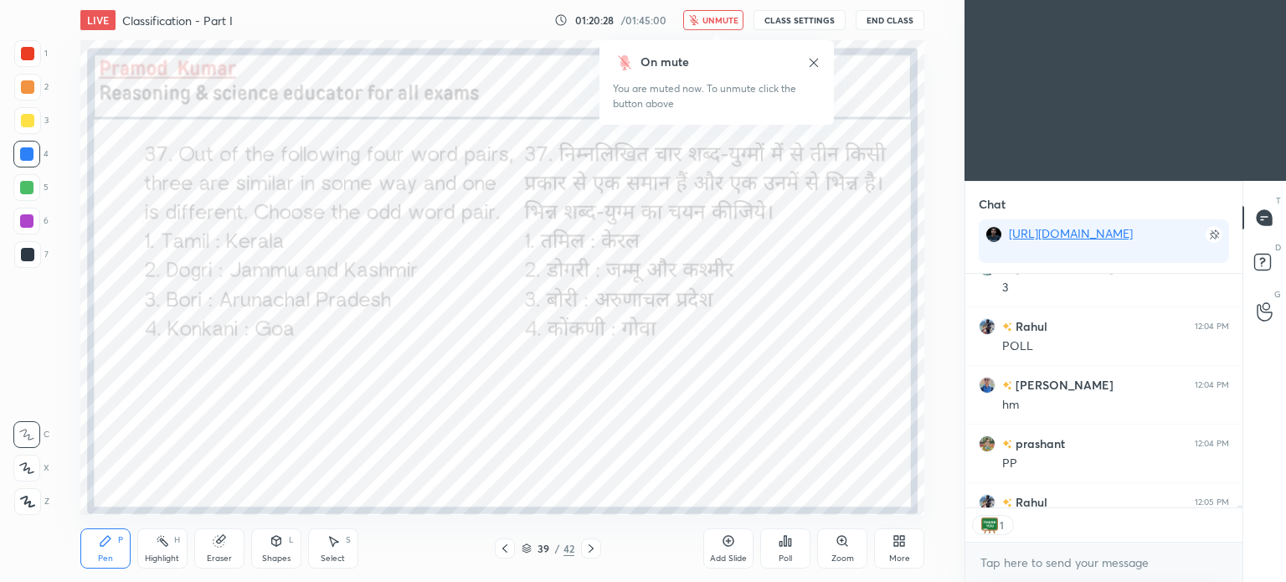
scroll to position [229, 272]
click at [817, 64] on icon at bounding box center [813, 62] width 13 height 13
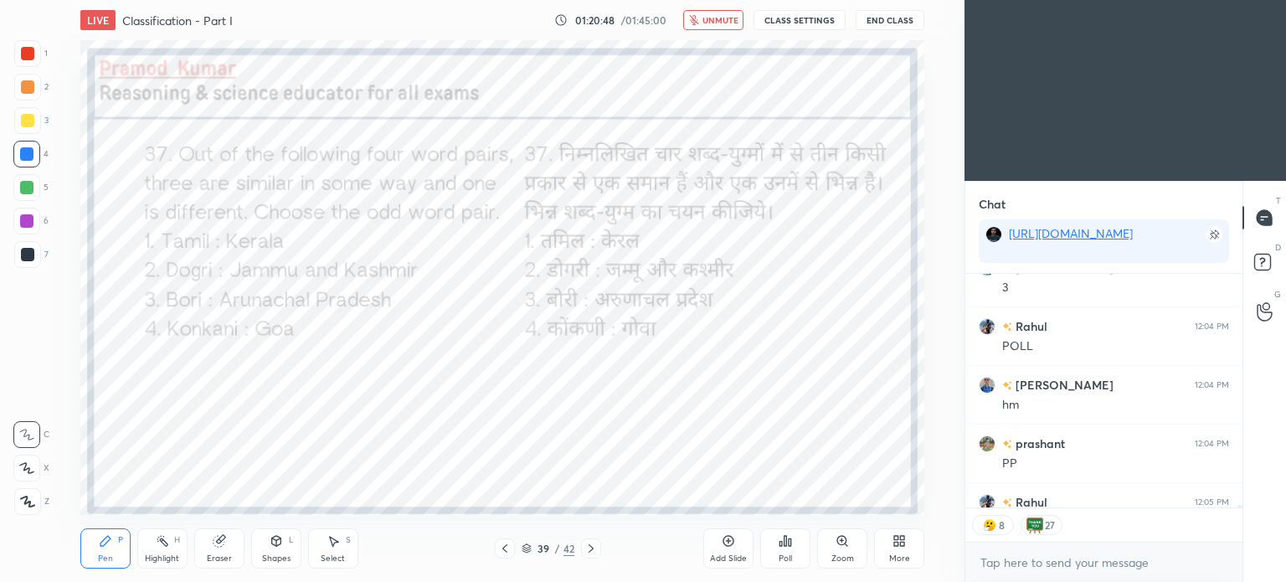
click at [708, 15] on span "unmute" at bounding box center [720, 20] width 36 height 12
click at [781, 543] on icon at bounding box center [781, 544] width 3 height 4
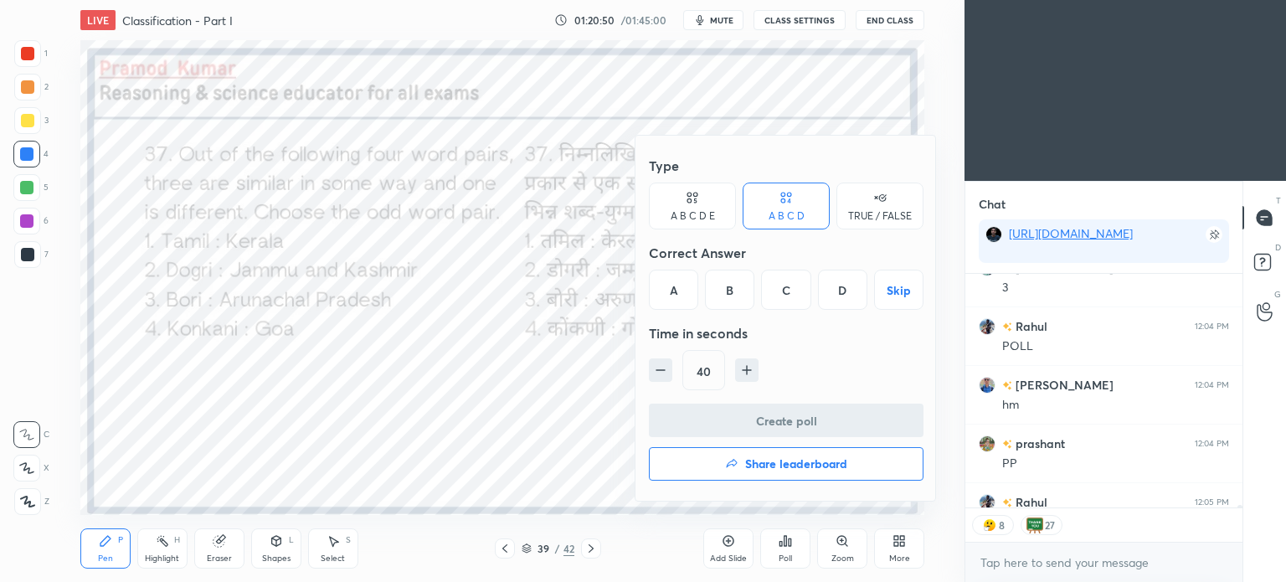
click at [677, 289] on div "A" at bounding box center [673, 290] width 49 height 40
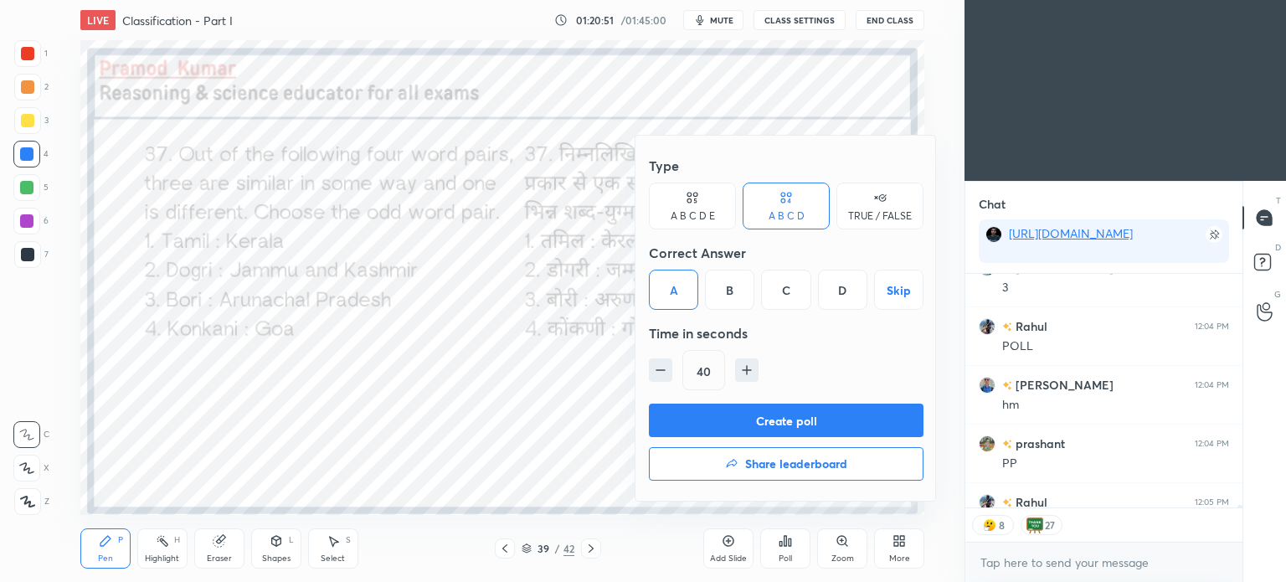
click at [844, 420] on button "Create poll" at bounding box center [786, 420] width 275 height 33
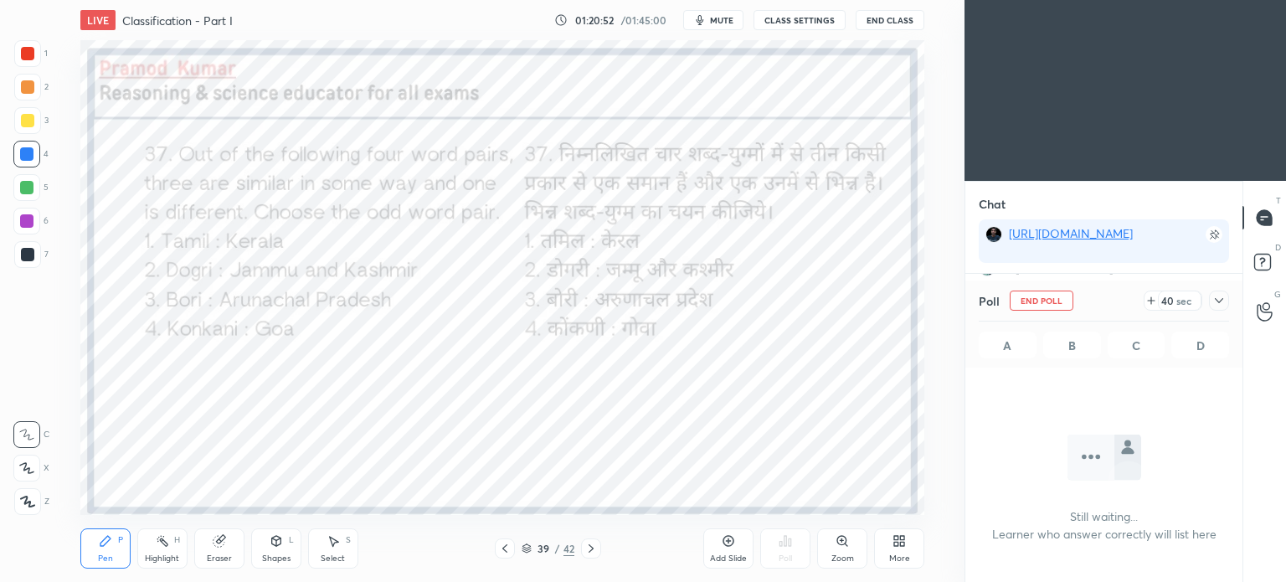
scroll to position [6, 5]
click at [1221, 300] on icon at bounding box center [1218, 300] width 13 height 13
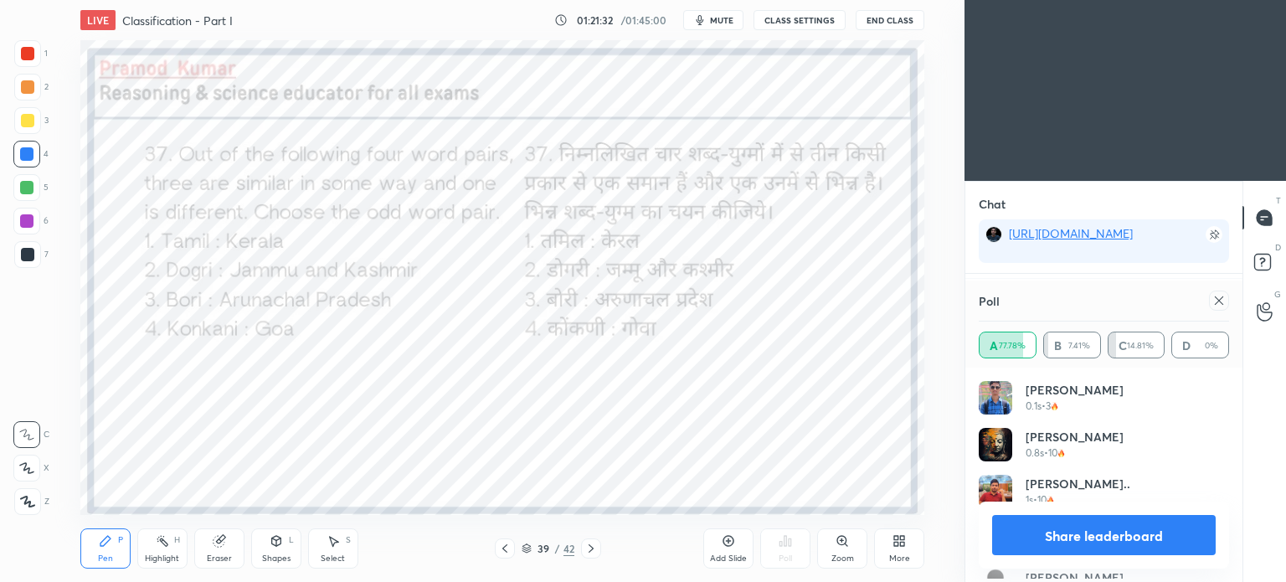
scroll to position [196, 245]
click at [1218, 301] on icon at bounding box center [1218, 300] width 13 height 13
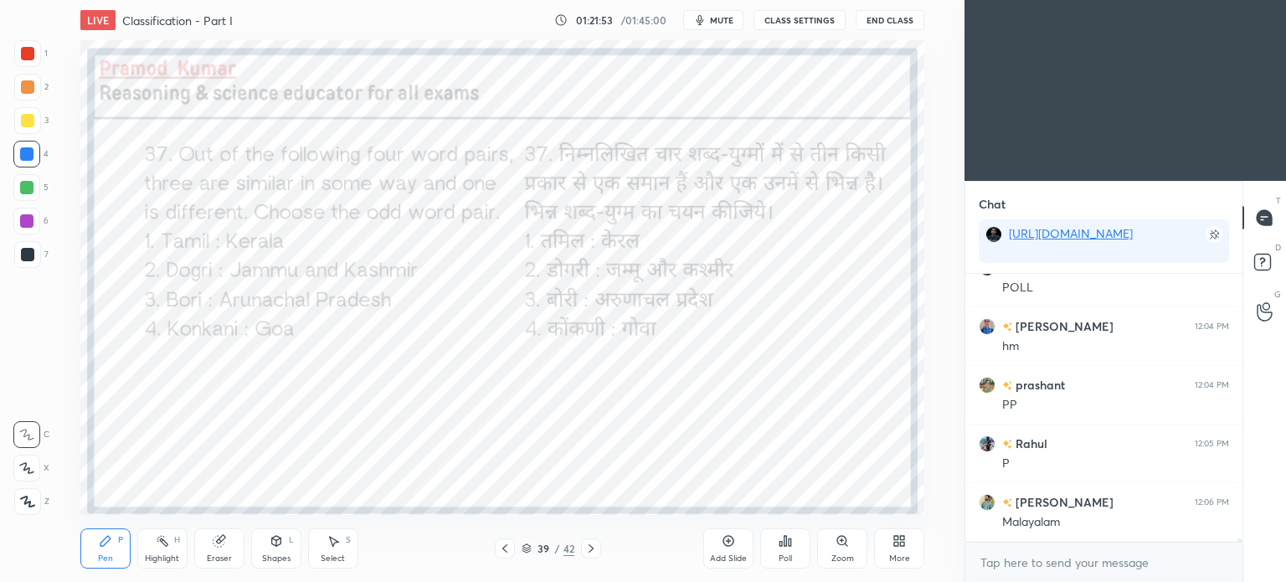
scroll to position [22183, 0]
click at [593, 548] on icon at bounding box center [591, 548] width 5 height 8
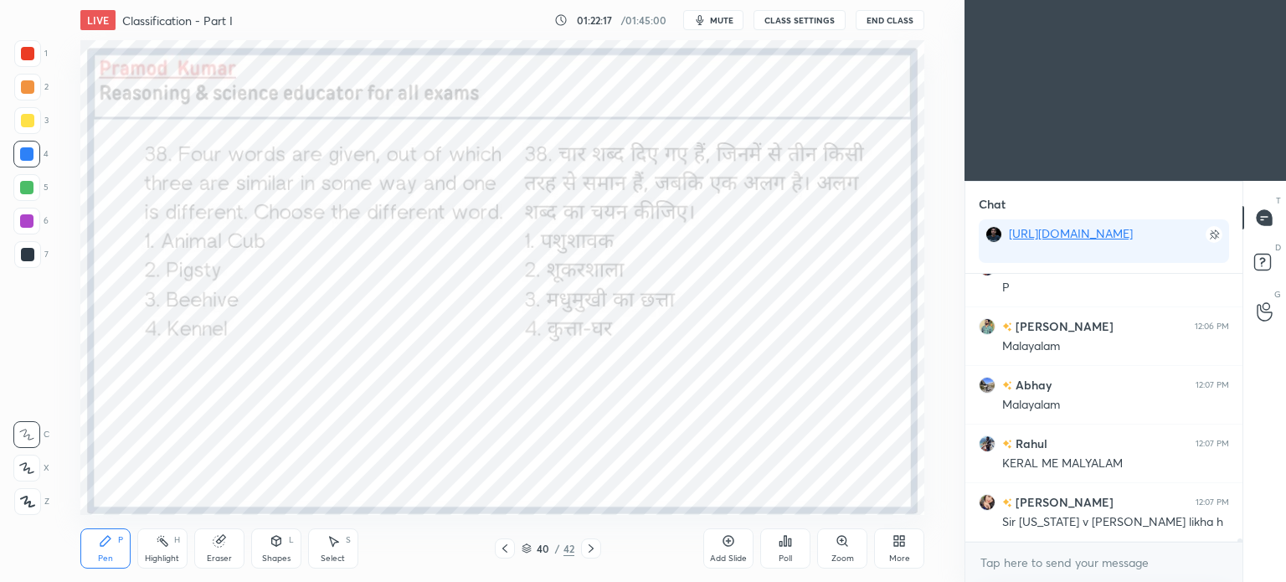
scroll to position [22359, 0]
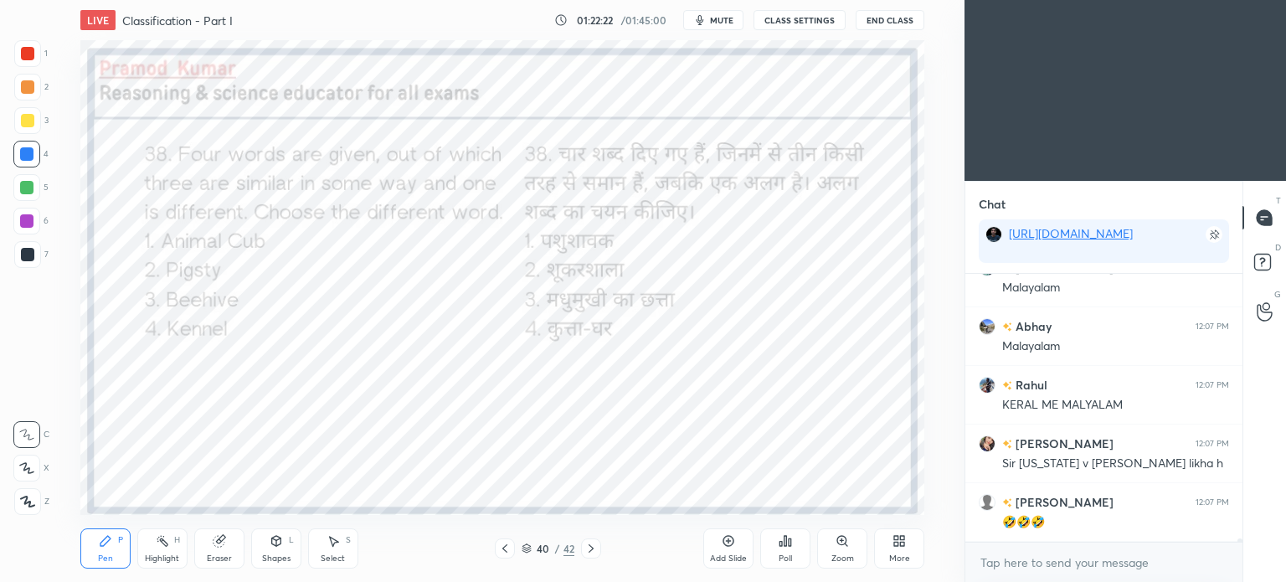
click at [786, 542] on icon at bounding box center [786, 541] width 3 height 10
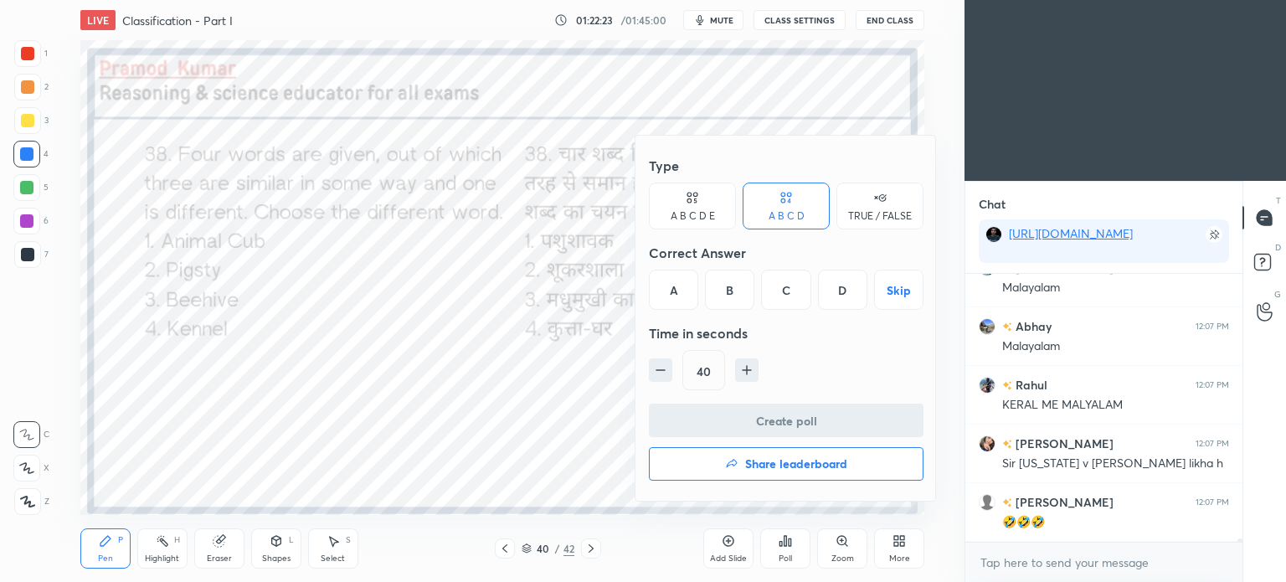
click at [671, 295] on div "A" at bounding box center [673, 290] width 49 height 40
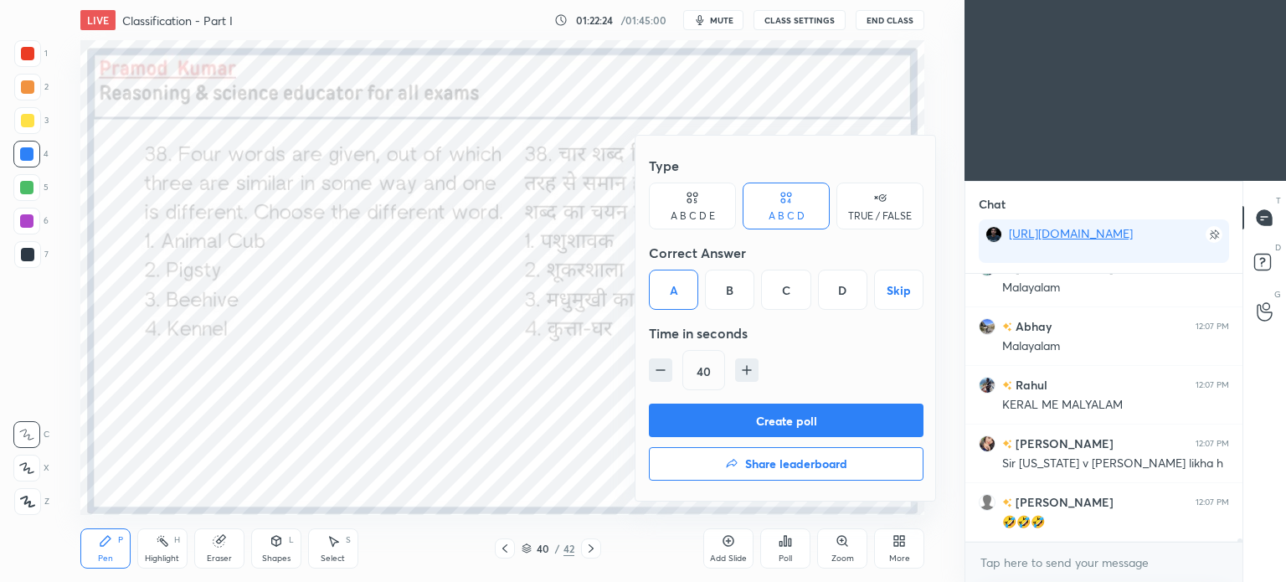
click at [808, 425] on button "Create poll" at bounding box center [786, 420] width 275 height 33
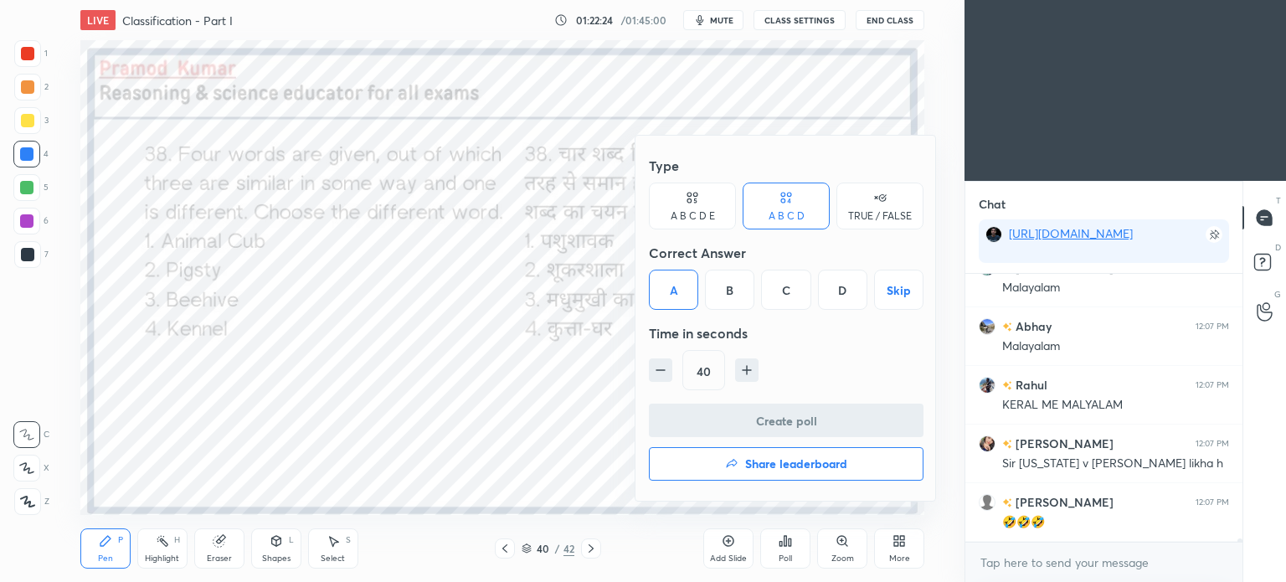
scroll to position [5, 5]
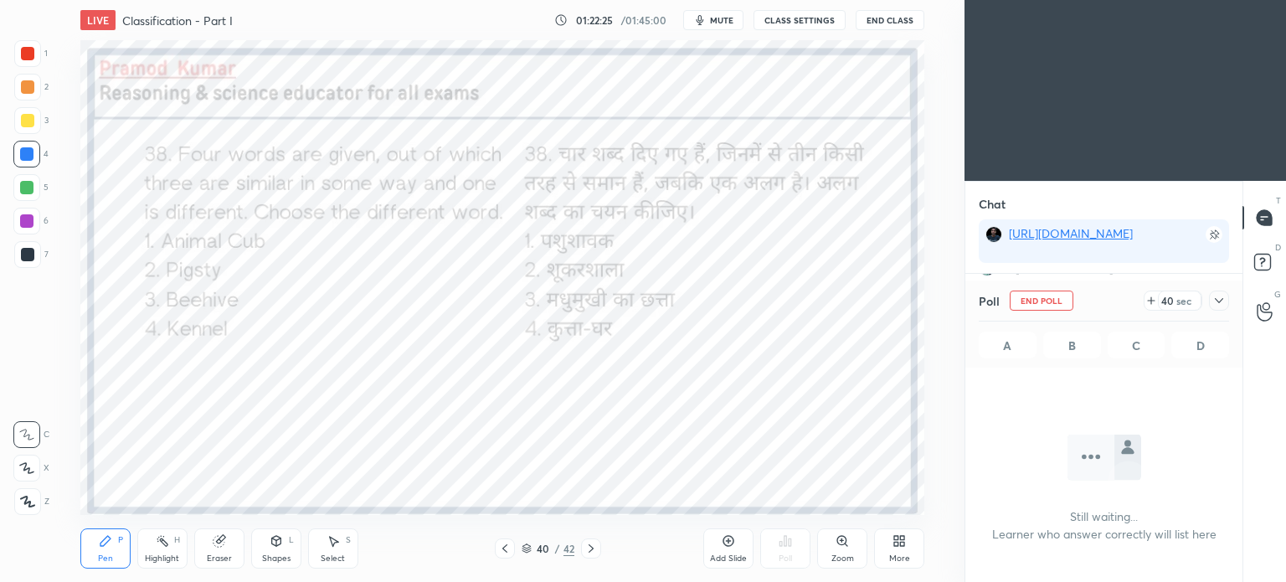
click at [1222, 300] on icon at bounding box center [1219, 300] width 8 height 5
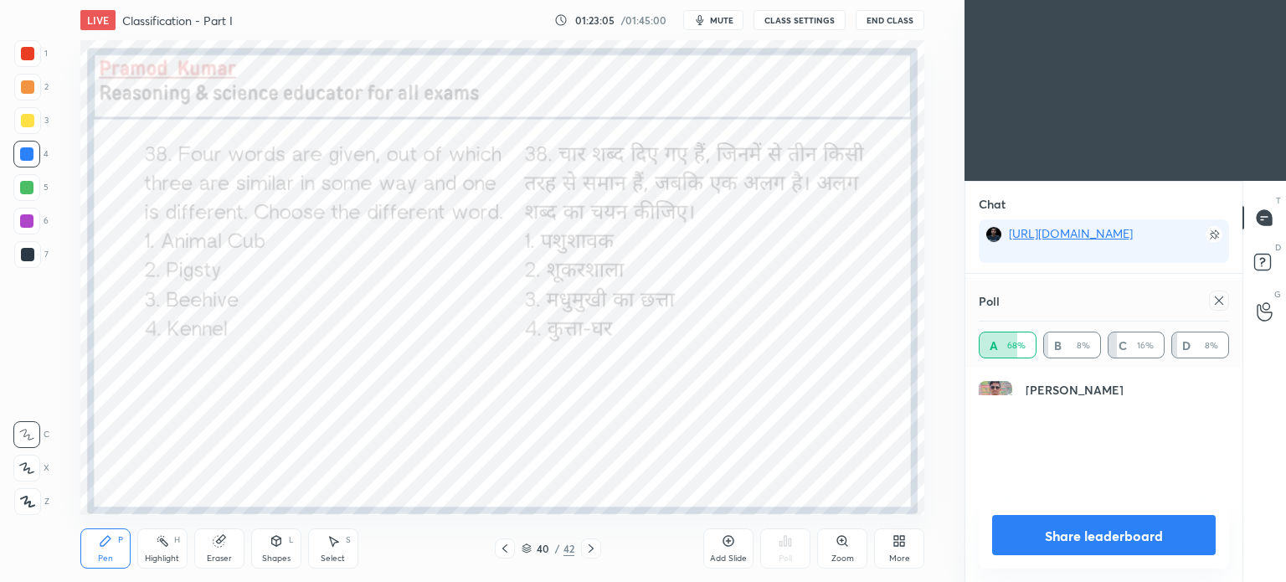
scroll to position [195, 245]
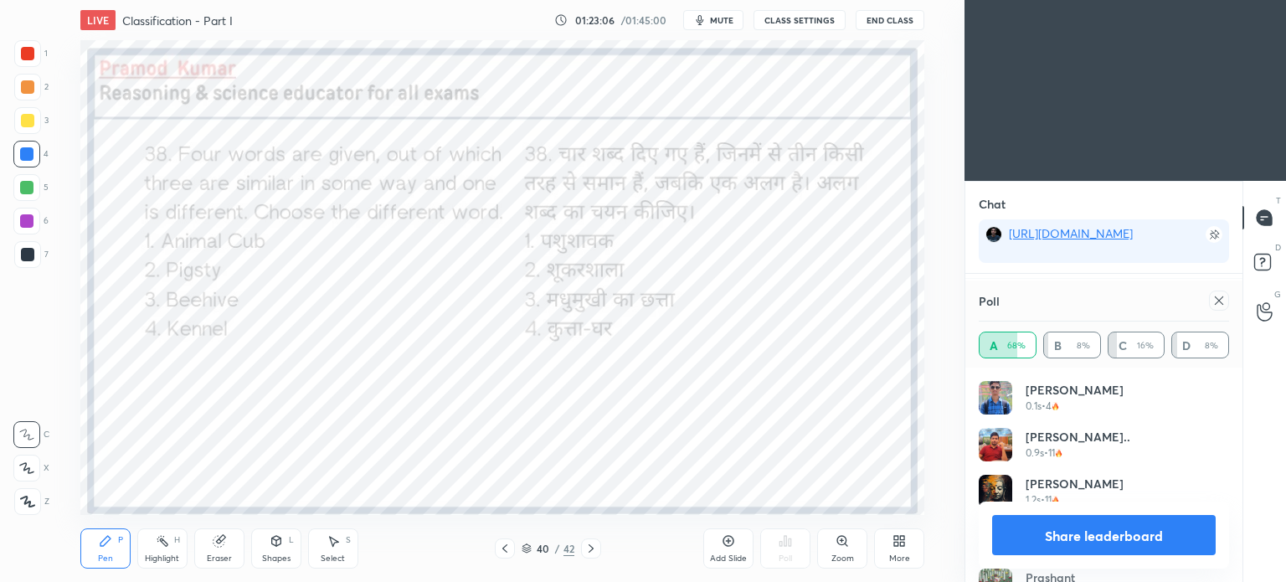
click at [1222, 302] on icon at bounding box center [1218, 300] width 13 height 13
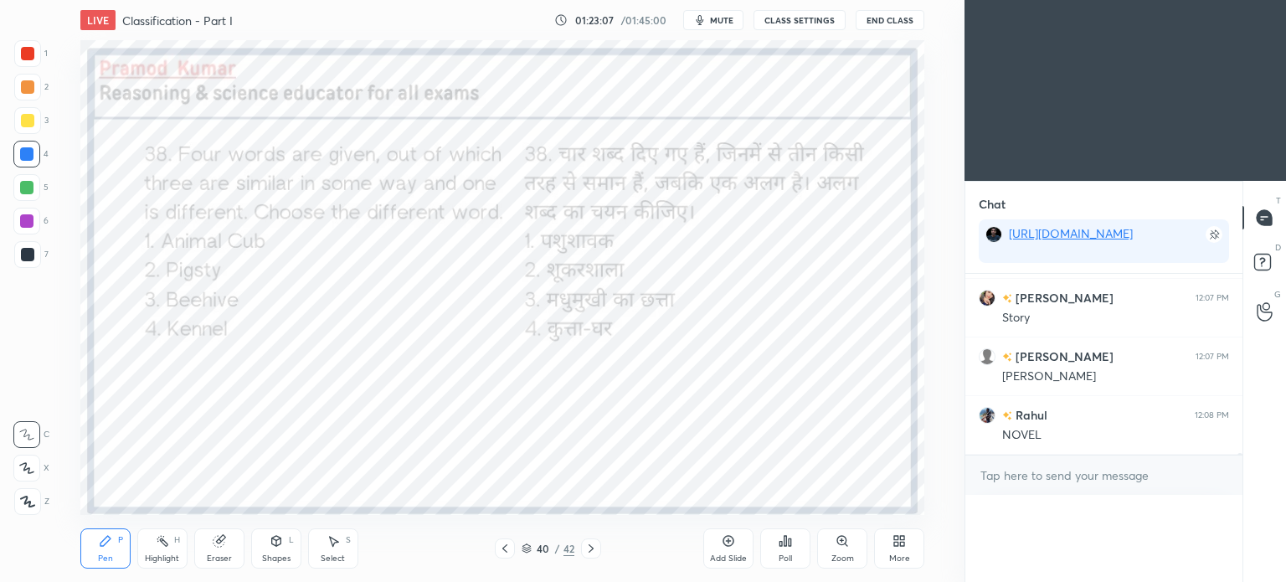
scroll to position [0, 0]
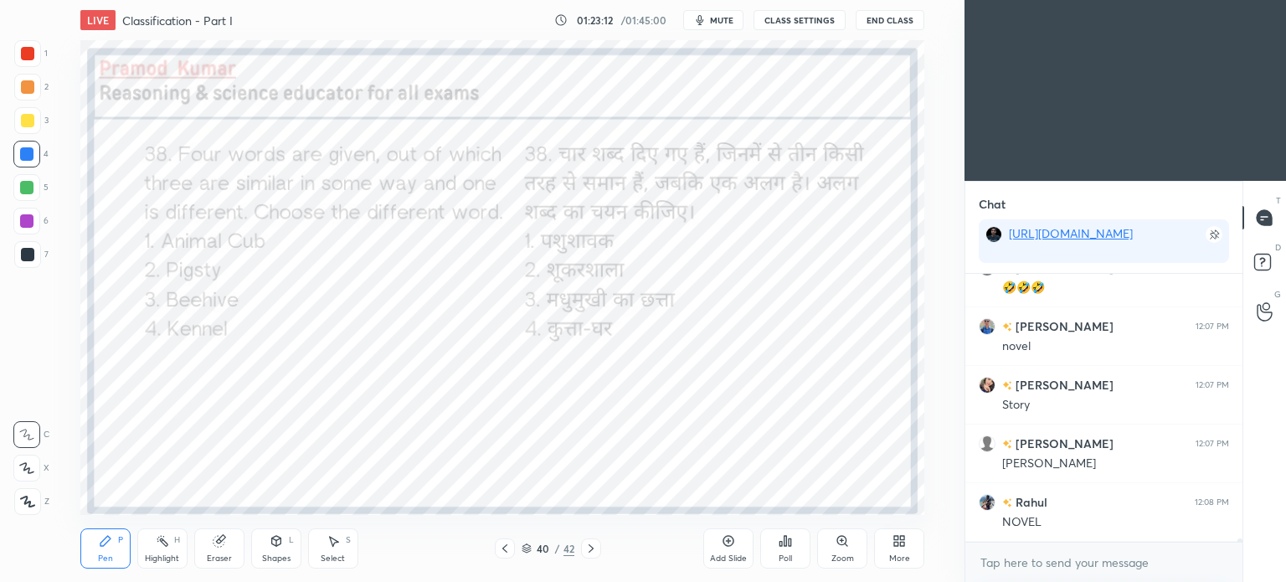
click at [221, 554] on div "Eraser" at bounding box center [219, 558] width 25 height 8
click at [27, 493] on div "Erase all" at bounding box center [26, 501] width 27 height 27
click at [116, 544] on div "Pen P" at bounding box center [105, 548] width 50 height 40
click at [28, 252] on div at bounding box center [27, 254] width 13 height 13
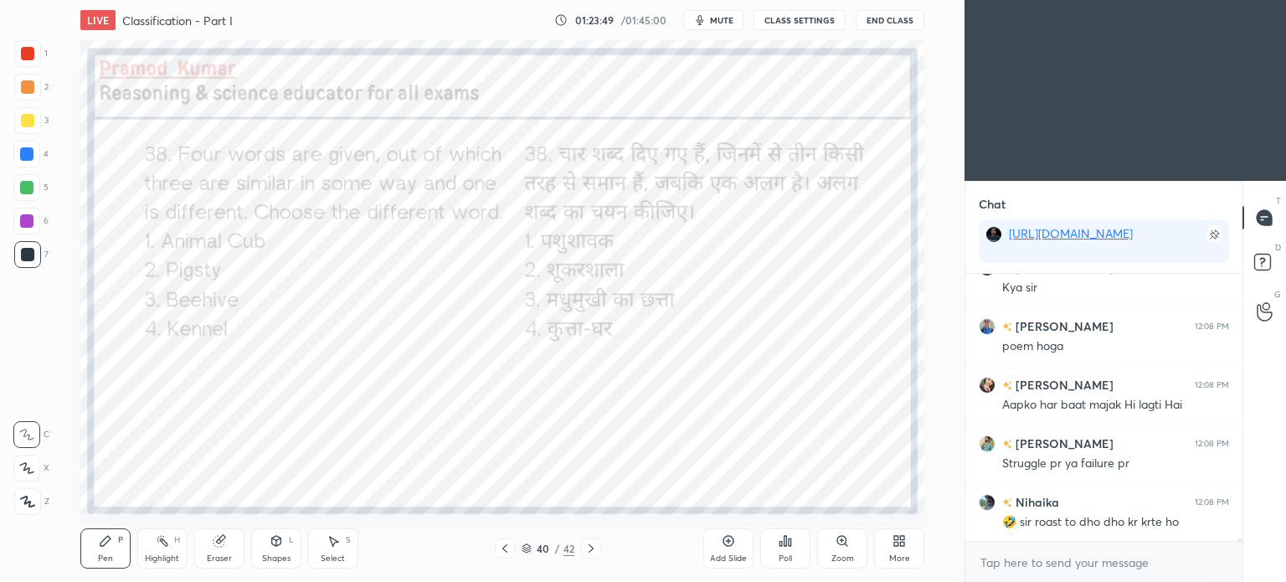
scroll to position [22945, 0]
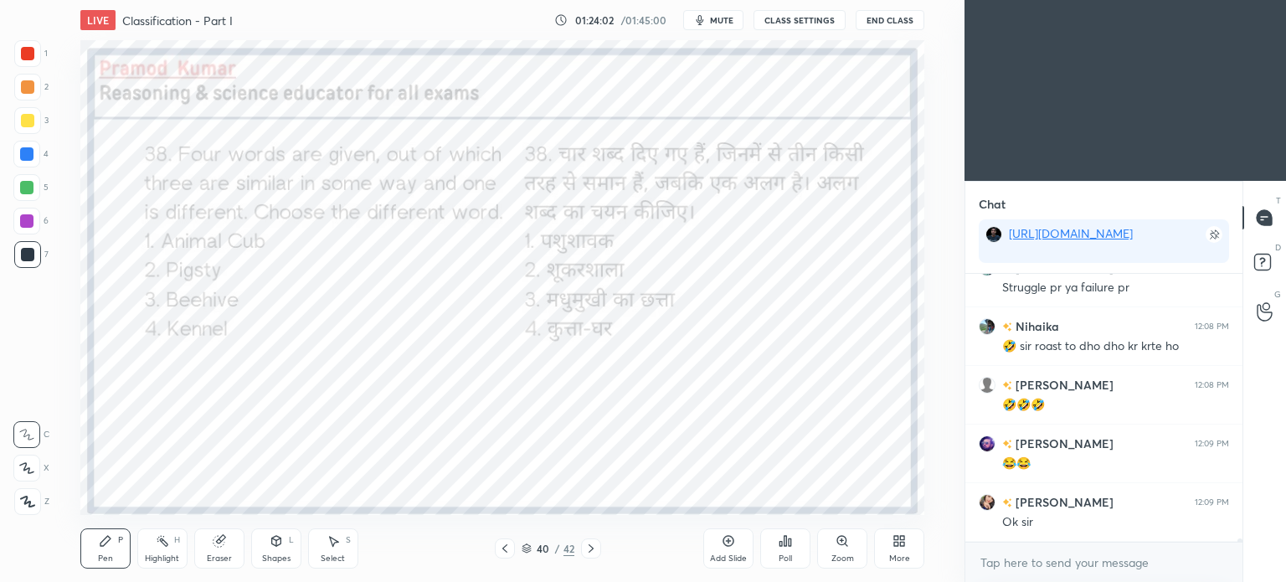
click at [595, 548] on icon at bounding box center [590, 548] width 13 height 13
click at [782, 535] on icon at bounding box center [785, 540] width 13 height 13
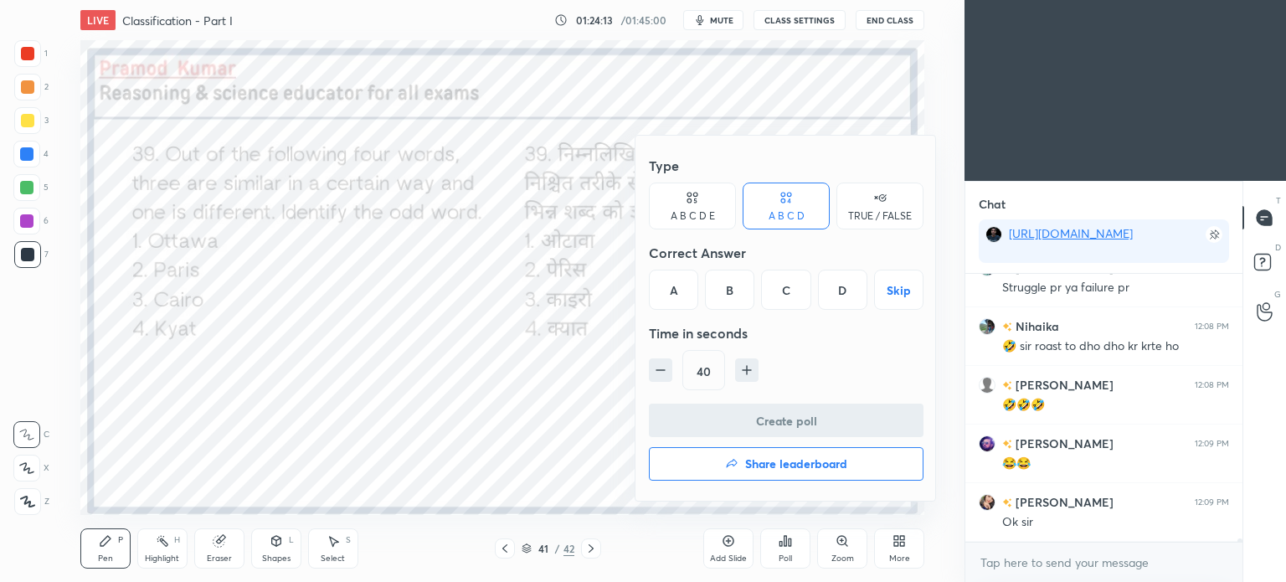
click at [837, 286] on div "D" at bounding box center [842, 290] width 49 height 40
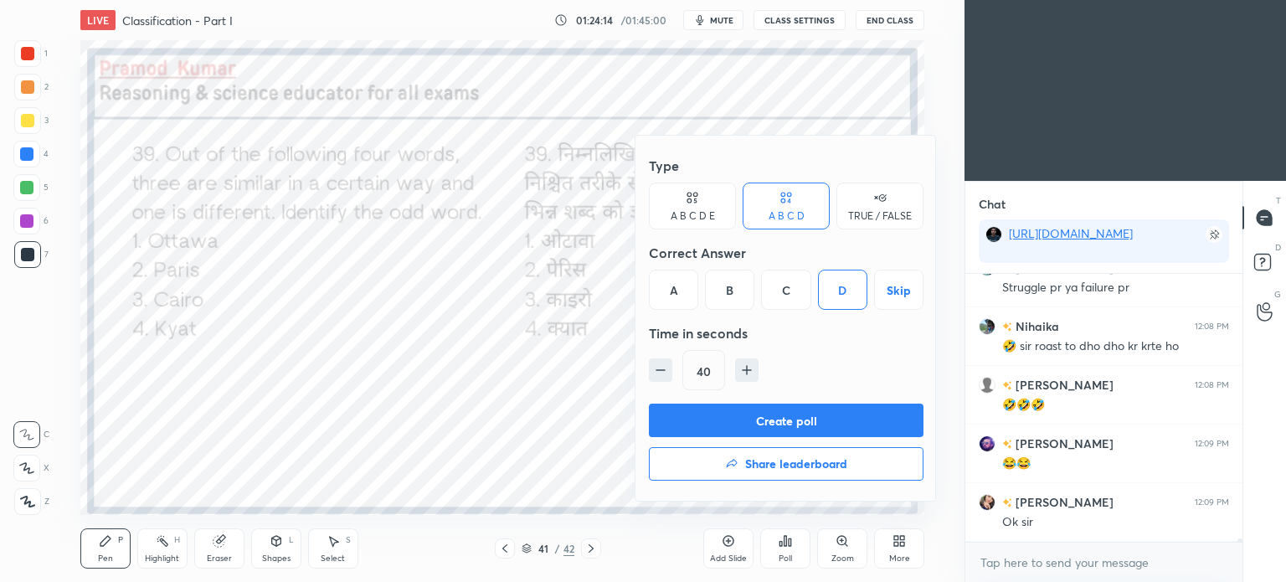
click at [816, 416] on button "Create poll" at bounding box center [786, 420] width 275 height 33
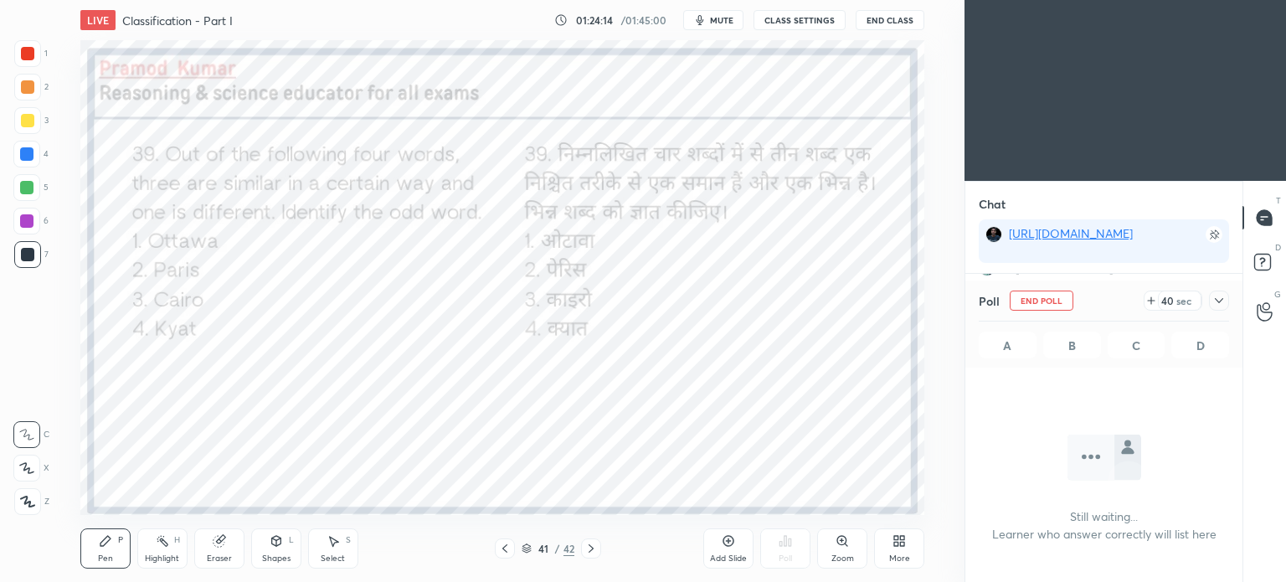
scroll to position [37, 272]
click at [1211, 306] on div at bounding box center [1219, 301] width 20 height 20
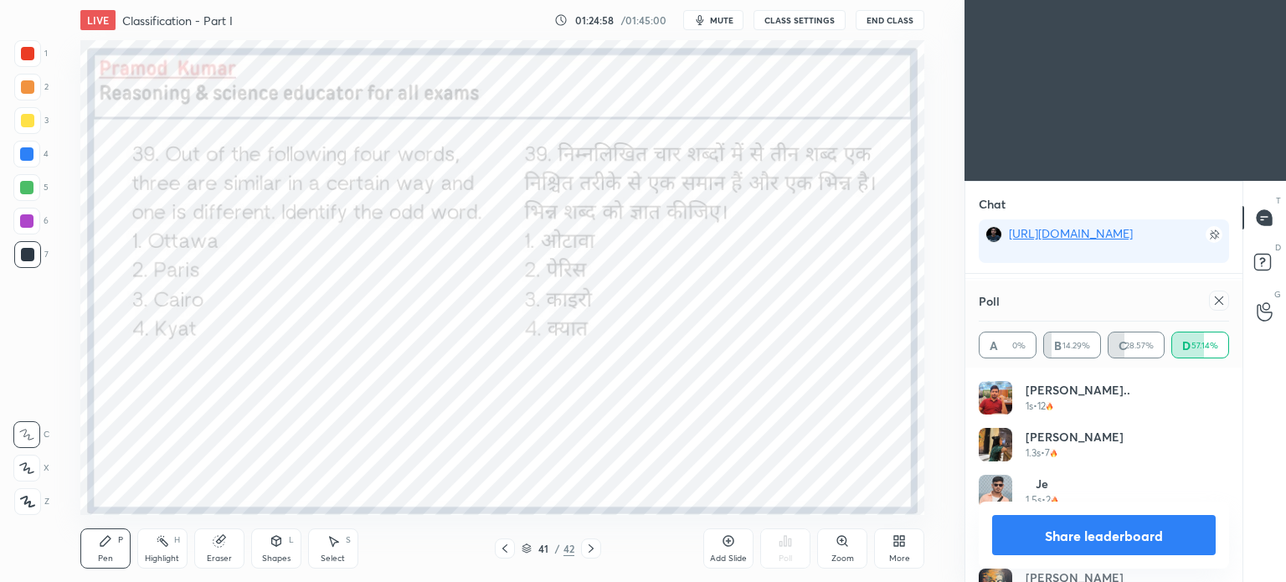
scroll to position [23560, 0]
click at [1218, 301] on icon at bounding box center [1218, 300] width 13 height 13
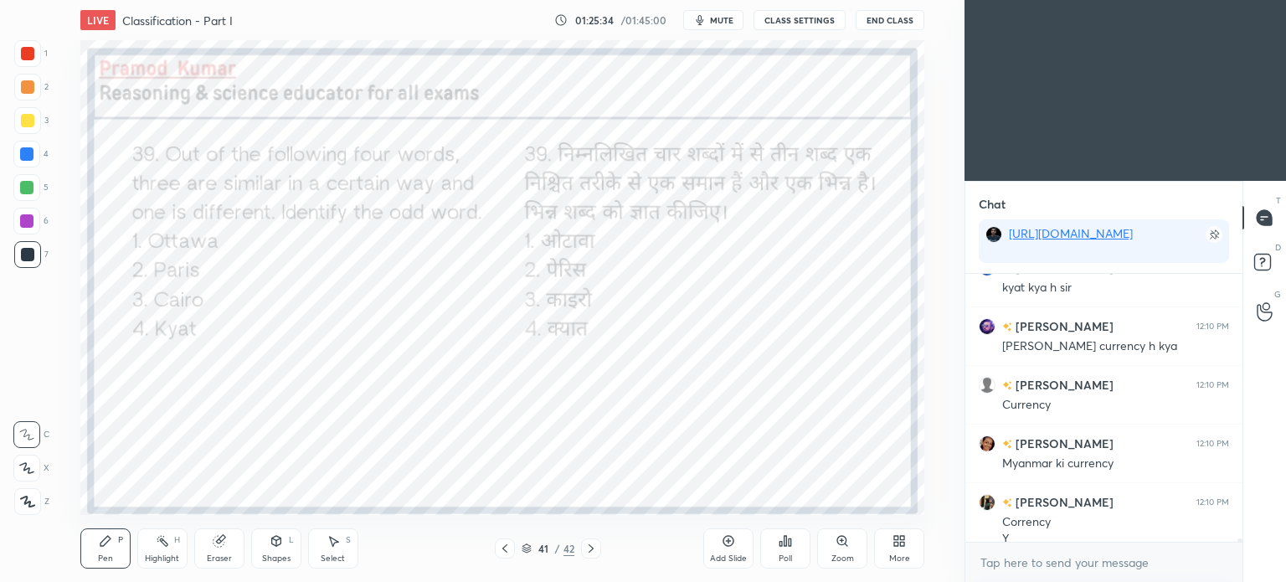
scroll to position [23607, 0]
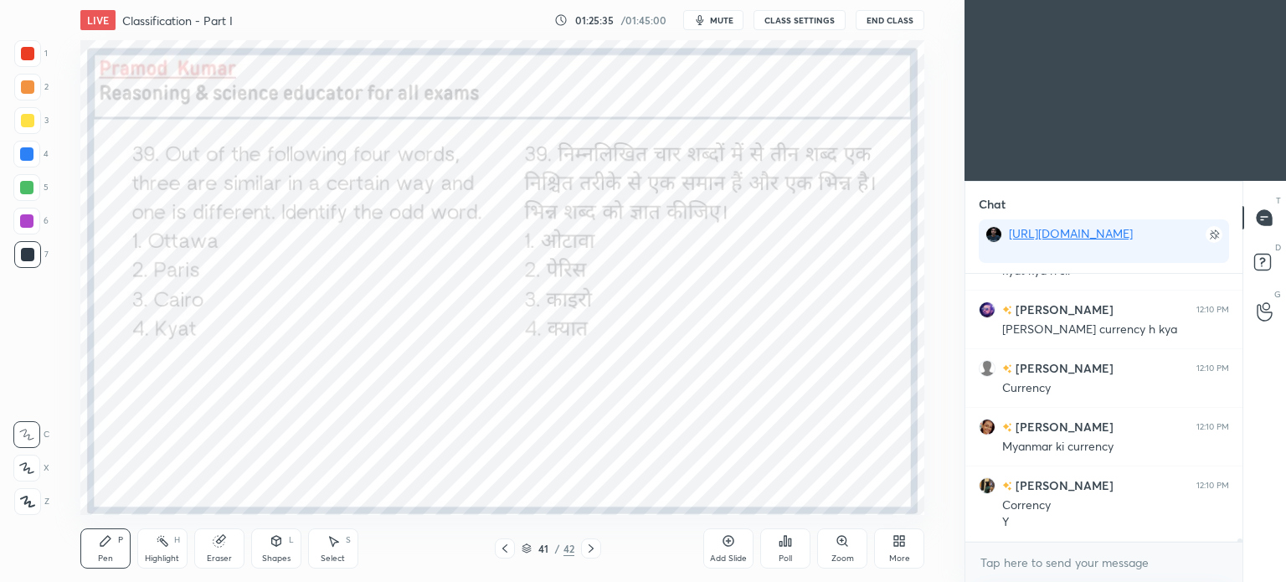
click at [586, 546] on icon at bounding box center [590, 548] width 13 height 13
click at [790, 541] on icon at bounding box center [790, 542] width 3 height 8
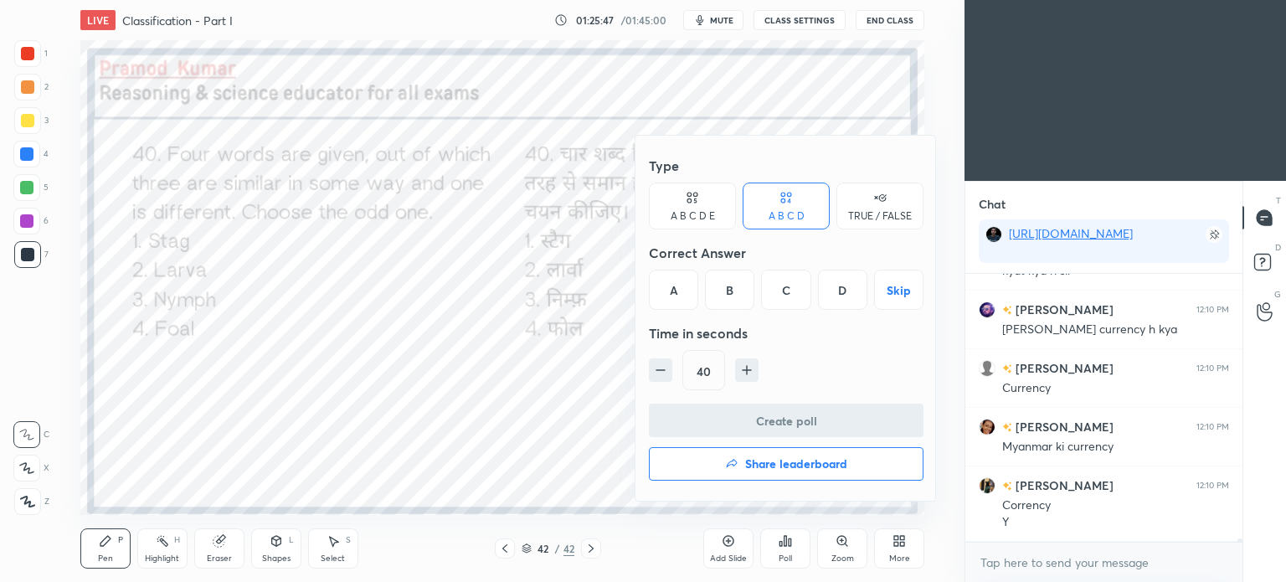
click at [673, 290] on div "A" at bounding box center [673, 290] width 49 height 40
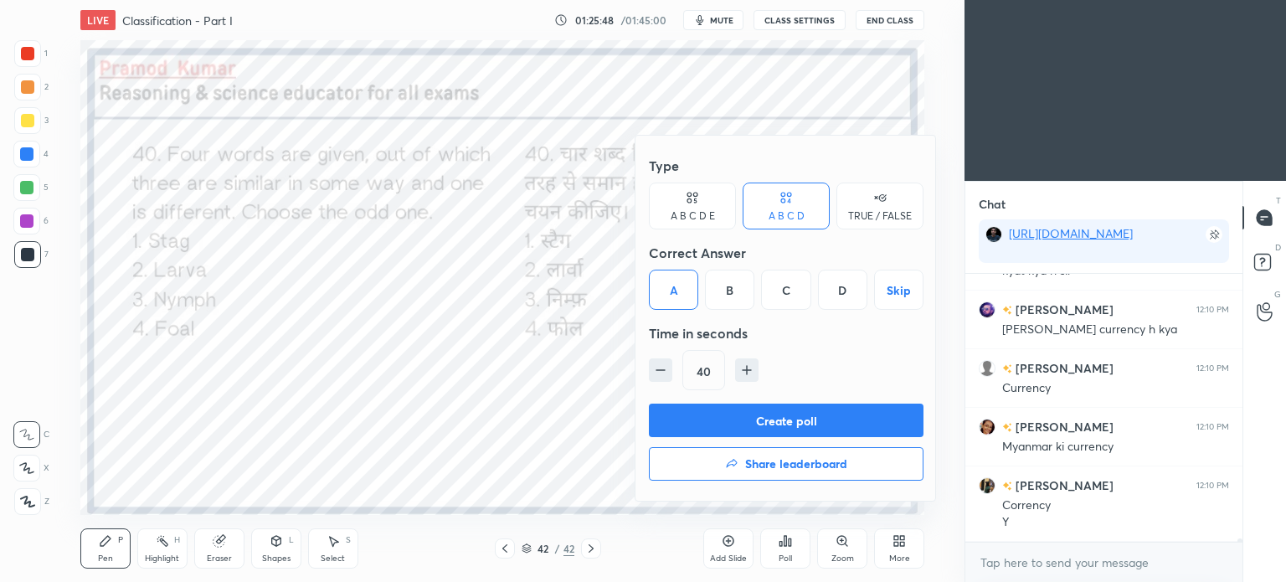
click at [813, 411] on button "Create poll" at bounding box center [786, 420] width 275 height 33
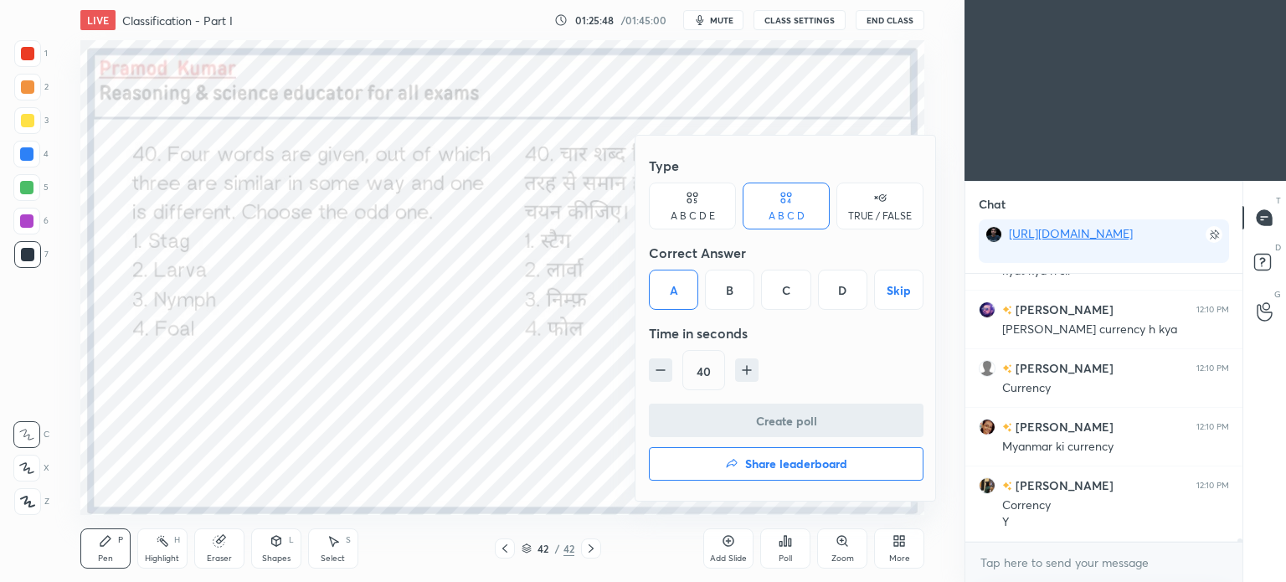
scroll to position [5, 5]
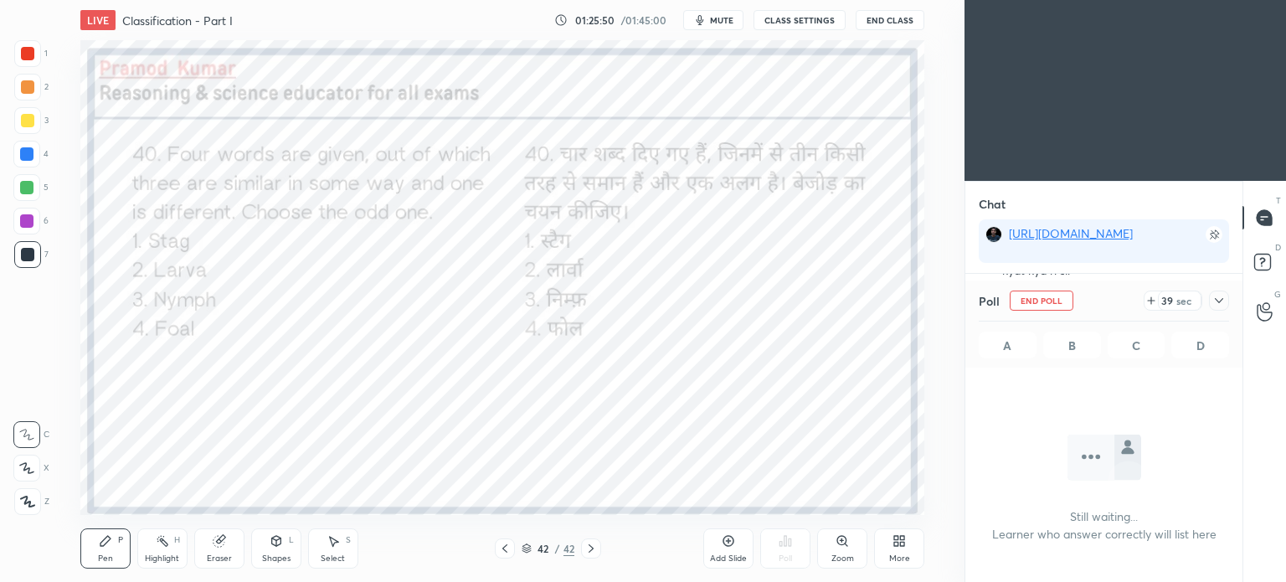
click at [1220, 299] on icon at bounding box center [1218, 300] width 13 height 13
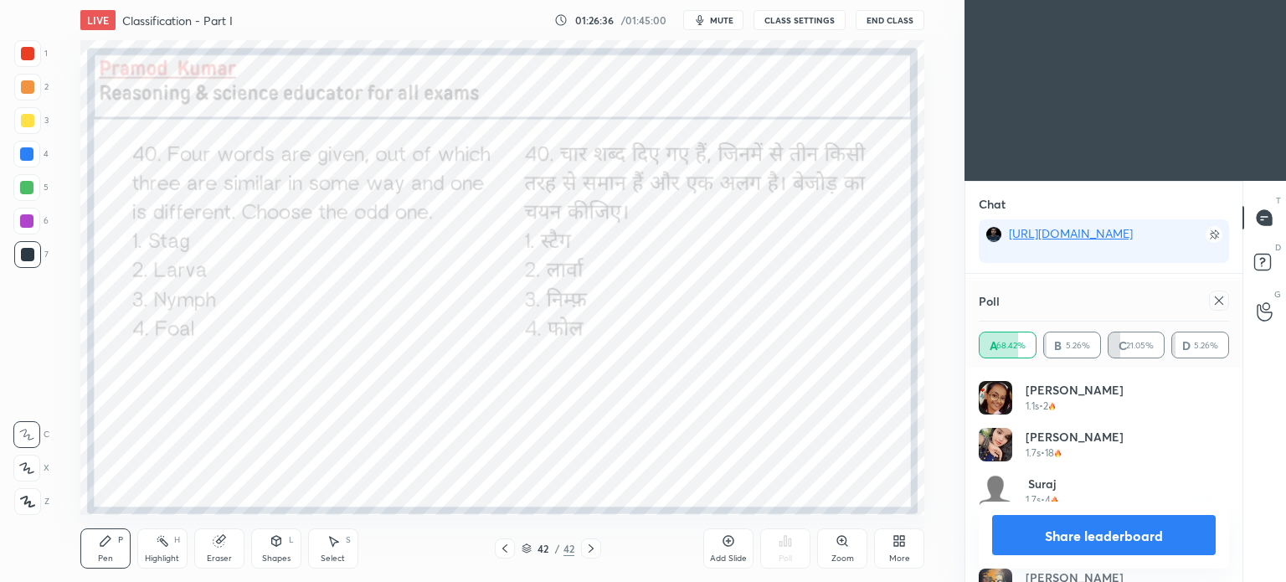
scroll to position [24134, 0]
click at [1223, 298] on icon at bounding box center [1218, 300] width 13 height 13
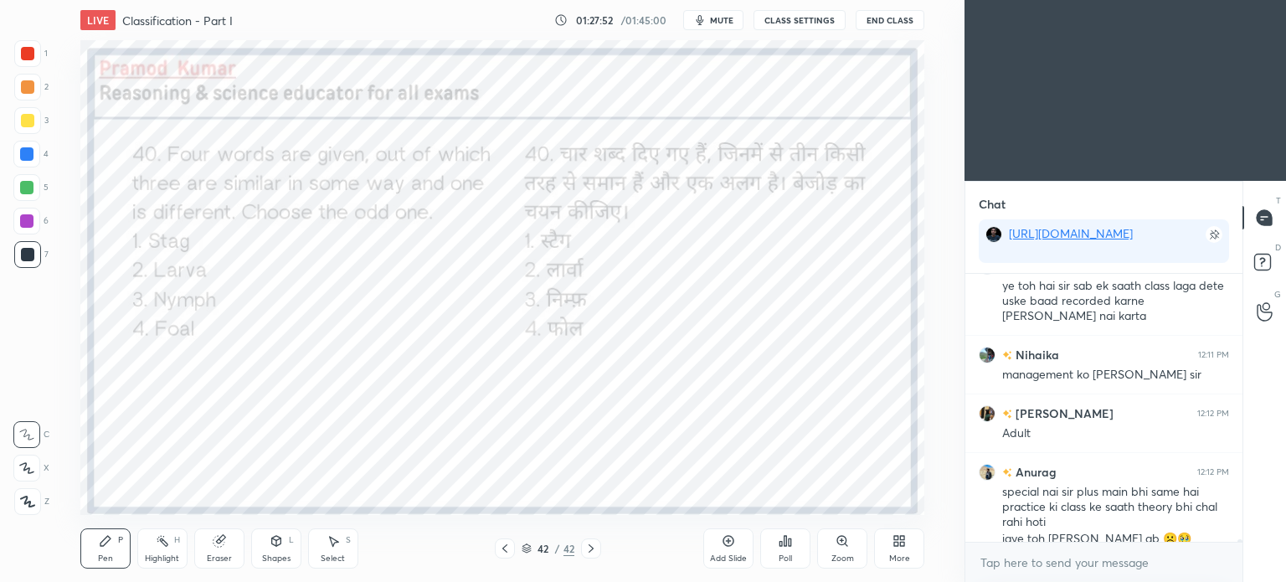
scroll to position [24270, 0]
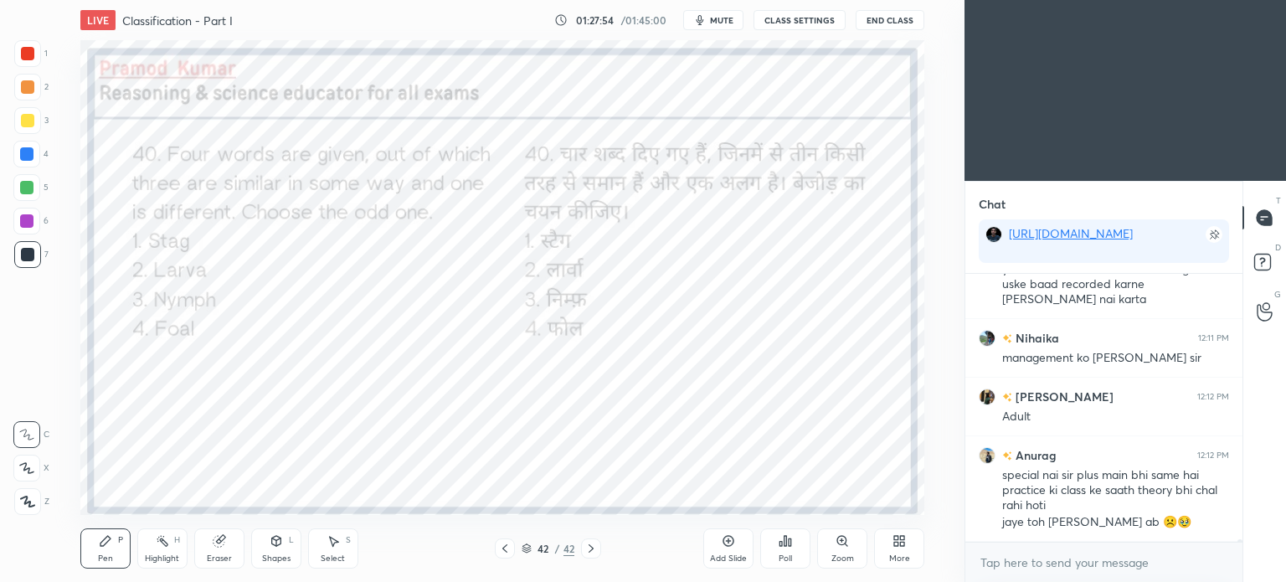
click at [909, 537] on div "More" at bounding box center [899, 548] width 50 height 40
click at [811, 376] on div "Upload File" at bounding box center [804, 373] width 67 height 40
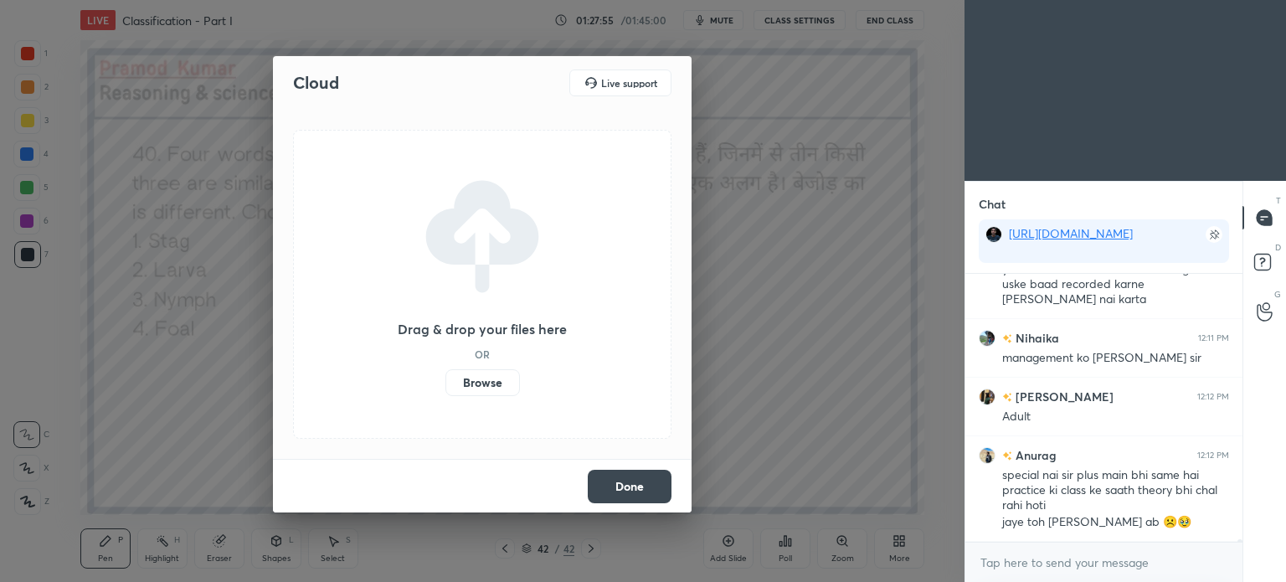
click at [484, 379] on label "Browse" at bounding box center [482, 382] width 75 height 27
click at [445, 379] on input "Browse" at bounding box center [445, 382] width 0 height 27
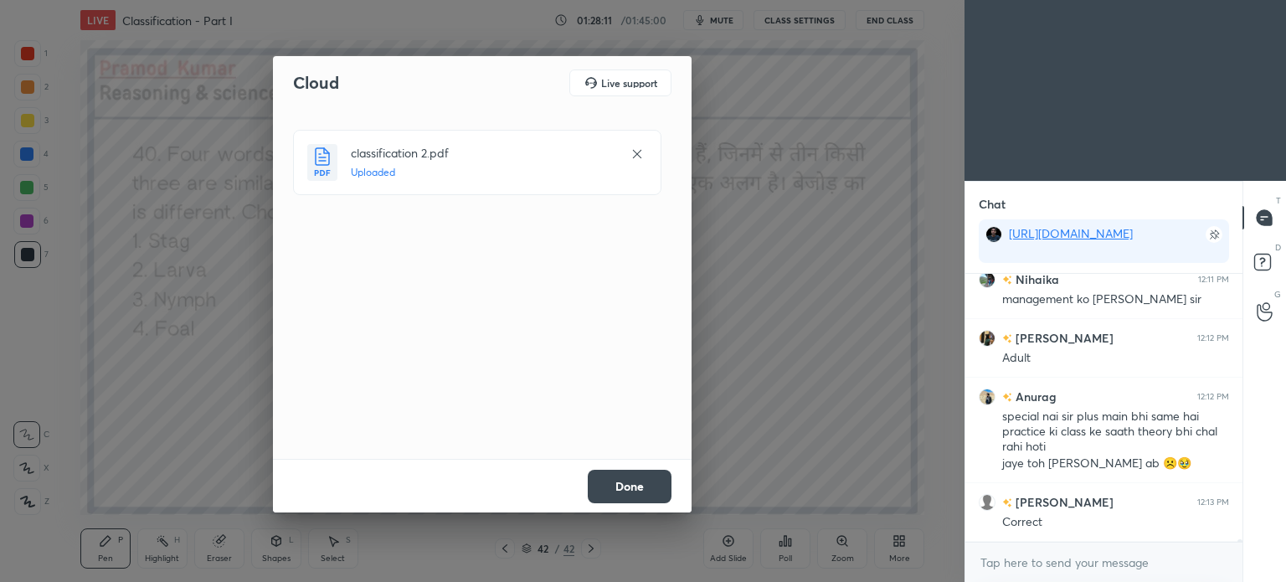
click at [620, 490] on button "Done" at bounding box center [630, 486] width 84 height 33
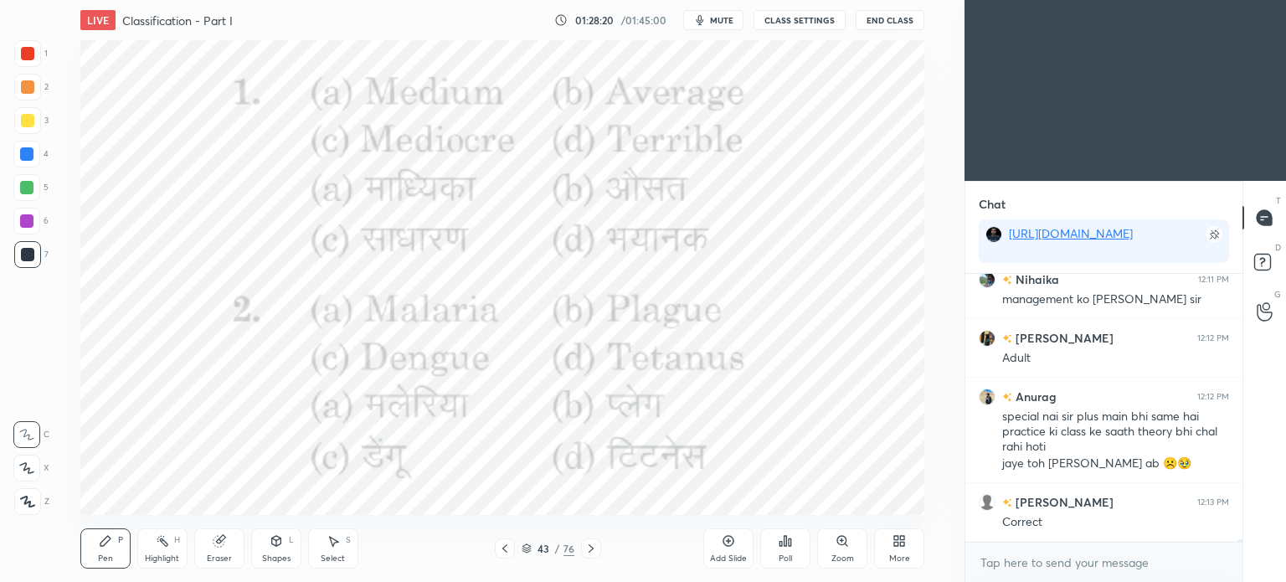
scroll to position [24387, 0]
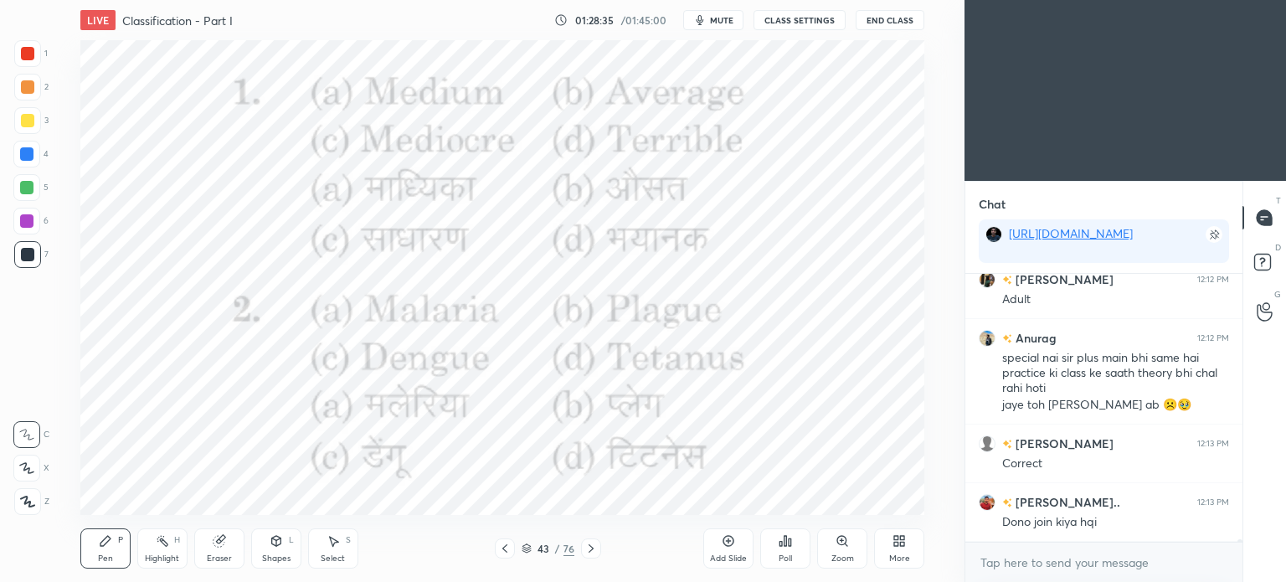
click at [788, 550] on div "Poll" at bounding box center [785, 548] width 50 height 40
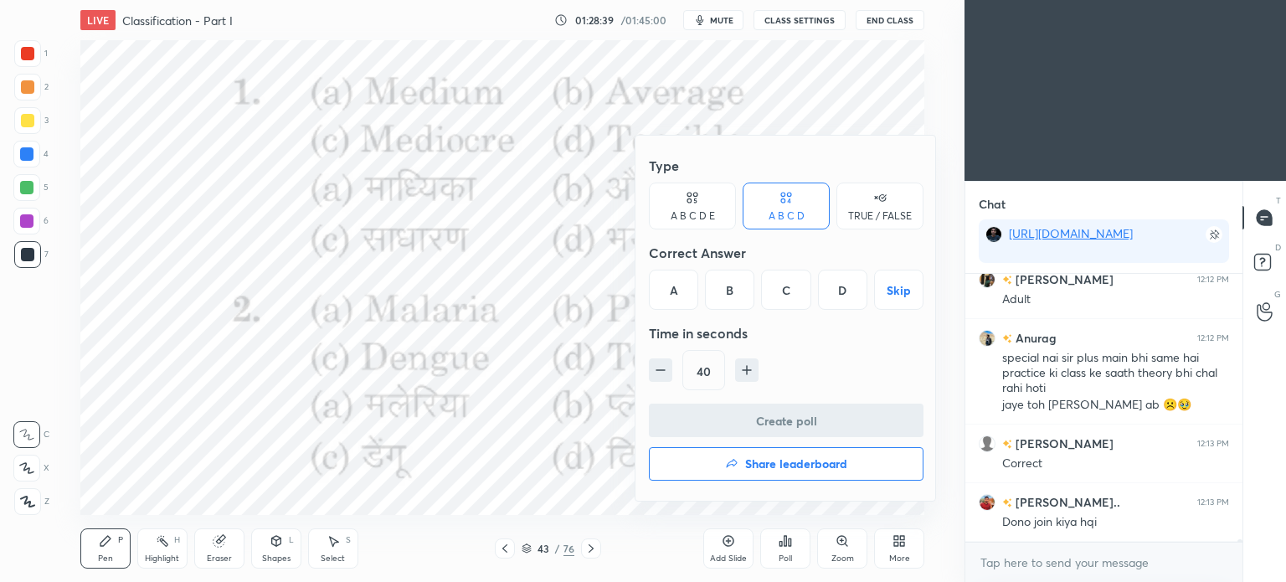
click at [835, 123] on div at bounding box center [643, 291] width 1286 height 582
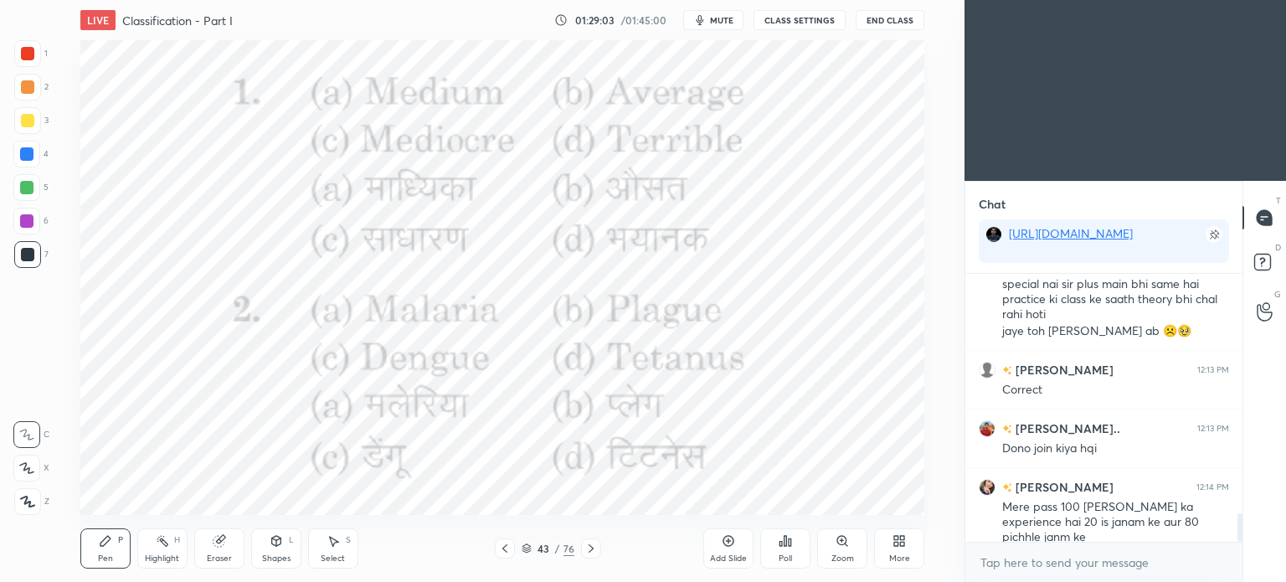
scroll to position [2293, 0]
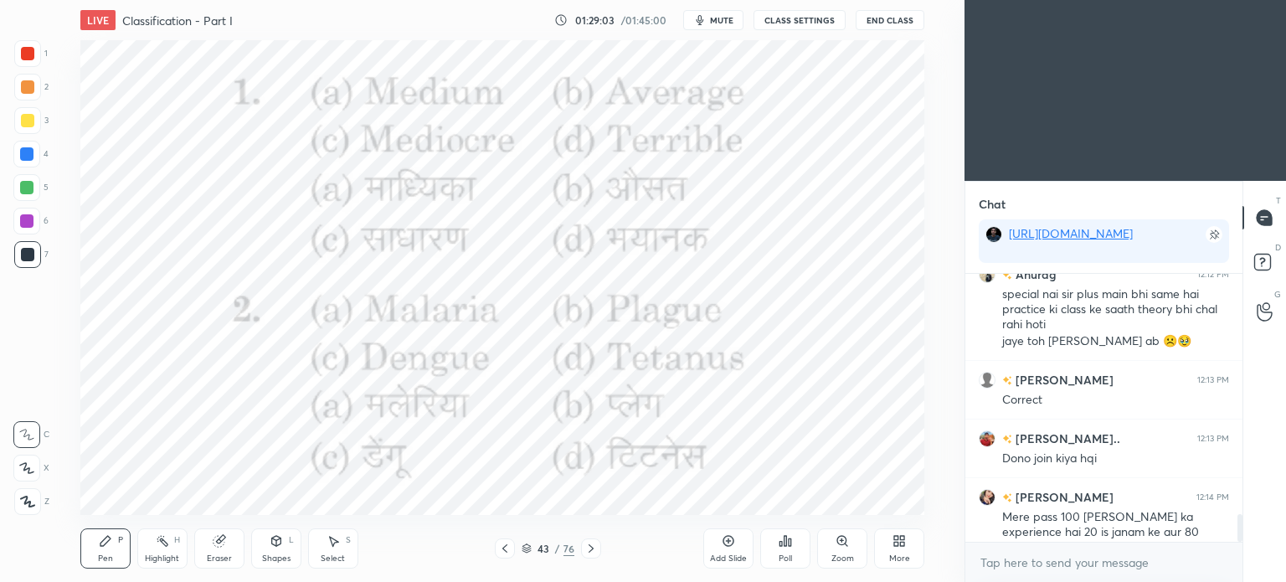
click at [795, 541] on div "Poll" at bounding box center [785, 548] width 50 height 40
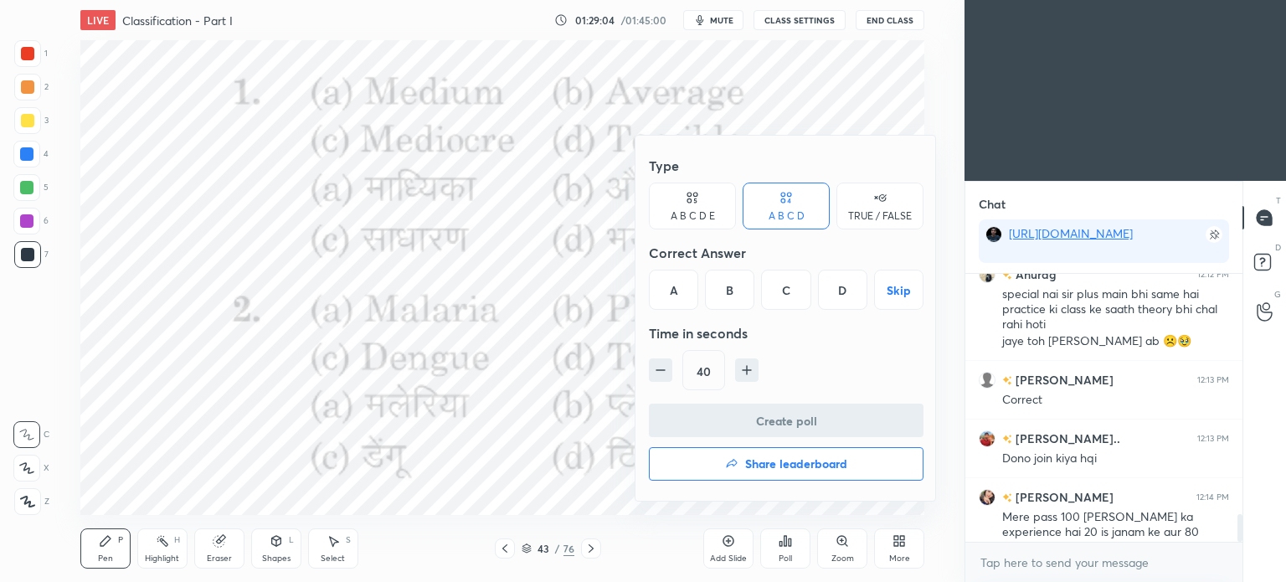
click at [836, 292] on div "D" at bounding box center [842, 290] width 49 height 40
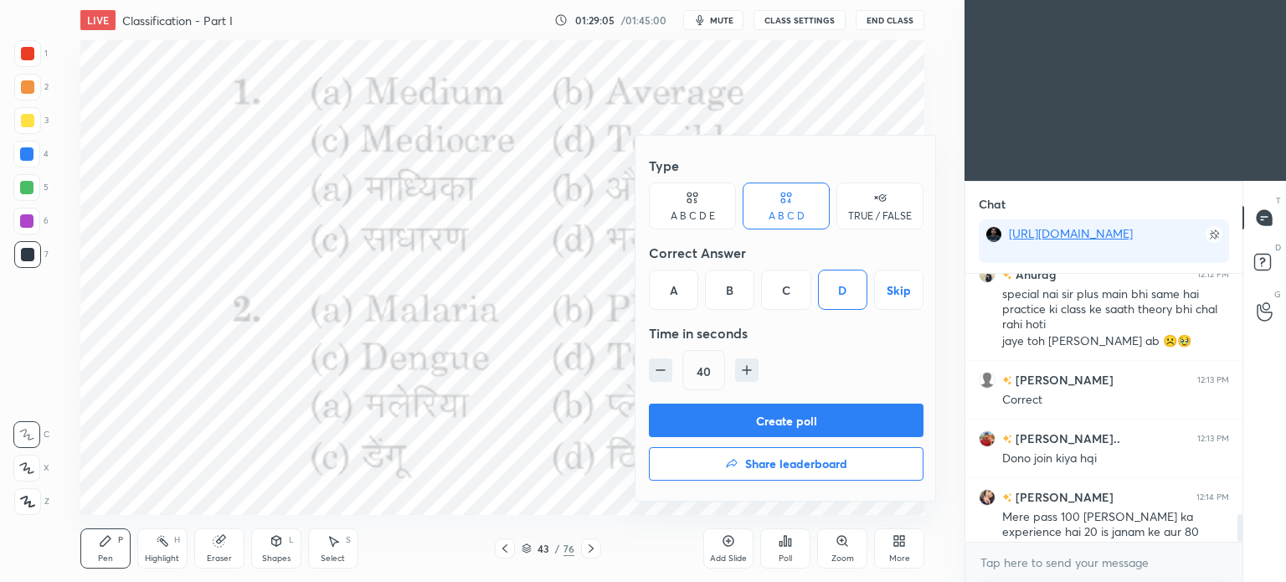
click at [830, 428] on button "Create poll" at bounding box center [786, 420] width 275 height 33
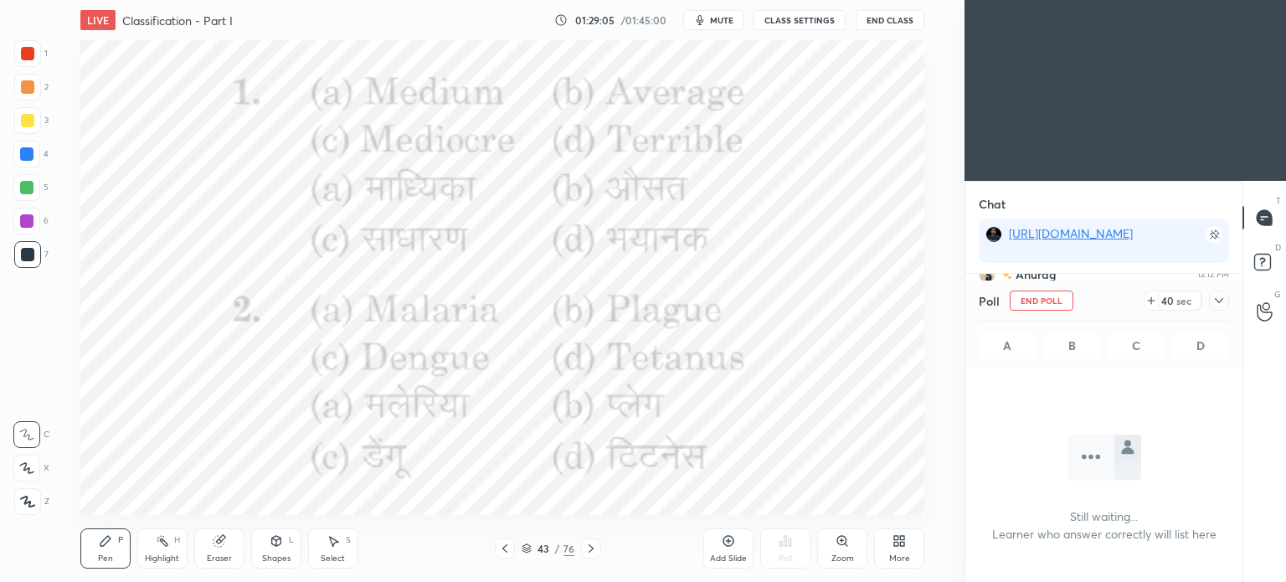
scroll to position [0, 0]
click at [1220, 301] on icon at bounding box center [1218, 300] width 13 height 13
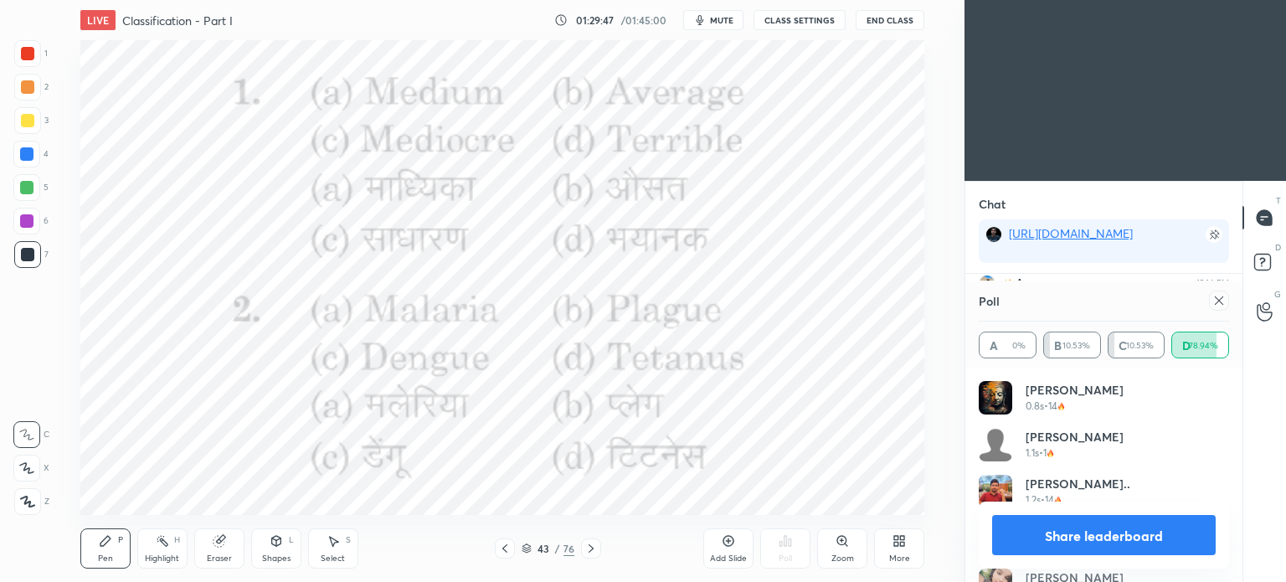
click at [1222, 294] on icon at bounding box center [1218, 300] width 13 height 13
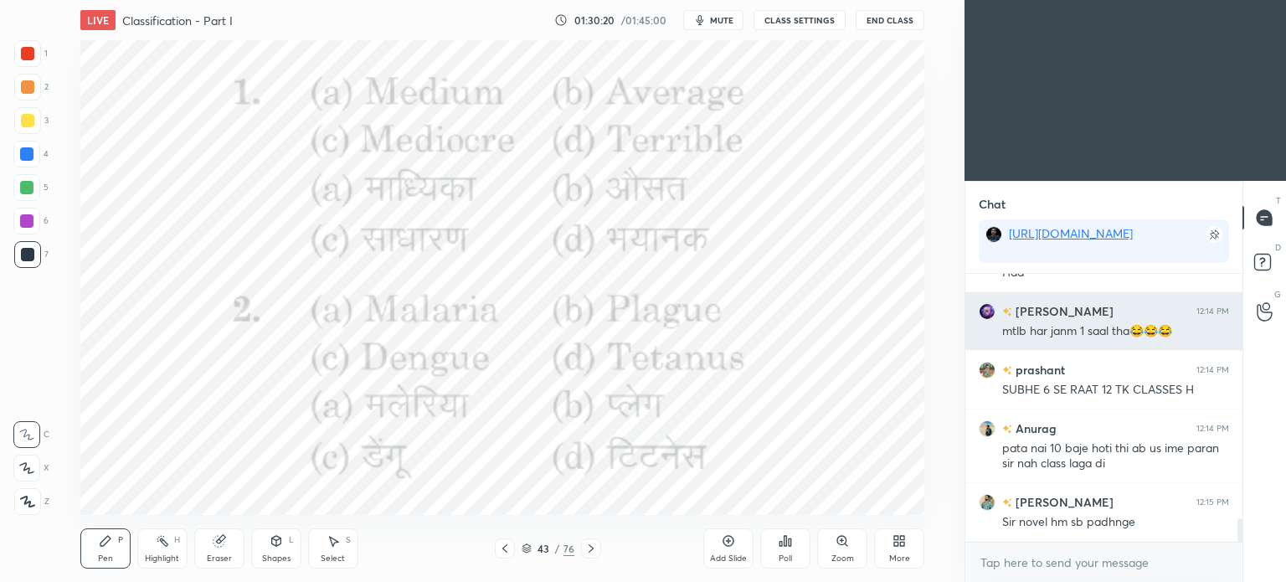
scroll to position [2758, 0]
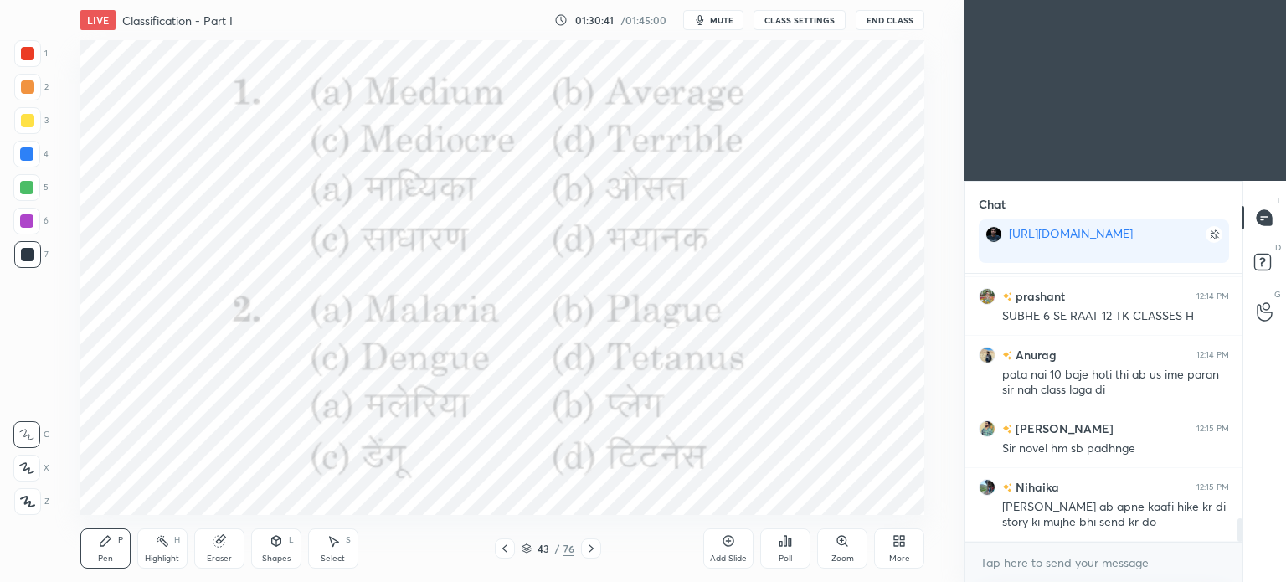
click at [794, 546] on div "Poll" at bounding box center [785, 548] width 50 height 40
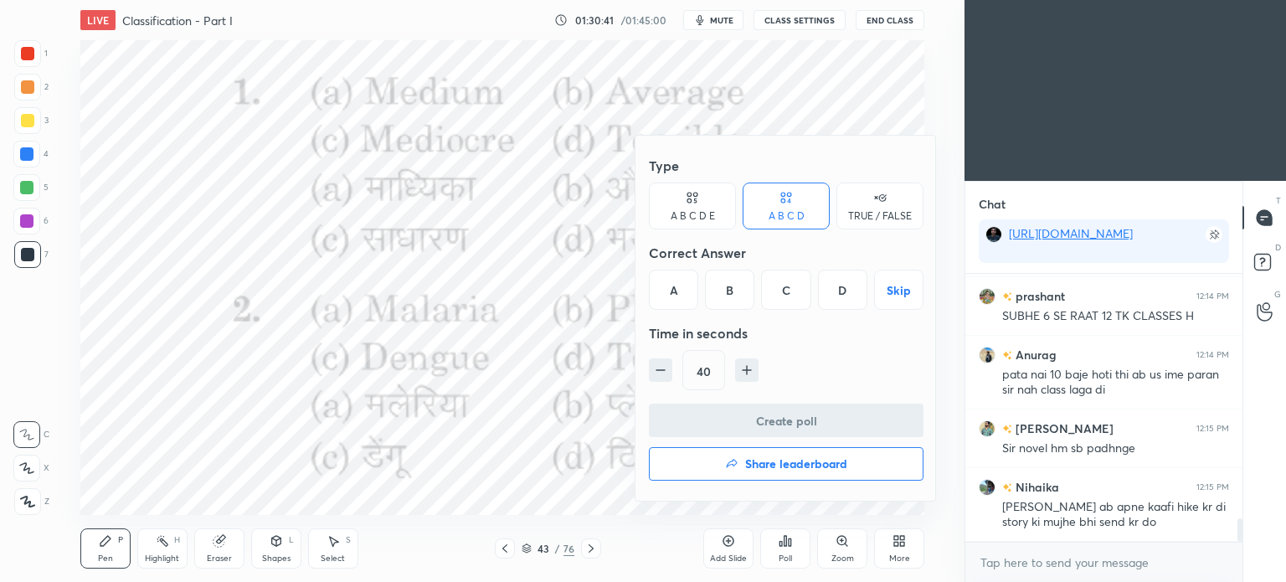
scroll to position [2817, 0]
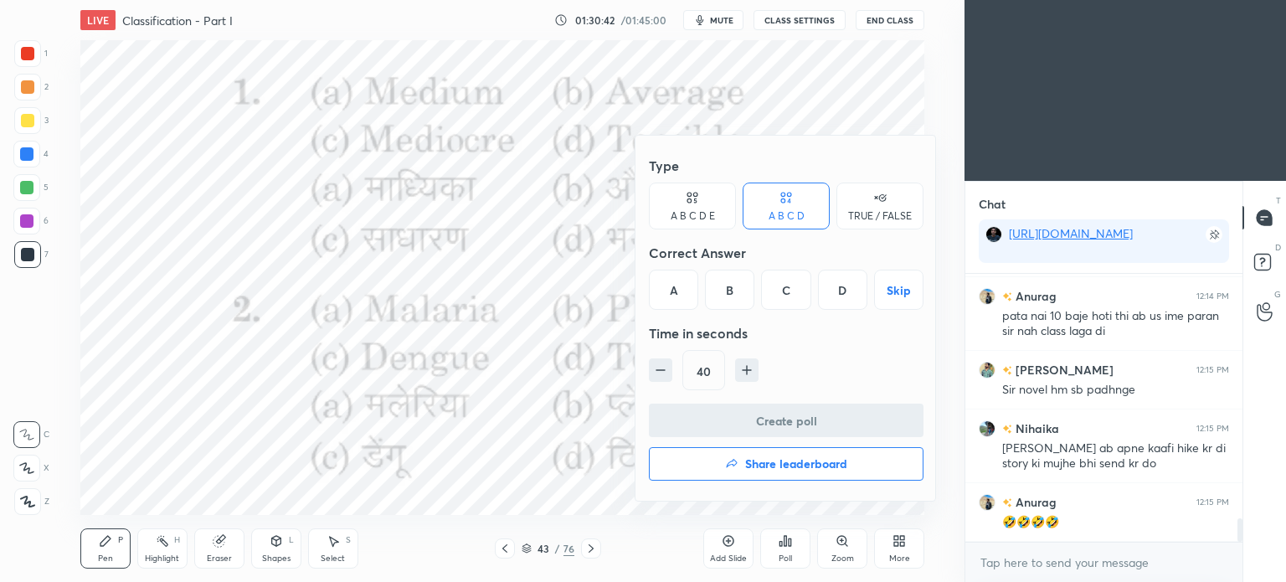
click at [831, 291] on div "D" at bounding box center [842, 290] width 49 height 40
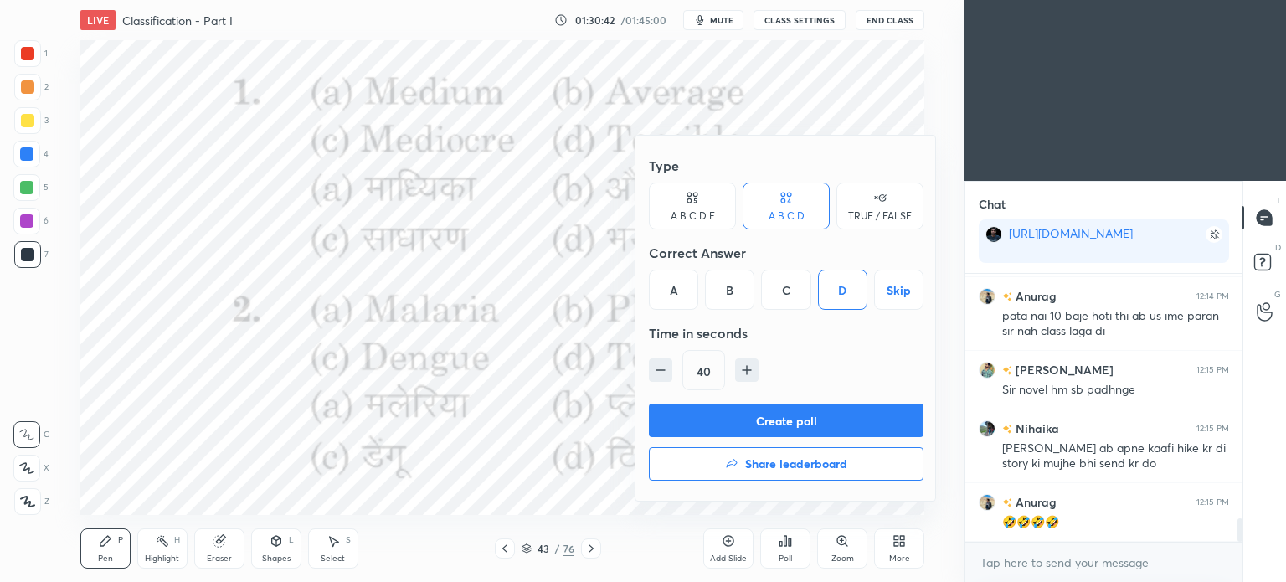
click at [841, 421] on button "Create poll" at bounding box center [786, 420] width 275 height 33
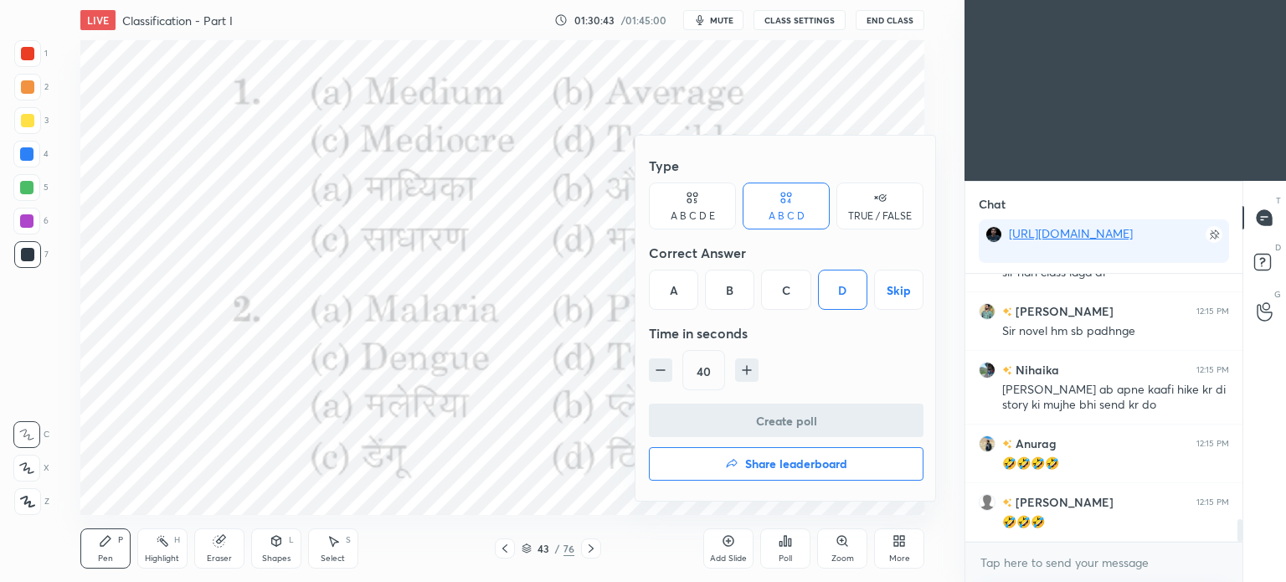
scroll to position [6, 5]
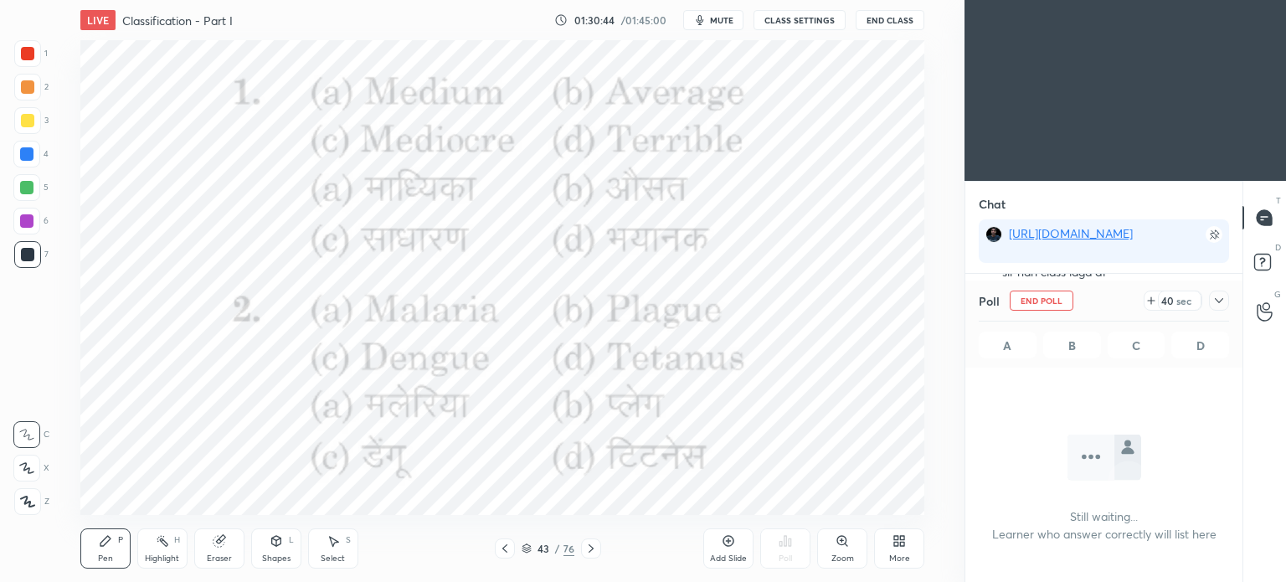
click at [1217, 297] on icon at bounding box center [1218, 300] width 13 height 13
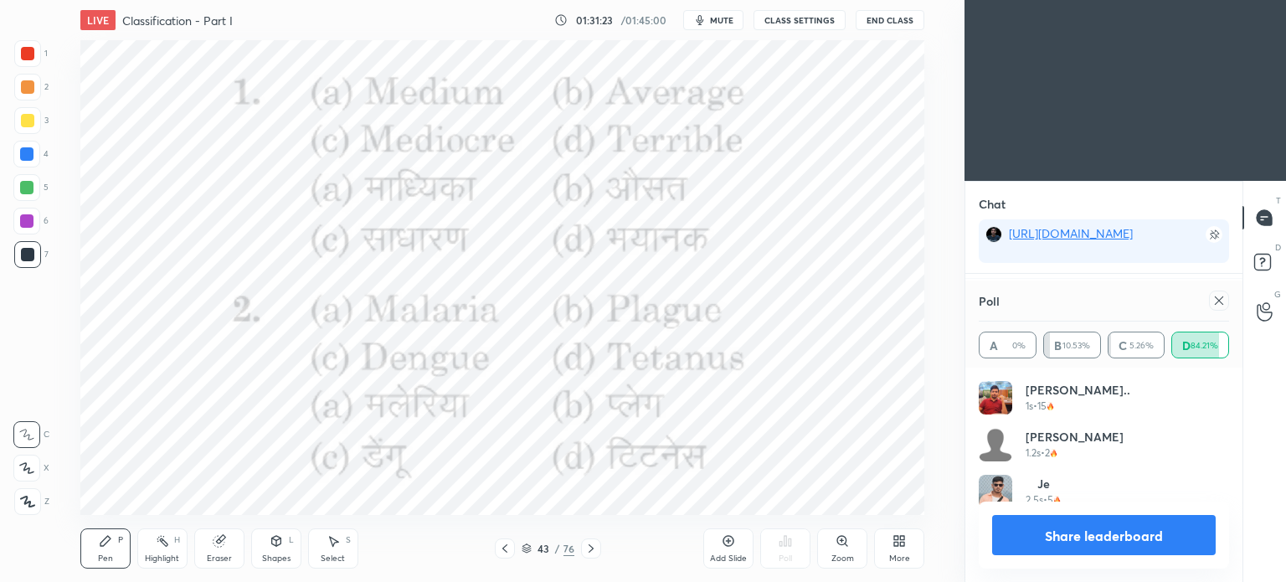
scroll to position [195, 245]
click at [1222, 302] on icon at bounding box center [1218, 300] width 13 height 13
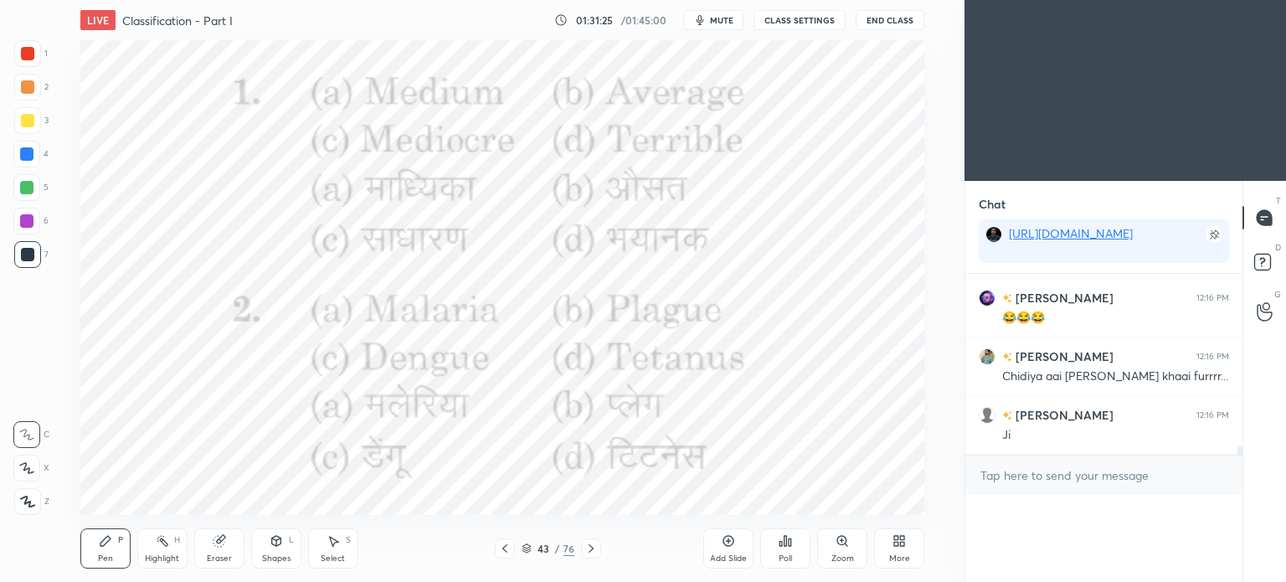
scroll to position [0, 0]
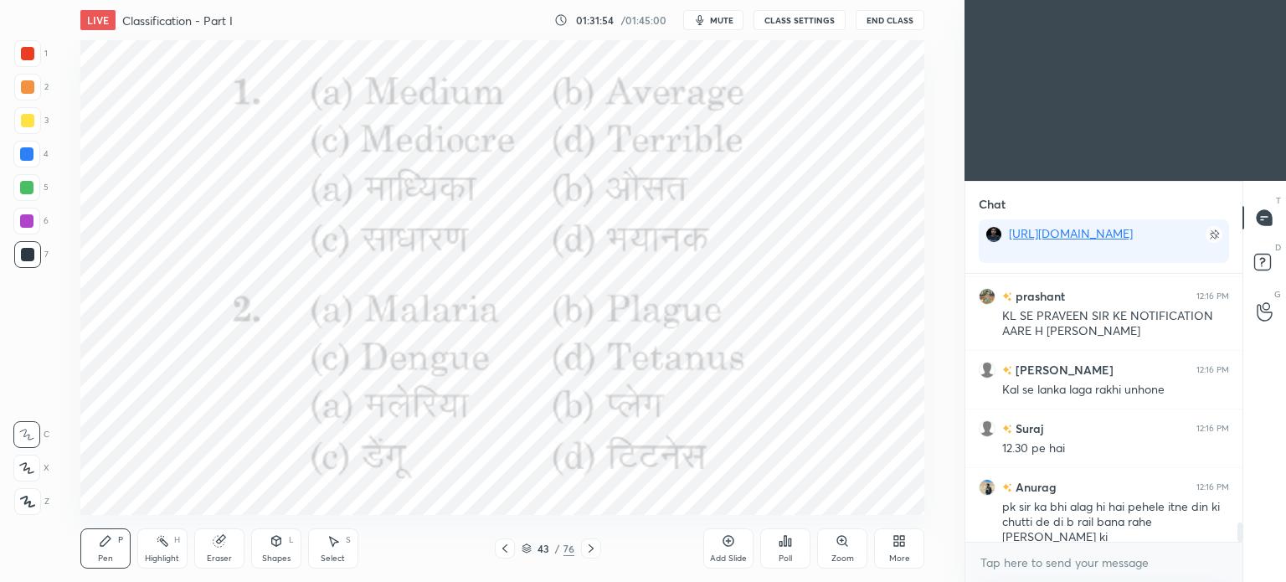
click at [593, 546] on icon at bounding box center [590, 548] width 13 height 13
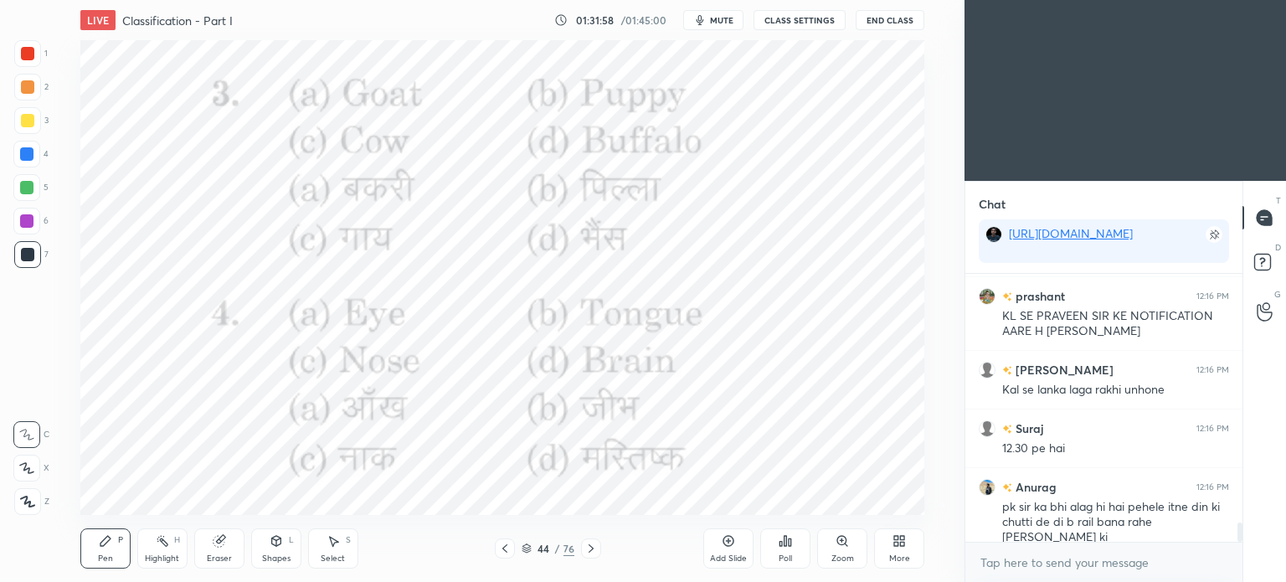
click at [790, 548] on icon at bounding box center [785, 540] width 13 height 13
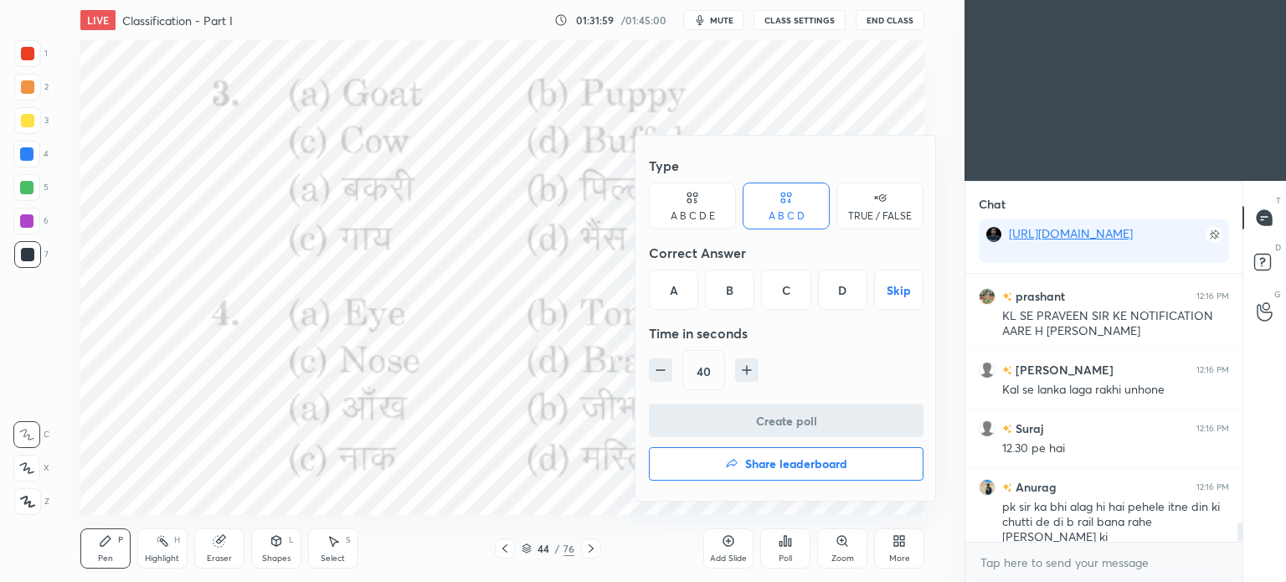
click at [730, 290] on div "B" at bounding box center [729, 290] width 49 height 40
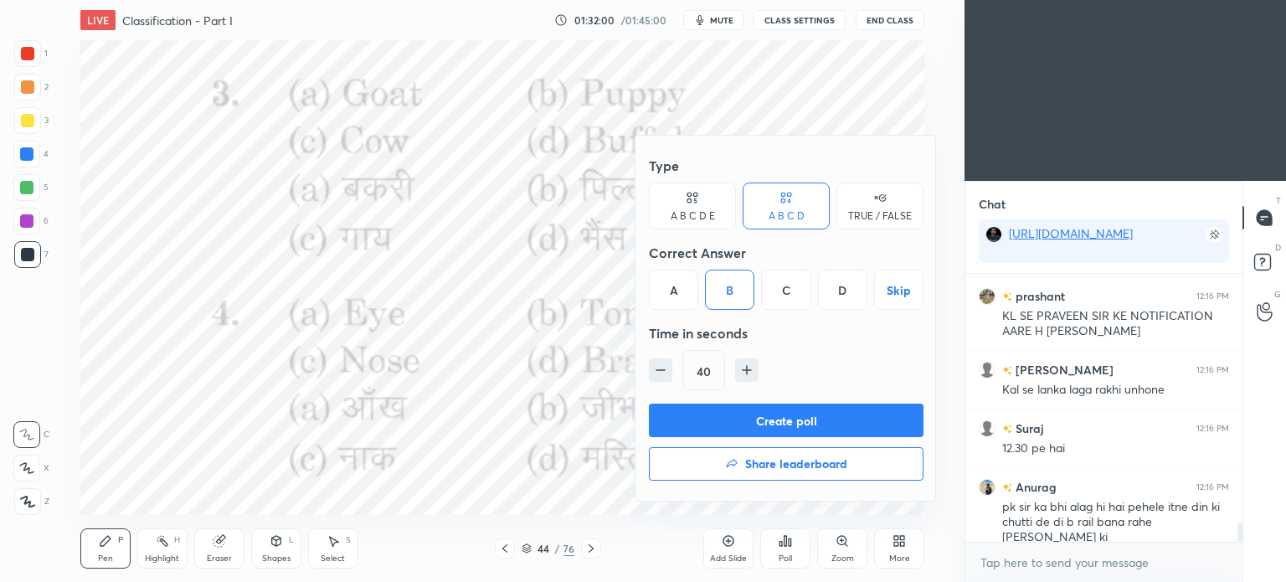
click at [796, 415] on button "Create poll" at bounding box center [786, 420] width 275 height 33
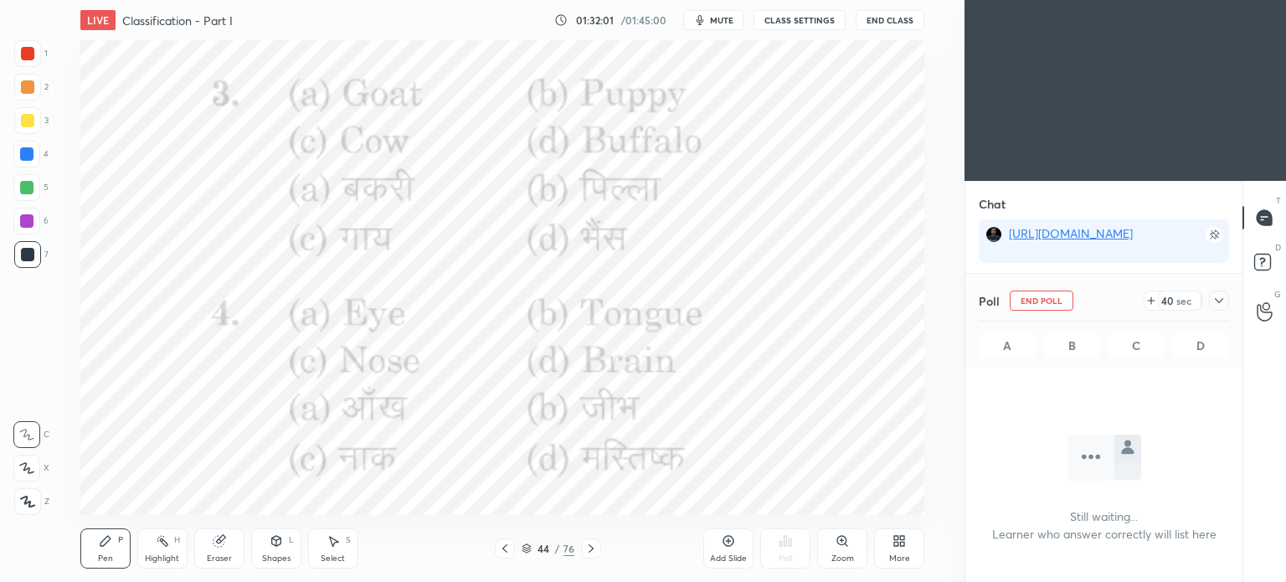
click at [1219, 300] on icon at bounding box center [1218, 300] width 13 height 13
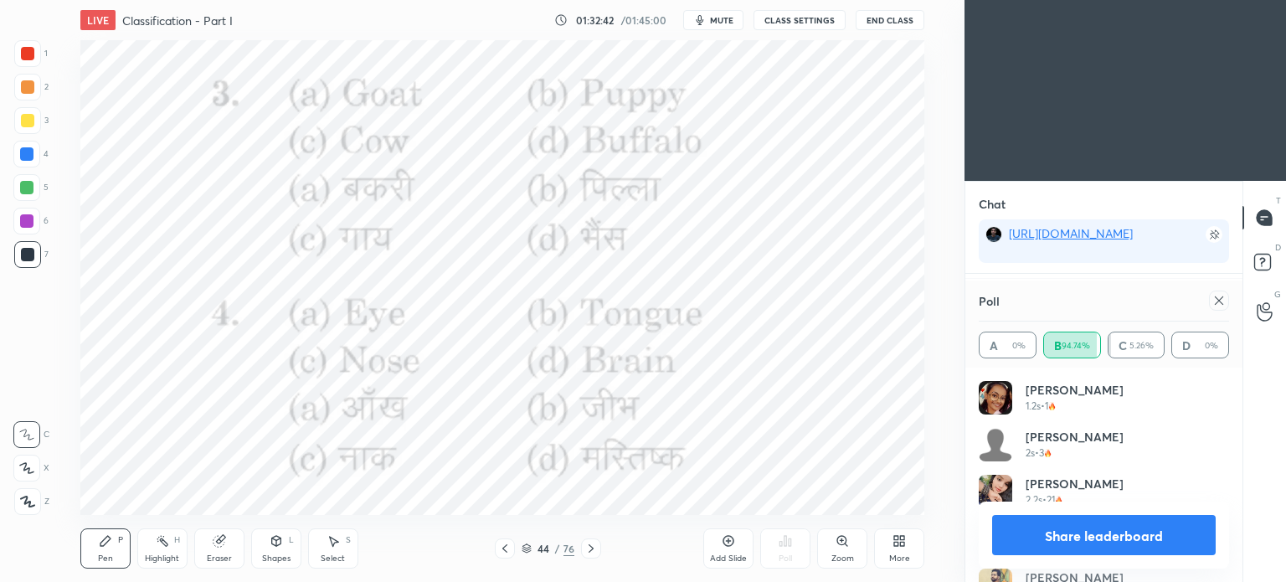
scroll to position [3903, 0]
click at [1219, 301] on icon at bounding box center [1219, 300] width 8 height 8
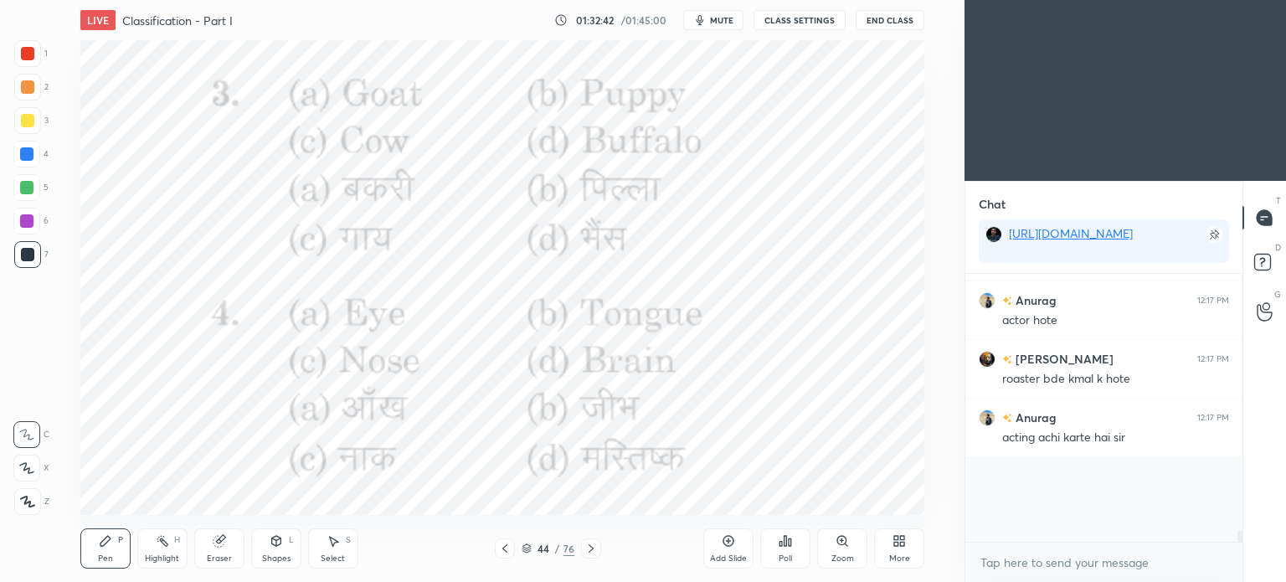
scroll to position [97, 272]
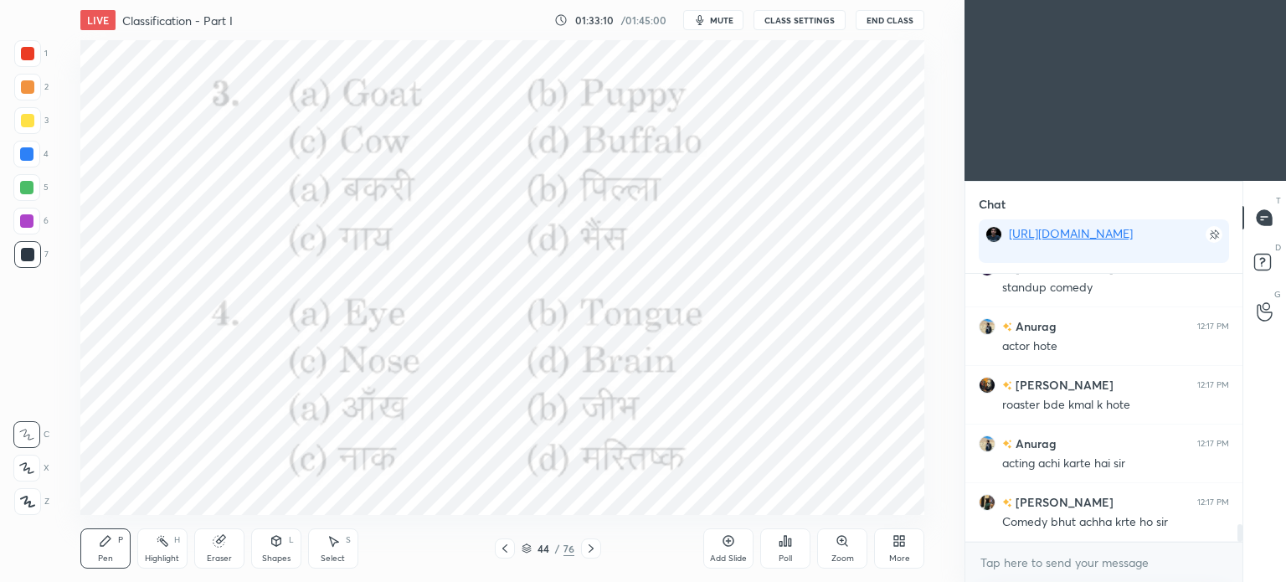
click at [787, 543] on icon at bounding box center [785, 540] width 13 height 13
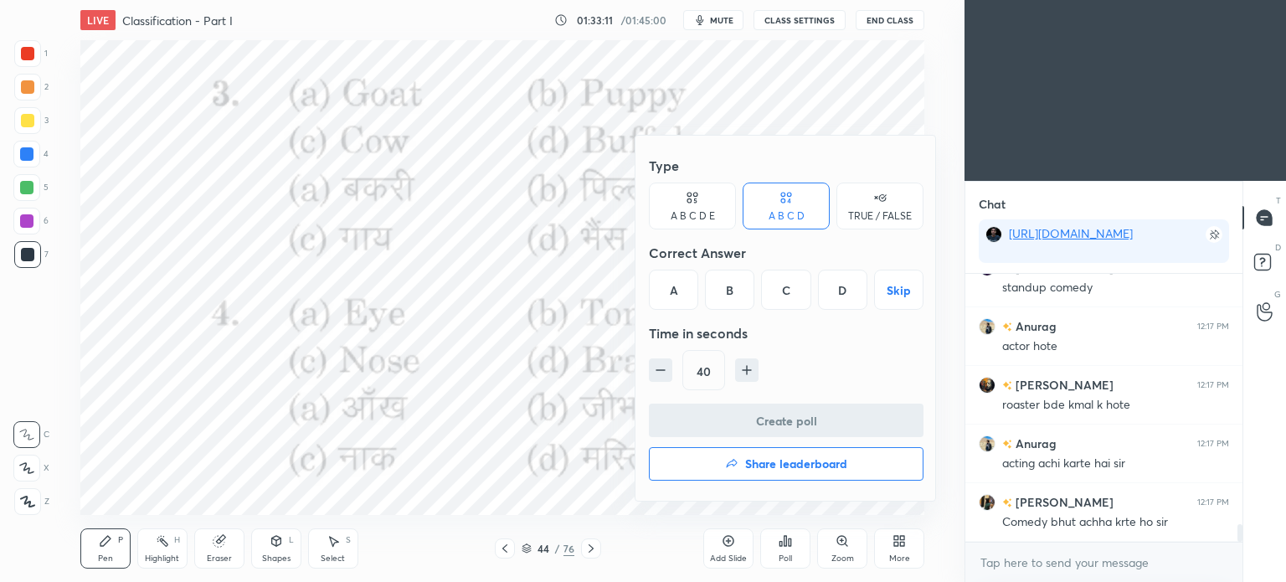
click at [834, 303] on div "D" at bounding box center [842, 290] width 49 height 40
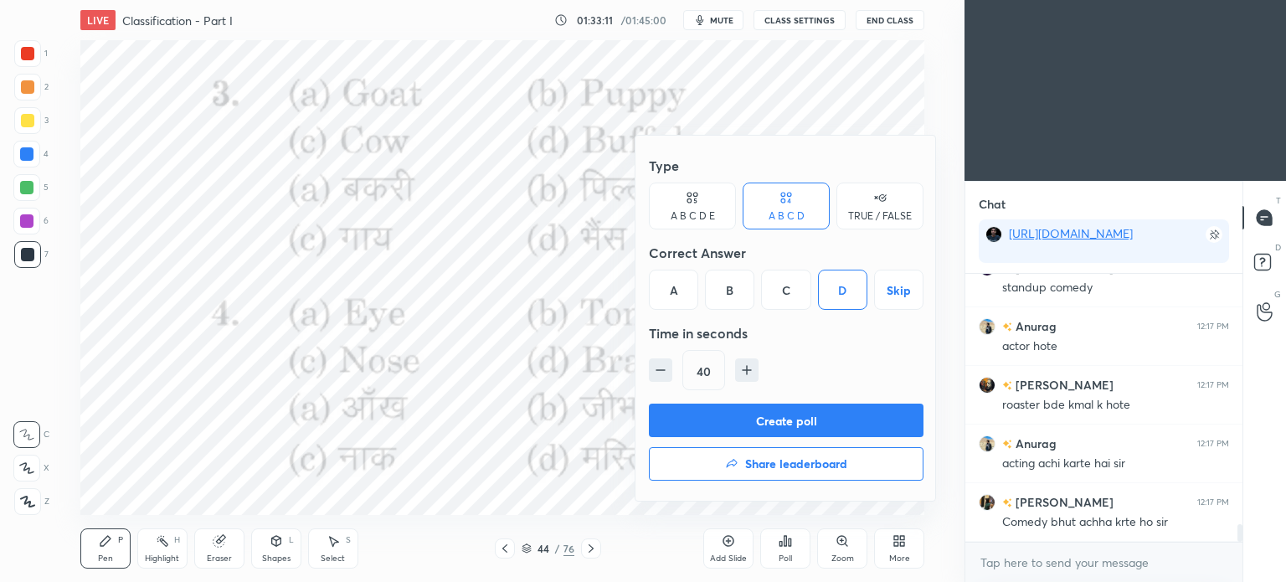
click at [812, 434] on button "Create poll" at bounding box center [786, 420] width 275 height 33
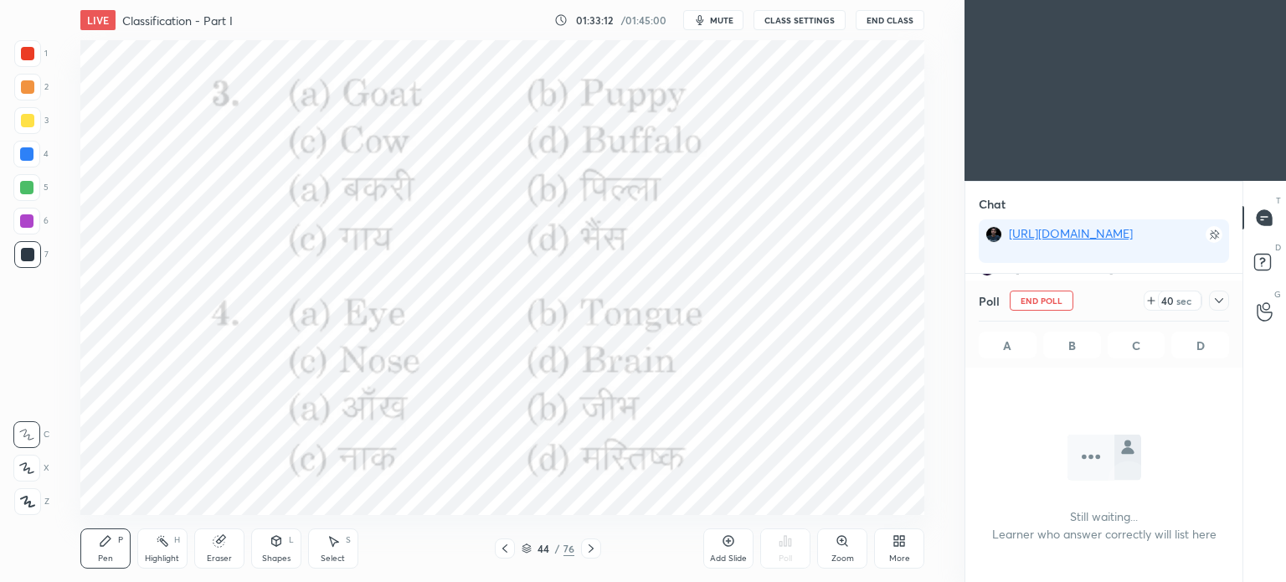
scroll to position [200, 272]
click at [1220, 296] on icon at bounding box center [1218, 300] width 13 height 13
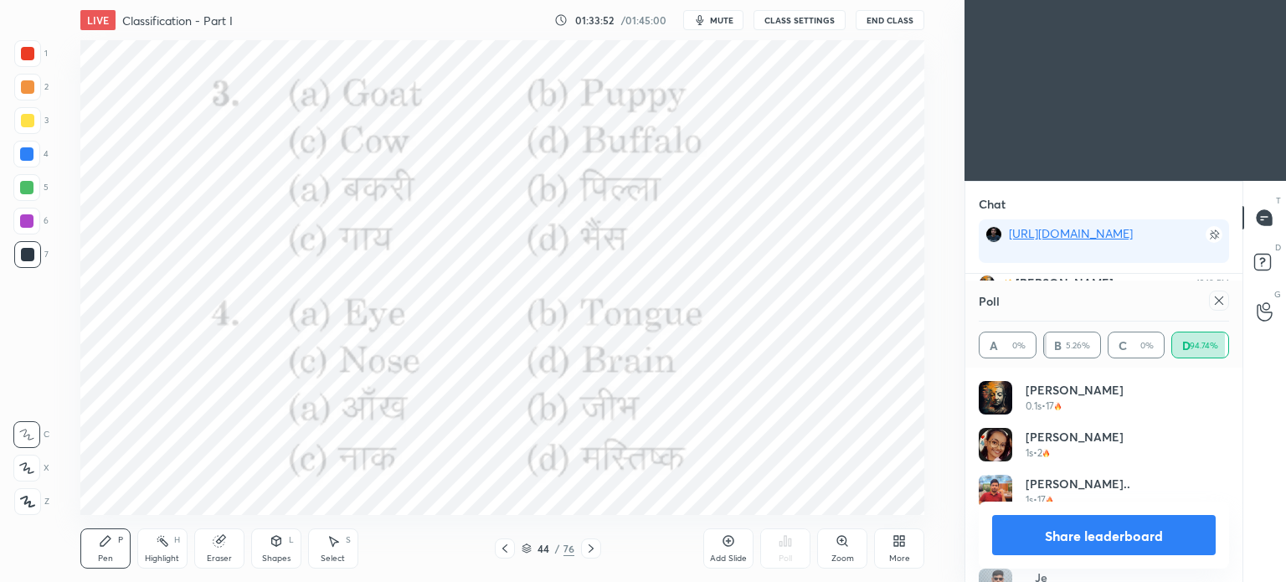
scroll to position [4329, 0]
click at [1219, 301] on icon at bounding box center [1219, 300] width 8 height 8
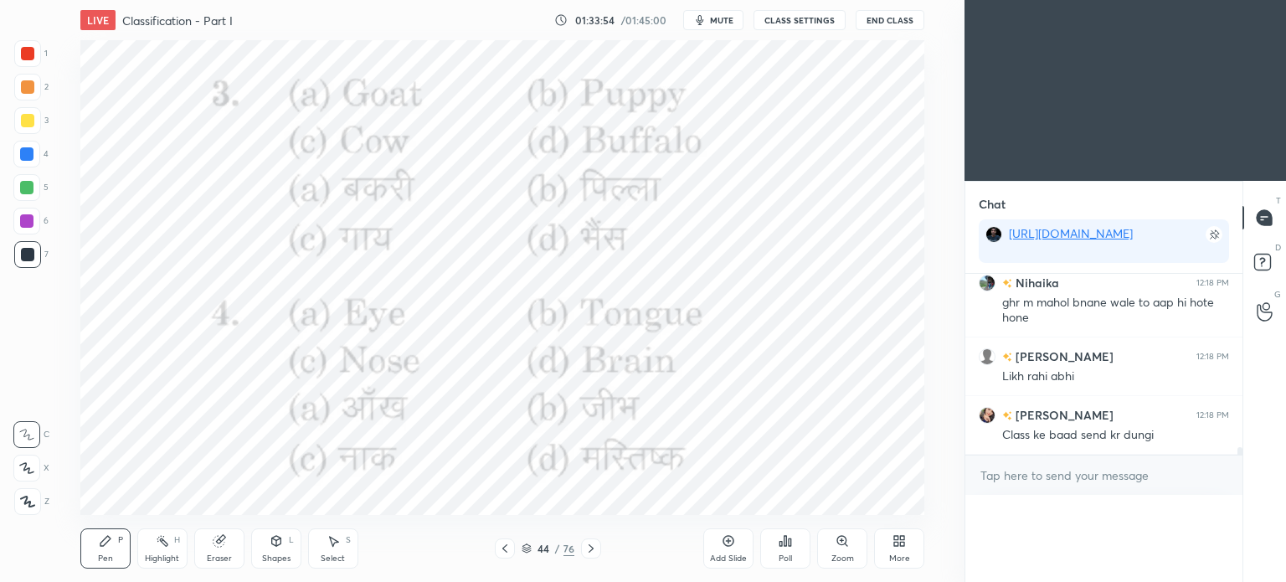
scroll to position [6, 5]
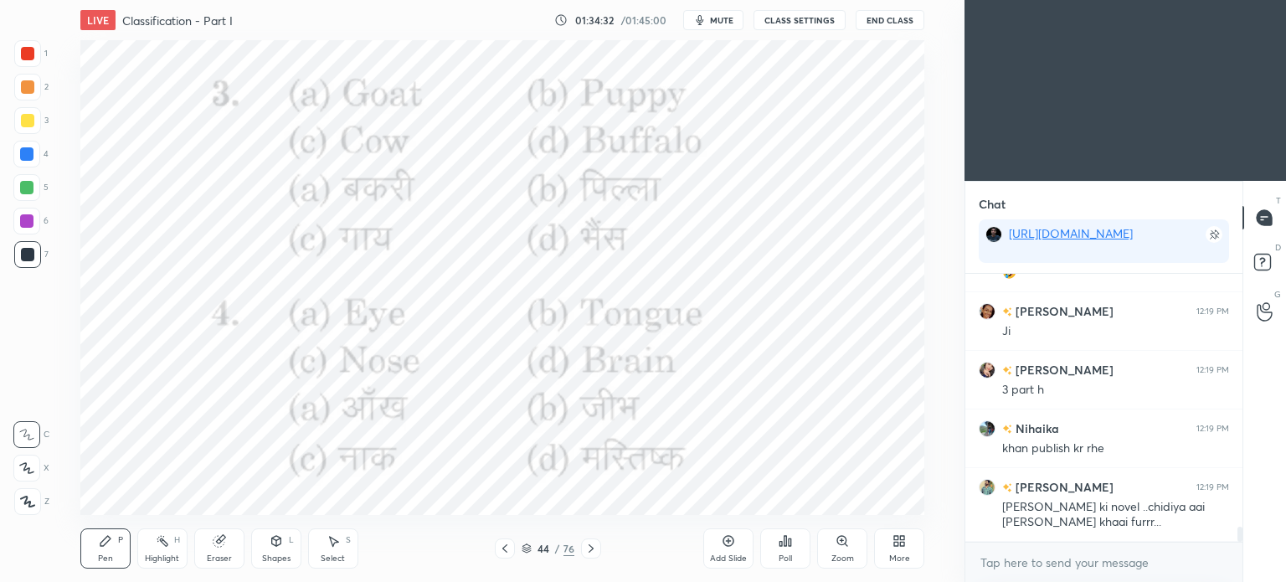
click at [593, 548] on icon at bounding box center [590, 548] width 13 height 13
click at [779, 543] on icon at bounding box center [785, 540] width 13 height 13
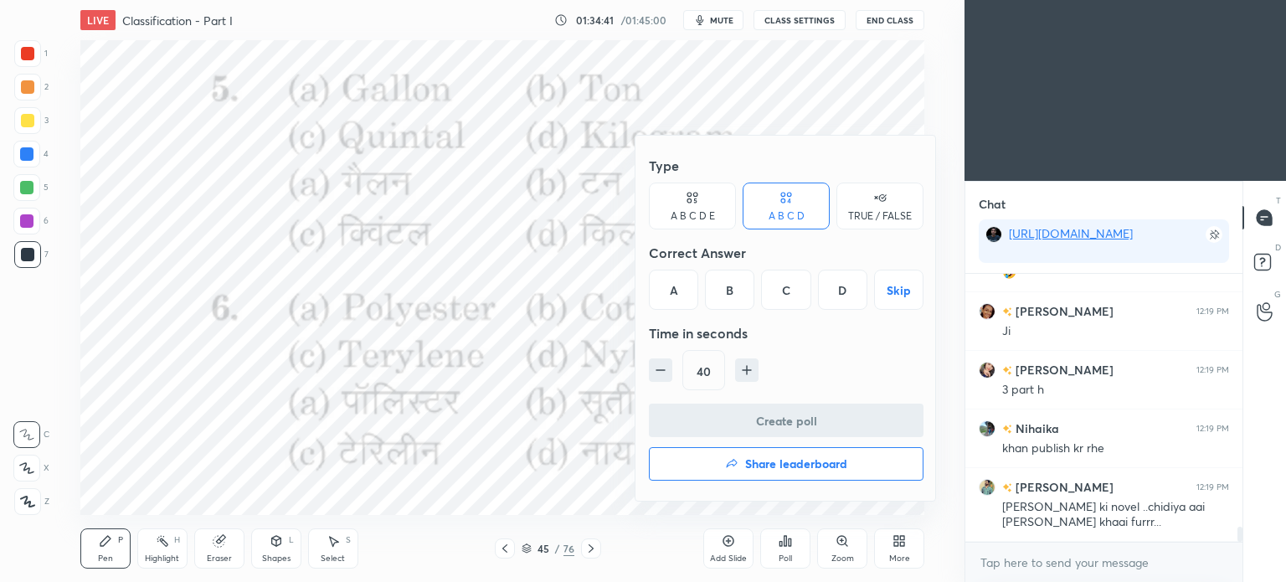
click at [670, 297] on div "A" at bounding box center [673, 290] width 49 height 40
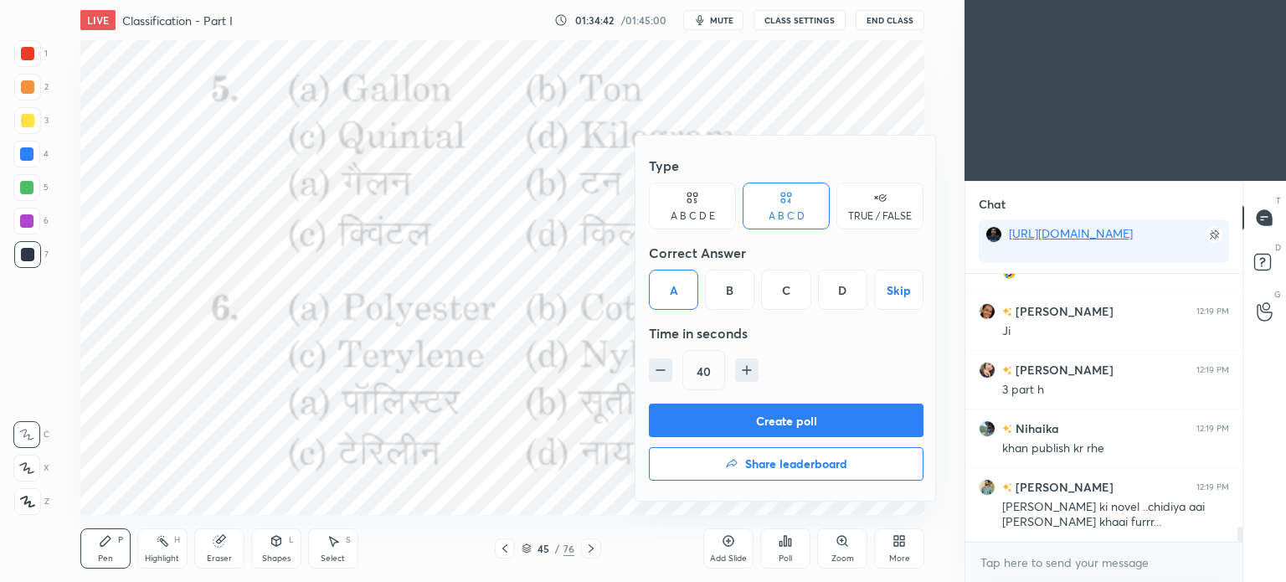
click at [816, 428] on button "Create poll" at bounding box center [786, 420] width 275 height 33
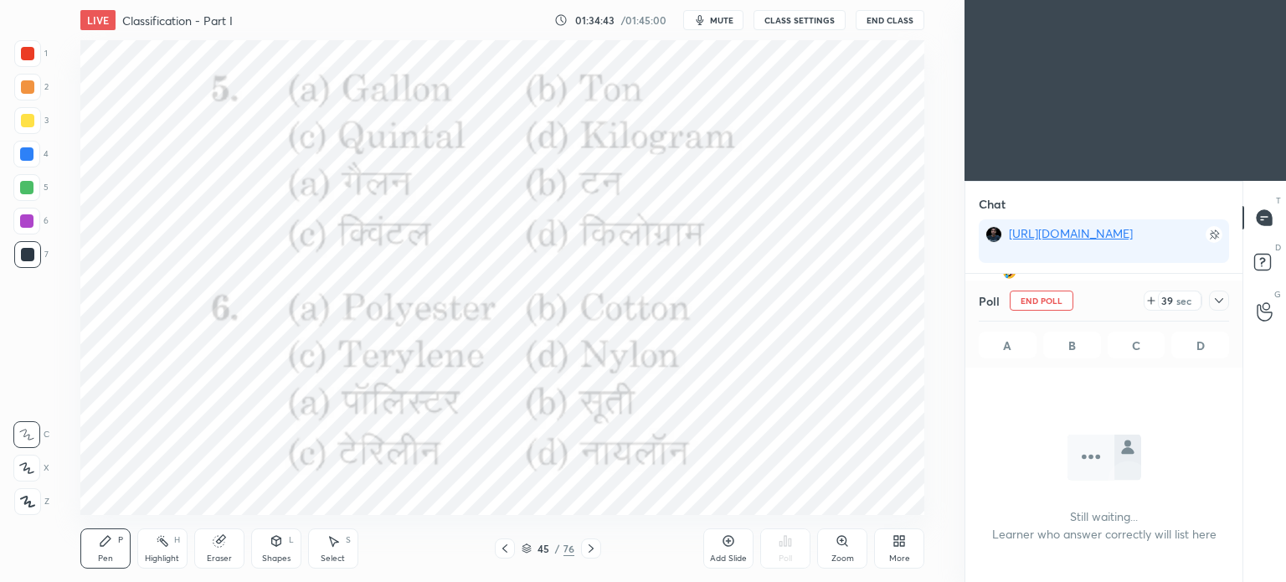
click at [1219, 304] on icon at bounding box center [1218, 300] width 13 height 13
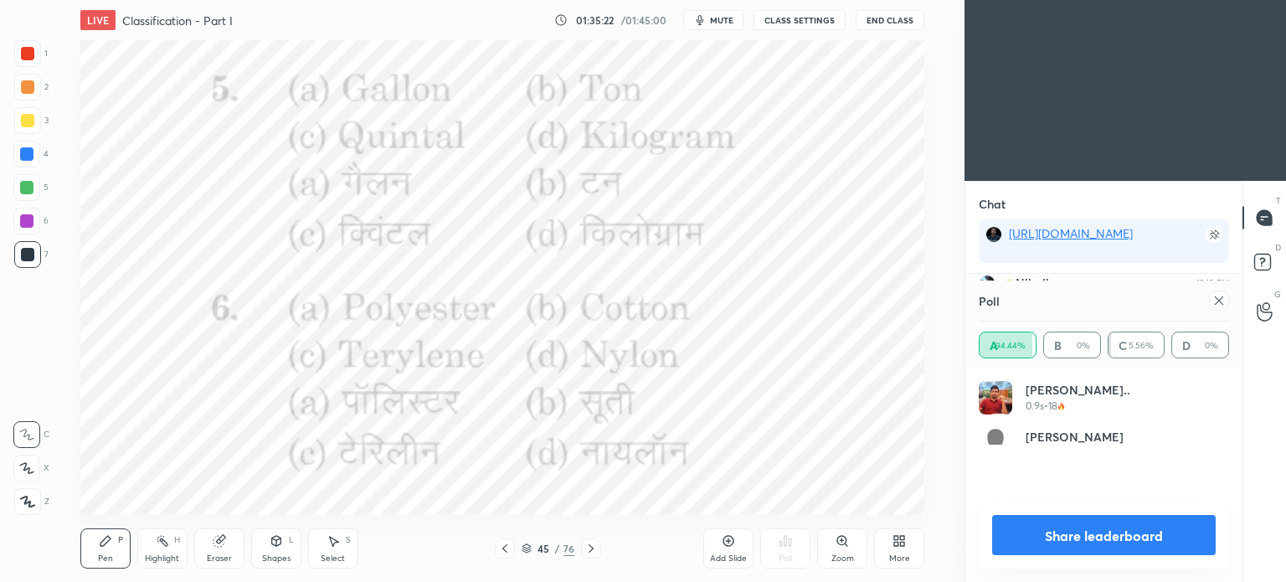
scroll to position [195, 245]
click at [1217, 299] on icon at bounding box center [1219, 300] width 8 height 8
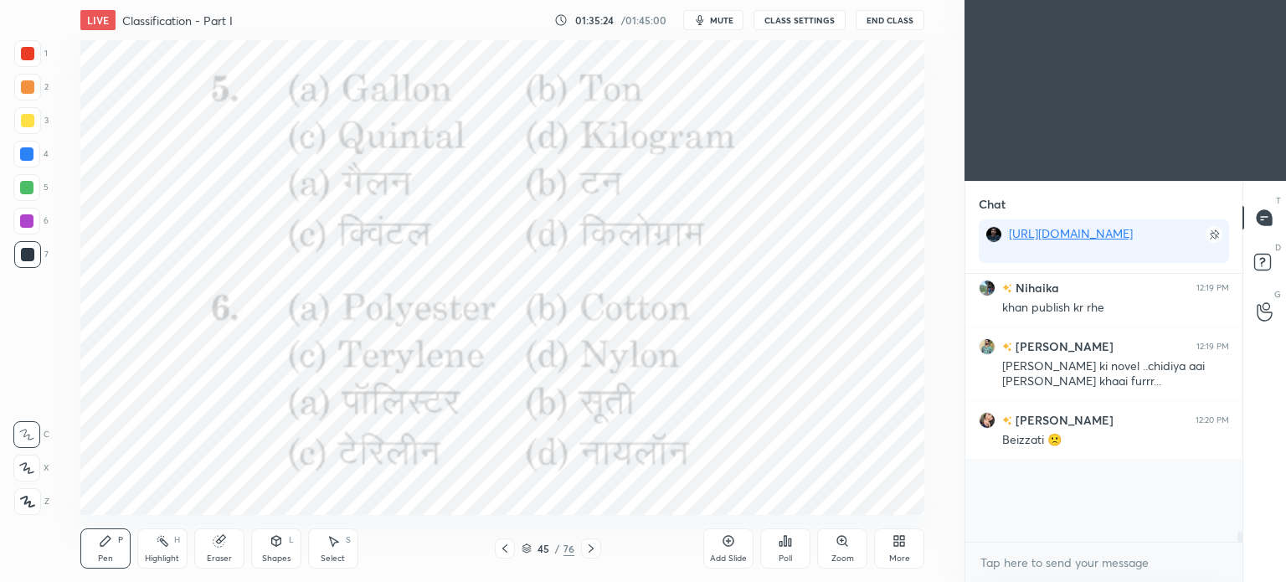
scroll to position [100, 272]
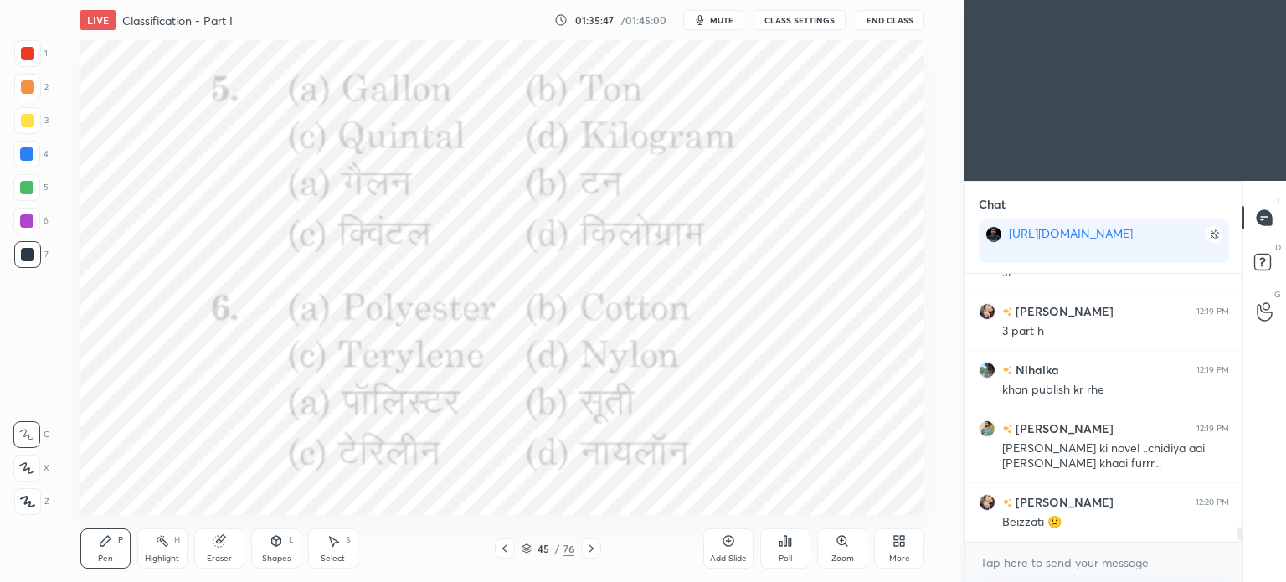
click at [754, 535] on div "Add Slide" at bounding box center [728, 548] width 50 height 40
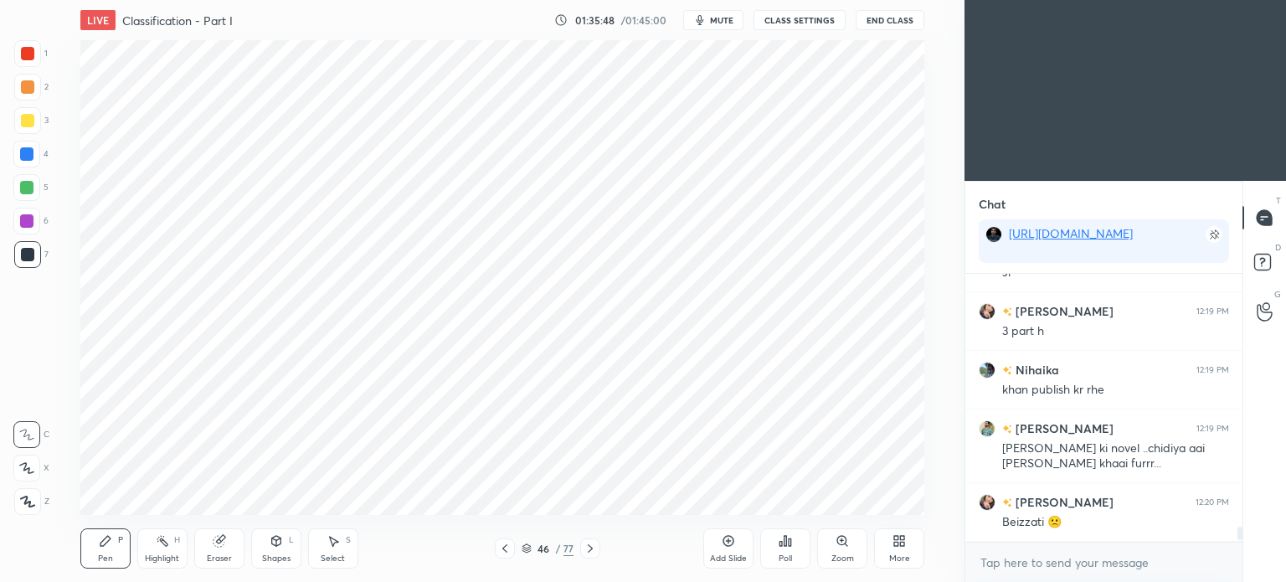
click at [507, 547] on icon at bounding box center [504, 548] width 13 height 13
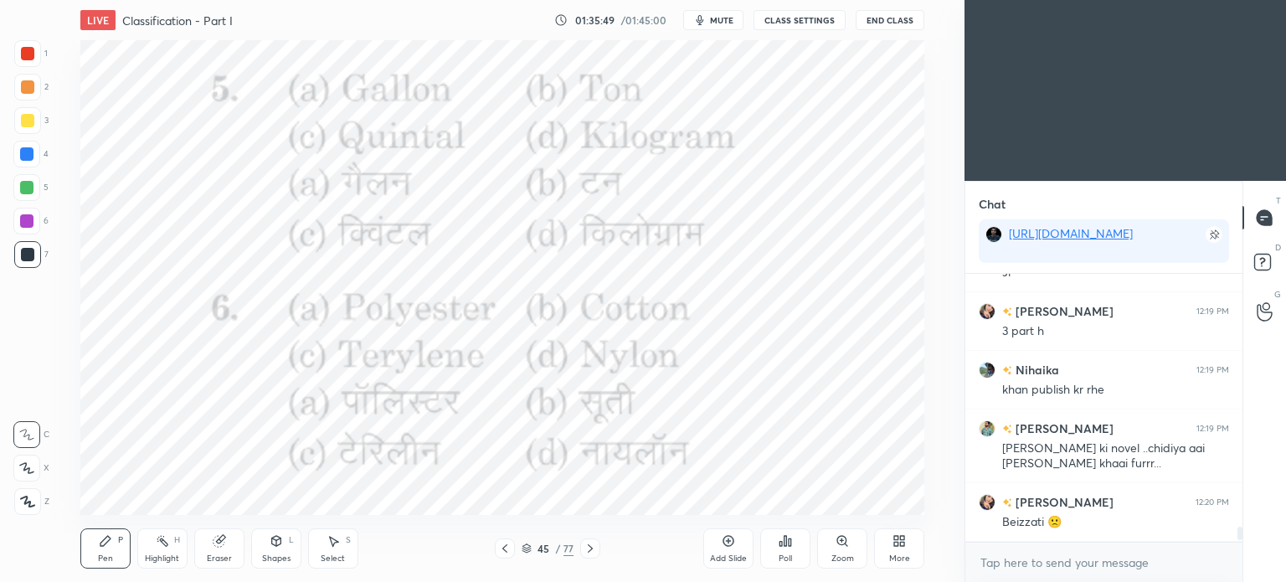
click at [798, 545] on div "Poll" at bounding box center [785, 548] width 50 height 40
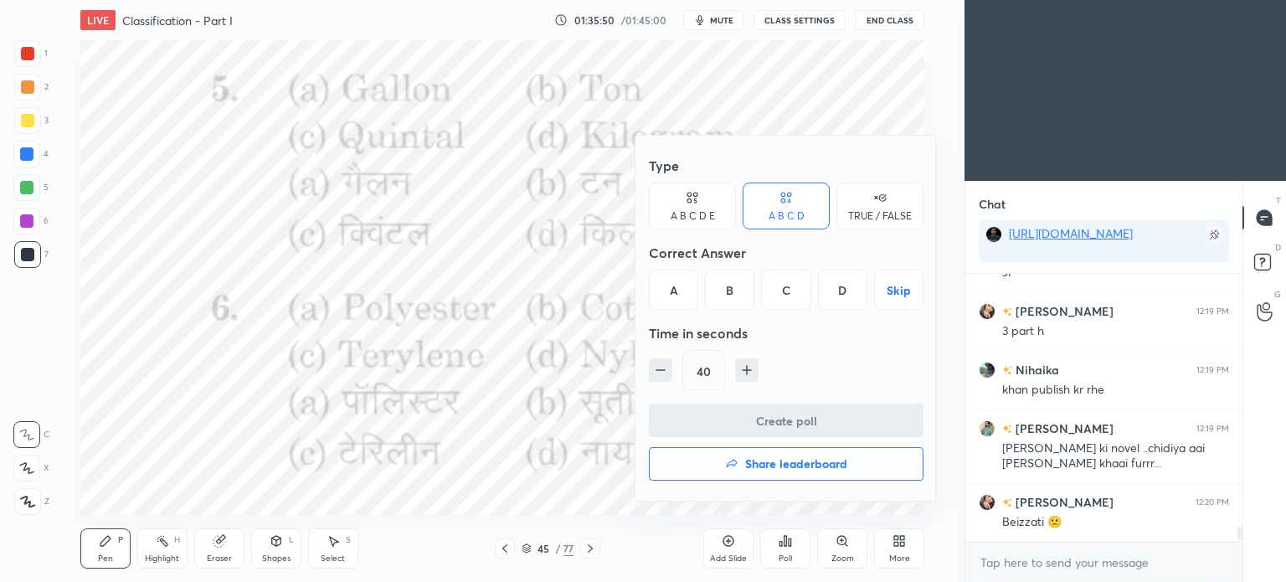
click at [735, 297] on div "B" at bounding box center [729, 290] width 49 height 40
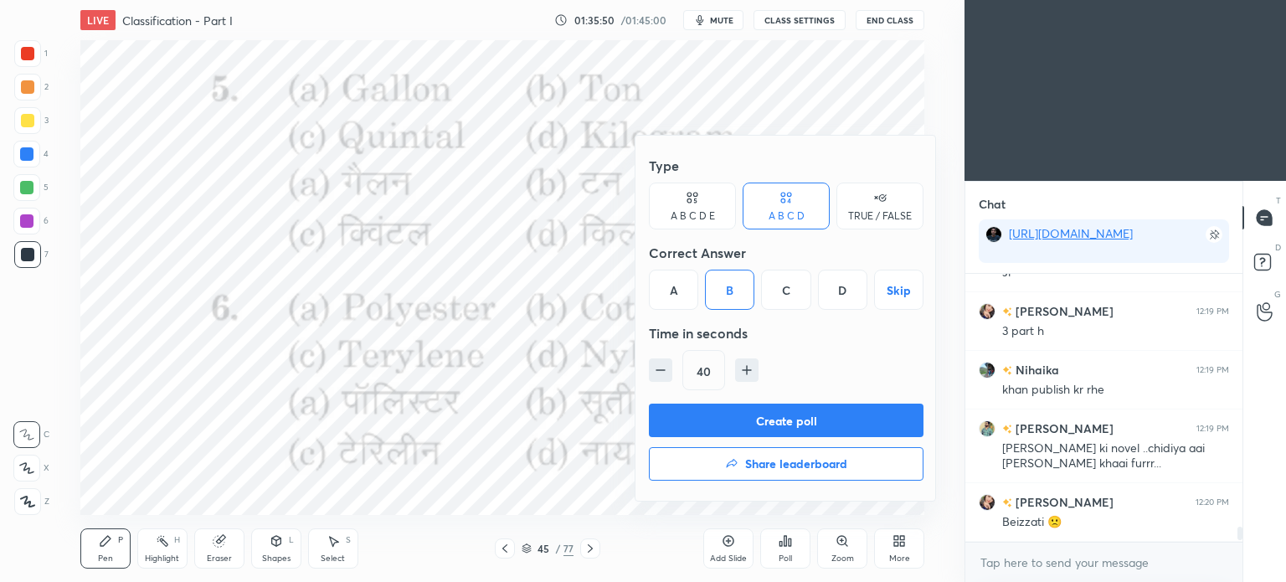
click at [778, 408] on button "Create poll" at bounding box center [786, 420] width 275 height 33
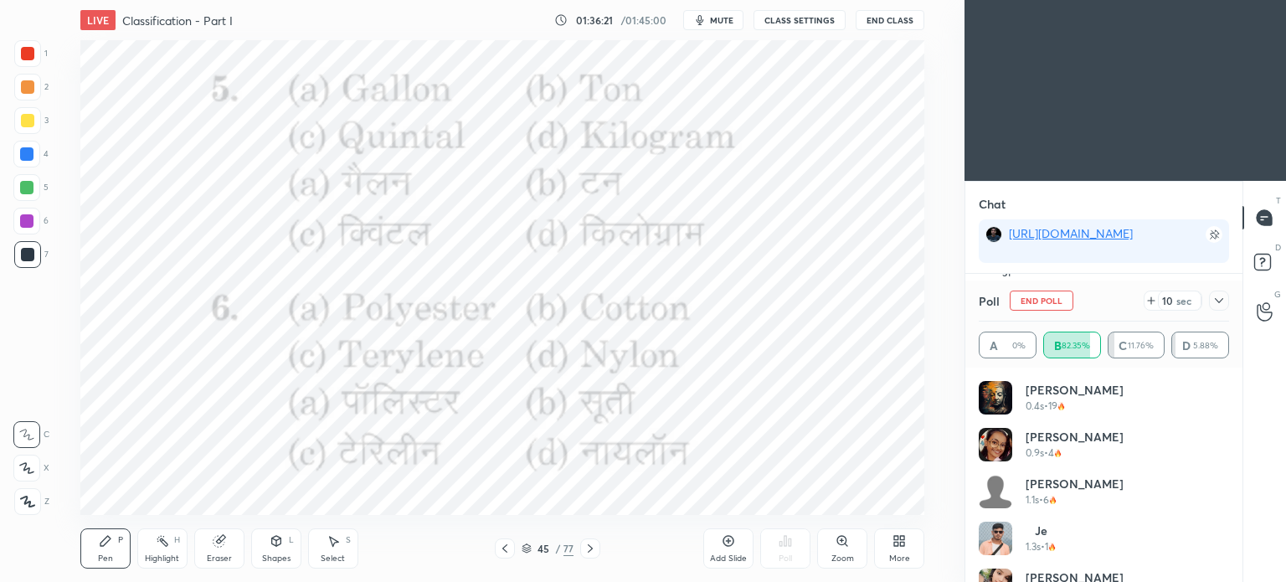
scroll to position [4769, 0]
click at [1218, 301] on icon at bounding box center [1218, 300] width 13 height 13
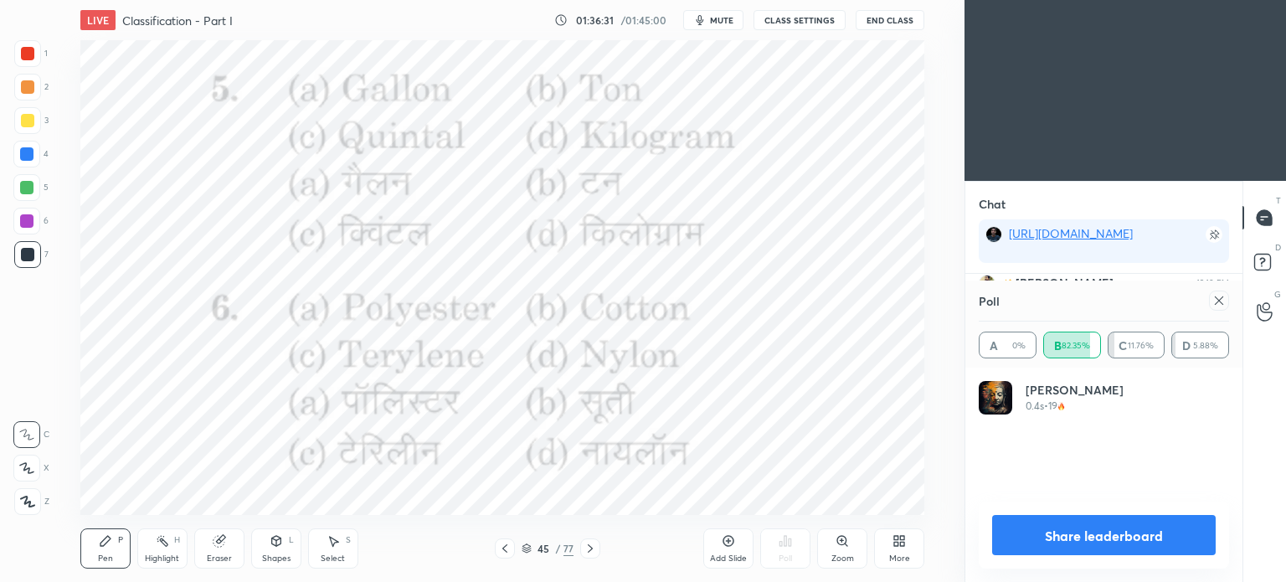
scroll to position [195, 245]
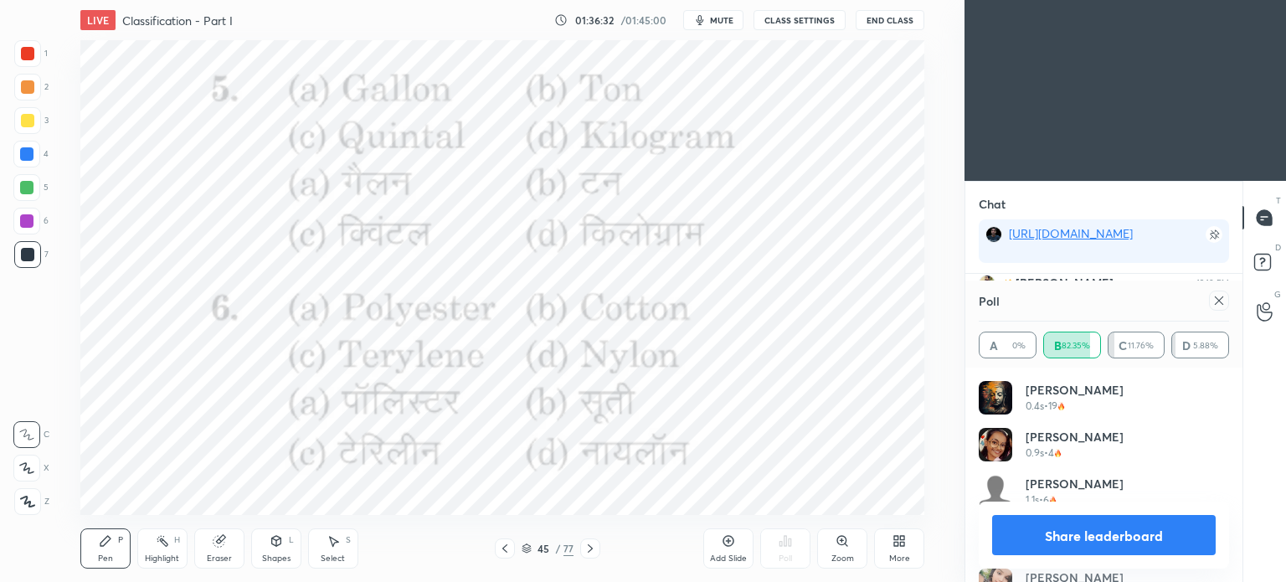
click at [1216, 298] on icon at bounding box center [1219, 300] width 8 height 8
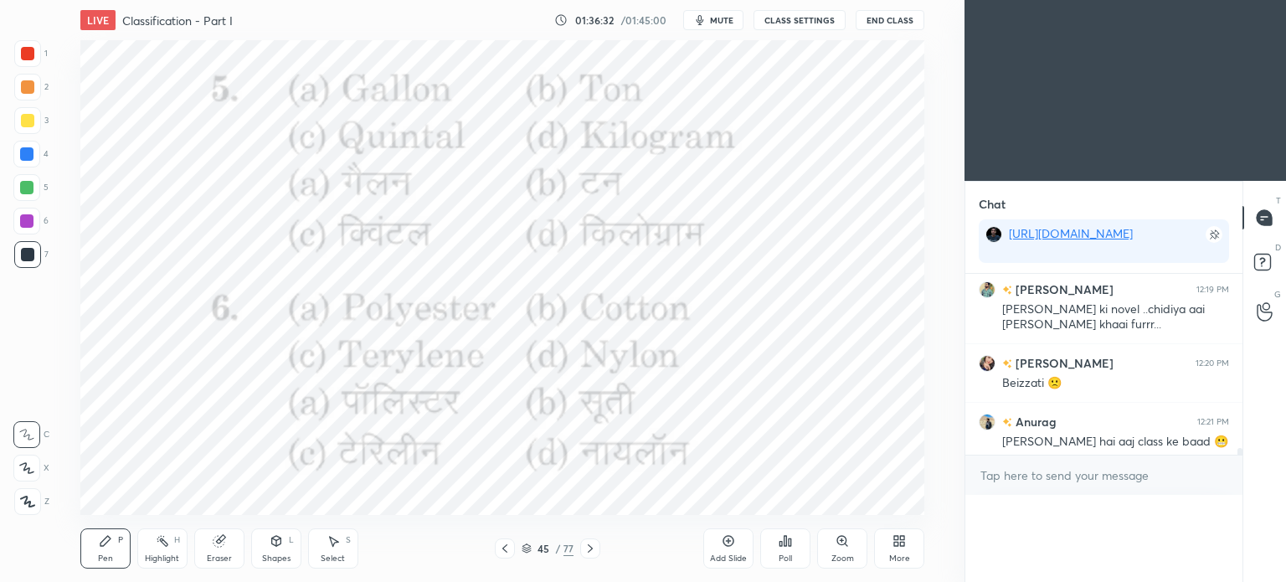
scroll to position [4, 5]
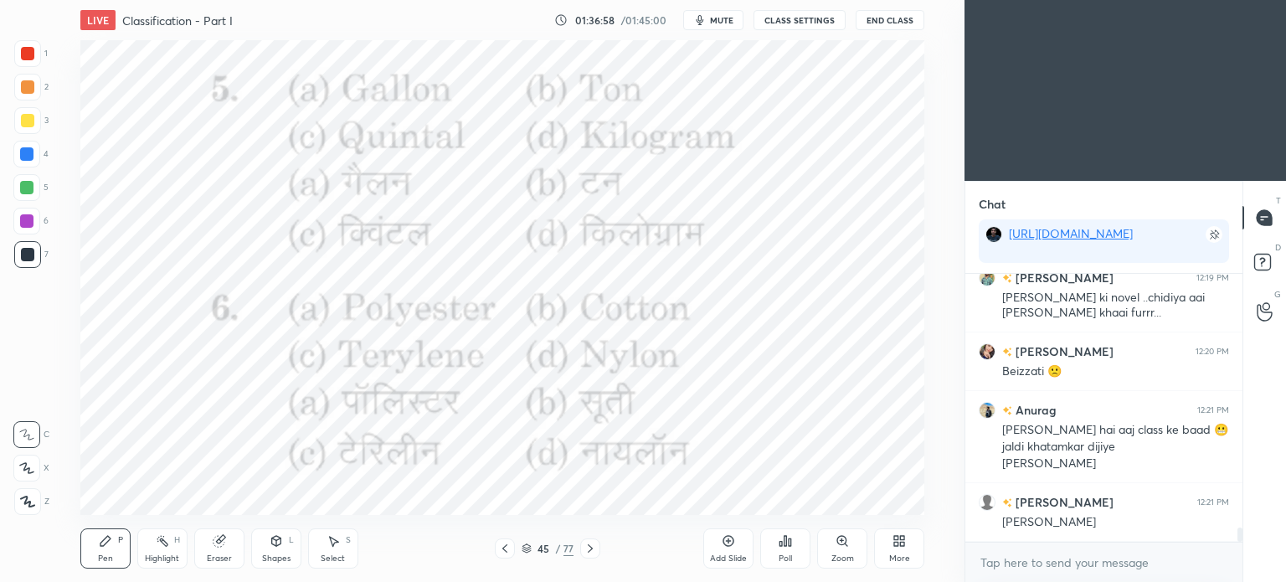
click at [595, 555] on div at bounding box center [590, 548] width 20 height 20
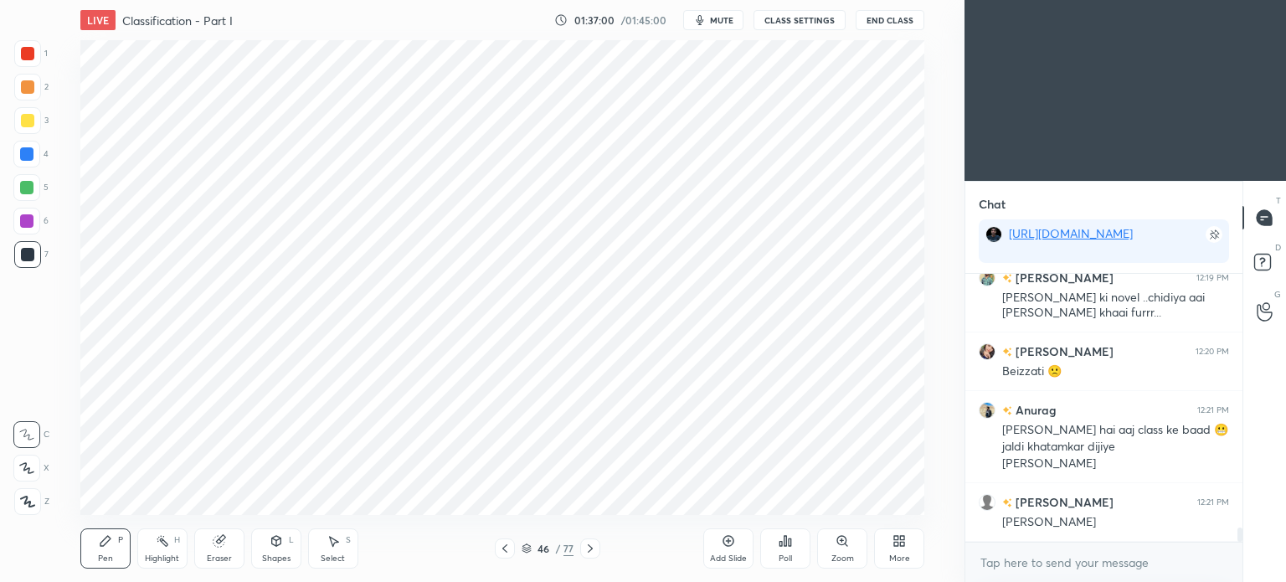
click at [594, 550] on icon at bounding box center [590, 548] width 13 height 13
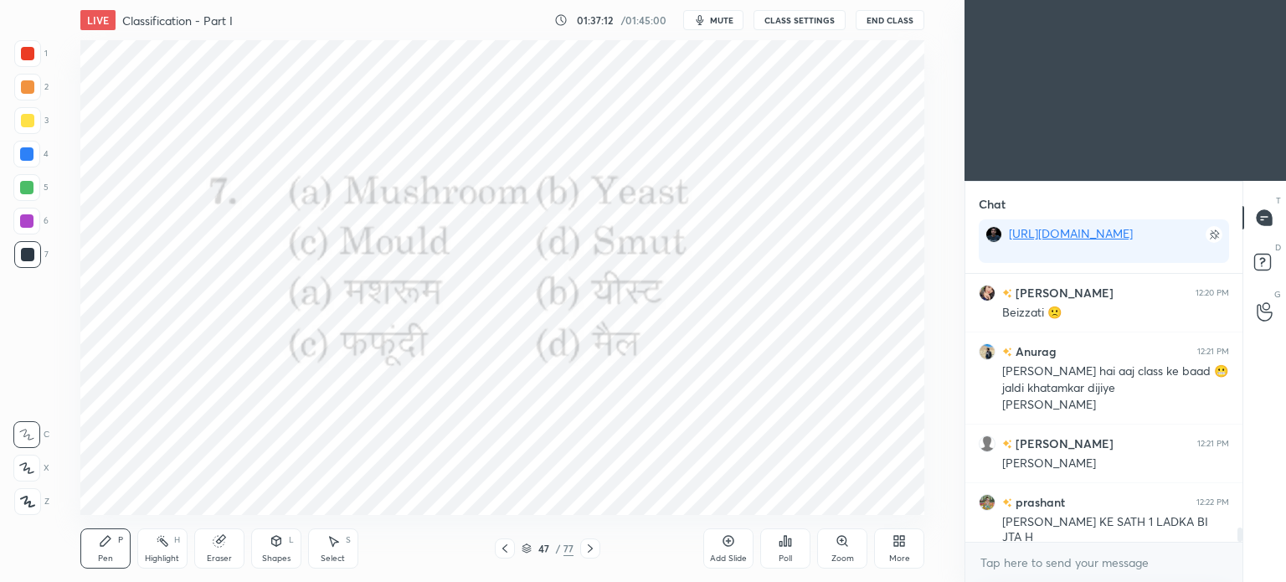
click at [788, 553] on div "Poll" at bounding box center [785, 548] width 50 height 40
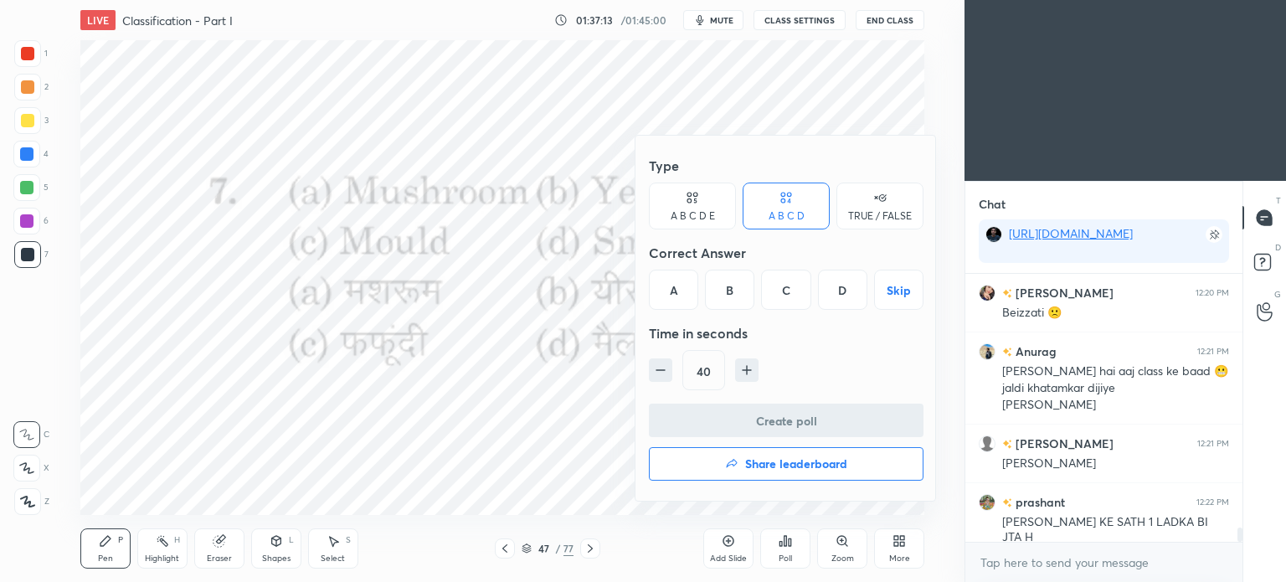
click at [849, 285] on div "D" at bounding box center [842, 290] width 49 height 40
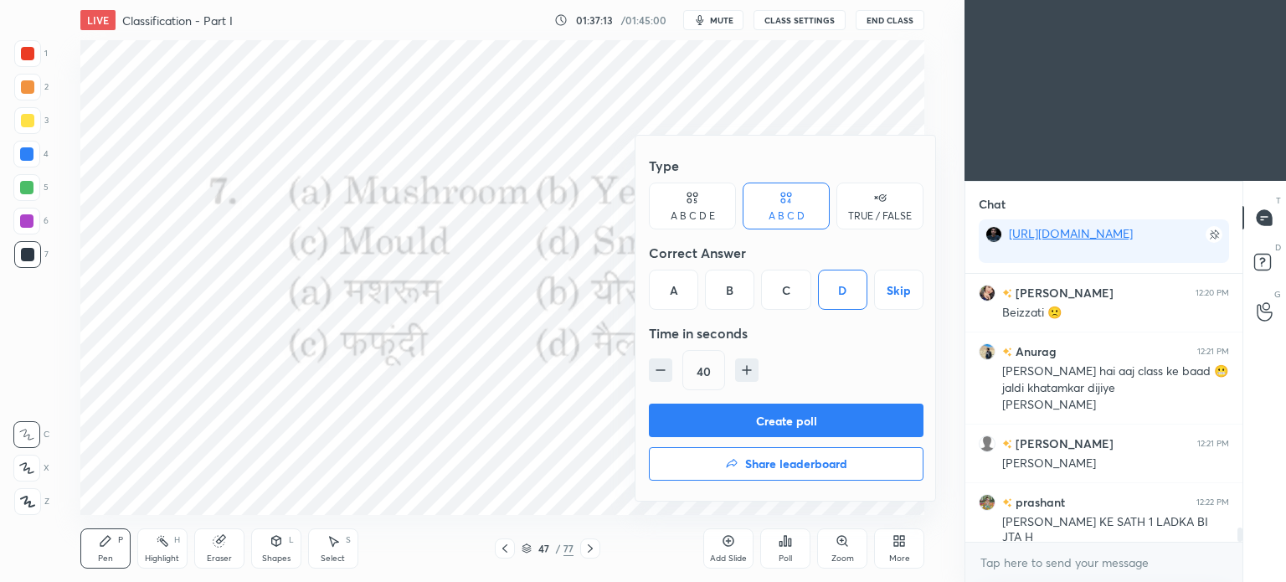
click at [870, 419] on button "Create poll" at bounding box center [786, 420] width 275 height 33
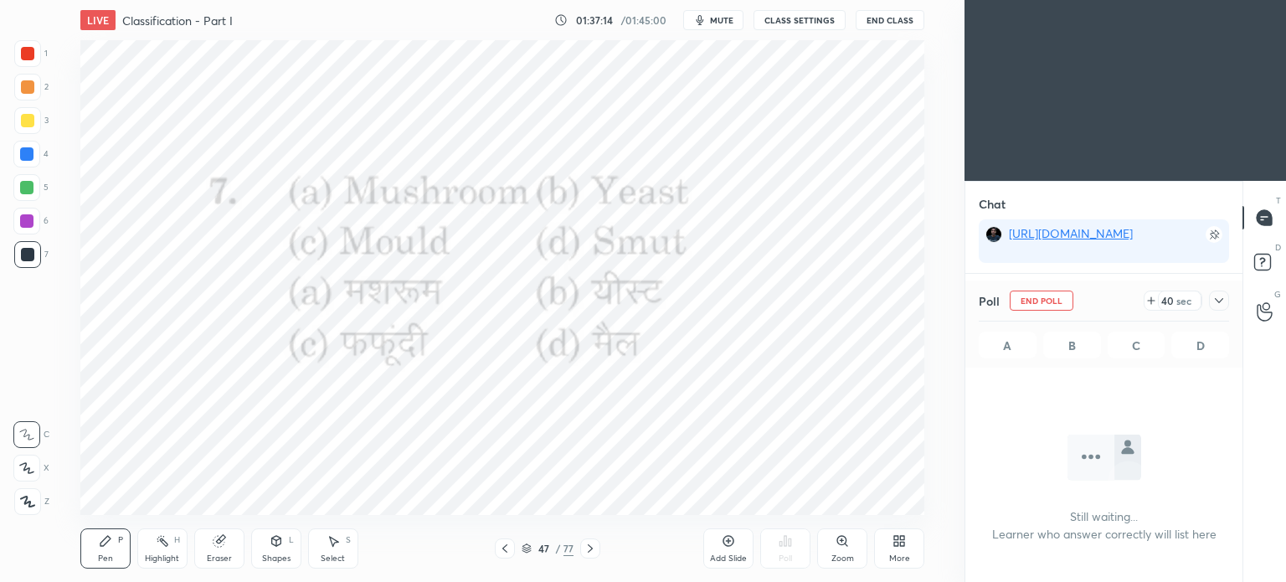
click at [1224, 296] on icon at bounding box center [1218, 300] width 13 height 13
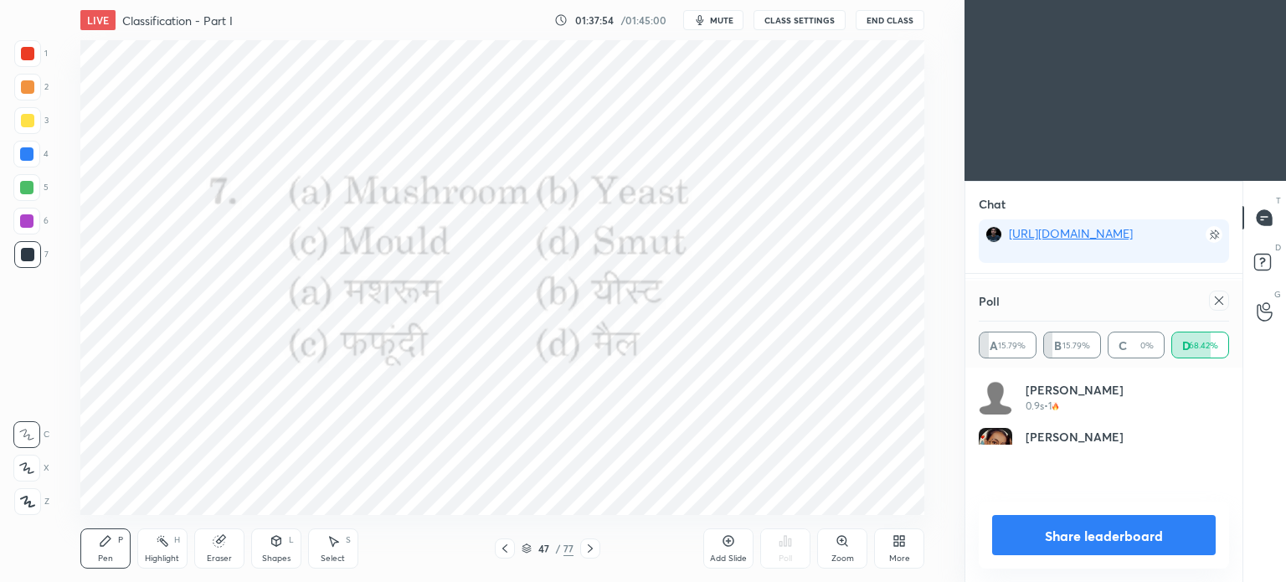
scroll to position [195, 245]
click at [1212, 306] on icon at bounding box center [1218, 300] width 13 height 13
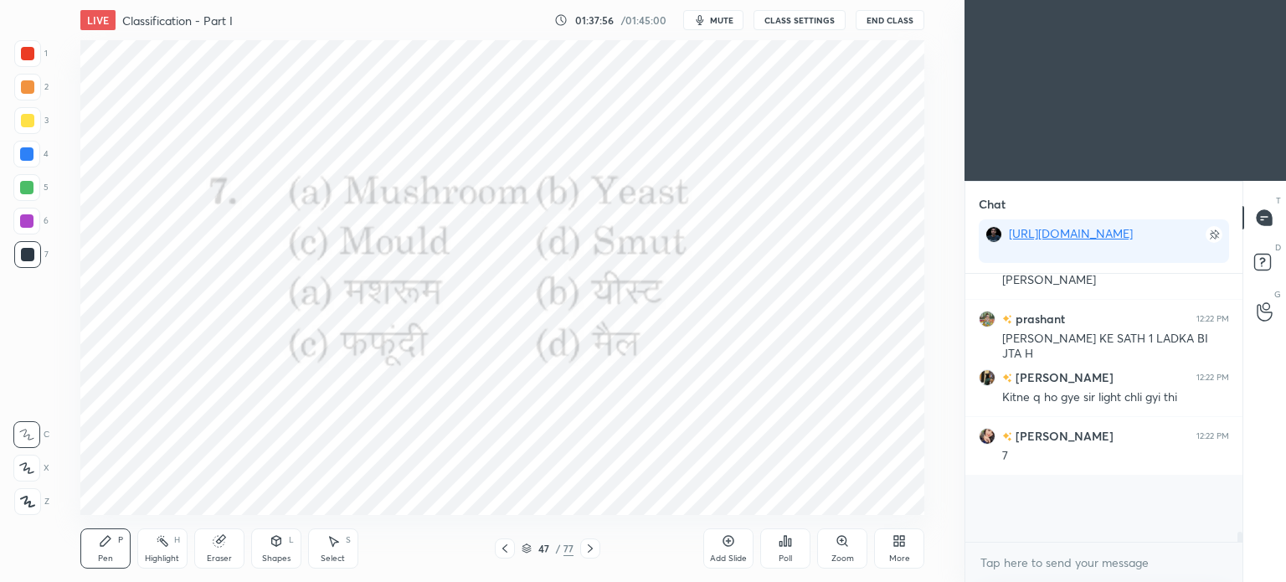
scroll to position [235, 272]
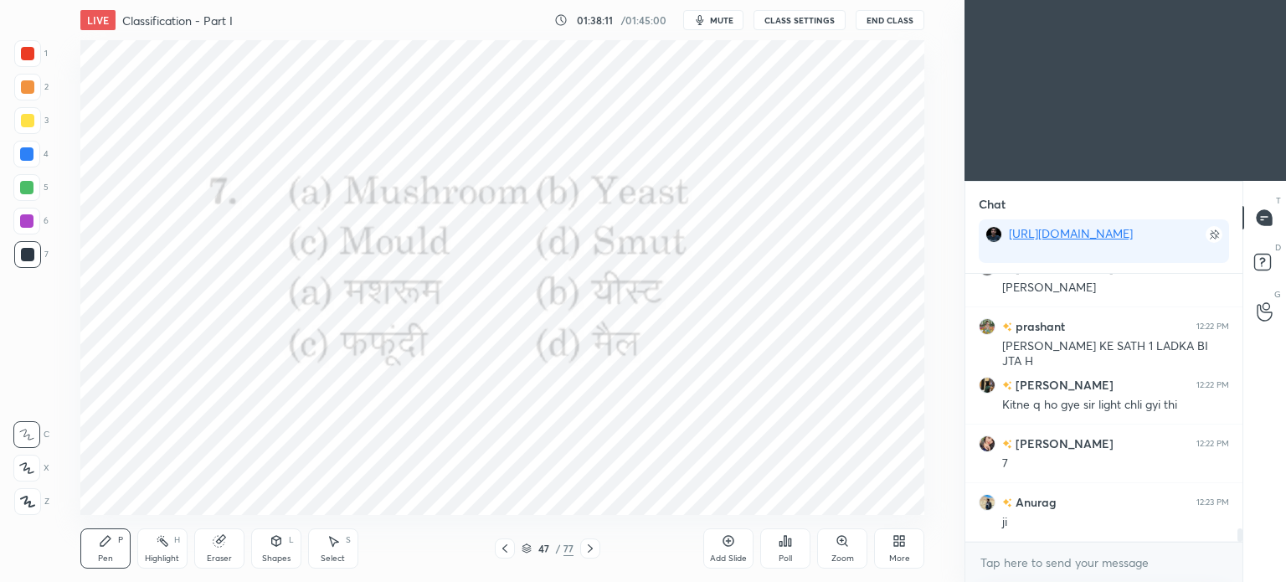
click at [586, 555] on icon at bounding box center [590, 548] width 13 height 13
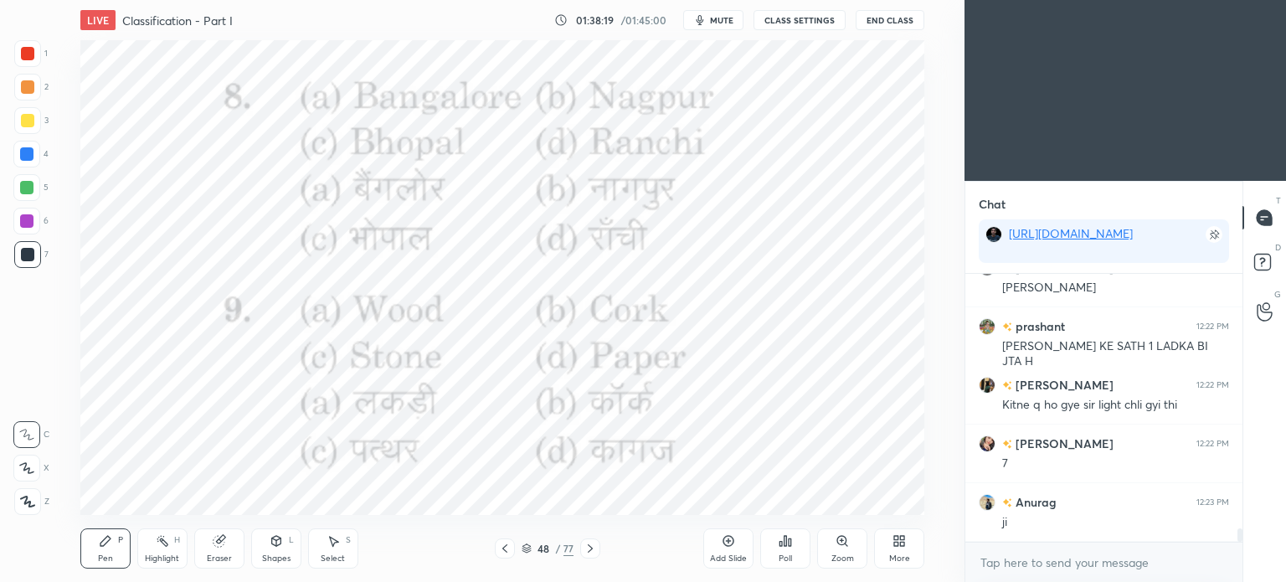
click at [790, 546] on icon at bounding box center [790, 542] width 3 height 8
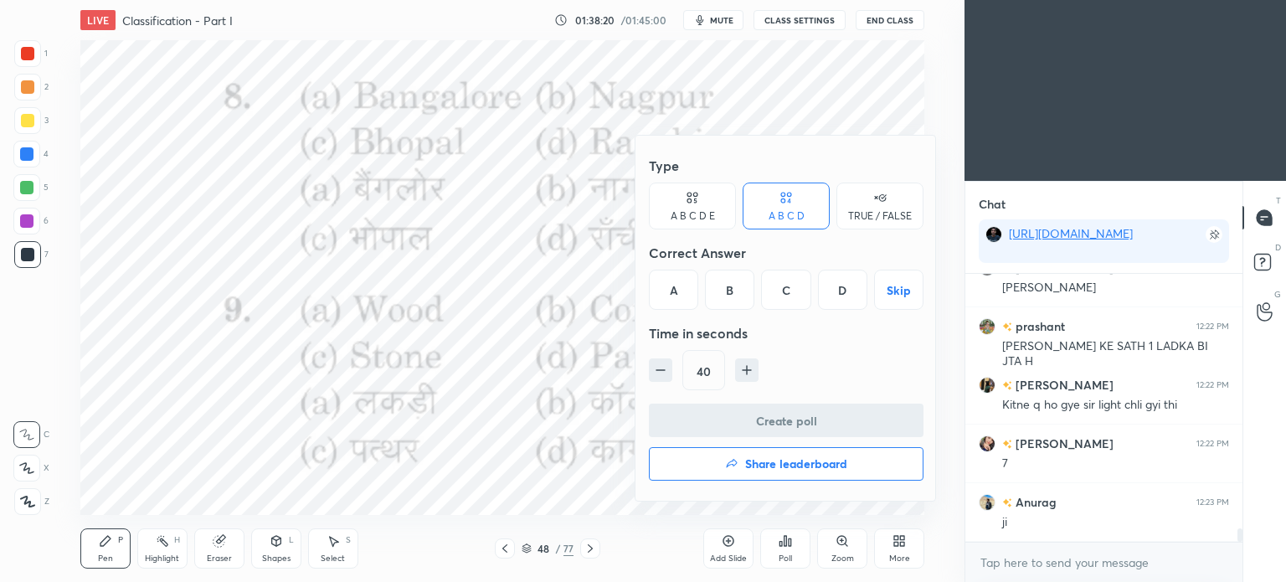
click at [733, 287] on div "B" at bounding box center [729, 290] width 49 height 40
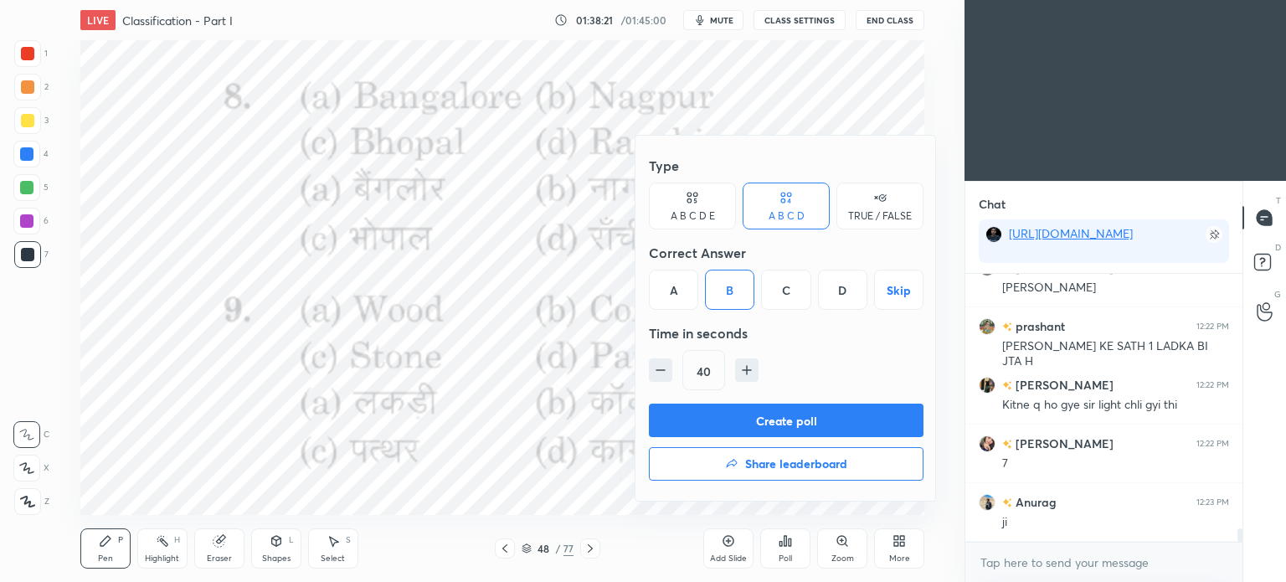
click at [808, 419] on button "Create poll" at bounding box center [786, 420] width 275 height 33
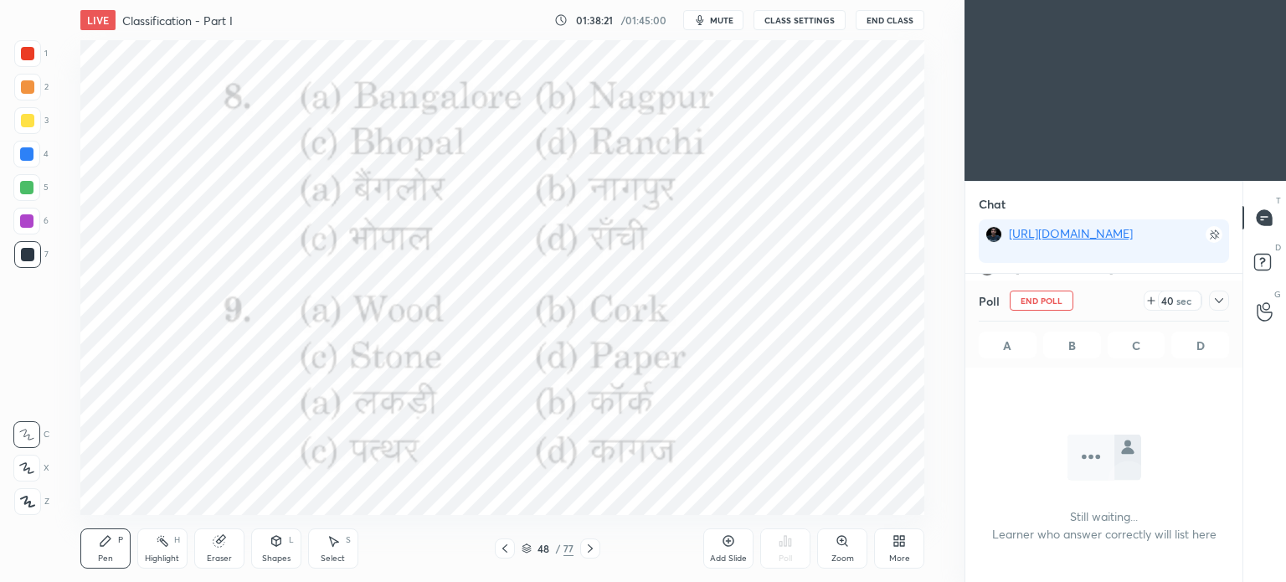
scroll to position [5, 5]
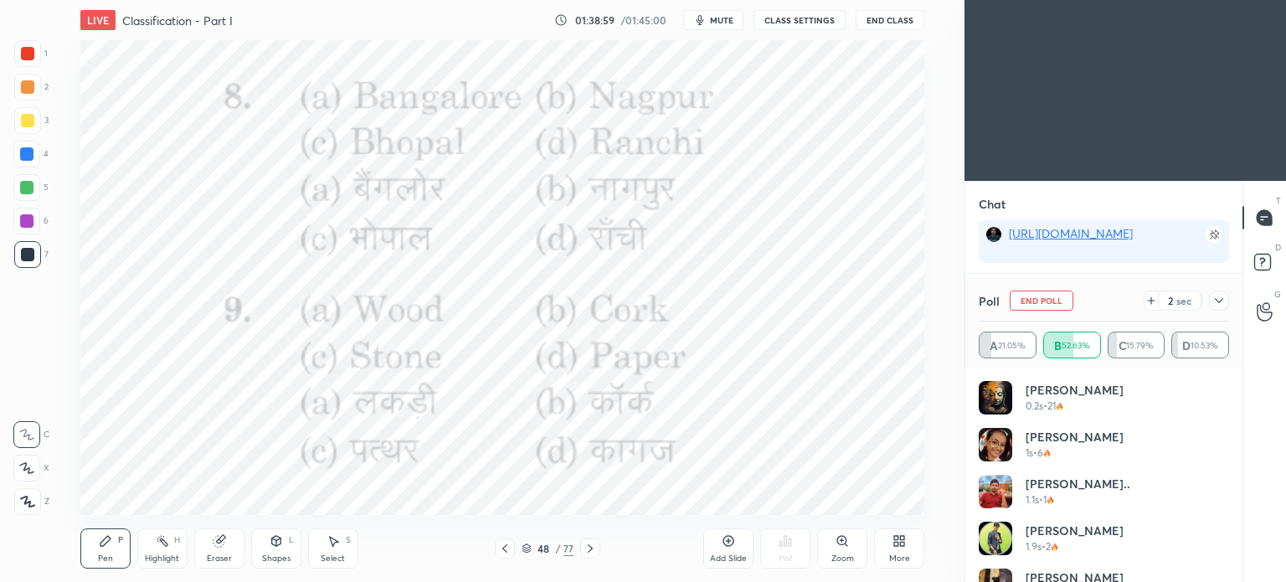
click at [1218, 304] on icon at bounding box center [1218, 300] width 13 height 13
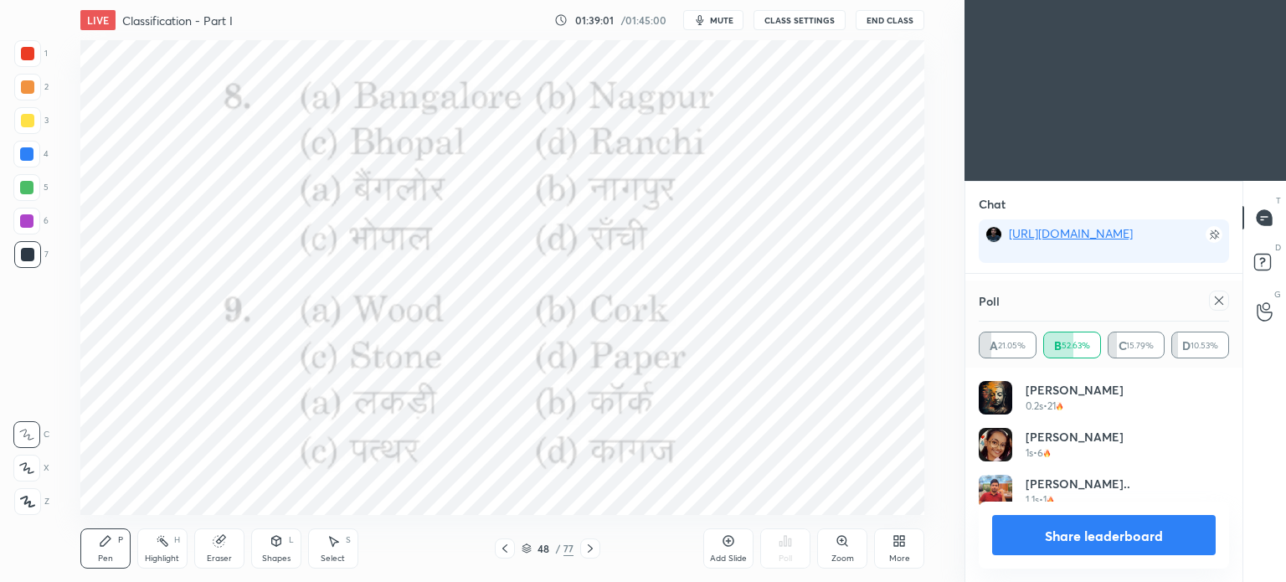
scroll to position [195, 245]
click at [1227, 298] on div at bounding box center [1219, 301] width 20 height 20
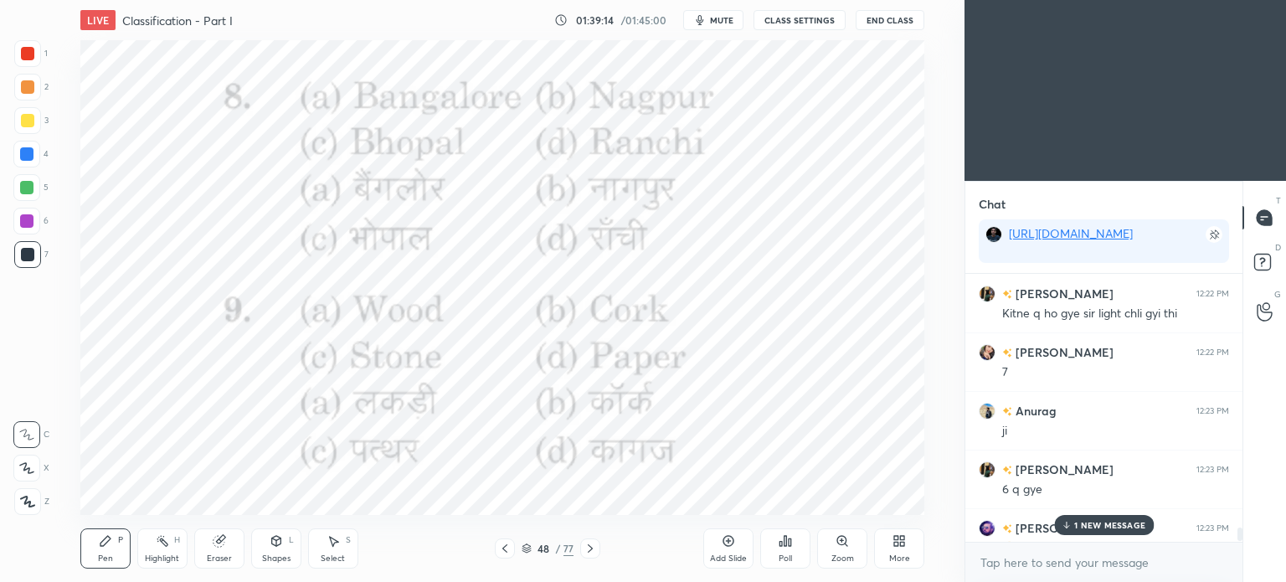
click at [1122, 522] on p "1 NEW MESSAGE" at bounding box center [1109, 525] width 71 height 10
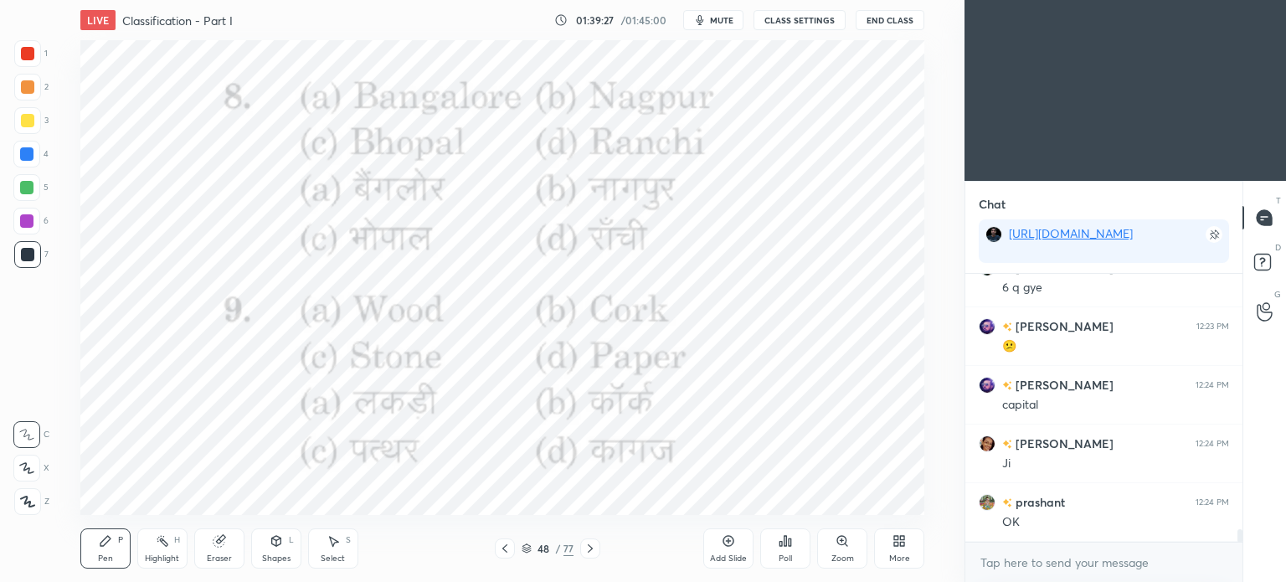
click at [784, 545] on icon at bounding box center [785, 540] width 13 height 13
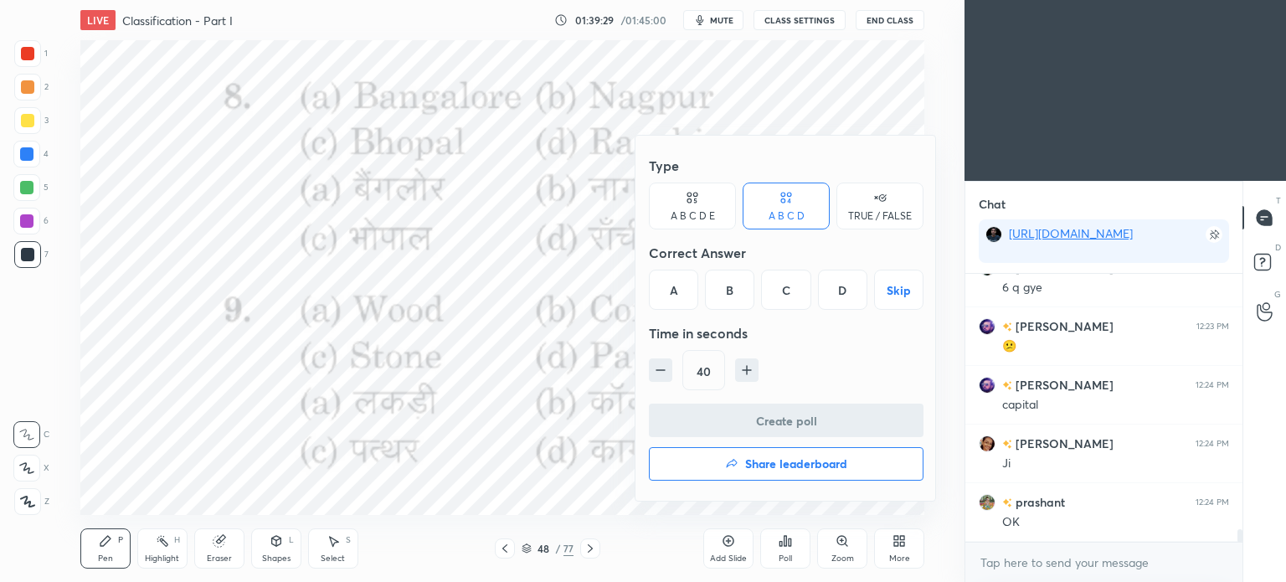
click at [785, 287] on div "C" at bounding box center [785, 290] width 49 height 40
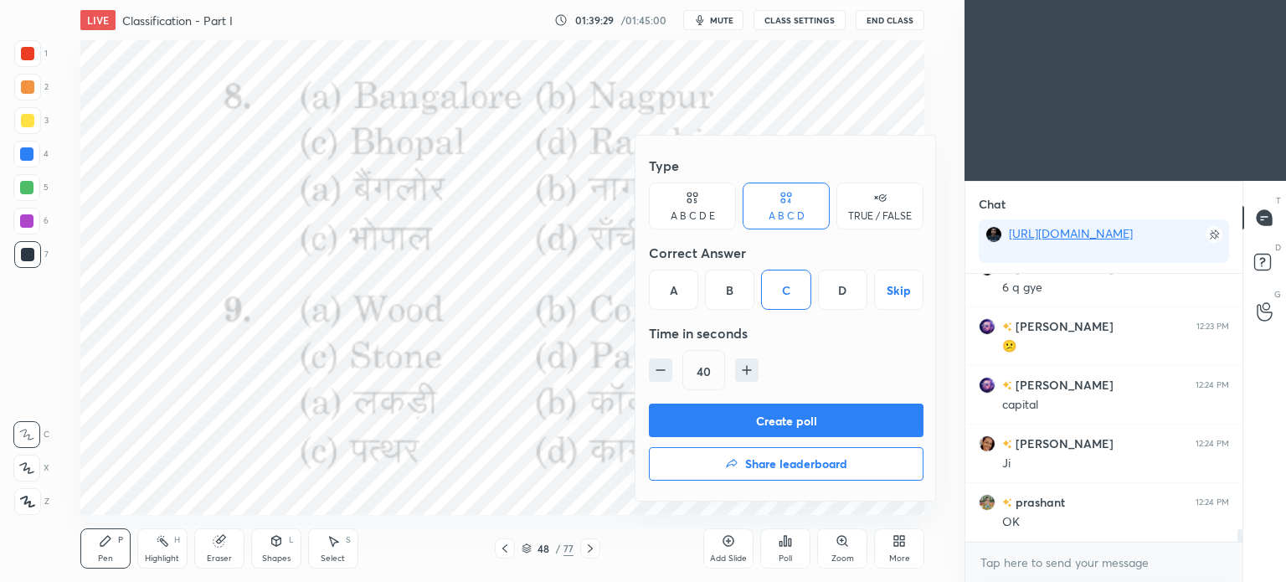
click at [812, 421] on button "Create poll" at bounding box center [786, 420] width 275 height 33
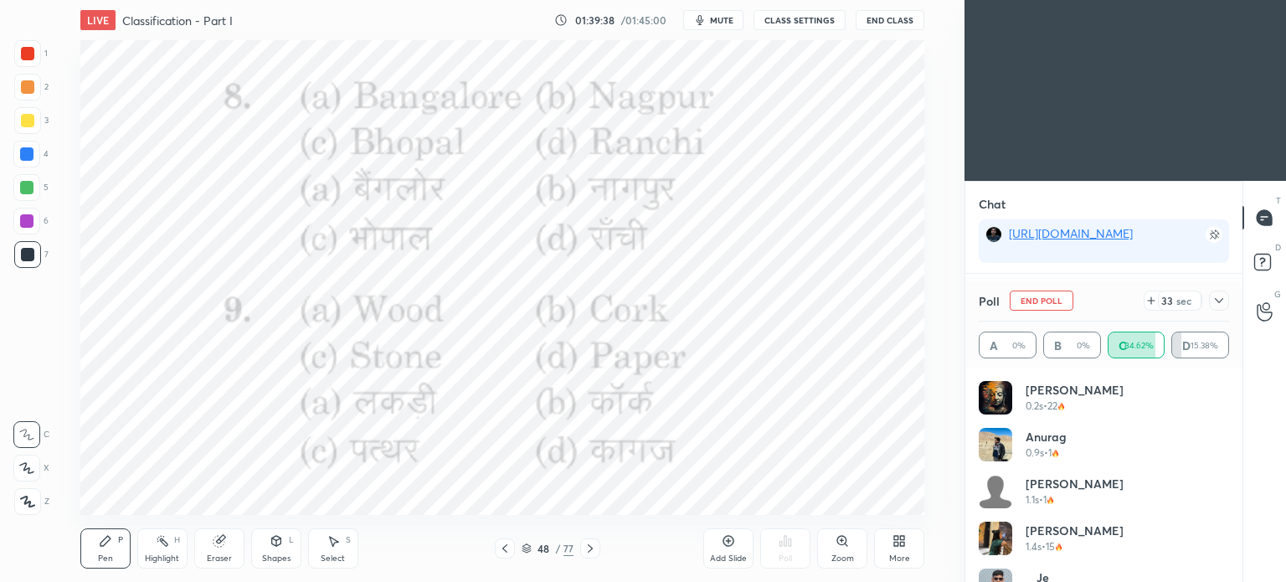
click at [1221, 298] on icon at bounding box center [1218, 300] width 13 height 13
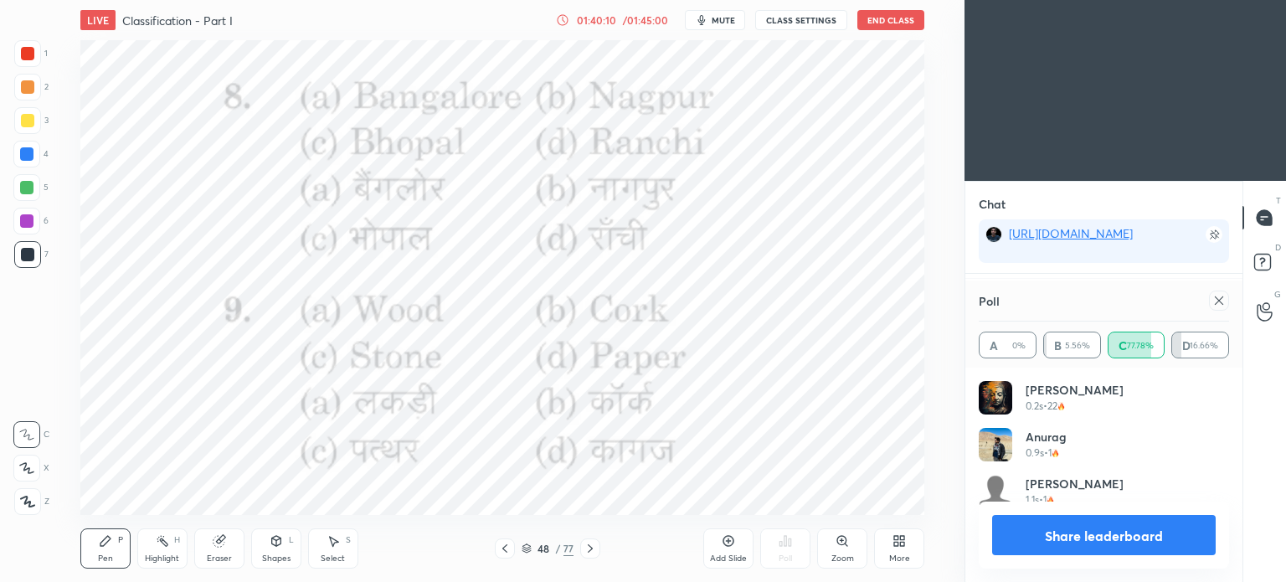
scroll to position [0, 0]
click at [1220, 301] on icon at bounding box center [1218, 300] width 13 height 13
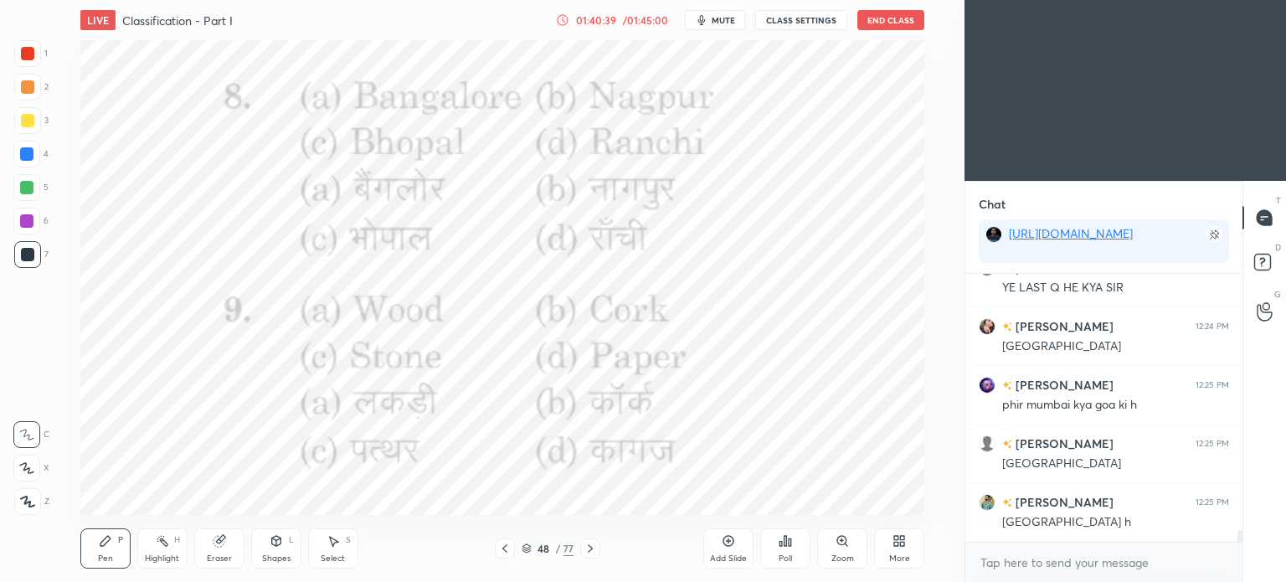
click at [589, 548] on icon at bounding box center [590, 548] width 13 height 13
click at [777, 556] on div "Poll" at bounding box center [785, 548] width 50 height 40
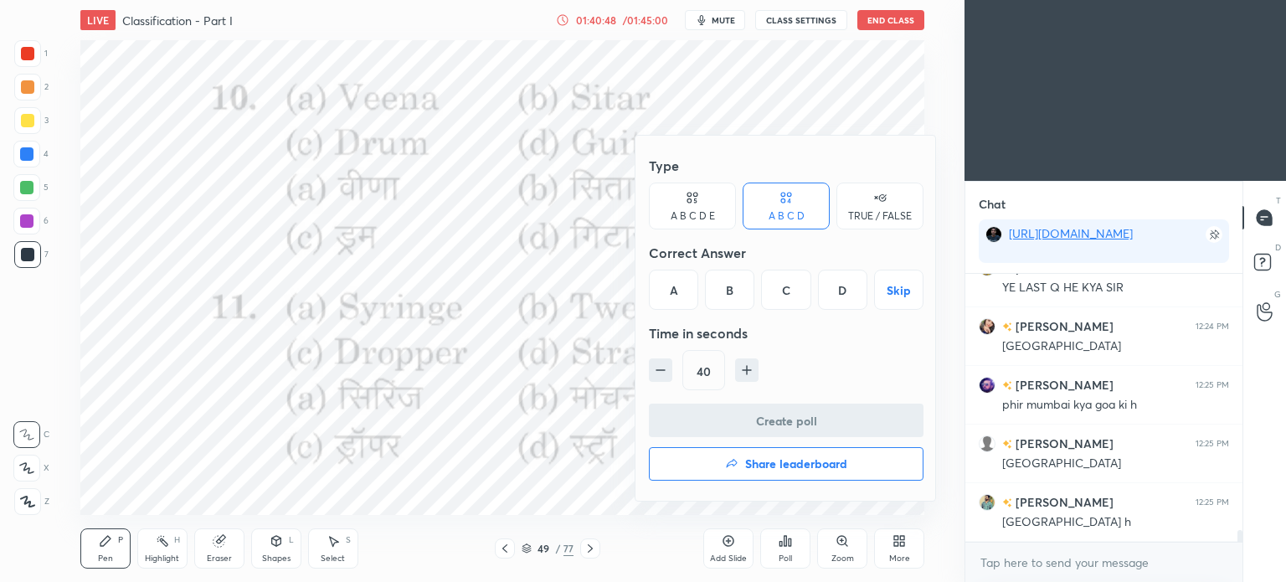
click at [784, 292] on div "C" at bounding box center [785, 290] width 49 height 40
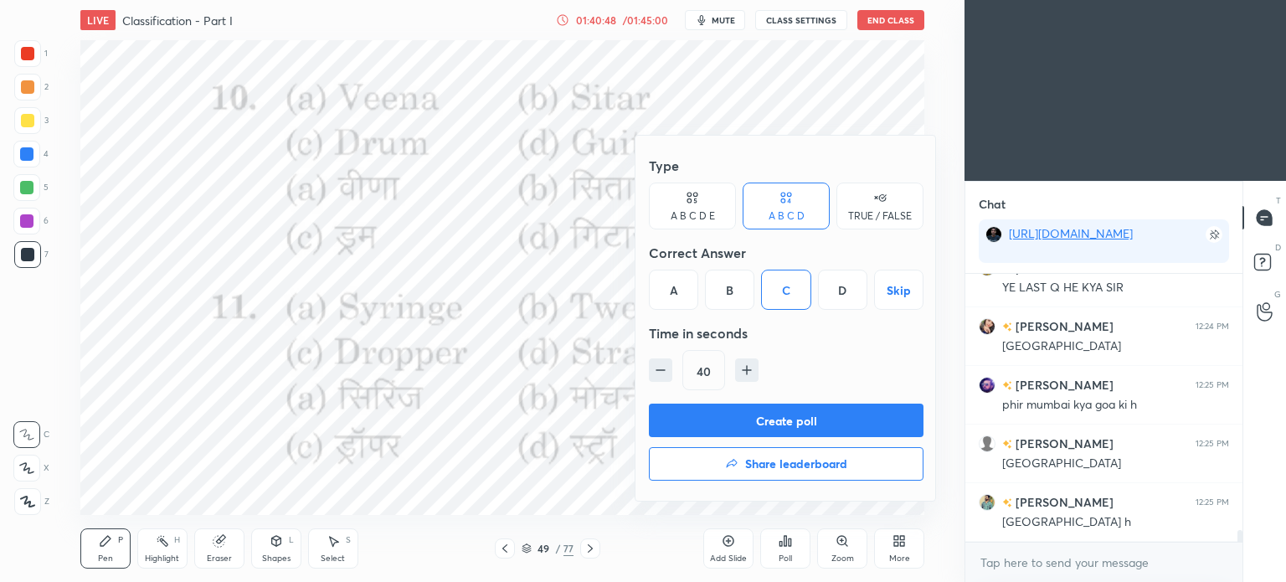
click at [780, 413] on button "Create poll" at bounding box center [786, 420] width 275 height 33
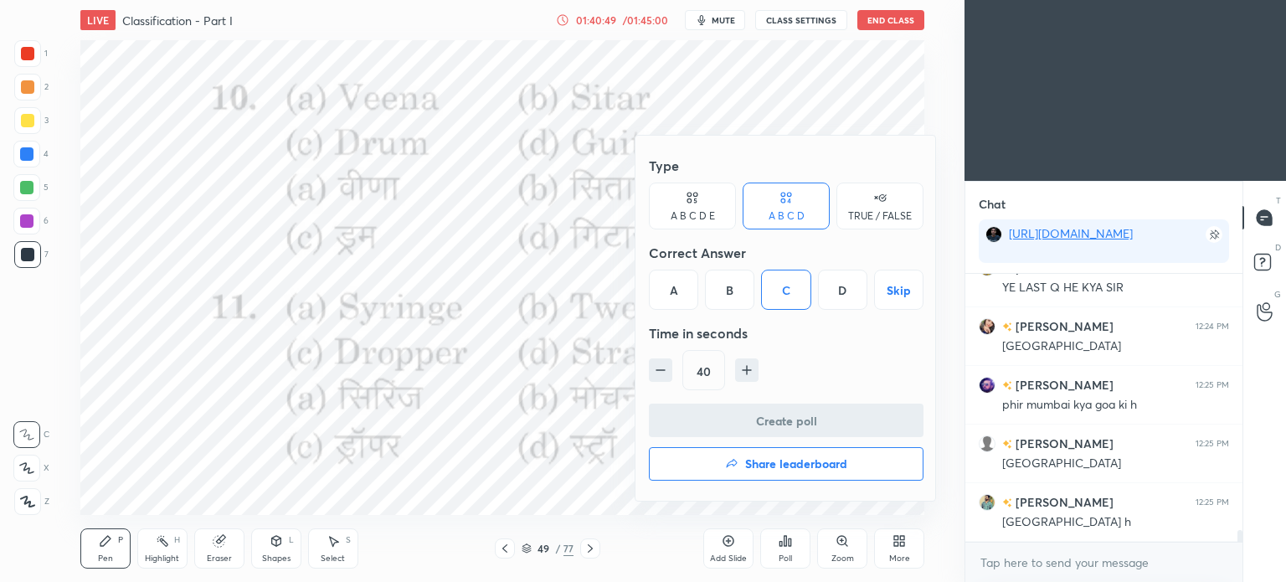
scroll to position [5, 5]
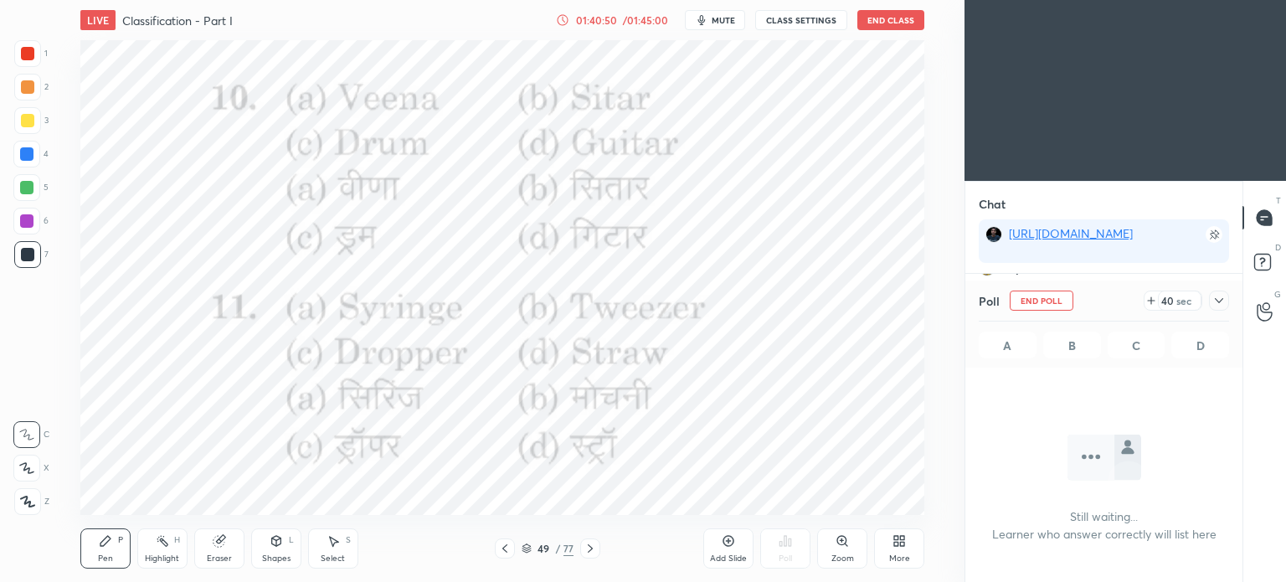
click at [1227, 301] on div at bounding box center [1219, 301] width 20 height 20
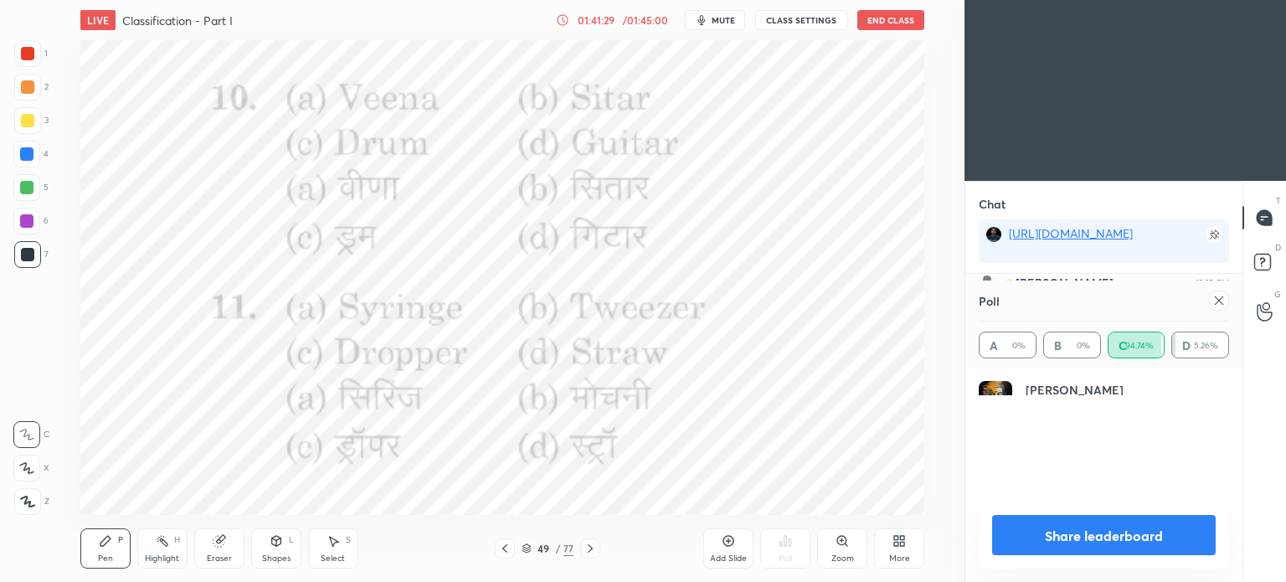
scroll to position [195, 245]
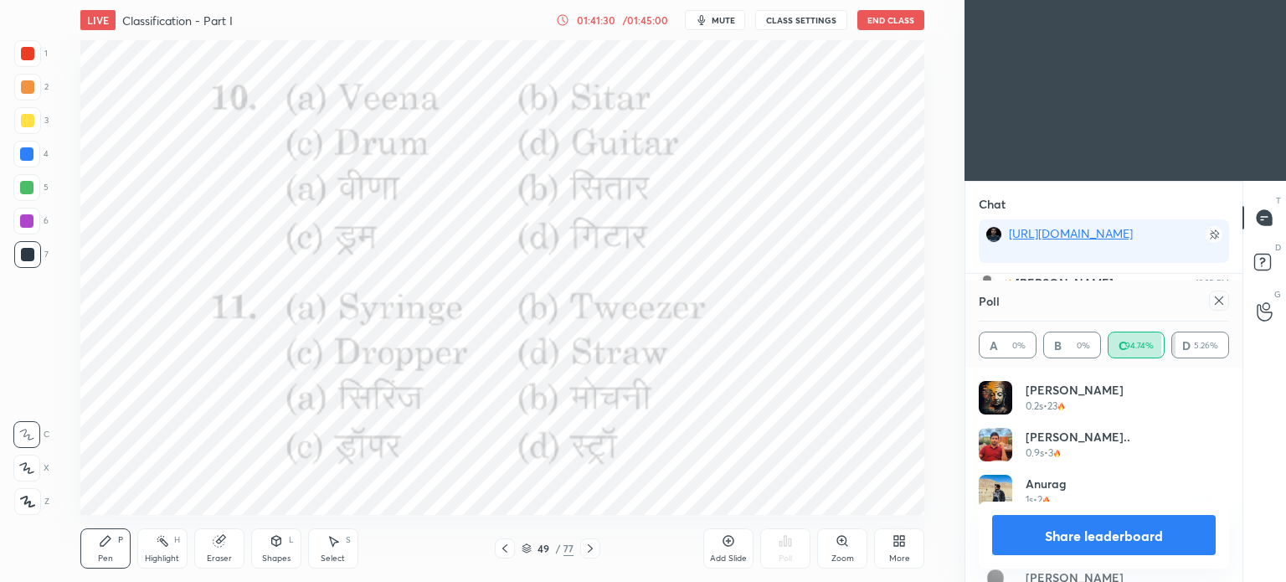
click at [1225, 310] on div at bounding box center [1219, 301] width 20 height 20
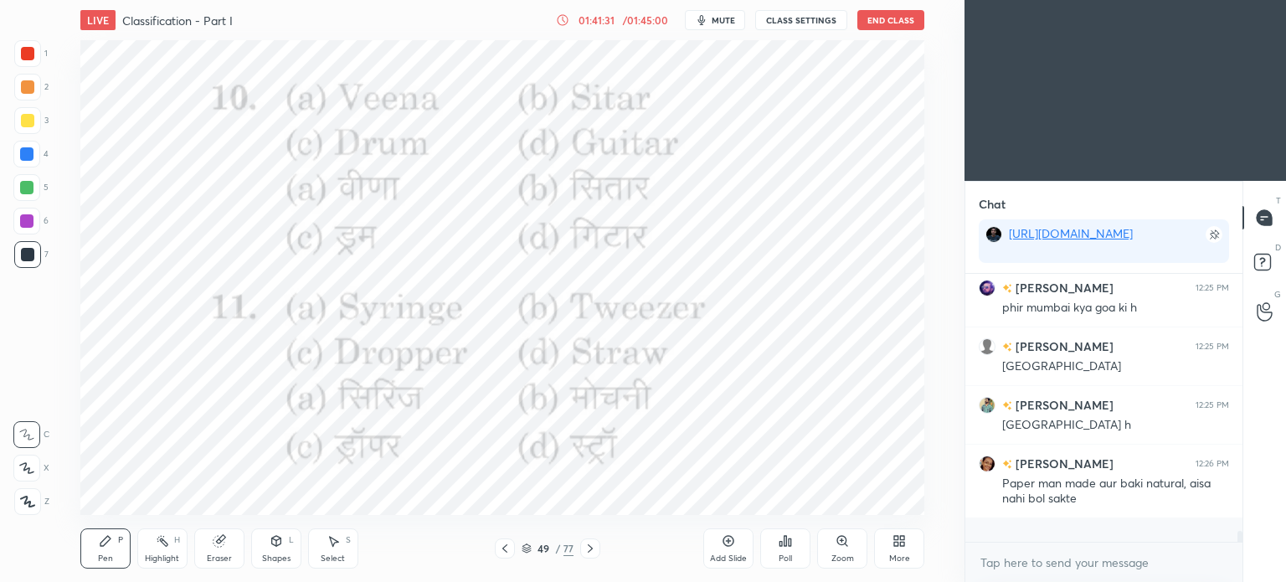
scroll to position [263, 272]
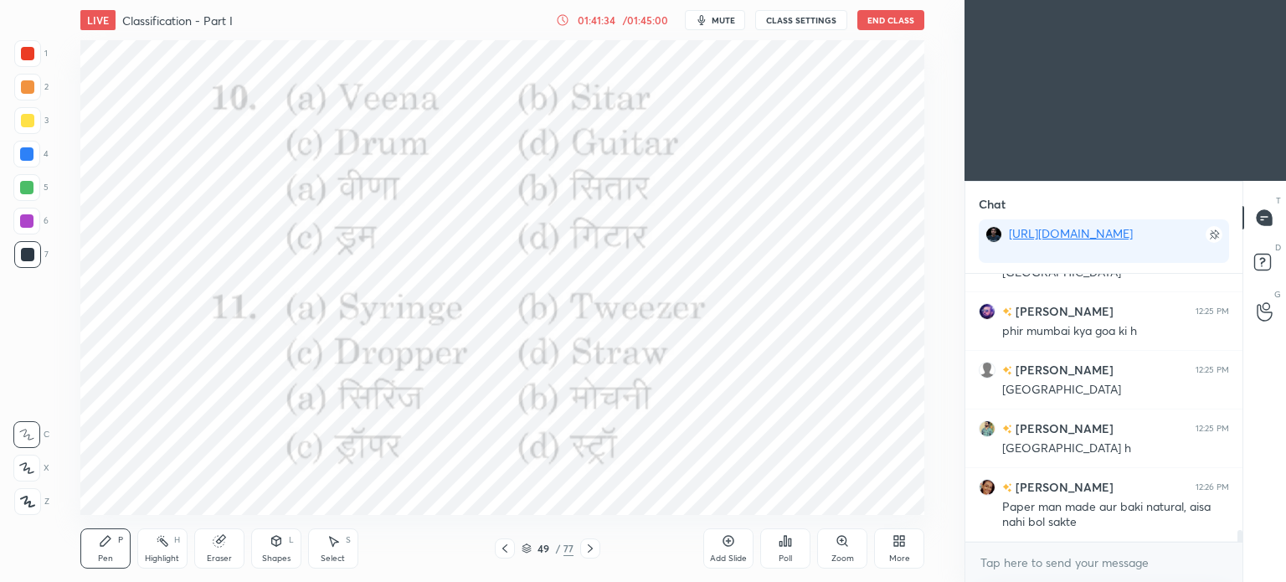
click at [507, 550] on icon at bounding box center [504, 548] width 13 height 13
click at [593, 552] on icon at bounding box center [590, 548] width 13 height 13
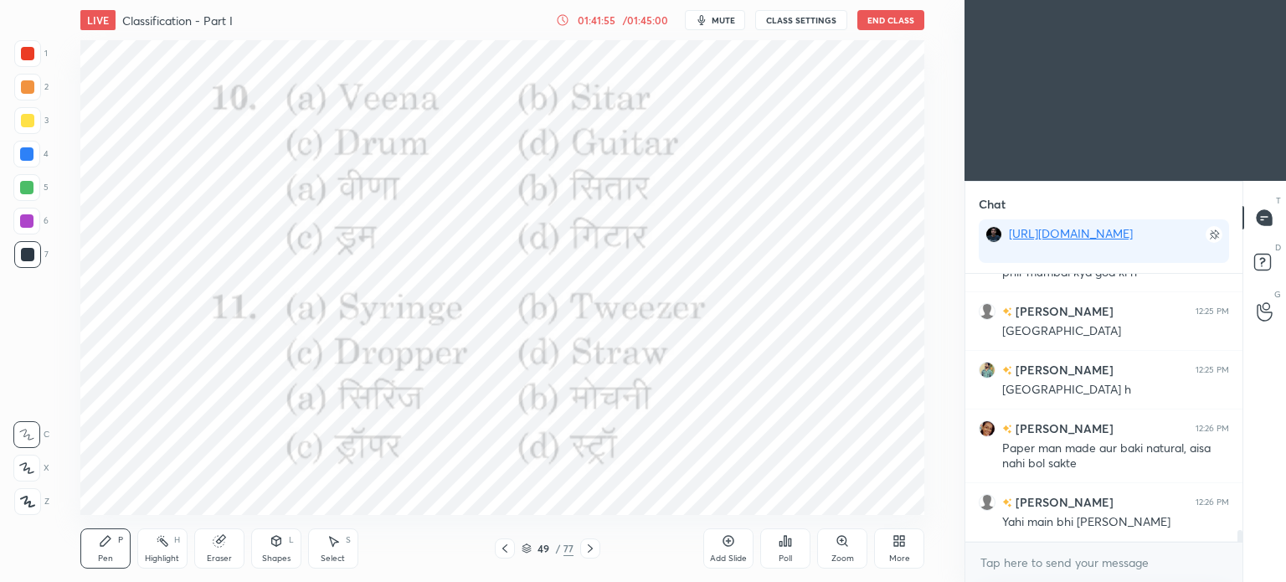
click at [800, 548] on div "Poll" at bounding box center [785, 548] width 50 height 40
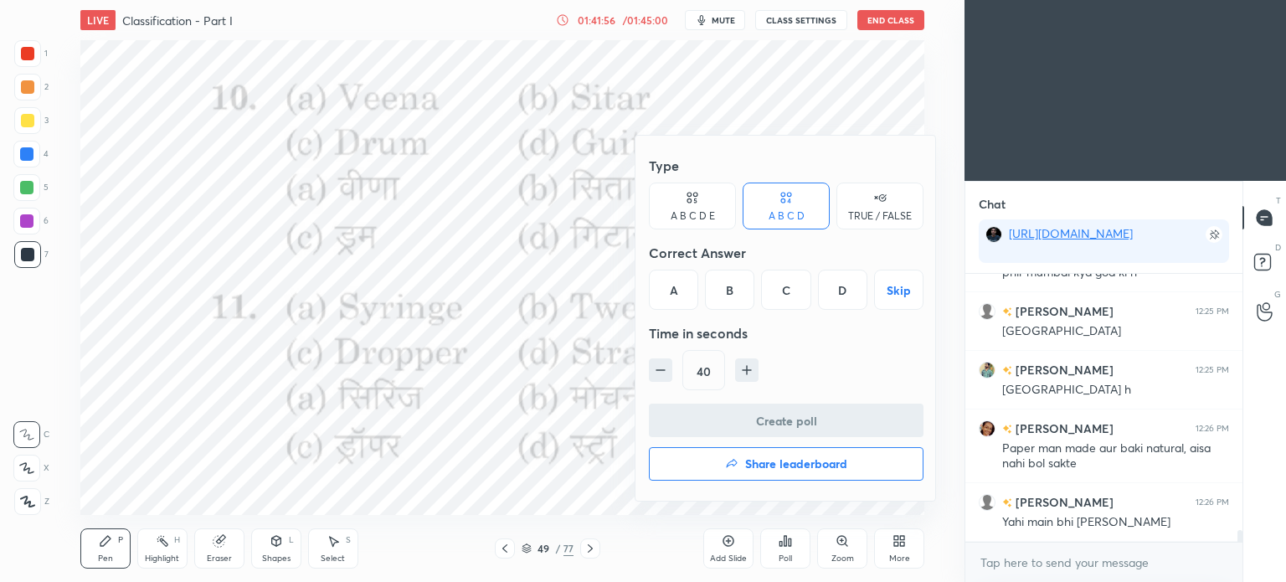
click at [723, 287] on div "B" at bounding box center [729, 290] width 49 height 40
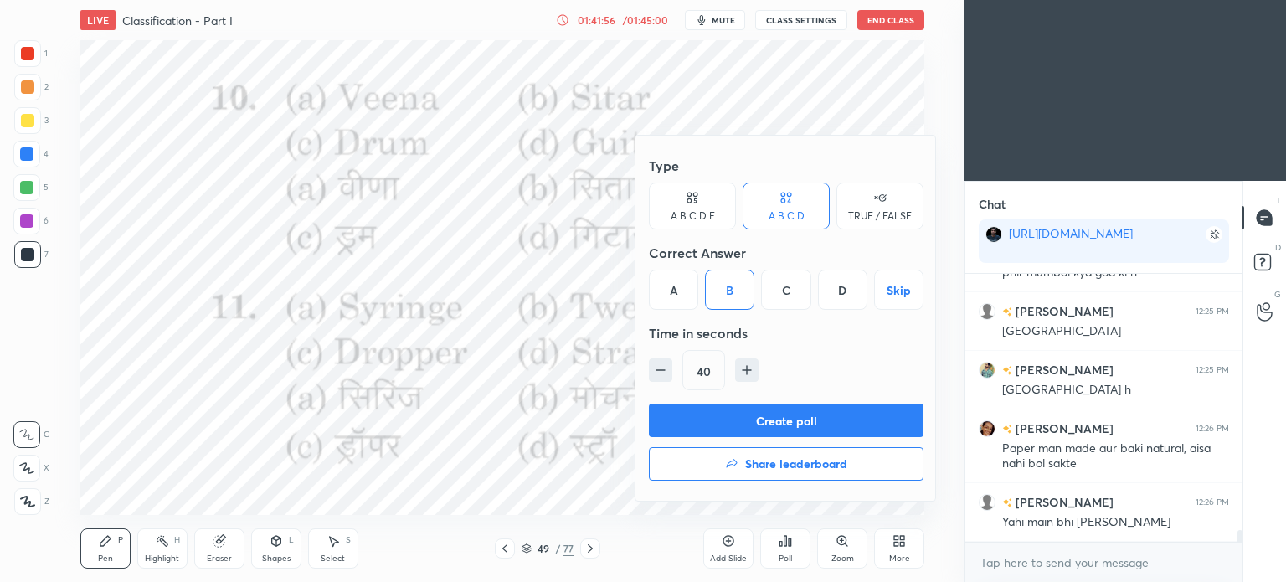
click at [826, 424] on button "Create poll" at bounding box center [786, 420] width 275 height 33
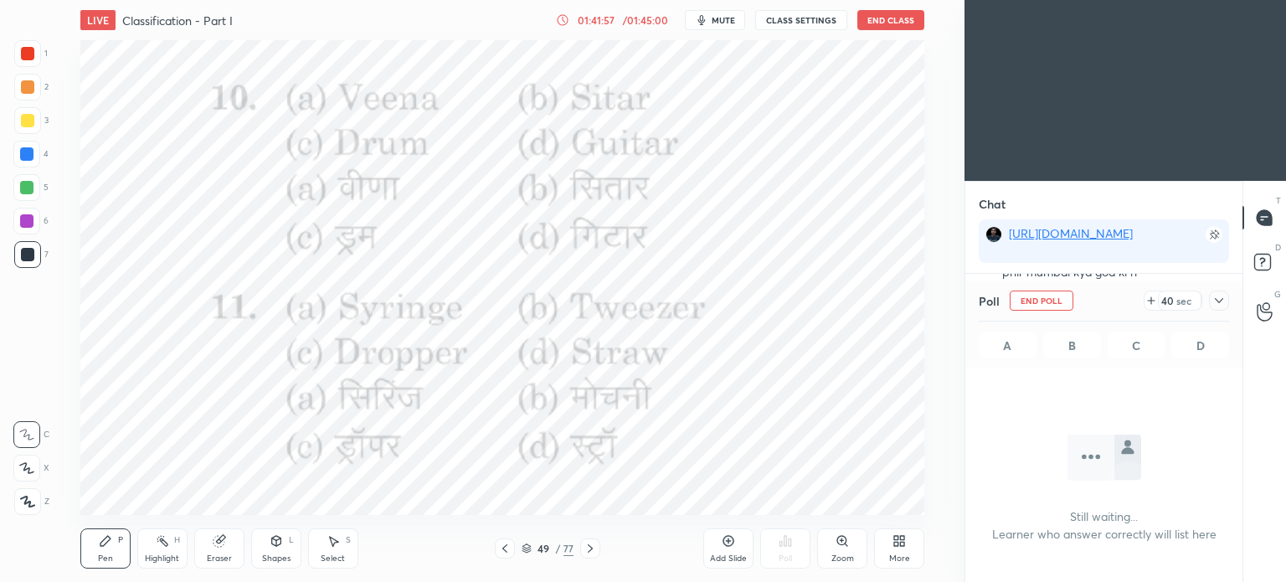
scroll to position [176, 272]
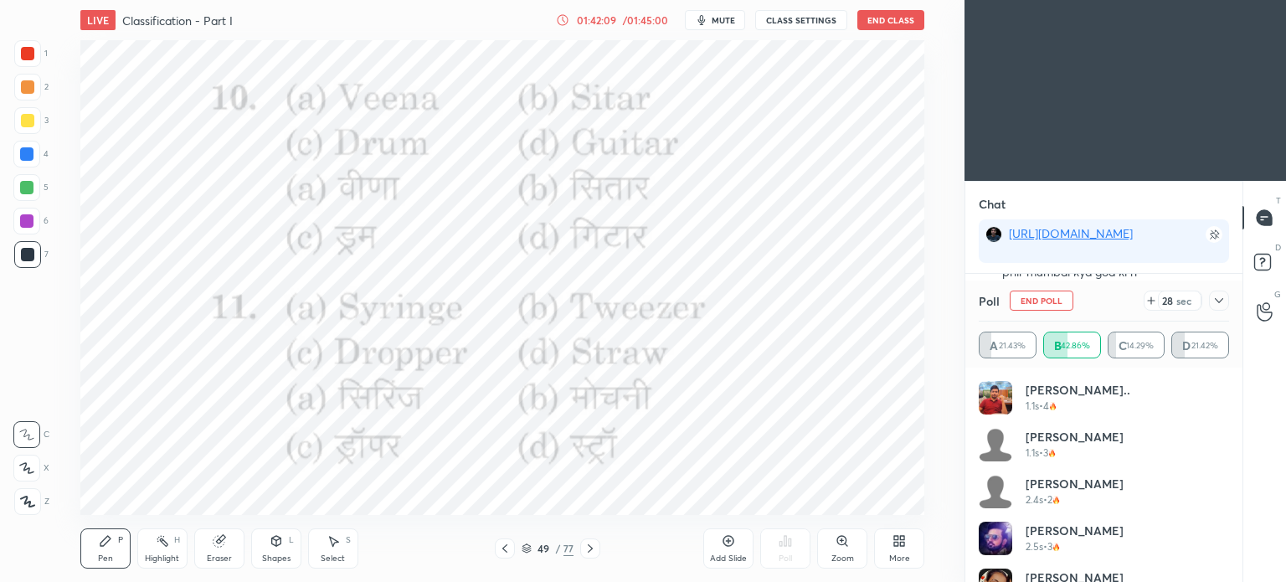
click at [1222, 297] on icon at bounding box center [1218, 300] width 13 height 13
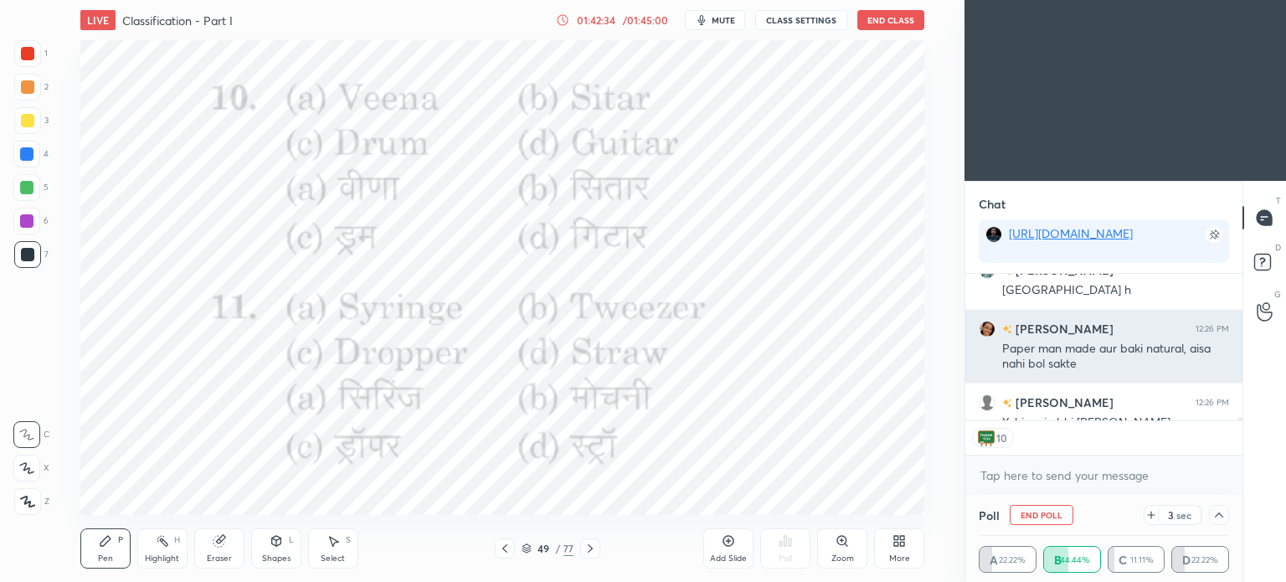
scroll to position [5873, 0]
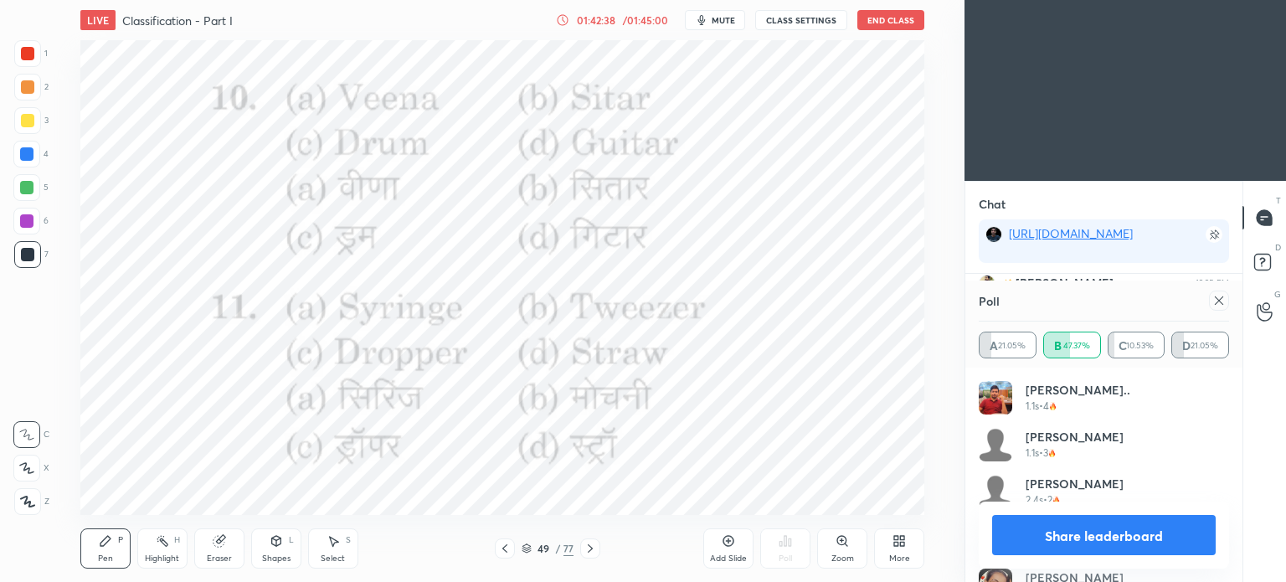
click at [1218, 296] on icon at bounding box center [1218, 300] width 13 height 13
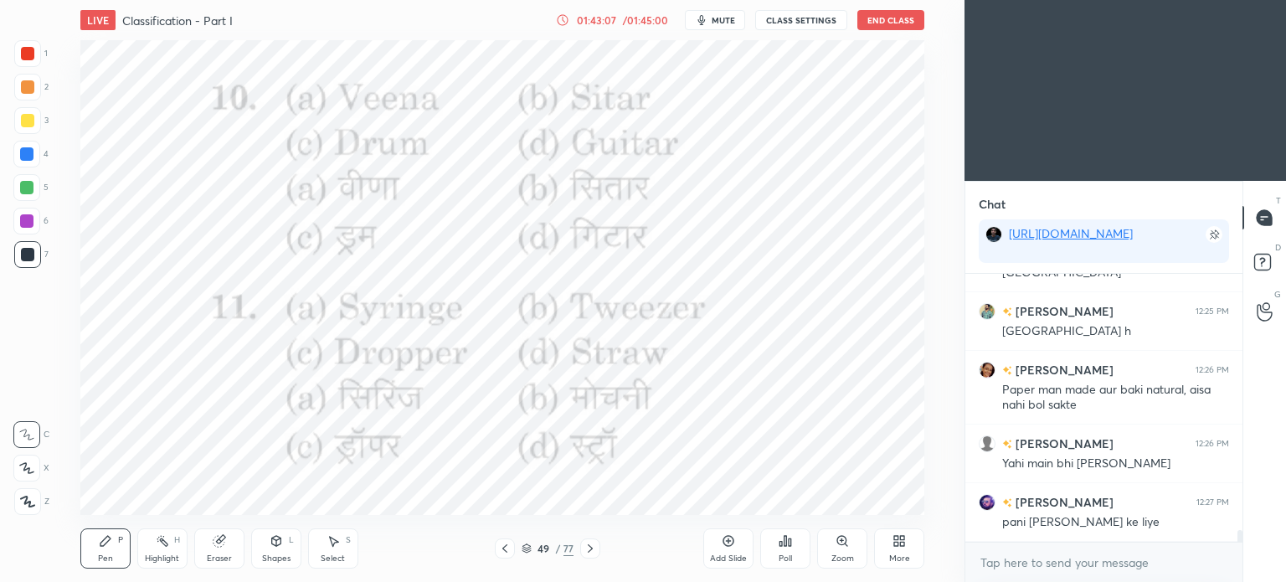
click at [581, 548] on div at bounding box center [590, 548] width 20 height 20
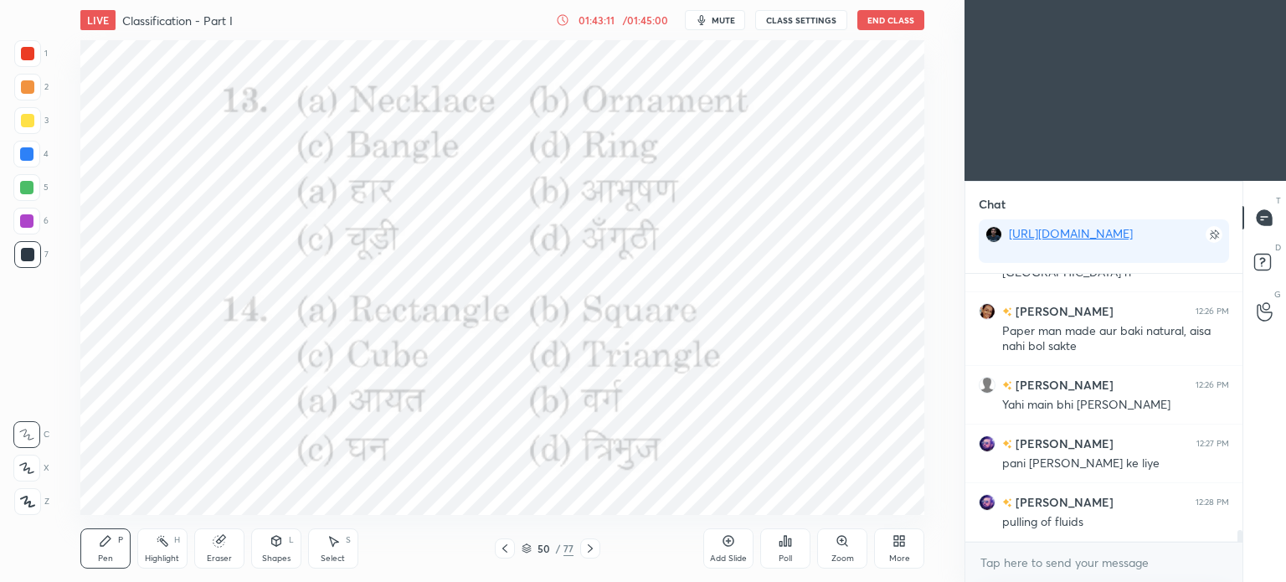
click at [790, 546] on icon at bounding box center [790, 542] width 3 height 8
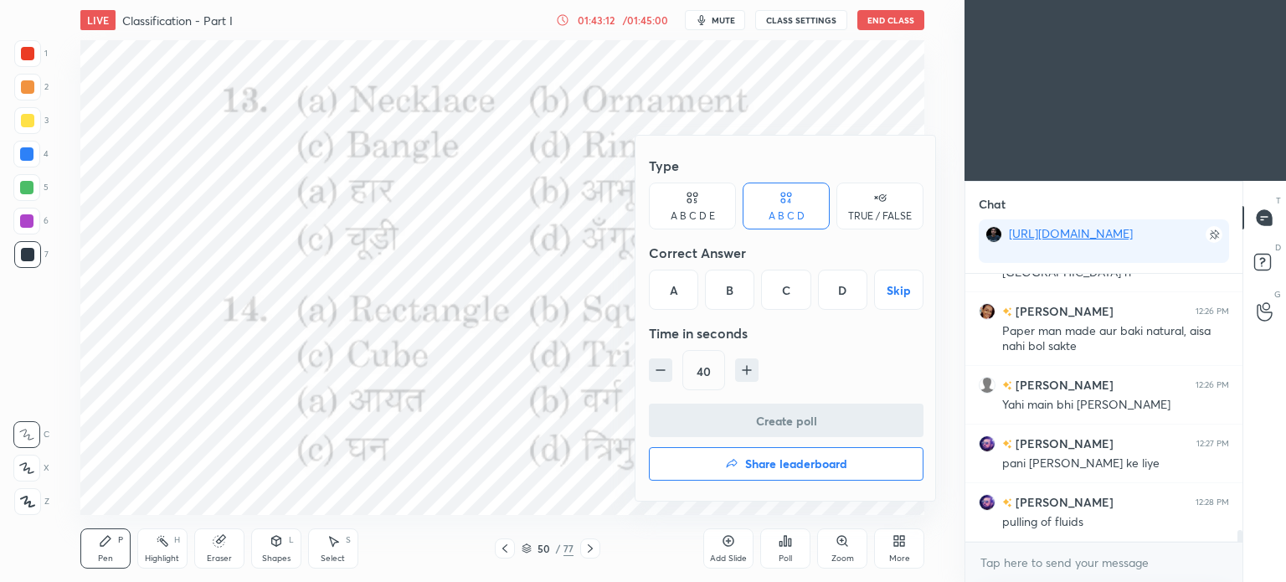
click at [725, 286] on div "B" at bounding box center [729, 290] width 49 height 40
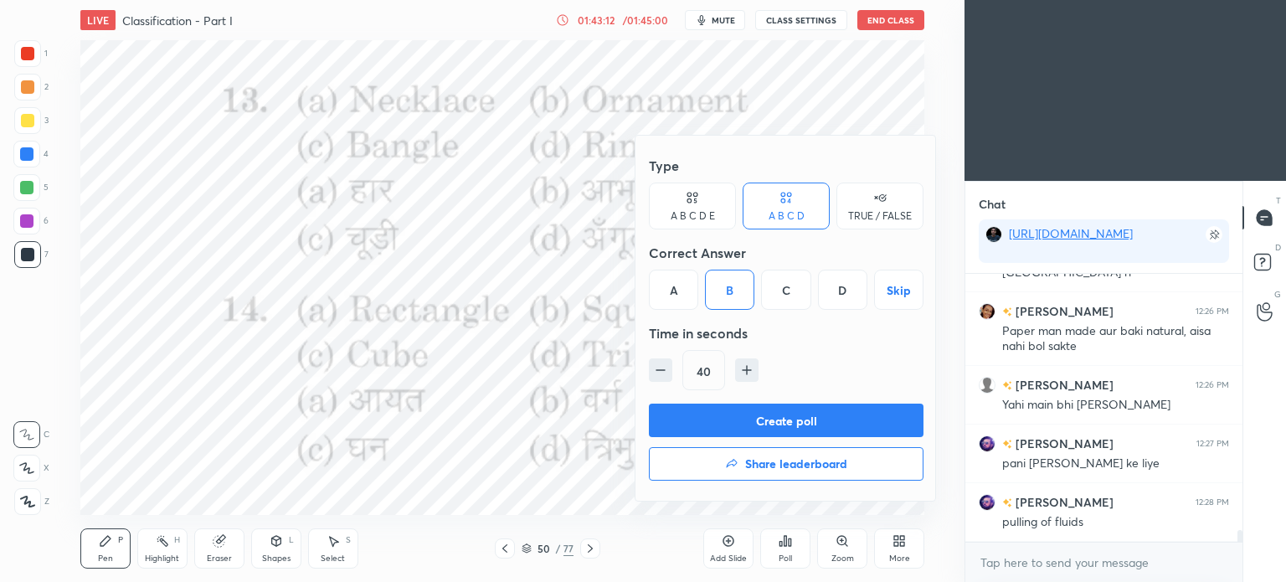
click at [811, 421] on button "Create poll" at bounding box center [786, 420] width 275 height 33
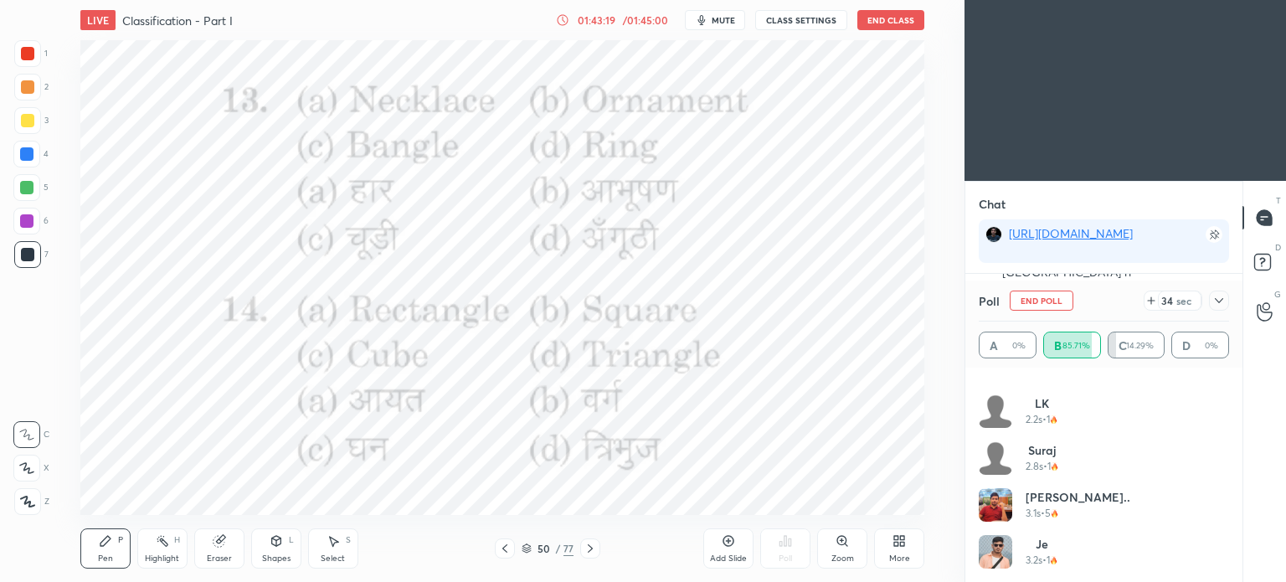
click at [1216, 302] on icon at bounding box center [1218, 300] width 13 height 13
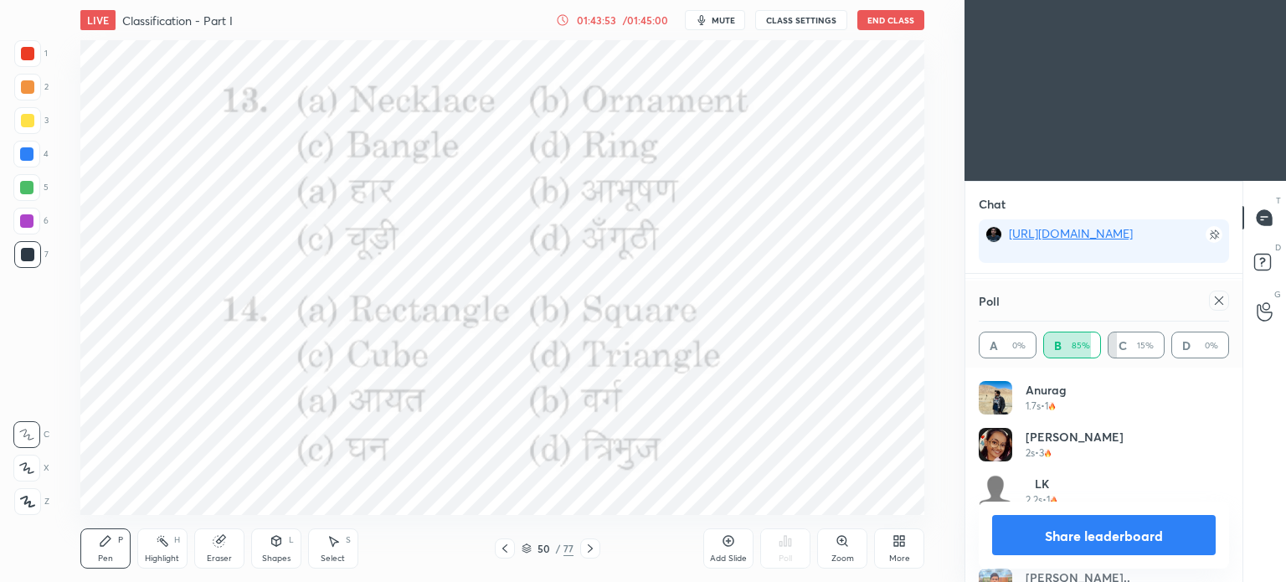
scroll to position [5, 5]
click at [1216, 306] on icon at bounding box center [1218, 300] width 13 height 13
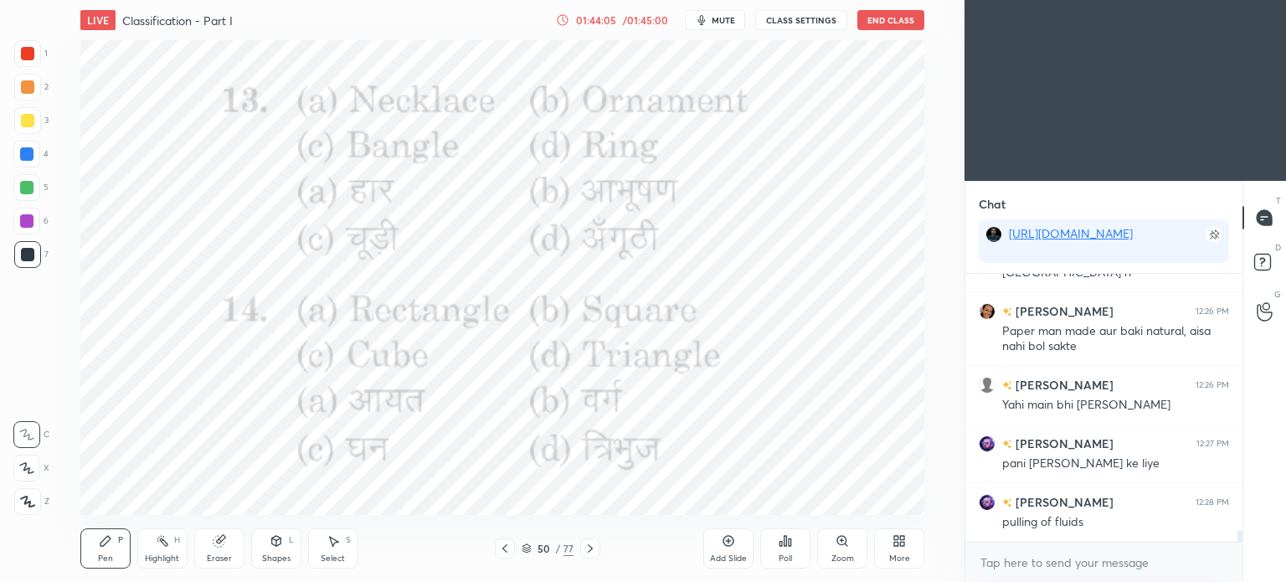
click at [777, 541] on div "Poll" at bounding box center [785, 548] width 50 height 40
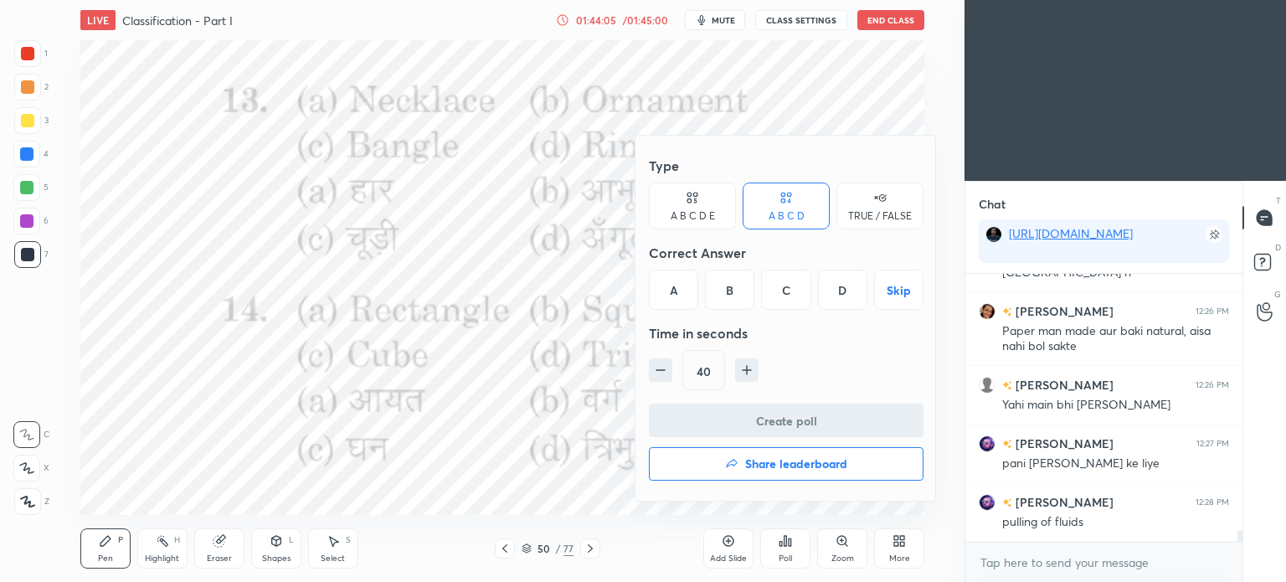
click at [781, 291] on div "C" at bounding box center [785, 290] width 49 height 40
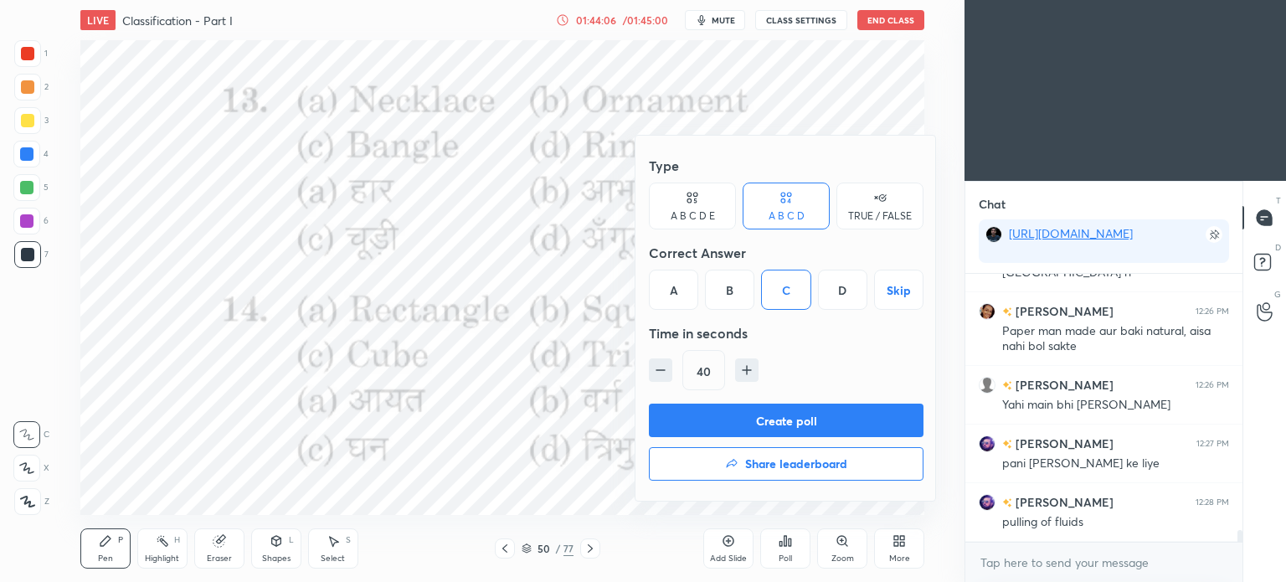
click at [814, 406] on button "Create poll" at bounding box center [786, 420] width 275 height 33
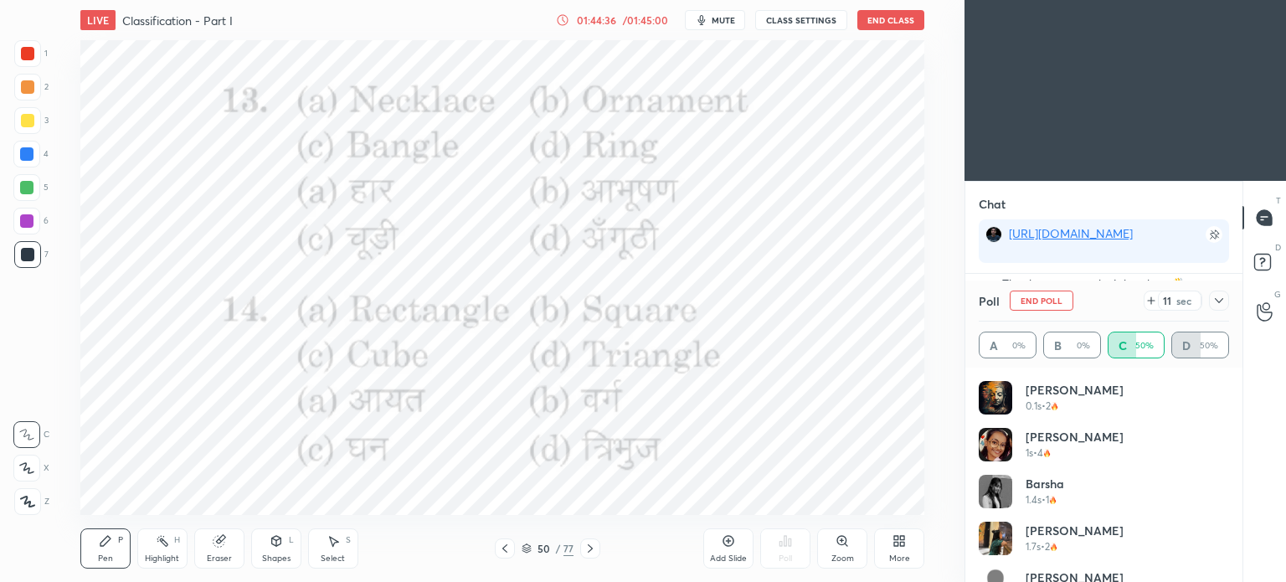
click at [728, 22] on span "mute" at bounding box center [723, 20] width 23 height 12
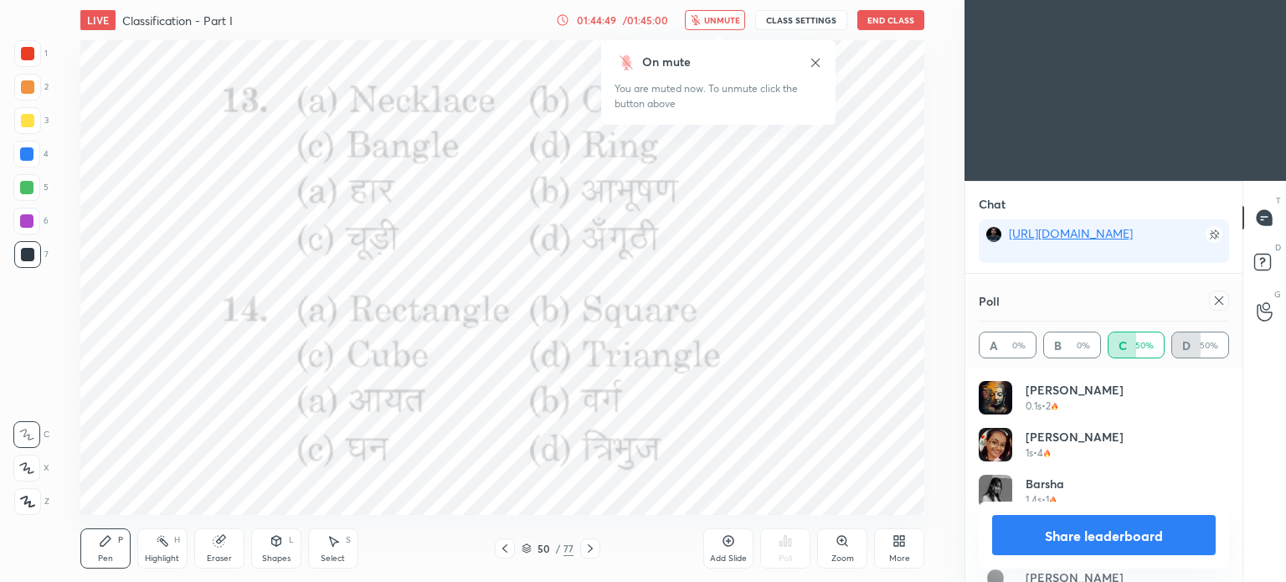
click at [1219, 304] on icon at bounding box center [1218, 300] width 13 height 13
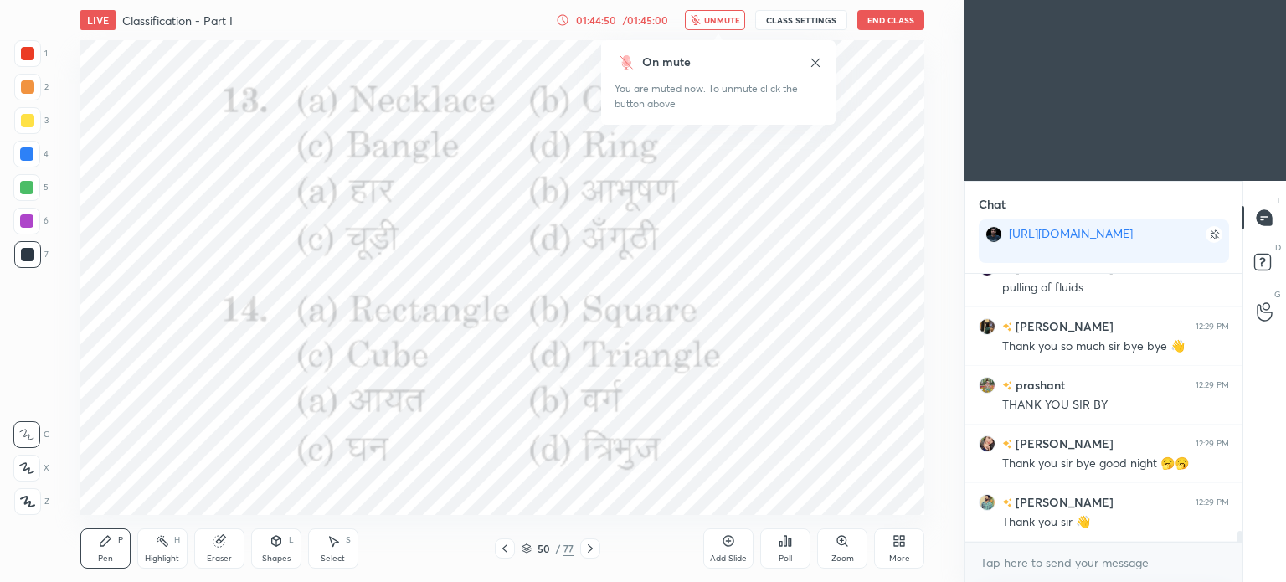
click at [712, 15] on span "unmute" at bounding box center [722, 20] width 36 height 12
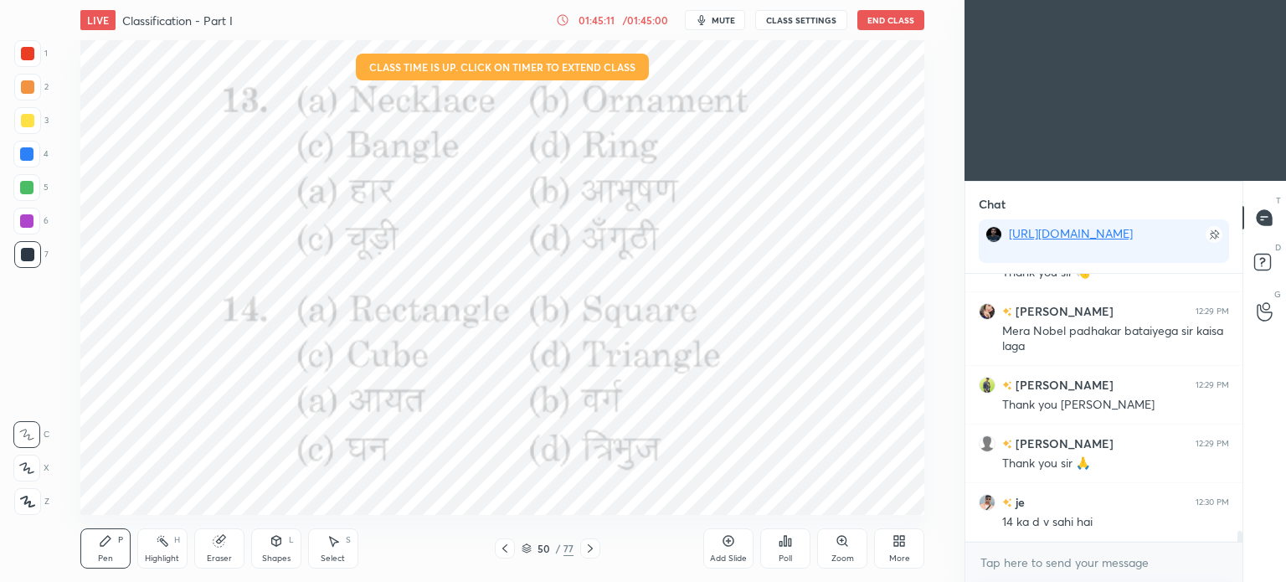
click at [780, 562] on div "Poll" at bounding box center [785, 558] width 13 height 8
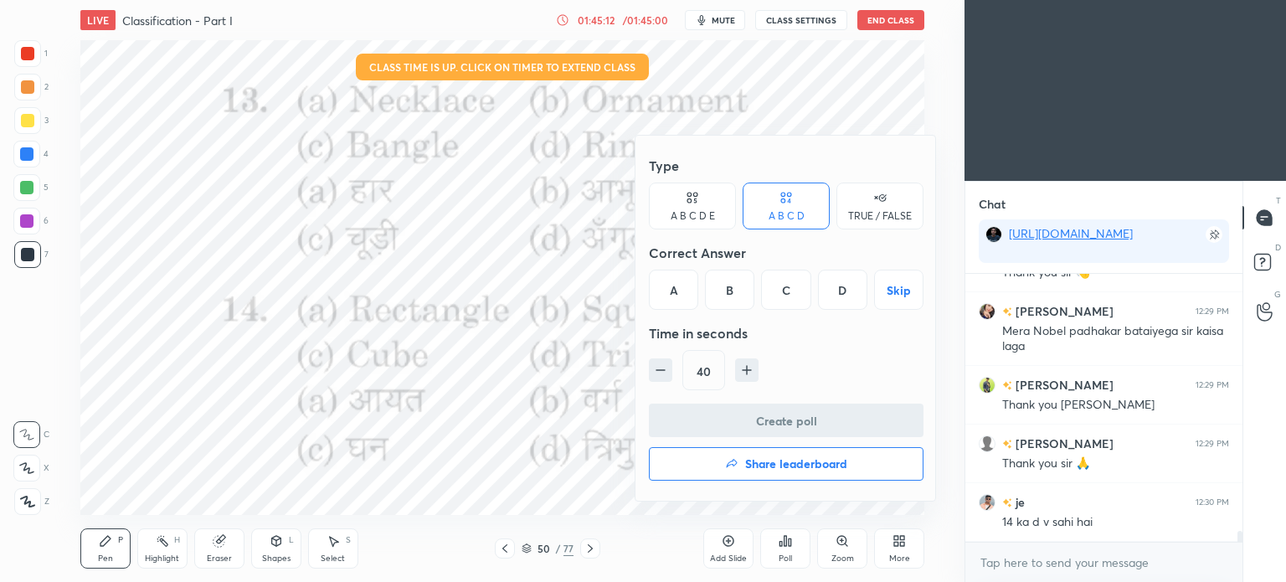
click at [755, 468] on h4 "Share leaderboard" at bounding box center [796, 464] width 102 height 12
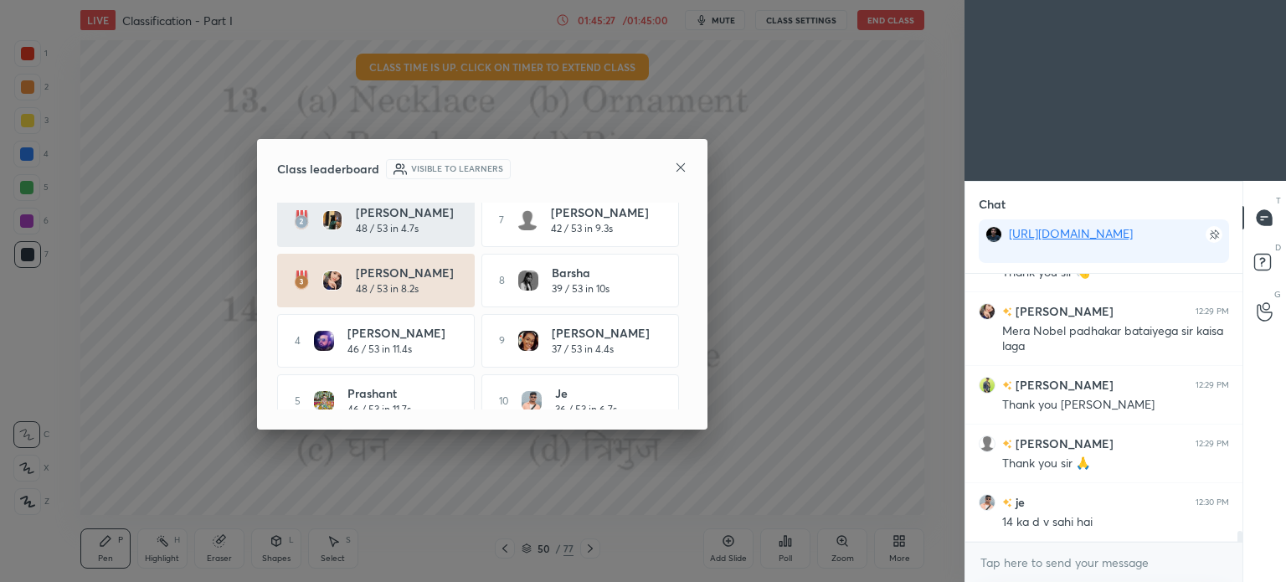
scroll to position [91, 0]
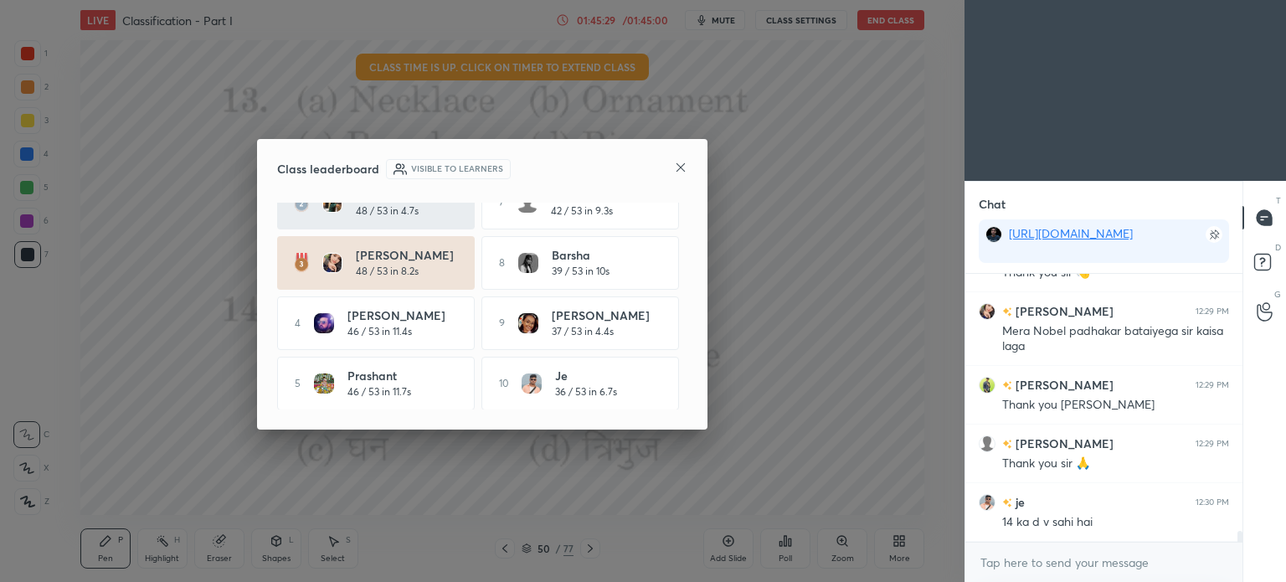
click at [677, 168] on icon at bounding box center [680, 167] width 13 height 13
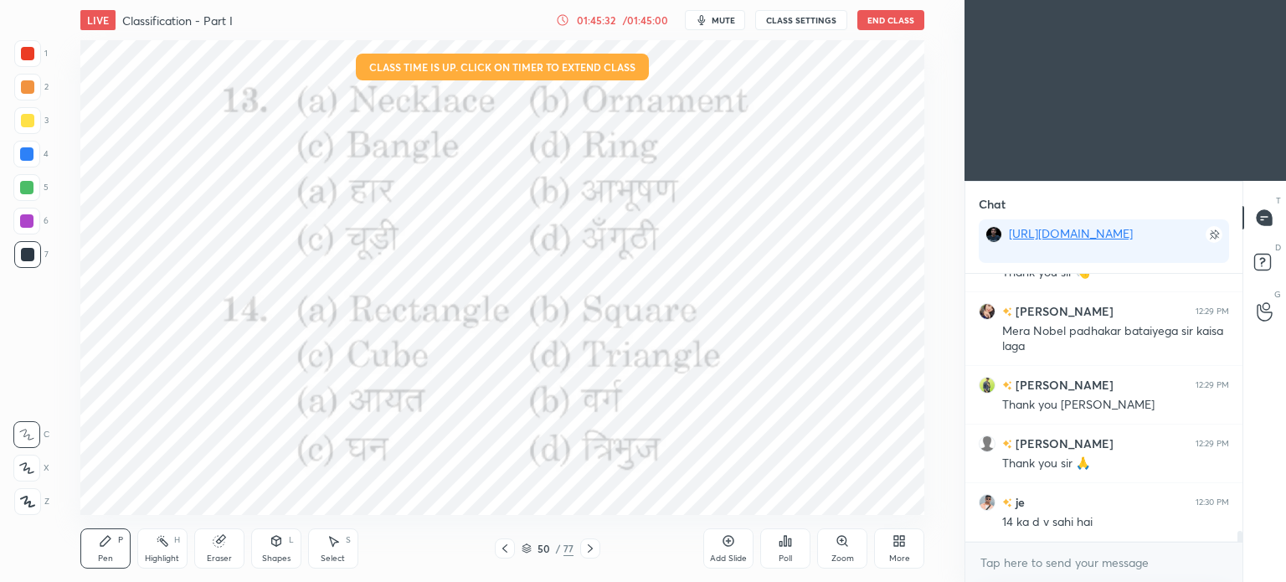
scroll to position [6446, 0]
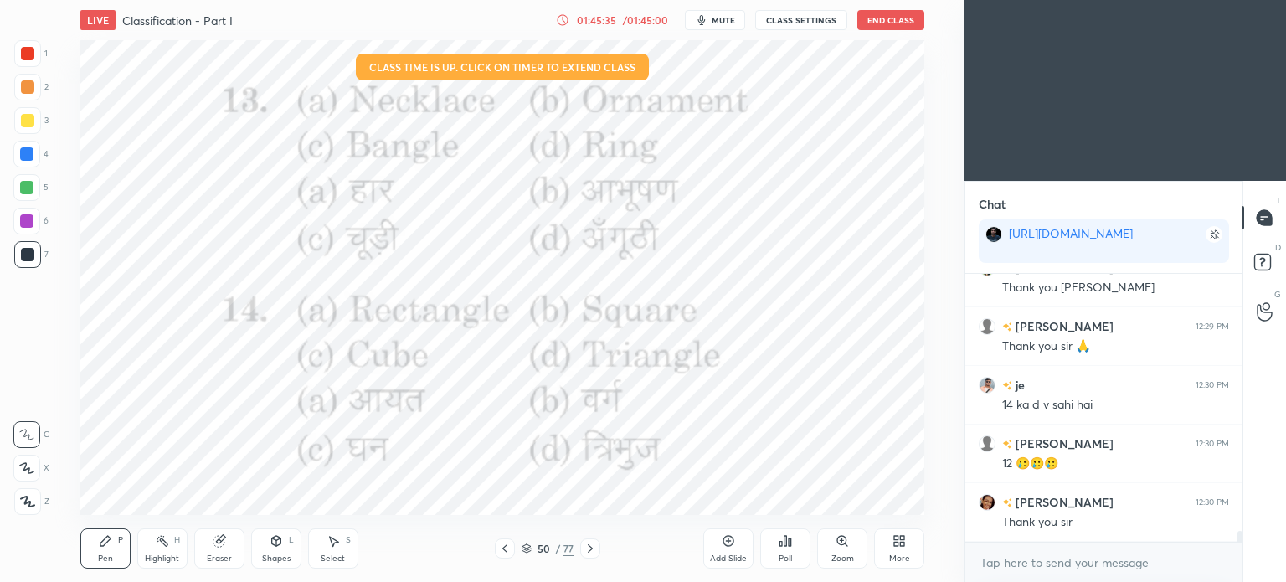
click at [878, 22] on button "End Class" at bounding box center [890, 20] width 67 height 20
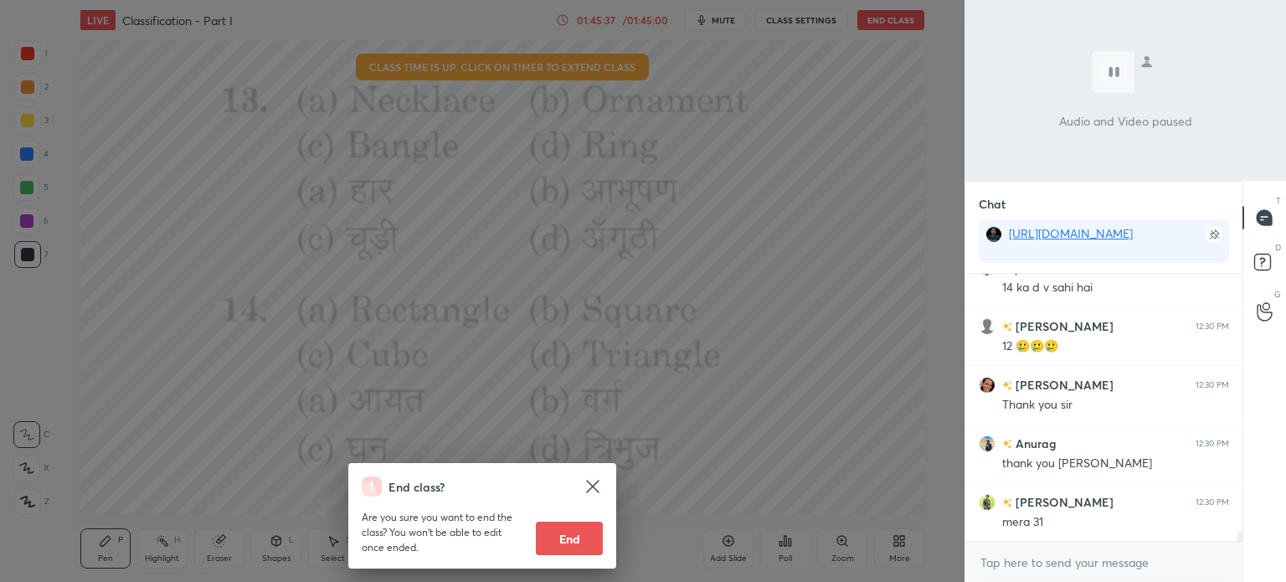
click at [585, 532] on button "End" at bounding box center [569, 538] width 67 height 33
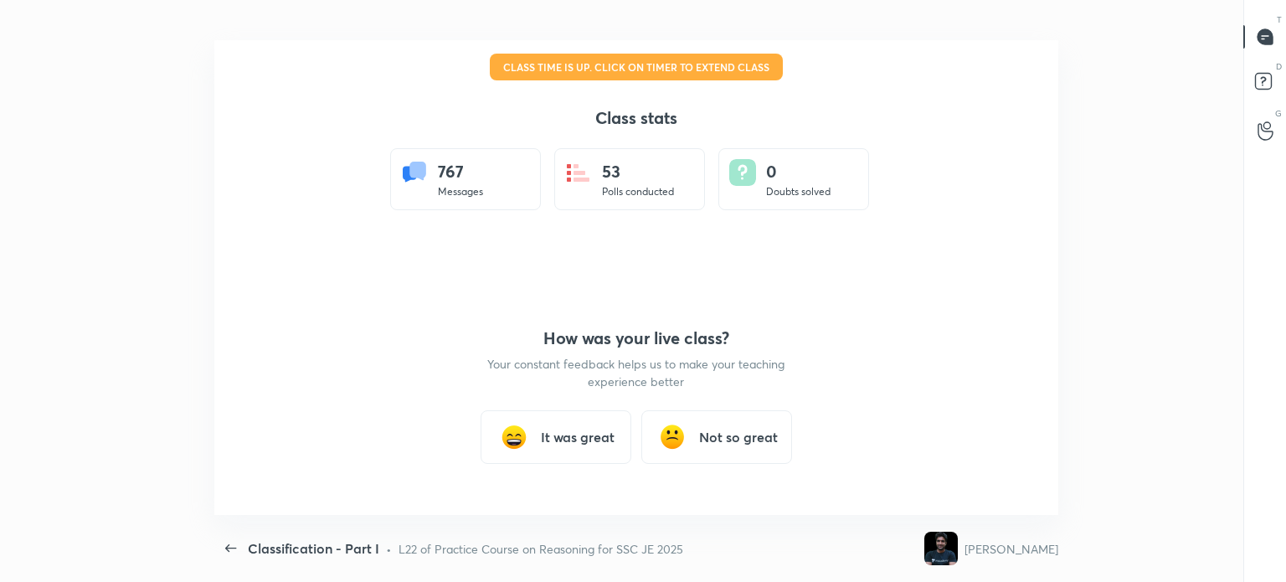
type textarea "x"
